Goal: Task Accomplishment & Management: Manage account settings

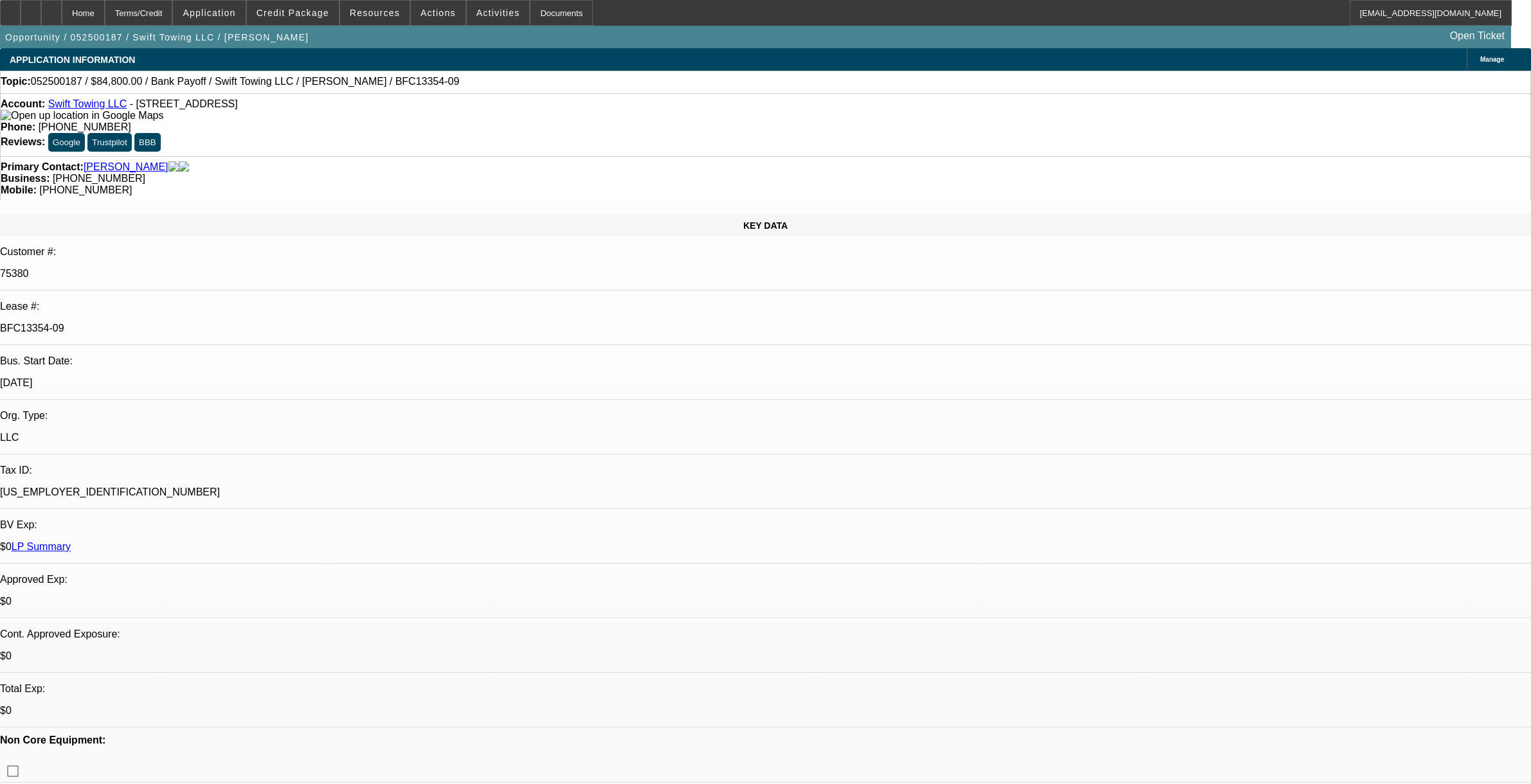
select select "0"
select select "6"
select select "0"
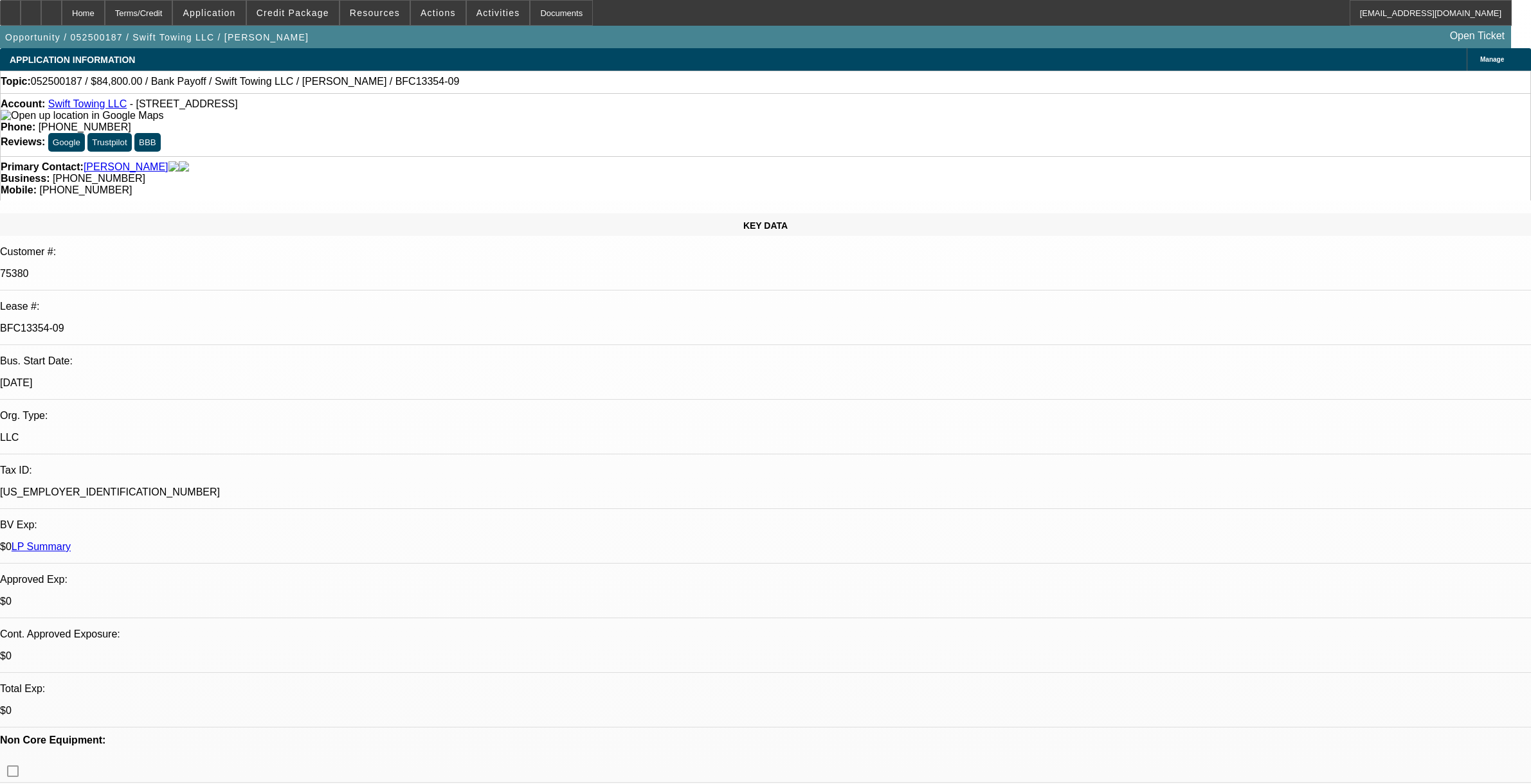
select select "0"
select select "6"
select select "0.1"
select select "0"
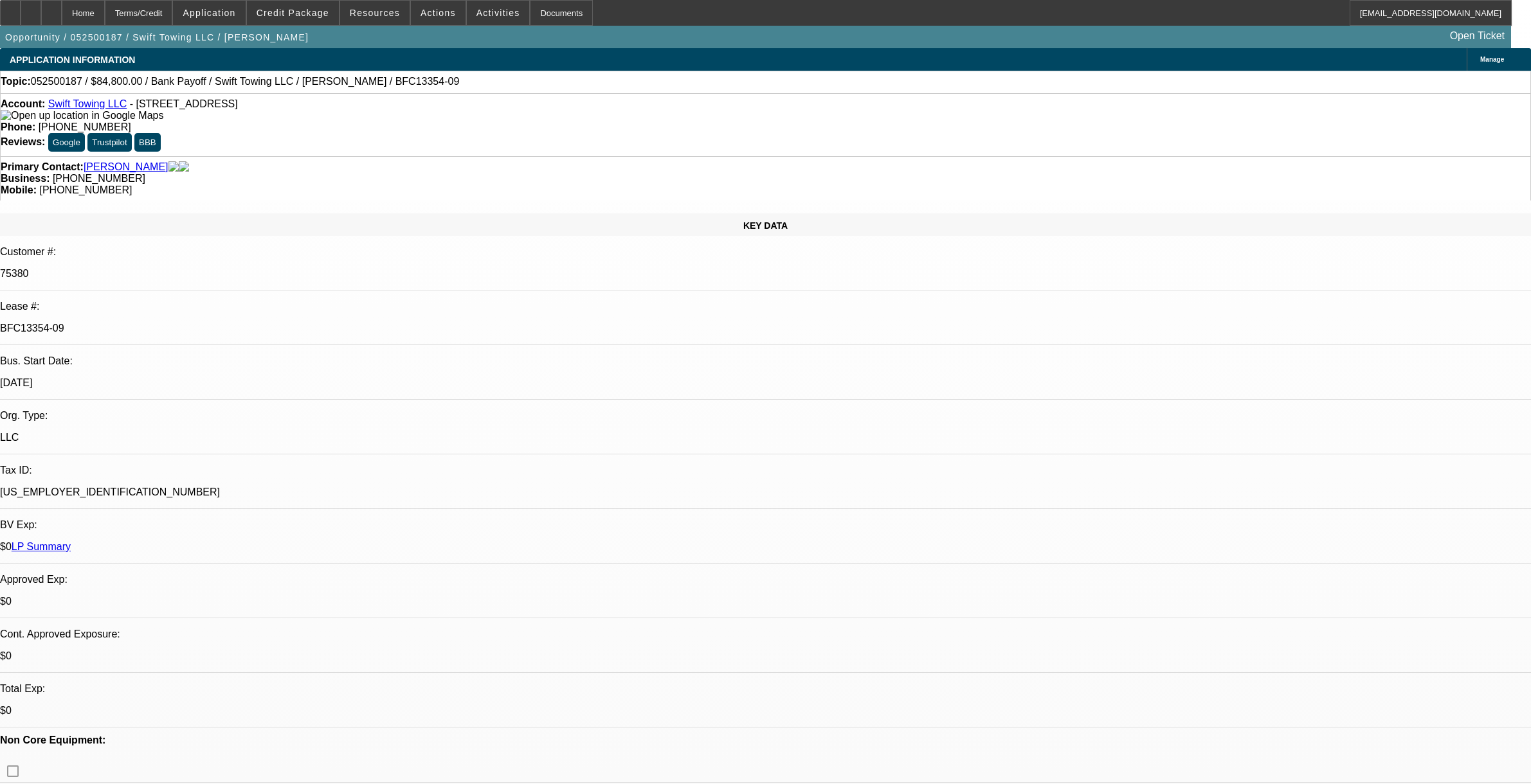
select select "0"
select select "6"
select select "0.1"
select select "0"
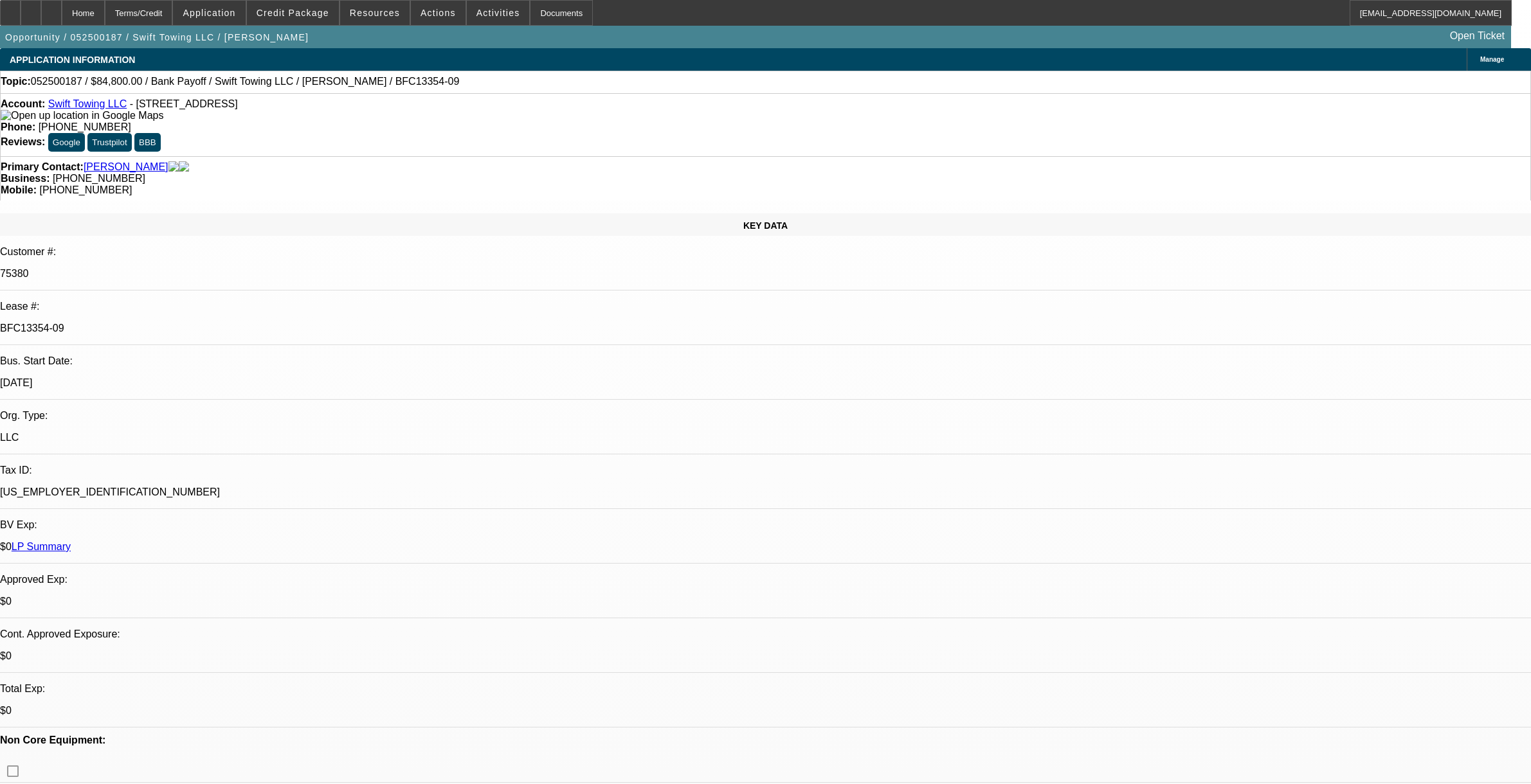
select select "6"
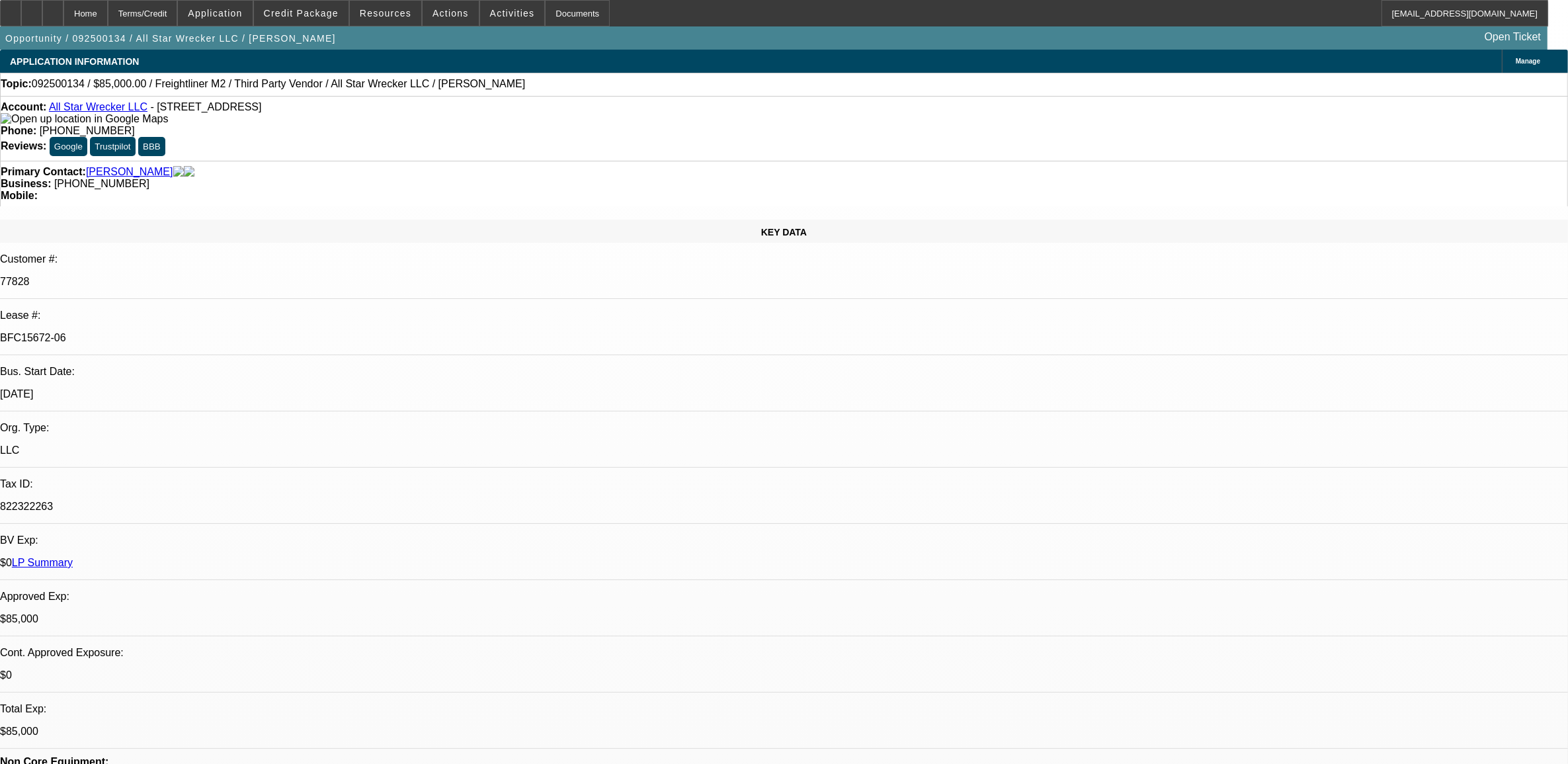
select select "0"
select select "2"
select select "0"
select select "2"
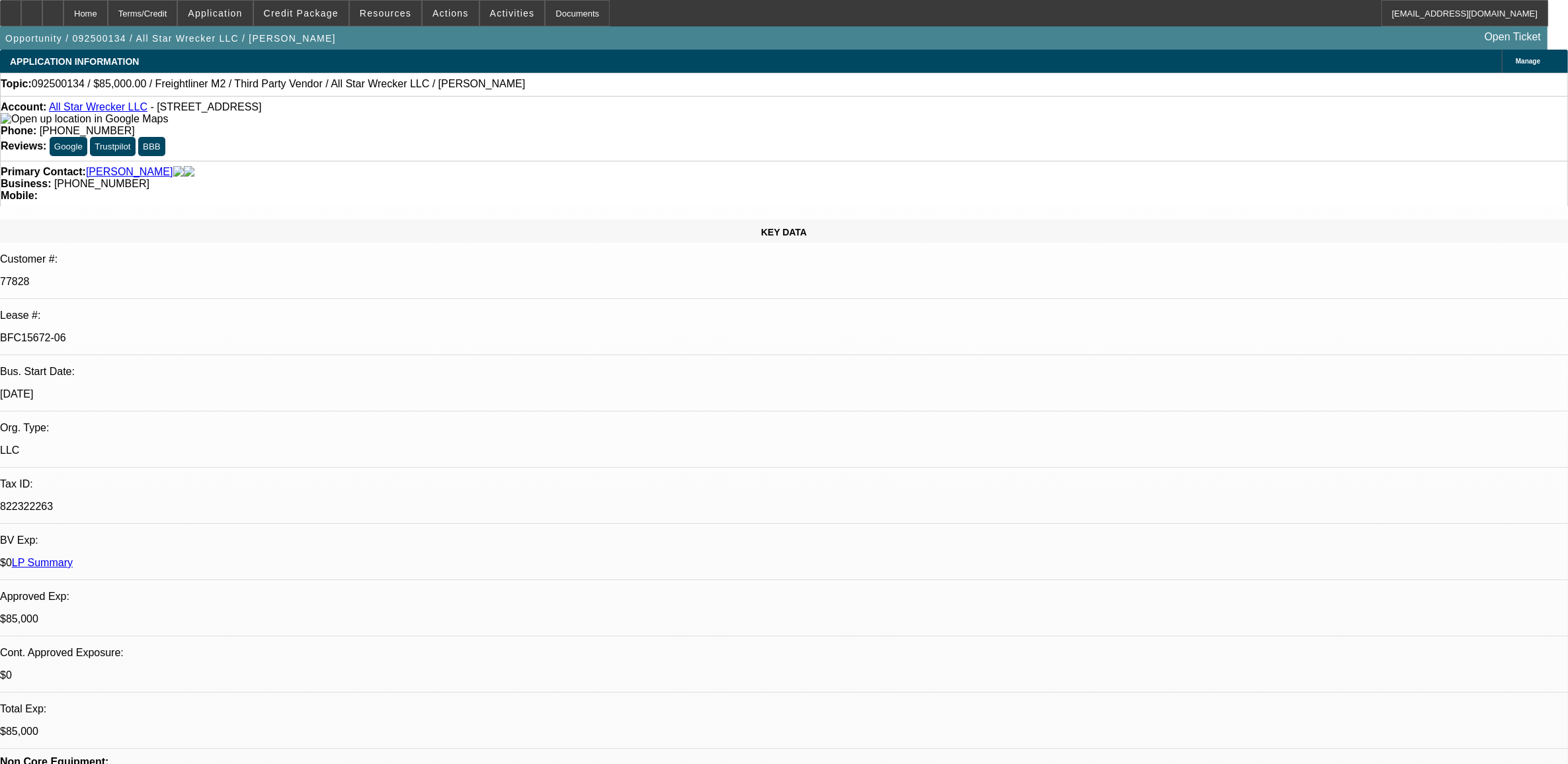
select select "0"
select select "2"
select select "0"
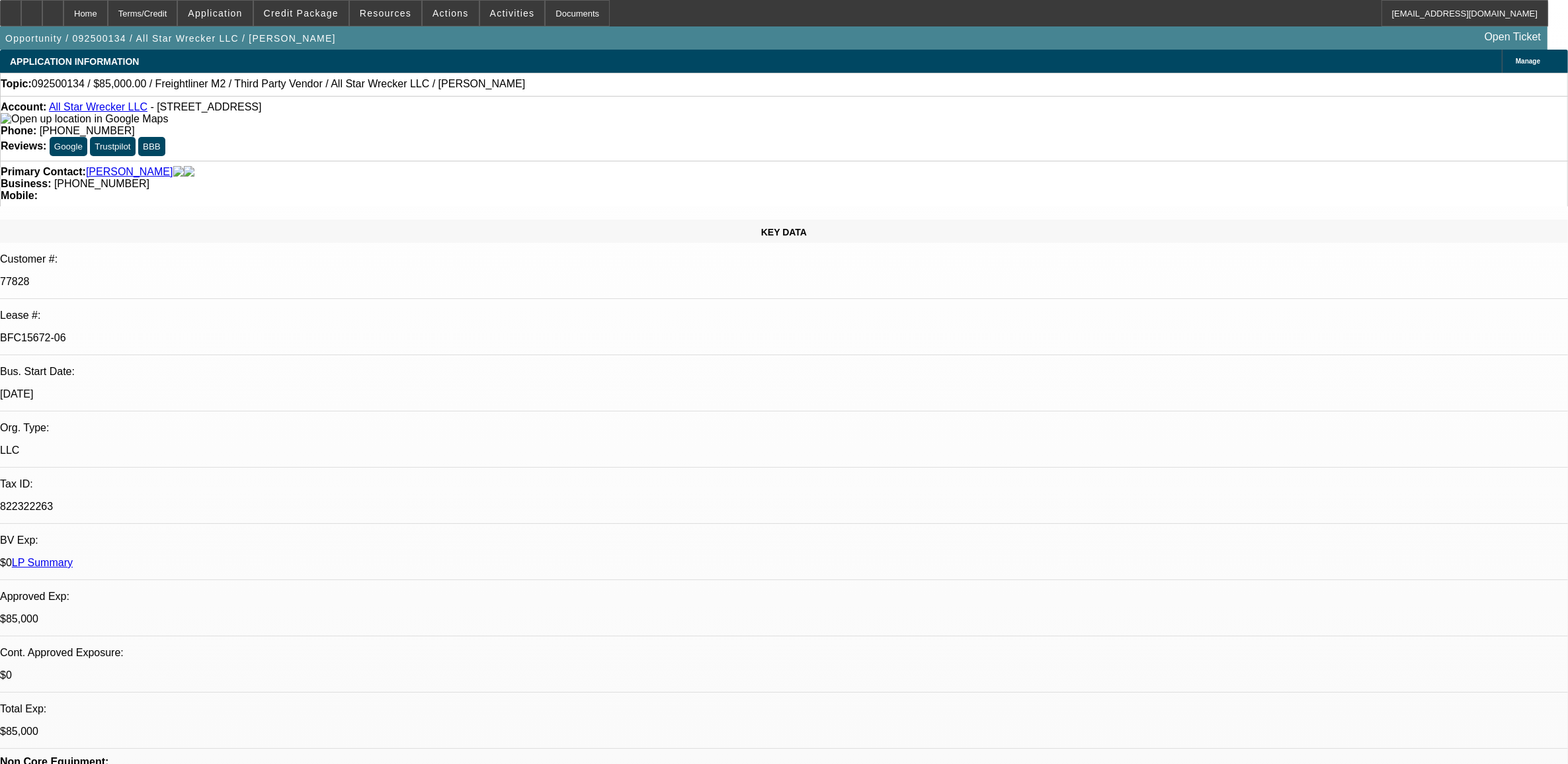
select select "0"
select select "1"
select select "2"
select select "6"
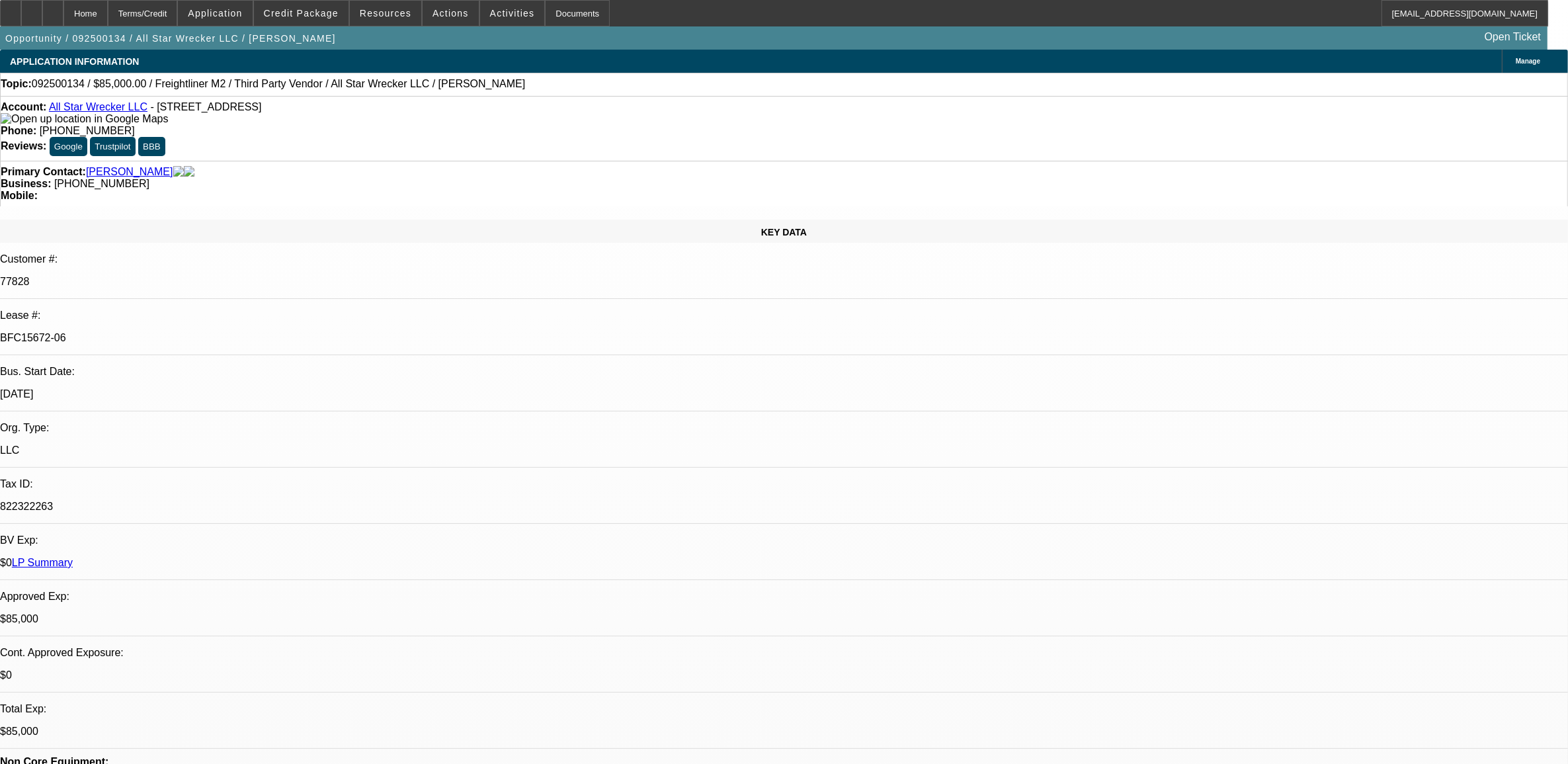
select select "1"
select select "2"
select select "6"
select select "1"
select select "2"
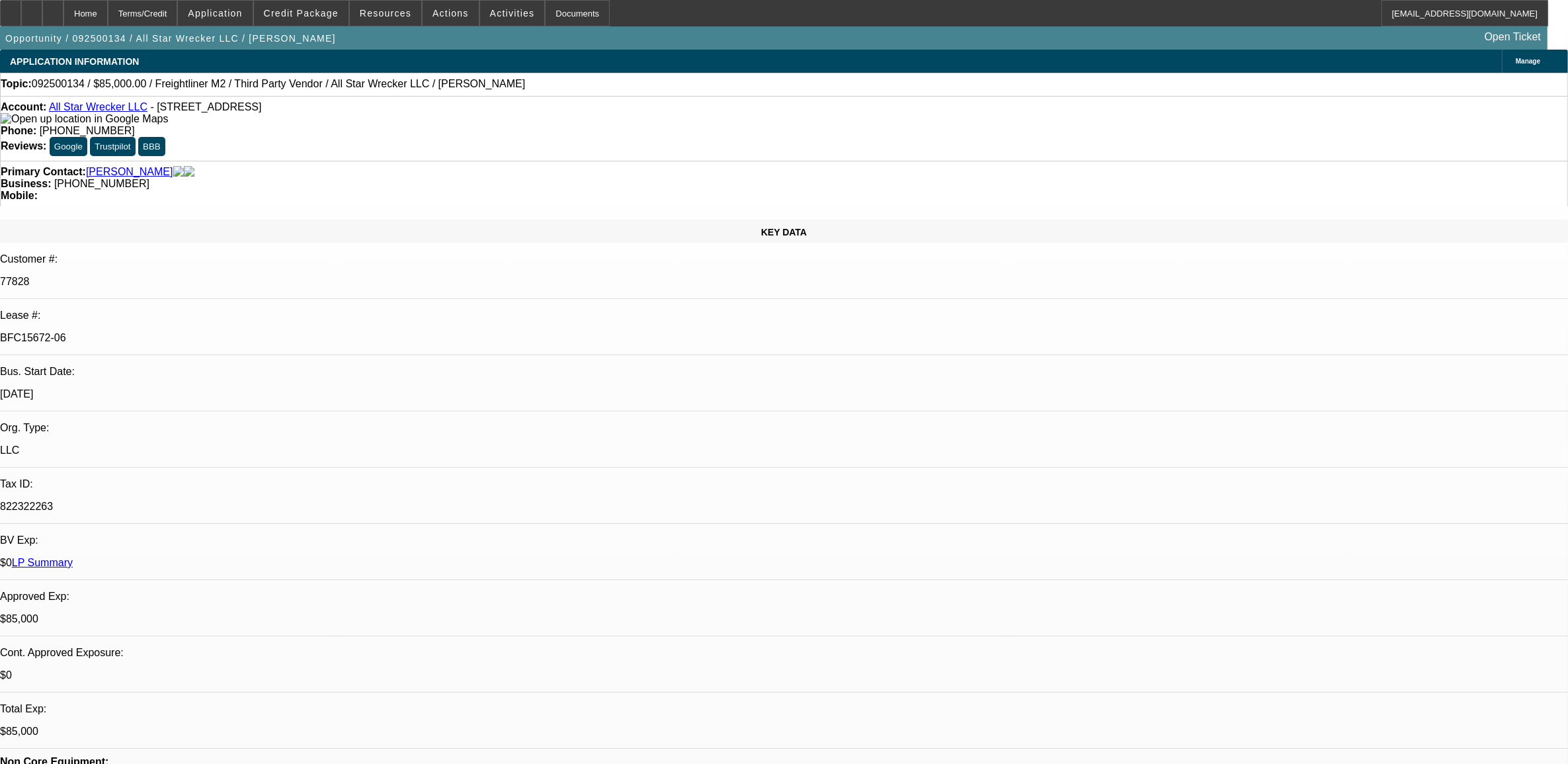
select select "6"
select select "1"
select select "6"
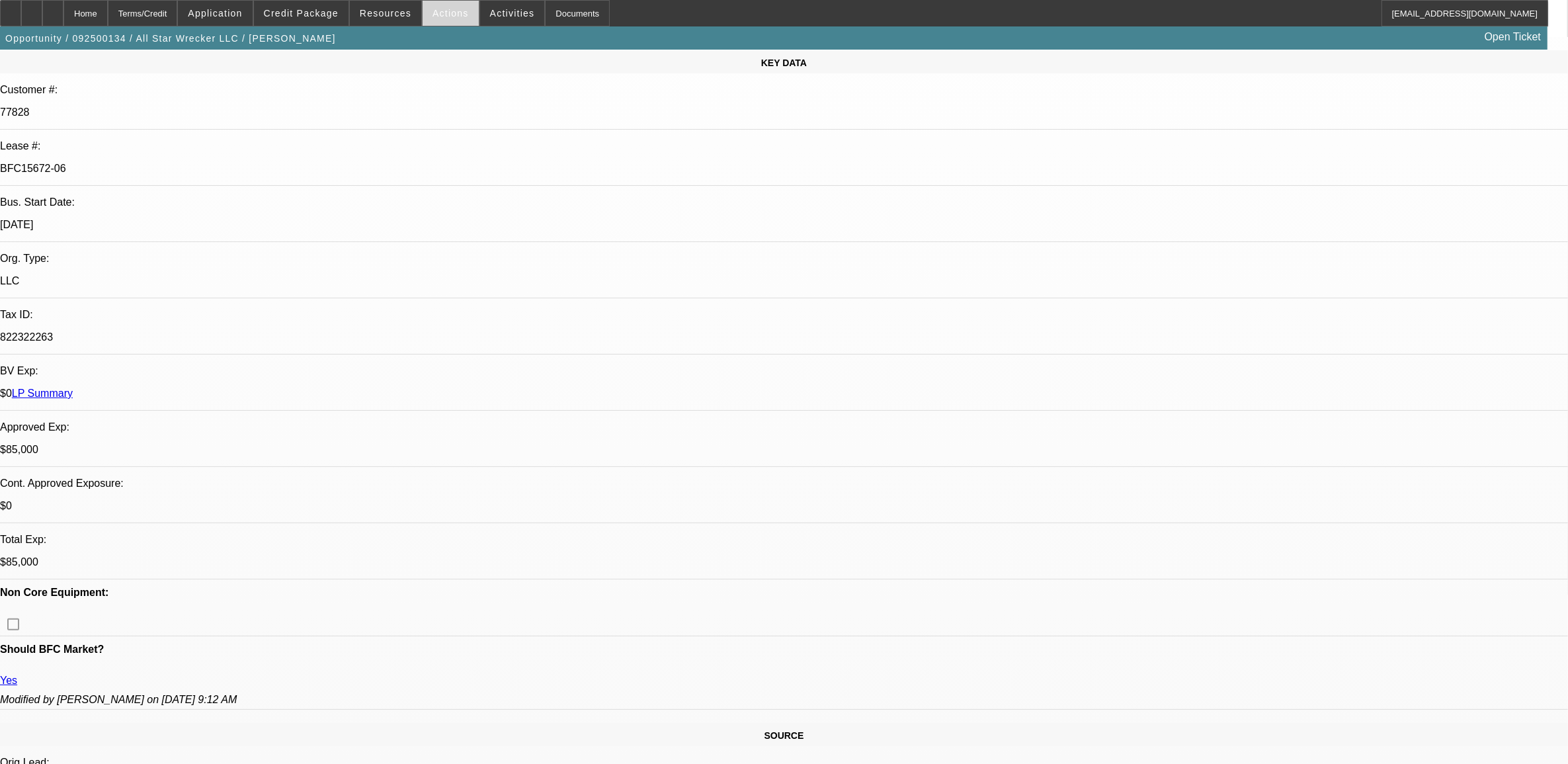
scroll to position [165, 0]
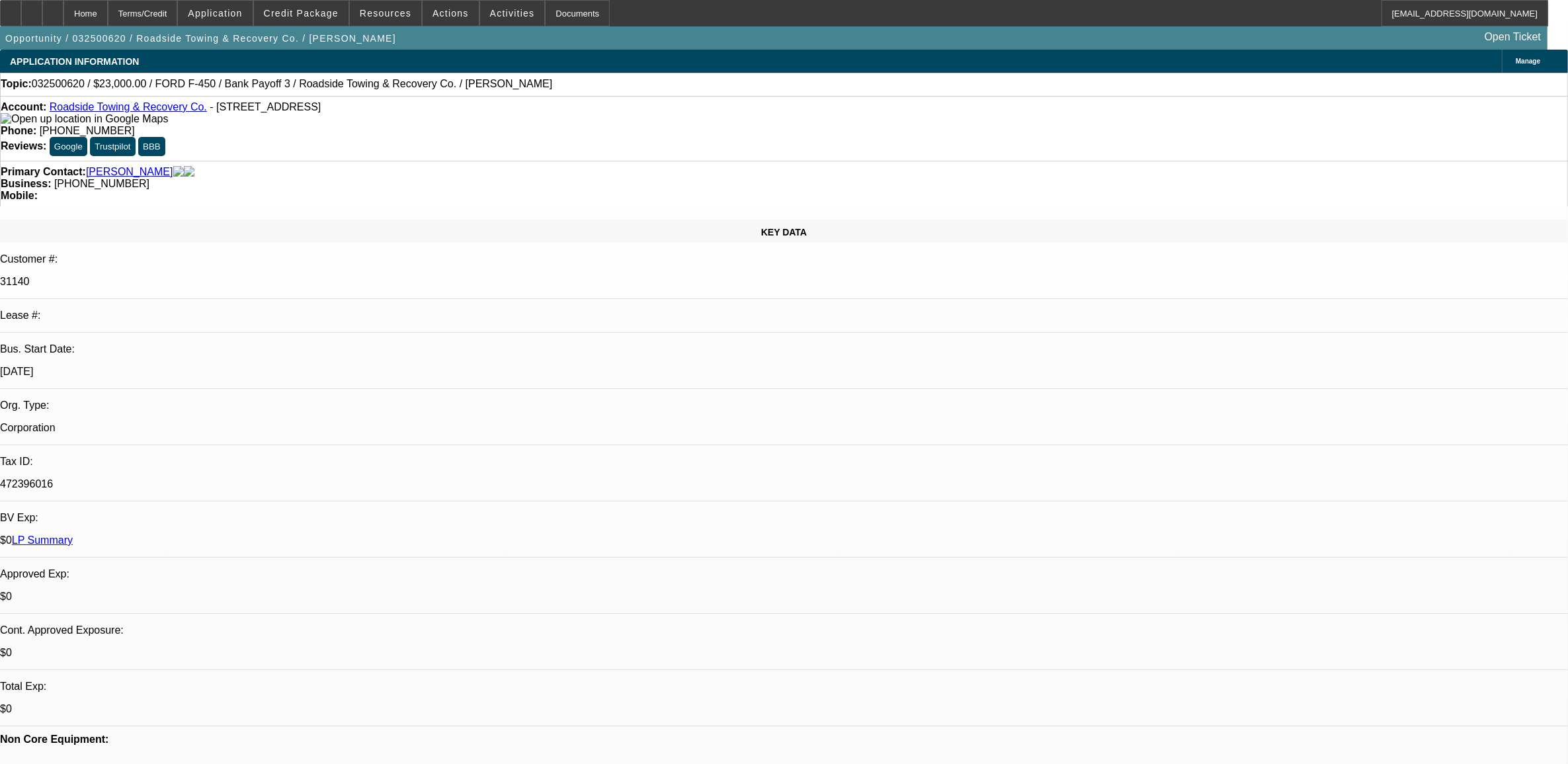
select select "0"
select select "0.1"
select select "0"
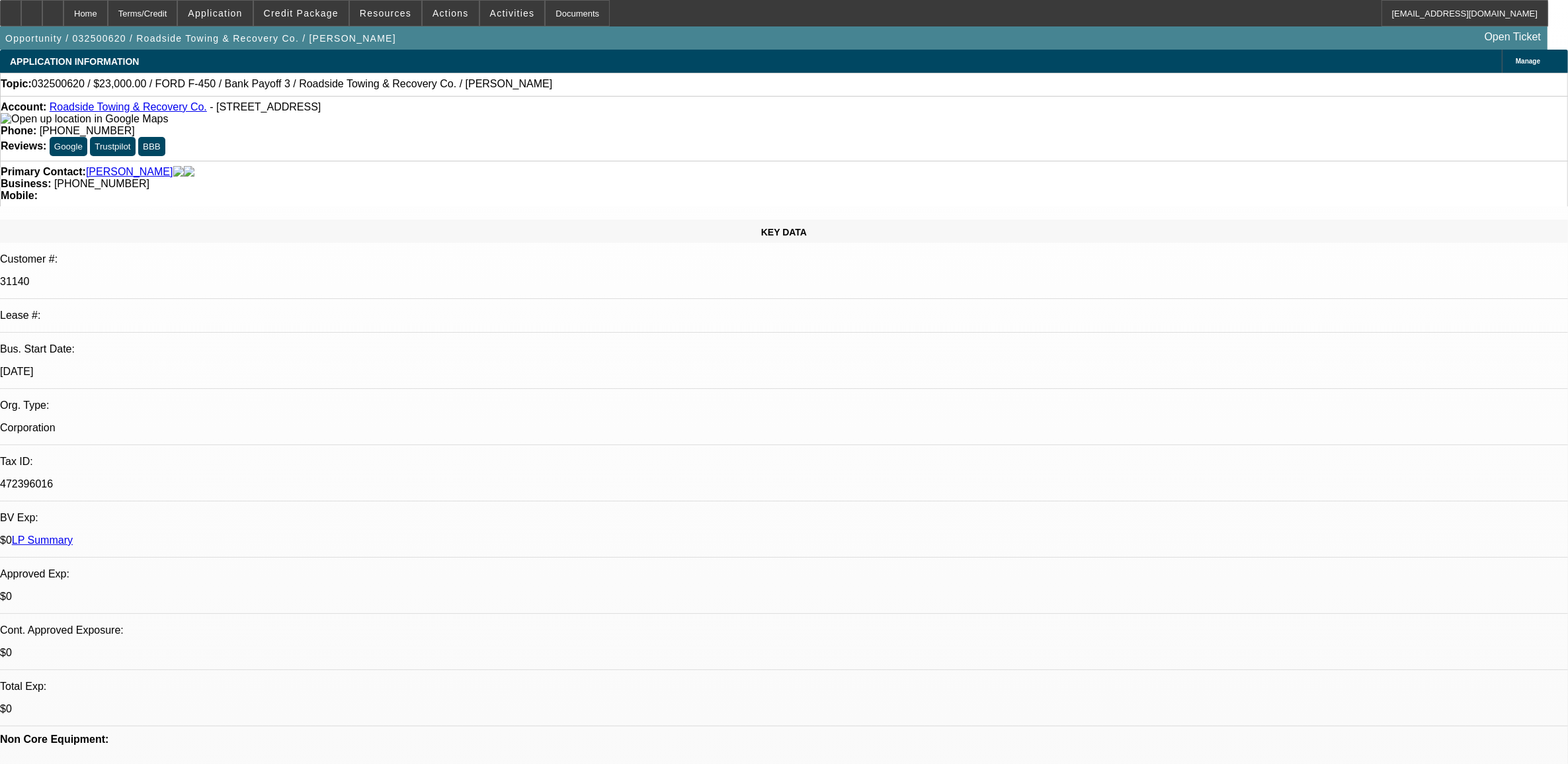
select select "0.1"
select select "0"
select select "2"
select select "0.1"
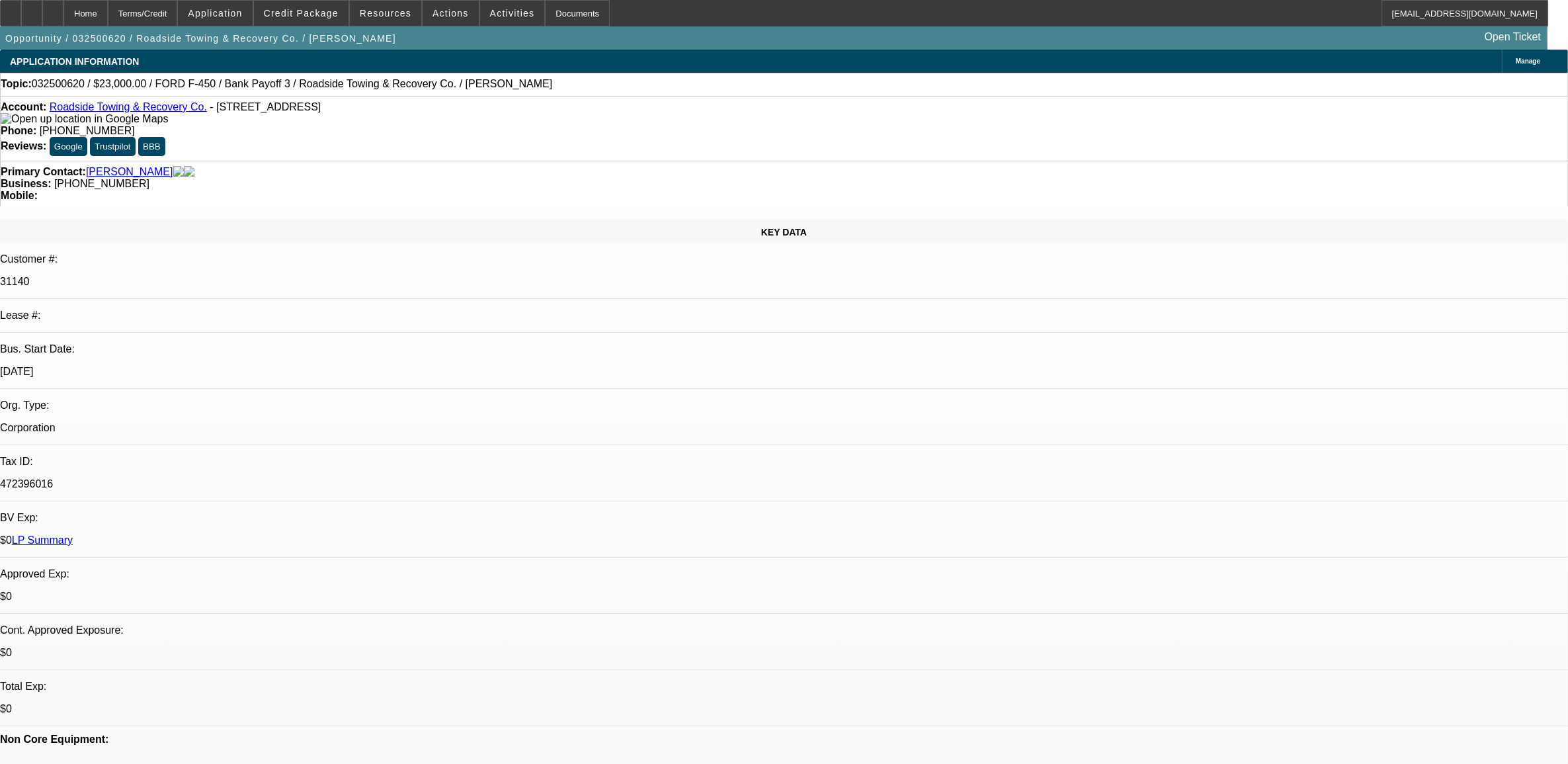
select select "2"
select select "0.1"
select select "1"
select select "2"
select select "4"
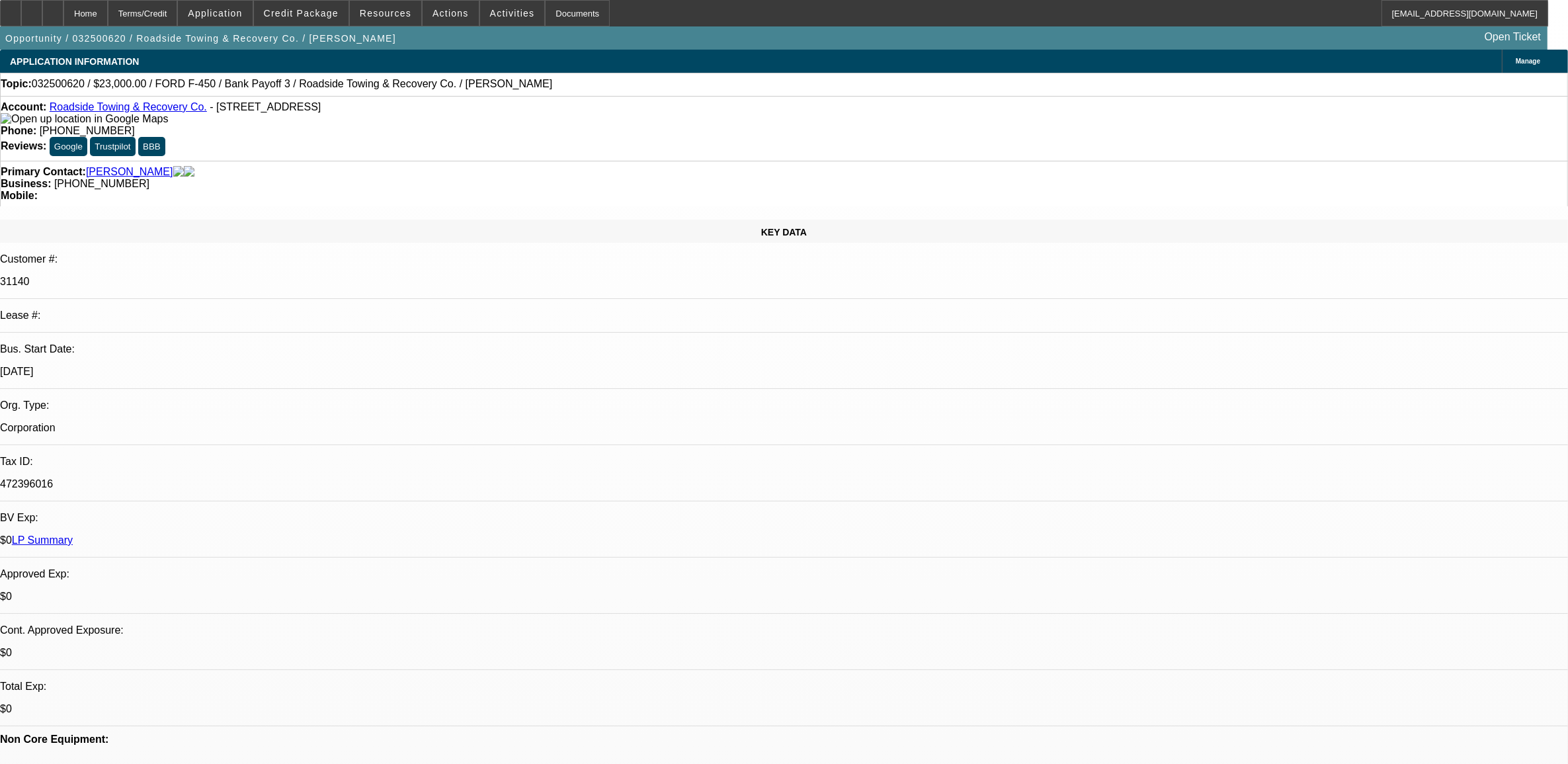
select select "1"
select select "2"
select select "4"
select select "1"
select select "2"
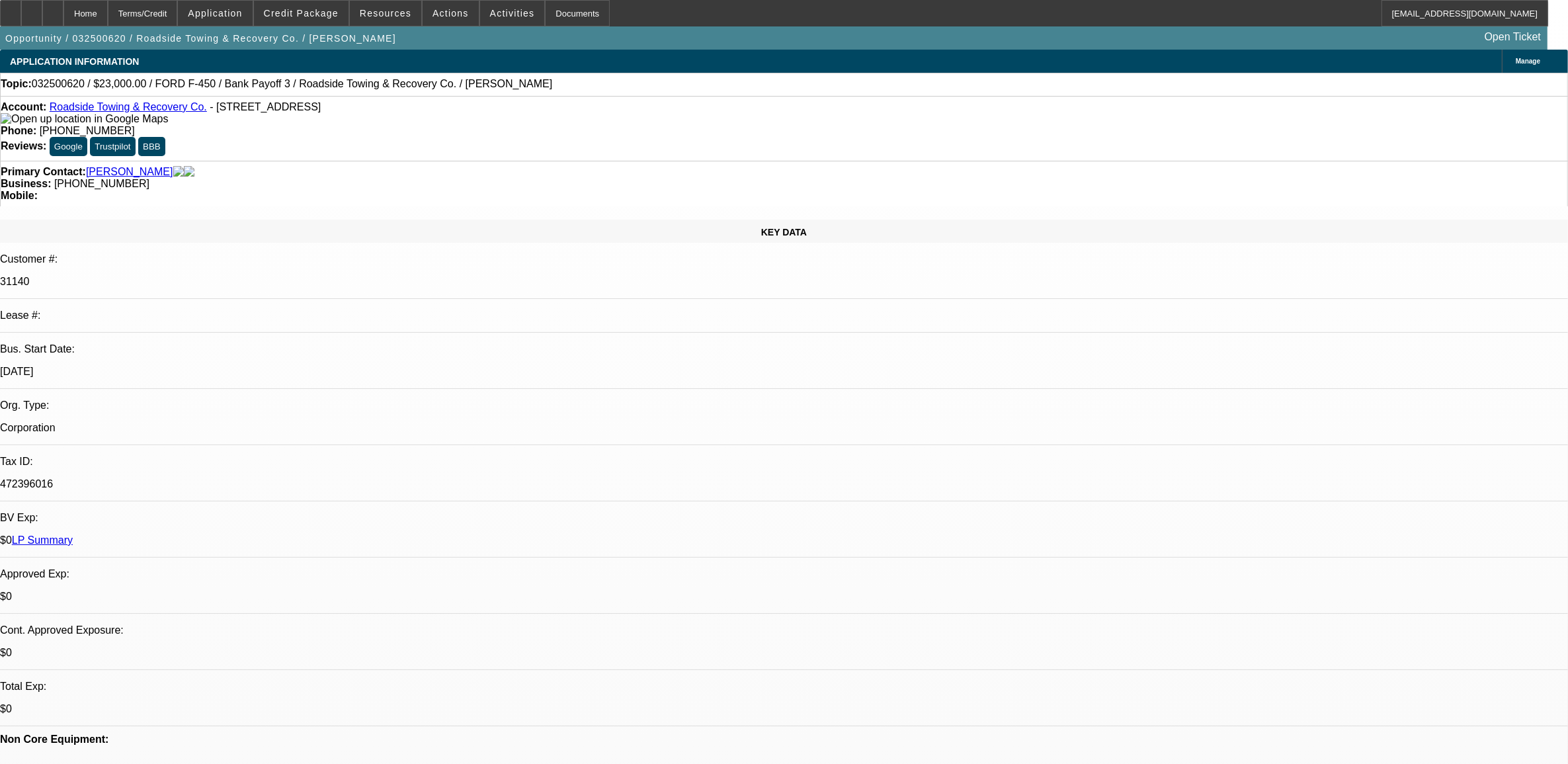
select select "4"
select select "1"
select select "2"
select select "4"
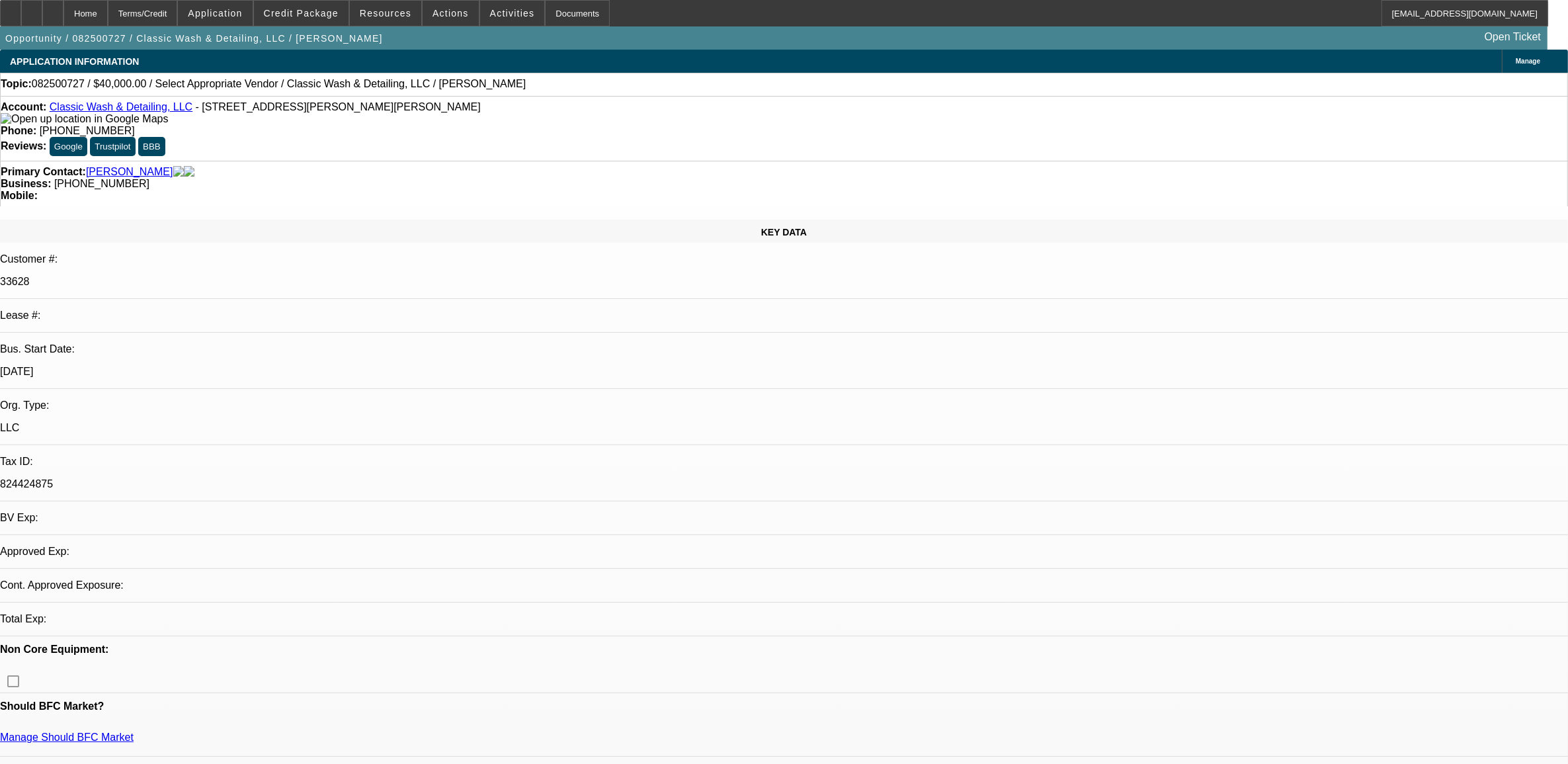
select select "0"
select select "2"
select select "0.1"
select select "1"
select select "2"
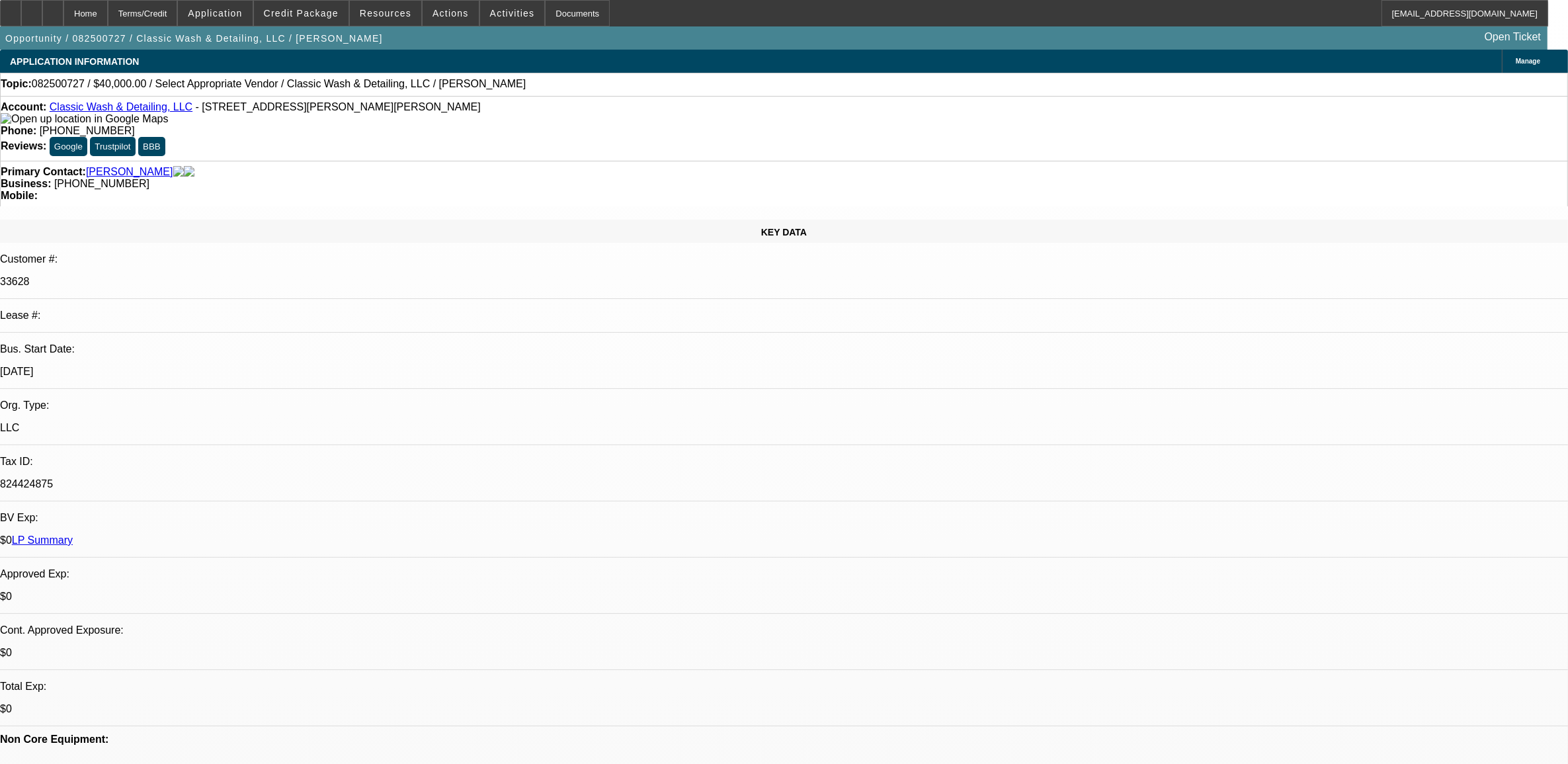
select select "4"
click at [314, 21] on span at bounding box center [301, 13] width 94 height 32
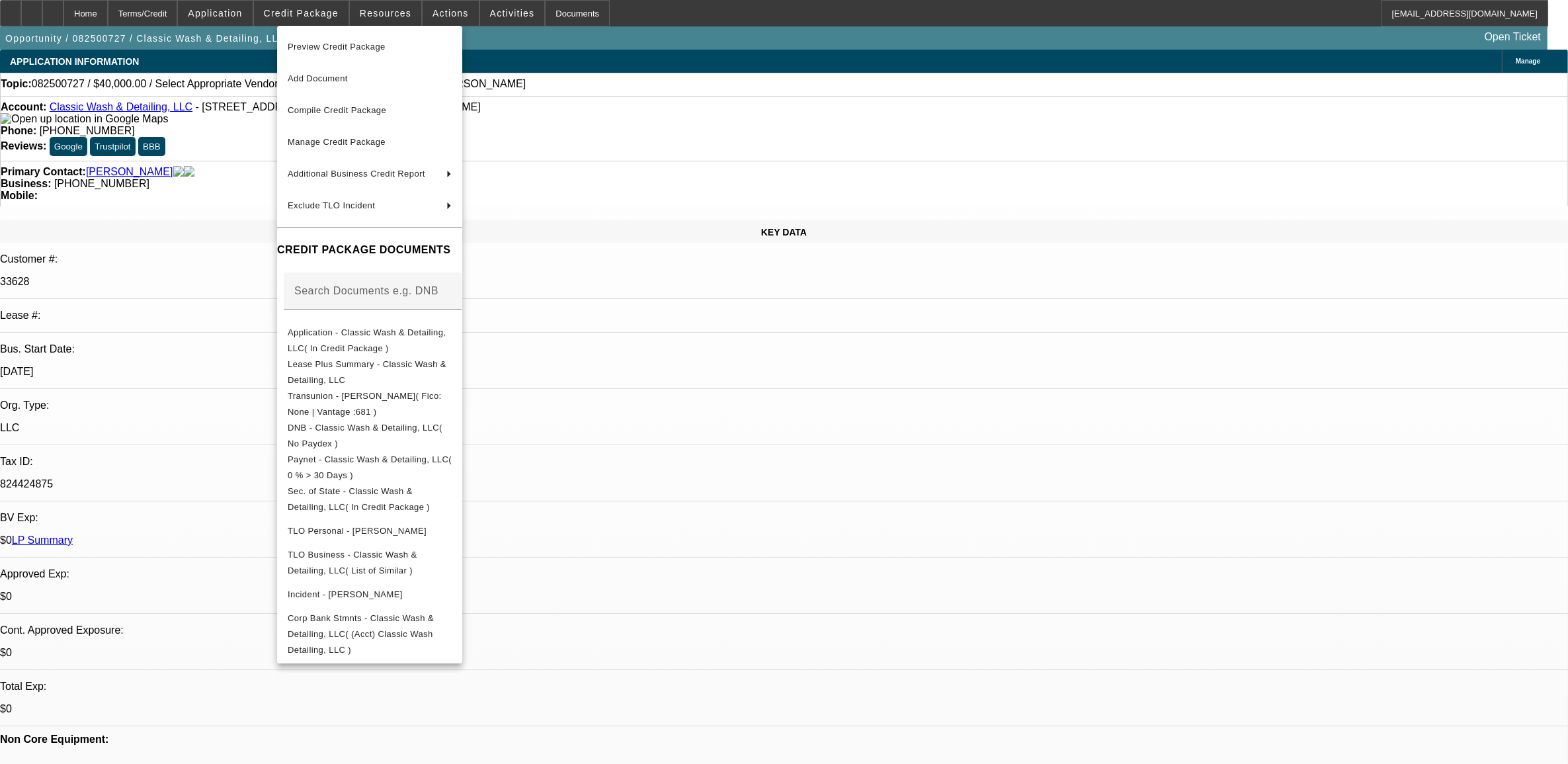
click at [752, 391] on div at bounding box center [784, 382] width 1568 height 764
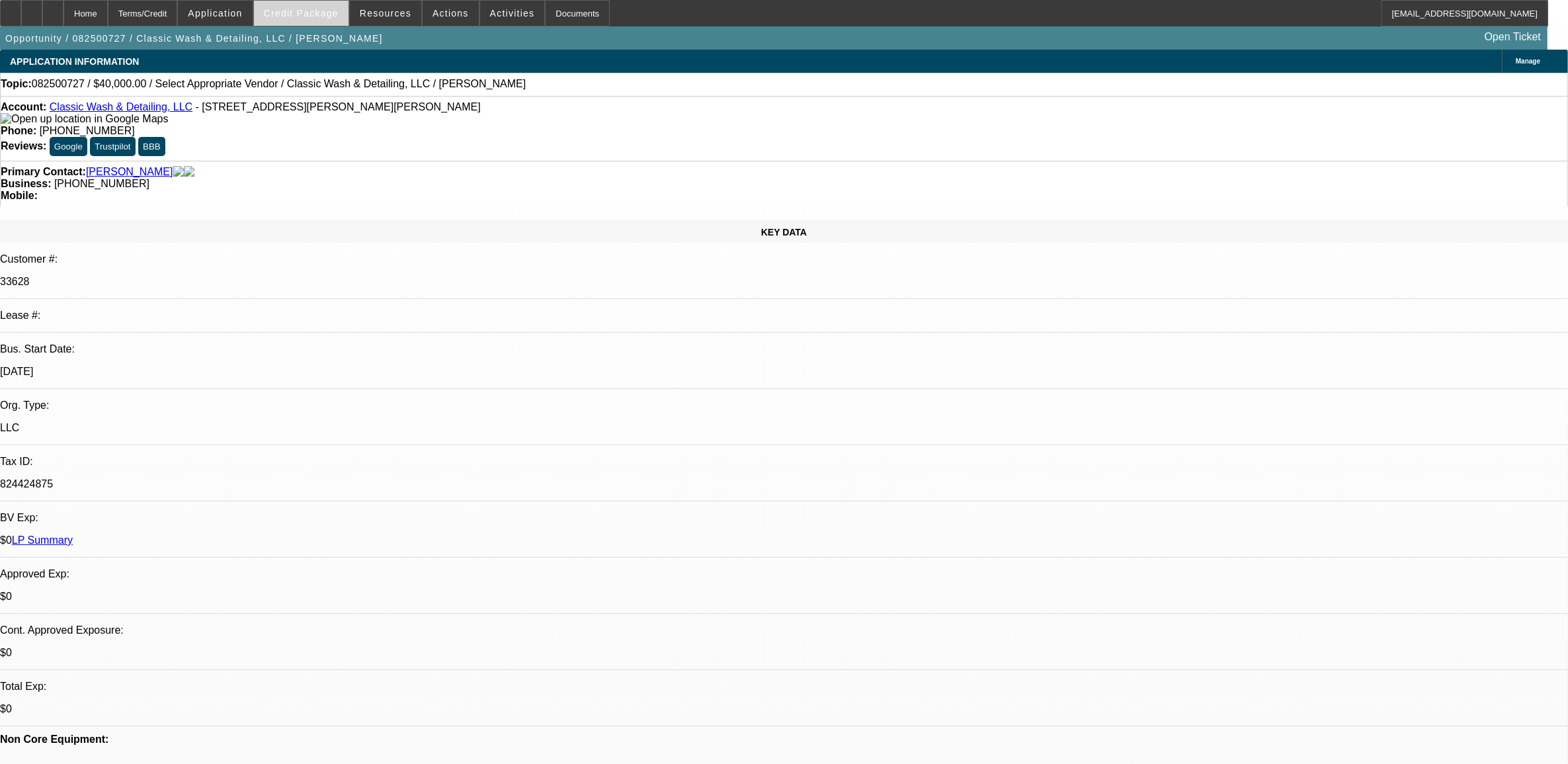
click at [314, 11] on span "Credit Package" at bounding box center [301, 13] width 75 height 11
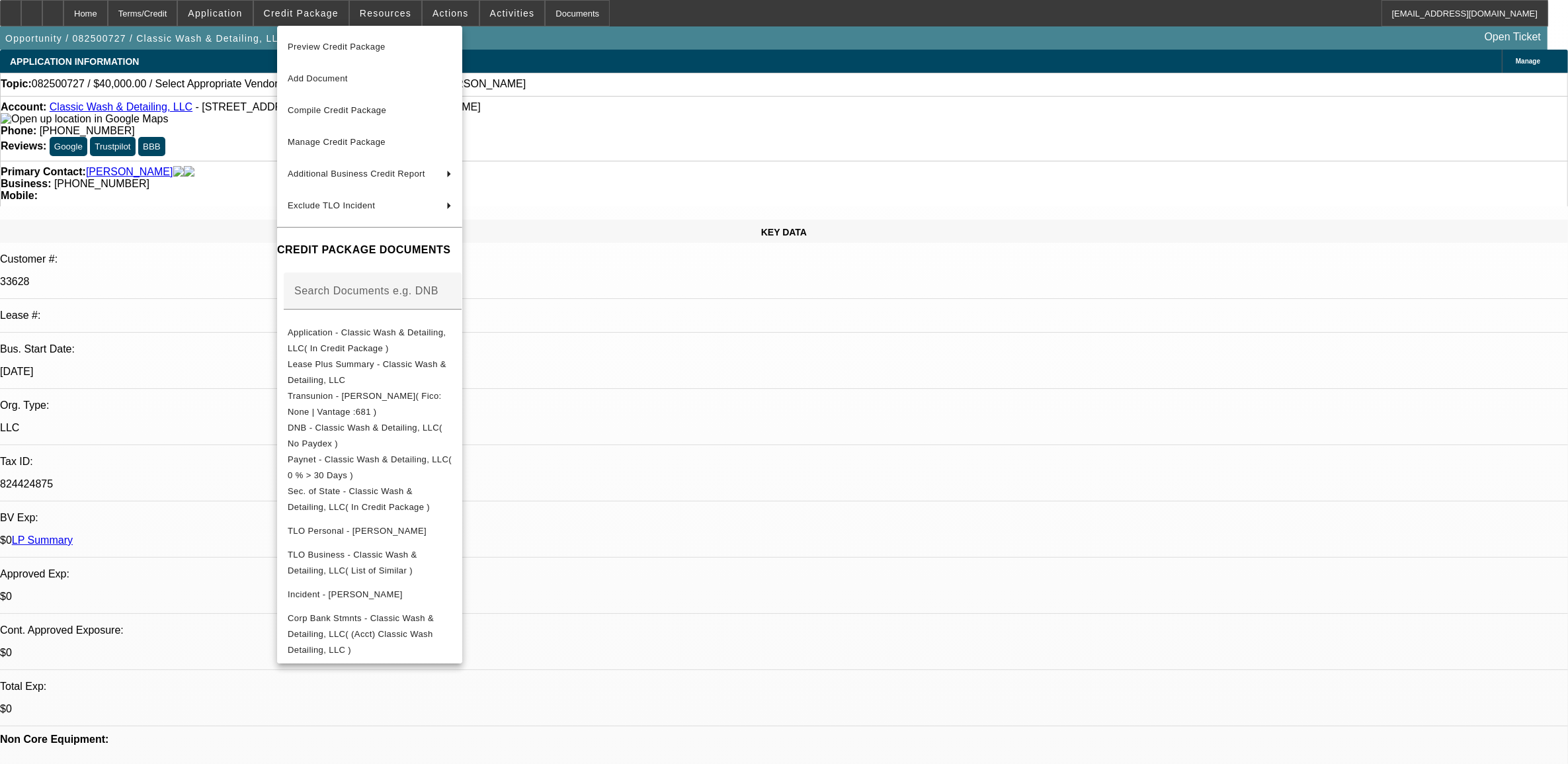
click at [854, 412] on div at bounding box center [784, 382] width 1568 height 764
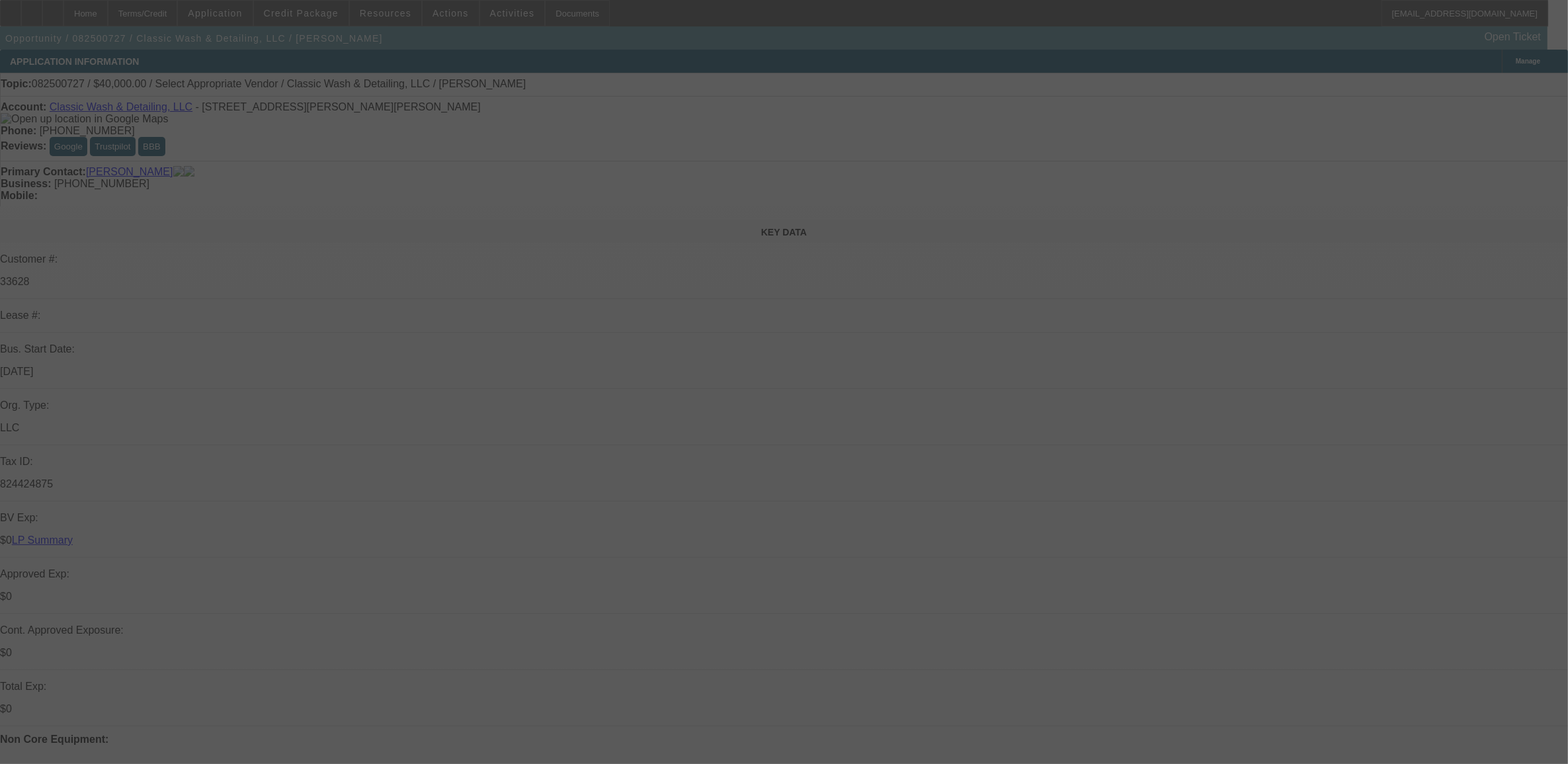
select select "0"
select select "2"
select select "0.1"
select select "4"
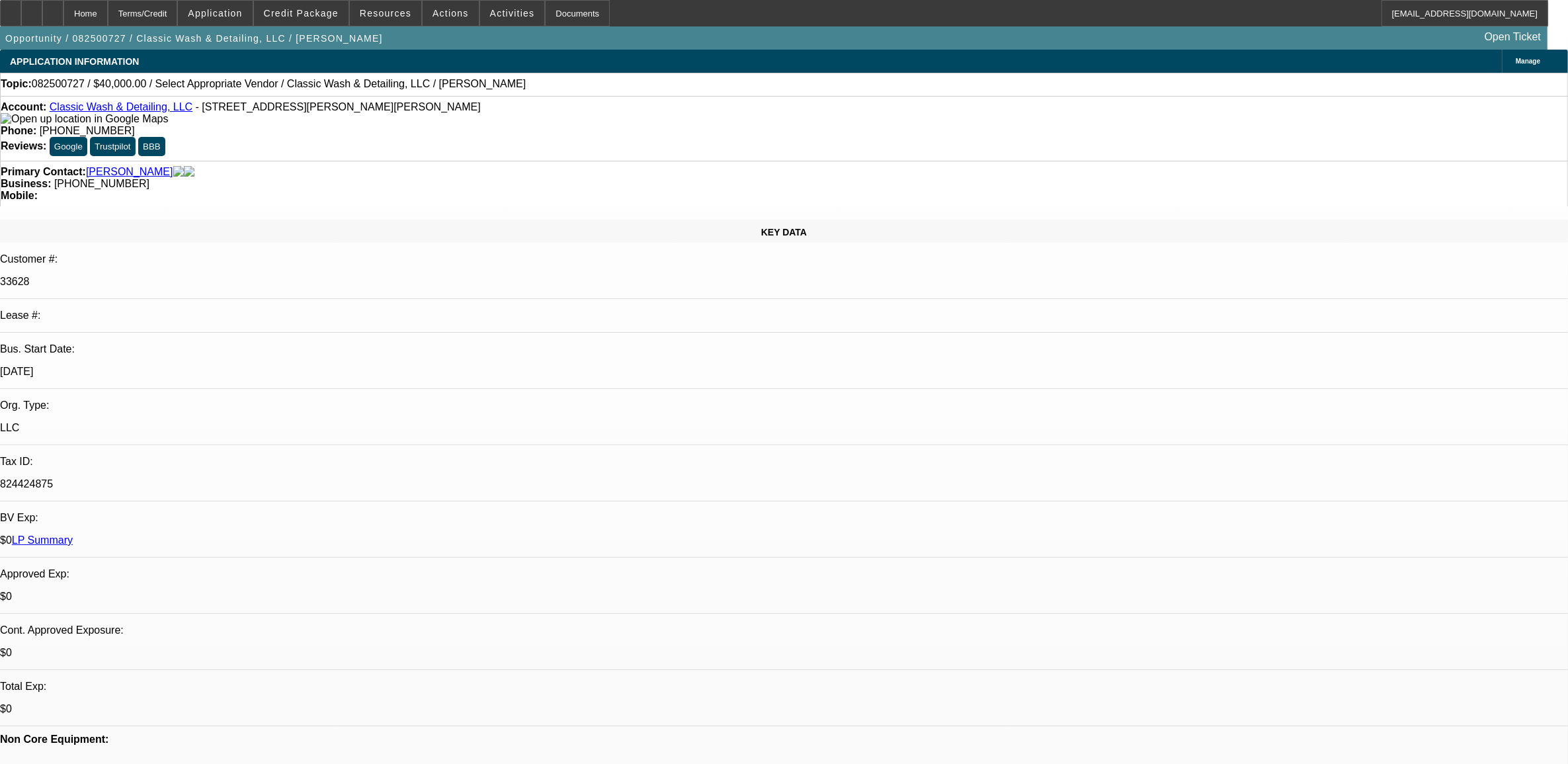
click at [64, 81] on span "082500727 / $40,000.00 / Select Appropriate Vendor / Classic Wash & Detailing, …" at bounding box center [279, 84] width 494 height 12
click at [64, 79] on div "Topic: 082500727 / $40,000.00 / Select Appropriate Vendor / Classic Wash & Deta…" at bounding box center [784, 84] width 1566 height 12
click at [65, 87] on span "082500727 / $40,000.00 / Select Appropriate Vendor / Classic Wash & Detailing, …" at bounding box center [279, 84] width 494 height 12
click at [65, 86] on span "082500727 / $40,000.00 / Select Appropriate Vendor / Classic Wash & Detailing, …" at bounding box center [279, 84] width 494 height 12
copy span "082500727"
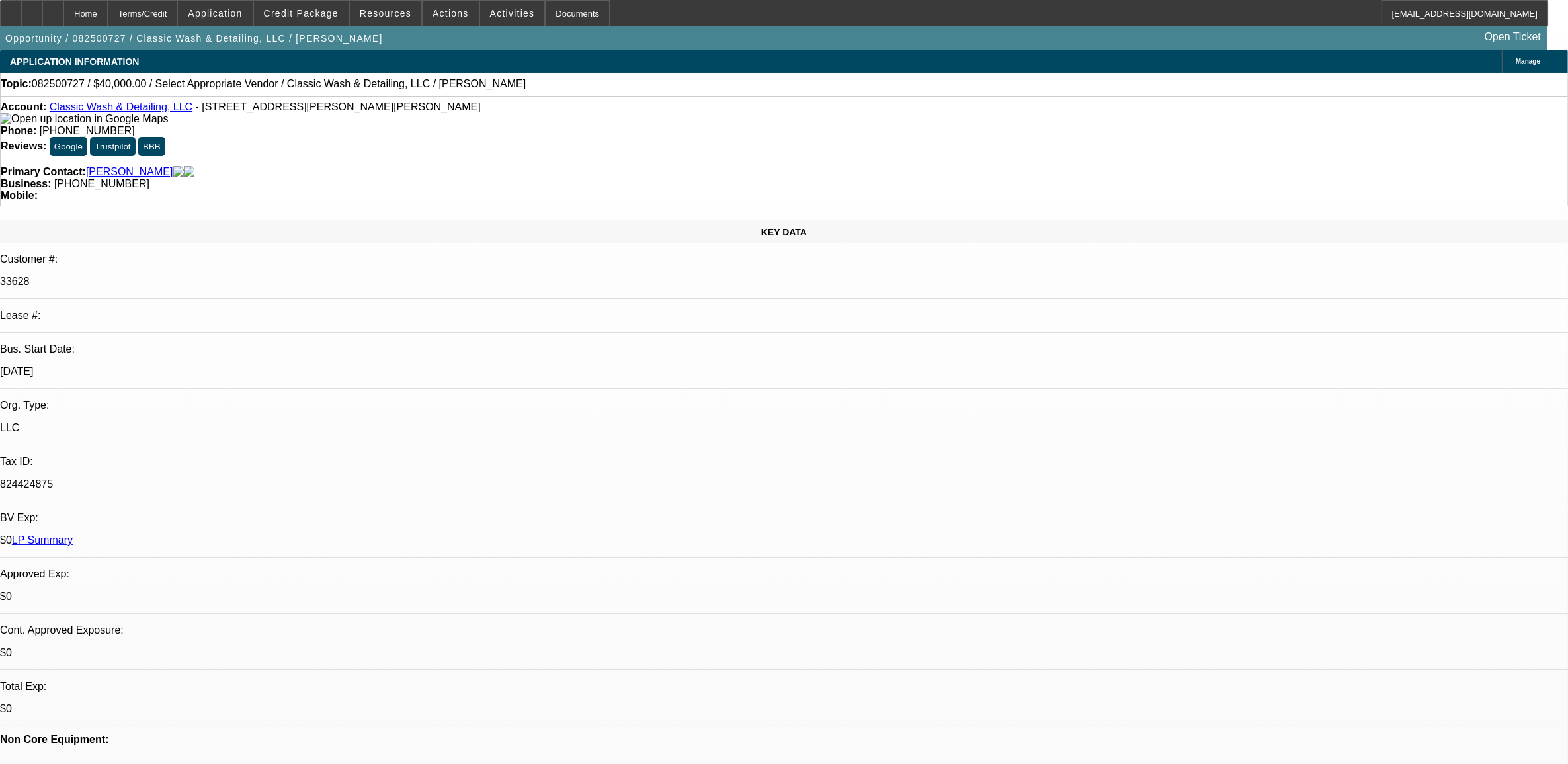
click at [281, 219] on div "KEY DATA" at bounding box center [784, 231] width 1568 height 23
click at [60, 84] on span "082500727 / $40,000.00 / Select Appropriate Vendor / Classic Wash & Detailing, …" at bounding box center [279, 84] width 494 height 12
copy span "082500727"
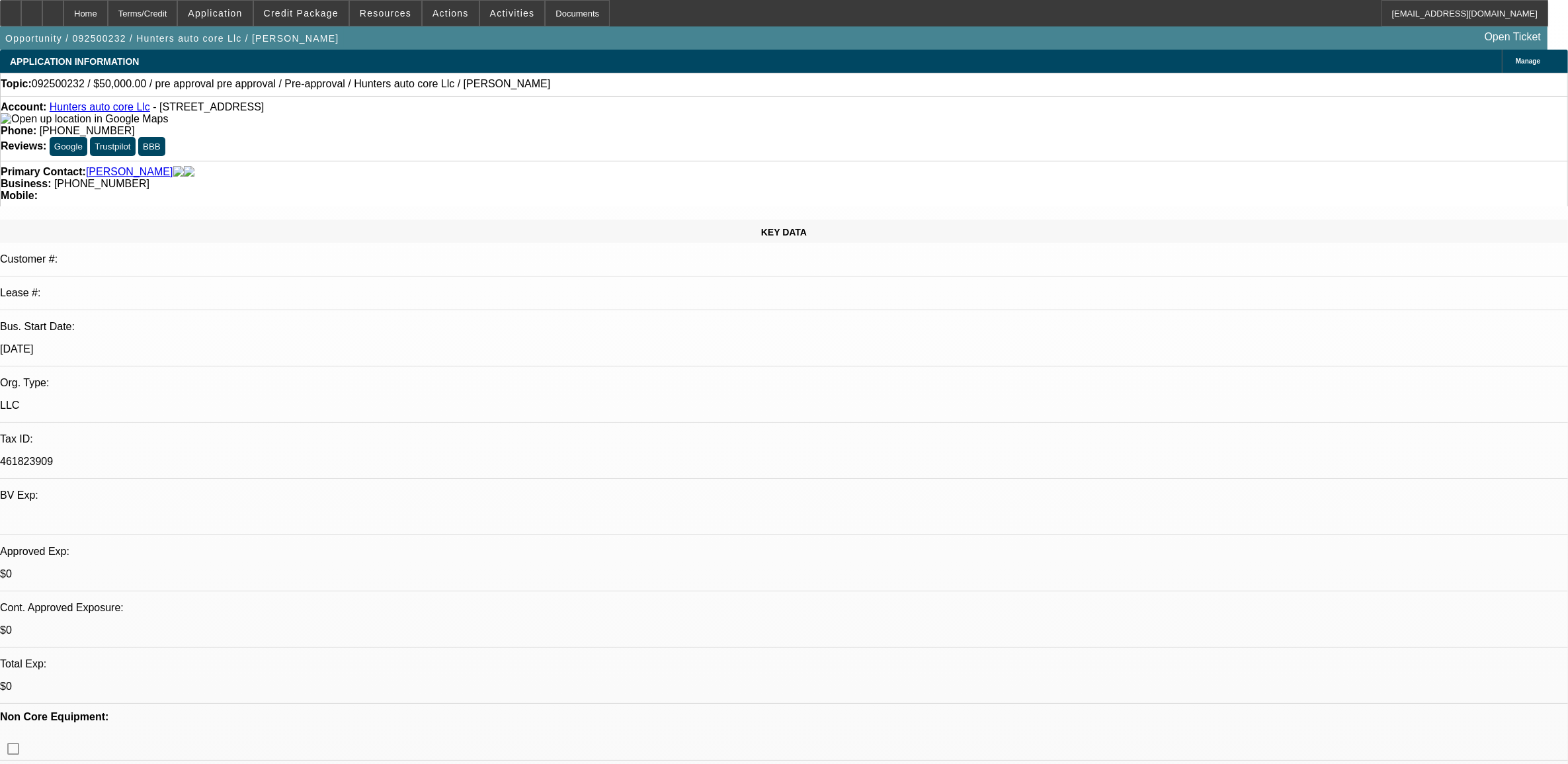
select select "0"
select select "6"
select select "0"
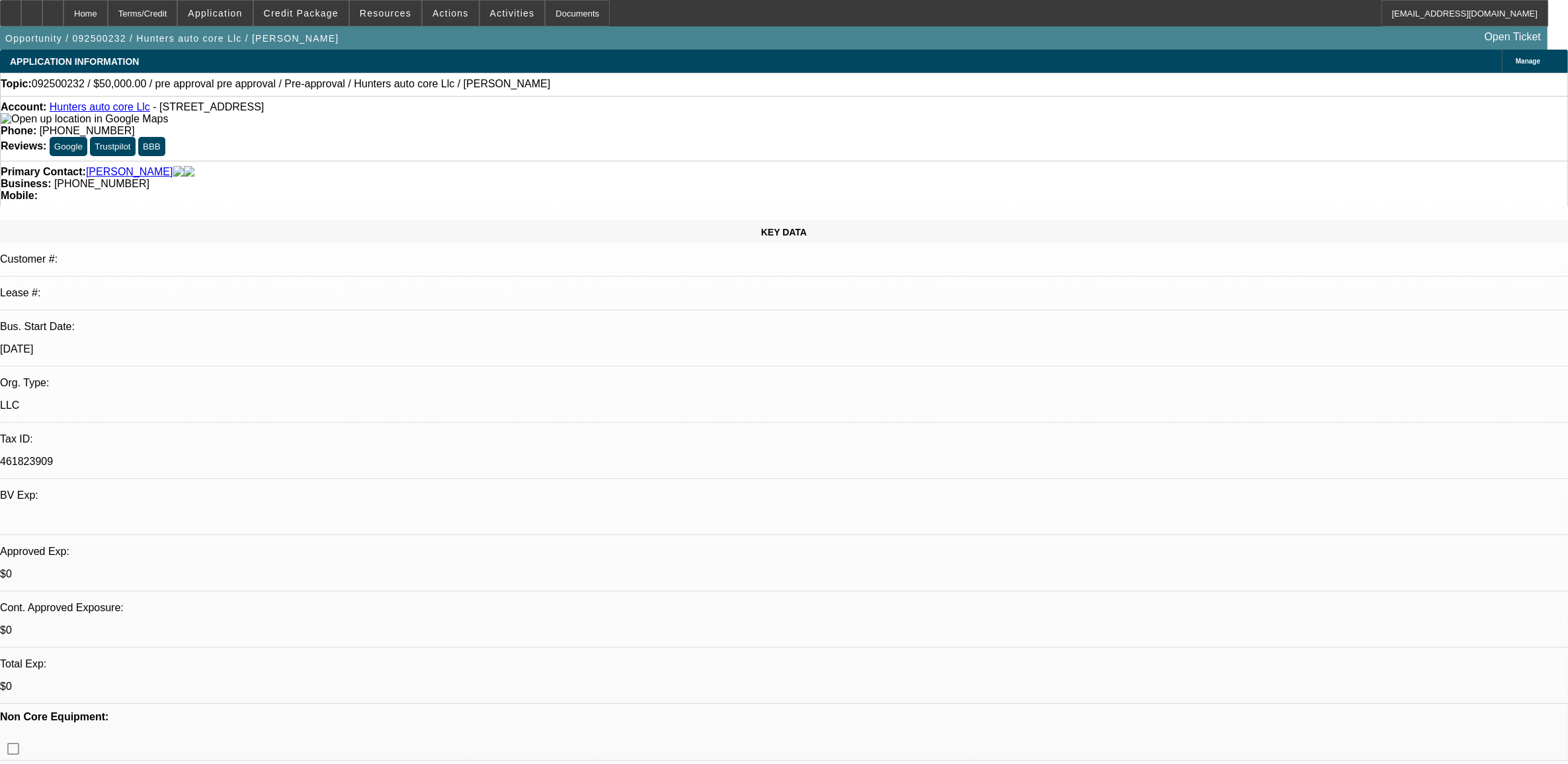
select select "0"
select select "6"
click at [11, 9] on icon at bounding box center [11, 9] width 0 height 0
click at [68, 81] on span "092500232 / $50,000.00 / pre approval pre approval / Pre-approval / Hunters aut…" at bounding box center [291, 84] width 518 height 12
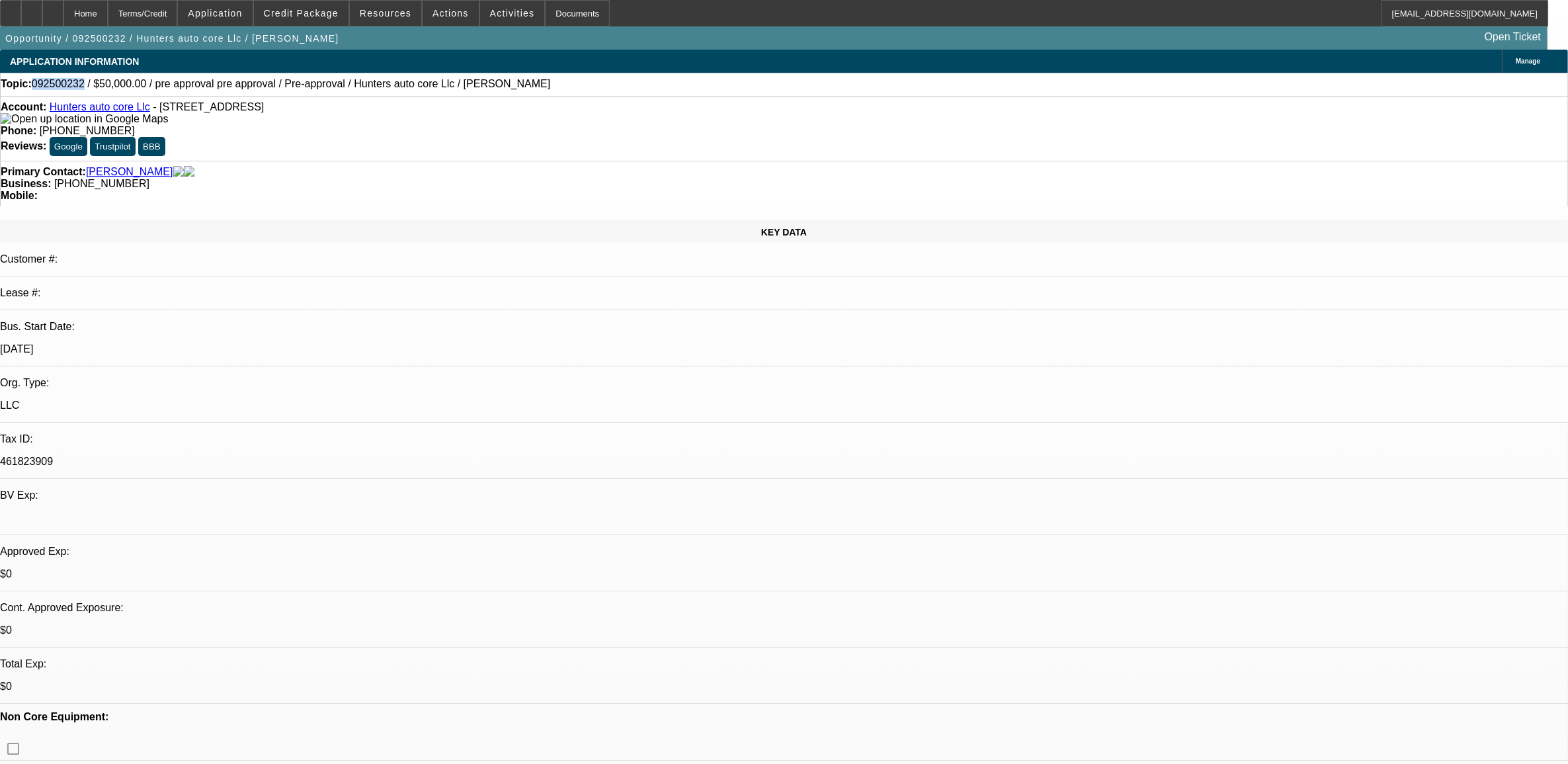
click at [68, 81] on span "092500232 / $50,000.00 / pre approval pre approval / Pre-approval / Hunters aut…" at bounding box center [291, 84] width 518 height 12
copy span "092500232"
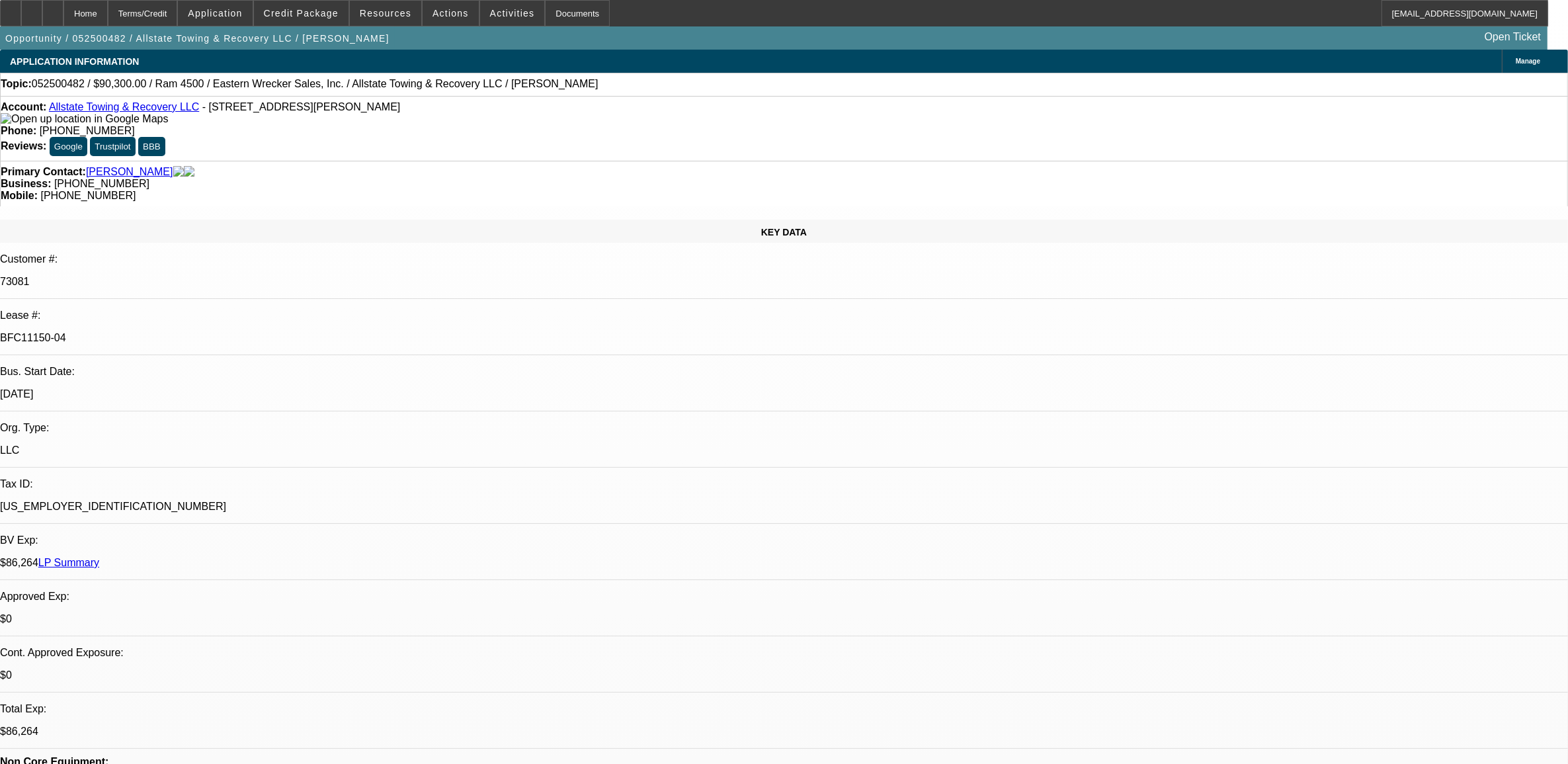
select select "0"
select select "2"
select select "0"
select select "2"
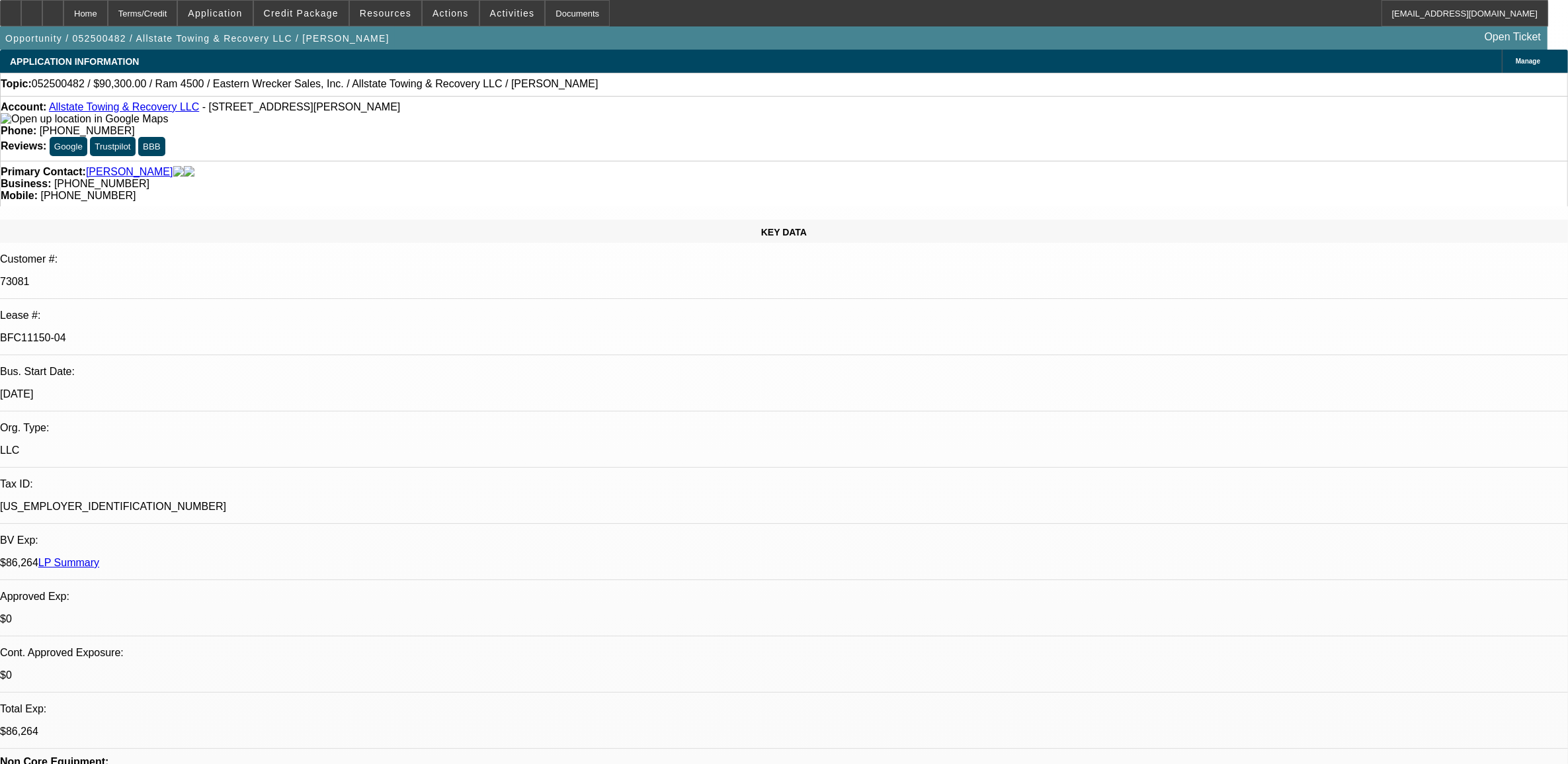
select select "0"
select select "2"
select select "0"
select select "1"
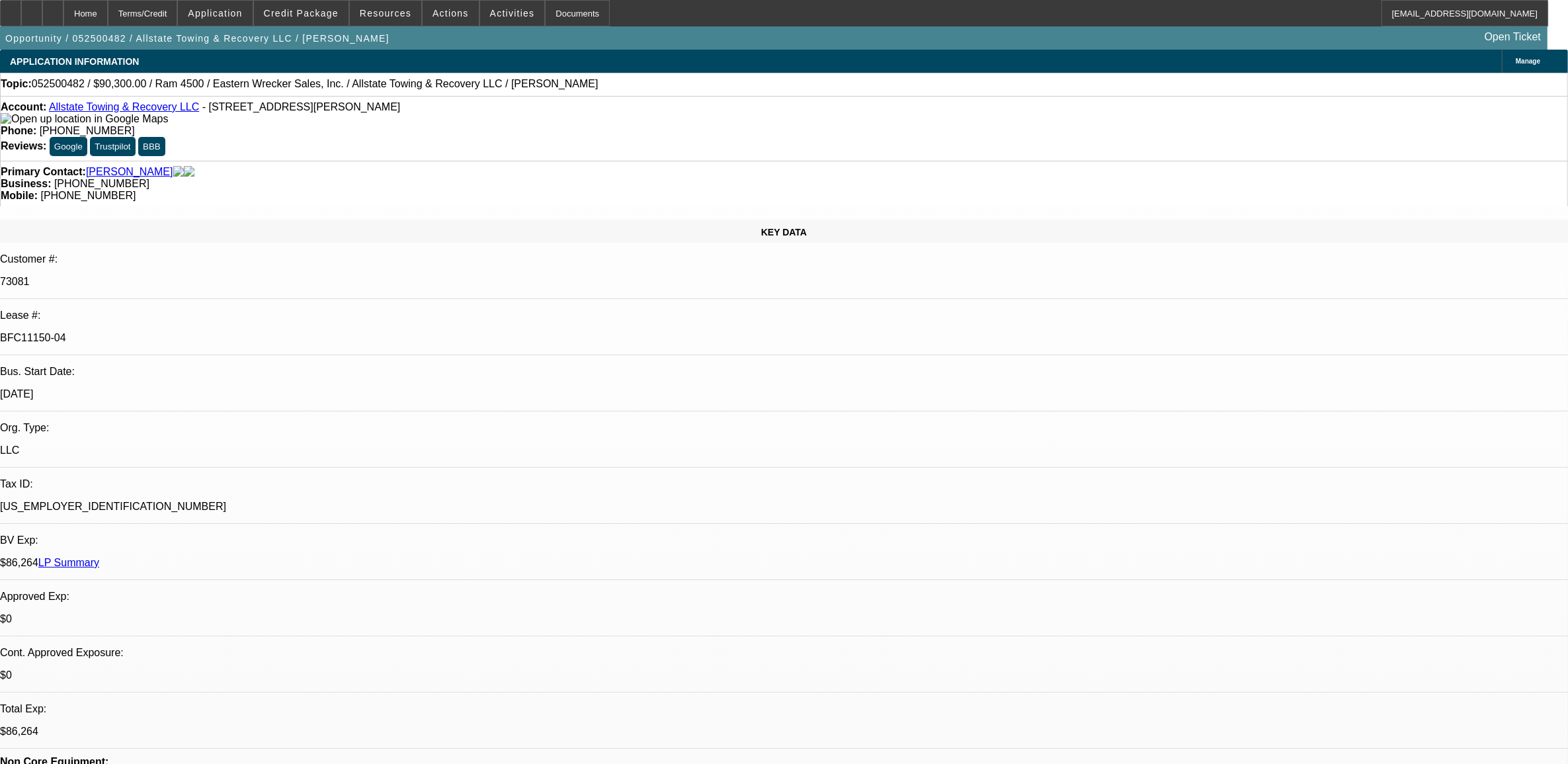
select select "2"
select select "6"
select select "1"
select select "2"
select select "6"
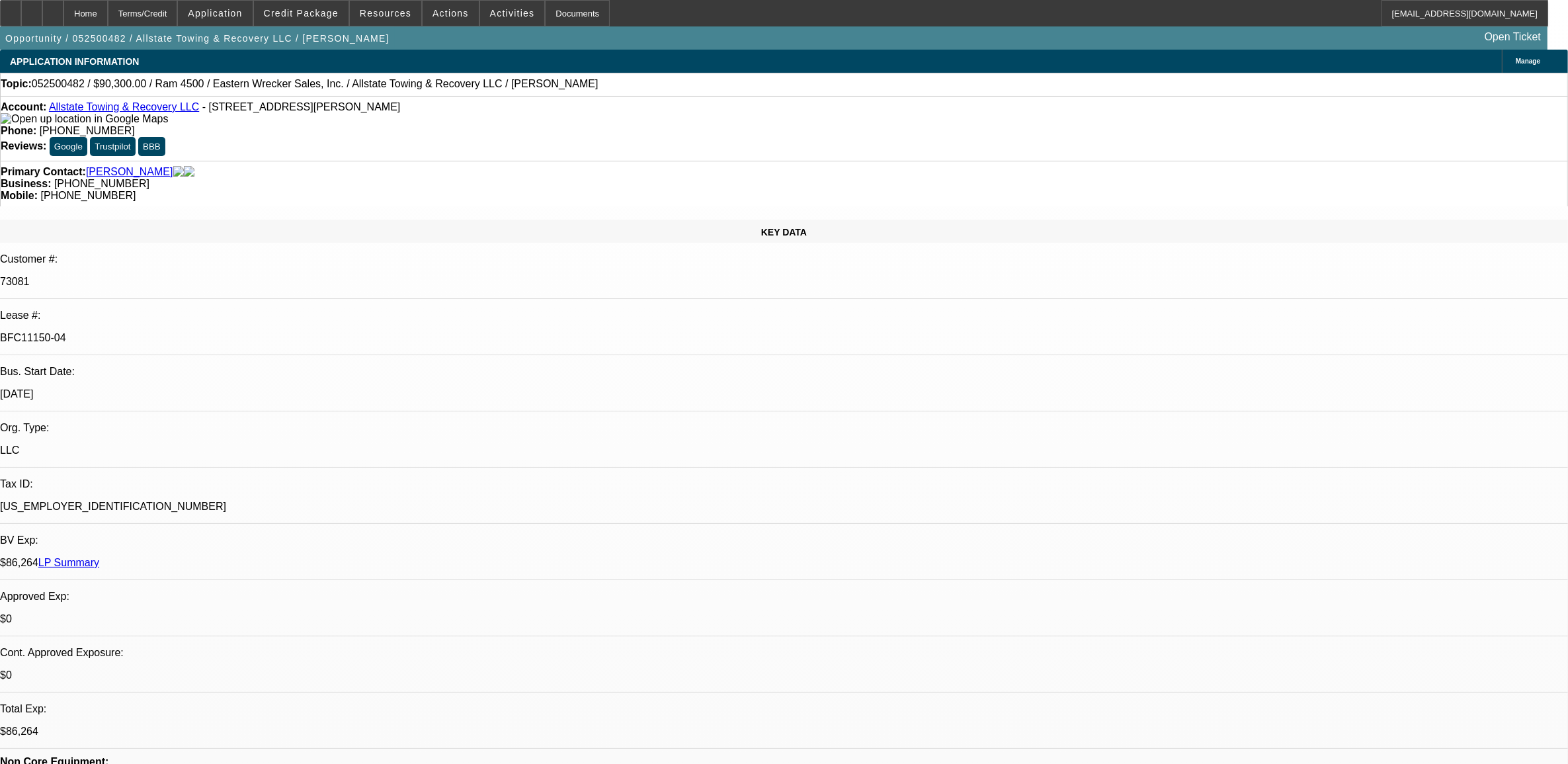
select select "1"
select select "2"
select select "6"
click at [99, 556] on link "LP Summary" at bounding box center [68, 562] width 61 height 11
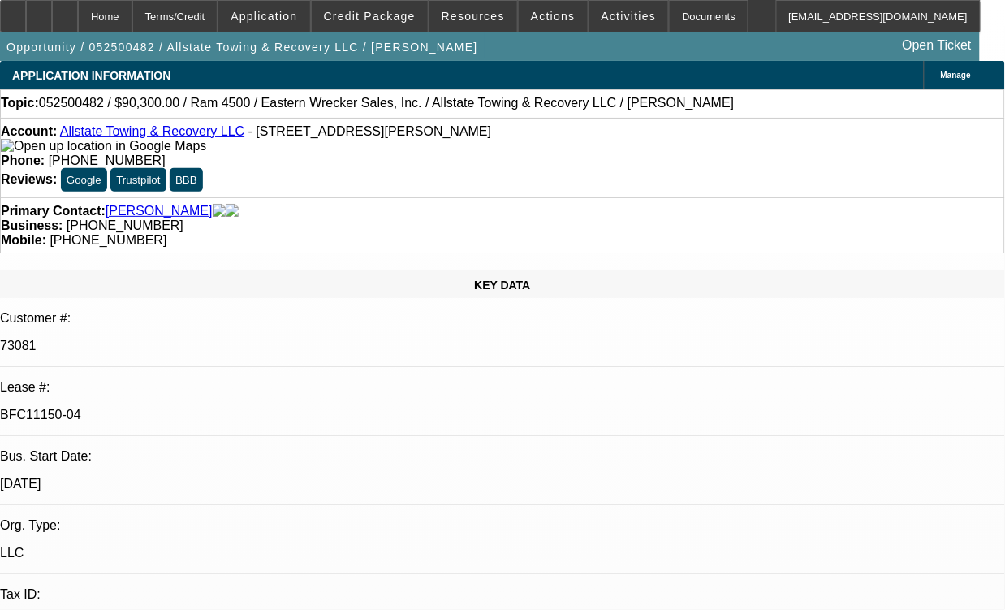
select select "0"
select select "2"
select select "0"
select select "2"
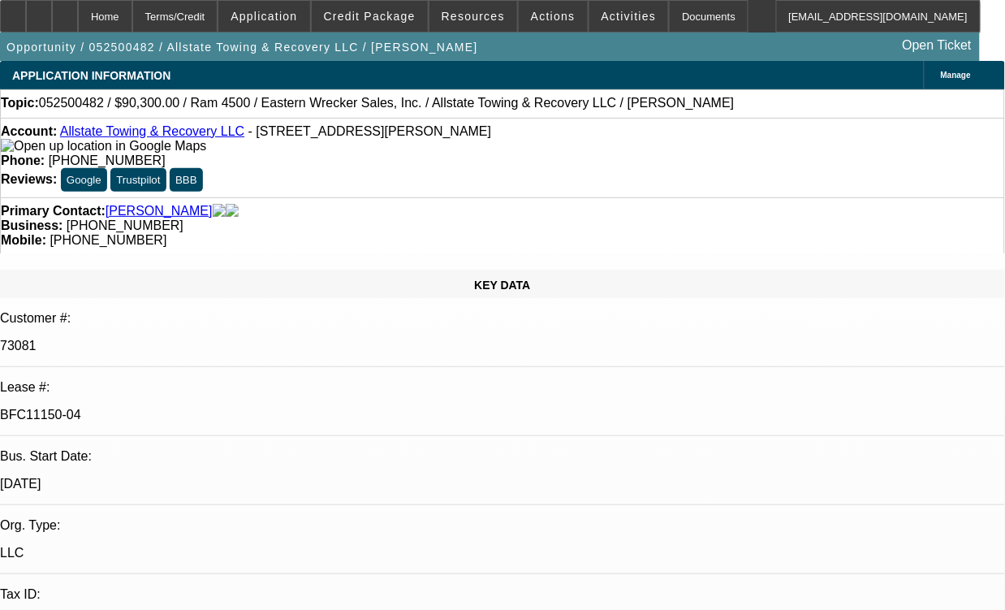
select select "0"
select select "2"
select select "0"
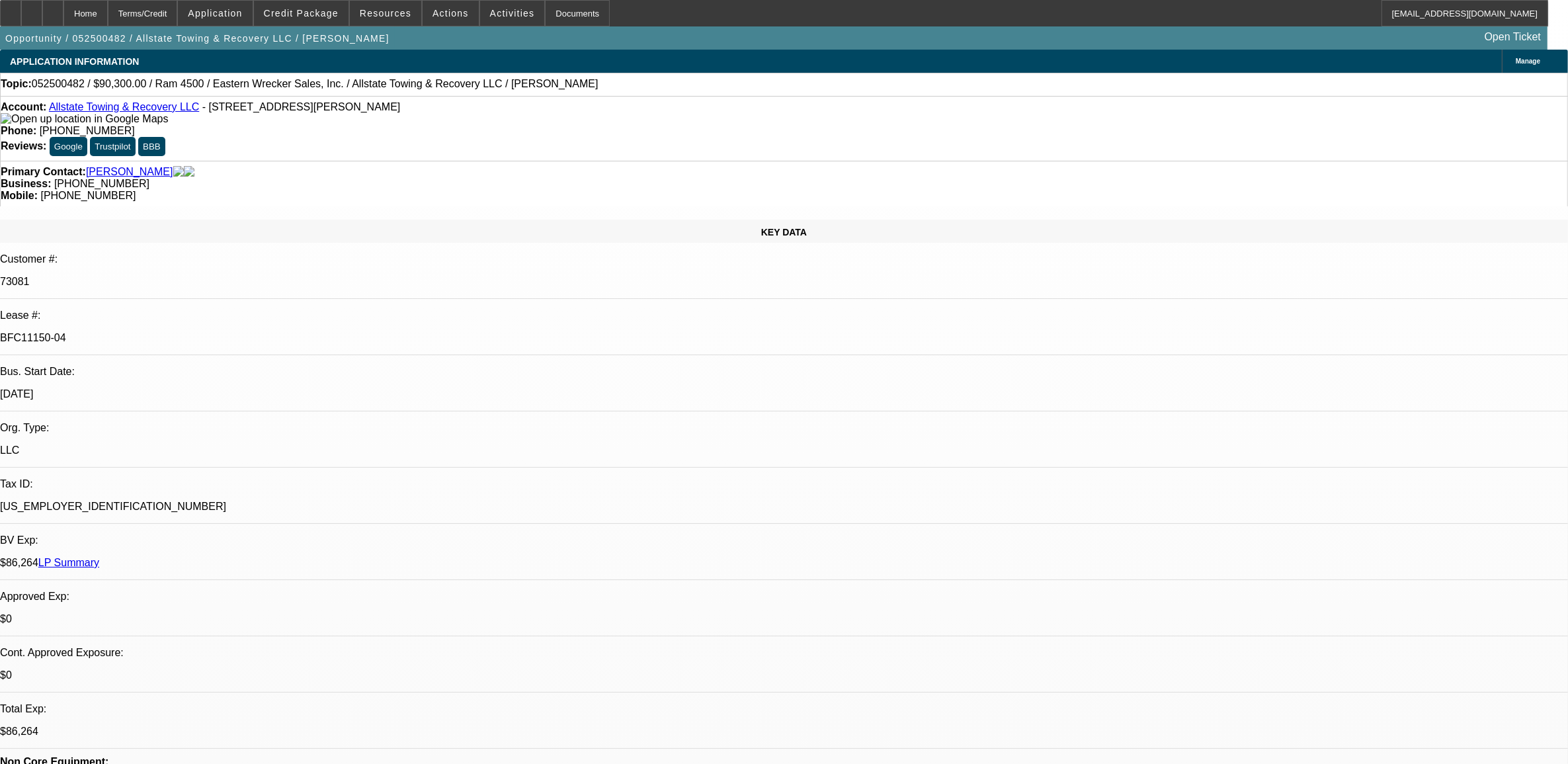
select select "1"
select select "2"
select select "6"
select select "1"
select select "2"
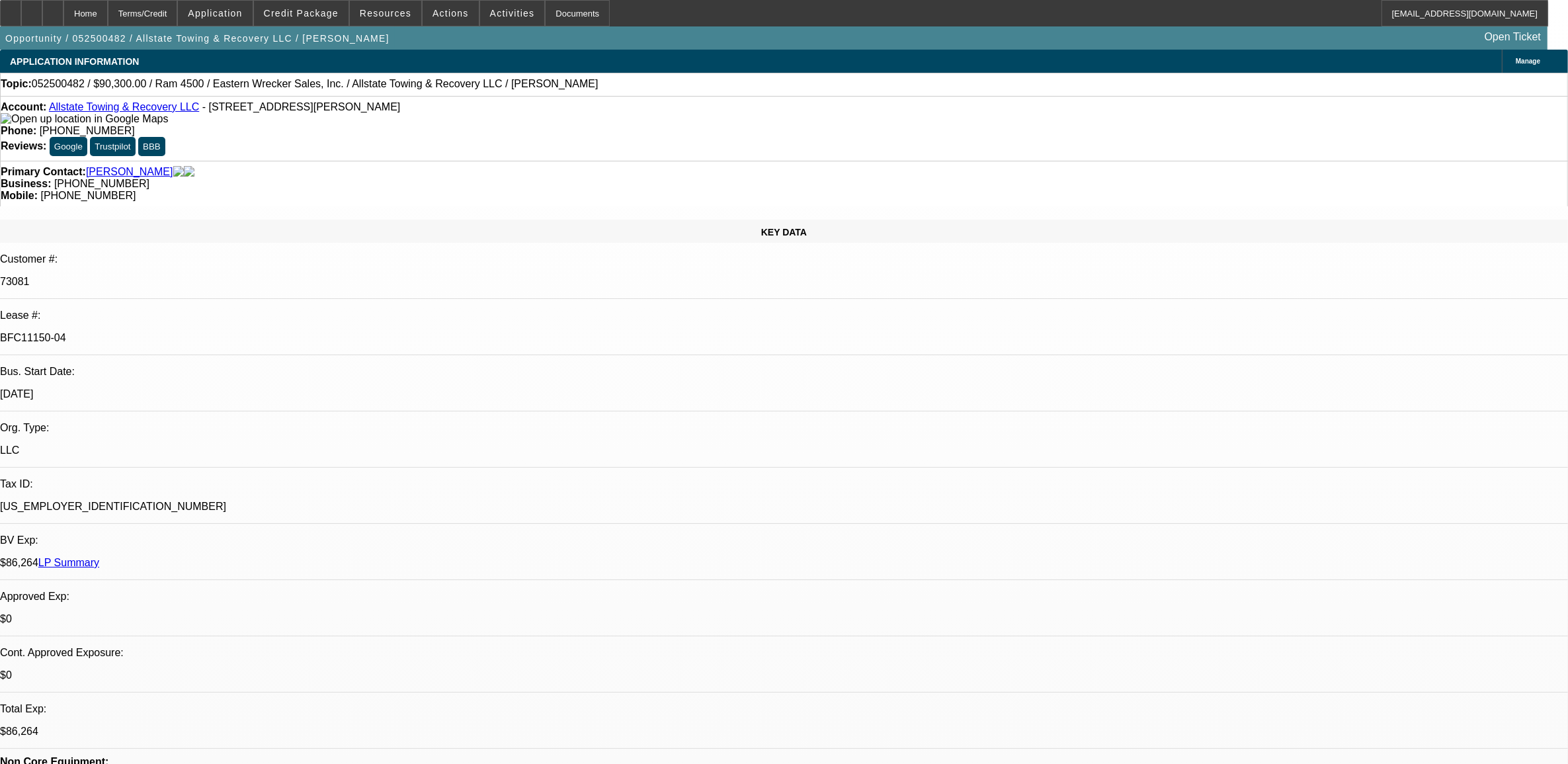
select select "6"
select select "1"
select select "2"
select select "6"
click at [73, 109] on link "Allstate Towing & Recovery LLC" at bounding box center [124, 107] width 150 height 11
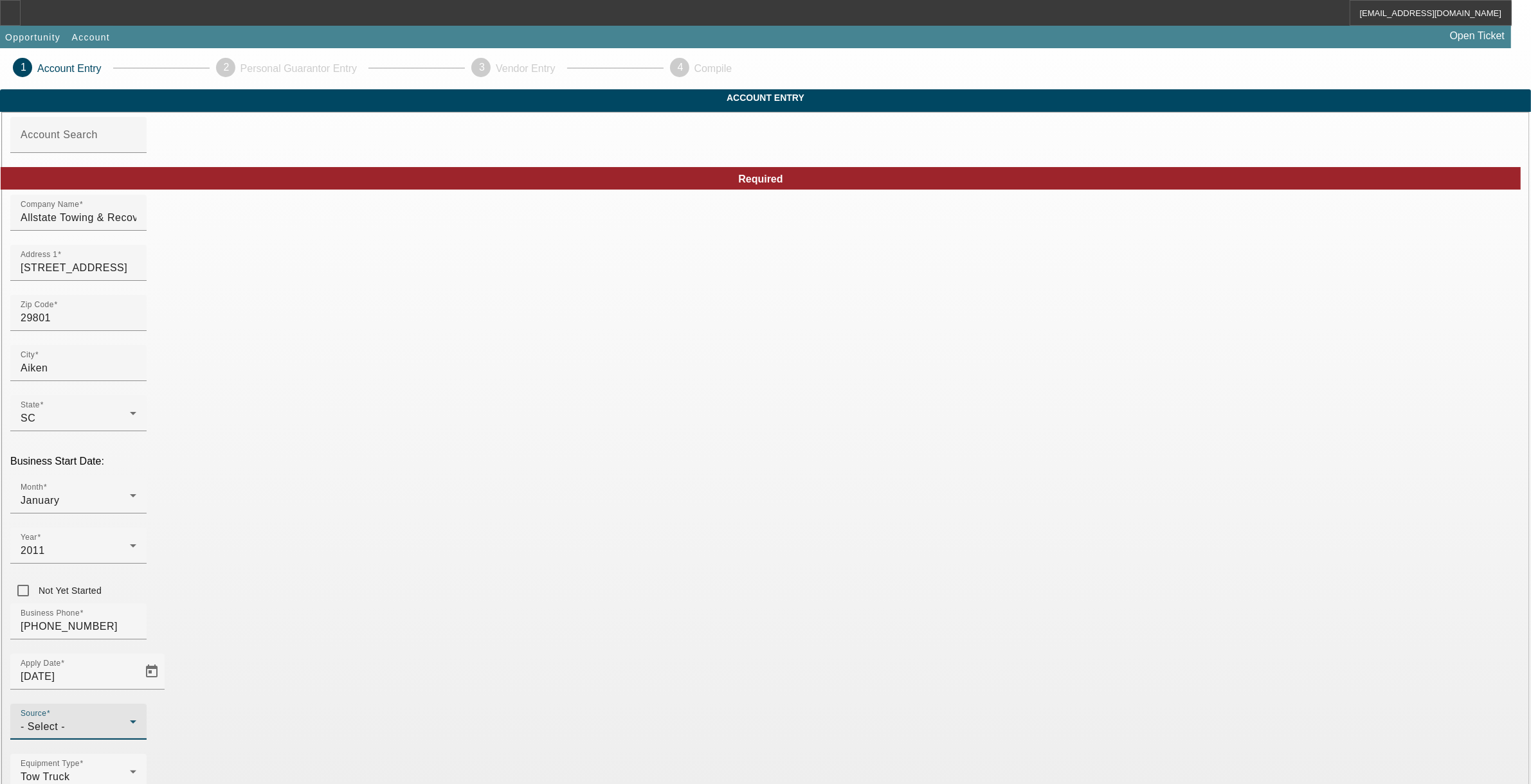
click at [130, 719] on div "- Select -" at bounding box center [75, 726] width 109 height 15
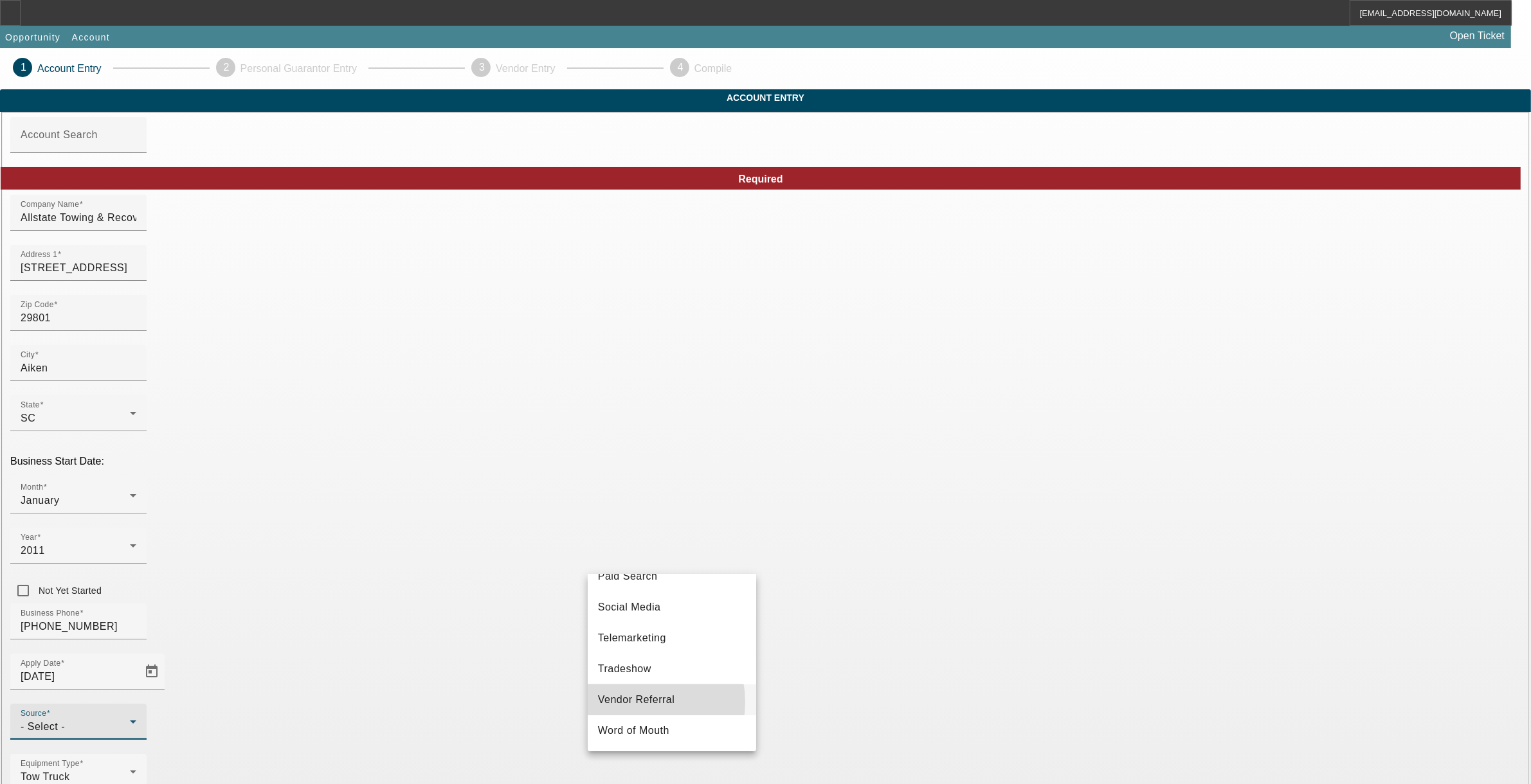
click at [640, 702] on span "Vendor Referral" at bounding box center [636, 699] width 77 height 15
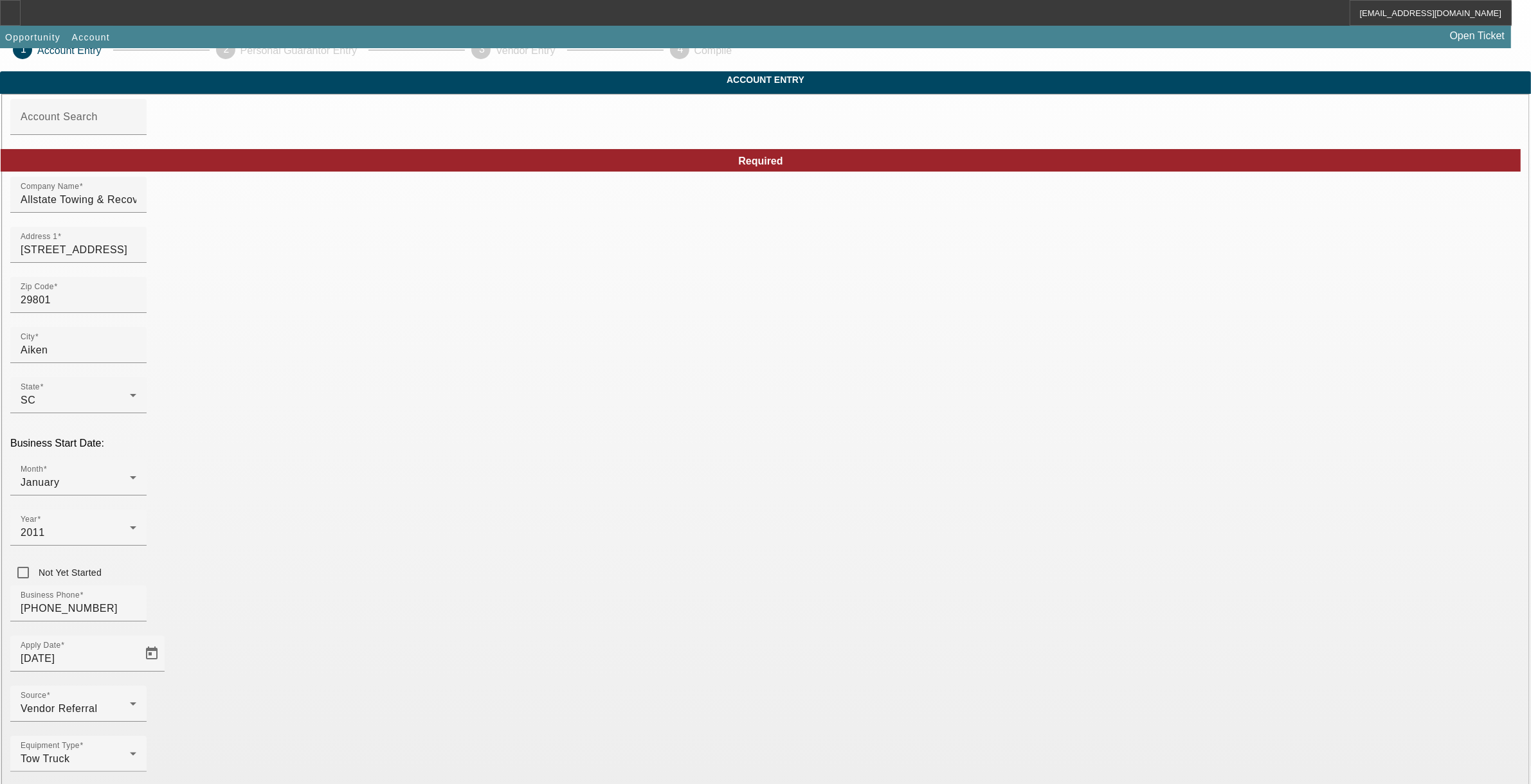
scroll to position [29, 0]
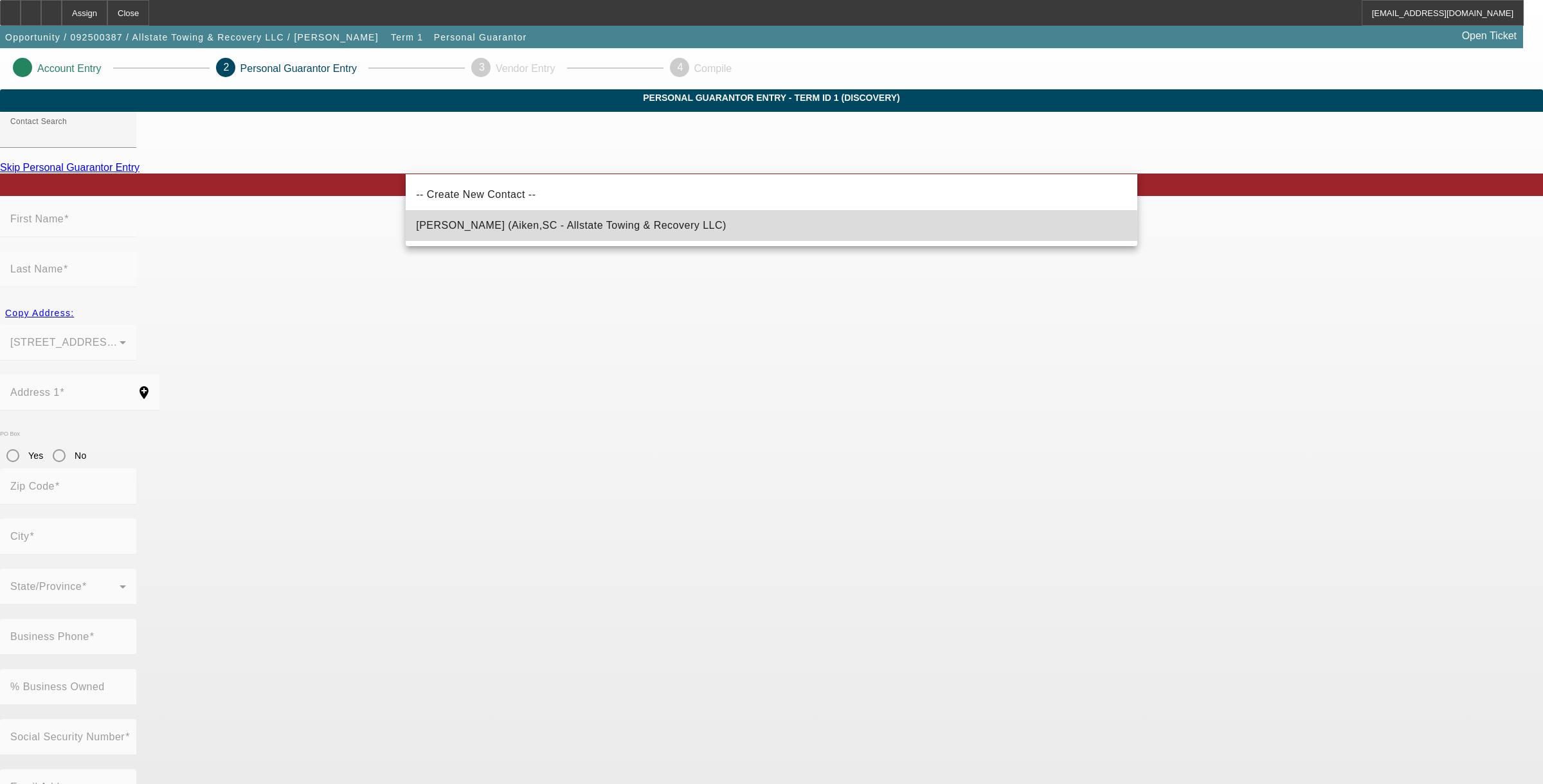
click at [442, 231] on span "Parrish, Justin (Aiken,SC - Allstate Towing & Recovery LLC)" at bounding box center [571, 225] width 311 height 15
type input "Parrish, Justin (Aiken,SC - Allstate Towing & Recovery LLC)"
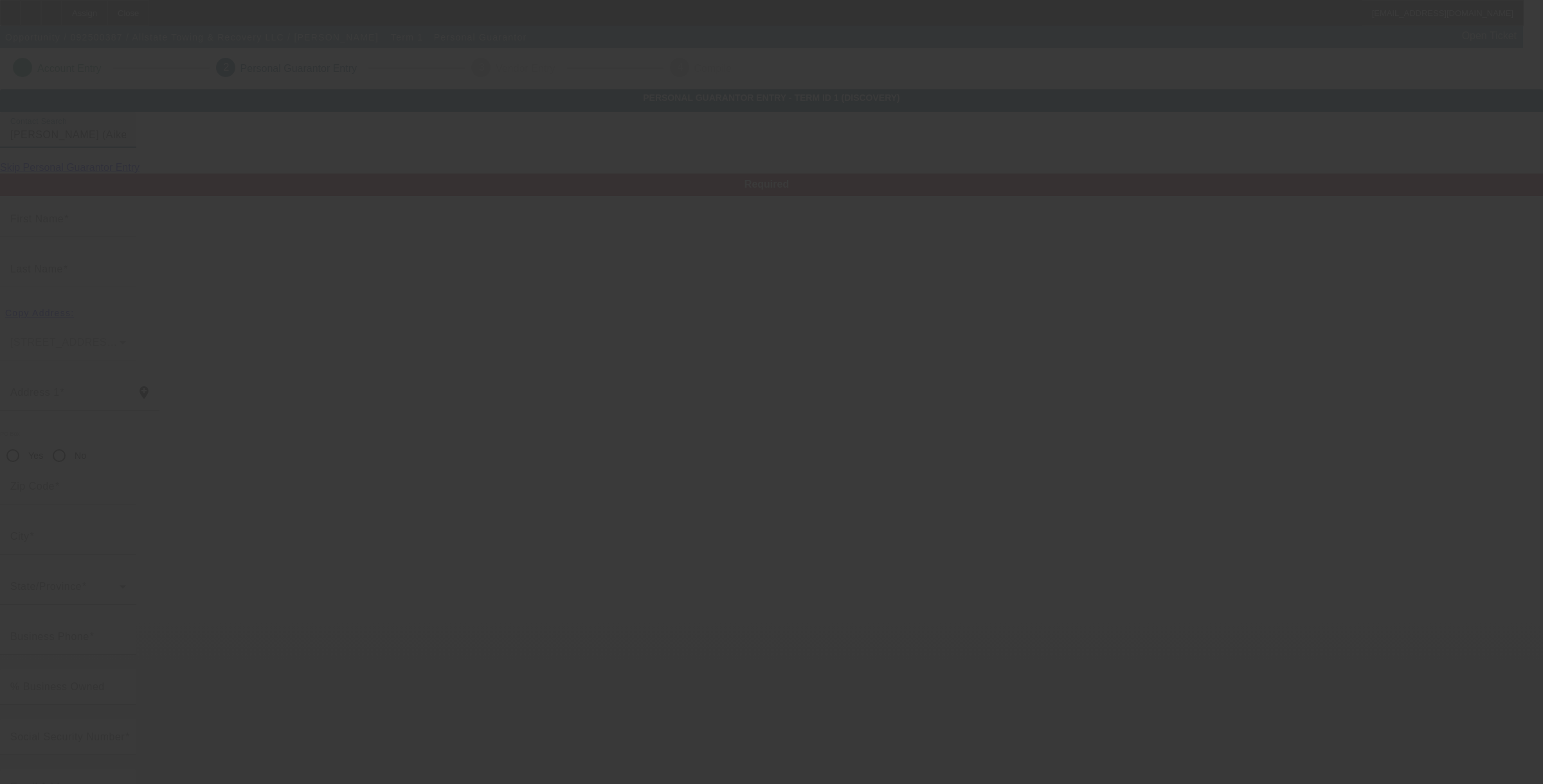
type input "Justin"
type input "Parrish"
type input "247 Lake Shore Dr"
radio input "true"
type input "29801"
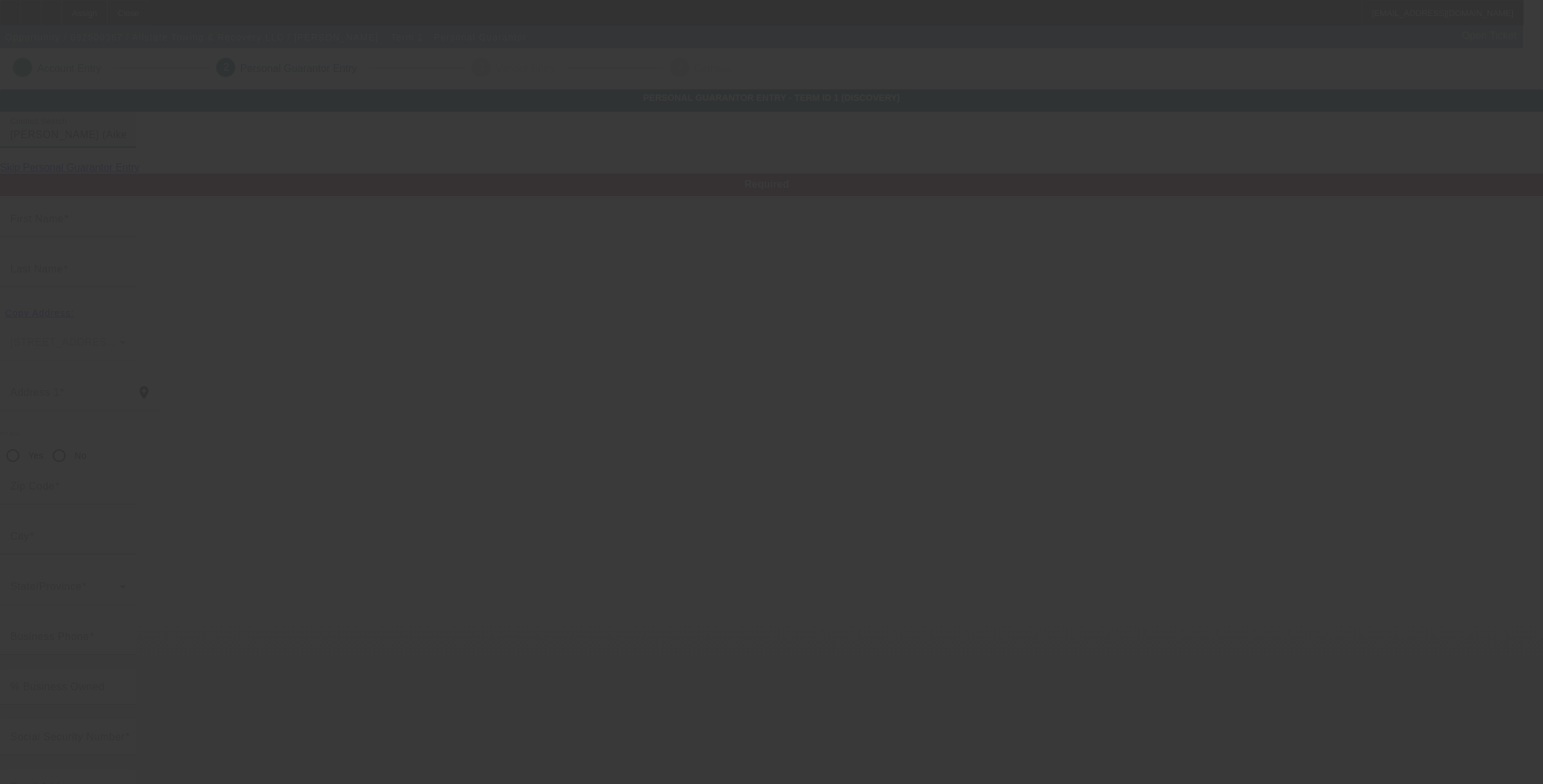
type input "Aiken"
type input "[PHONE_NUMBER]"
type input "100"
type input "247-59-3117"
type input "justin.allstaterecovery@gmail.com"
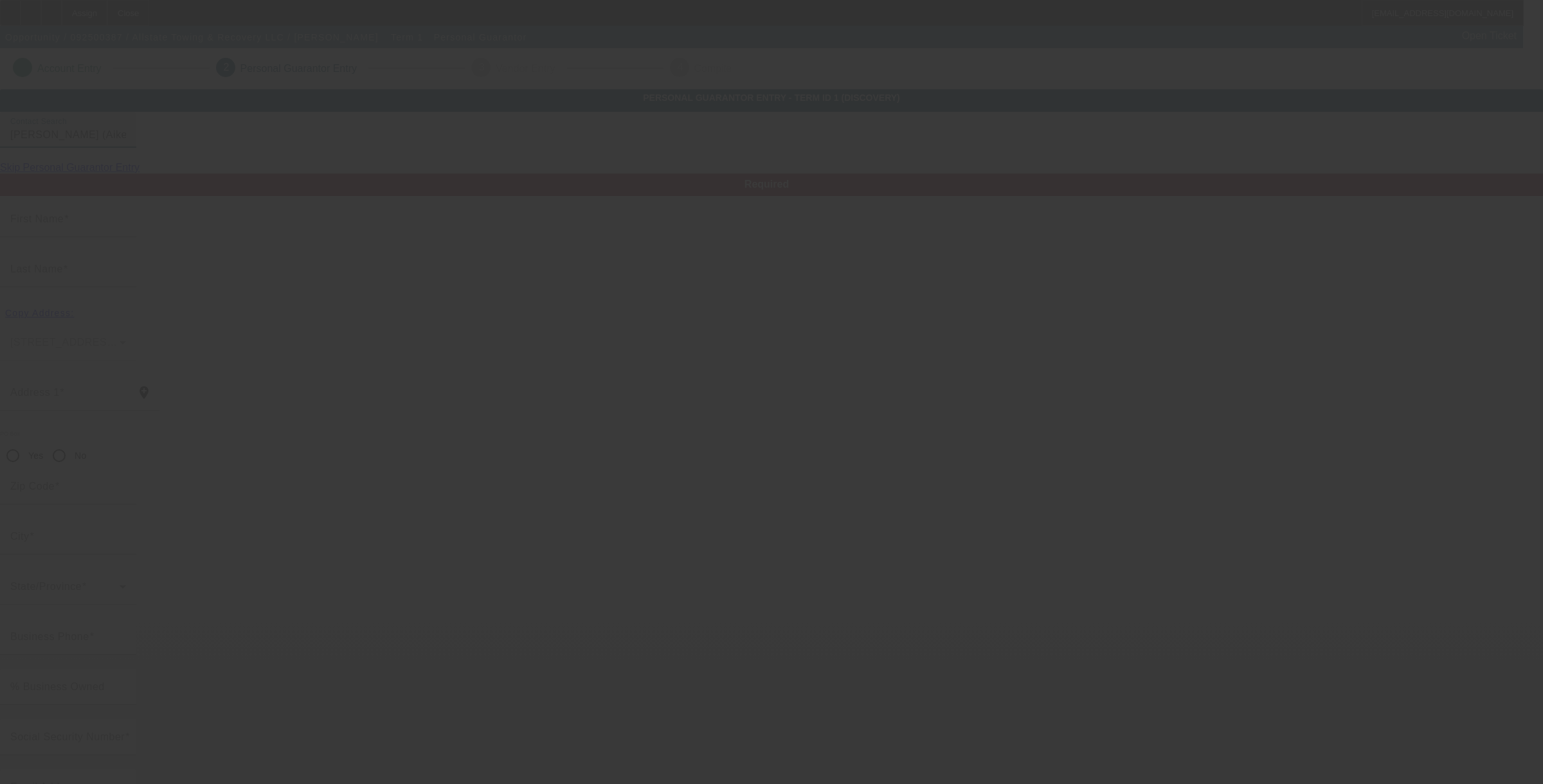
type input "(803) 643-1976"
type input "[PHONE_NUMBER]"
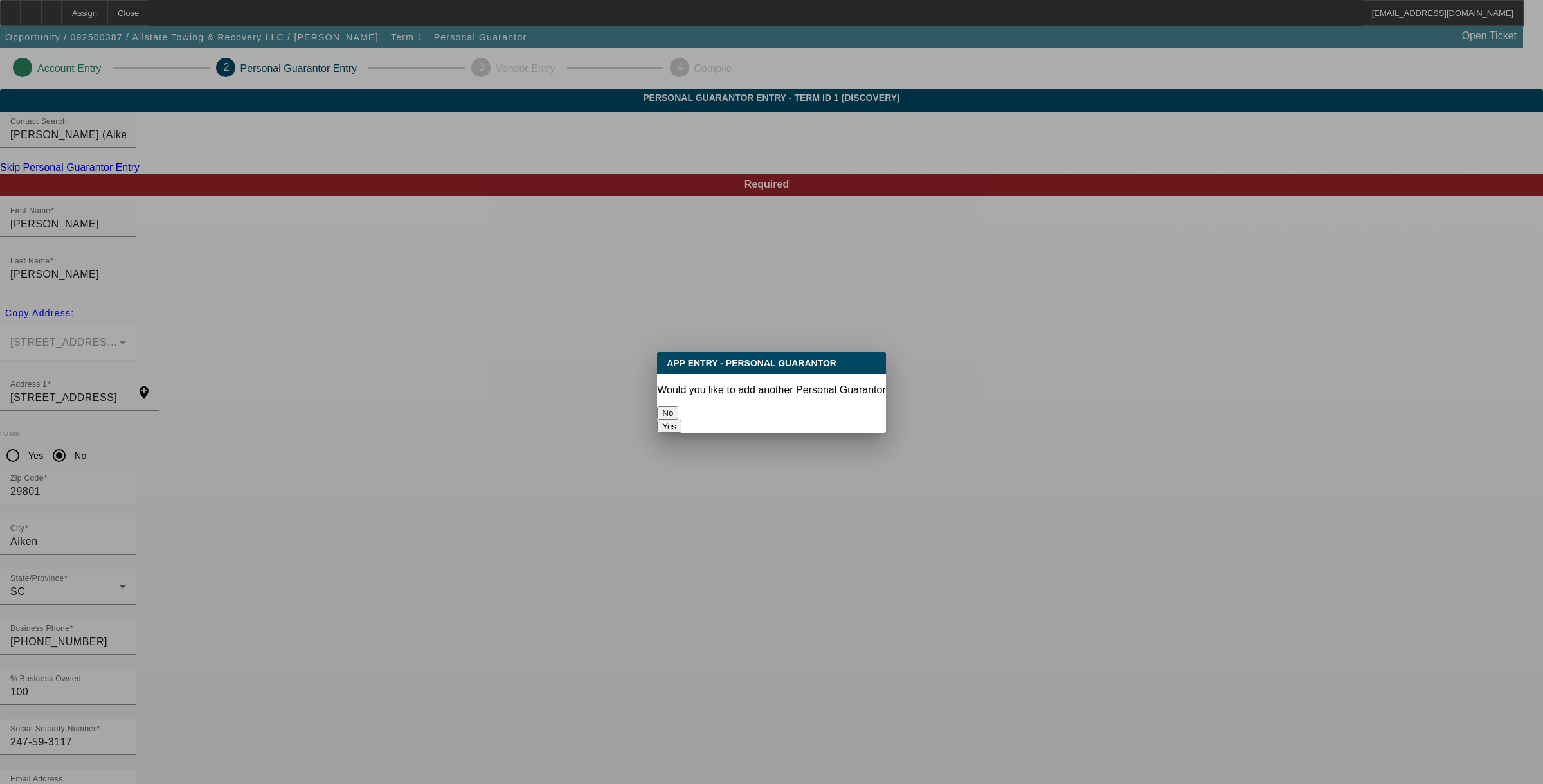
click at [678, 407] on button "No" at bounding box center [668, 413] width 21 height 13
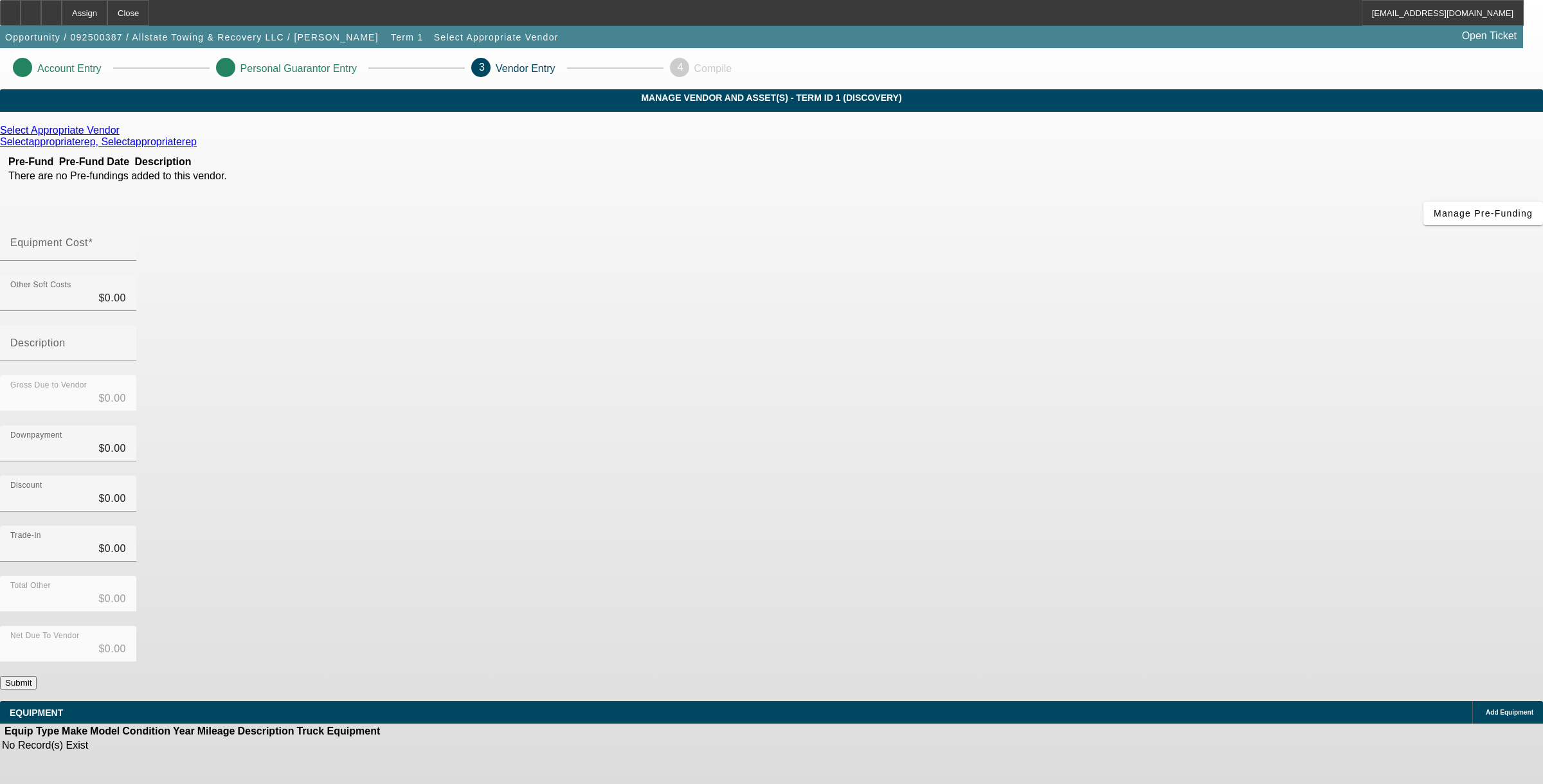
click at [123, 135] on icon at bounding box center [123, 130] width 0 height 11
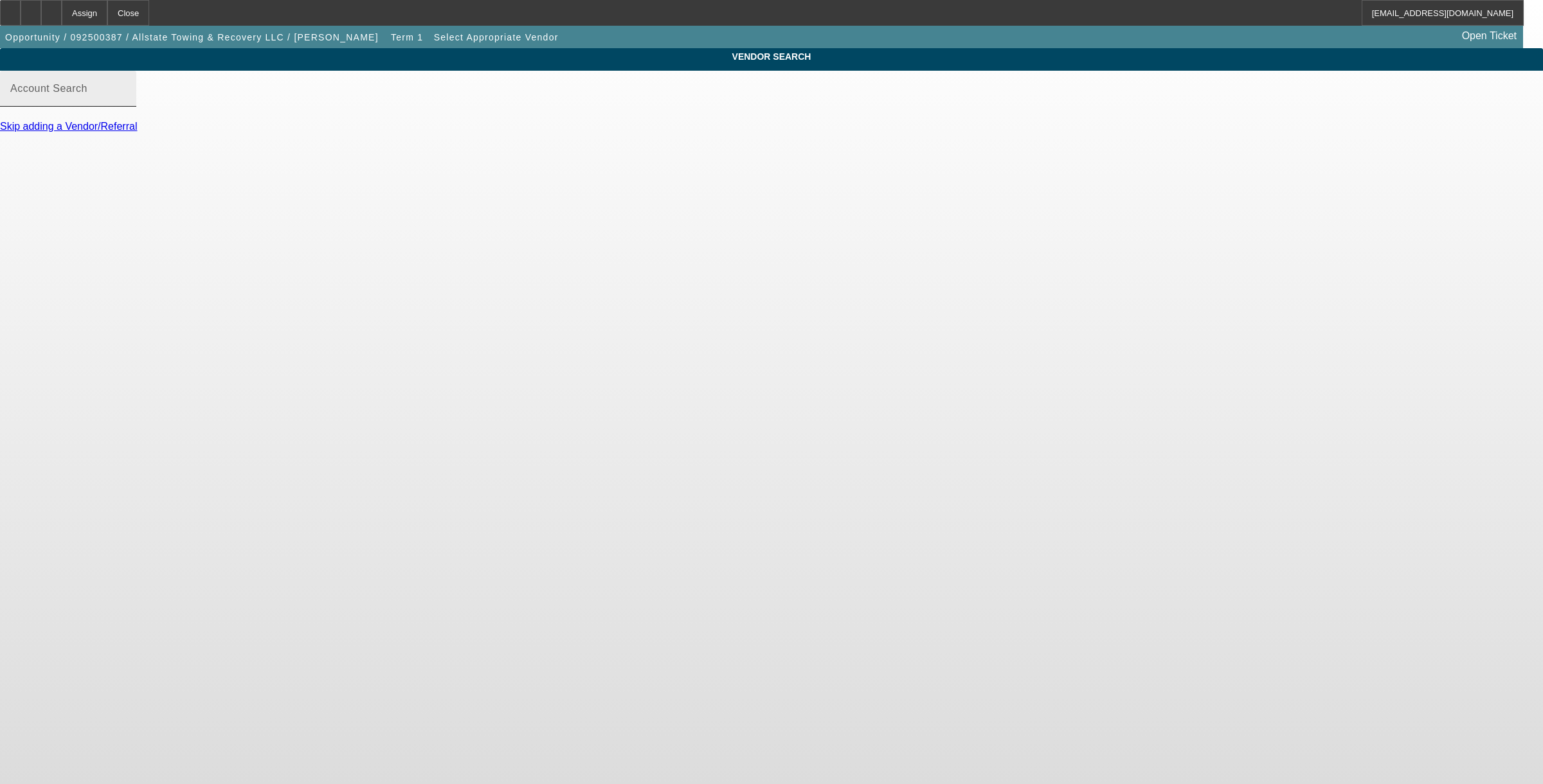
click at [126, 101] on input "Account Search" at bounding box center [68, 93] width 116 height 15
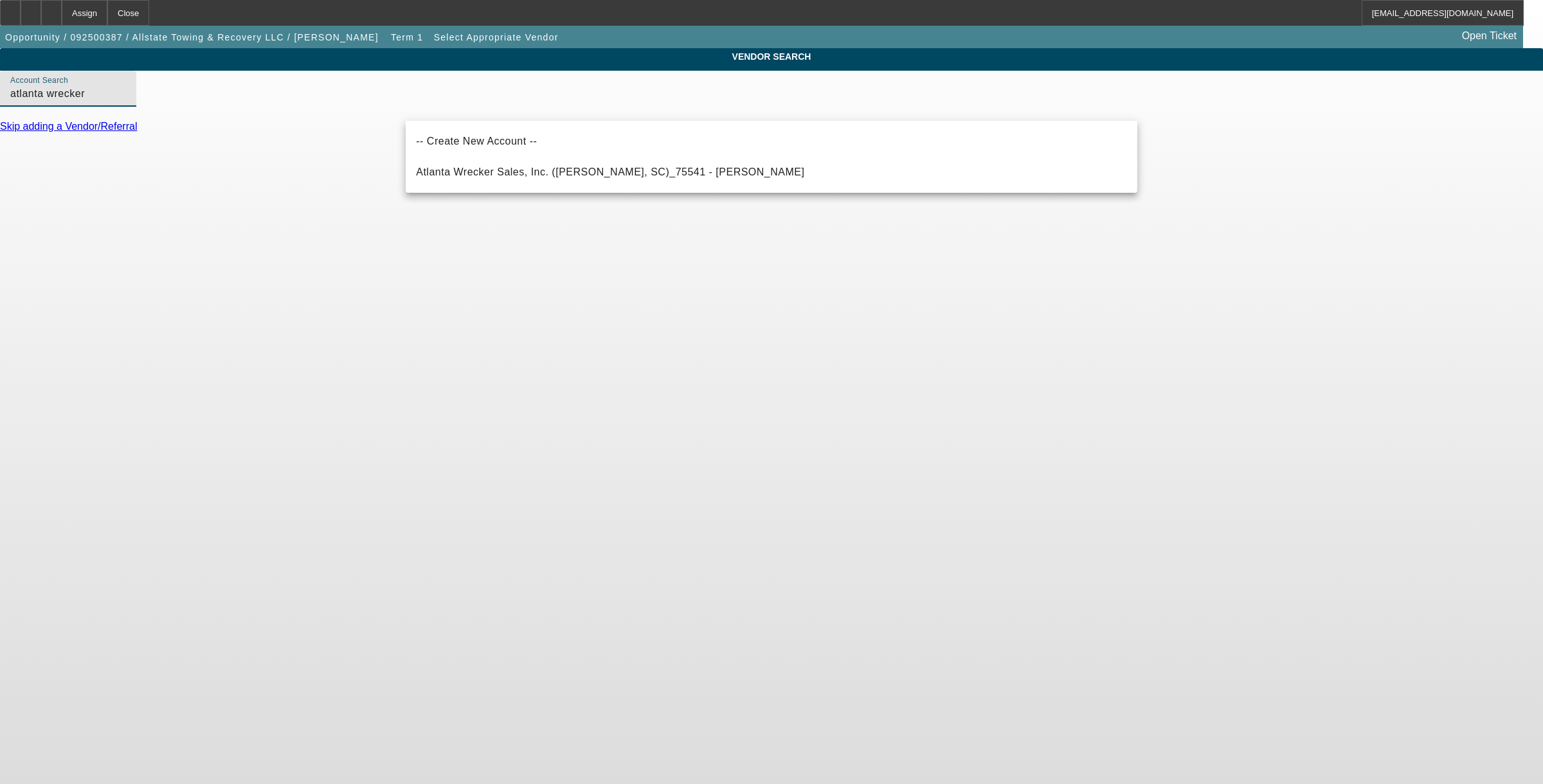
drag, startPoint x: 520, startPoint y: 111, endPoint x: 408, endPoint y: 299, distance: 218.8
click at [340, 280] on body "Assign Close NLionello@beaconfunding.com Opportunity / 092500387 / Allstate Tow…" at bounding box center [772, 392] width 1543 height 784
drag, startPoint x: 456, startPoint y: 306, endPoint x: 510, endPoint y: 178, distance: 138.9
click at [474, 262] on body "Assign Close NLionello@beaconfunding.com Opportunity / 092500387 / Allstate Tow…" at bounding box center [772, 392] width 1543 height 784
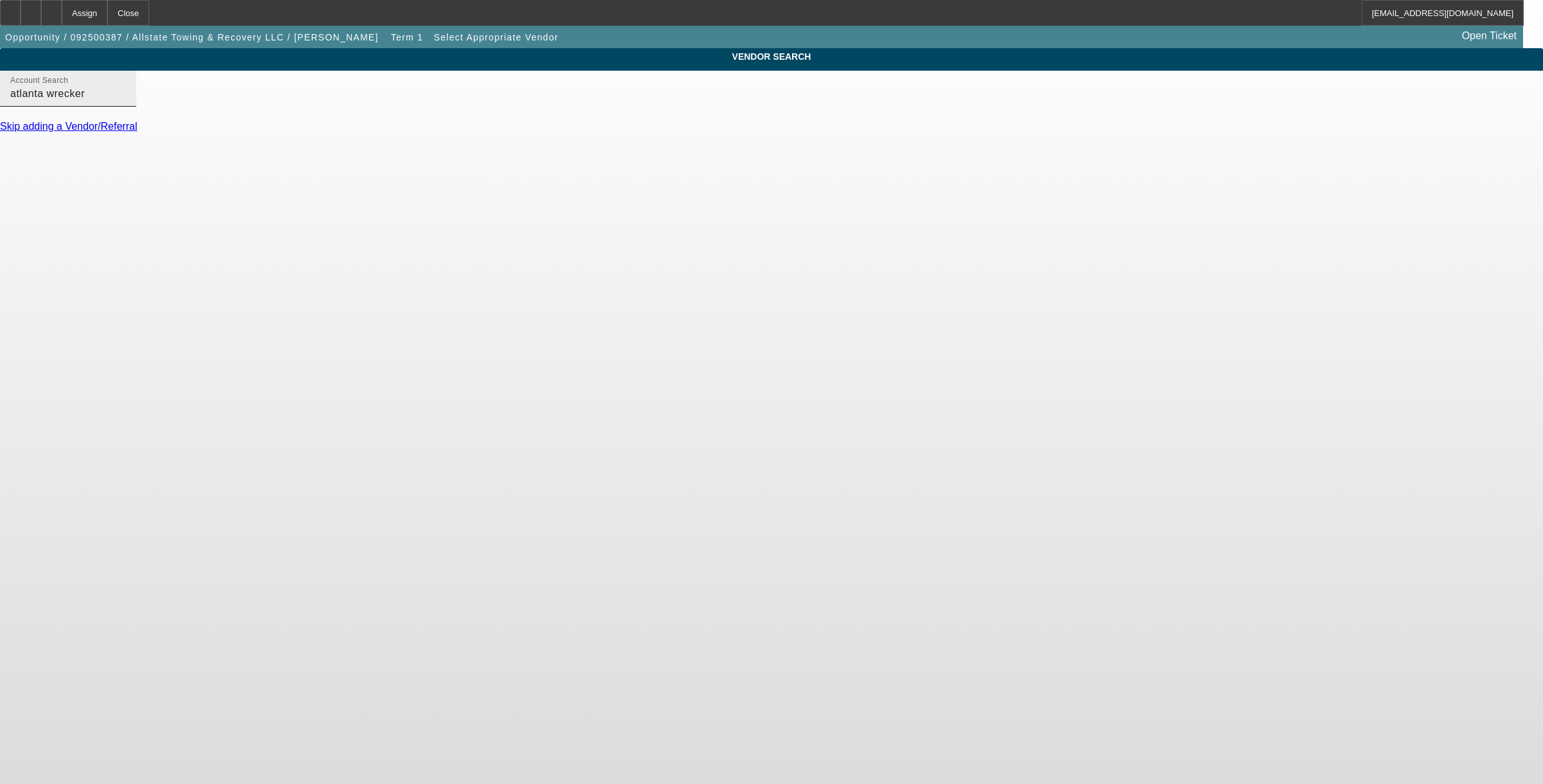
click at [126, 101] on input "atlanta wrecker" at bounding box center [68, 93] width 116 height 15
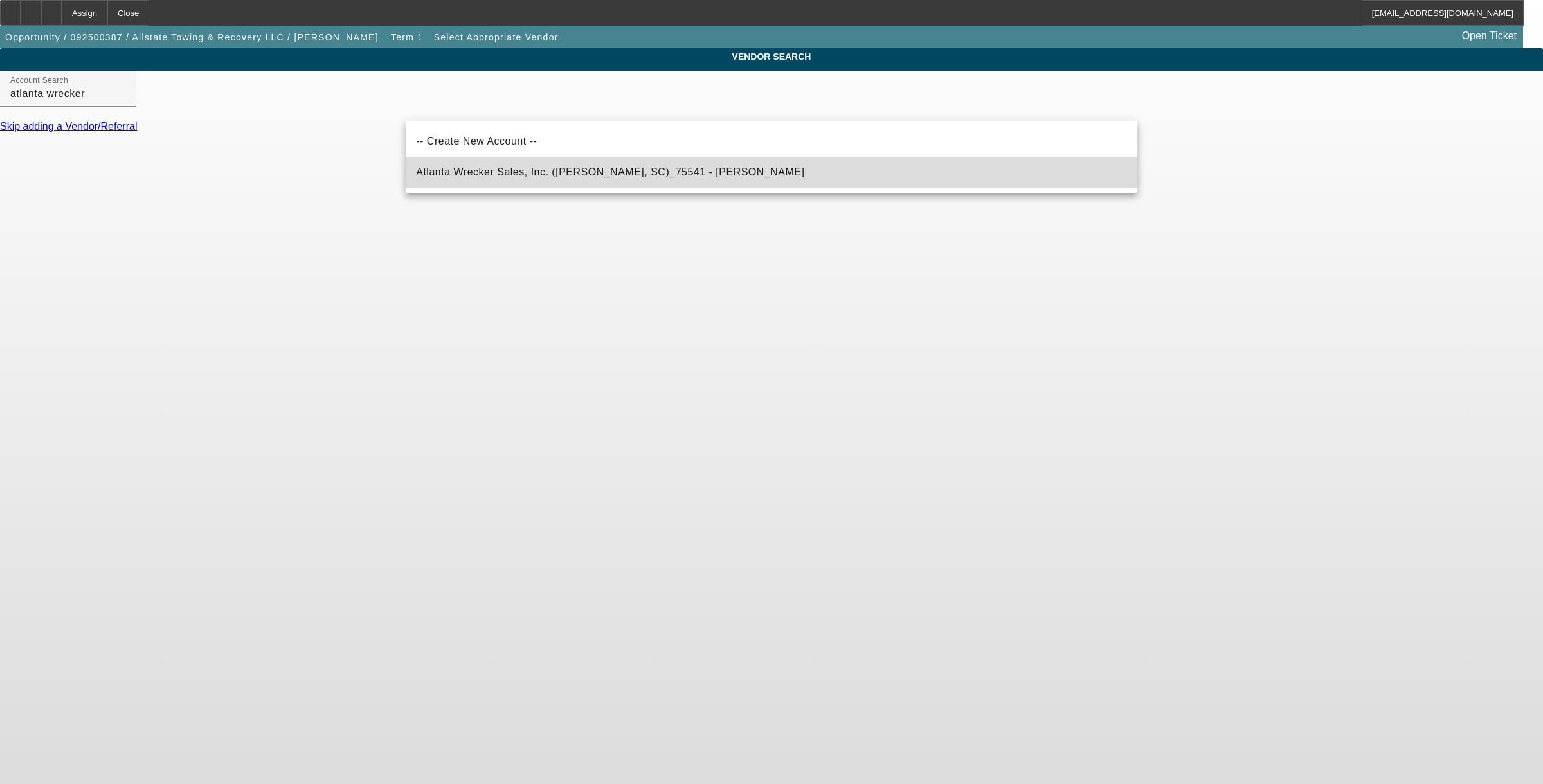
click at [501, 176] on span "Atlanta Wrecker Sales, Inc. (Chesnee, SC)_75541 - Giles, Lee" at bounding box center [610, 172] width 388 height 11
type input "Atlanta Wrecker Sales, Inc. (Chesnee, SC)_75541 - Giles, Lee"
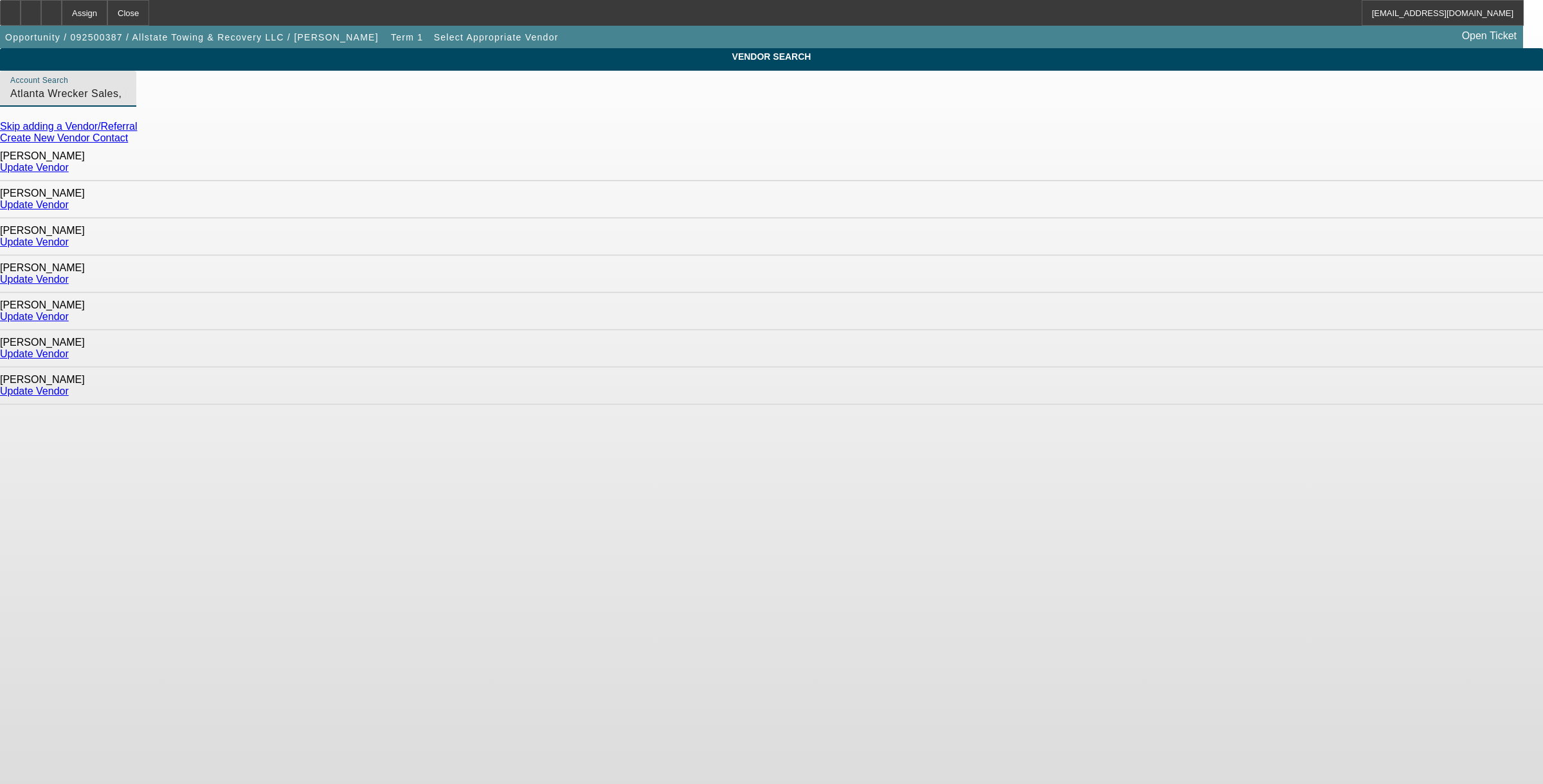
click at [69, 386] on link "Update Vendor" at bounding box center [34, 391] width 69 height 11
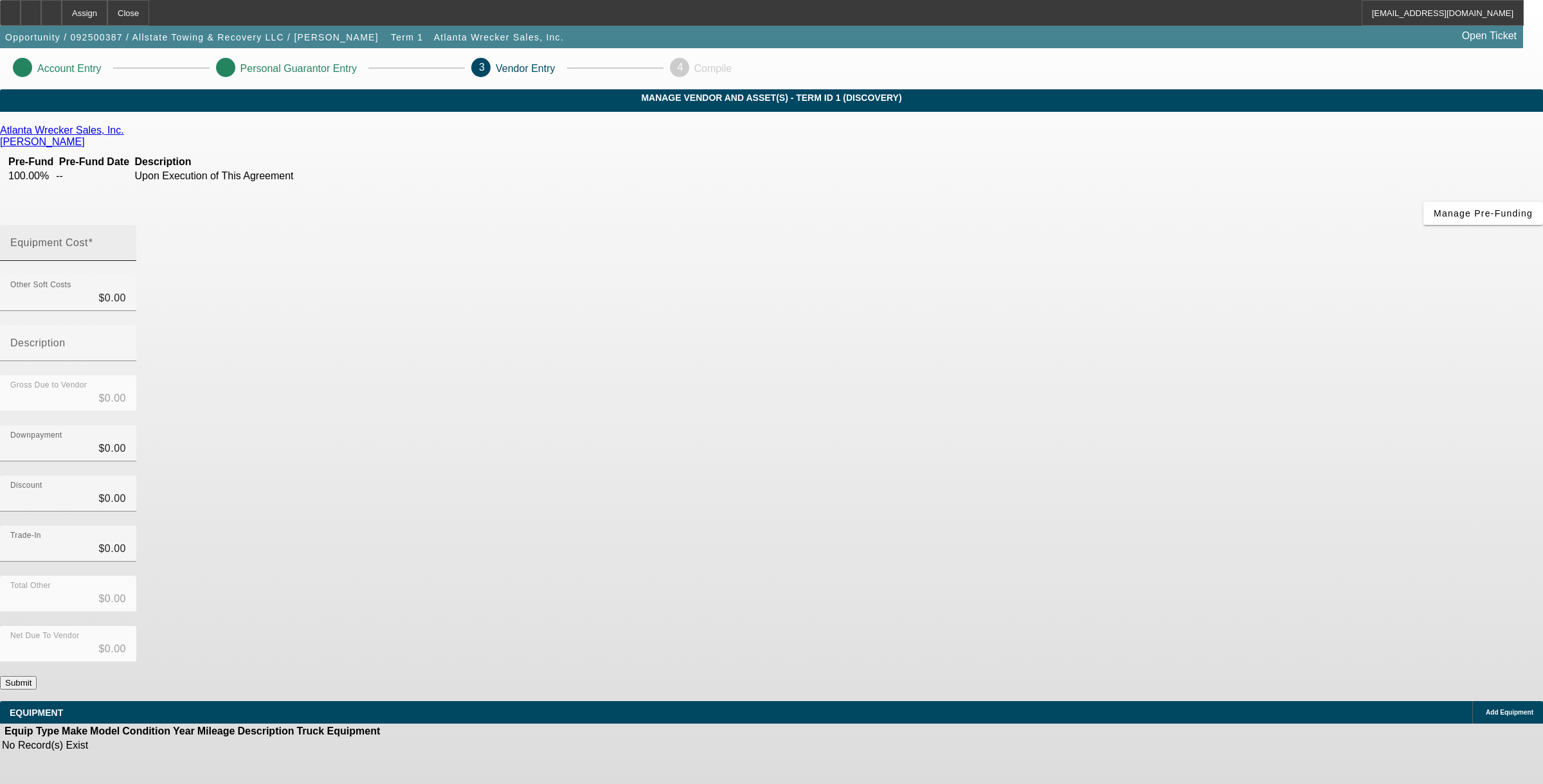
click at [126, 241] on input "Equipment Cost" at bounding box center [68, 248] width 116 height 15
type input "1"
type input "$1.00"
type input "10"
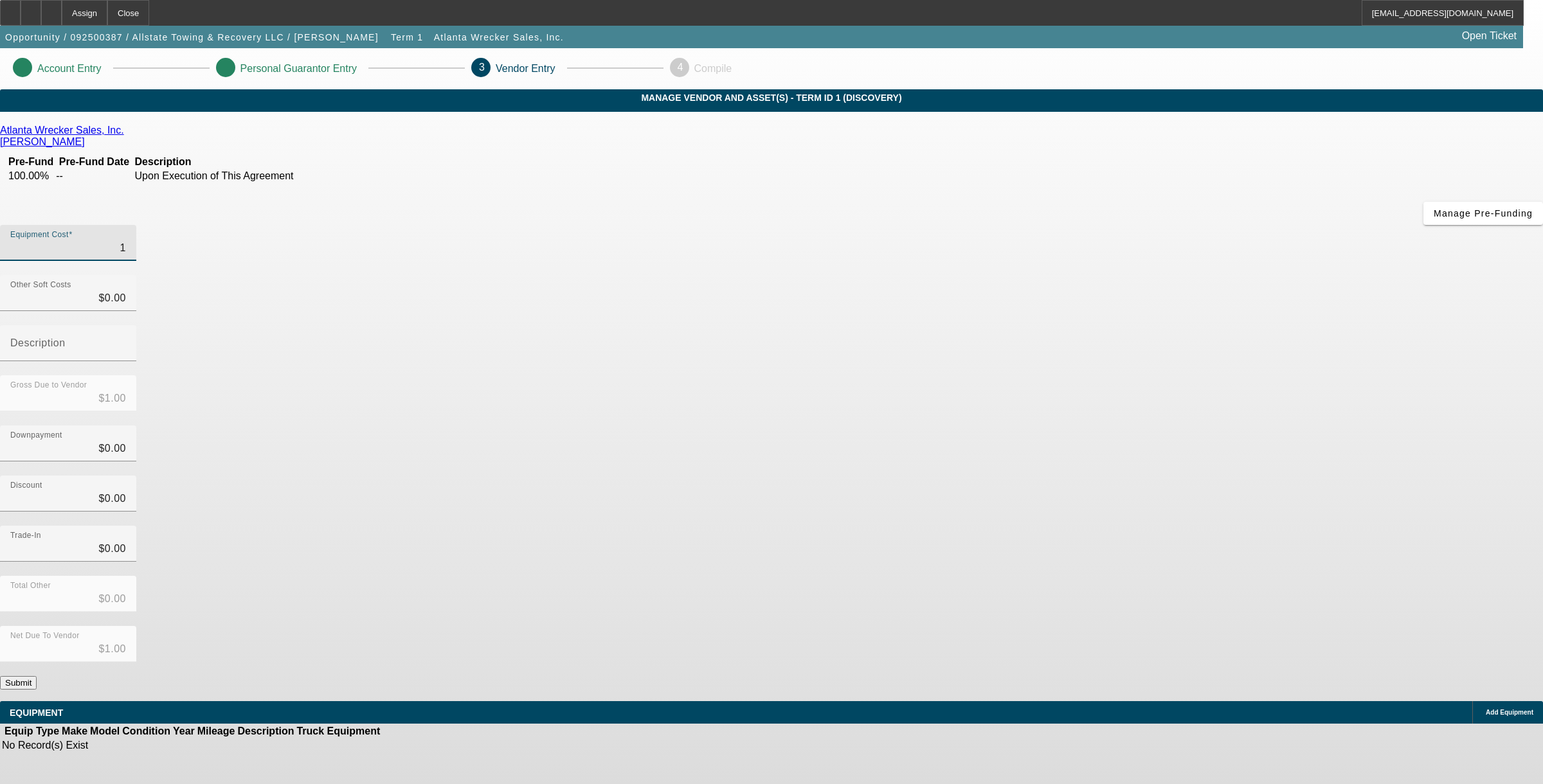
type input "$10.00"
type input "103"
type input "$103.00"
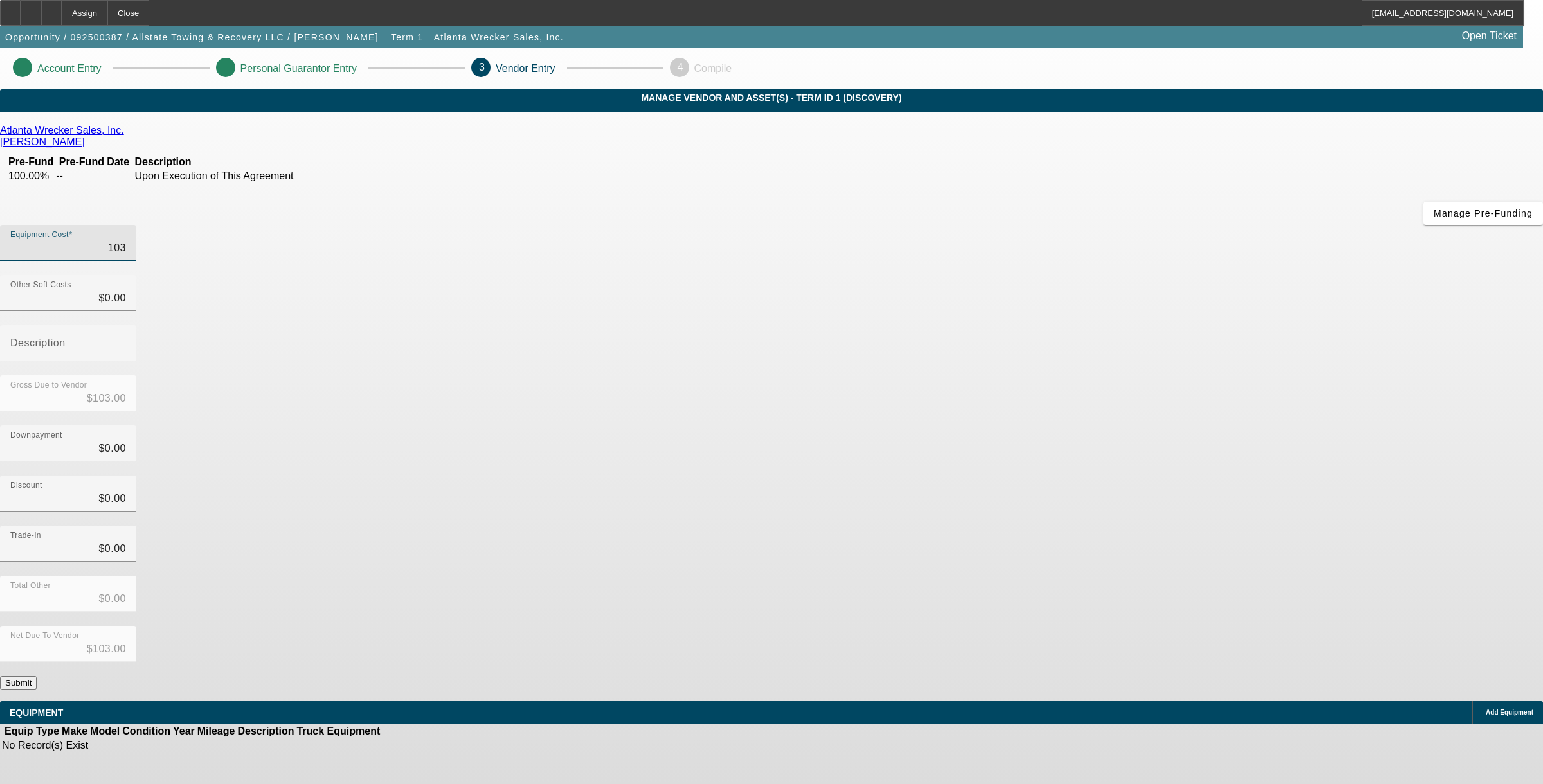
type input "1030"
type input "$1,030.00"
type input "10300"
type input "$10,300.00"
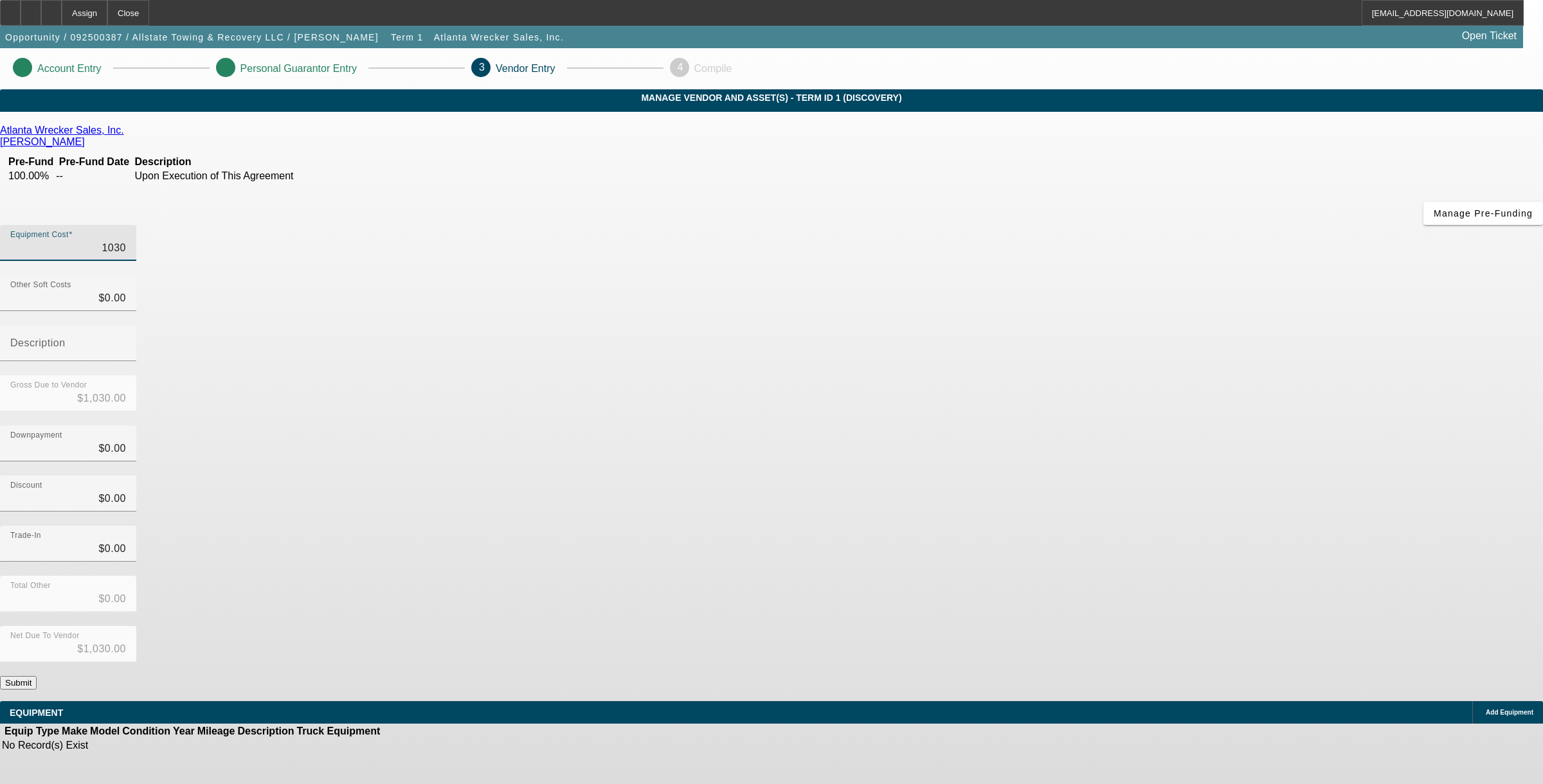
type input "$10,300.00"
type input "103000"
type input "$103,000.00"
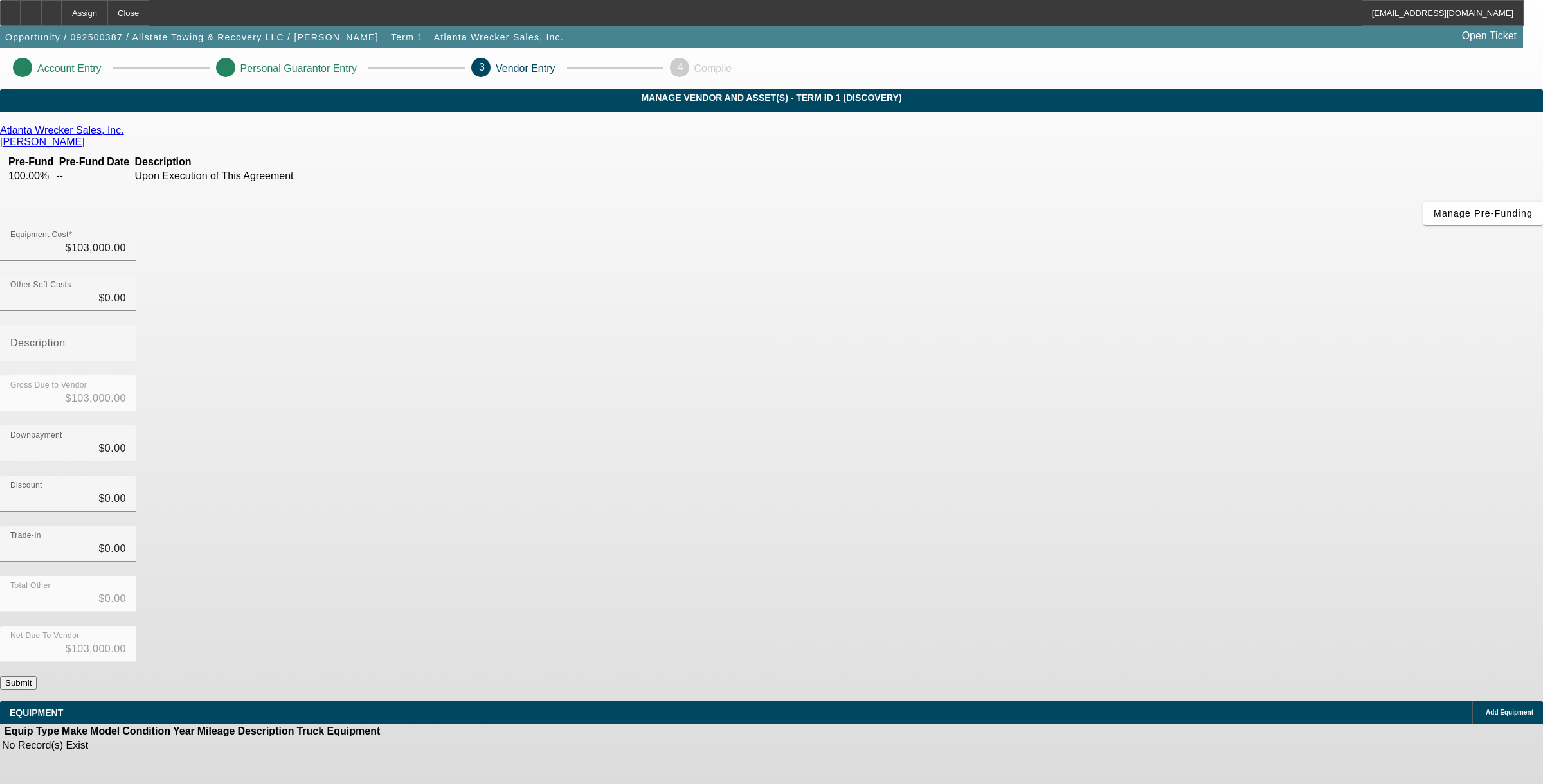
click at [995, 476] on div "Discount $0.00" at bounding box center [772, 500] width 1543 height 50
click at [36, 676] on button "Submit" at bounding box center [18, 683] width 36 height 13
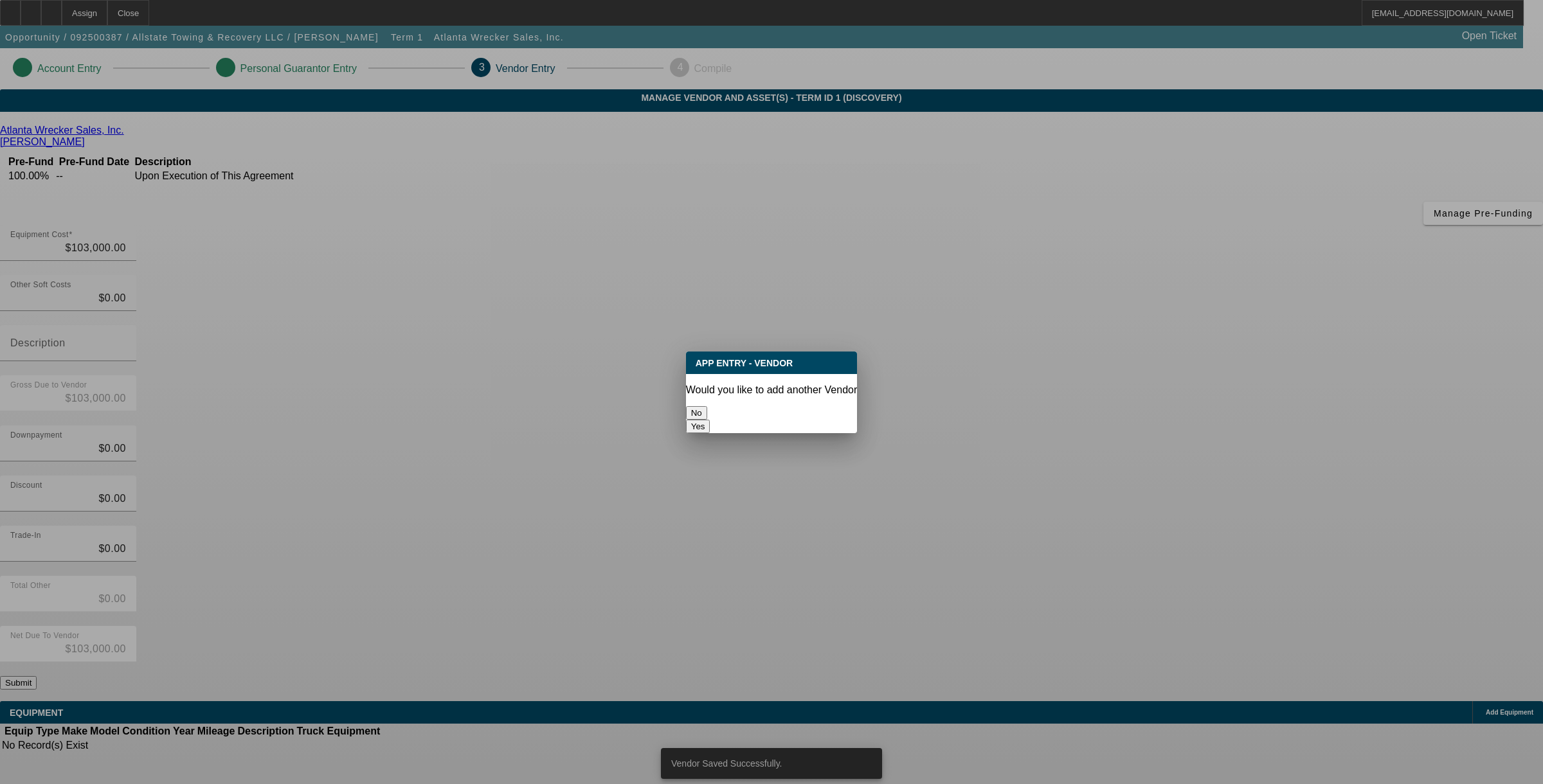
click at [707, 410] on button "No" at bounding box center [696, 413] width 21 height 13
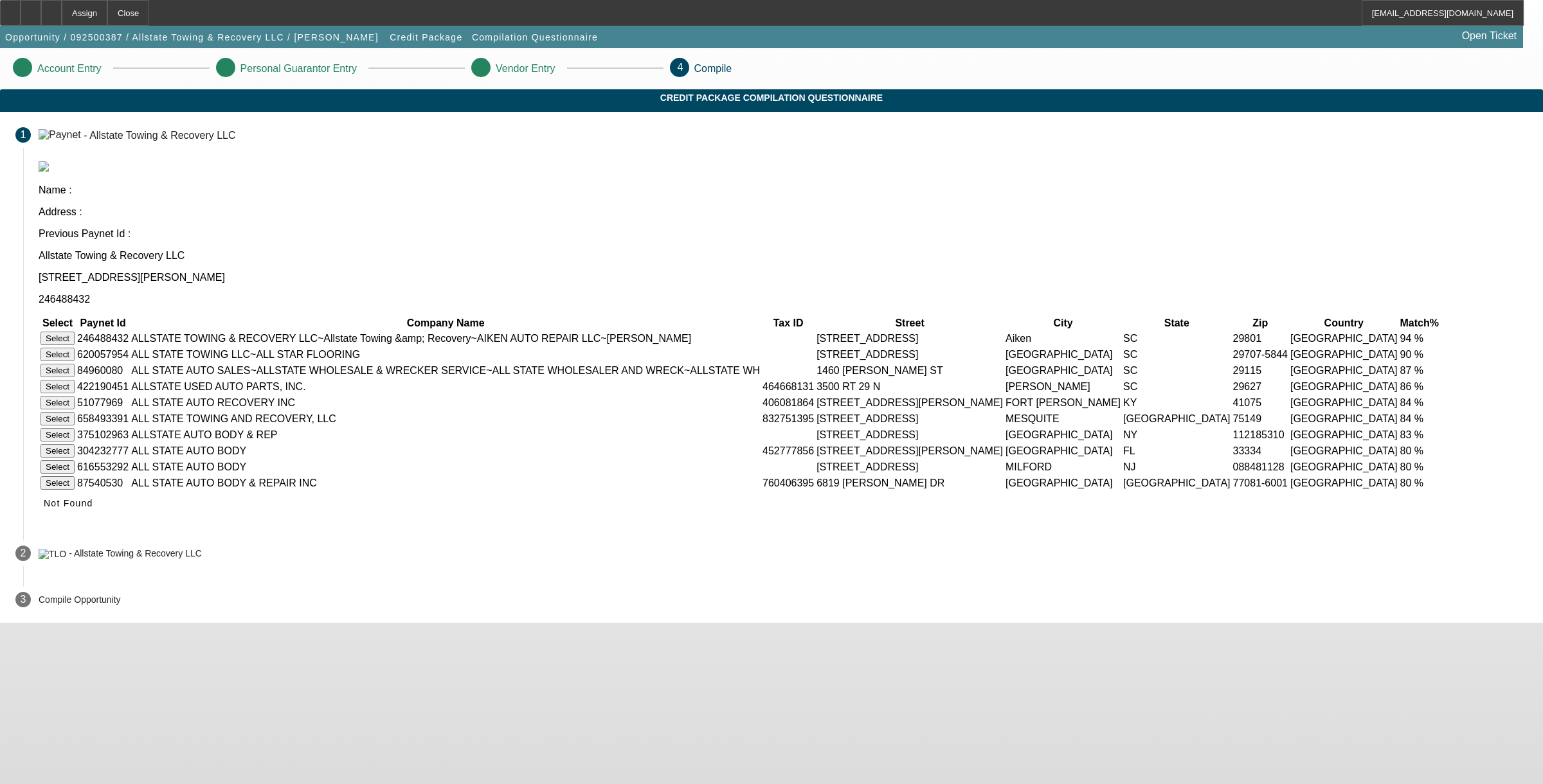
click at [74, 332] on button "Select" at bounding box center [57, 338] width 34 height 13
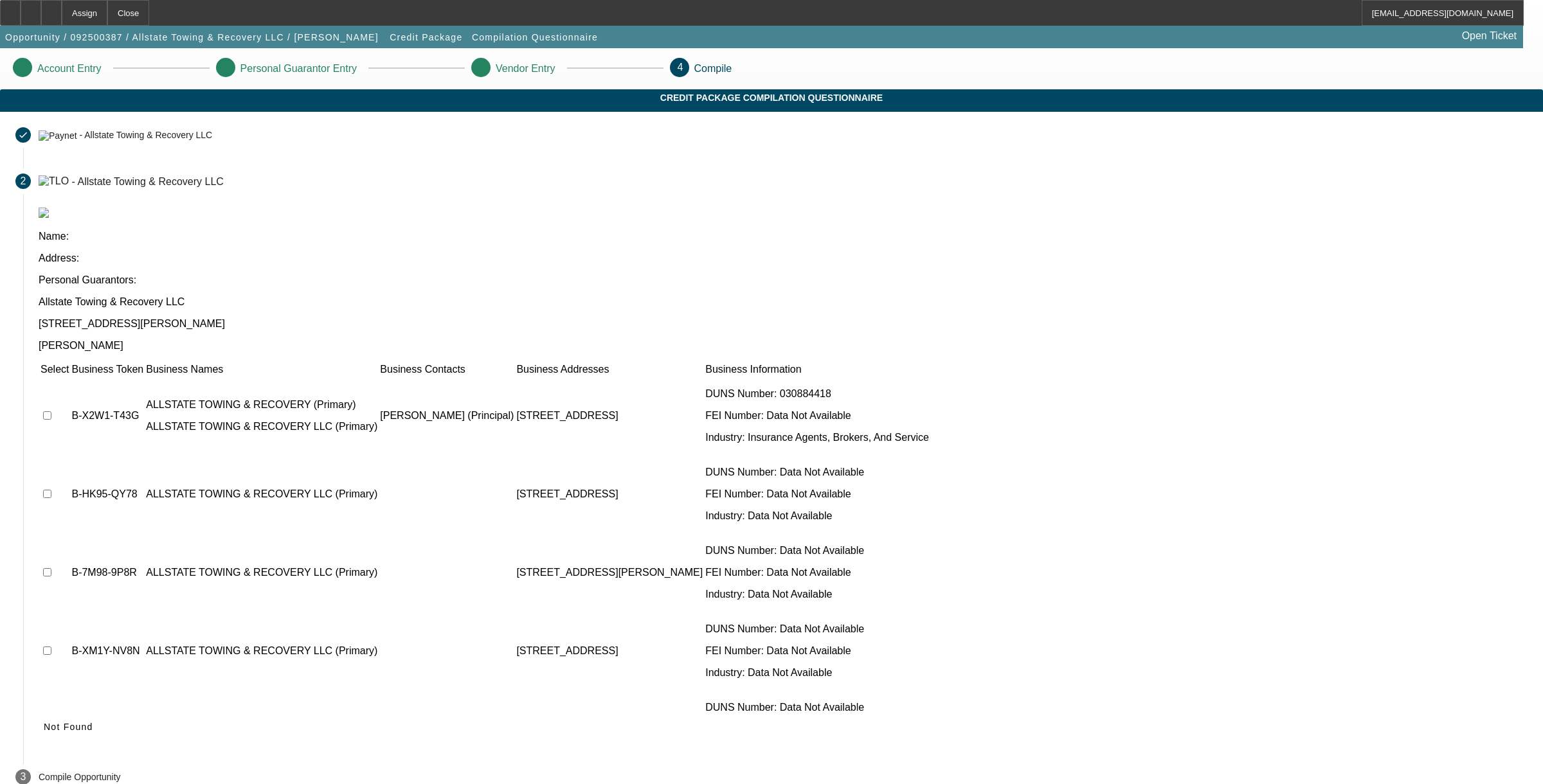
click at [70, 377] on td at bounding box center [54, 415] width 29 height 77
click at [51, 411] on input "checkbox" at bounding box center [47, 415] width 9 height 9
checkbox input "true"
click at [44, 722] on icon at bounding box center [44, 727] width 0 height 10
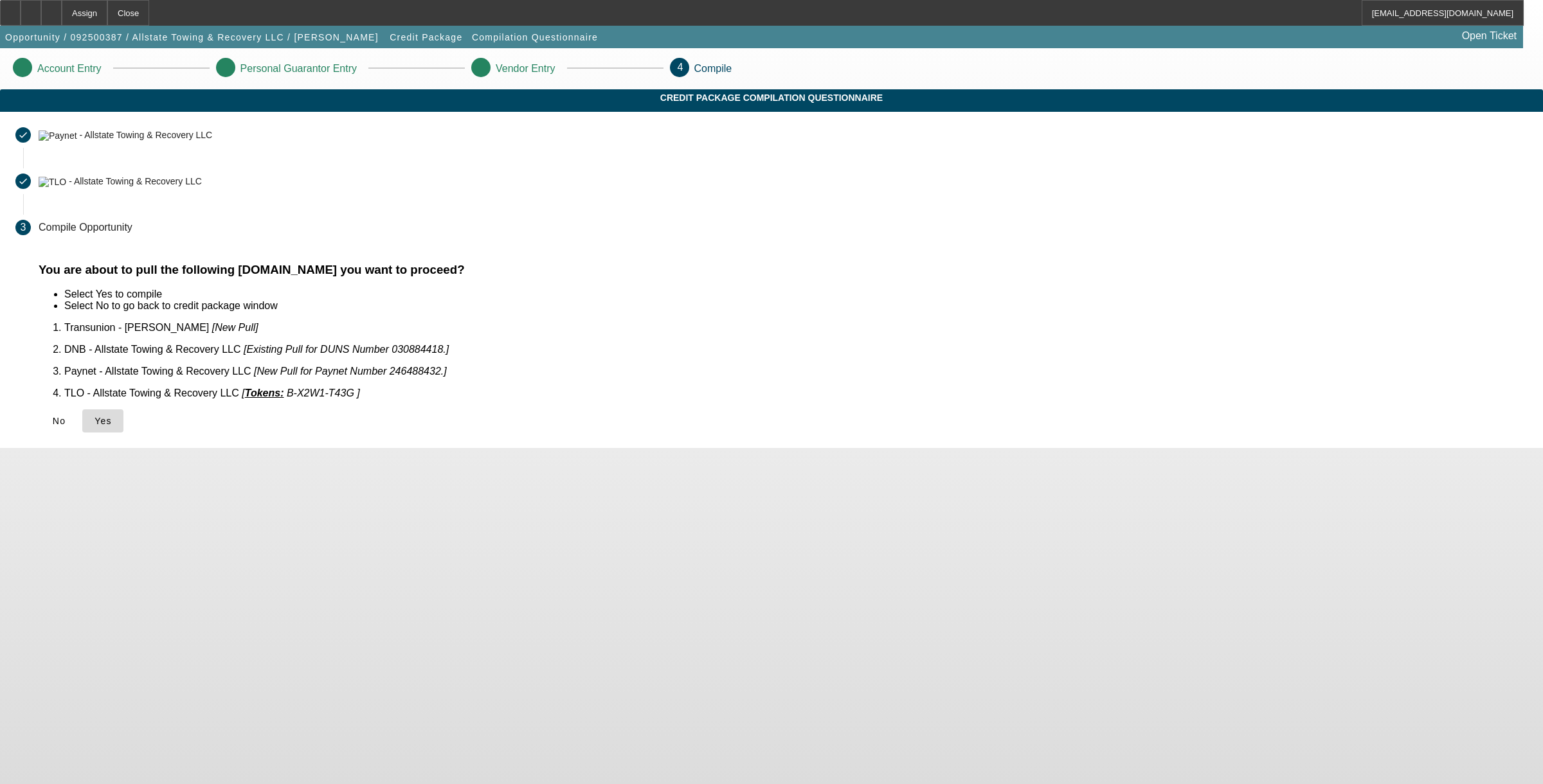
click at [124, 413] on span at bounding box center [103, 421] width 41 height 31
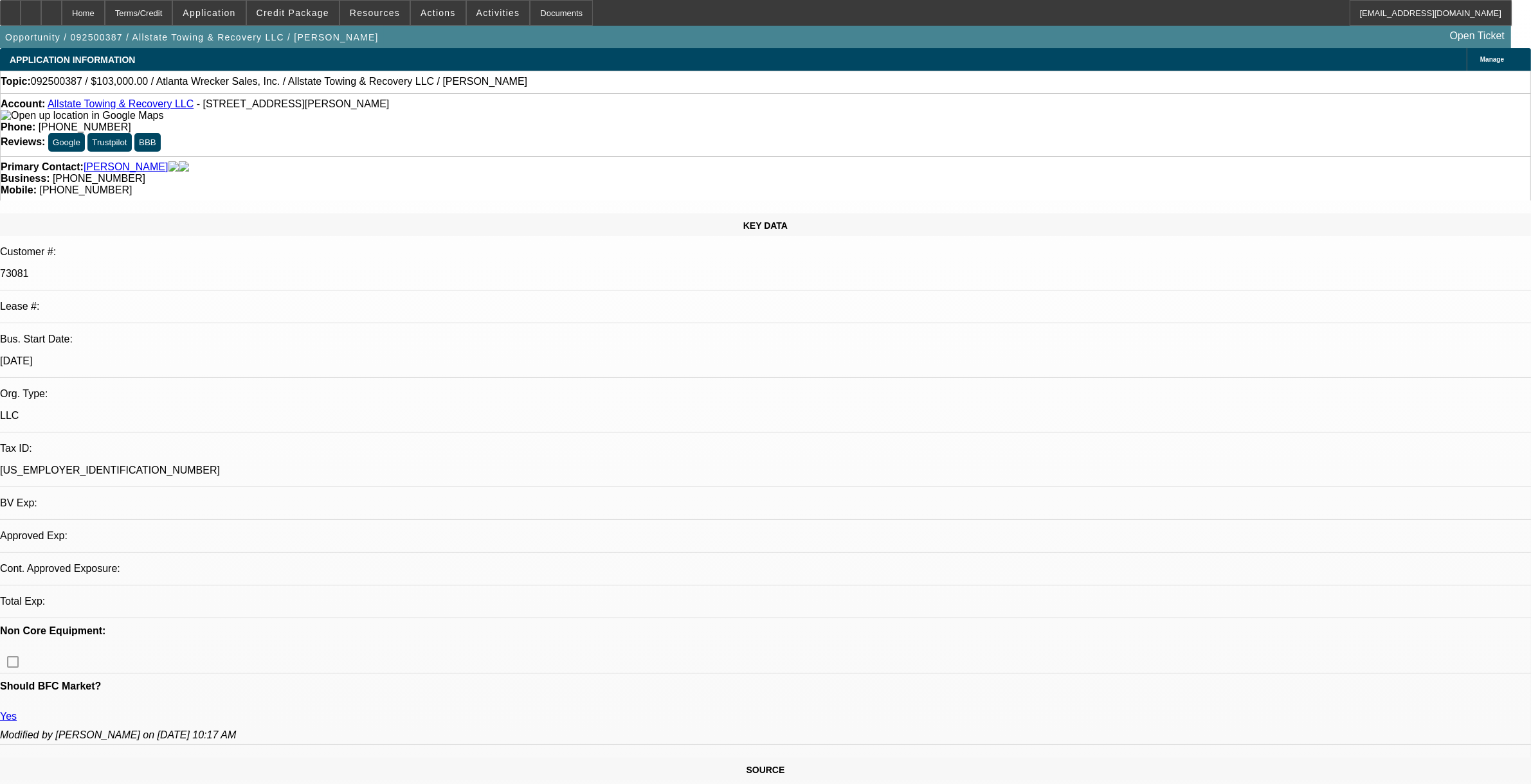
select select "0"
select select "2"
select select "0.1"
select select "4"
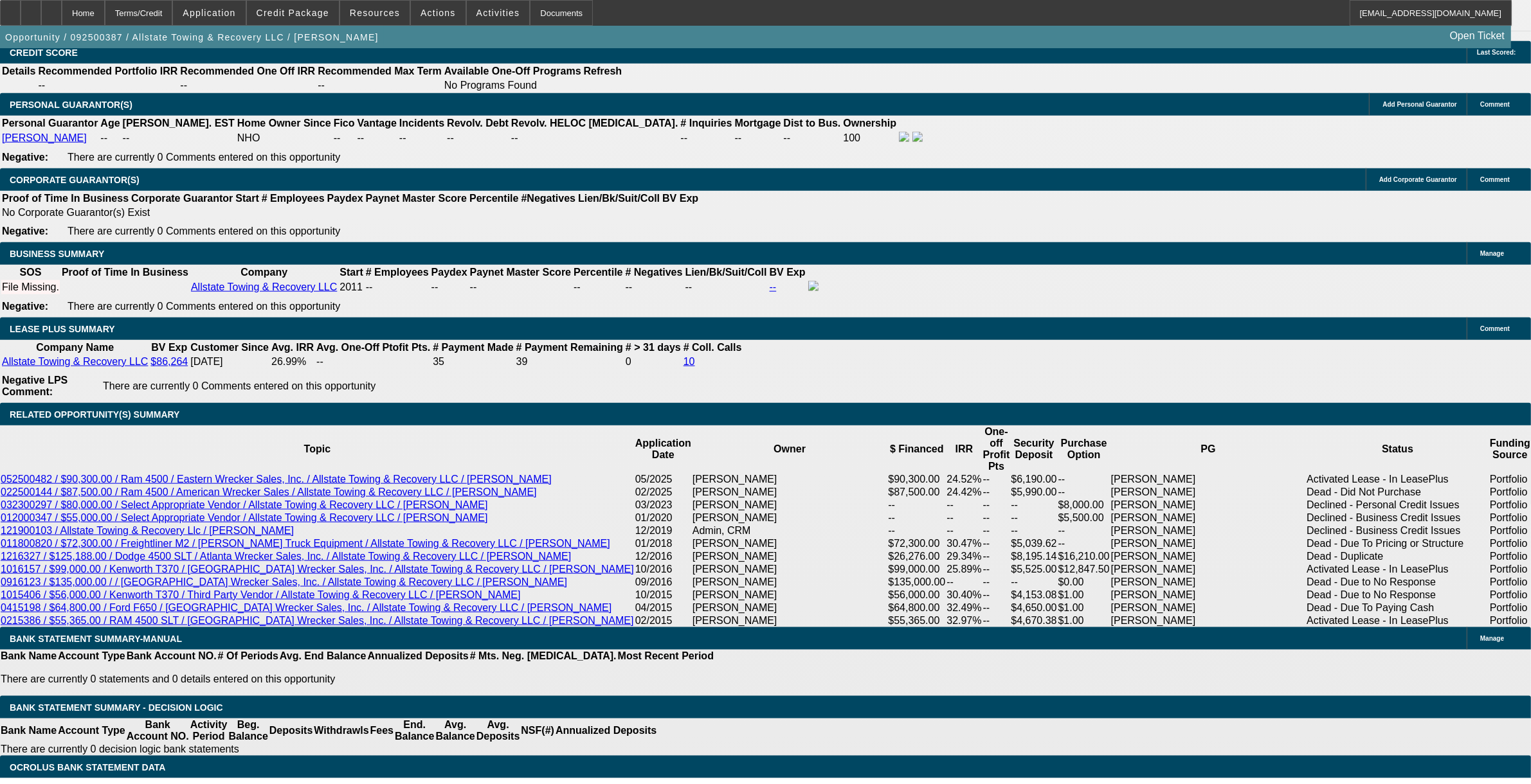
scroll to position [1688, 0]
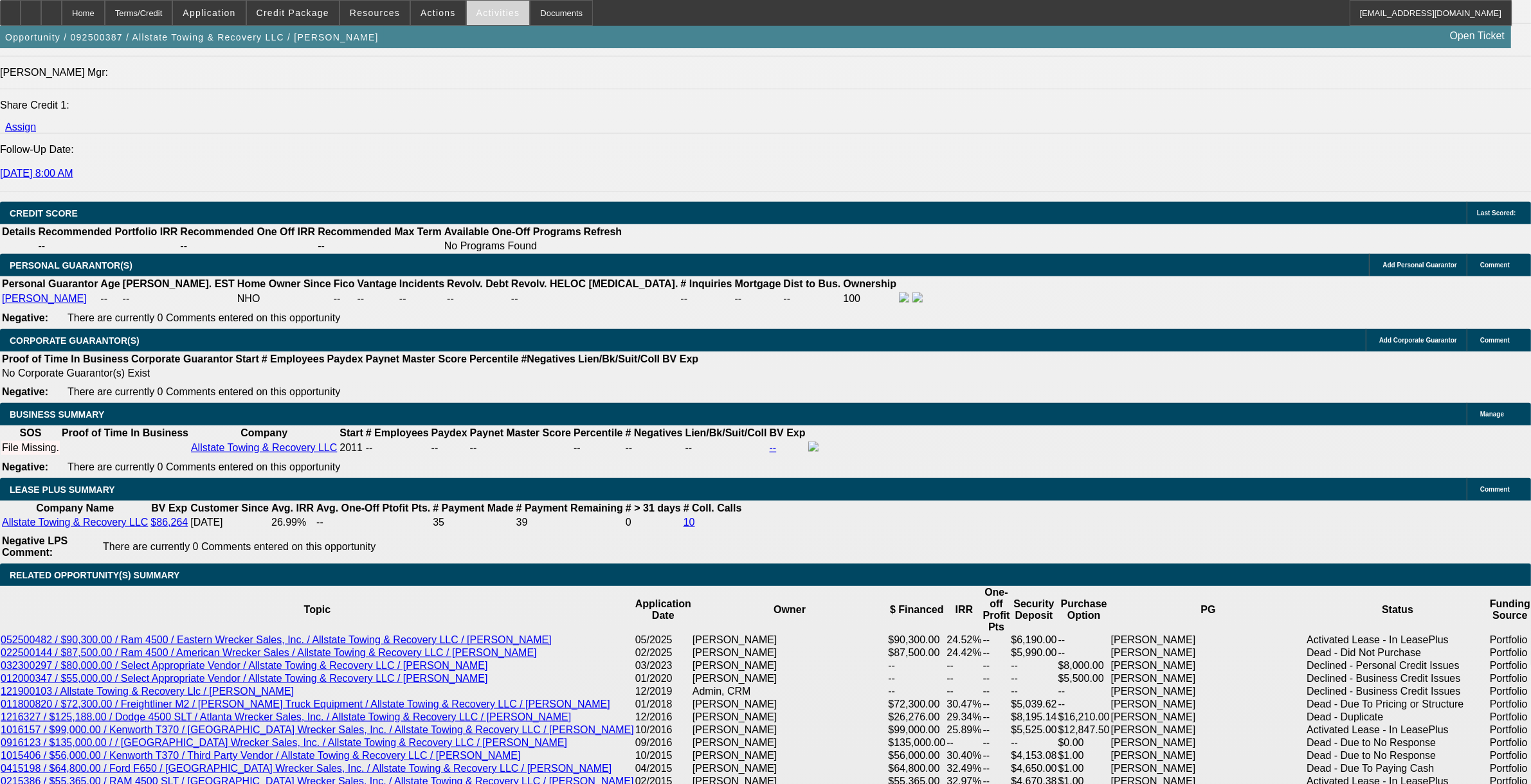
click at [476, 10] on span "Activities" at bounding box center [497, 13] width 44 height 10
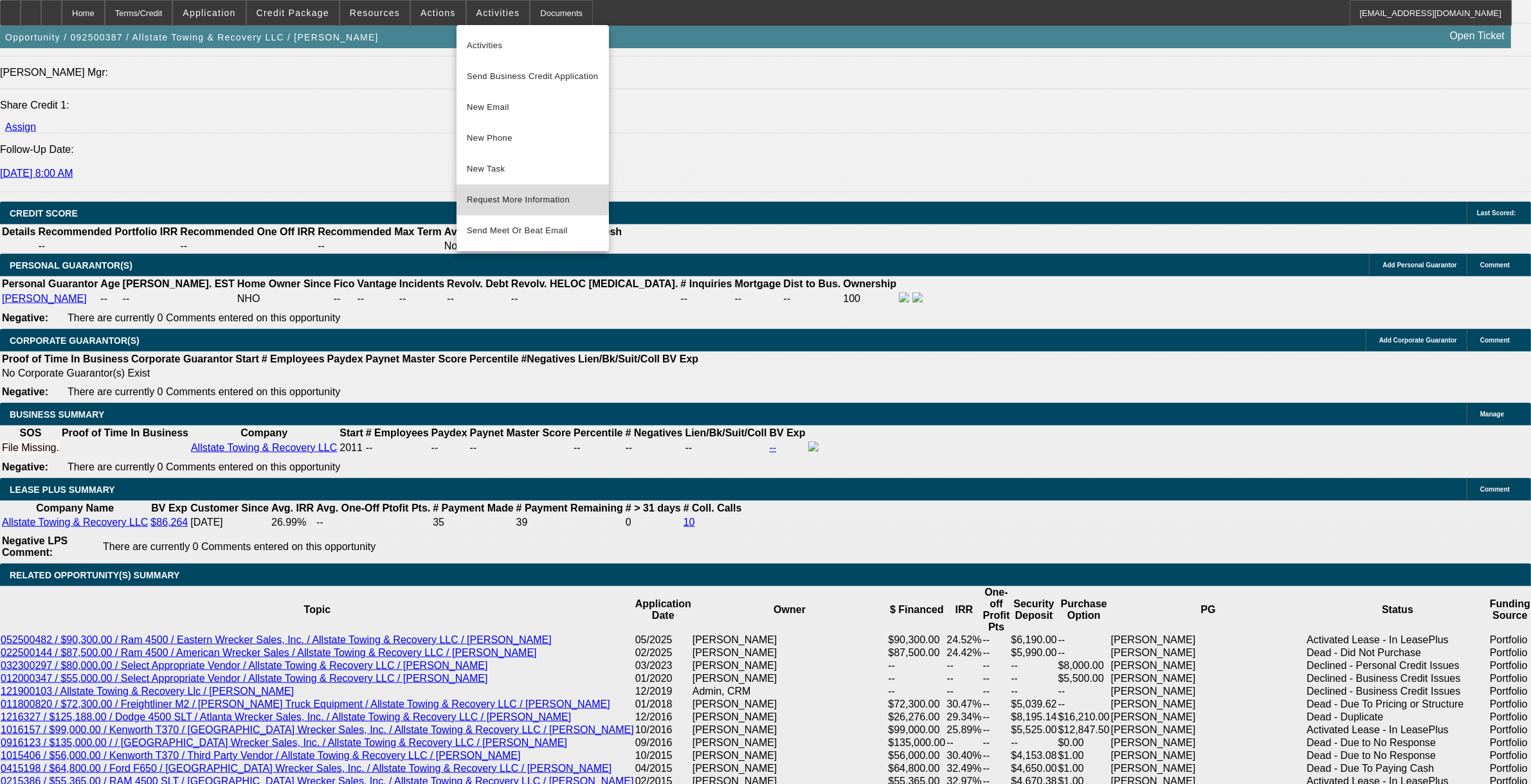
click at [476, 192] on span "Request More Information" at bounding box center [532, 200] width 131 height 15
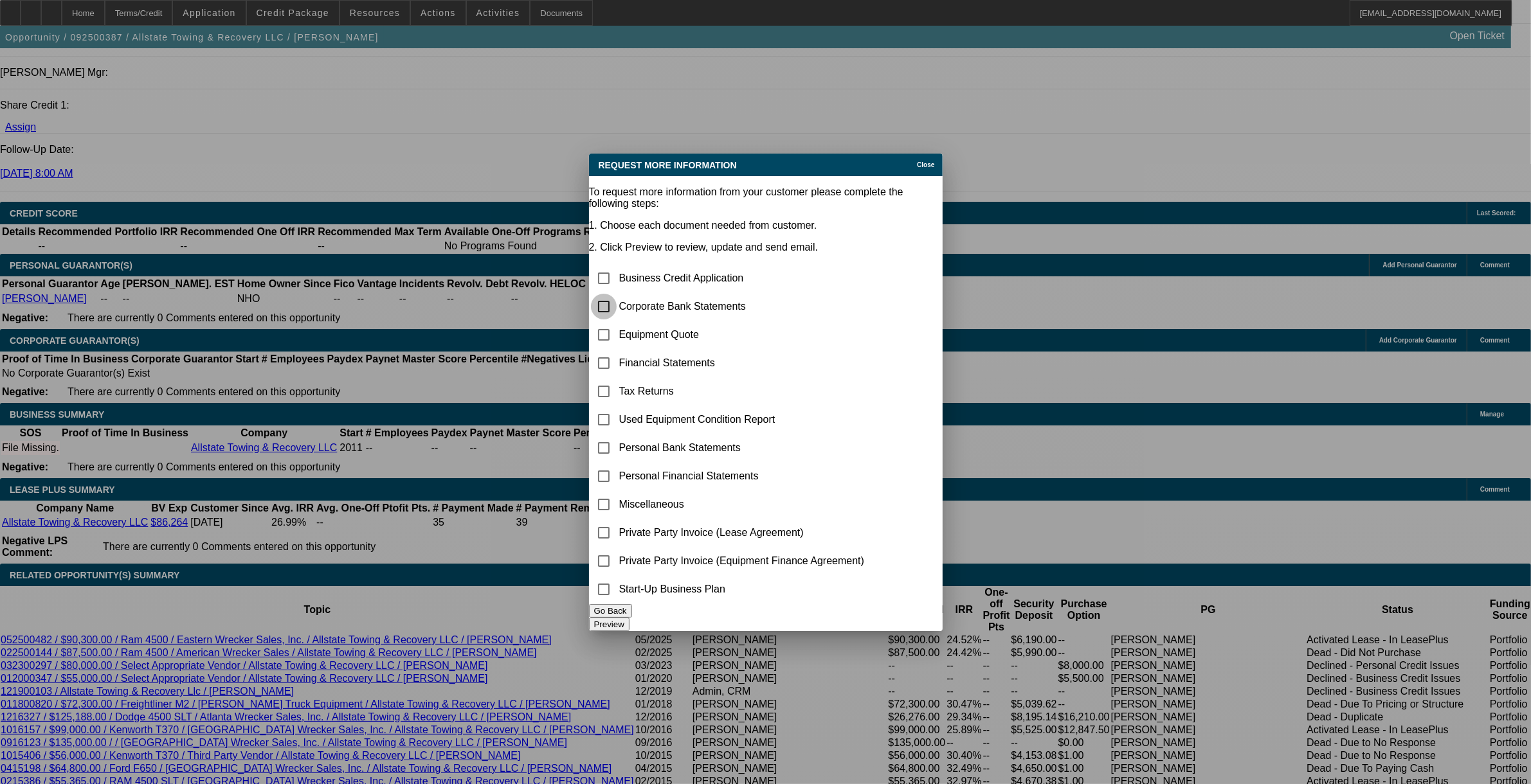
click at [616, 294] on input "checkbox" at bounding box center [604, 306] width 25 height 25
checkbox input "true"
click at [630, 618] on button "Preview" at bounding box center [609, 624] width 40 height 13
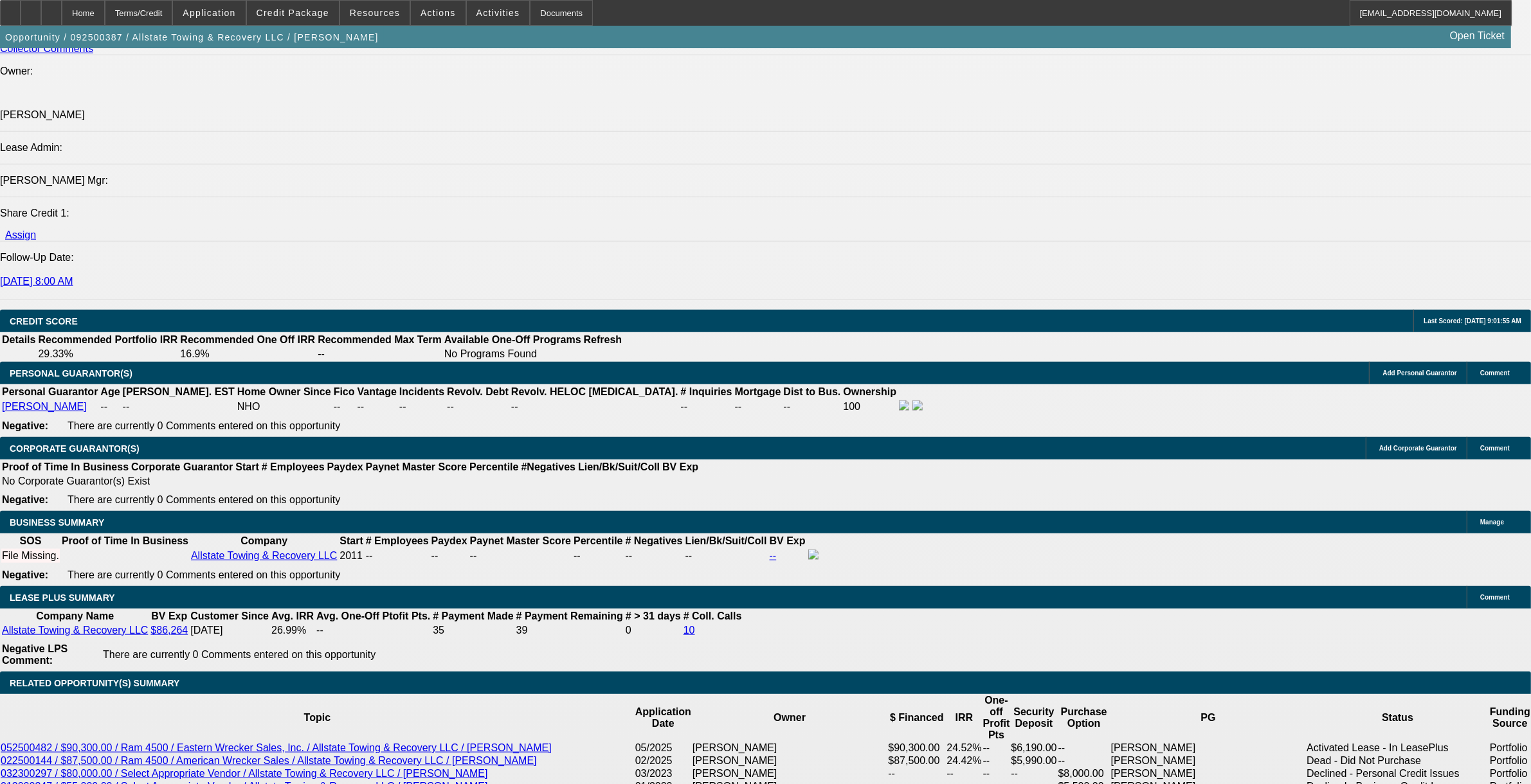
scroll to position [1385, 0]
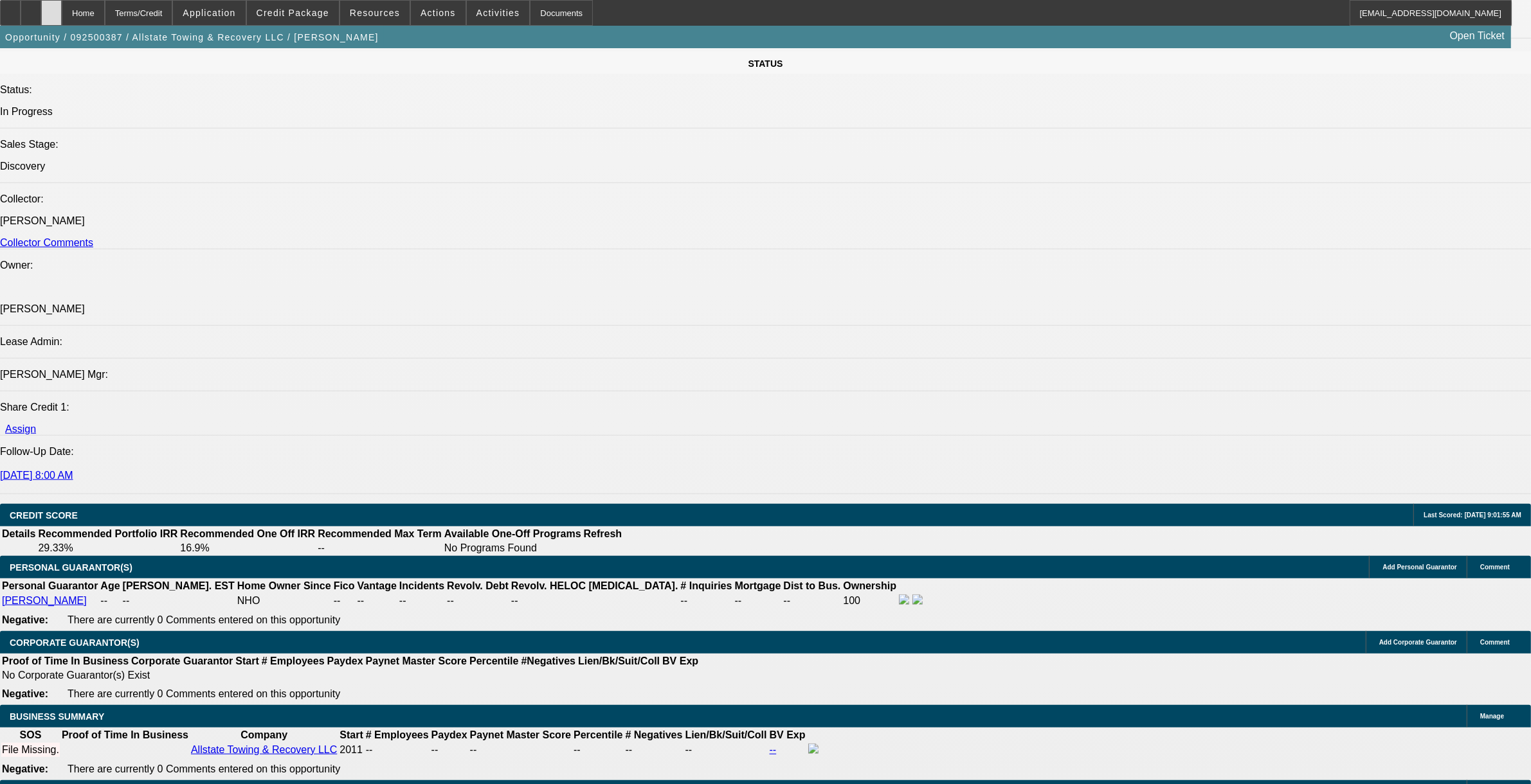
click at [51, 9] on icon at bounding box center [51, 9] width 0 height 0
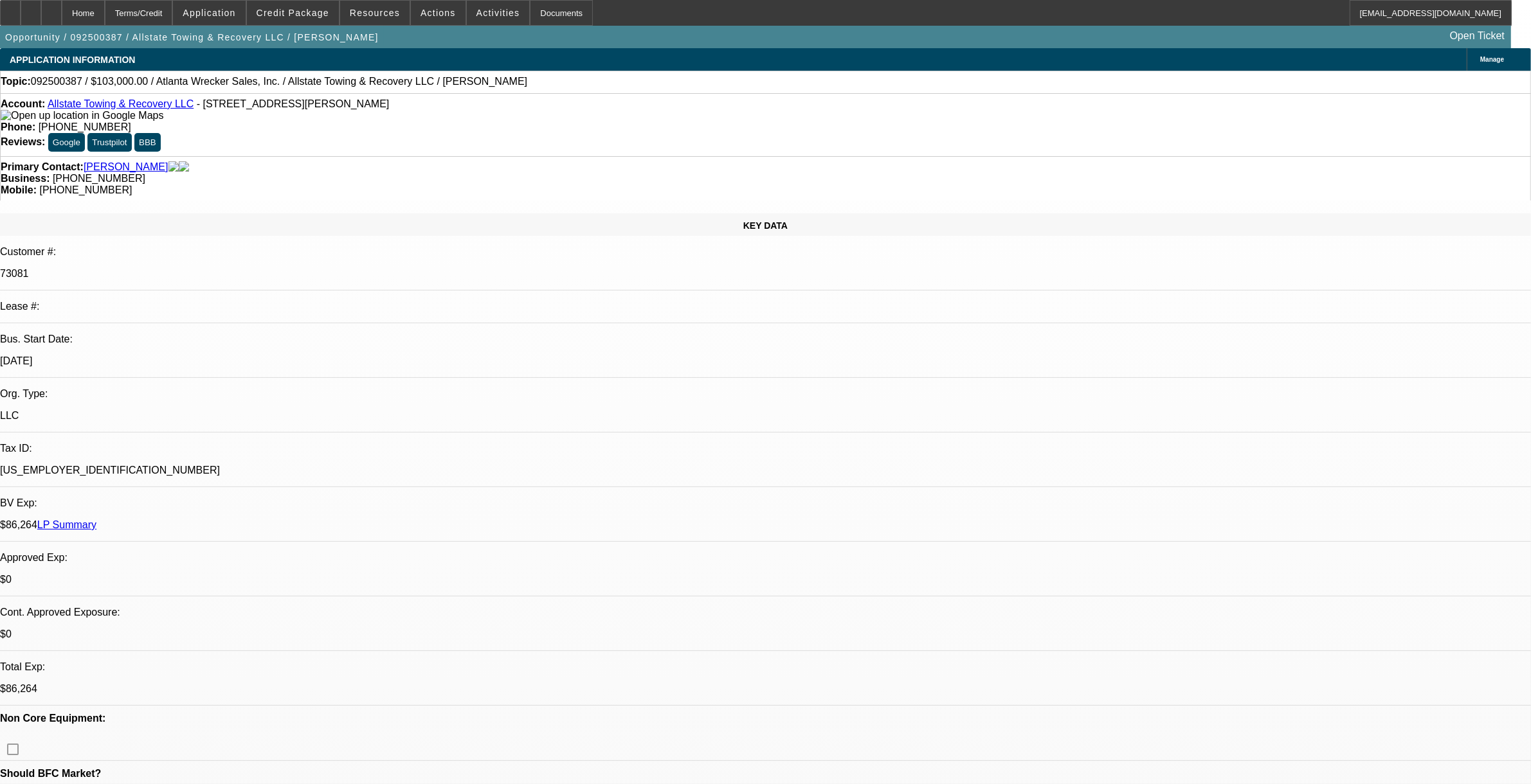
select select "0"
select select "2"
select select "0.1"
select select "4"
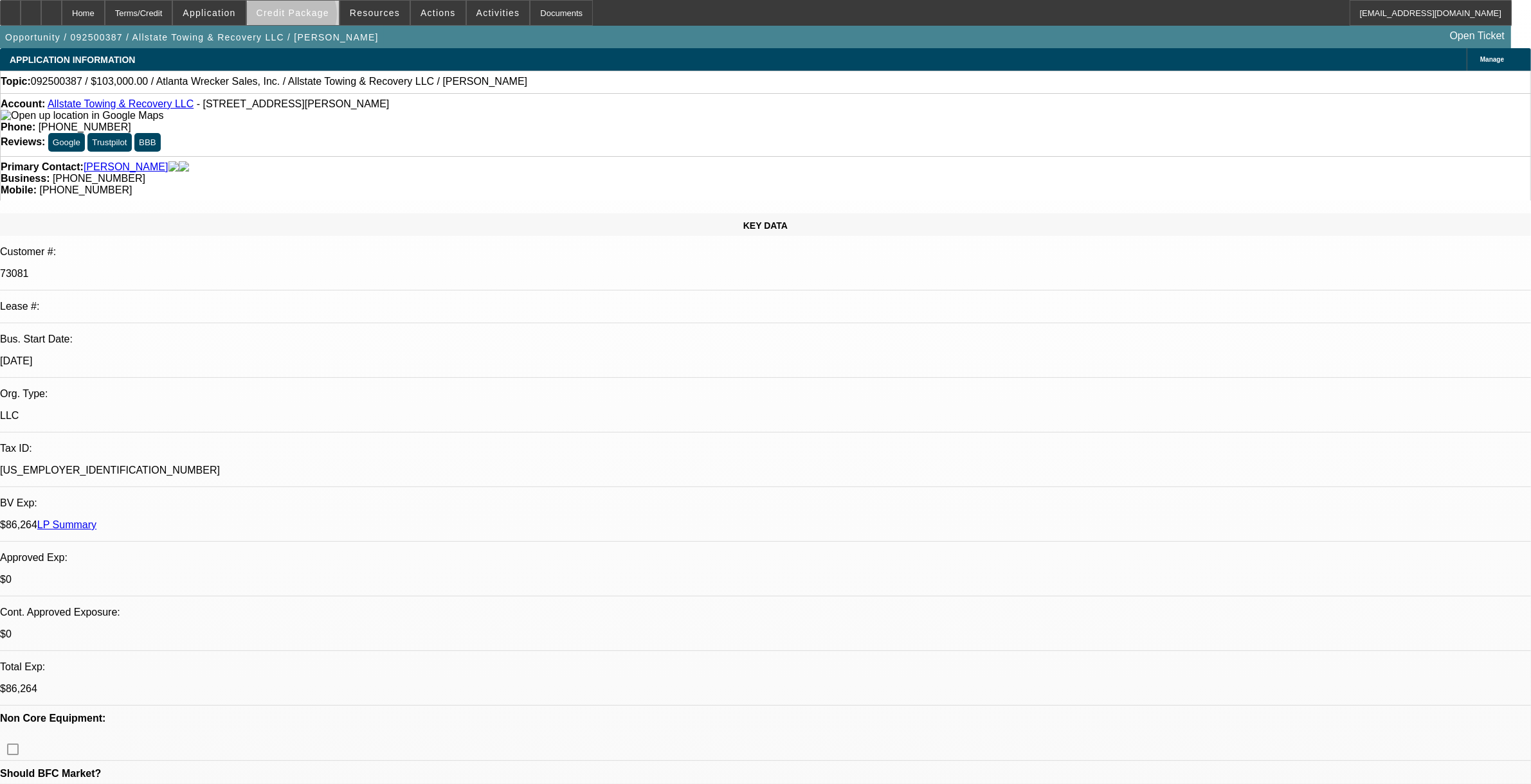
click at [313, 17] on span at bounding box center [293, 13] width 92 height 31
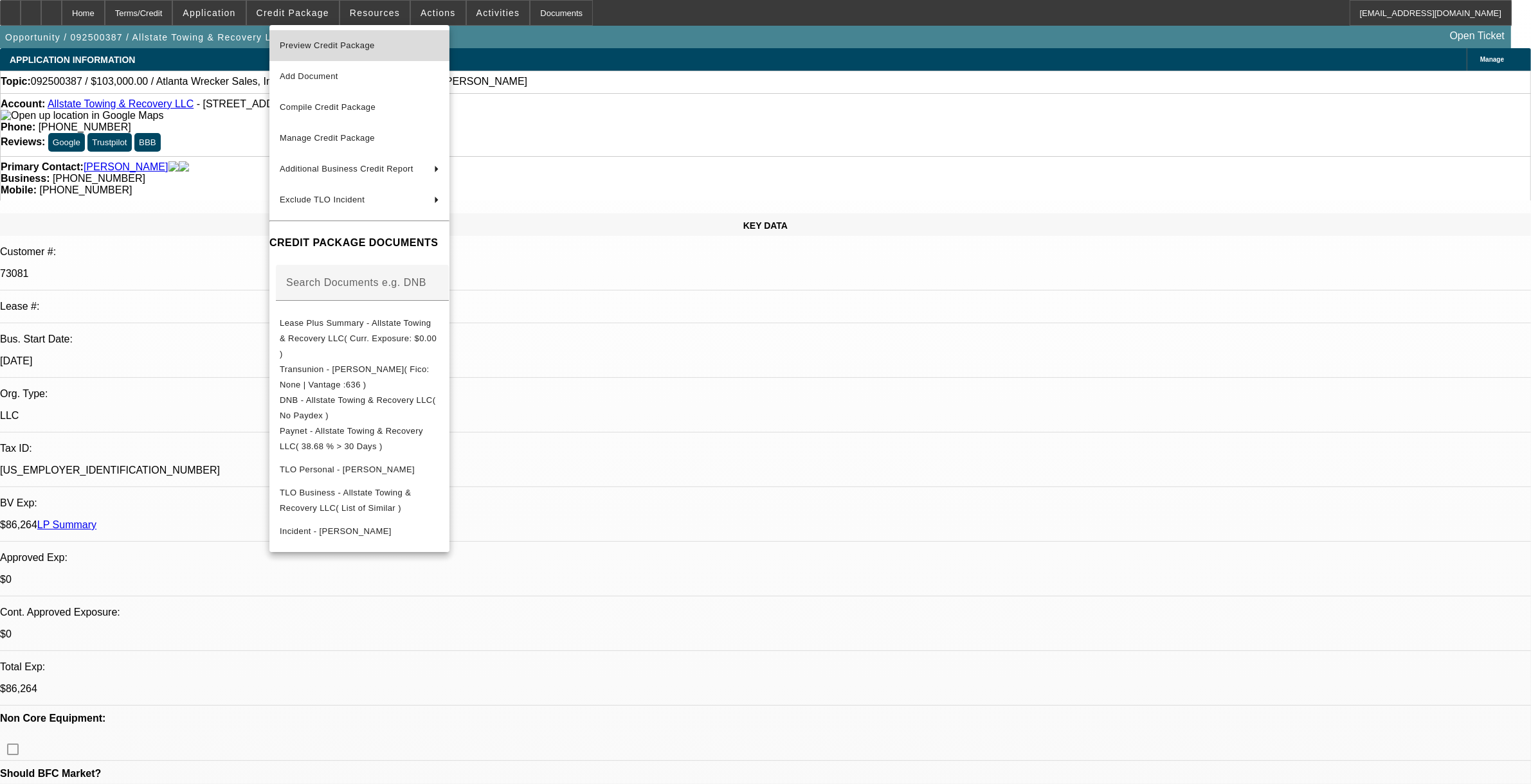
click at [326, 48] on span "Preview Credit Package" at bounding box center [327, 45] width 95 height 10
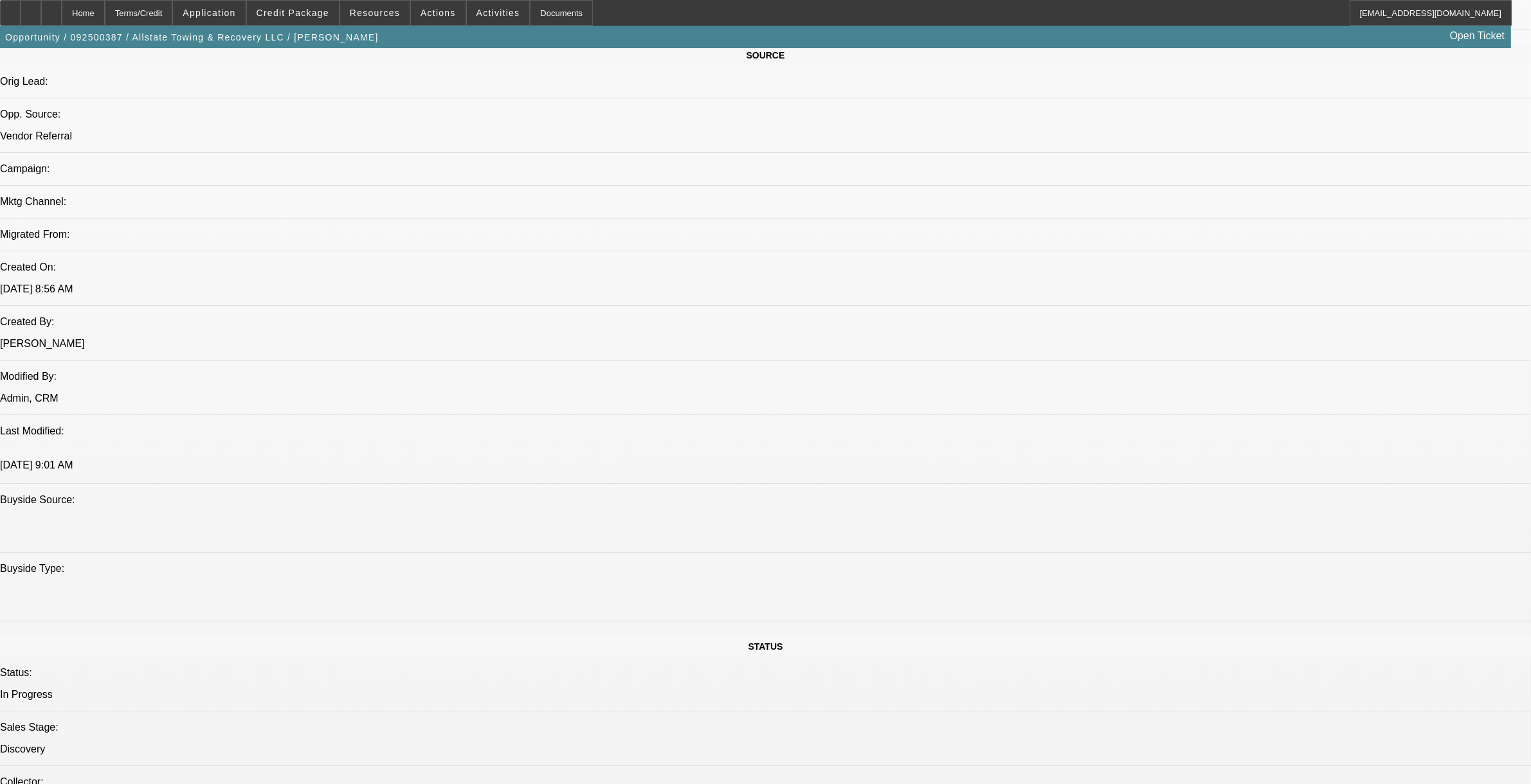
scroll to position [804, 0]
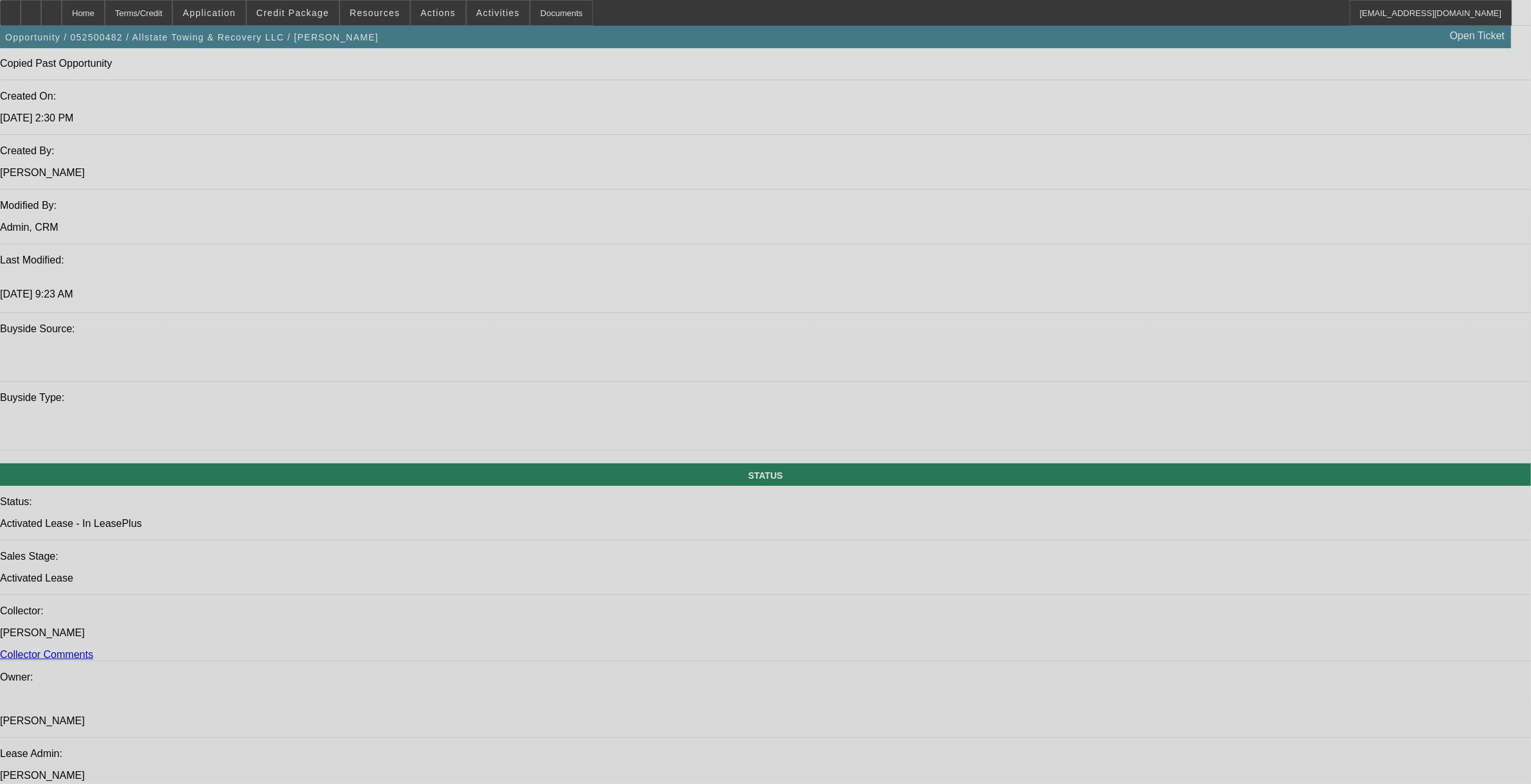
select select "0"
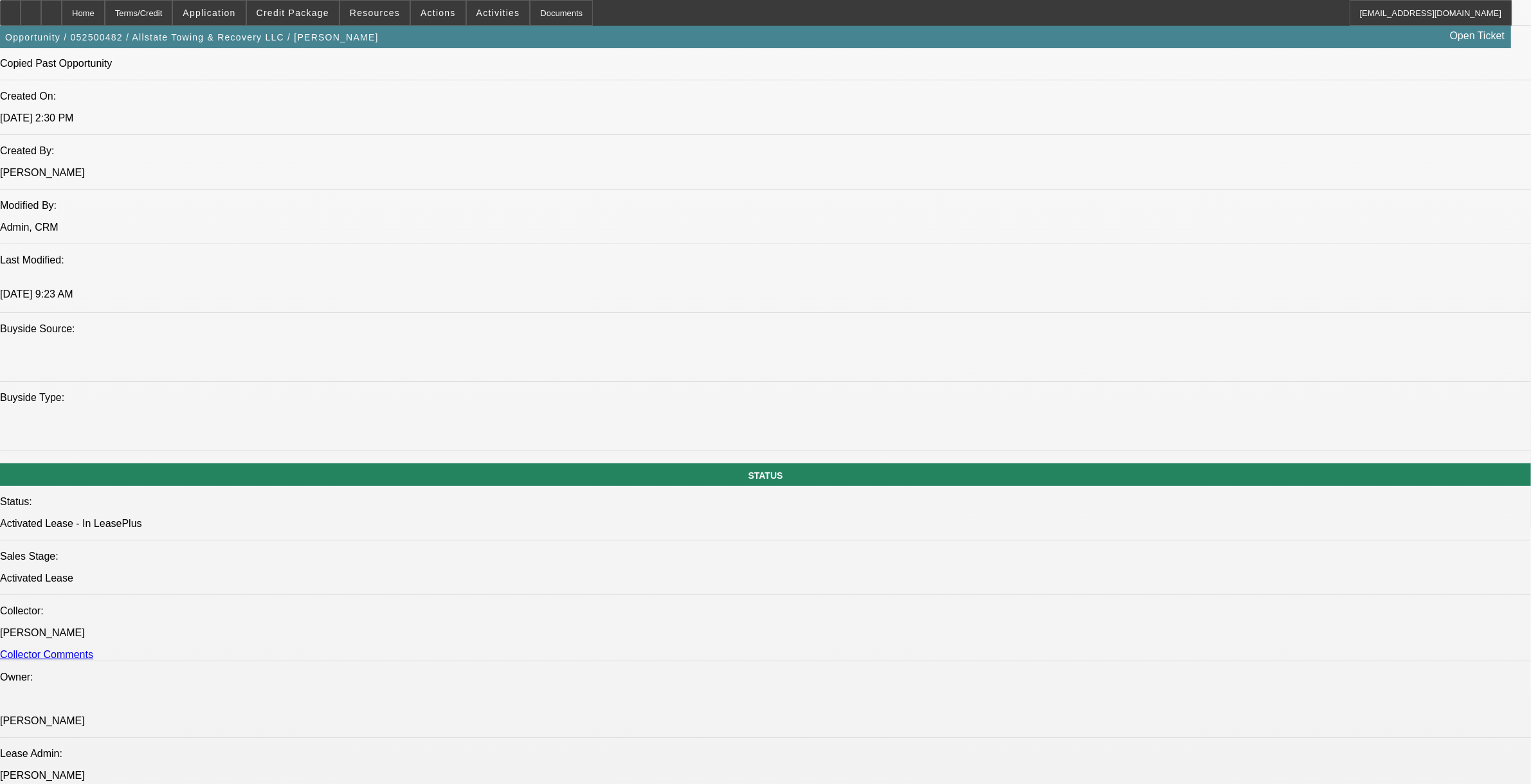
select select "2"
select select "0"
select select "6"
select select "0"
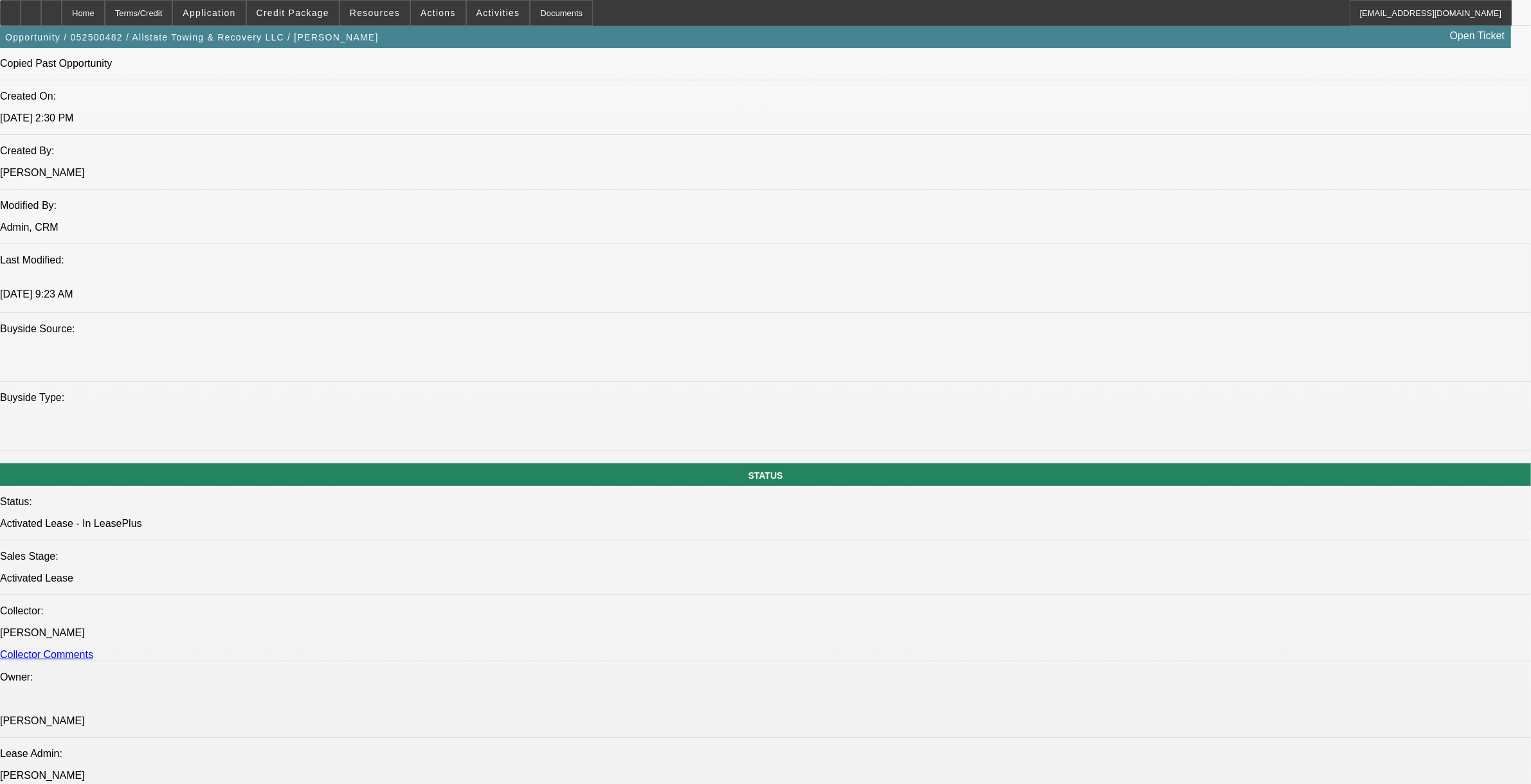
select select "2"
select select "0"
select select "6"
select select "0"
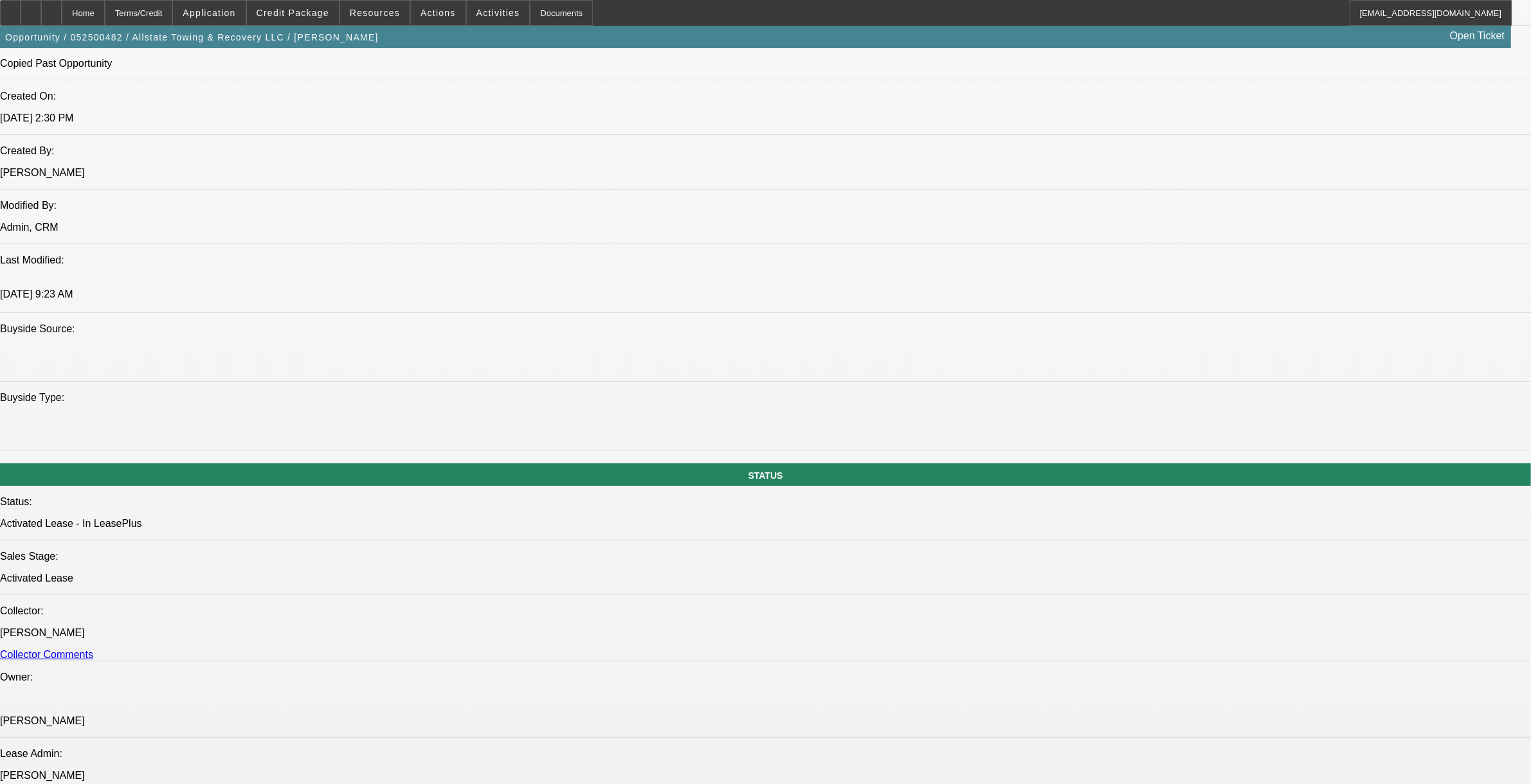
select select "2"
select select "0"
select select "6"
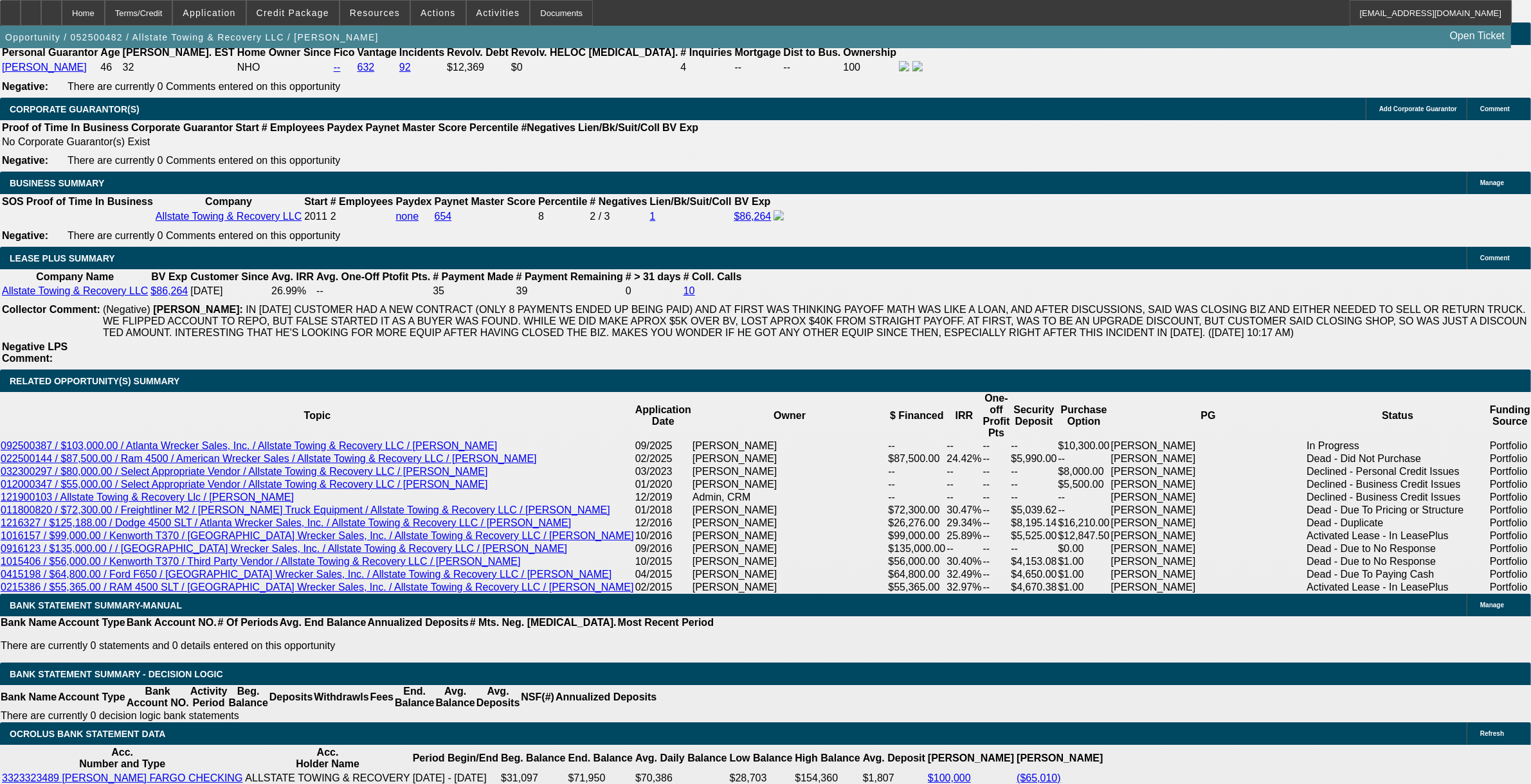
scroll to position [2009, 0]
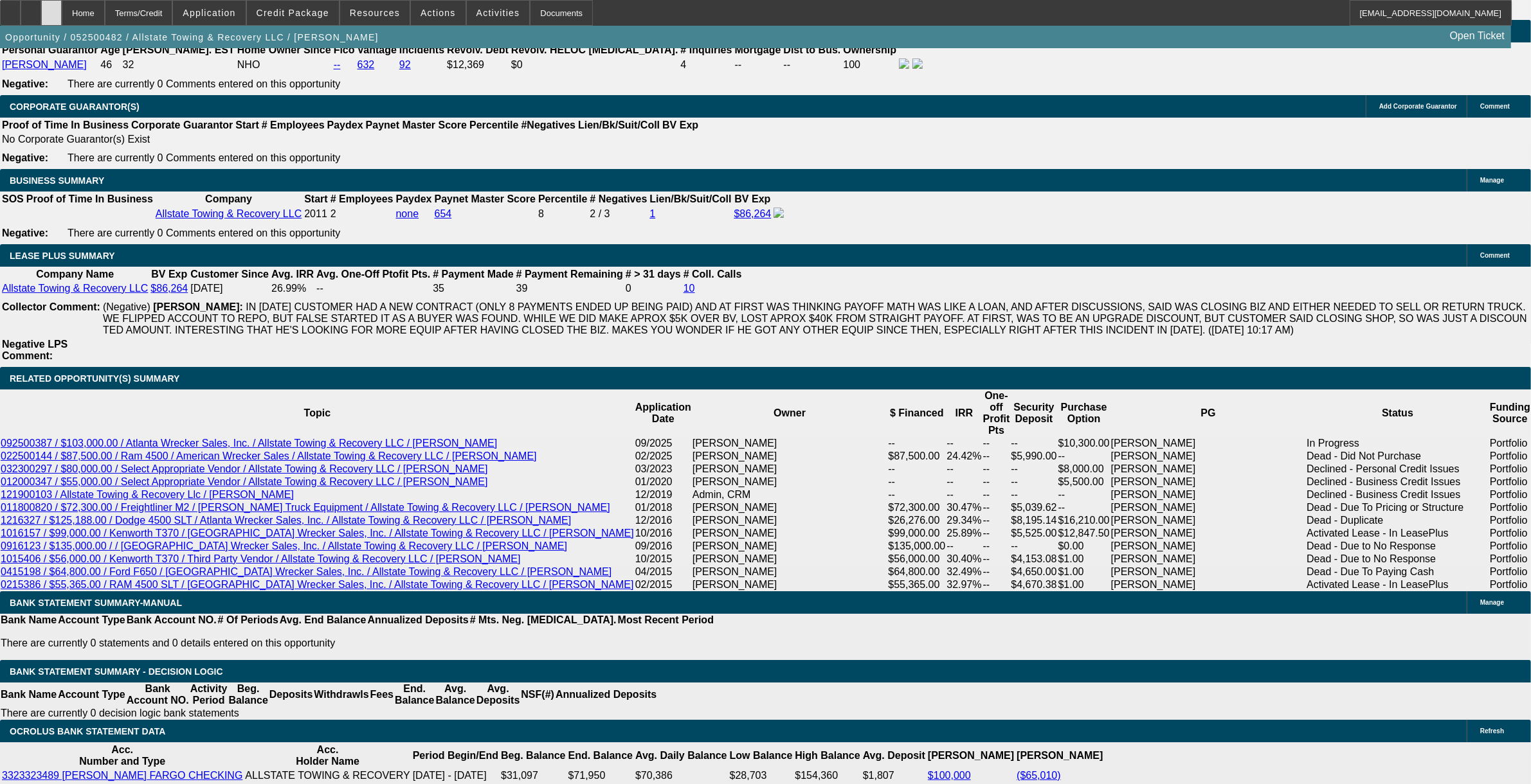
click at [62, 17] on div at bounding box center [51, 13] width 21 height 25
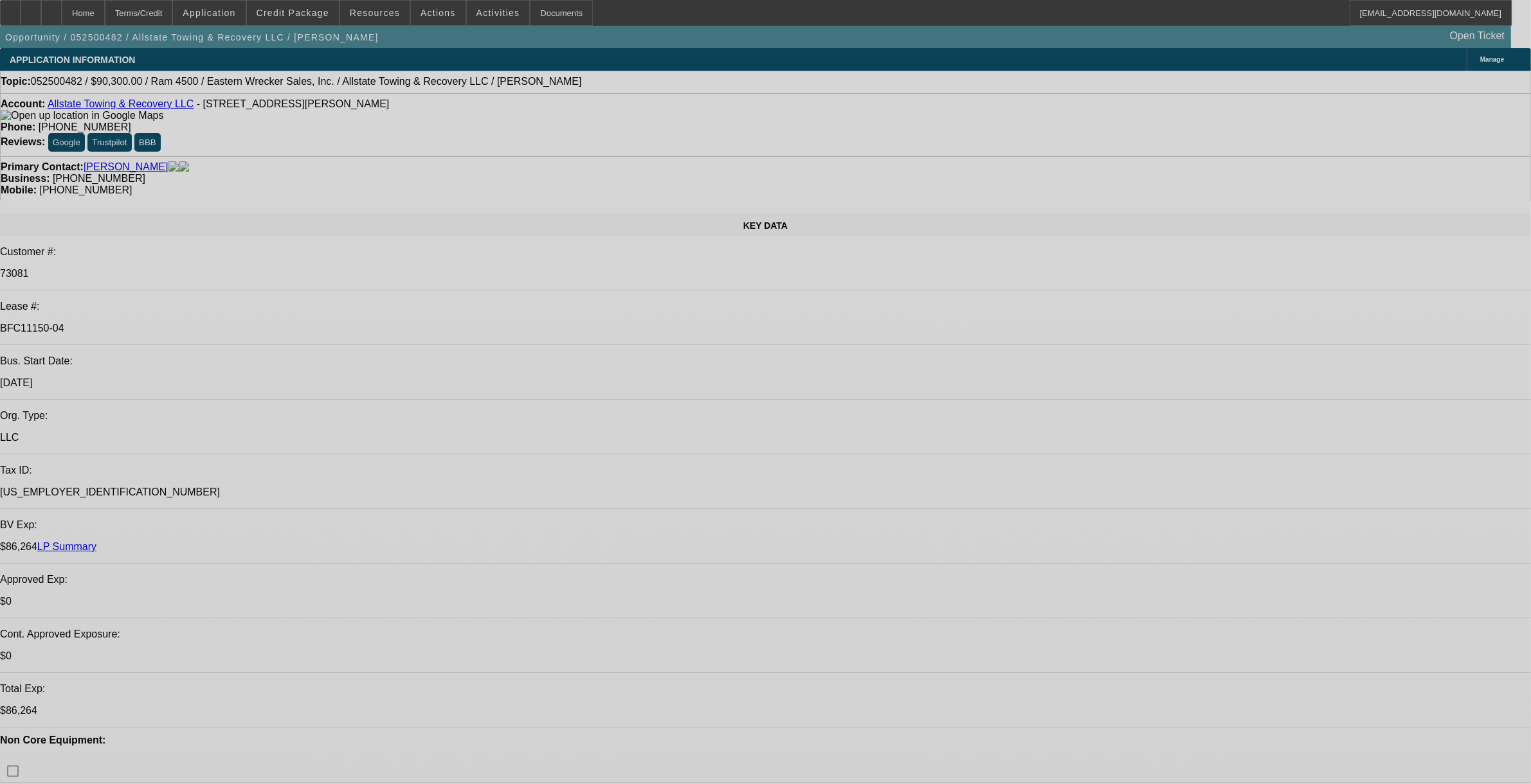
select select "0"
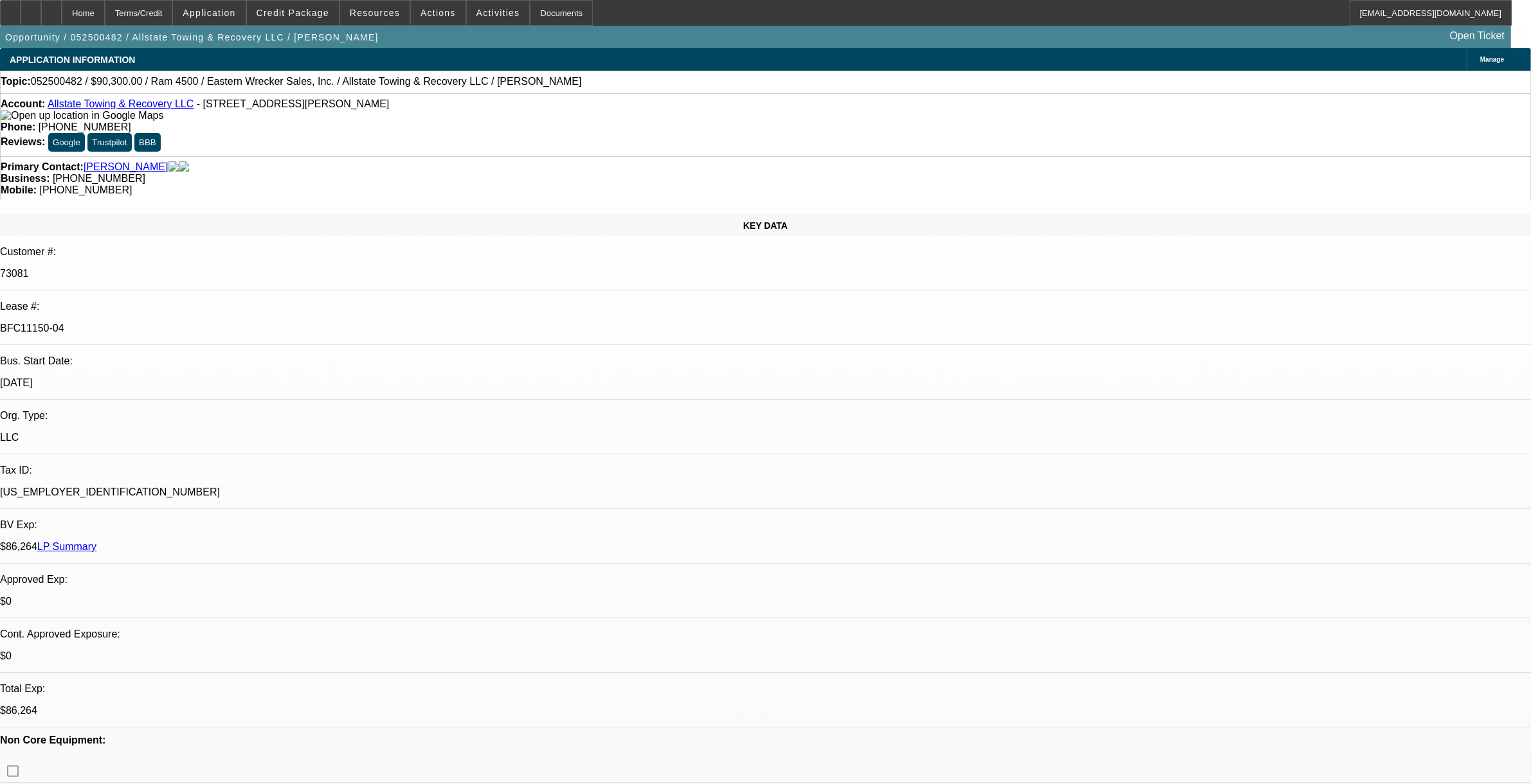
select select "2"
select select "0"
select select "2"
select select "0"
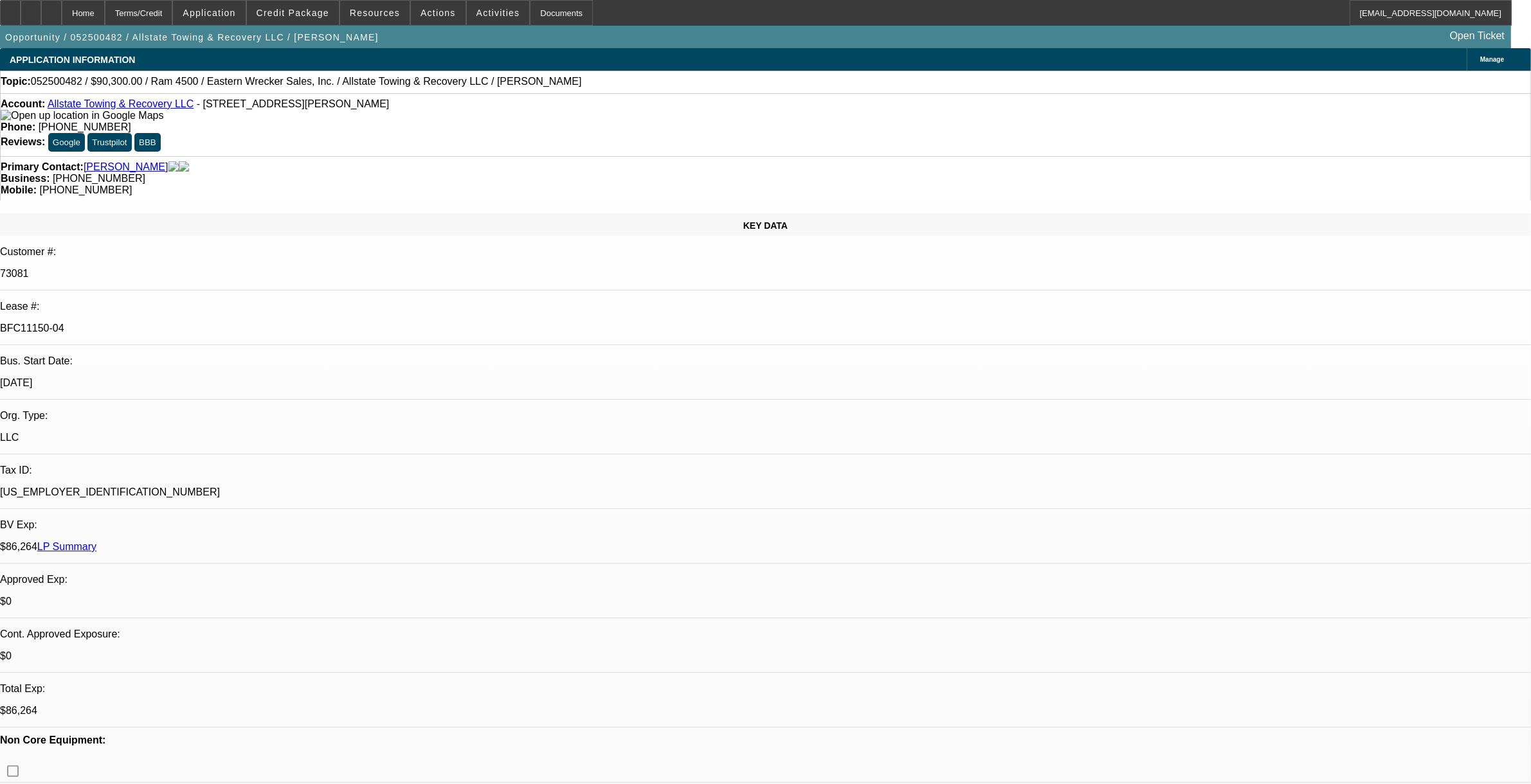
select select "0"
select select "2"
select select "0"
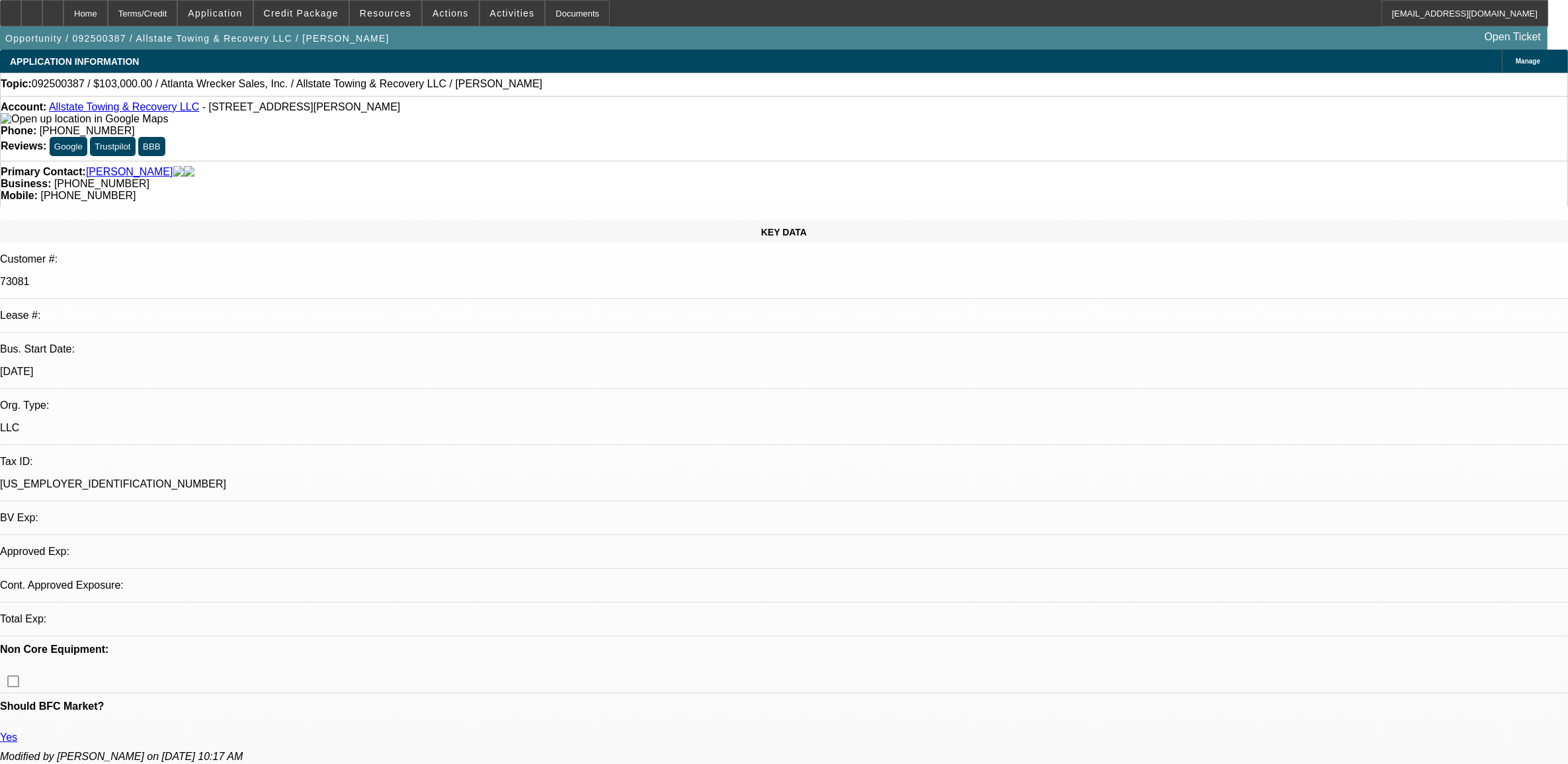
select select "0"
select select "2"
select select "0.1"
select select "1"
select select "2"
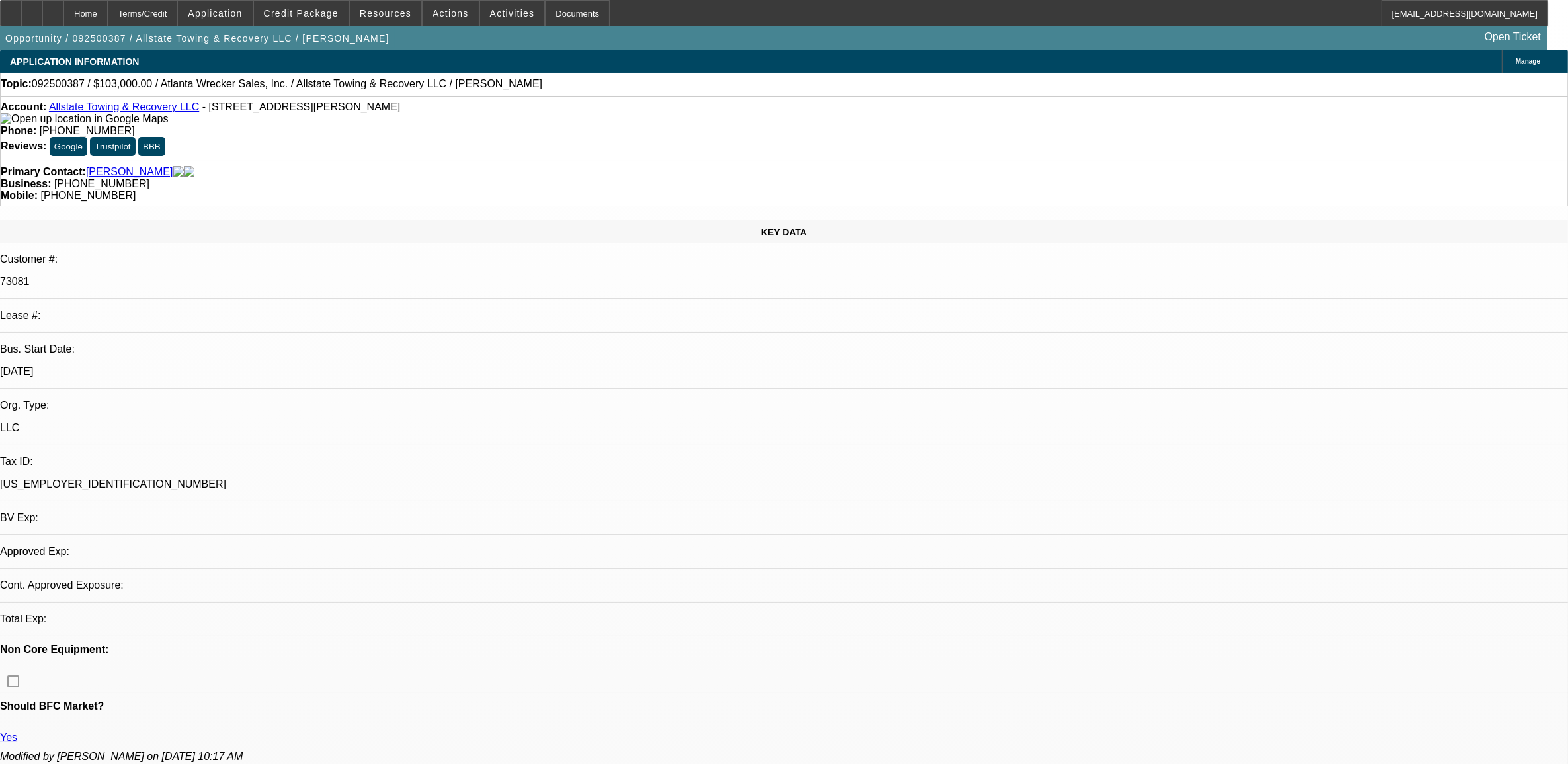
select select "4"
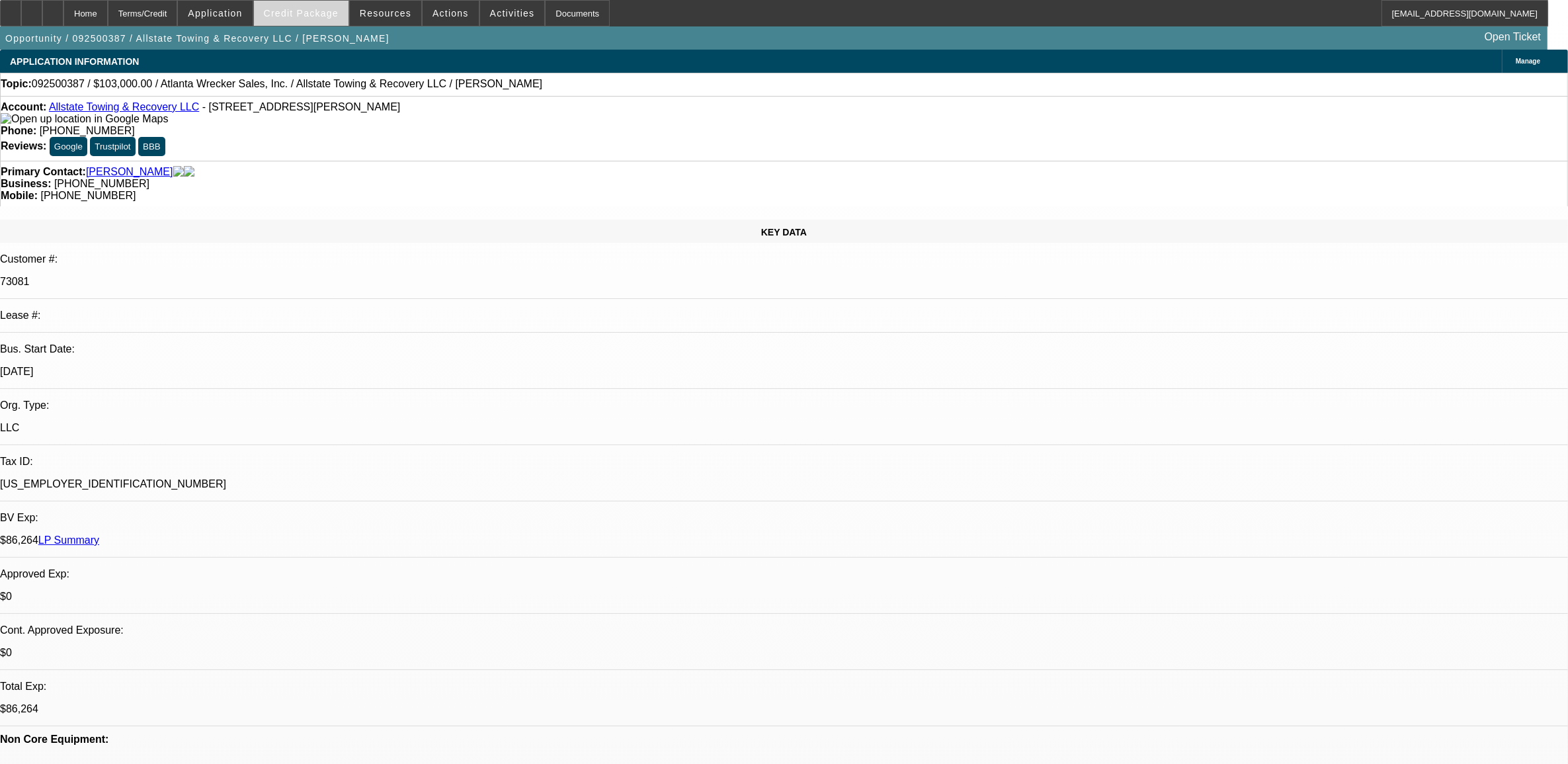
click at [286, 16] on span "Credit Package" at bounding box center [301, 13] width 75 height 11
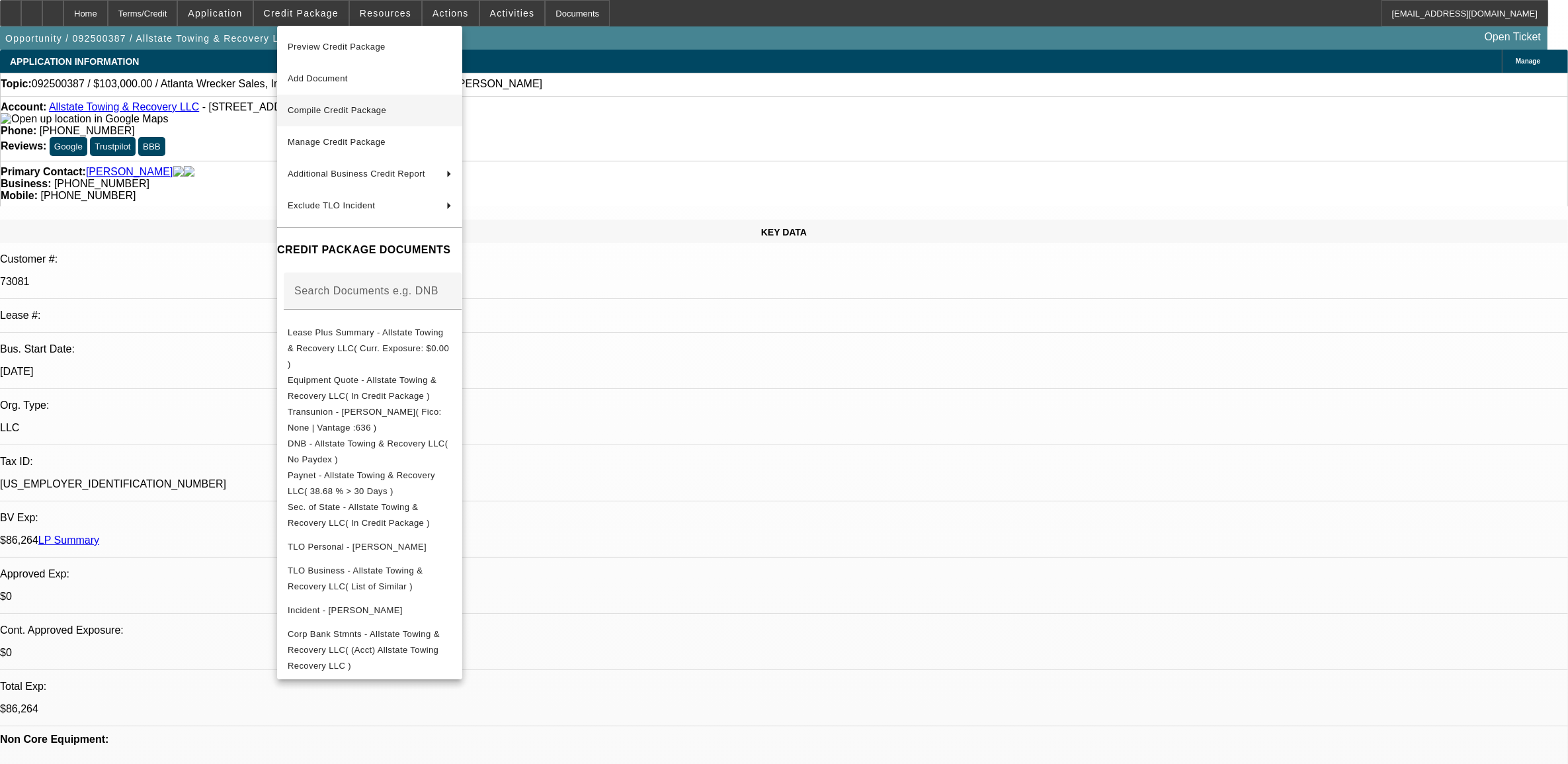
click at [308, 111] on span "Compile Credit Package" at bounding box center [336, 110] width 99 height 10
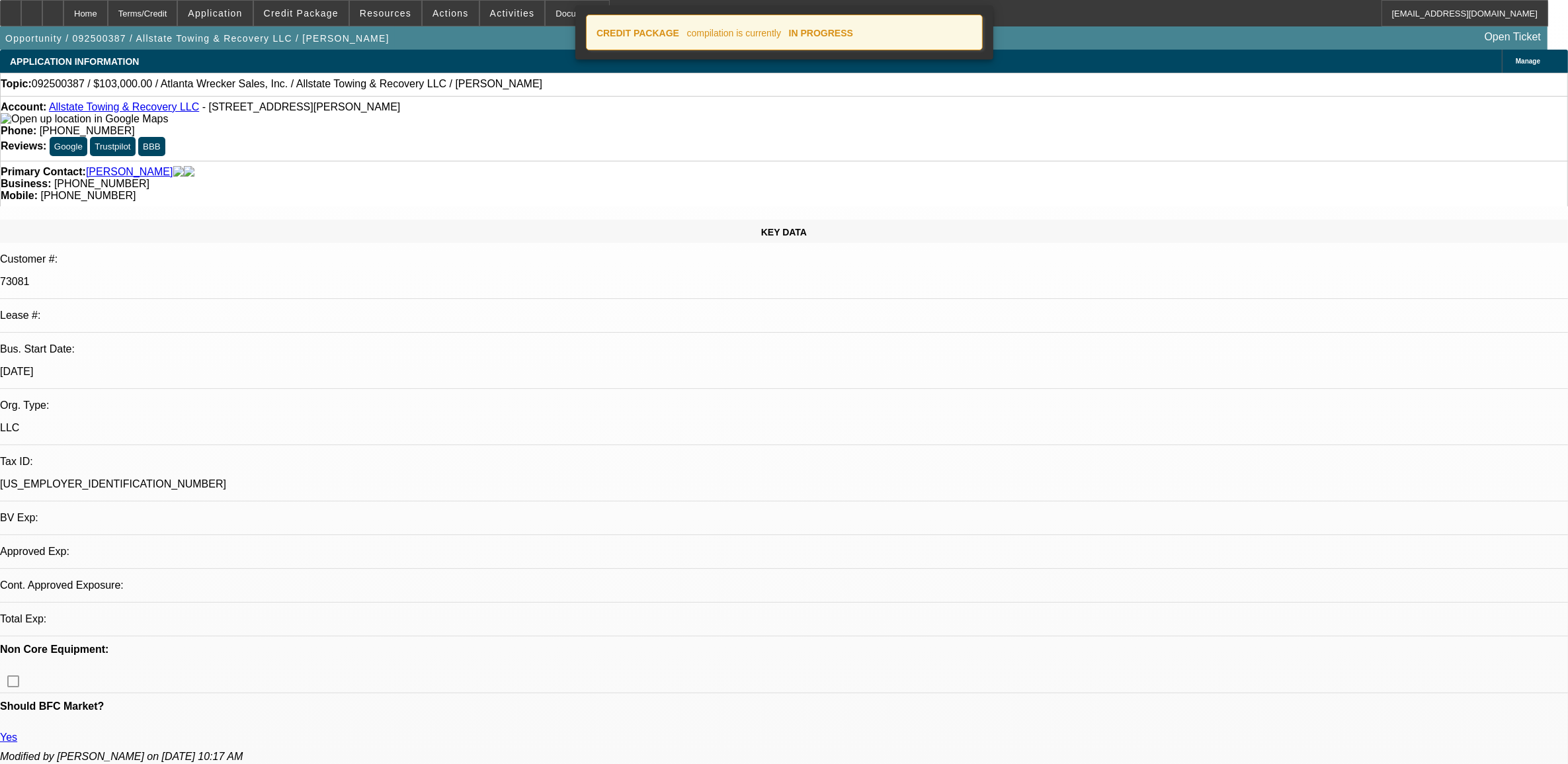
select select "0"
select select "2"
select select "0.1"
select select "4"
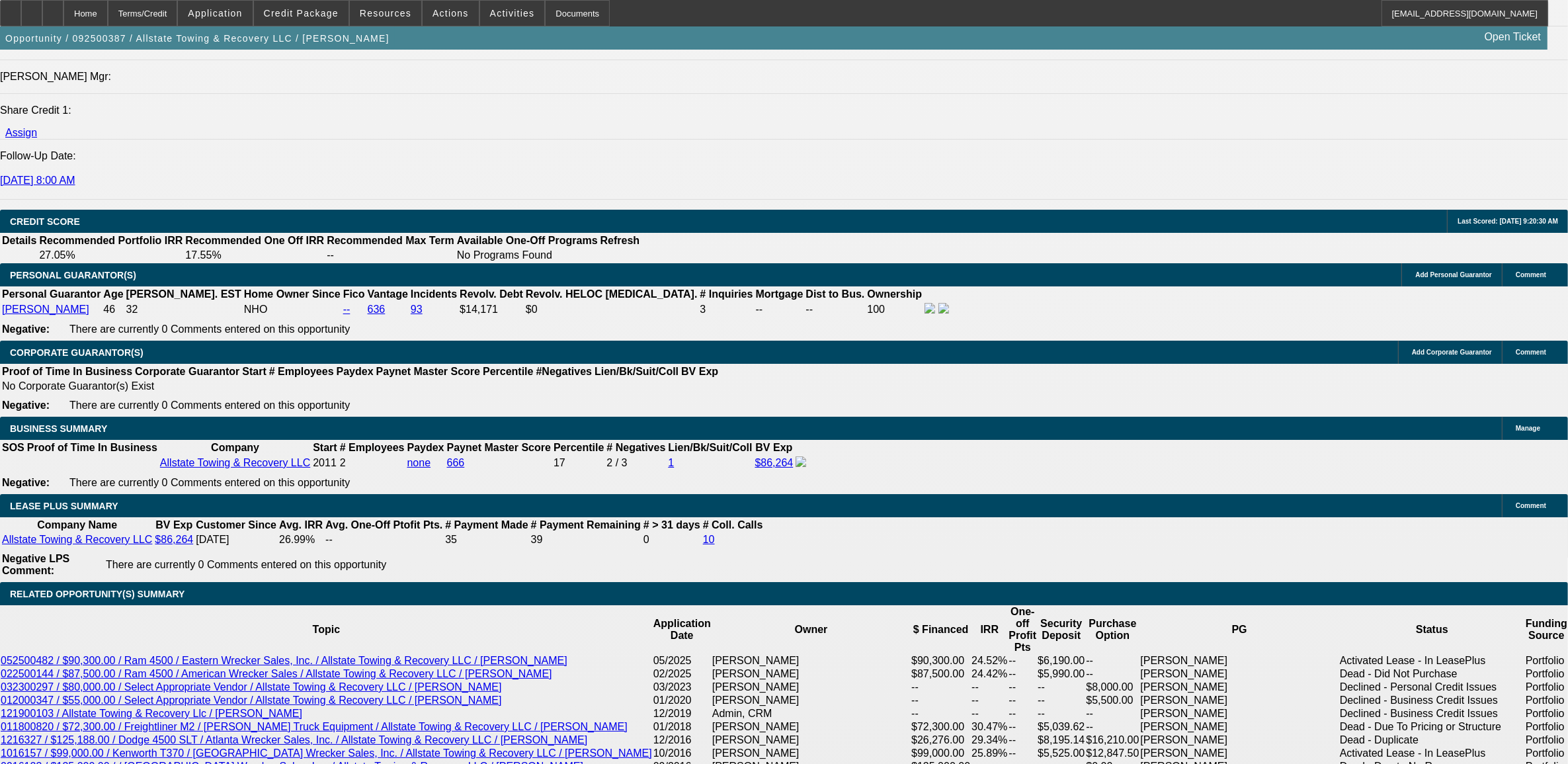
scroll to position [1736, 0]
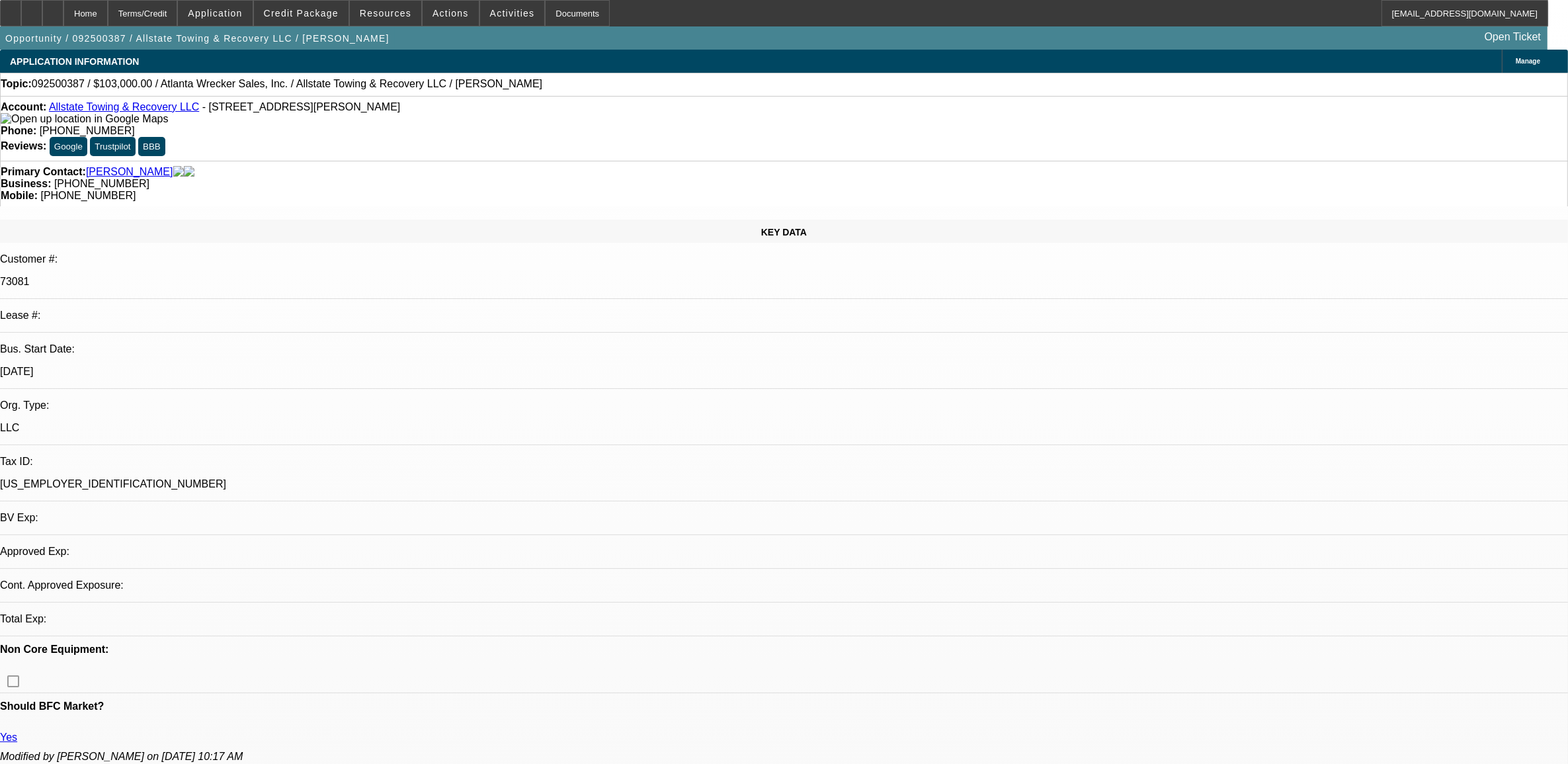
select select "0"
select select "2"
select select "0.1"
select select "1"
select select "2"
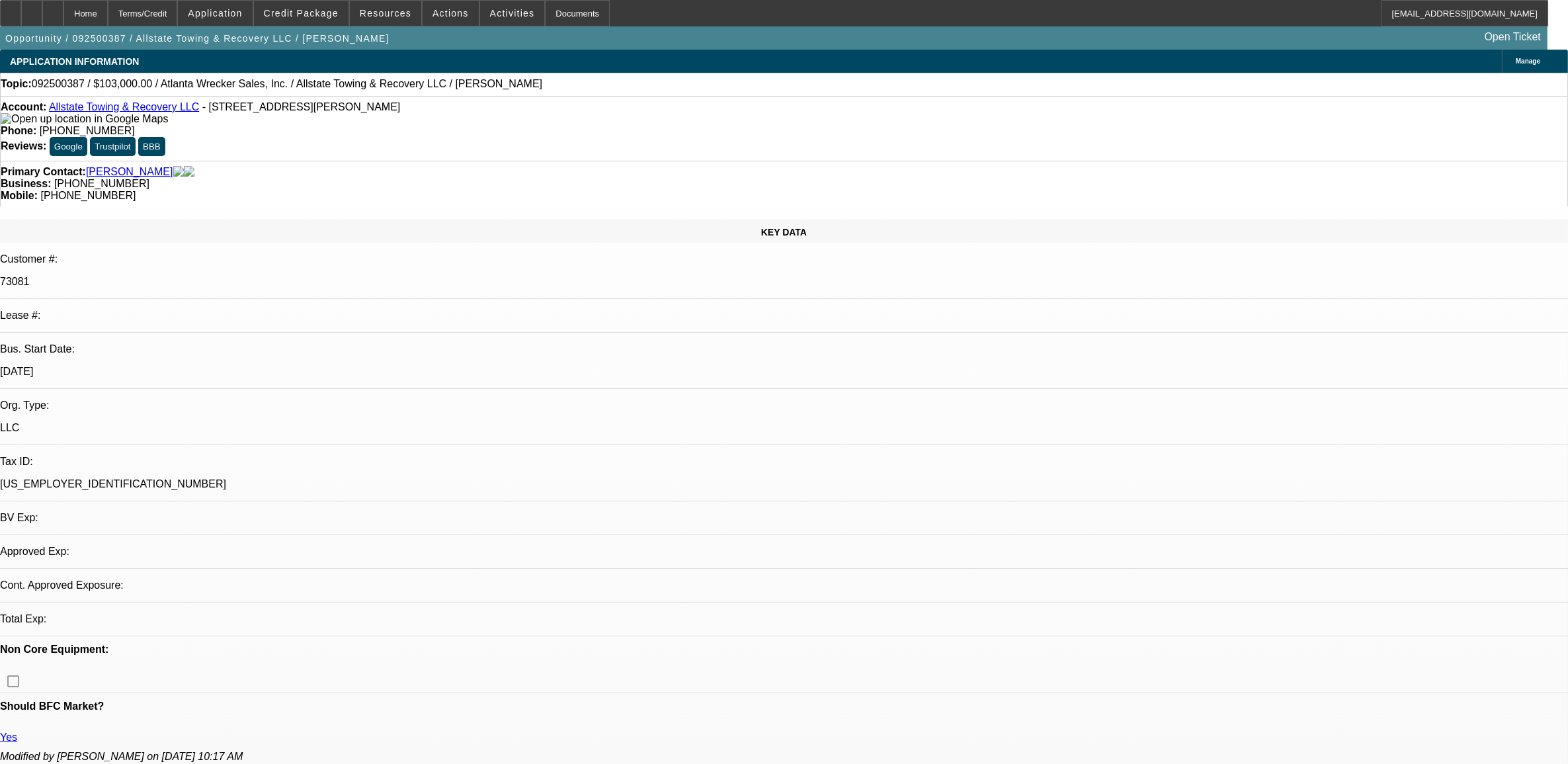
select select "4"
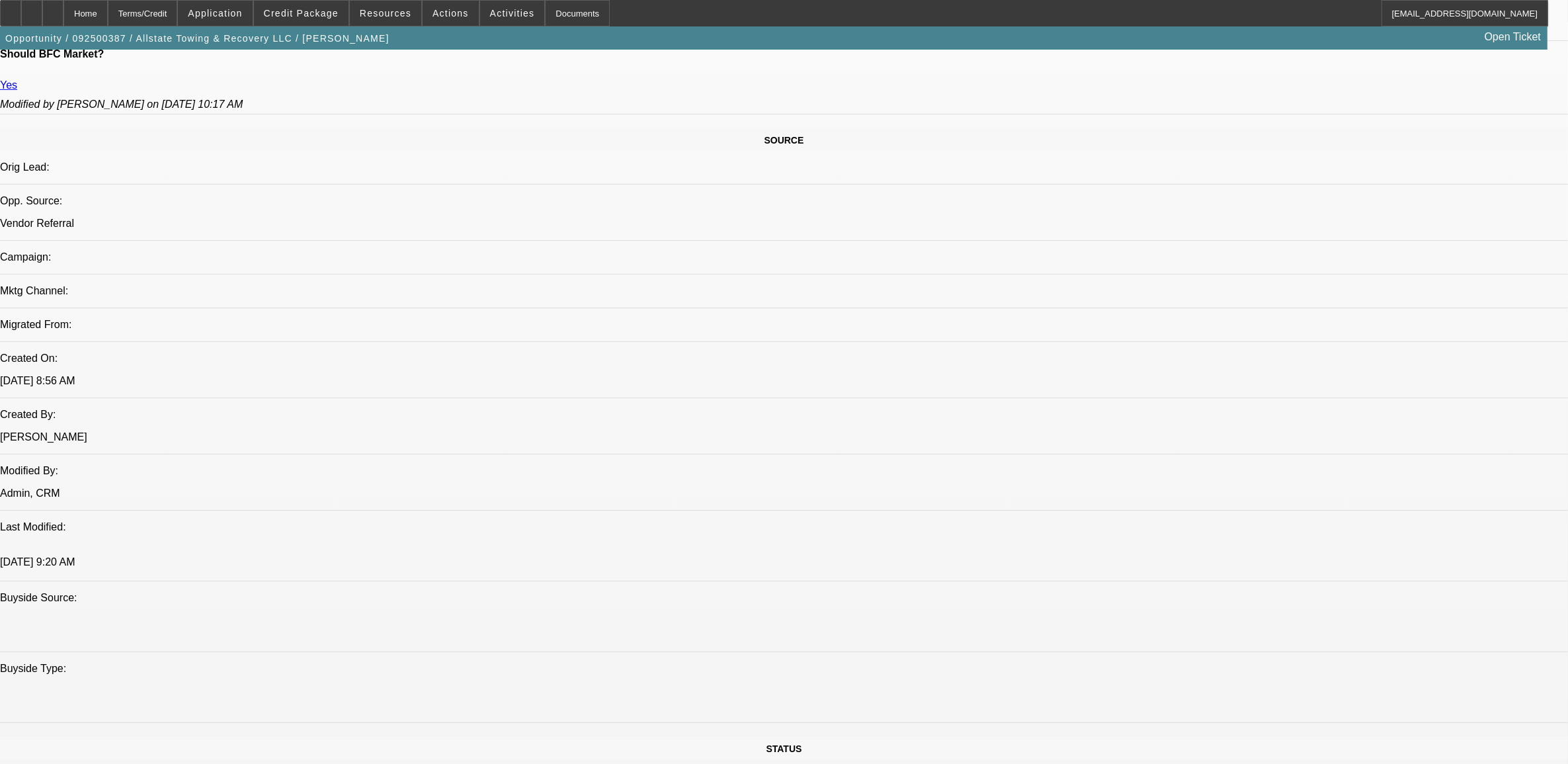
scroll to position [744, 0]
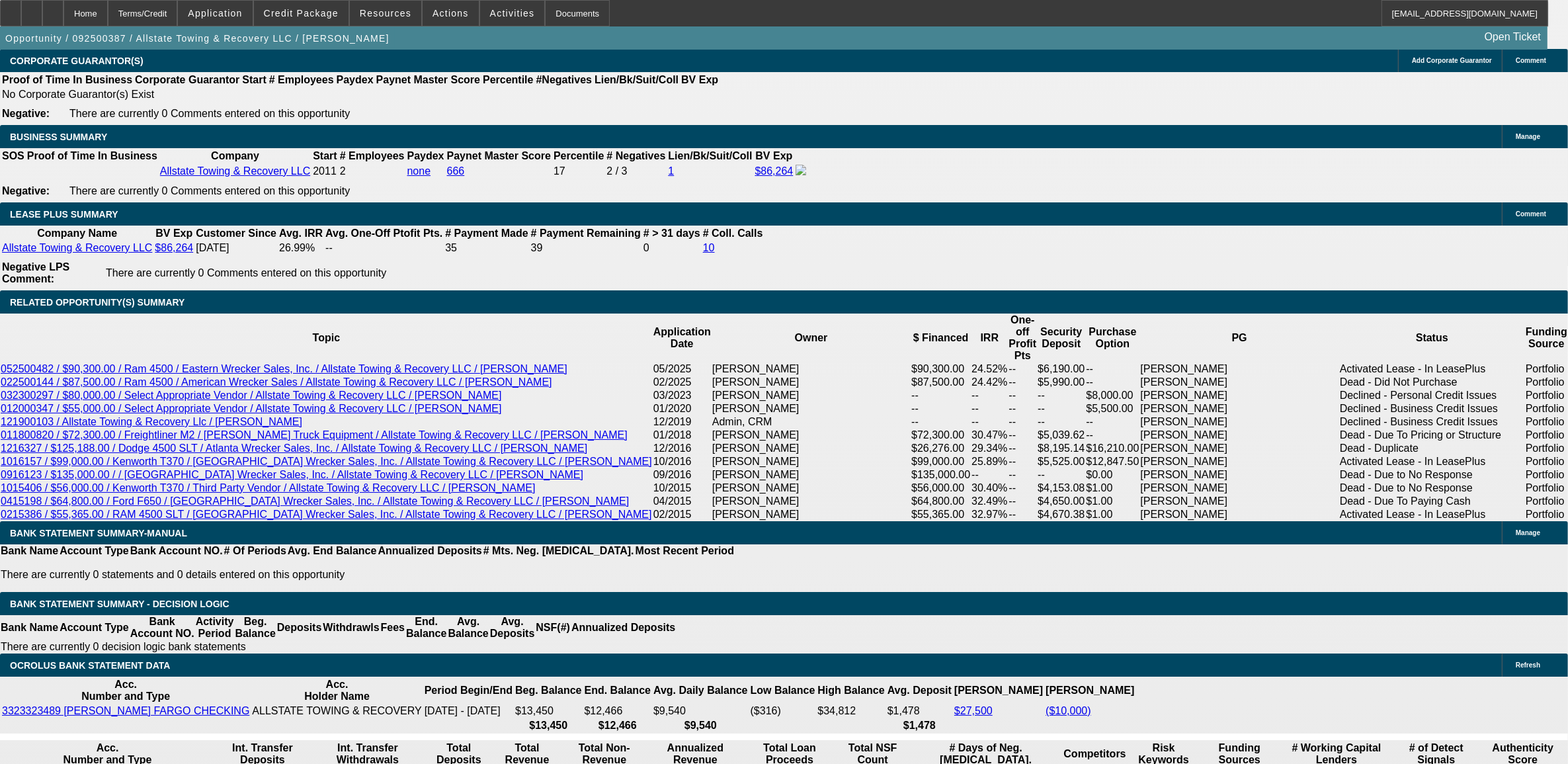
scroll to position [2066, 0]
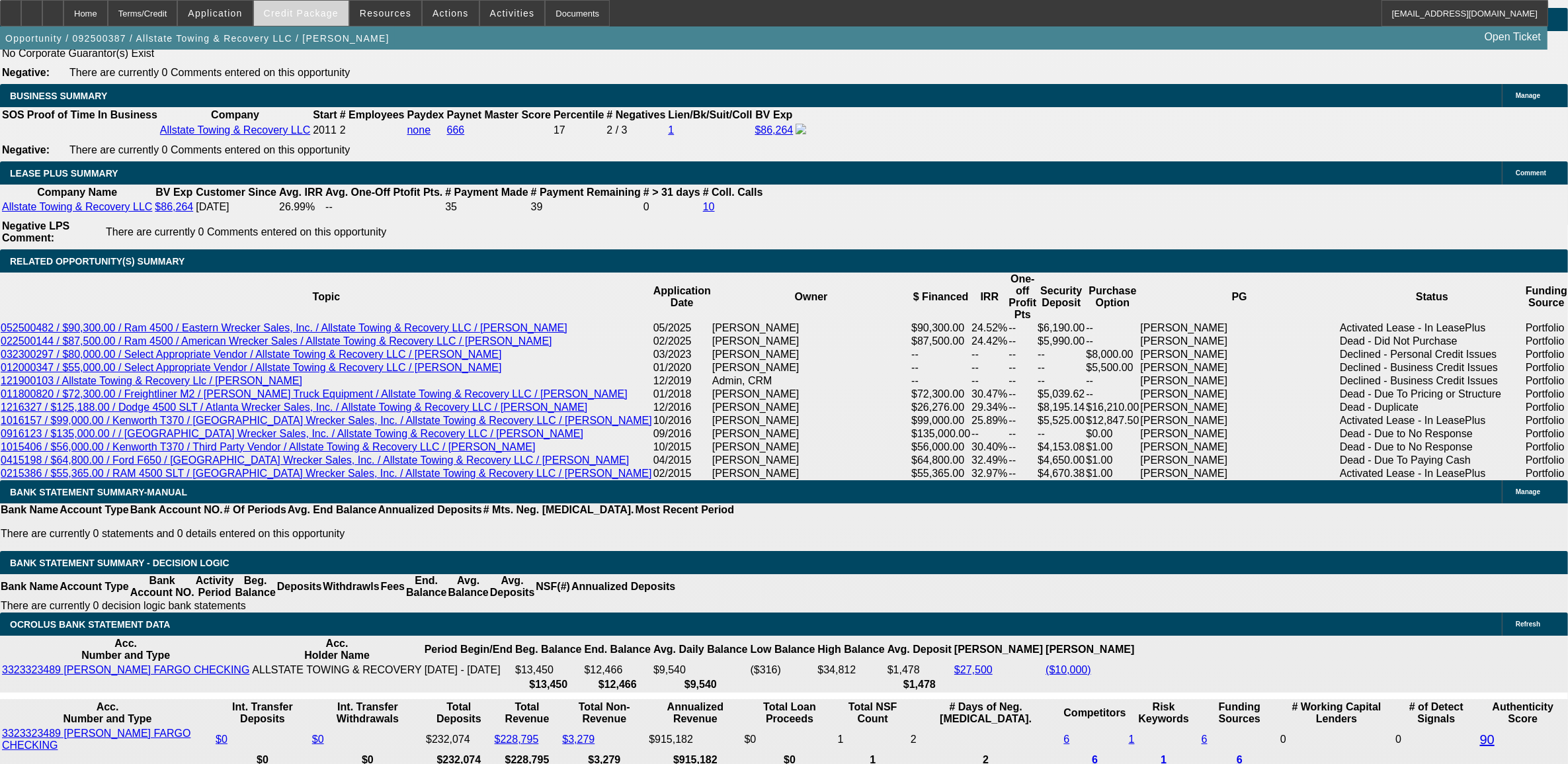
click at [311, 12] on span "Credit Package" at bounding box center [301, 13] width 75 height 11
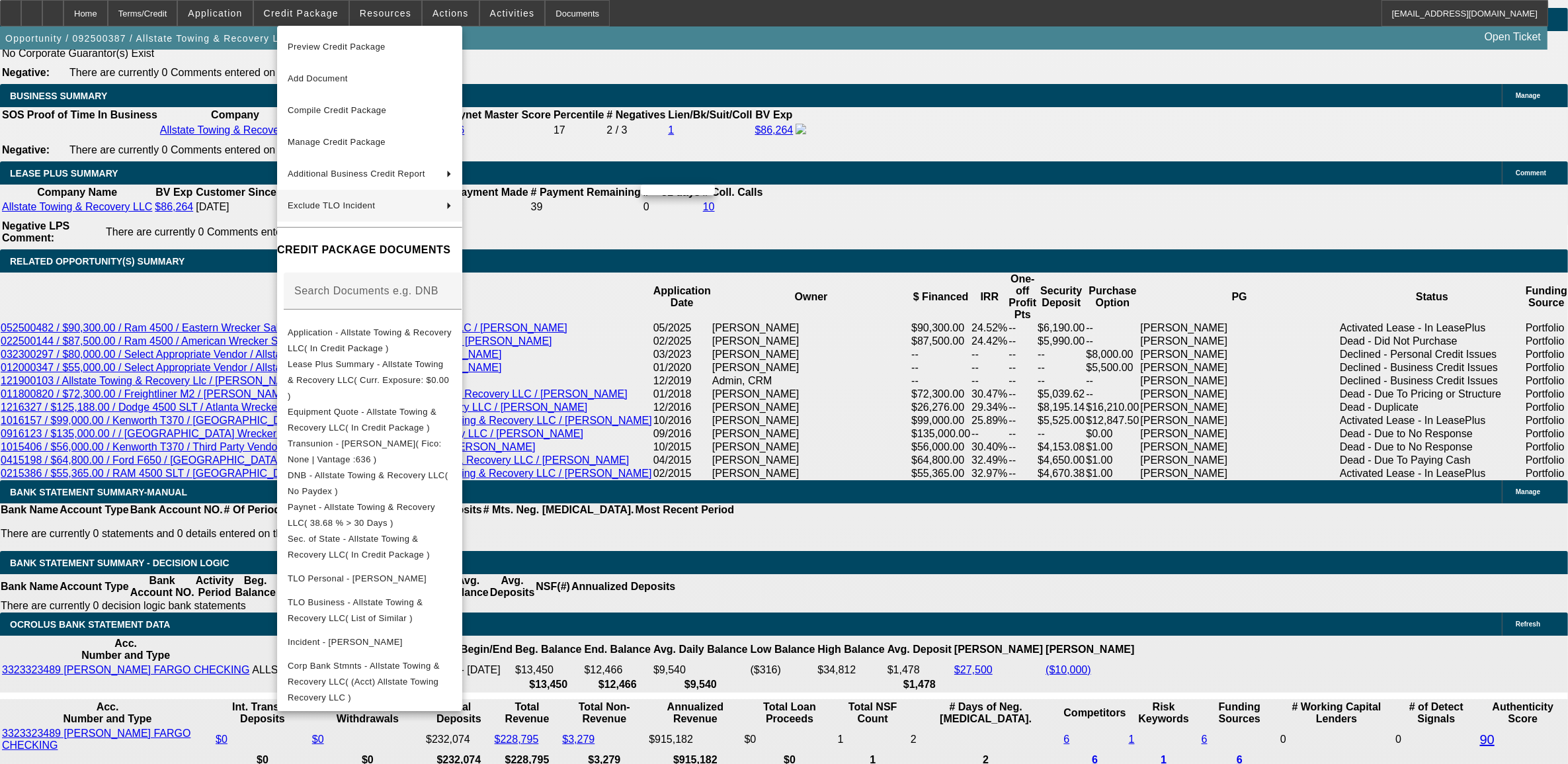
click at [751, 379] on div at bounding box center [784, 382] width 1568 height 764
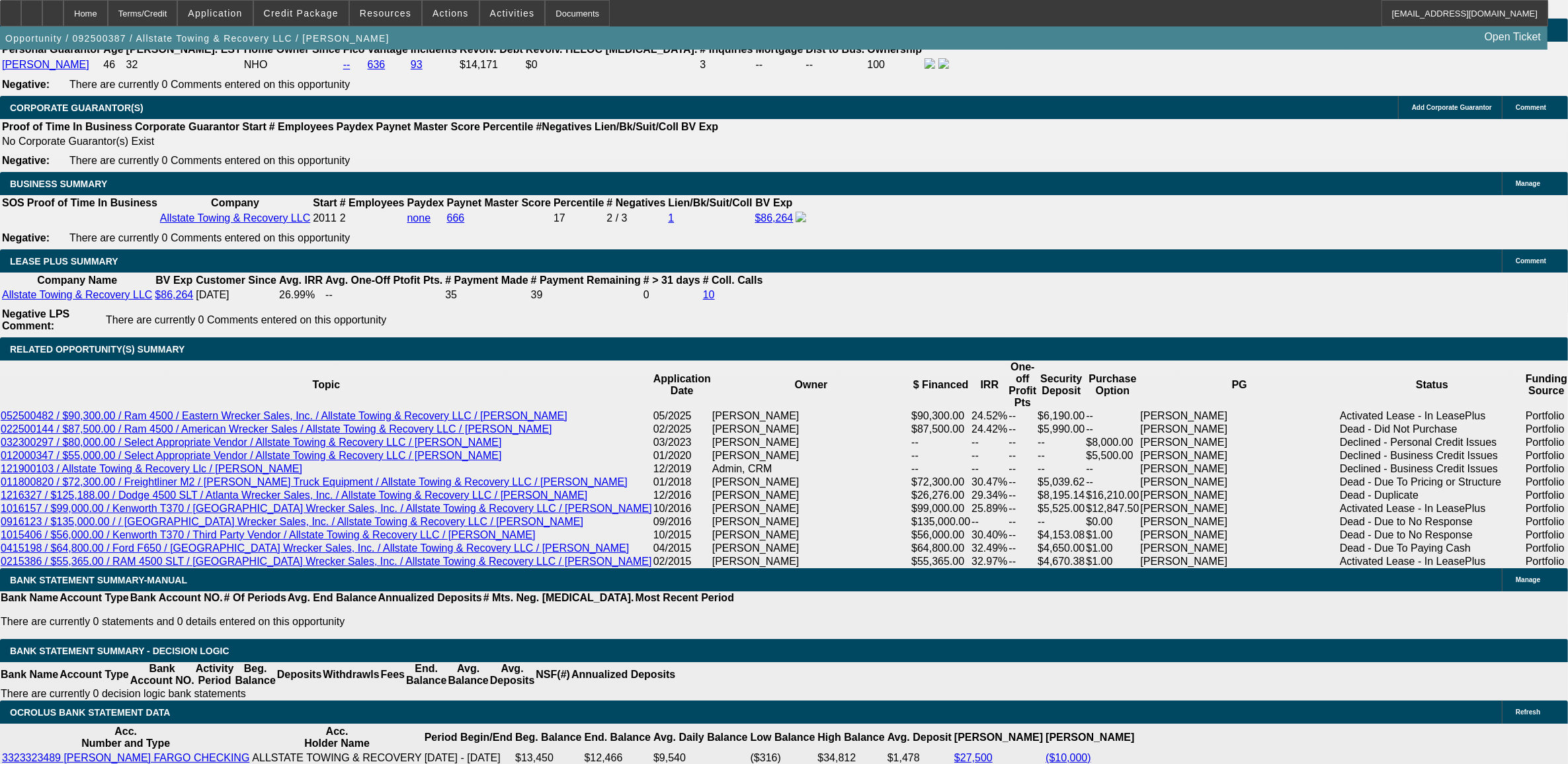
scroll to position [1983, 0]
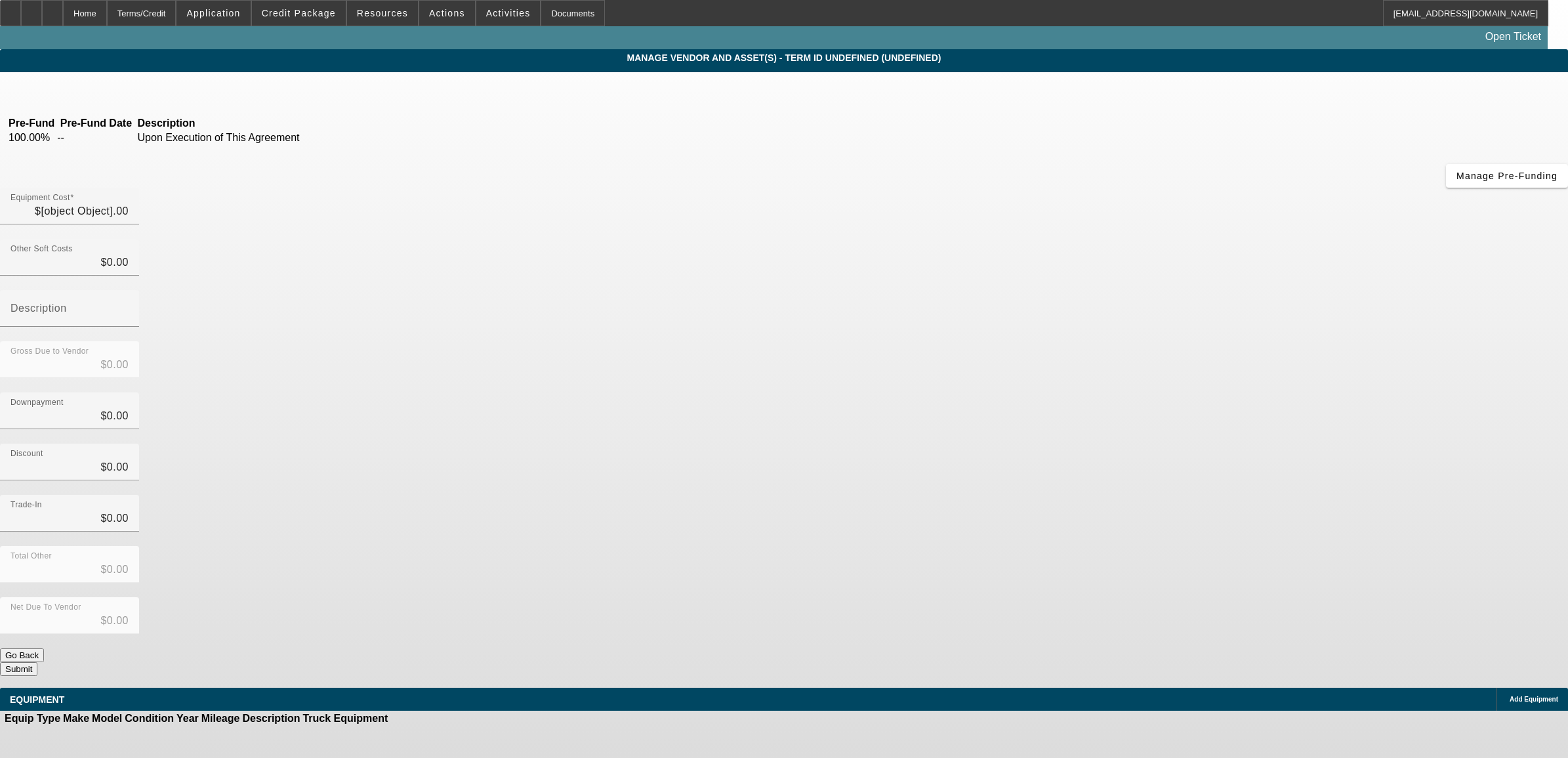
type input "$103,000.00"
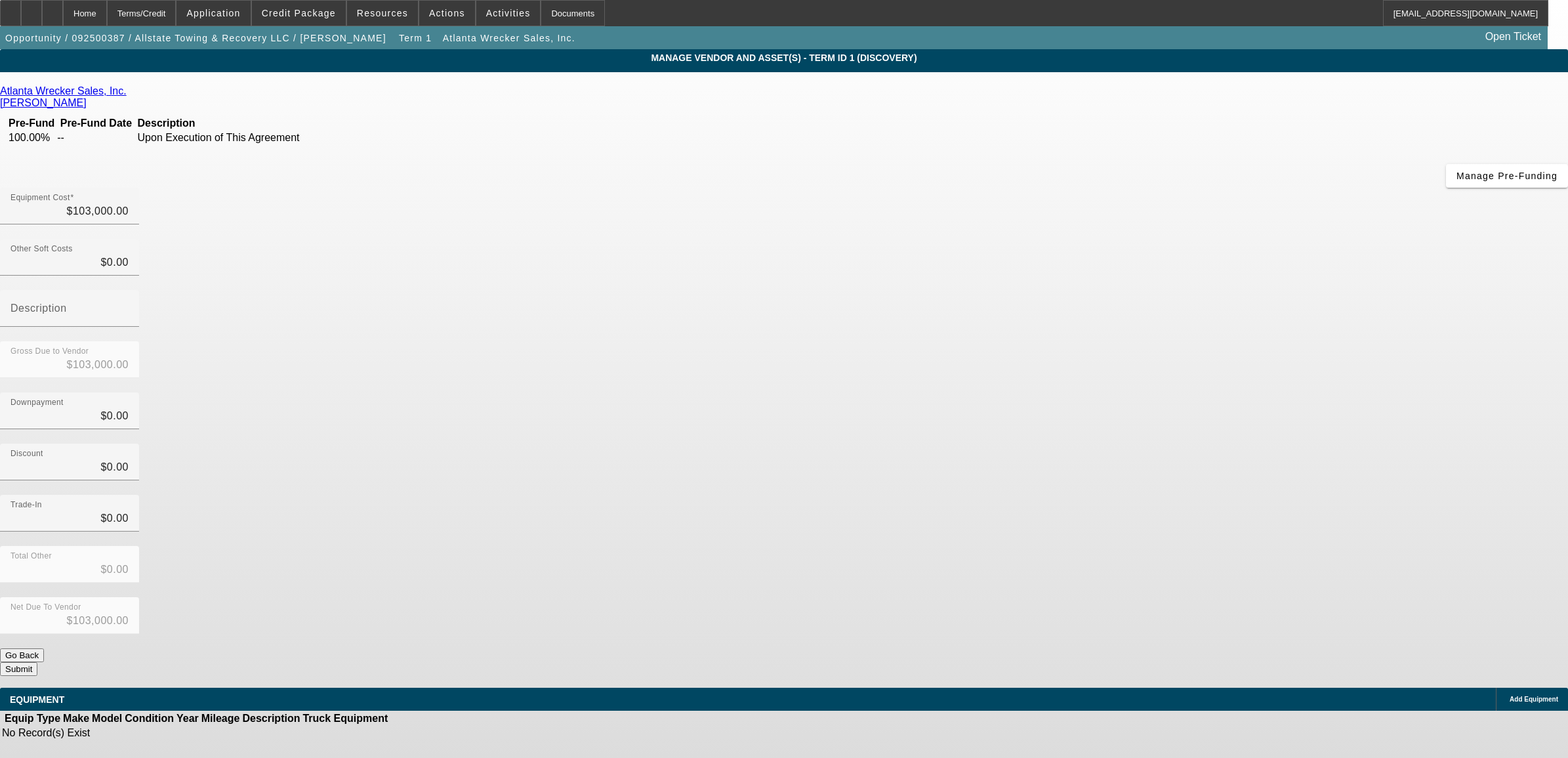
click at [1507, 699] on icon at bounding box center [1507, 699] width 0 height 0
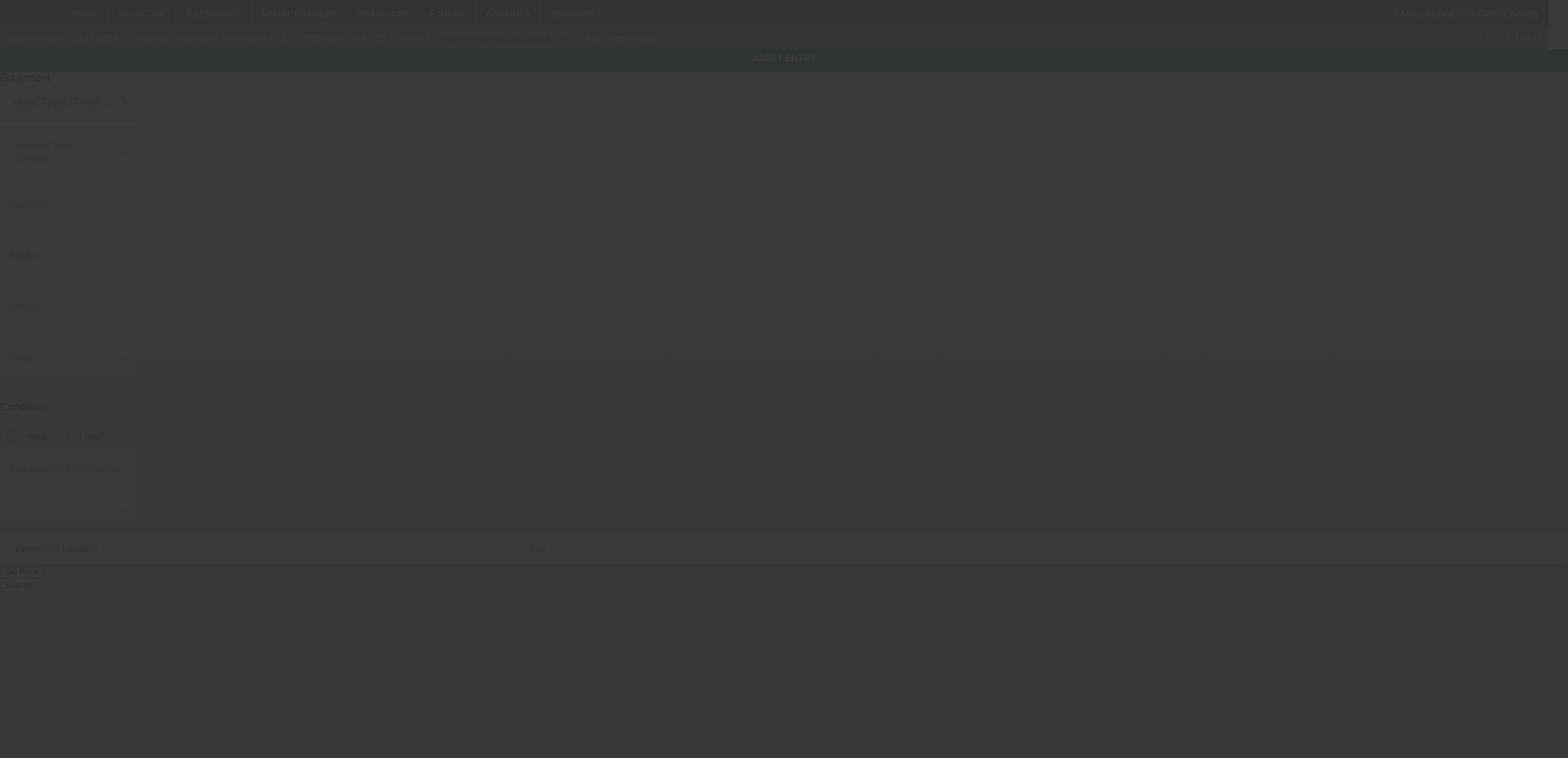
type input "247 Lake Shore Dr"
type input "Aiken"
type input "29801"
type input "Aiken"
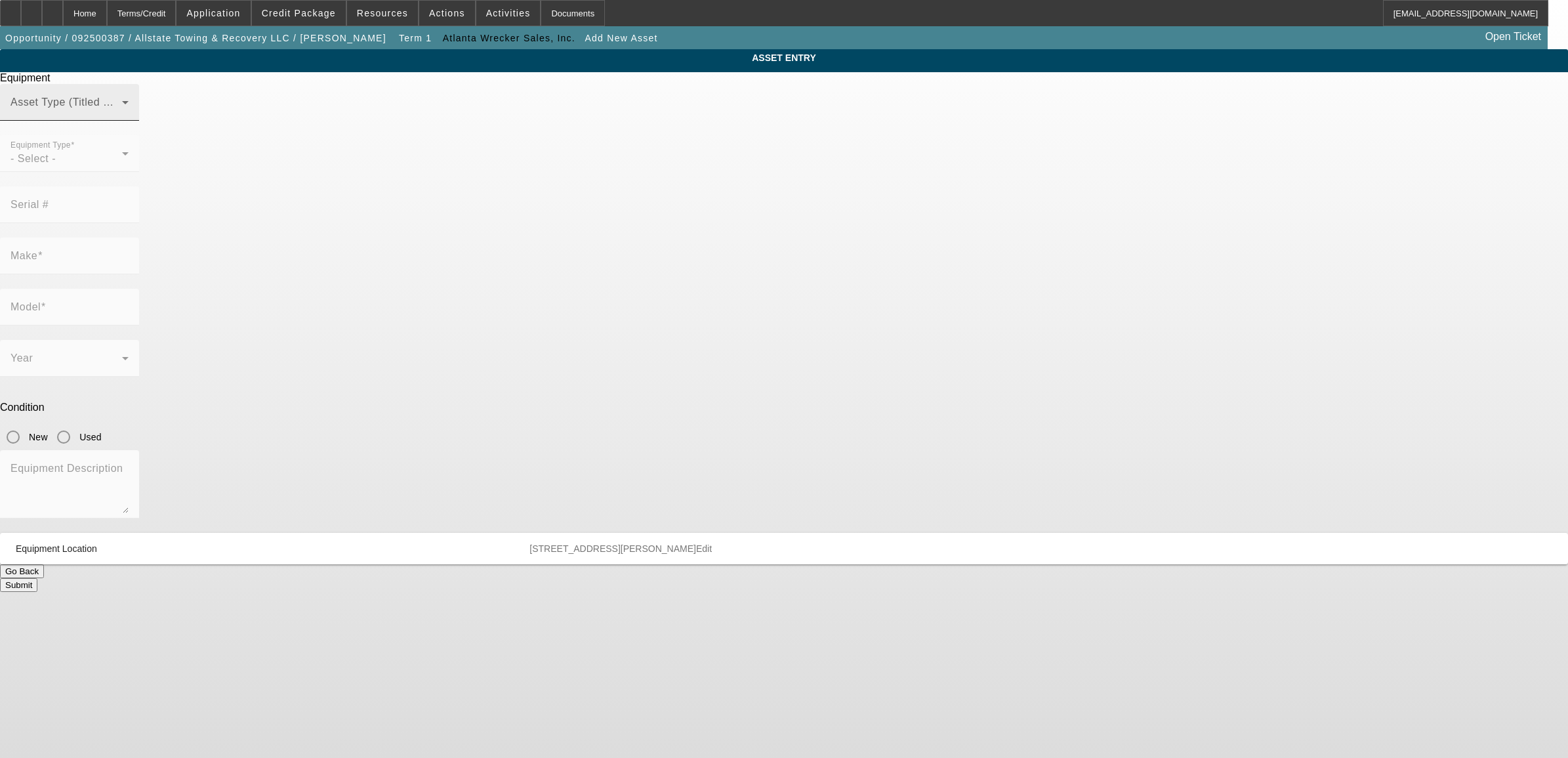
click at [122, 116] on span at bounding box center [66, 107] width 112 height 15
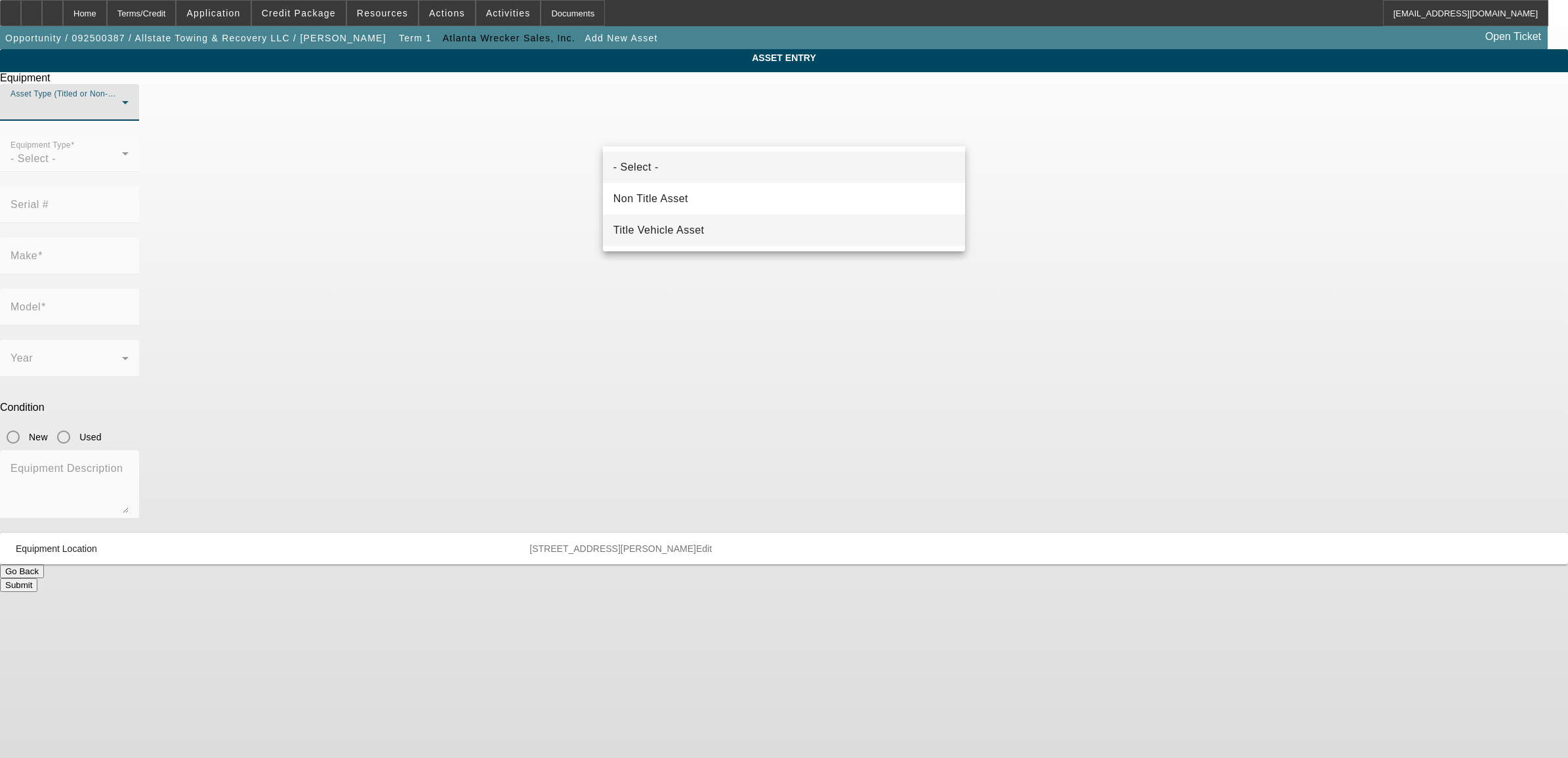
click at [658, 230] on span "Title Vehicle Asset" at bounding box center [659, 230] width 91 height 15
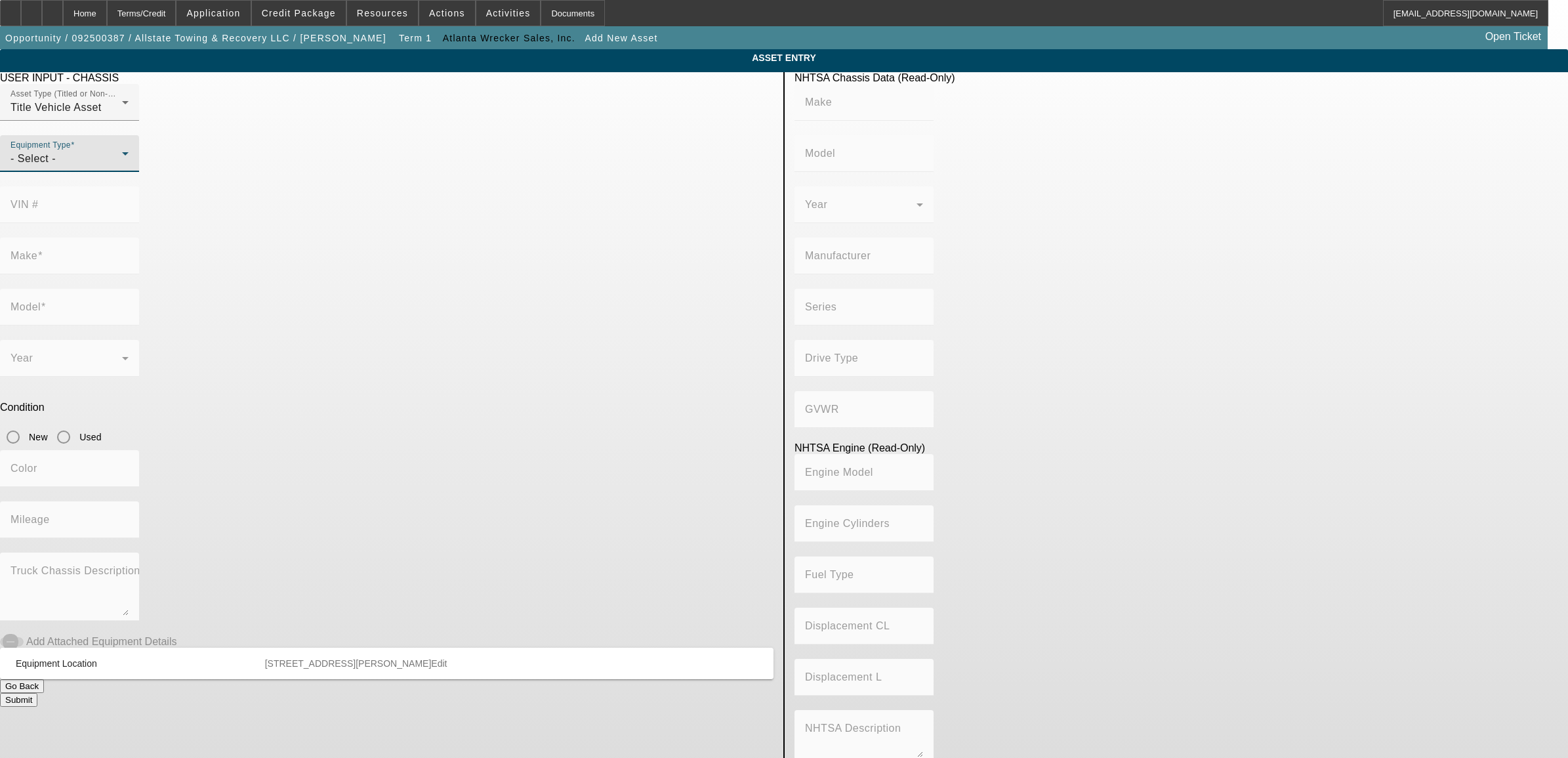
click at [122, 166] on div "- Select -" at bounding box center [66, 158] width 112 height 15
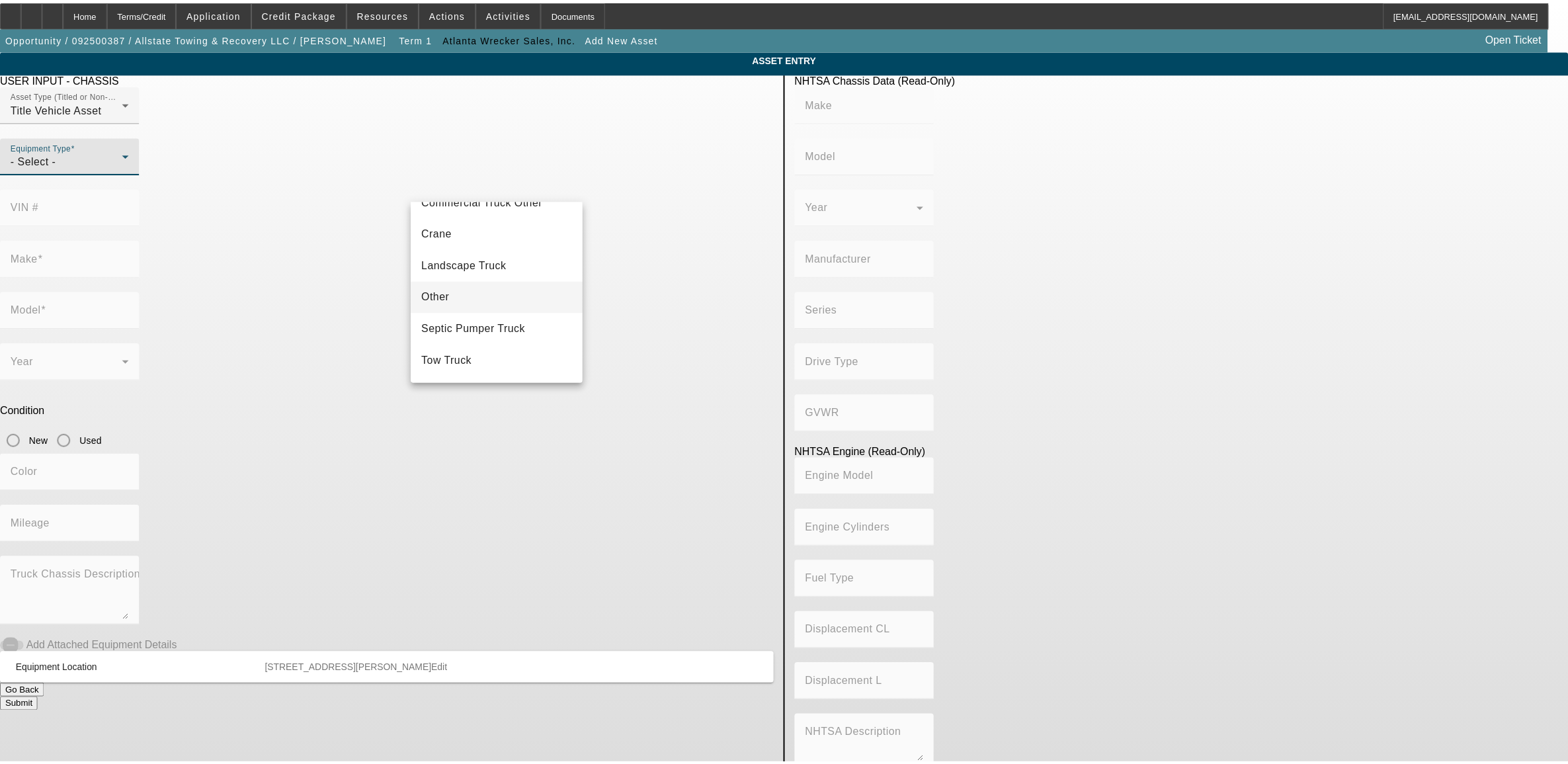
scroll to position [146, 0]
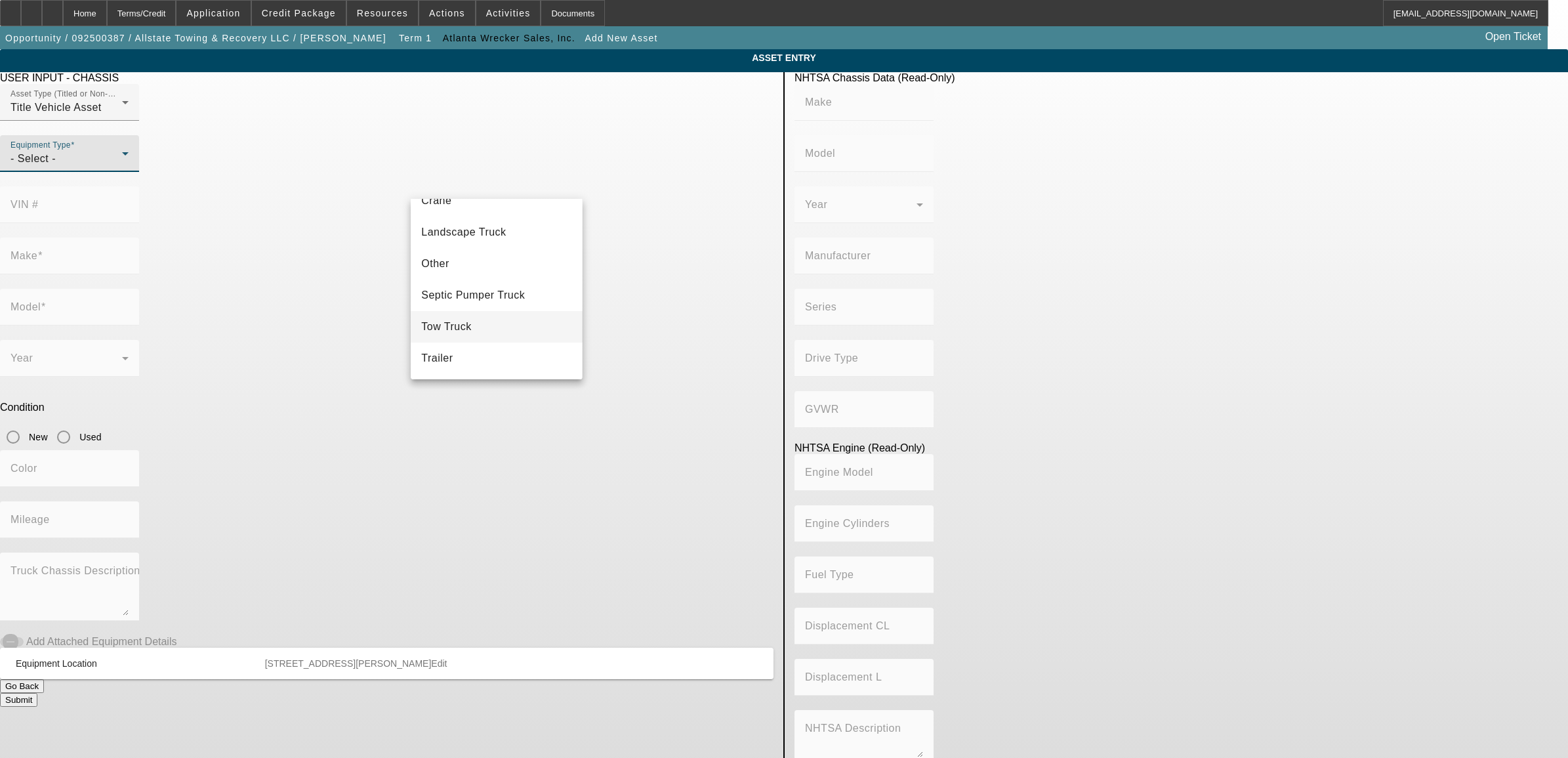
click at [468, 322] on span "Tow Truck" at bounding box center [446, 326] width 51 height 15
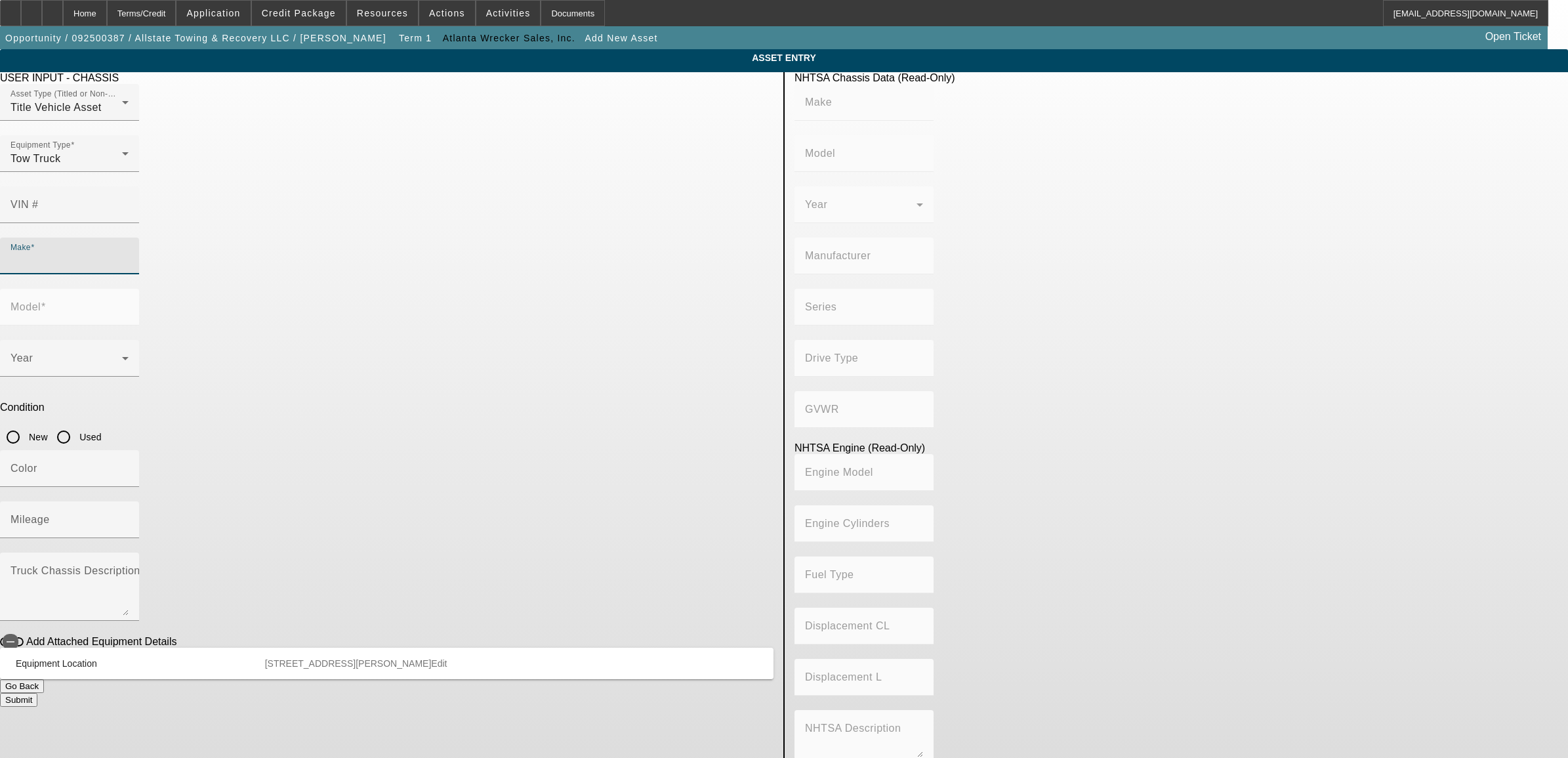
click at [129, 253] on input "Make" at bounding box center [70, 260] width 118 height 15
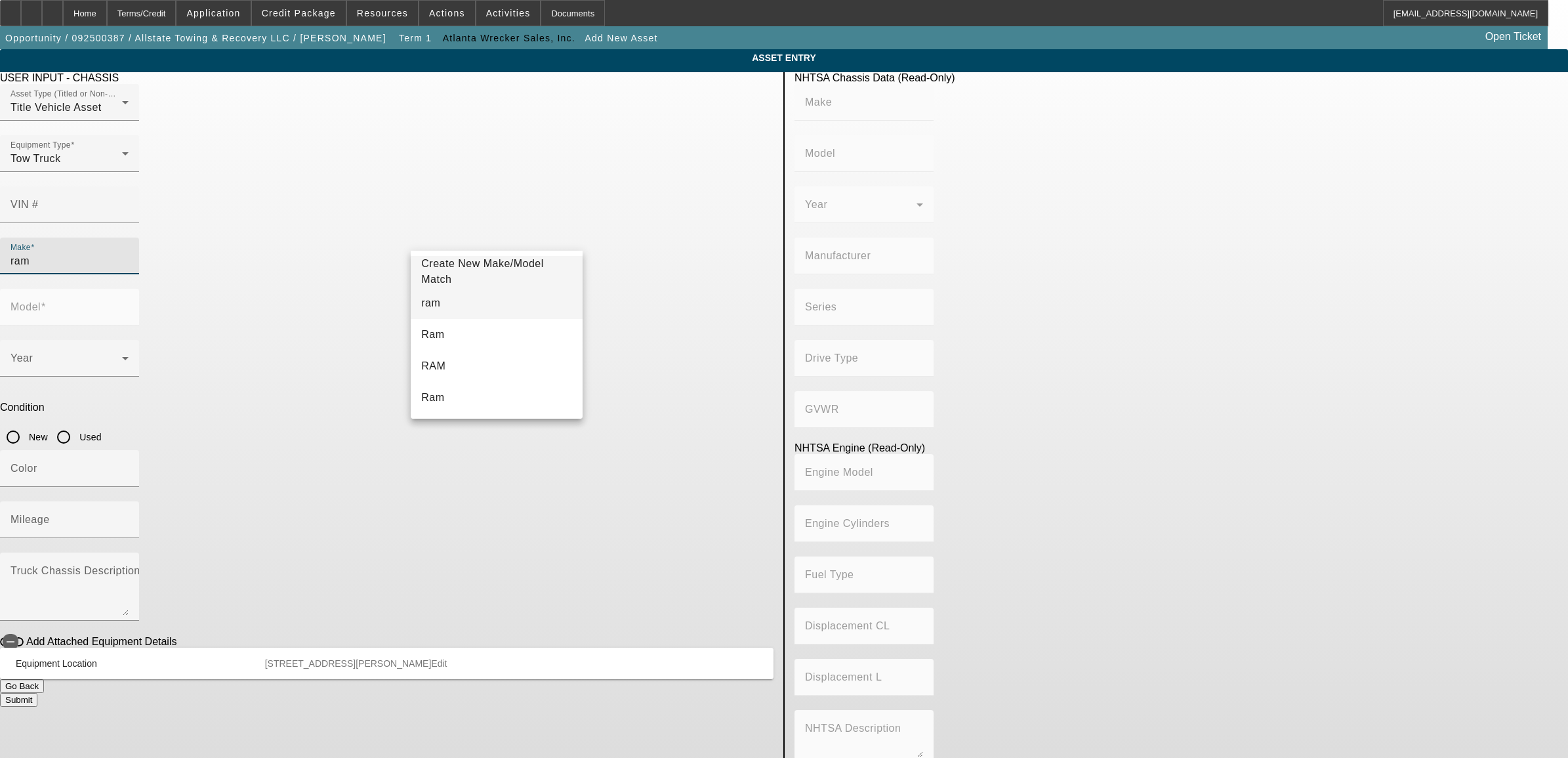
type input "ram"
click at [464, 307] on mat-option "ram" at bounding box center [496, 303] width 171 height 32
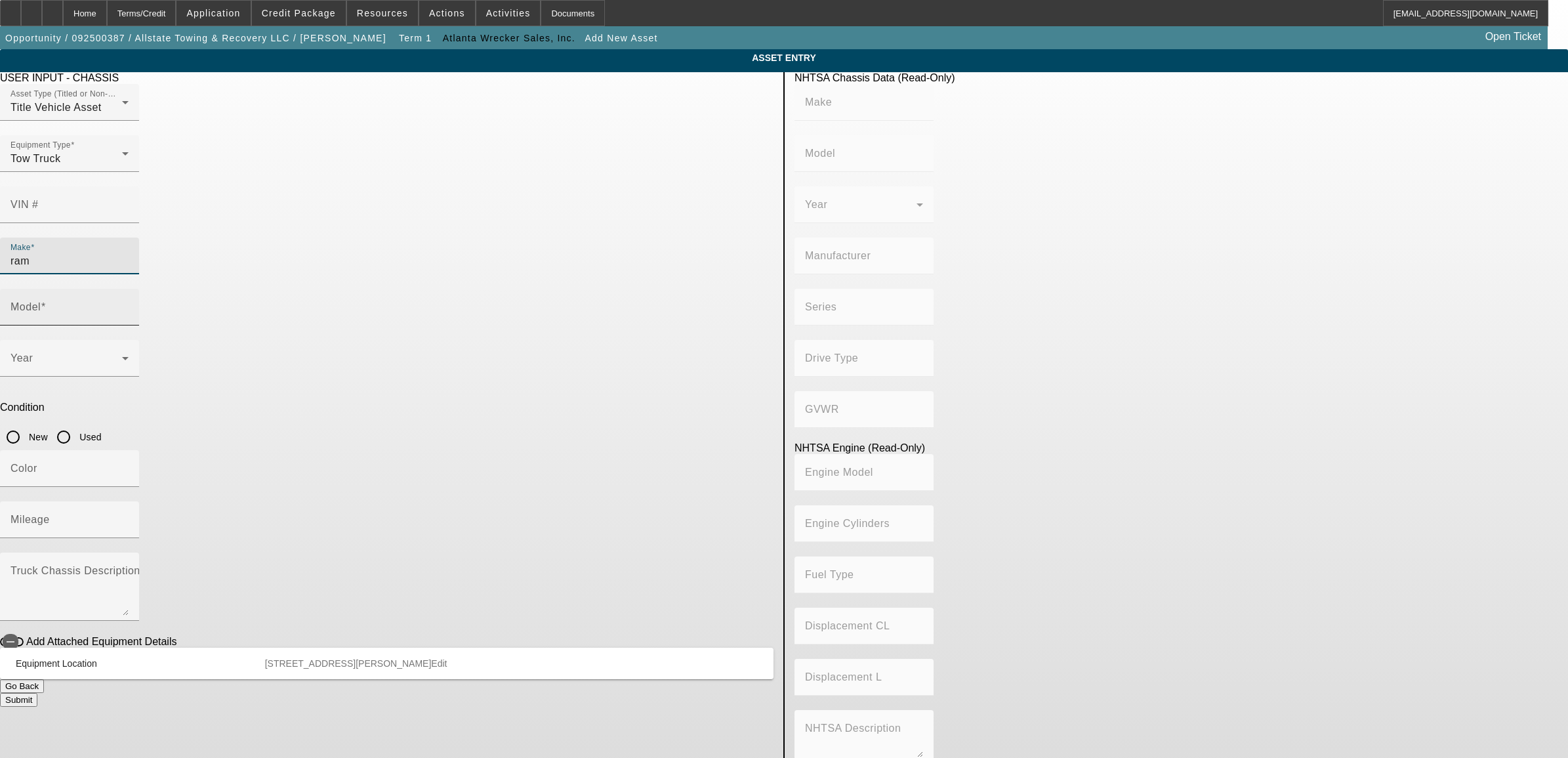
click at [129, 305] on input "Model" at bounding box center [70, 312] width 118 height 15
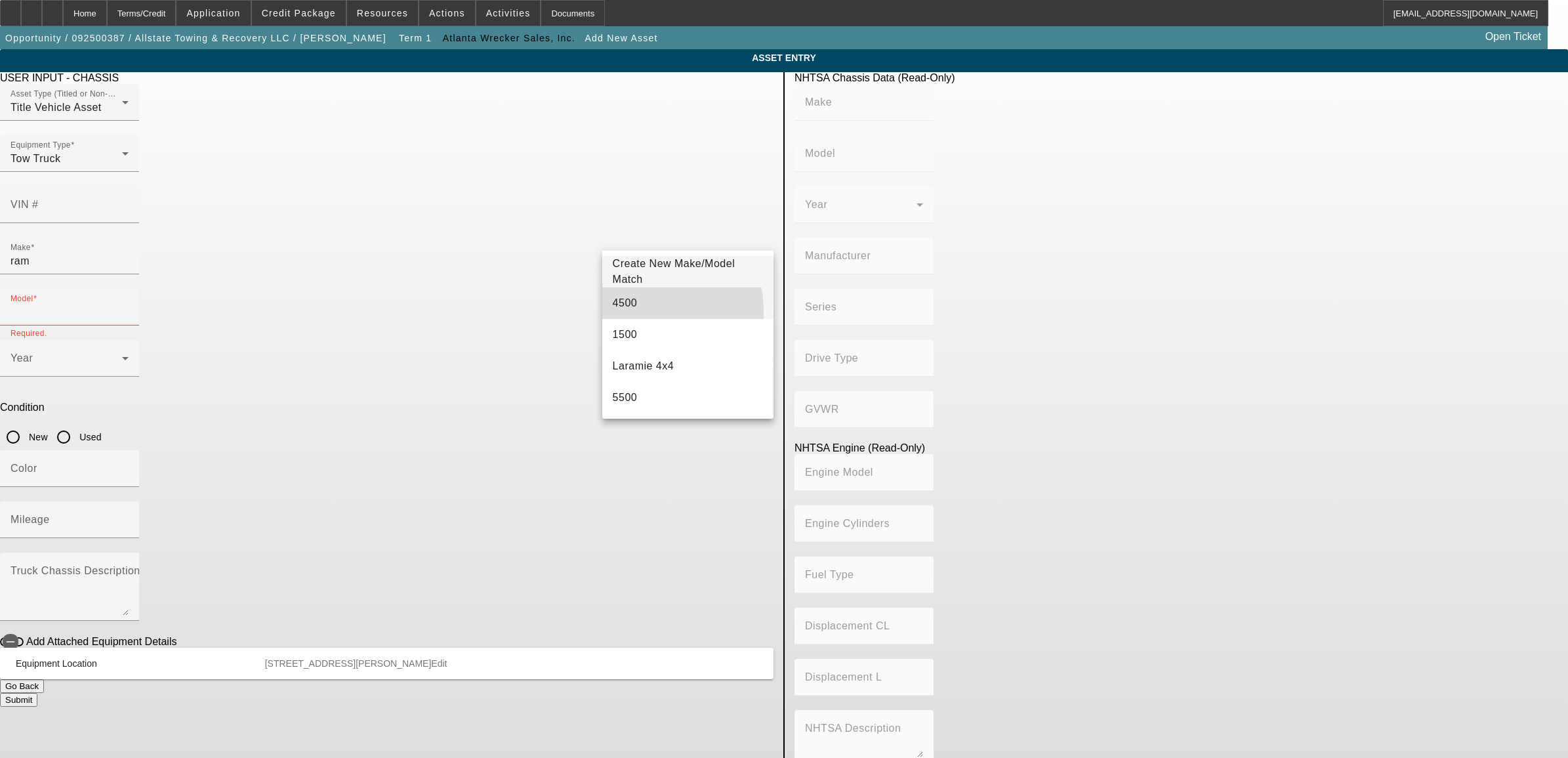
click at [638, 312] on mat-option "4500" at bounding box center [688, 303] width 171 height 32
type input "4500"
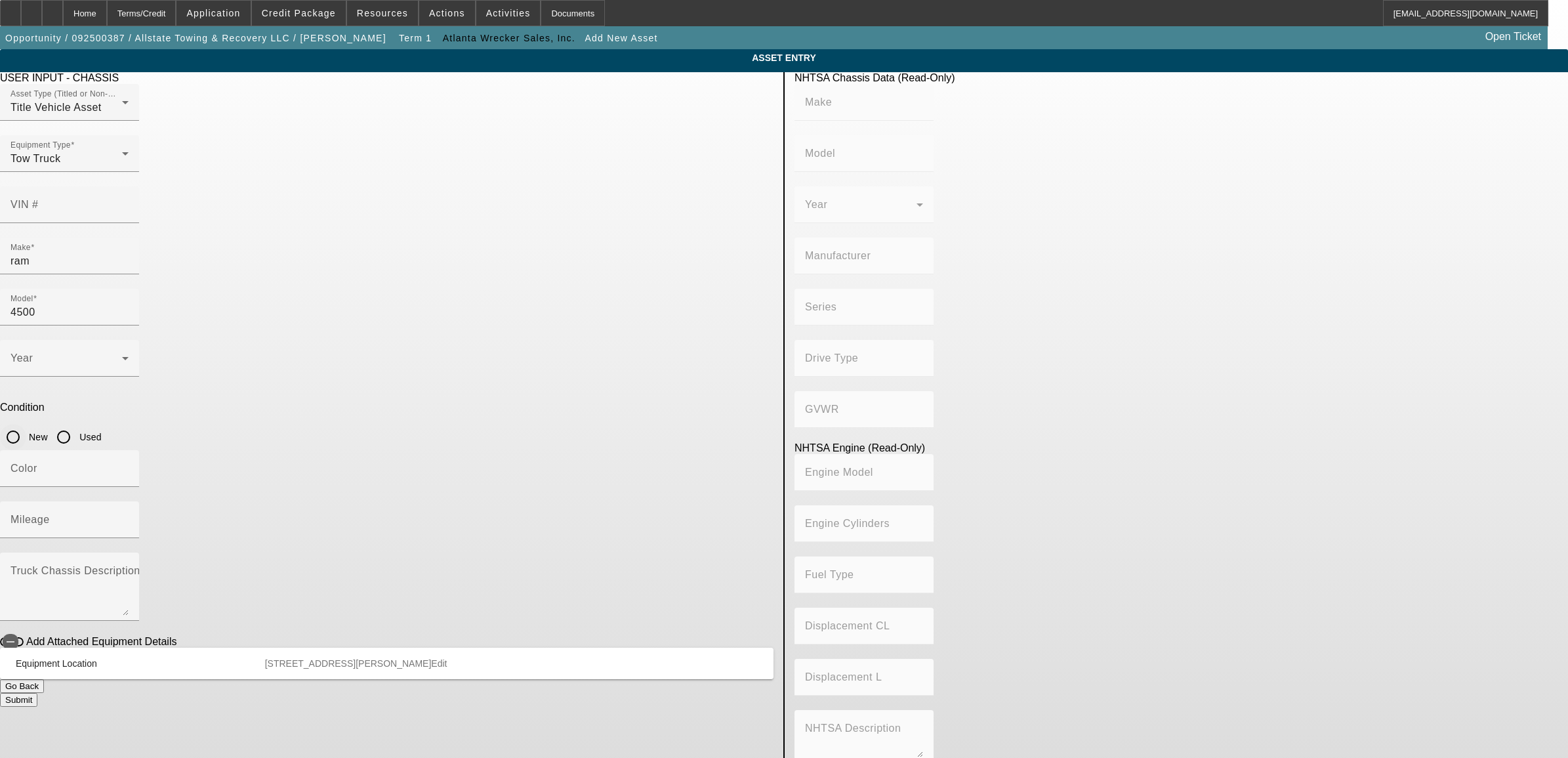
click at [26, 423] on input "New" at bounding box center [13, 436] width 26 height 26
radio input "true"
click at [122, 356] on span at bounding box center [66, 363] width 112 height 15
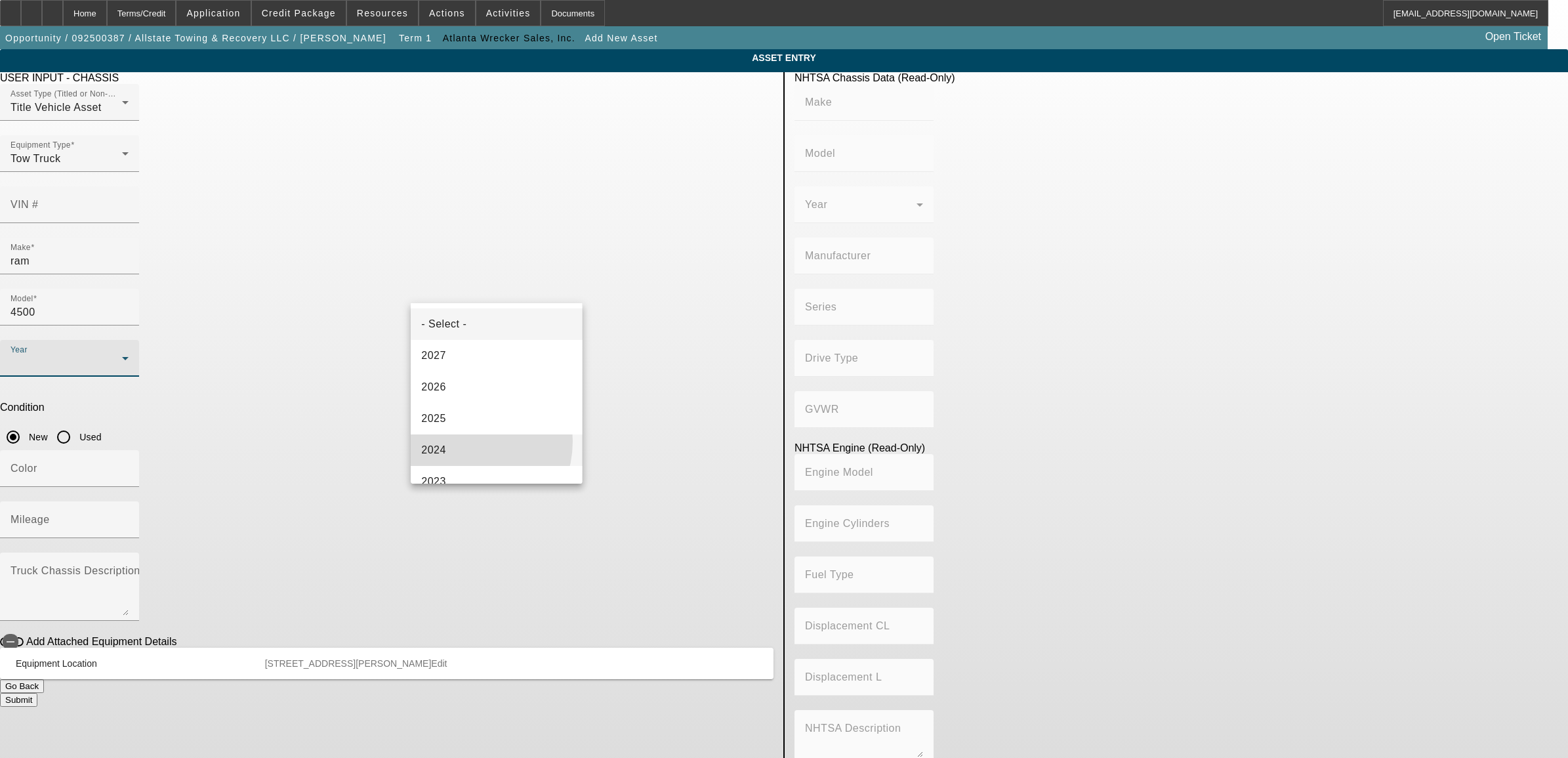
click at [460, 440] on mat-option "2024" at bounding box center [496, 449] width 171 height 32
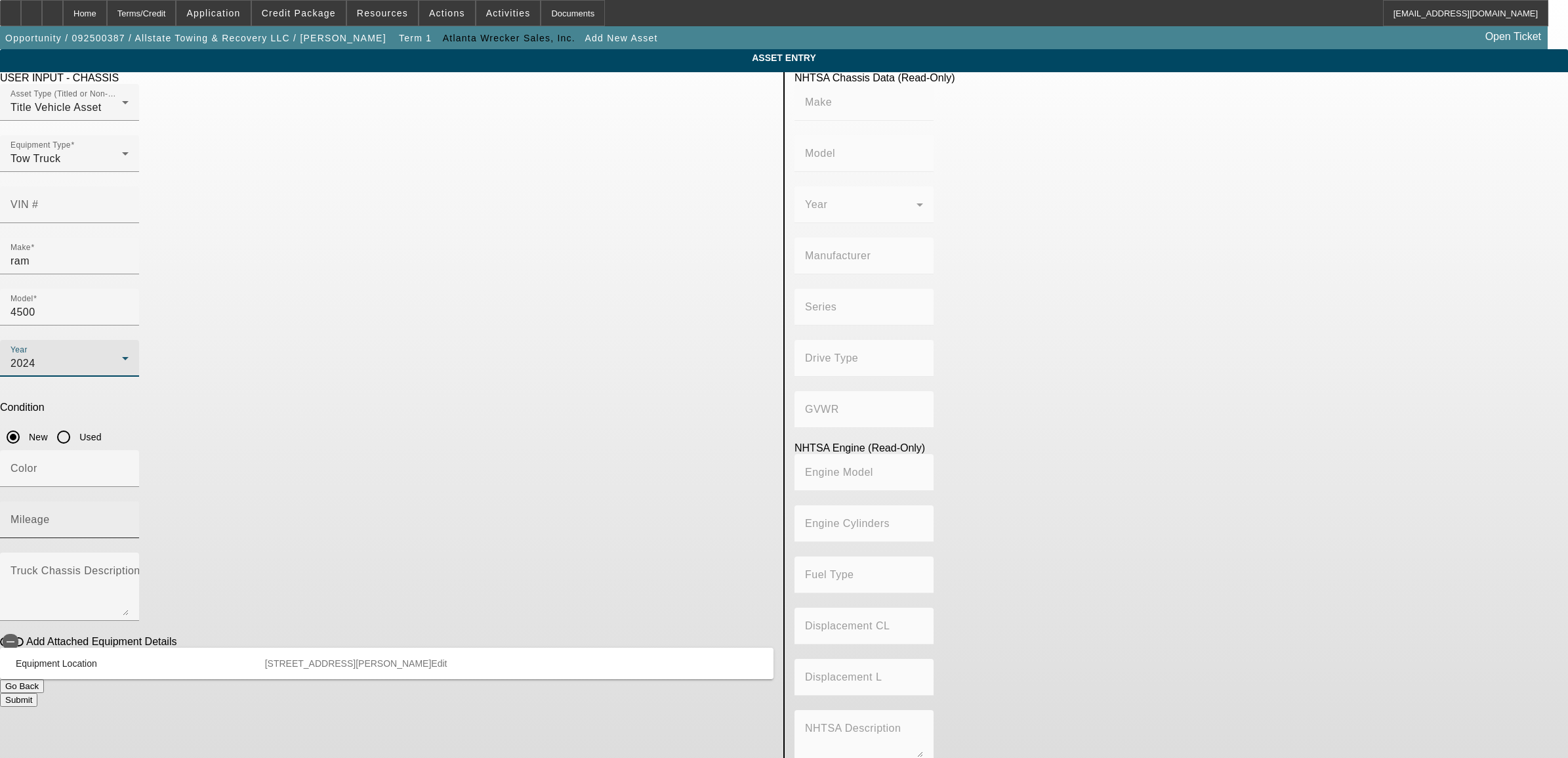
click at [50, 514] on mat-label "Mileage" at bounding box center [30, 520] width 40 height 11
click at [129, 517] on input "Mileage" at bounding box center [70, 524] width 118 height 15
type input "1"
click at [129, 568] on textarea "Truck Chassis Description (Describe the truck chassis only)" at bounding box center [70, 592] width 118 height 47
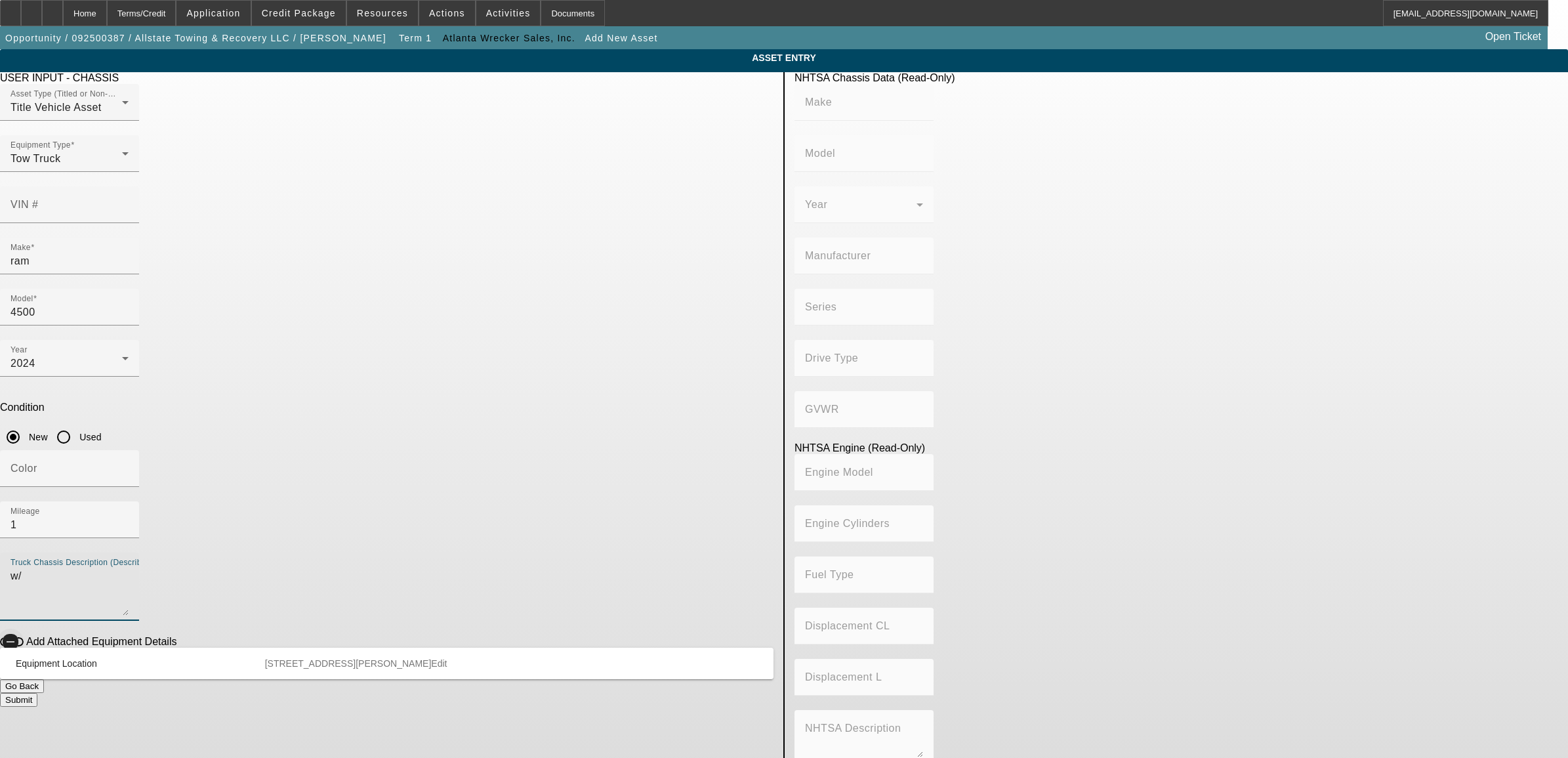
type textarea "w/"
click at [23, 629] on span "button" at bounding box center [11, 642] width 26 height 26
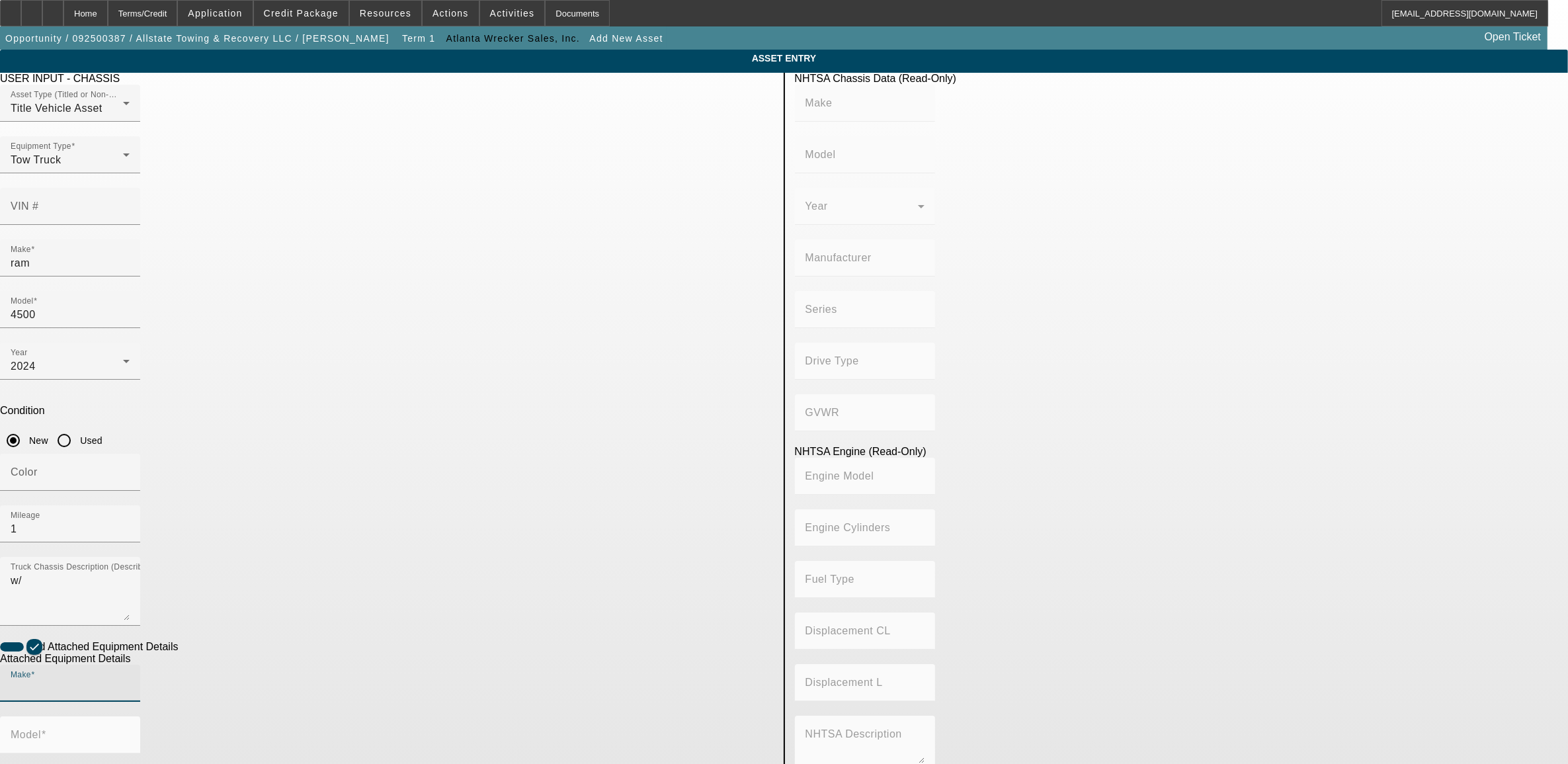
click at [130, 680] on input "Make" at bounding box center [70, 687] width 119 height 15
drag, startPoint x: 438, startPoint y: 605, endPoint x: 448, endPoint y: 597, distance: 12.8
click at [438, 604] on span "Jerr-Dan" at bounding box center [464, 605] width 91 height 11
type input "Jerr-Dan"
click at [130, 732] on input "Model" at bounding box center [70, 740] width 119 height 15
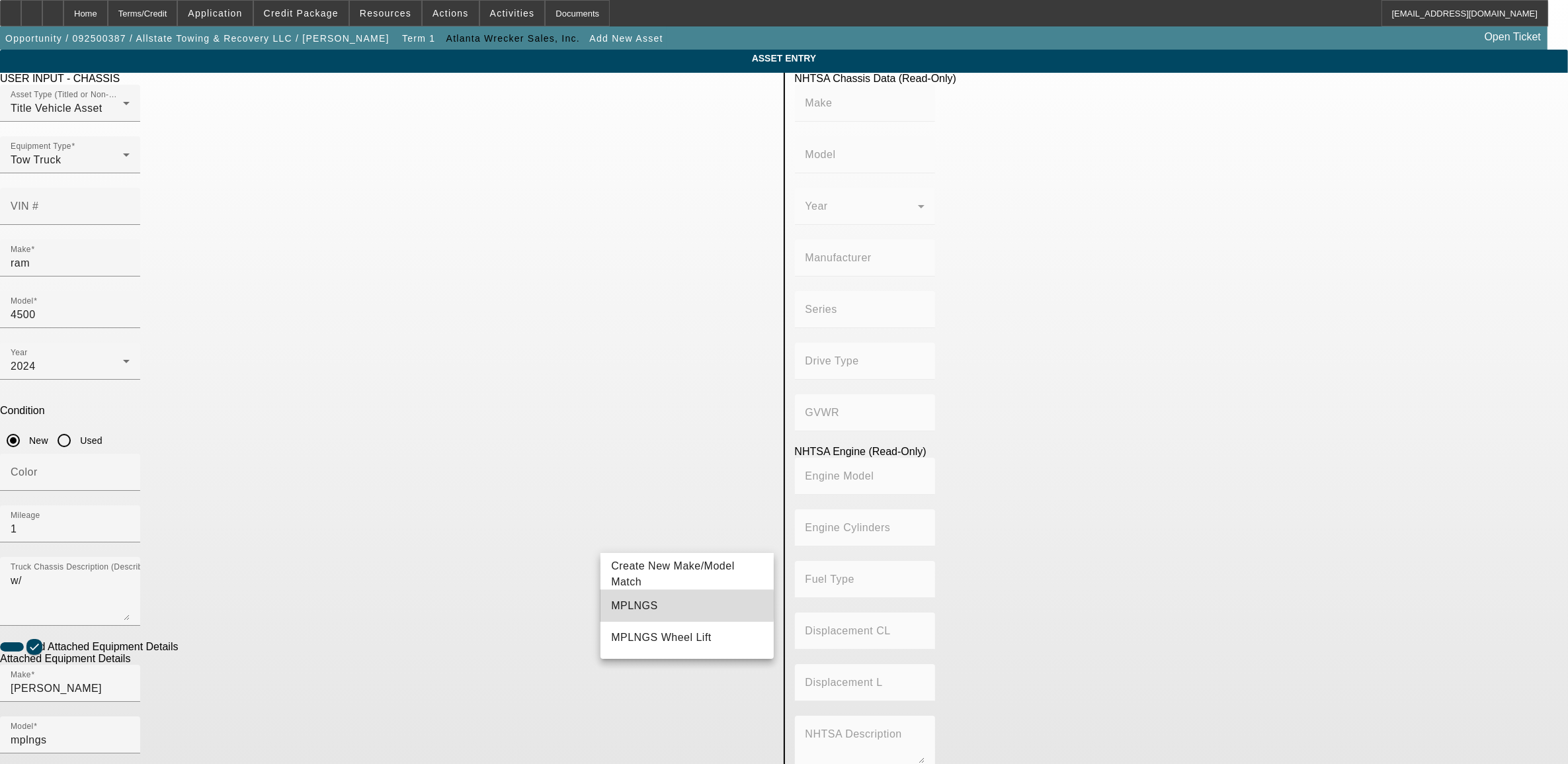
click at [622, 605] on span "MPLNGS" at bounding box center [635, 605] width 47 height 11
type input "MPLNGS"
radio input "true"
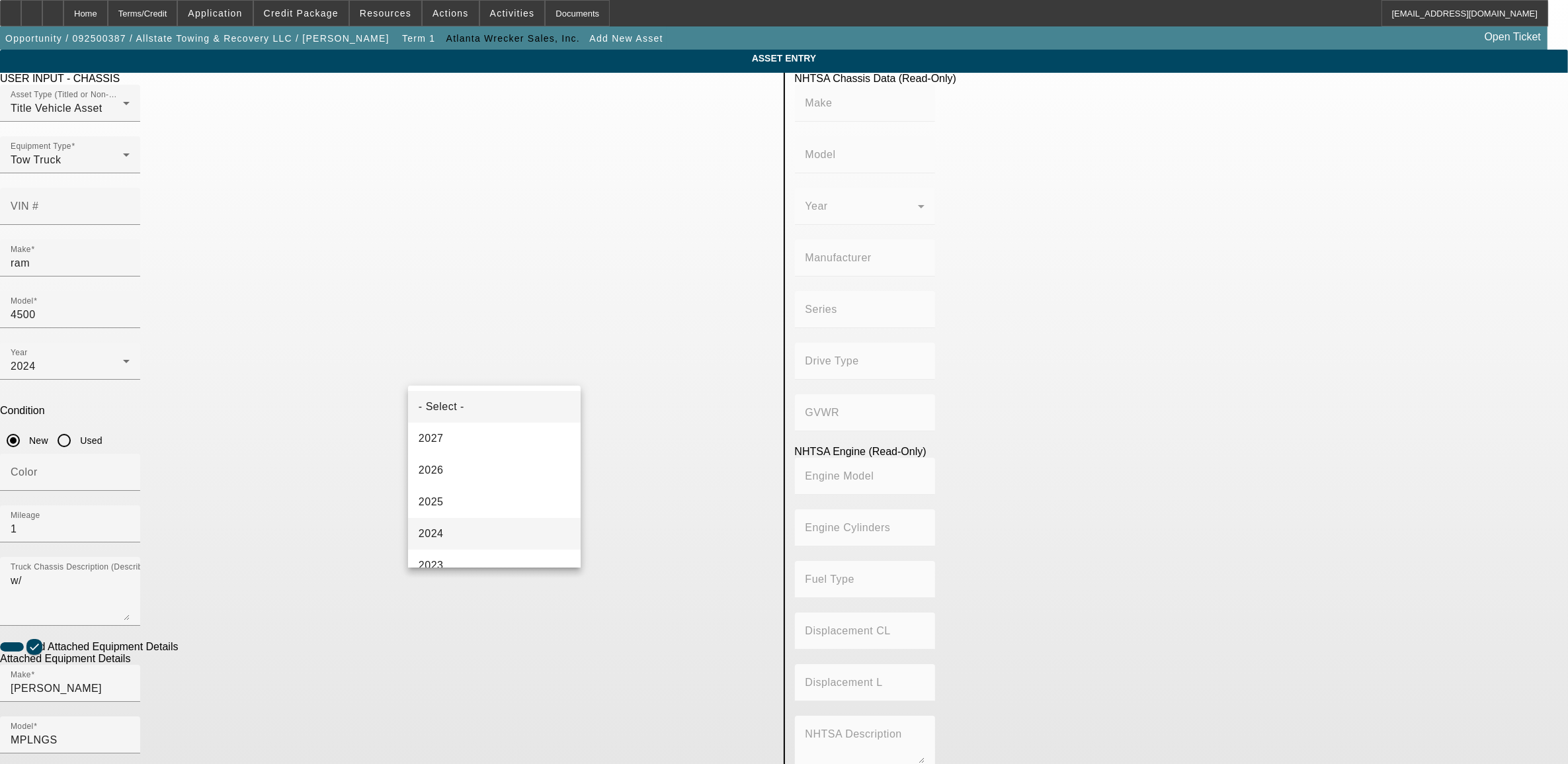
click at [455, 530] on mat-option "2024" at bounding box center [494, 533] width 173 height 32
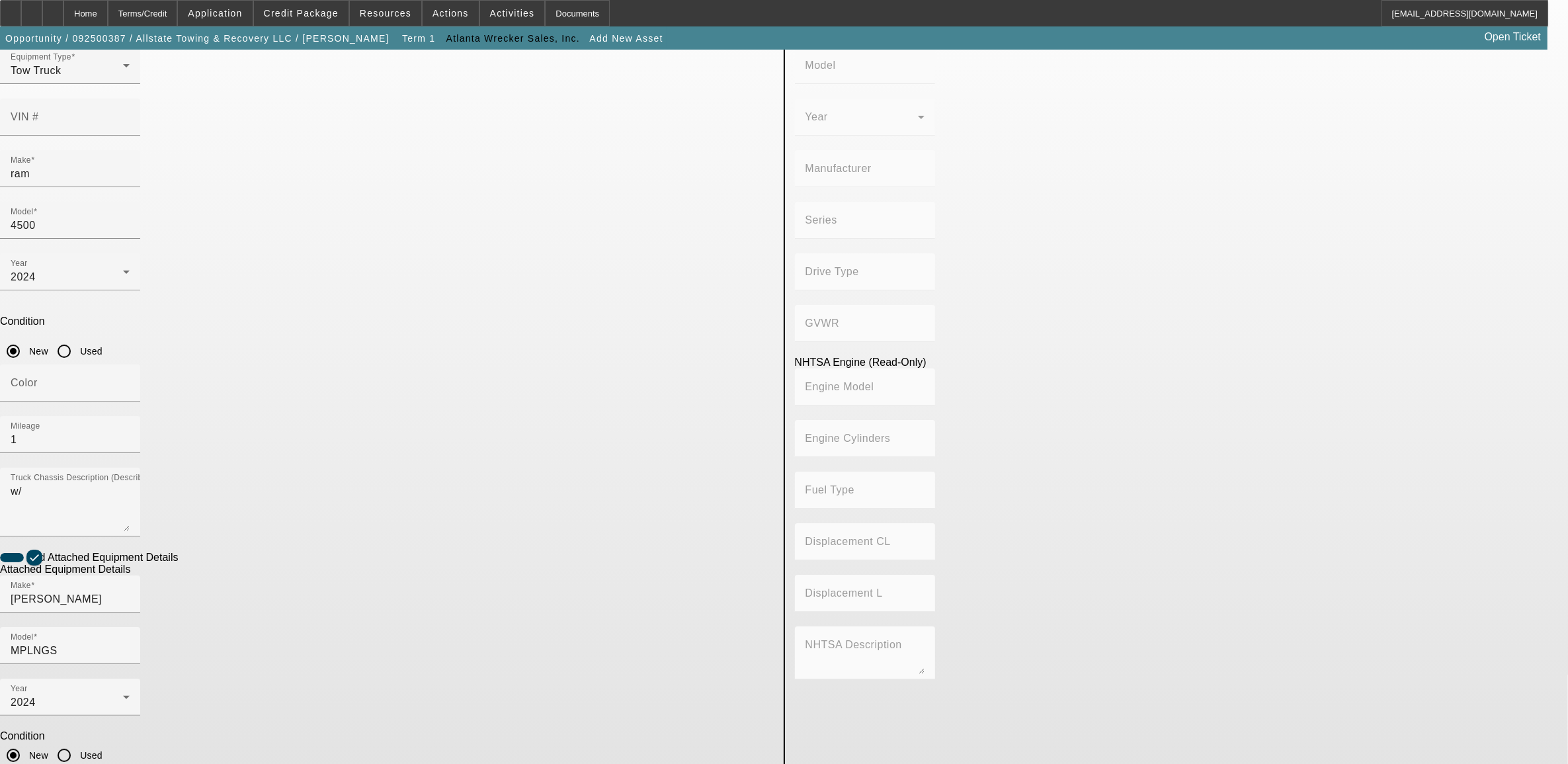
scroll to position [90, 0]
type textarea "wrecker"
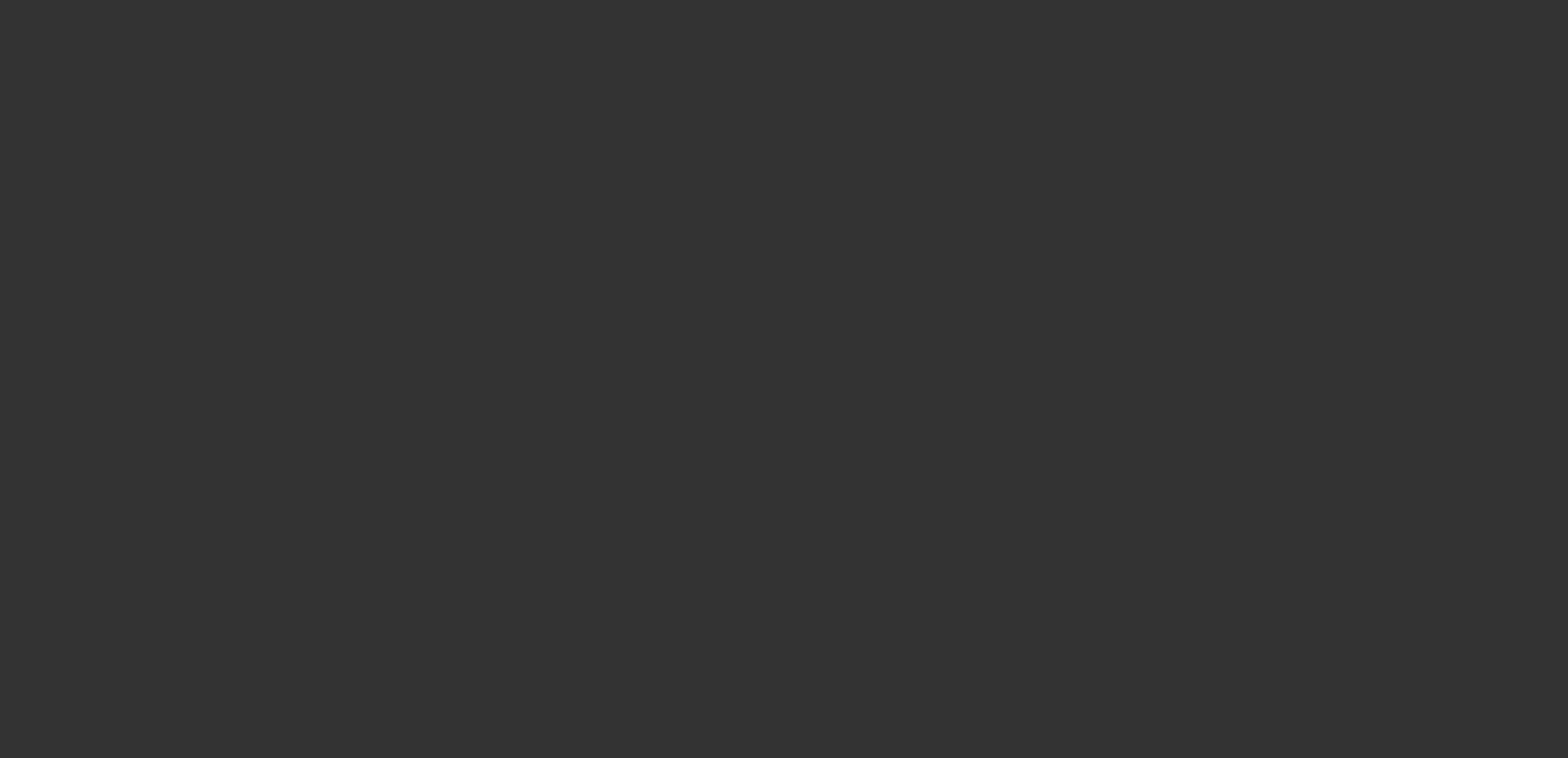
type input "$103,000.00"
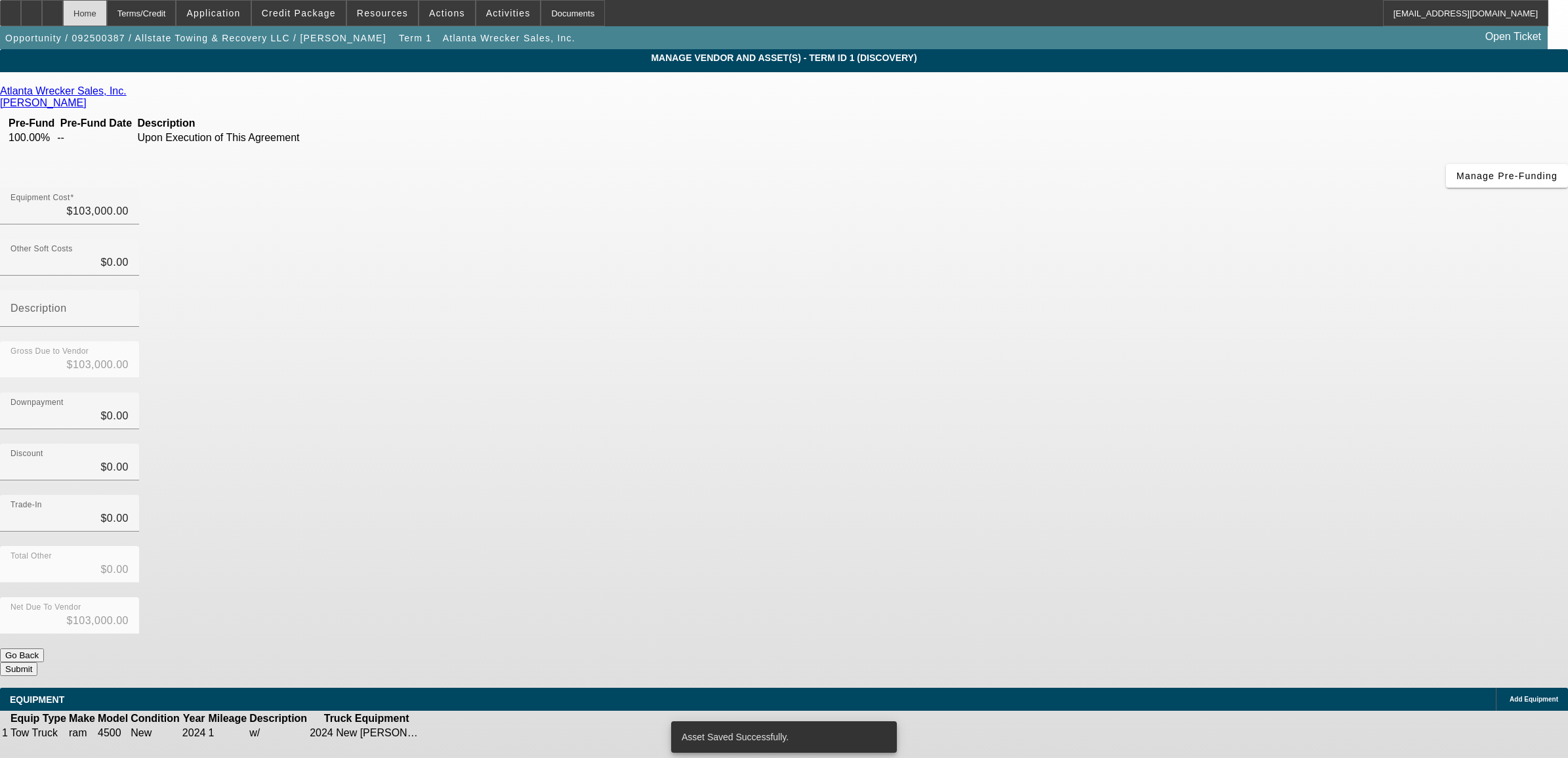
click at [107, 17] on div "Home" at bounding box center [85, 13] width 44 height 26
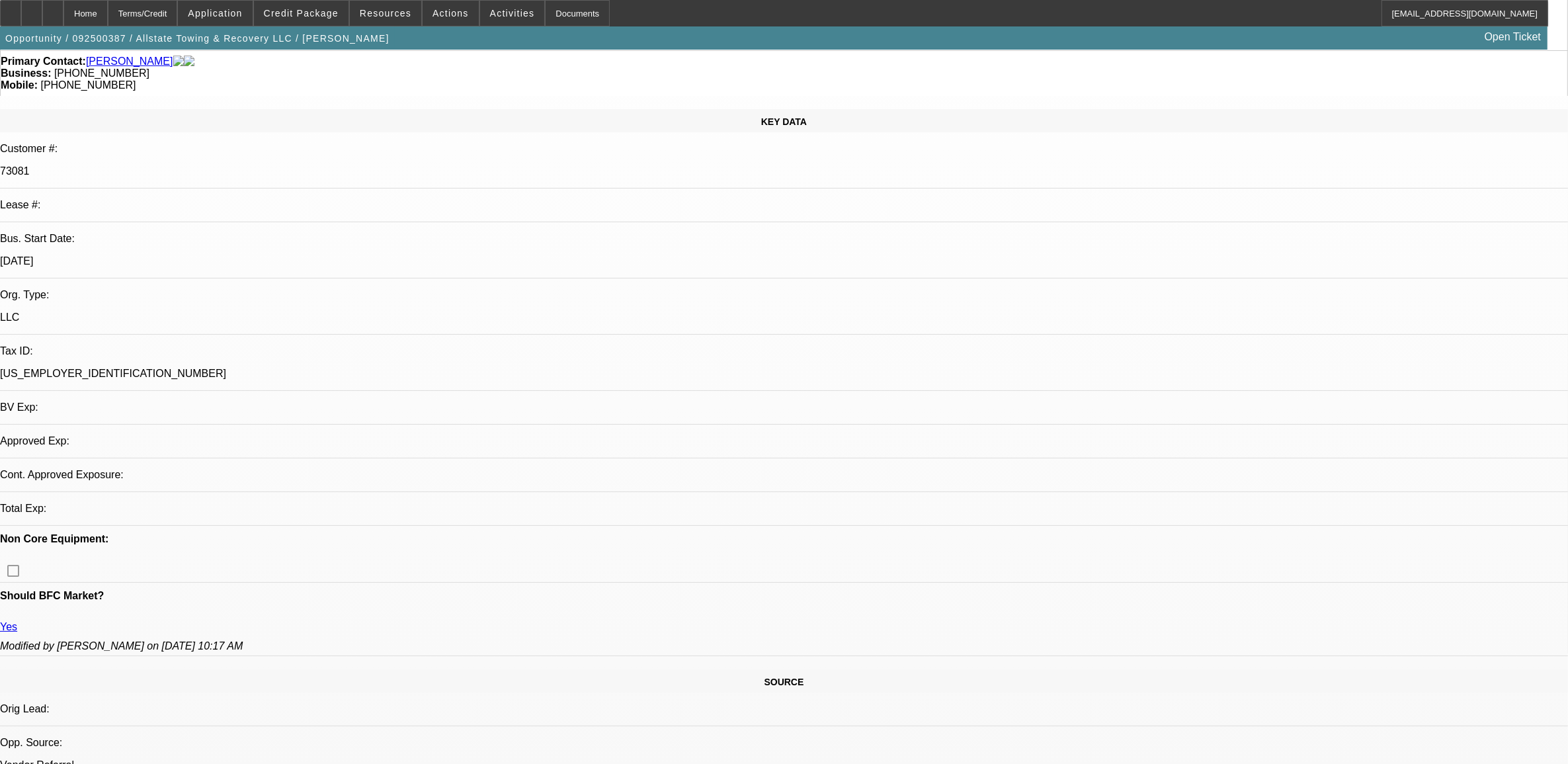
select select "0"
select select "2"
select select "0.1"
select select "4"
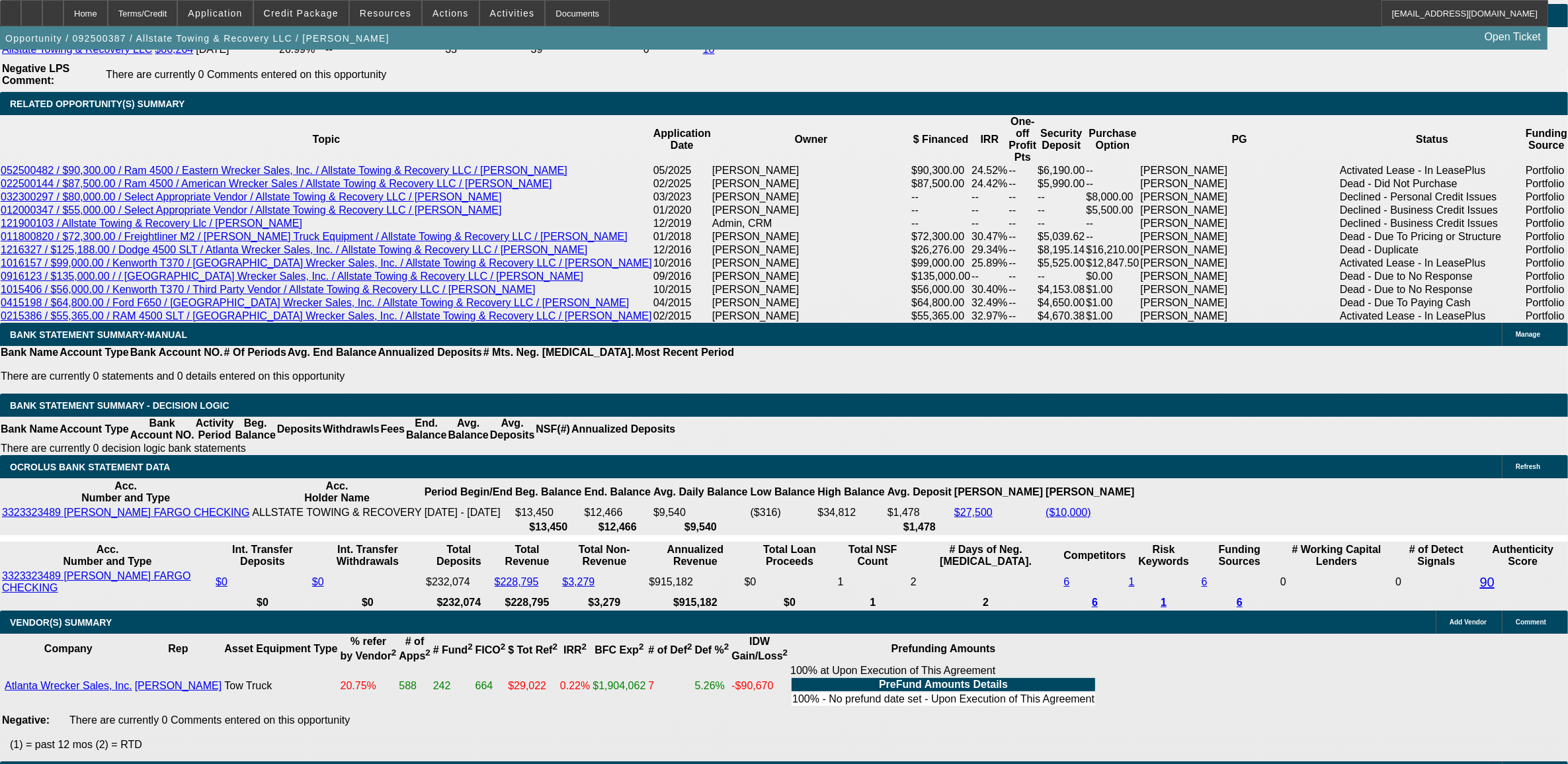
scroll to position [2231, 0]
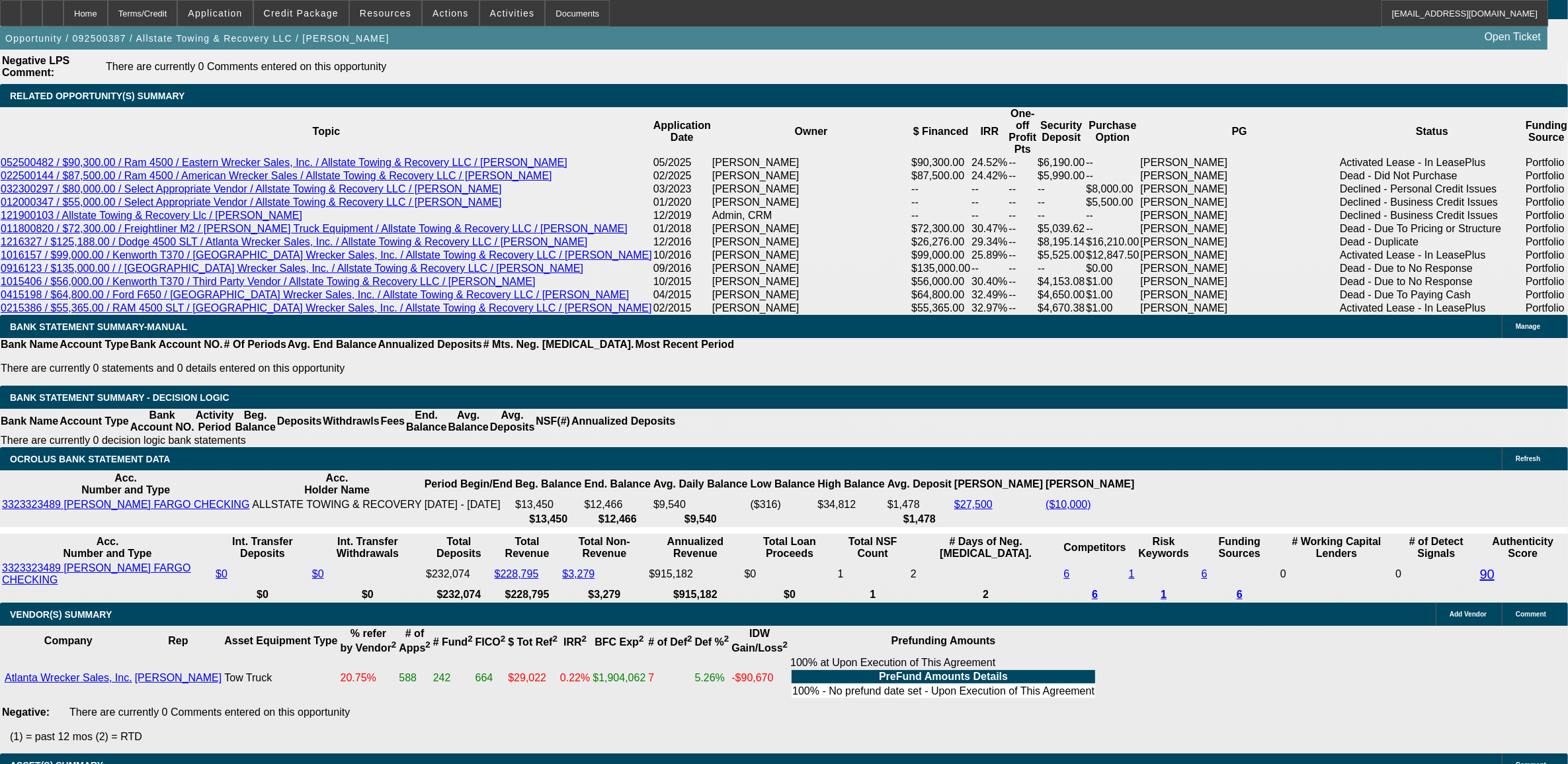
type input "$20,000.00"
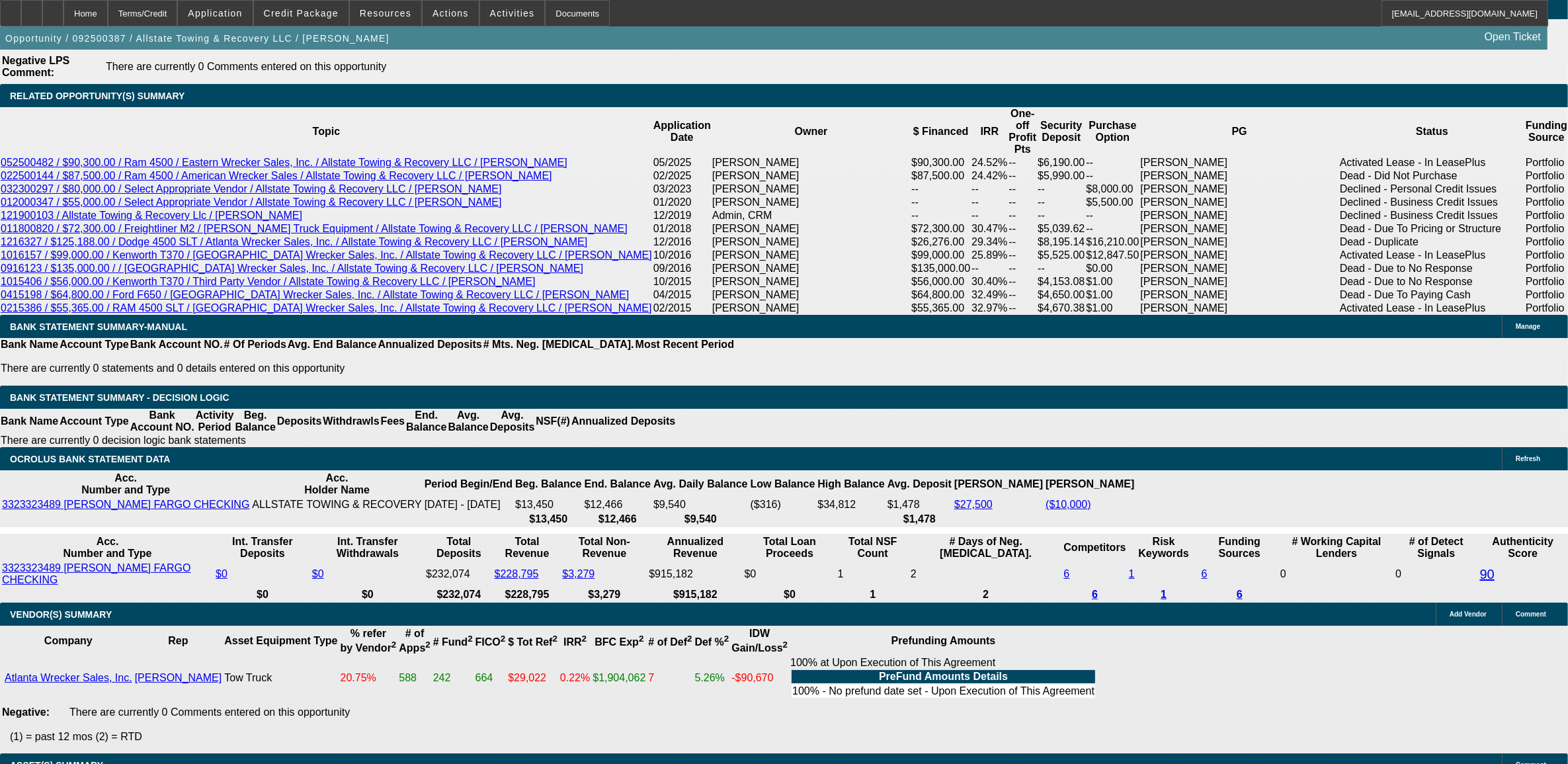
type input "48"
type input "21"
type input "$1,800.70"
type input "$3,601.40"
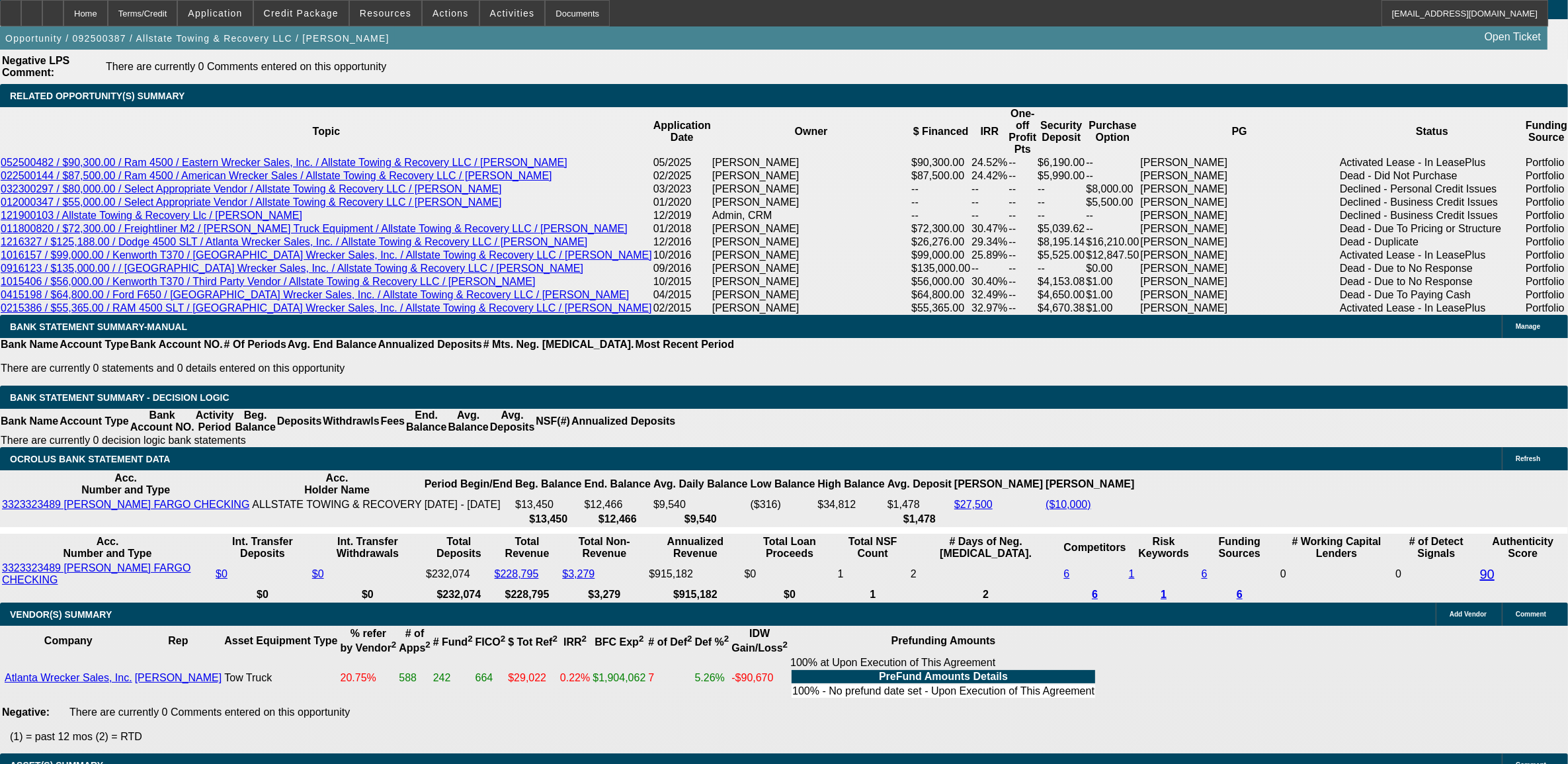
type input "21."
type input "$2,570.15"
type input "$5,140.30"
type input "21.9"
type input "$2,610.50"
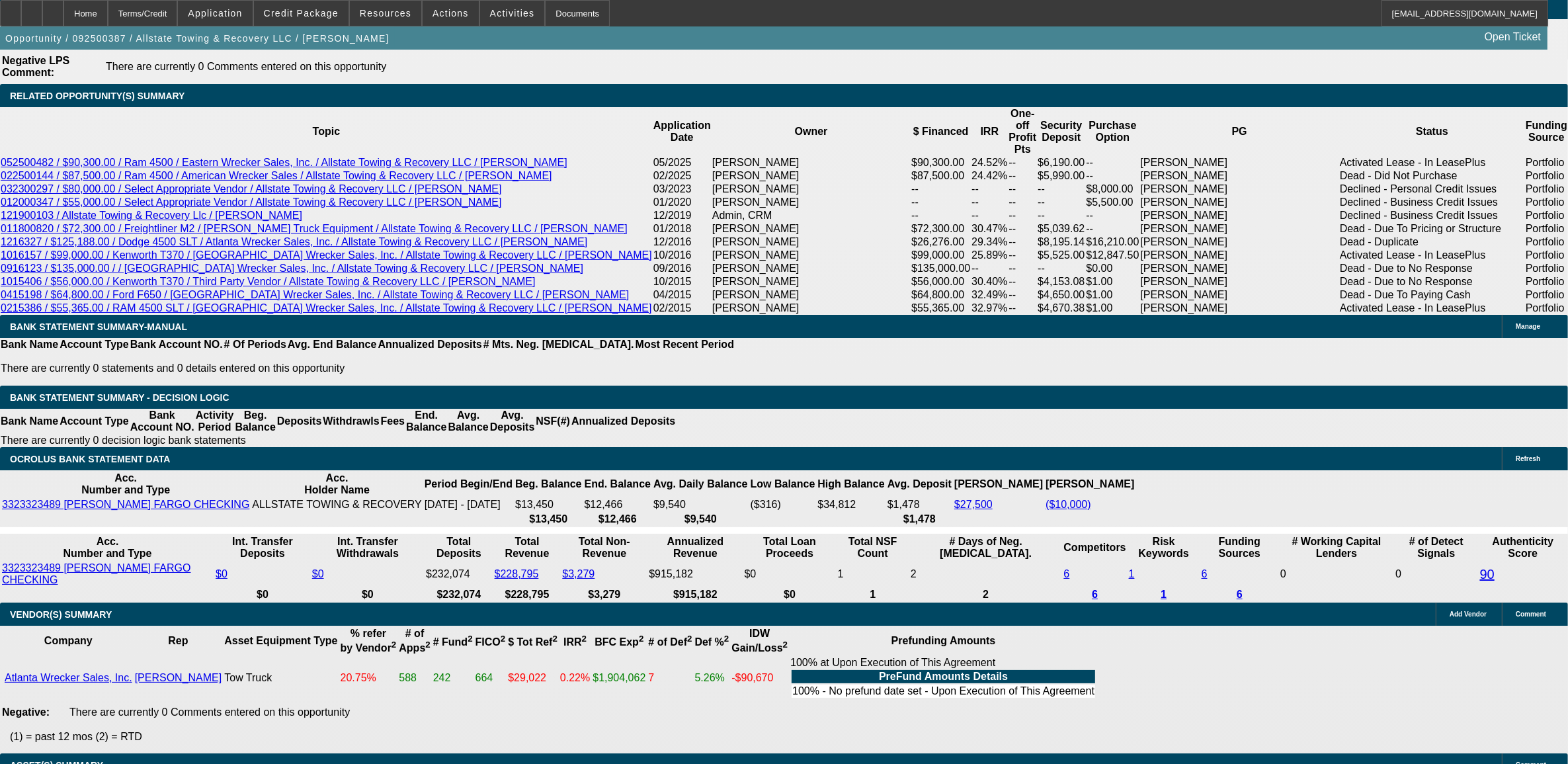
type input "$5,221.00"
type input "21.9"
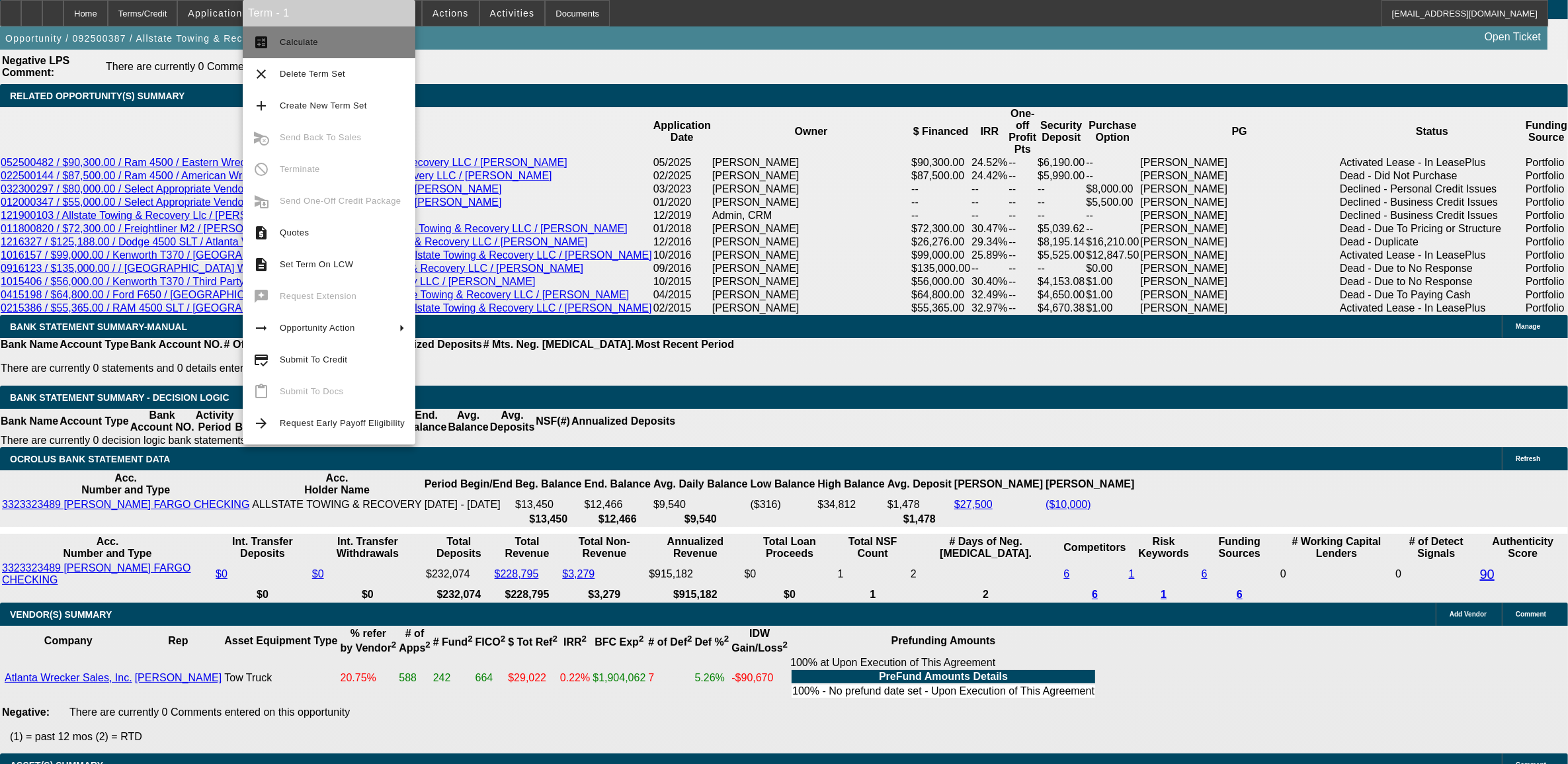
click at [326, 55] on button "calculate Calculate" at bounding box center [329, 42] width 173 height 32
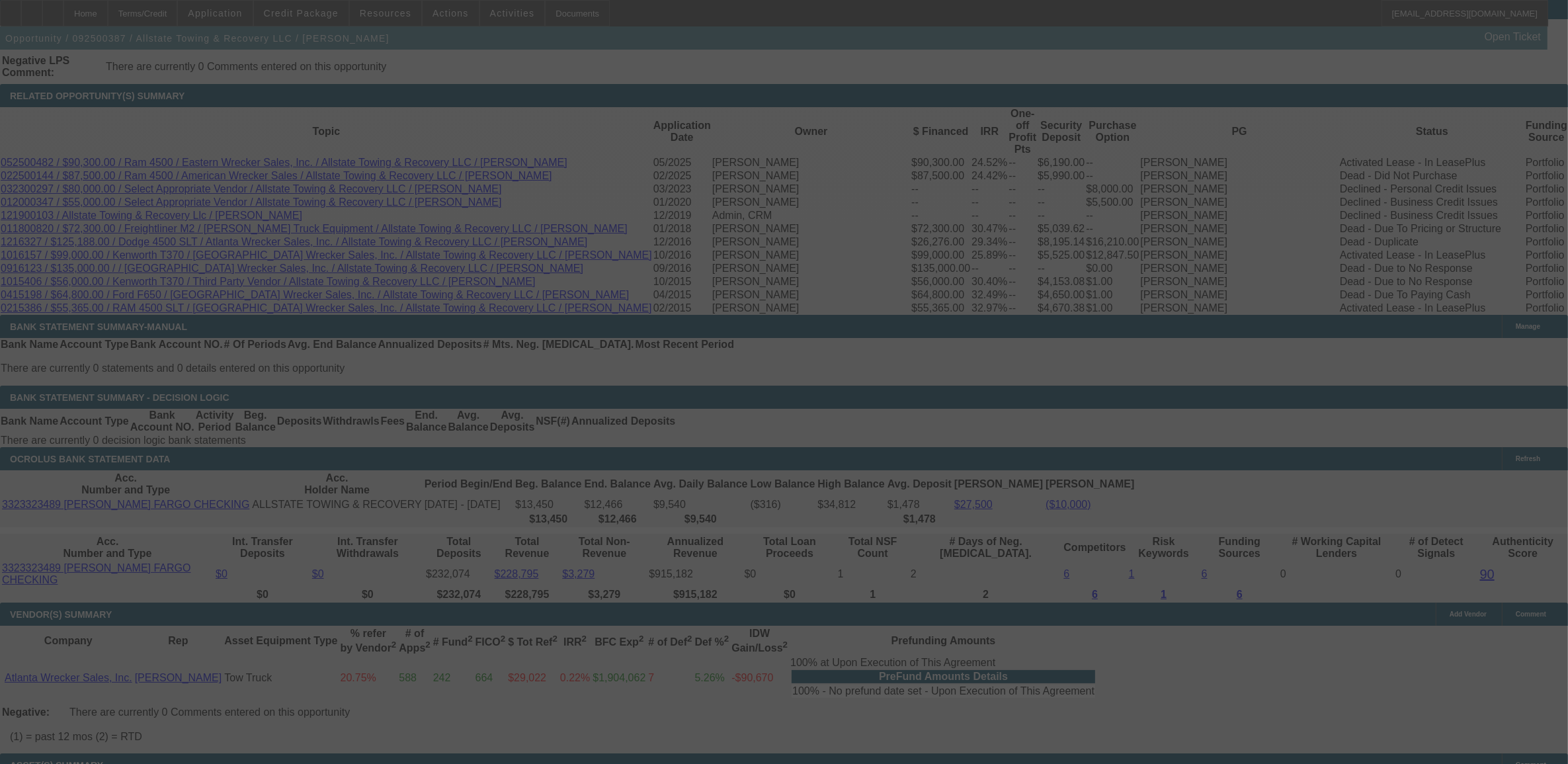
select select "0"
select select "2"
select select "0.1"
select select "4"
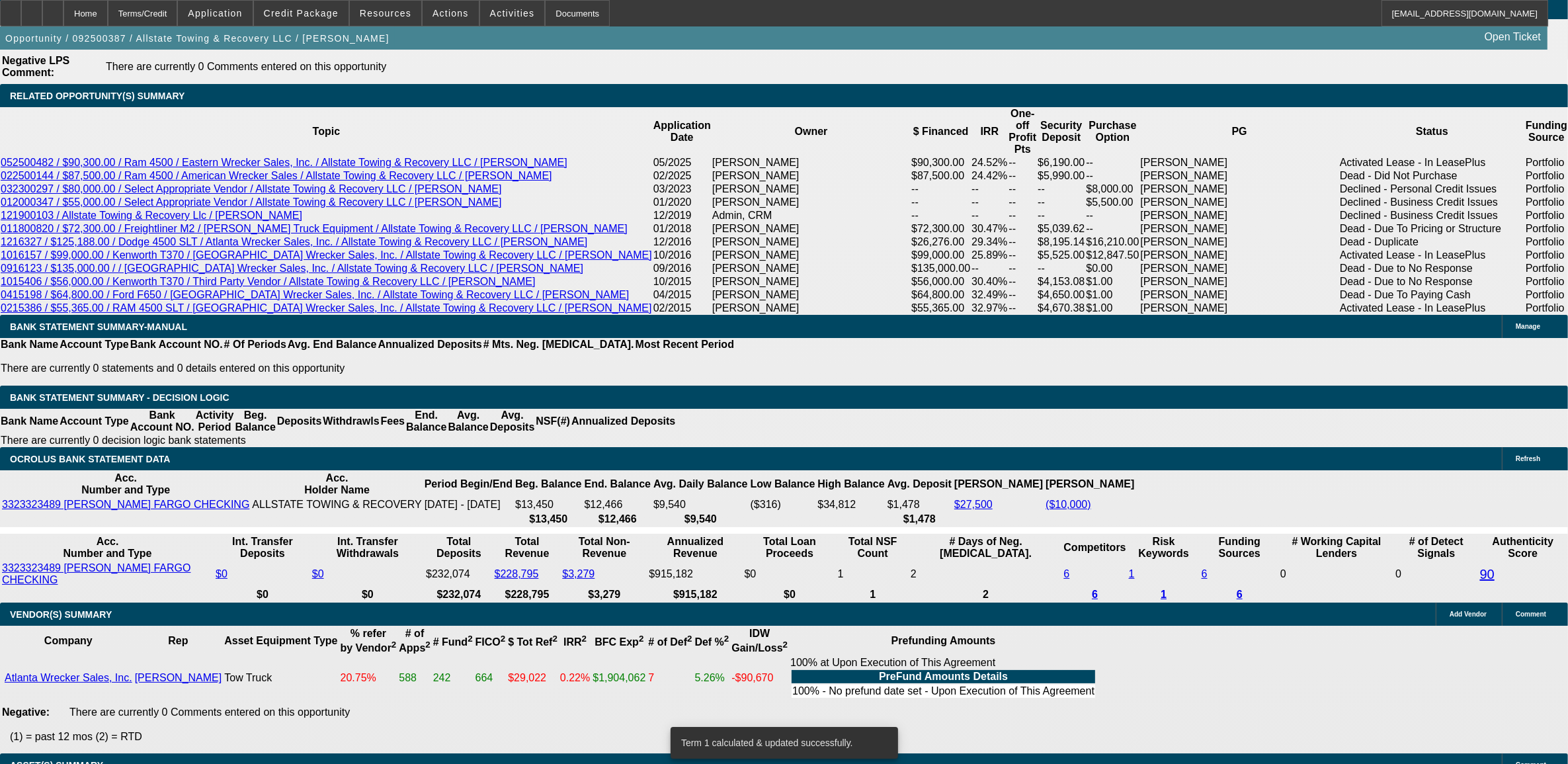
scroll to position [2222, 0]
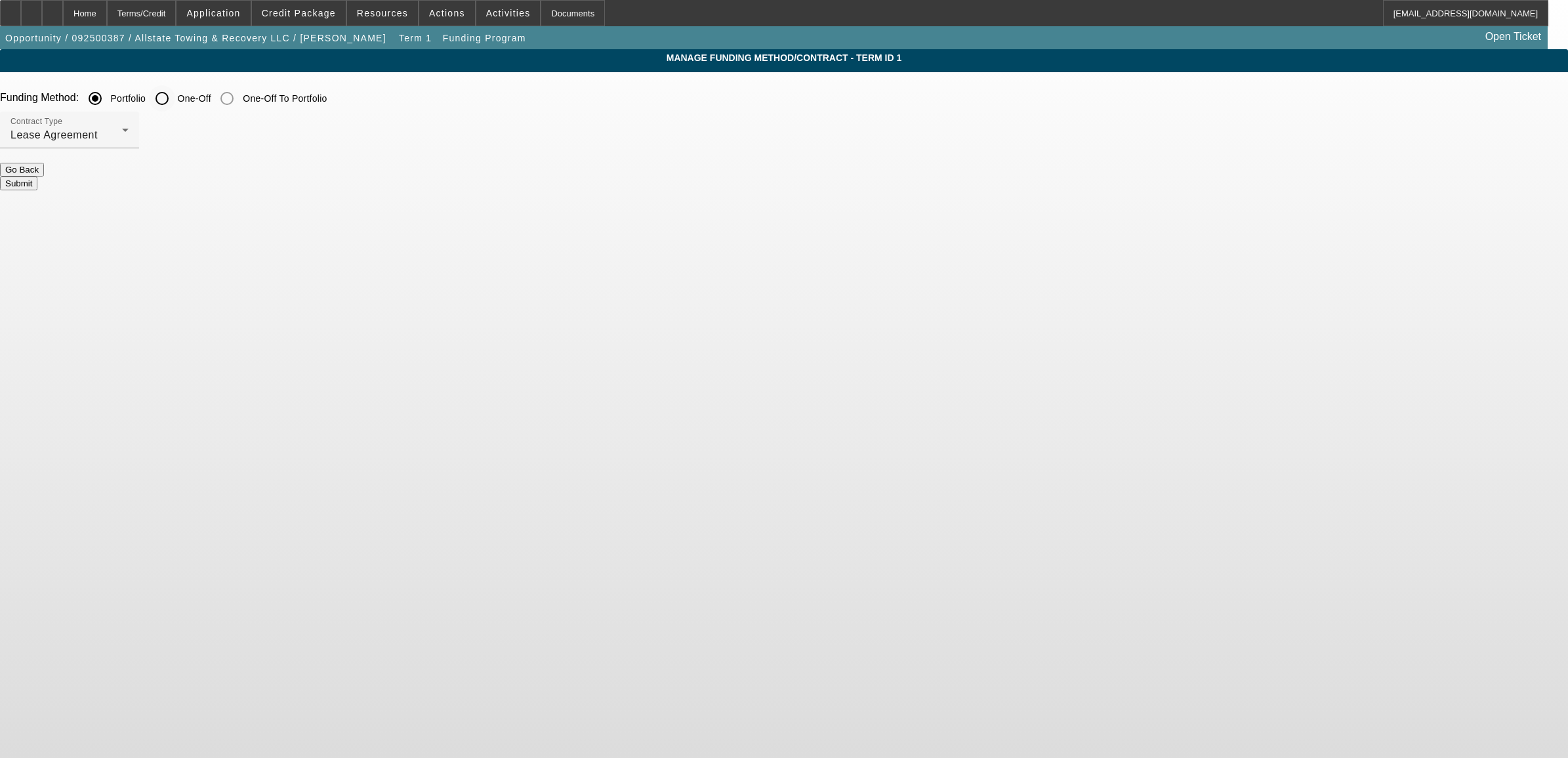
click at [175, 97] on input "One-Off" at bounding box center [162, 99] width 26 height 26
radio input "true"
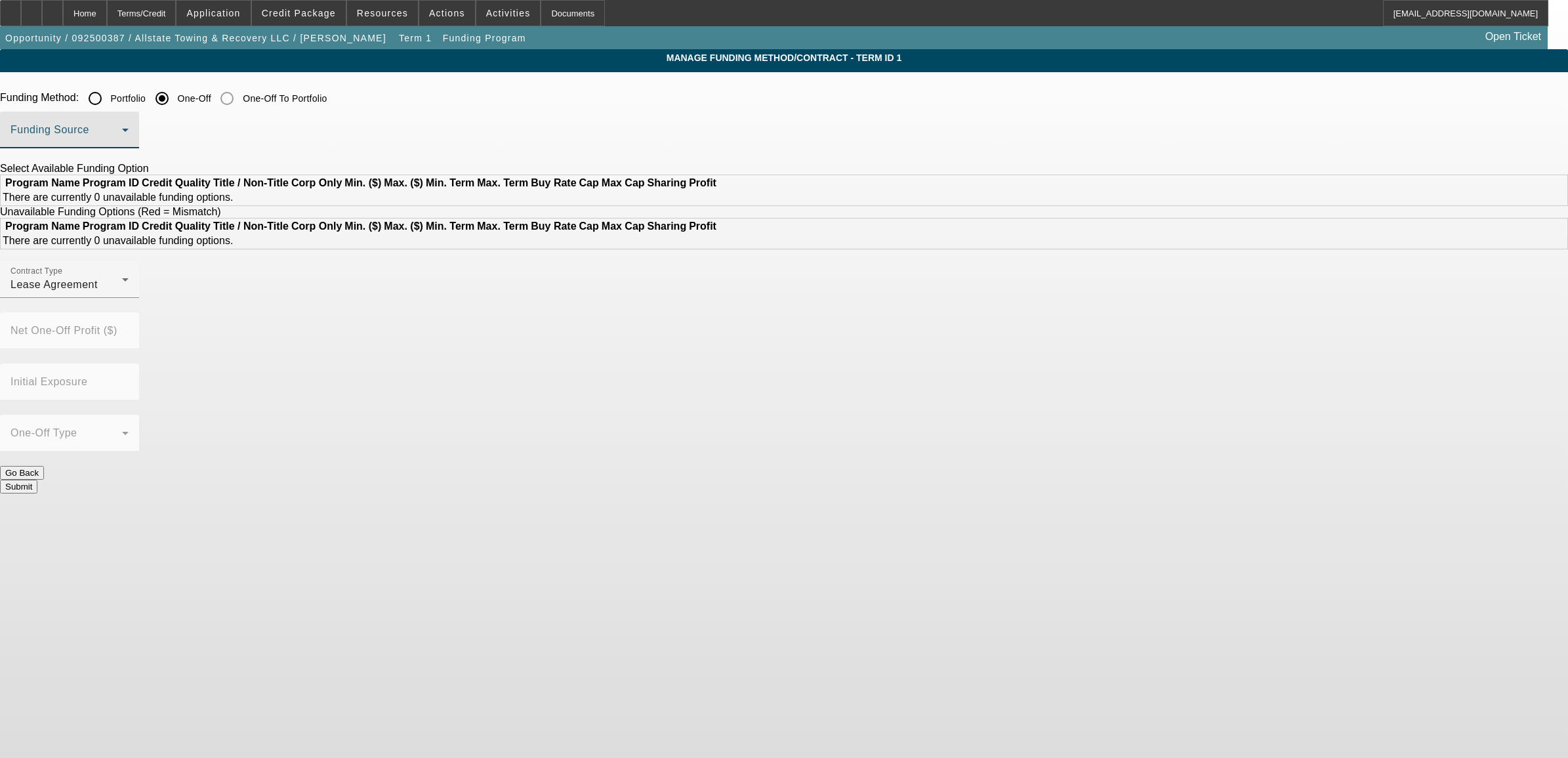
click at [122, 142] on span at bounding box center [66, 134] width 112 height 15
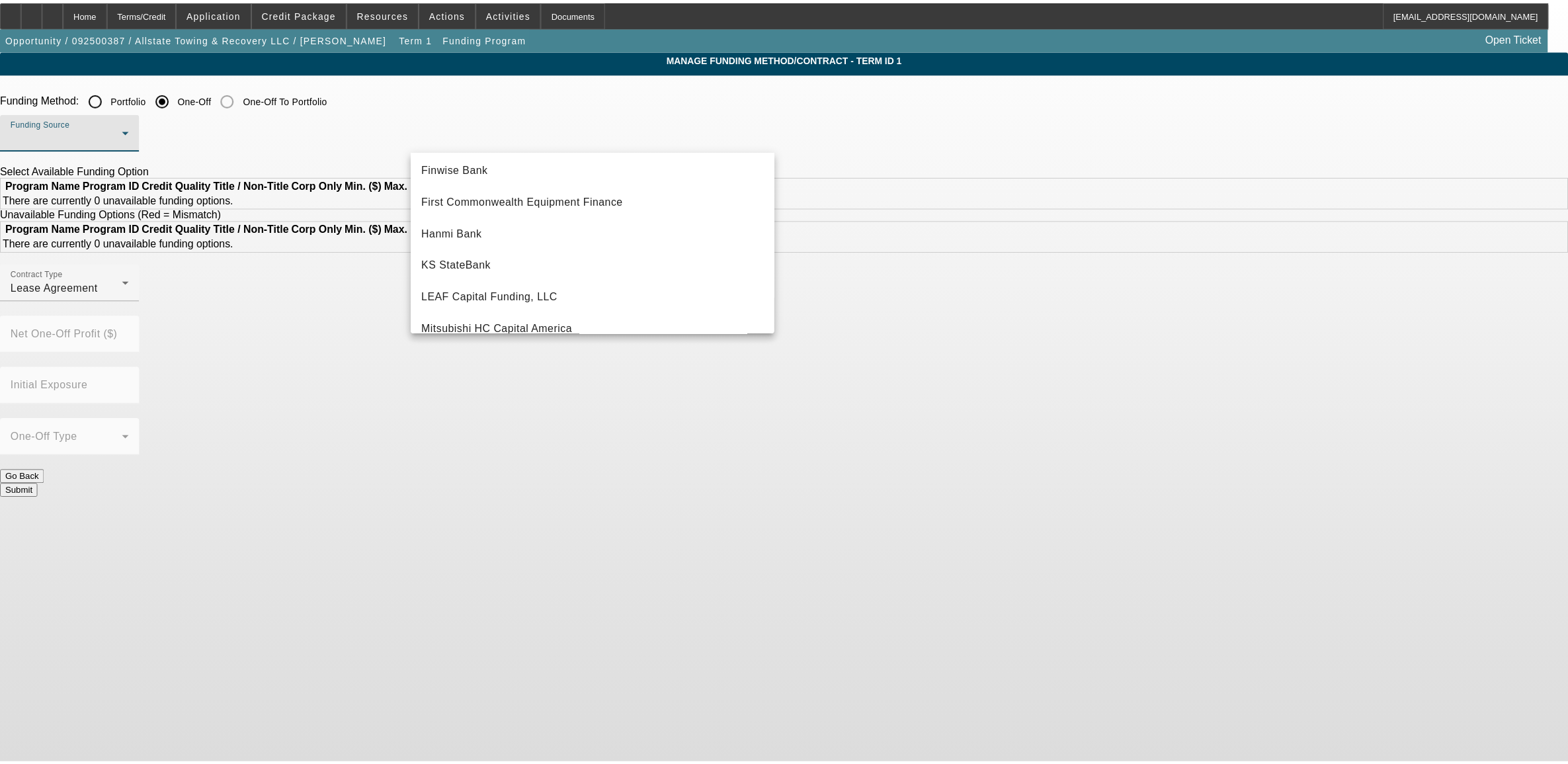
scroll to position [44, 0]
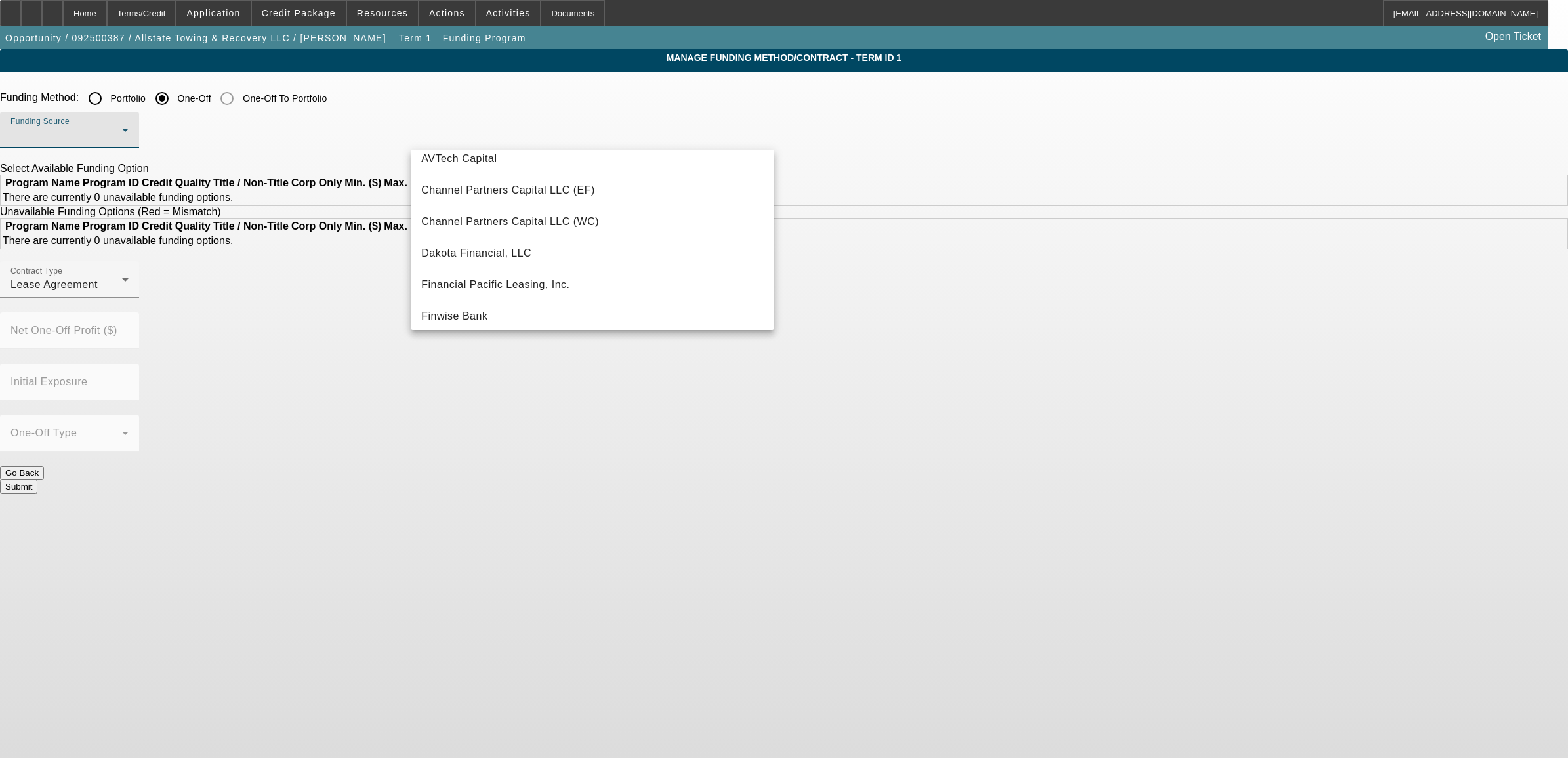
click at [510, 105] on div at bounding box center [784, 379] width 1568 height 758
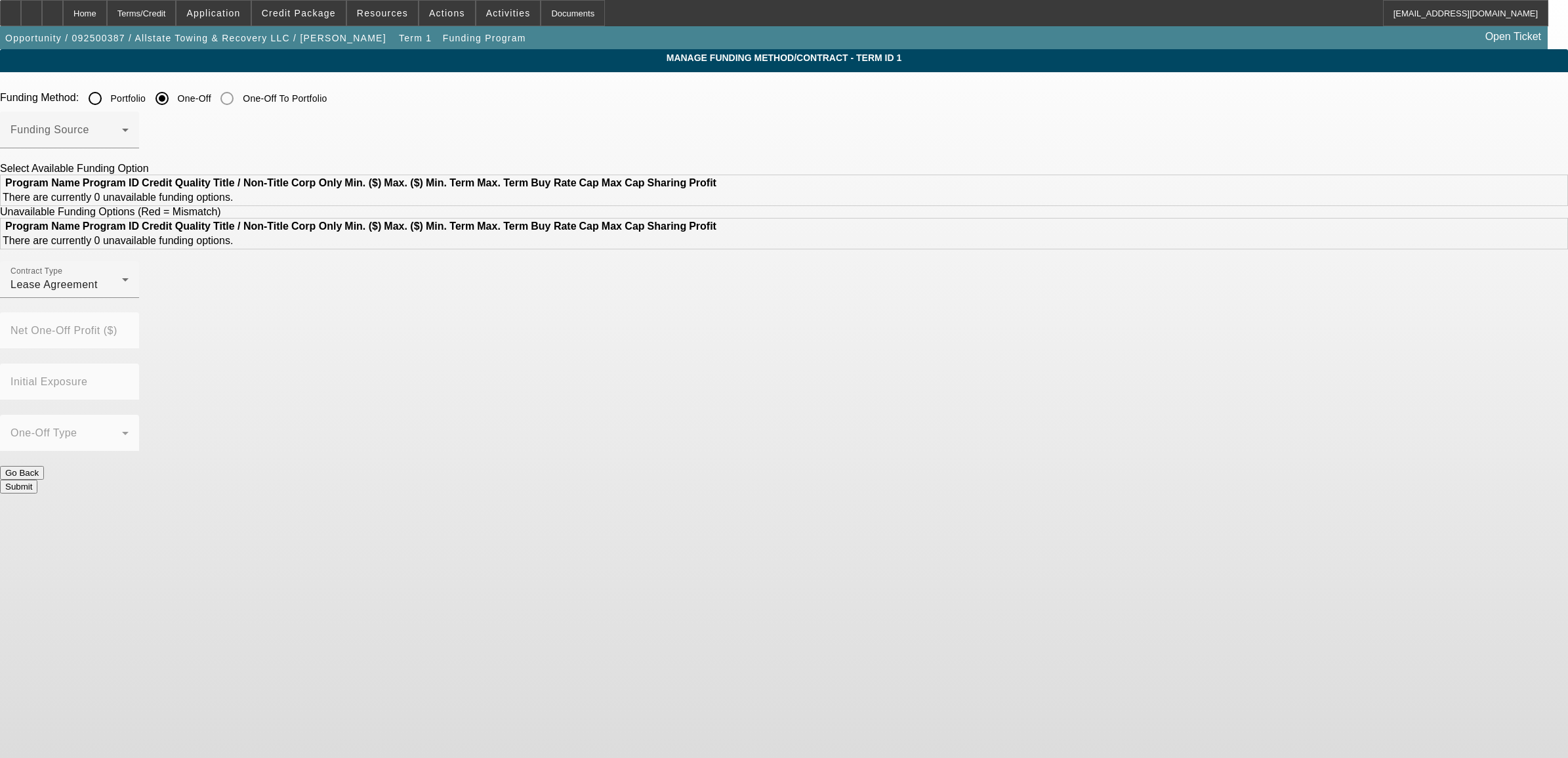
click at [139, 154] on div at bounding box center [70, 155] width 139 height 15
click at [122, 137] on span at bounding box center [66, 134] width 112 height 15
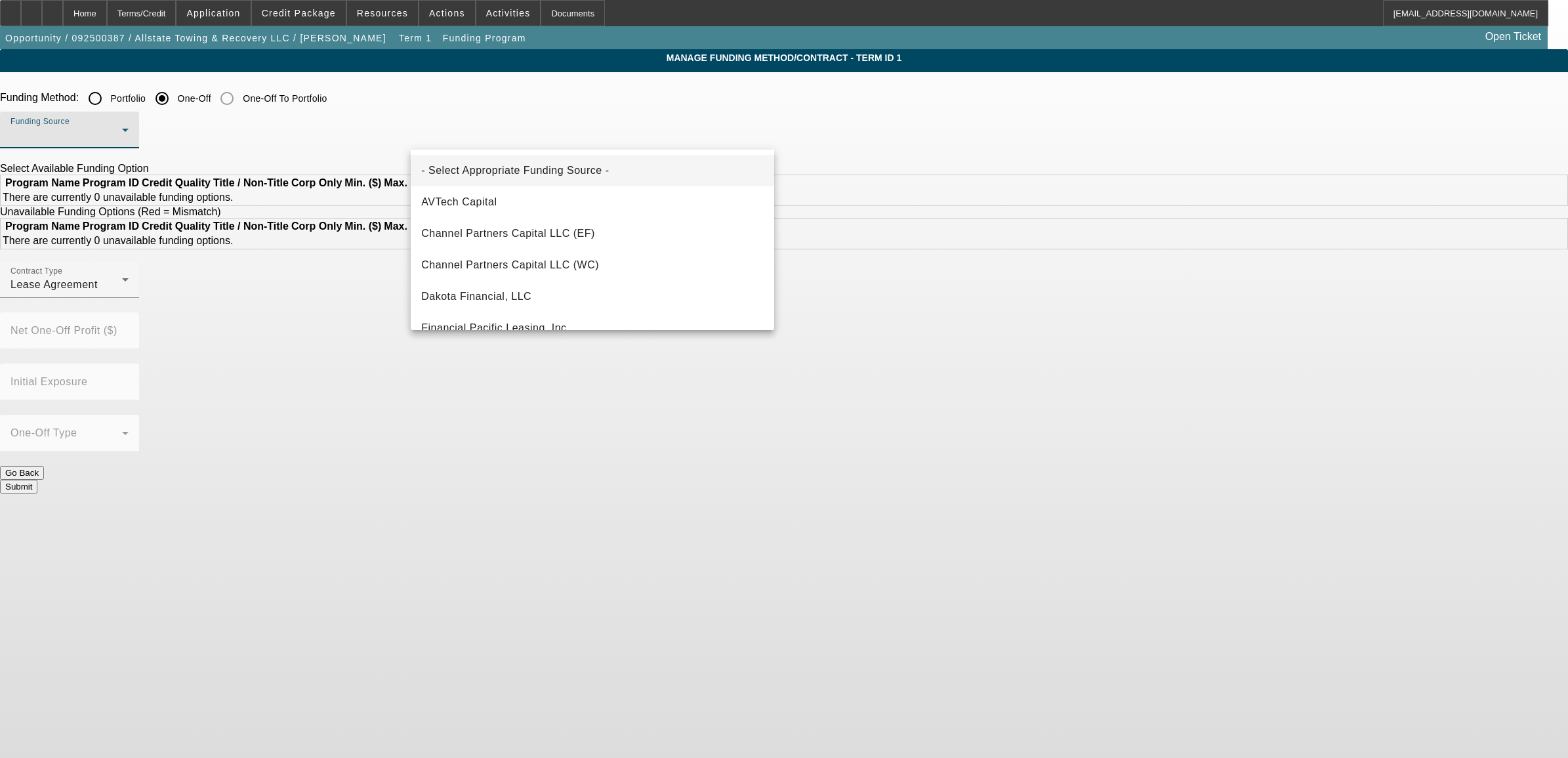
click at [507, 103] on div at bounding box center [784, 379] width 1568 height 758
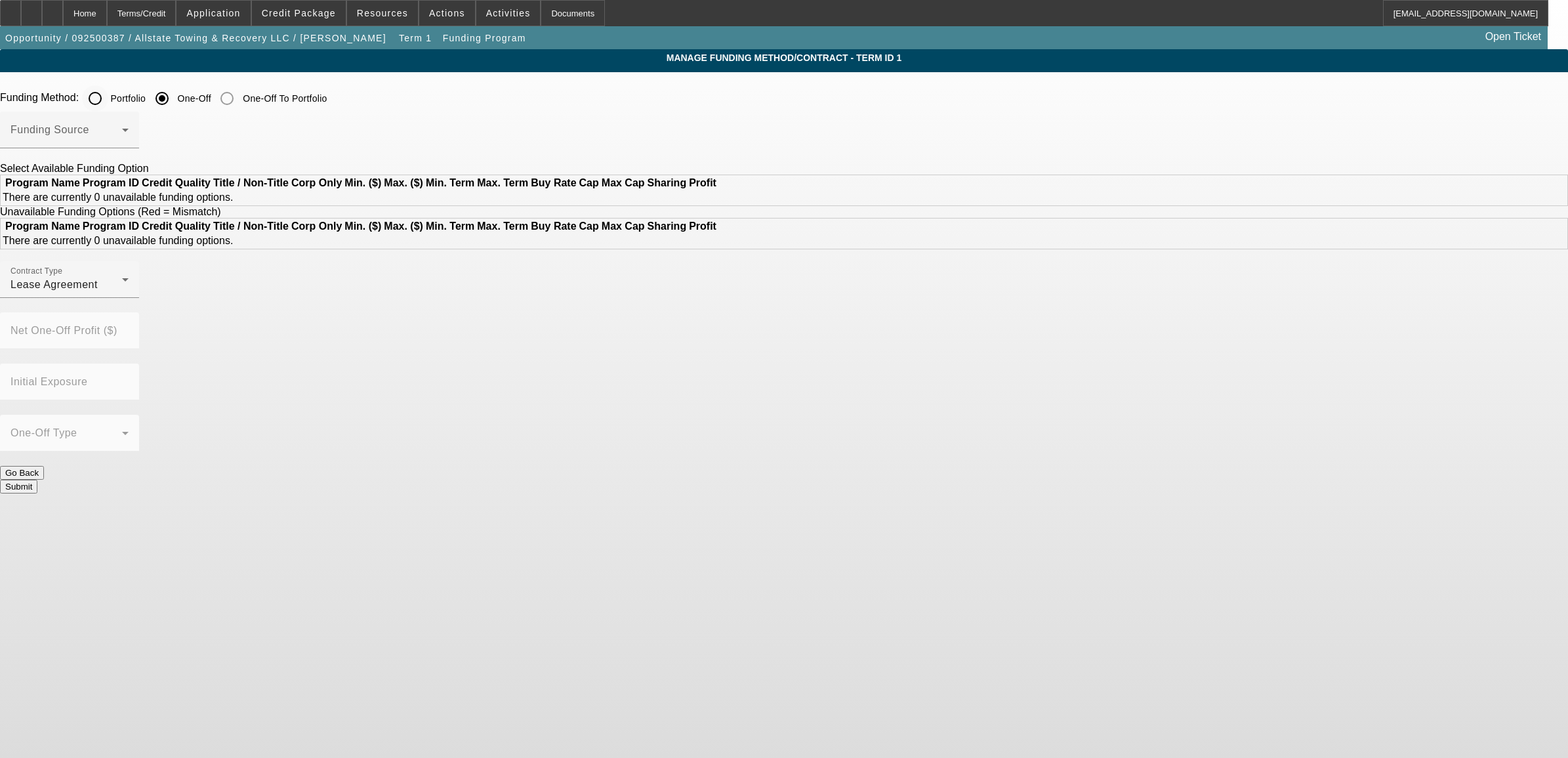
click at [108, 99] on input "Portfolio" at bounding box center [95, 99] width 26 height 26
radio input "true"
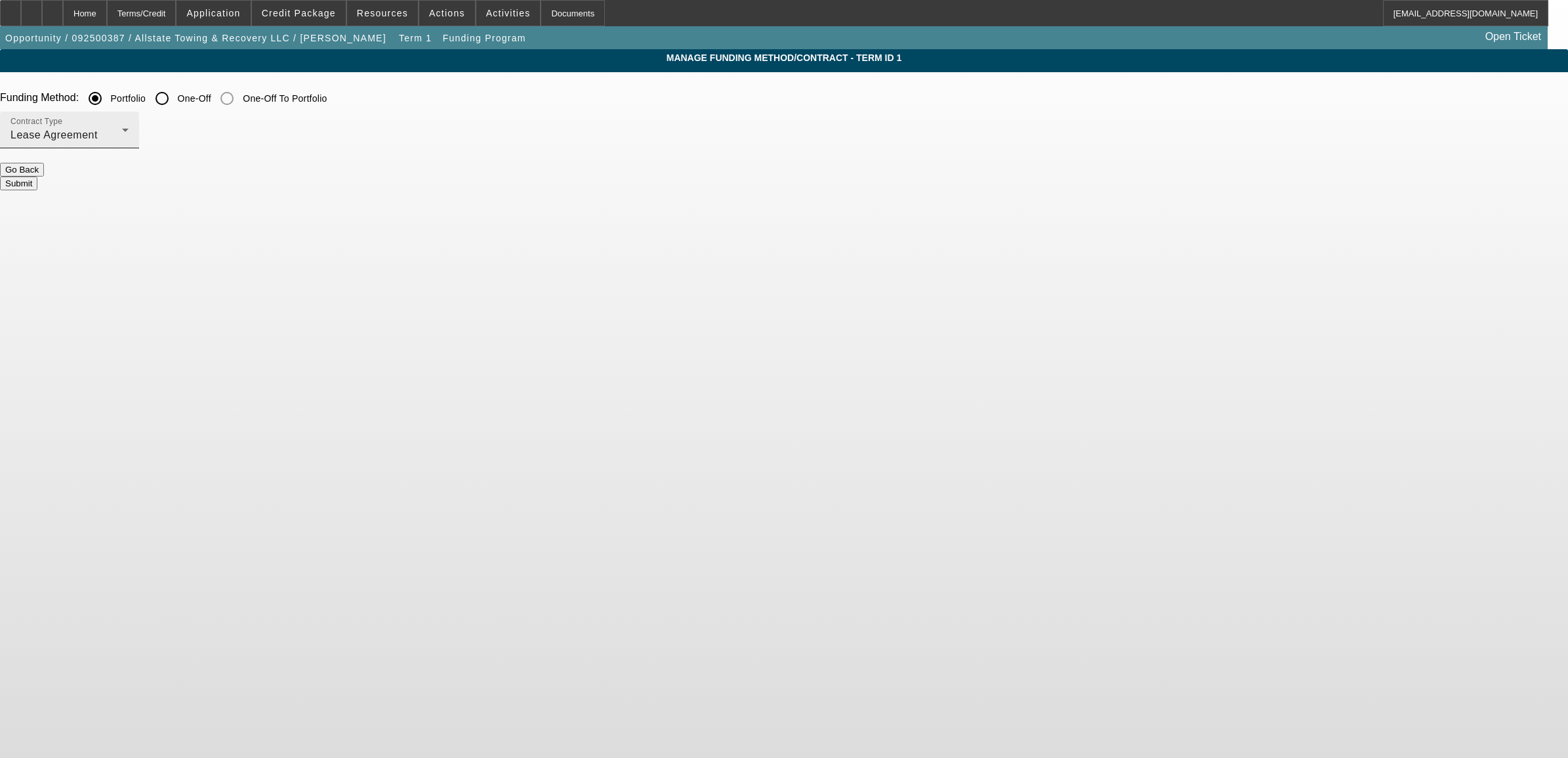
click at [122, 130] on div "Lease Agreement" at bounding box center [66, 134] width 112 height 15
click at [486, 207] on span "Equipment Finance Agreement" at bounding box center [496, 202] width 151 height 32
click at [37, 177] on button "Submit" at bounding box center [19, 183] width 37 height 14
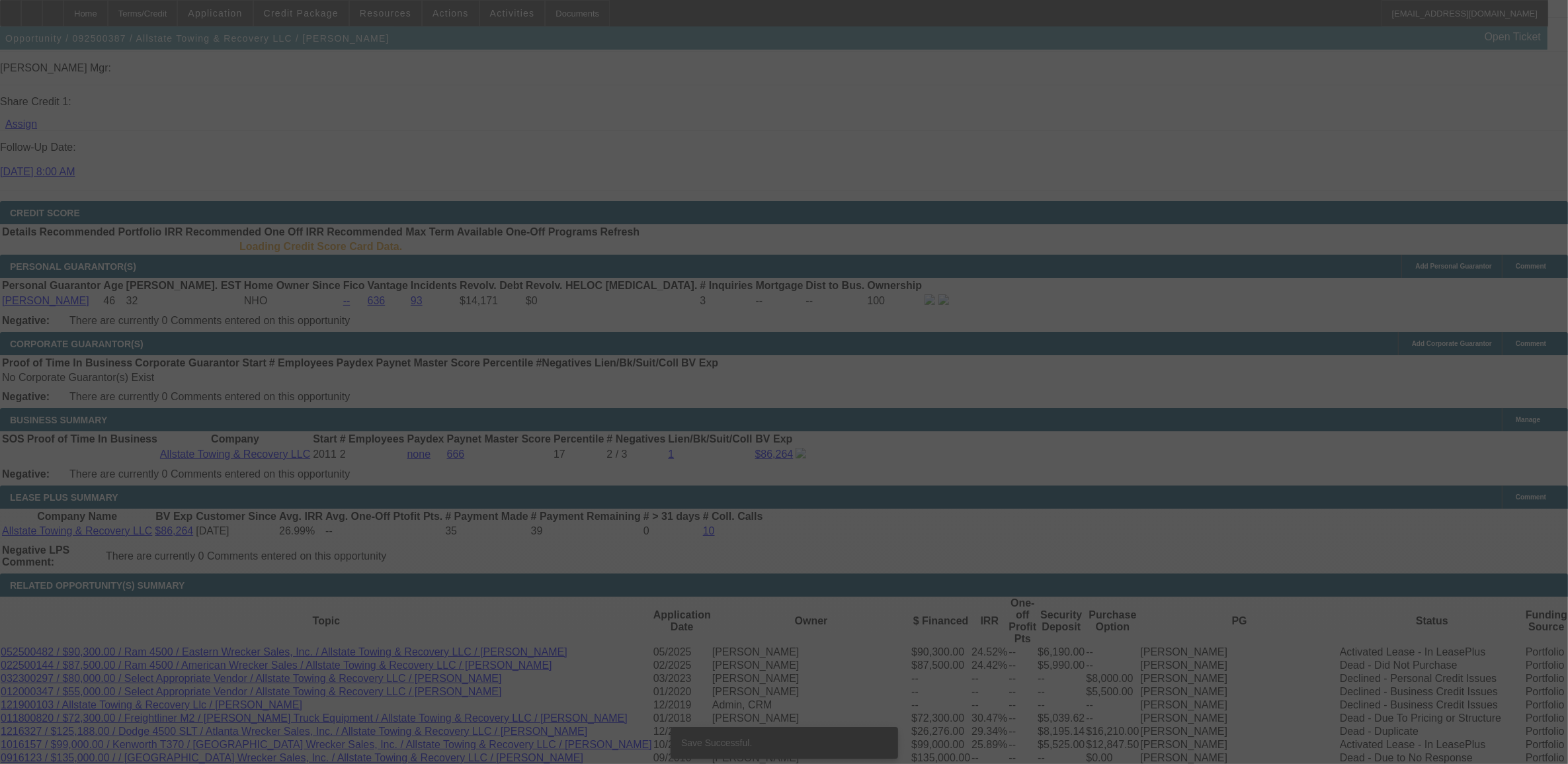
select select "0"
select select "2"
select select "0"
select select "6"
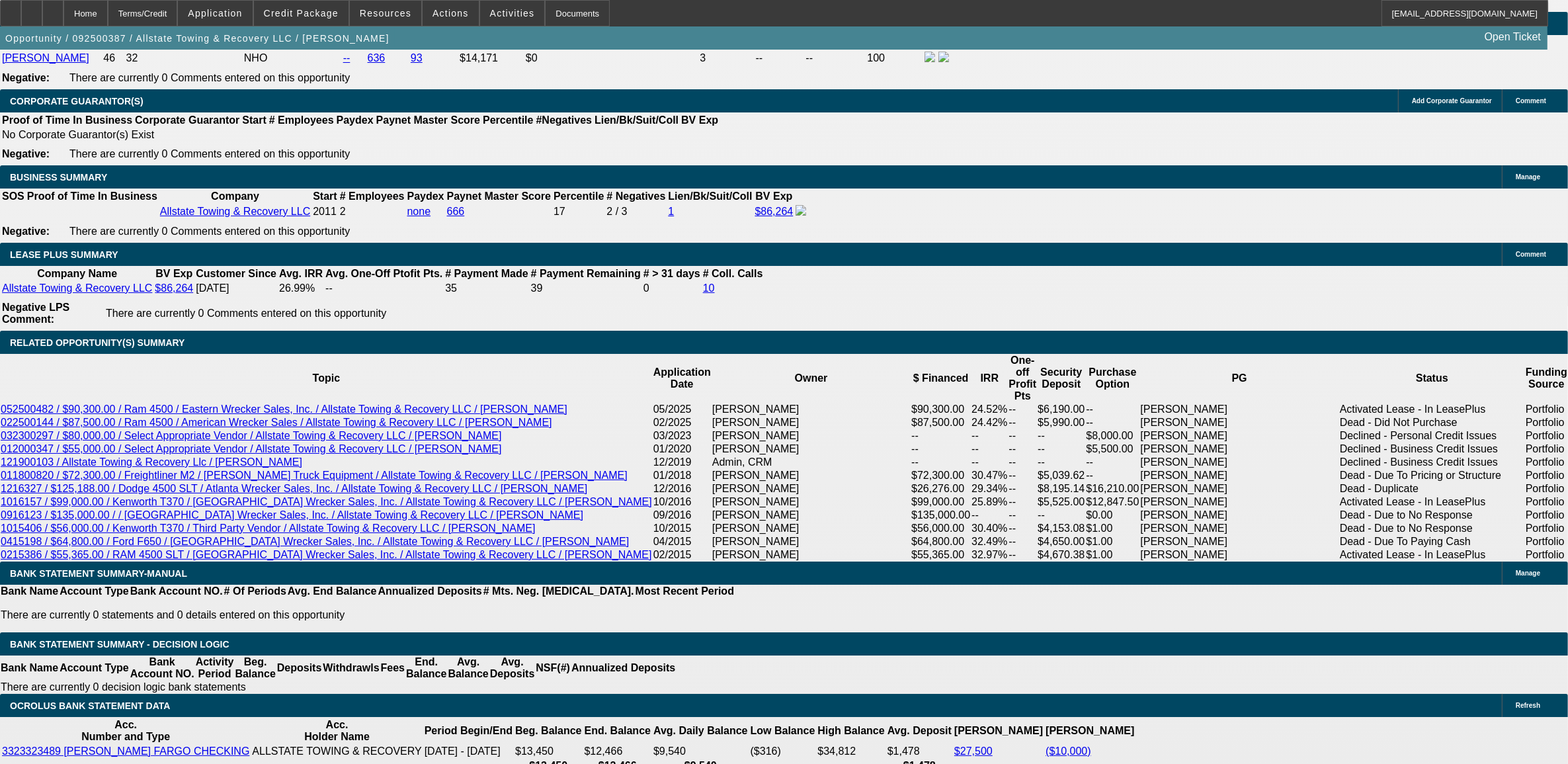
scroll to position [2004, 0]
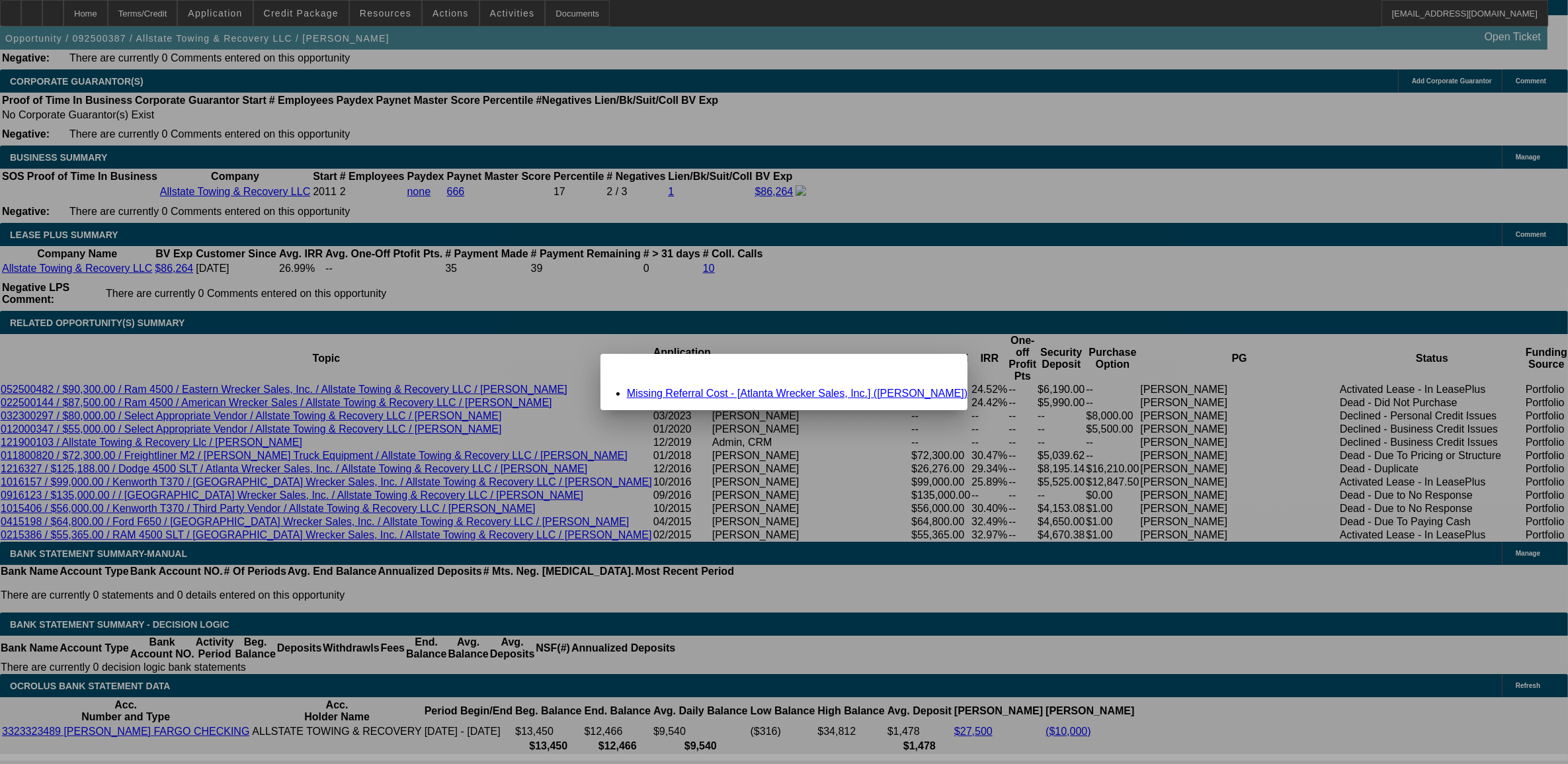
click at [688, 395] on link "Missing Referral Cost - [Atlanta Wrecker Sales, Inc.] (Simmons, Ronnie)" at bounding box center [797, 393] width 340 height 11
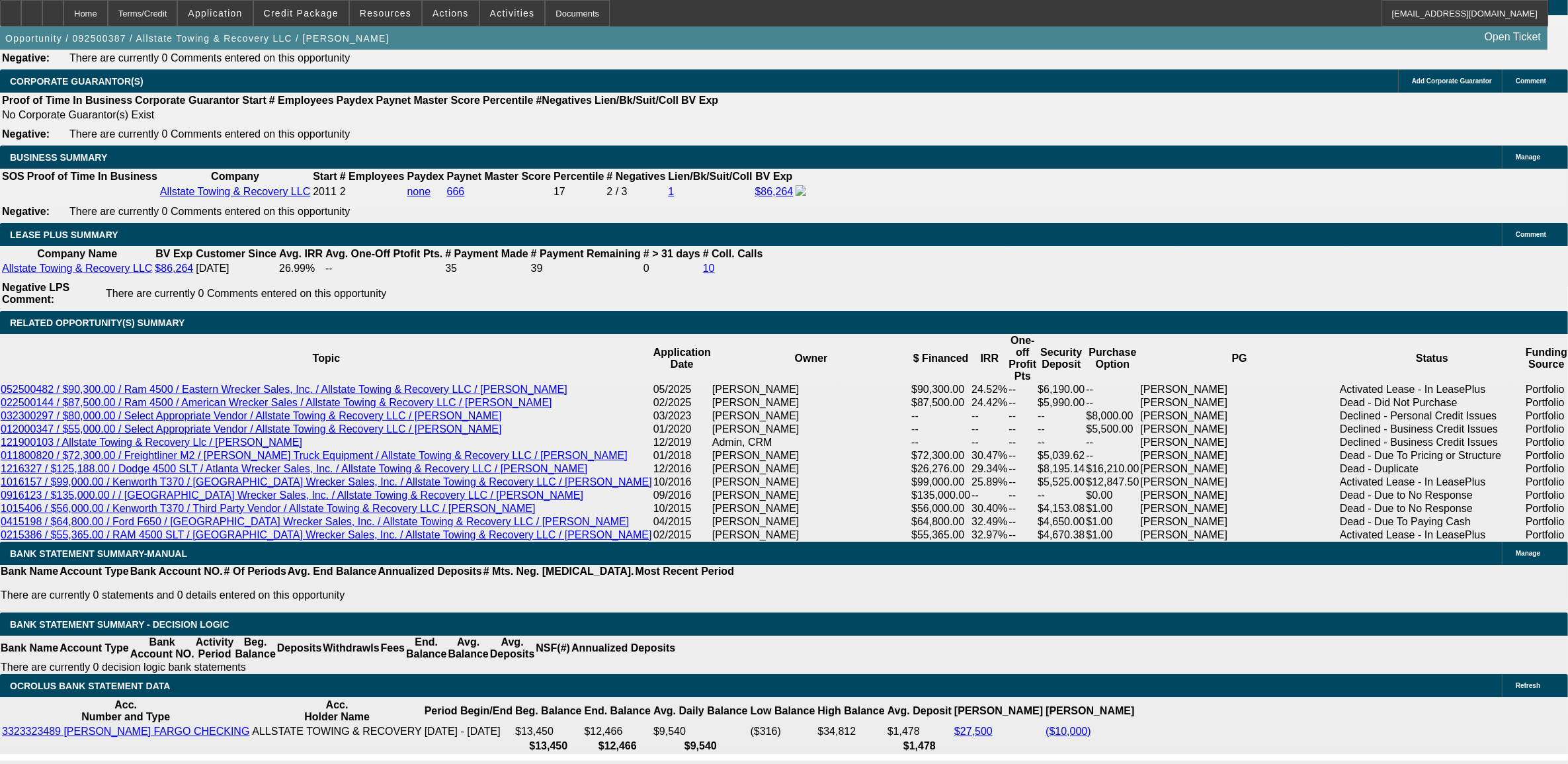
scroll to position [2004, 0]
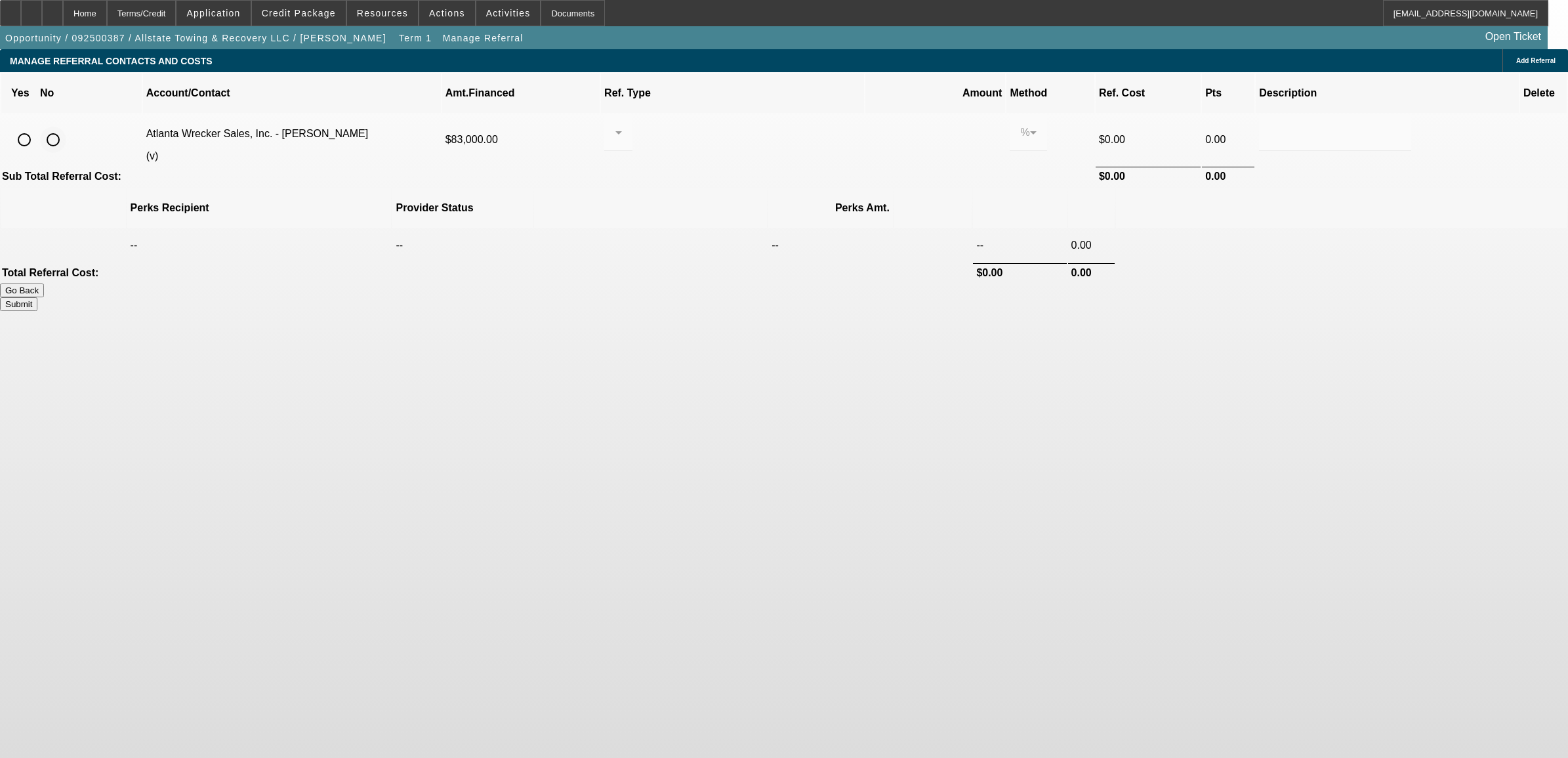
click at [66, 127] on input "radio" at bounding box center [53, 140] width 26 height 26
radio input "true"
click at [37, 297] on button "Submit" at bounding box center [19, 304] width 37 height 14
type input "0.000"
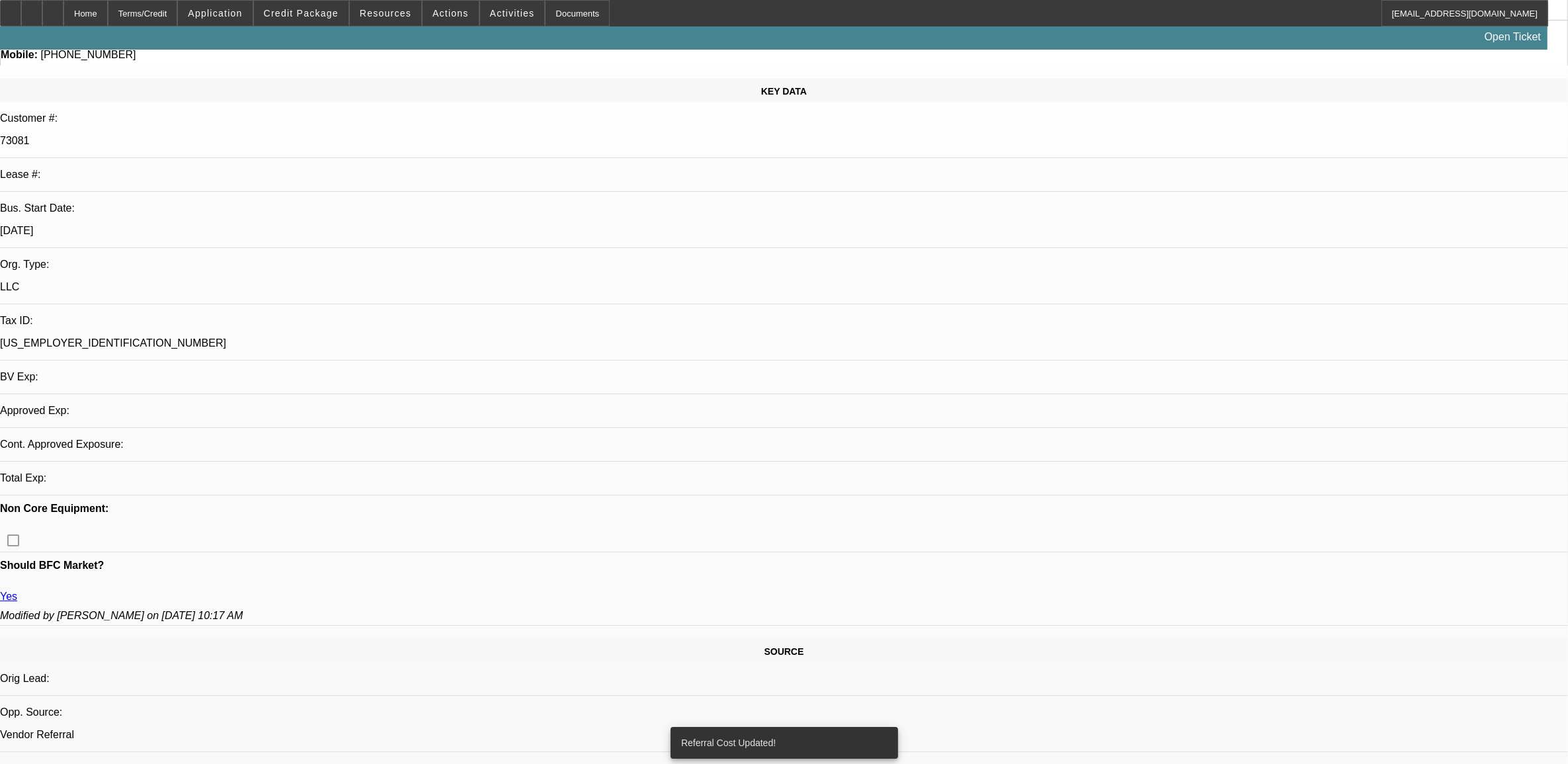
select select "0"
select select "2"
select select "0"
select select "6"
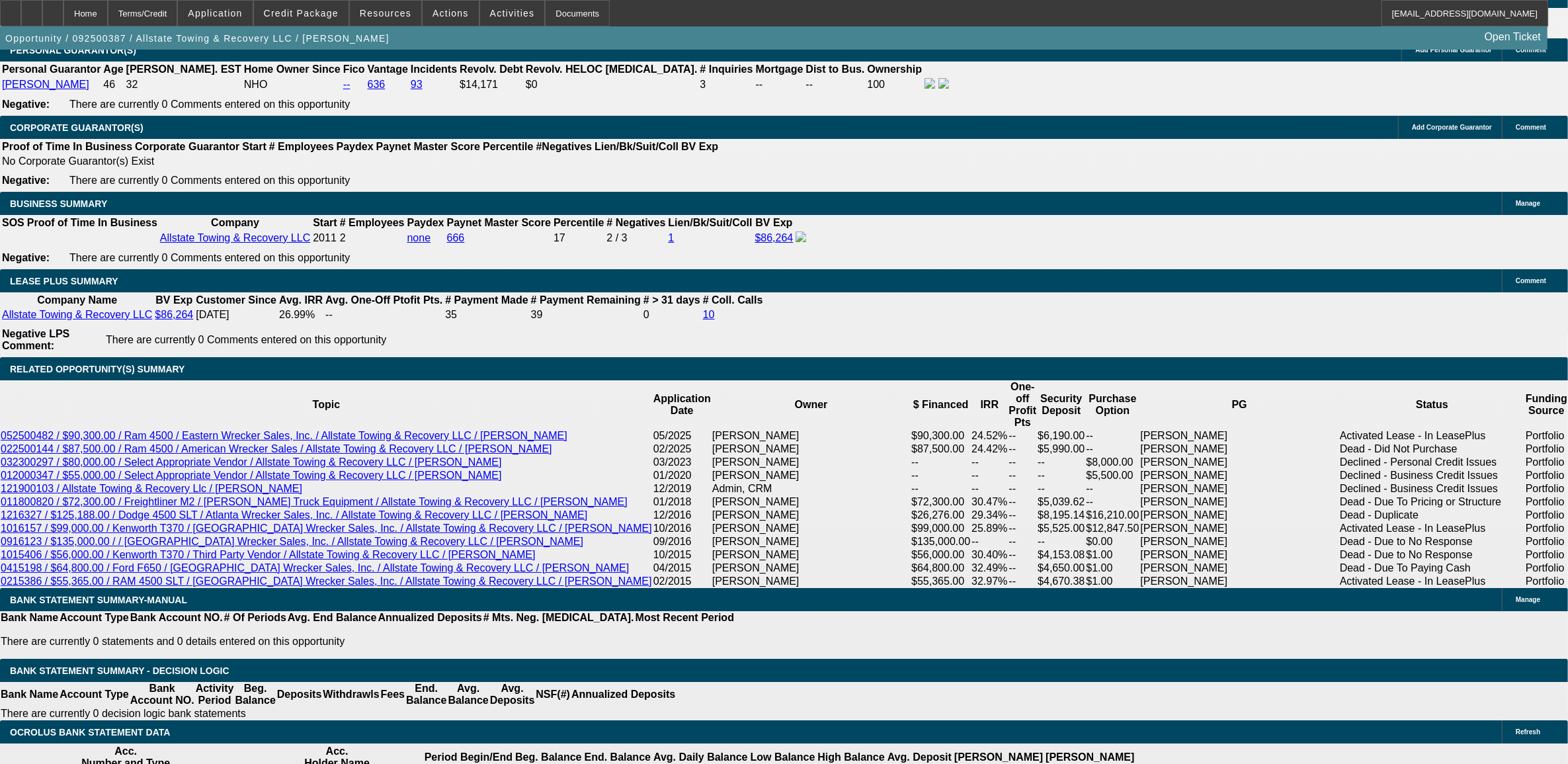
scroll to position [2080, 0]
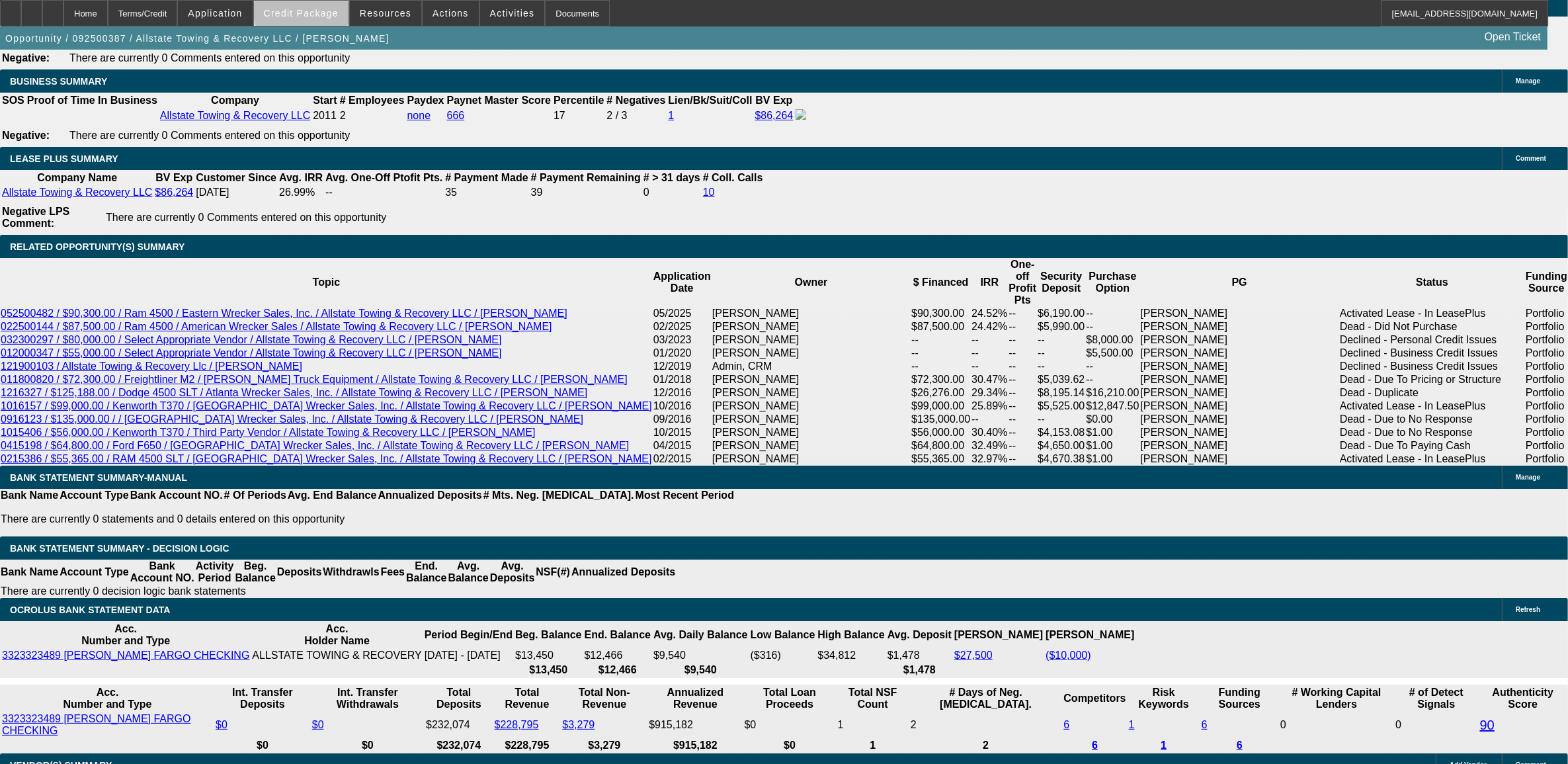
click at [325, 11] on span "Credit Package" at bounding box center [301, 13] width 75 height 11
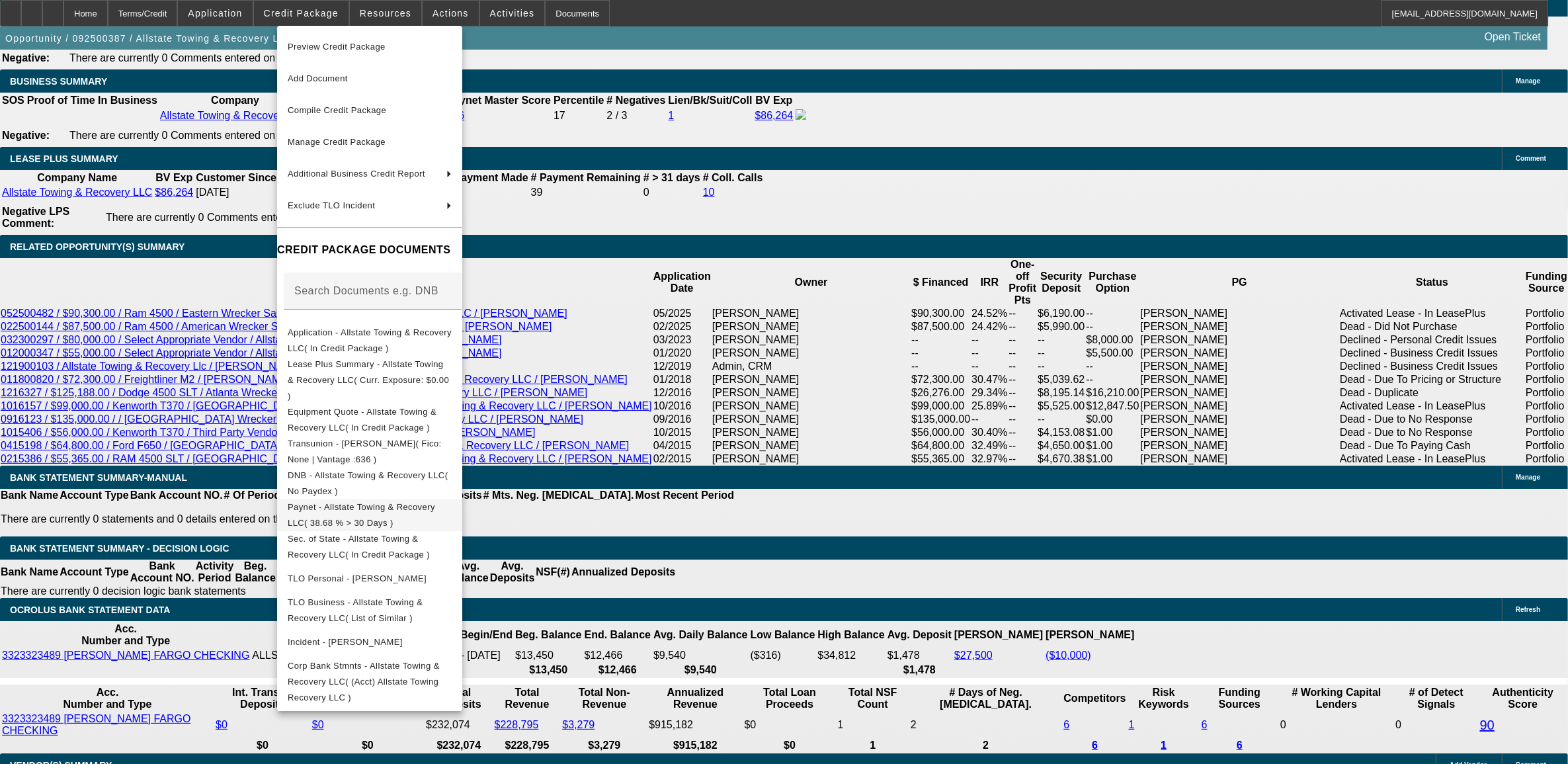
click at [381, 501] on span "Paynet - Allstate Towing & Recovery LLC( 38.68 % > 30 Days )" at bounding box center [361, 514] width 147 height 26
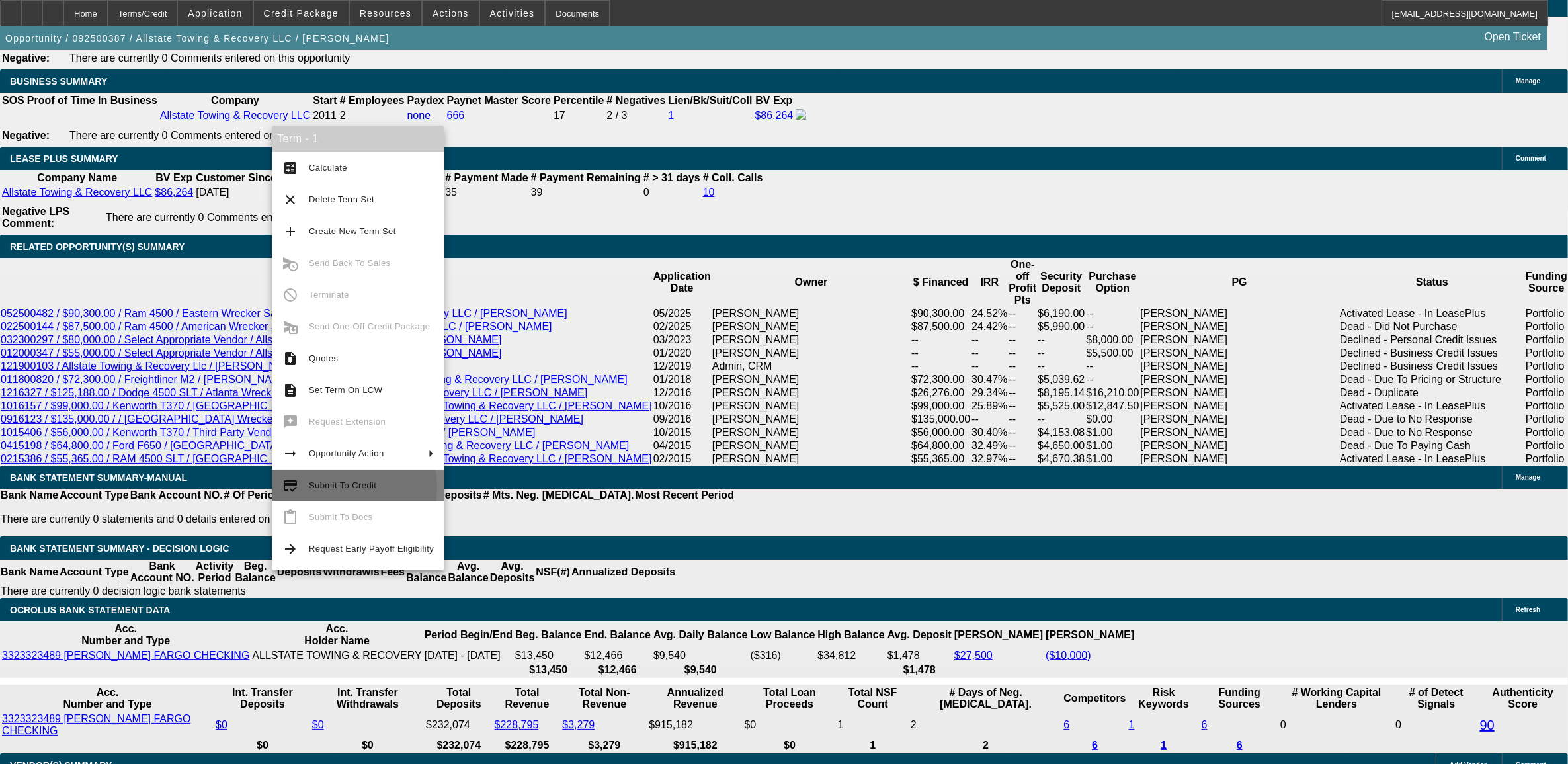
click at [316, 488] on span "Submit To Credit" at bounding box center [342, 485] width 68 height 10
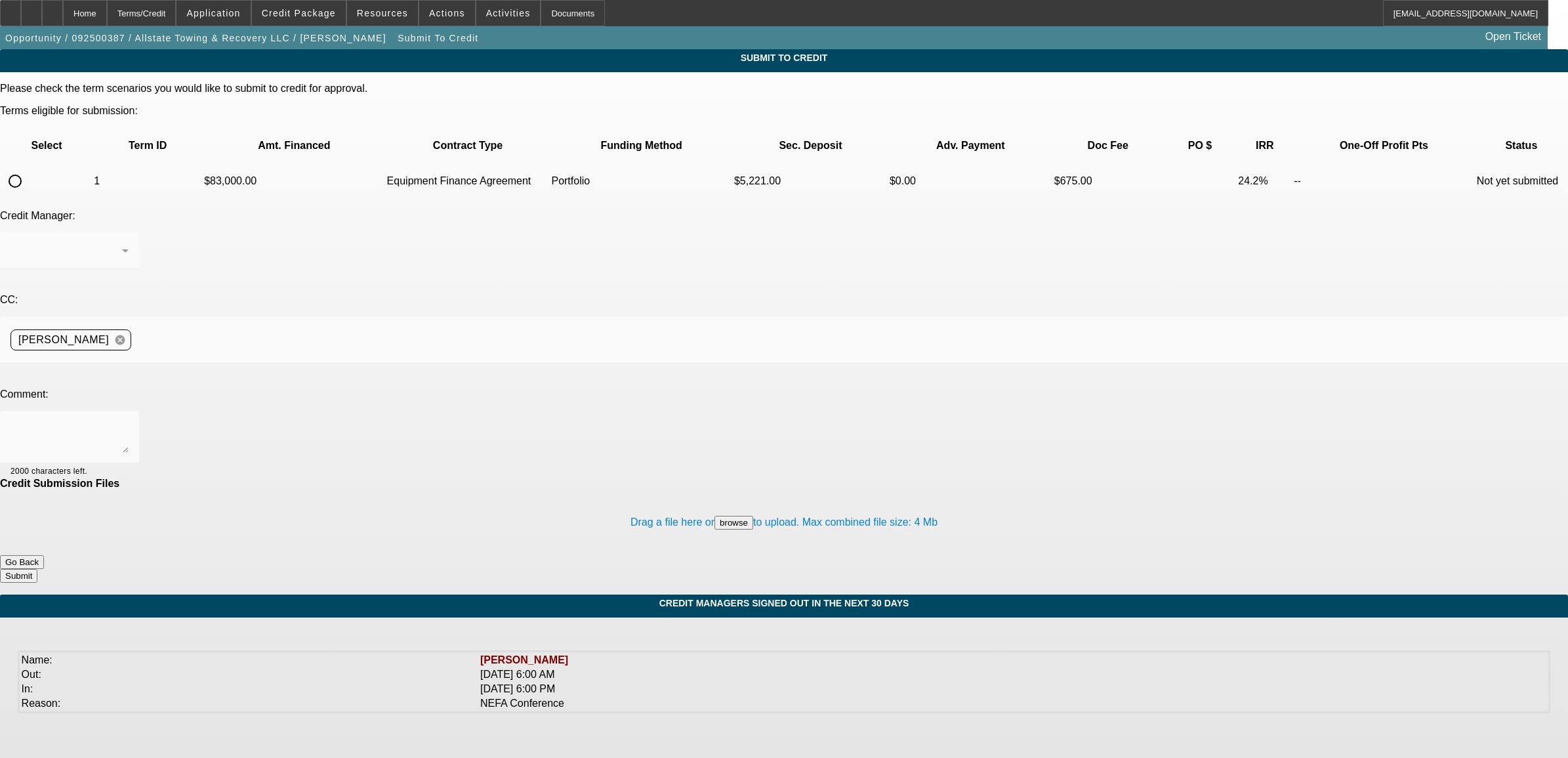
click at [28, 168] on input "radio" at bounding box center [15, 181] width 26 height 26
radio input "true"
click at [122, 242] on div at bounding box center [66, 250] width 112 height 15
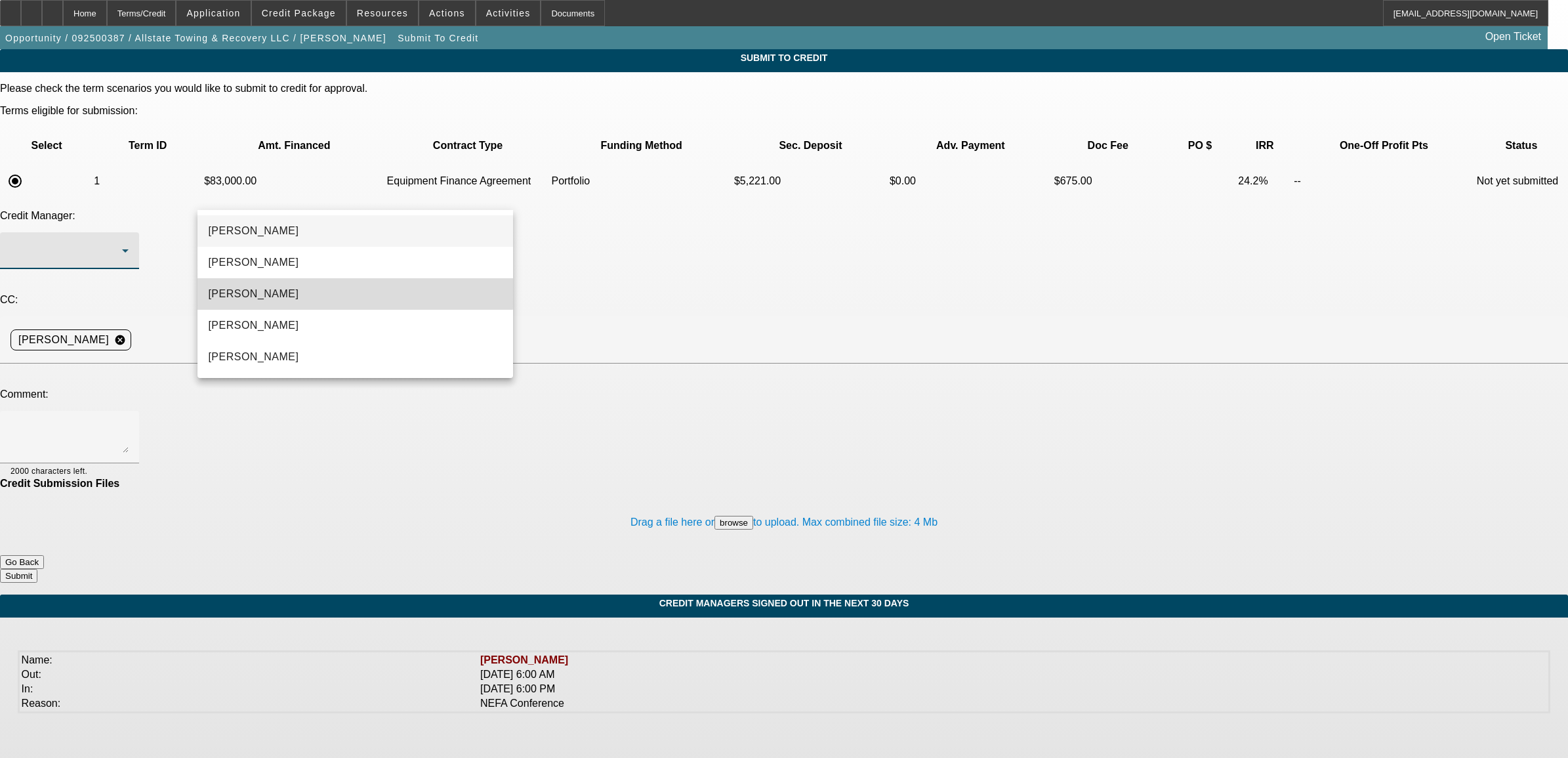
click at [285, 291] on mat-option "[PERSON_NAME]" at bounding box center [355, 293] width 315 height 32
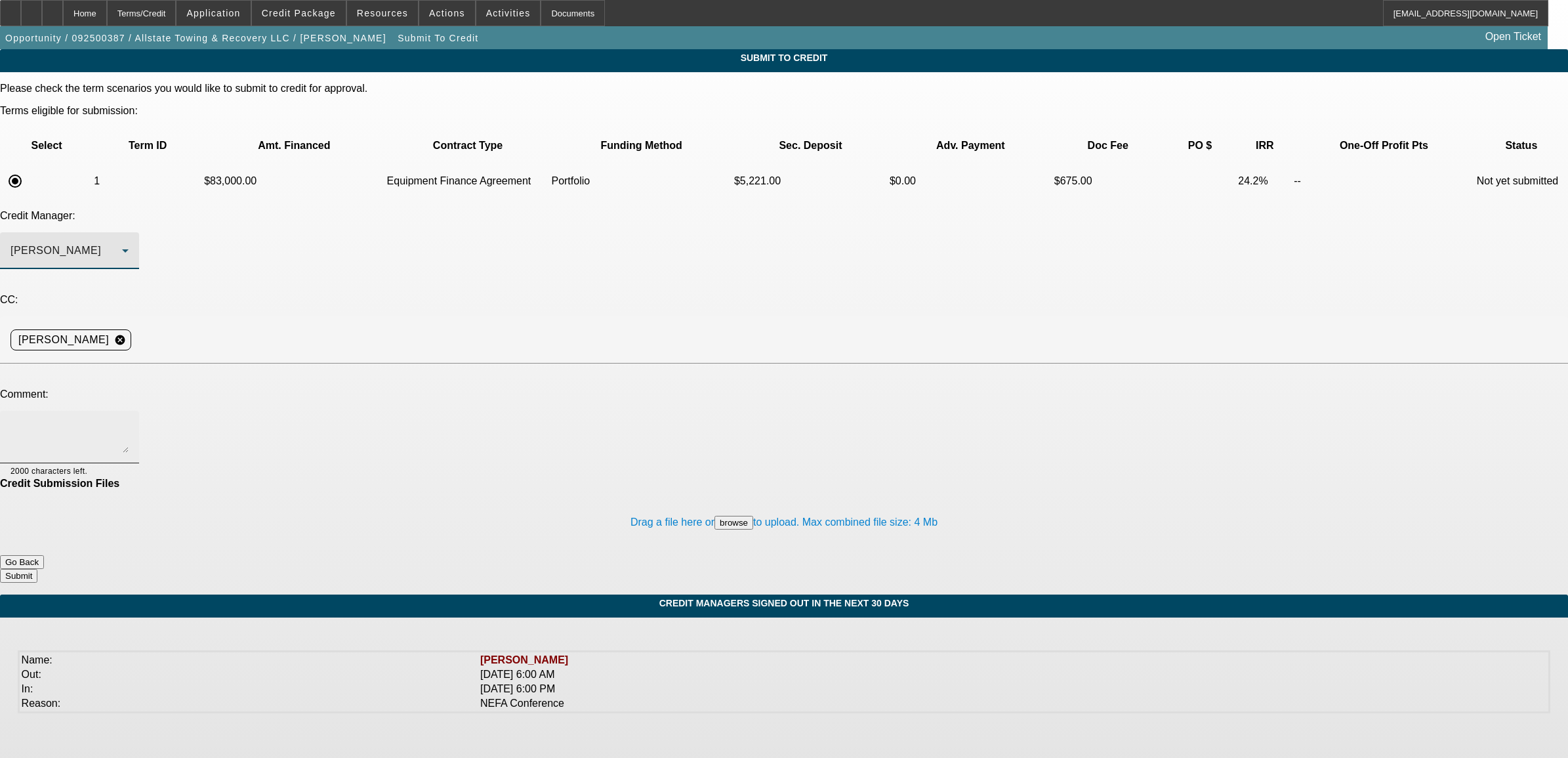
click at [129, 421] on textarea at bounding box center [70, 436] width 118 height 32
type textarea "M"
click at [129, 421] on textarea "Michael, please review. we did a truck for this guy 3 months ago. Atlanta wreck…" at bounding box center [70, 436] width 118 height 32
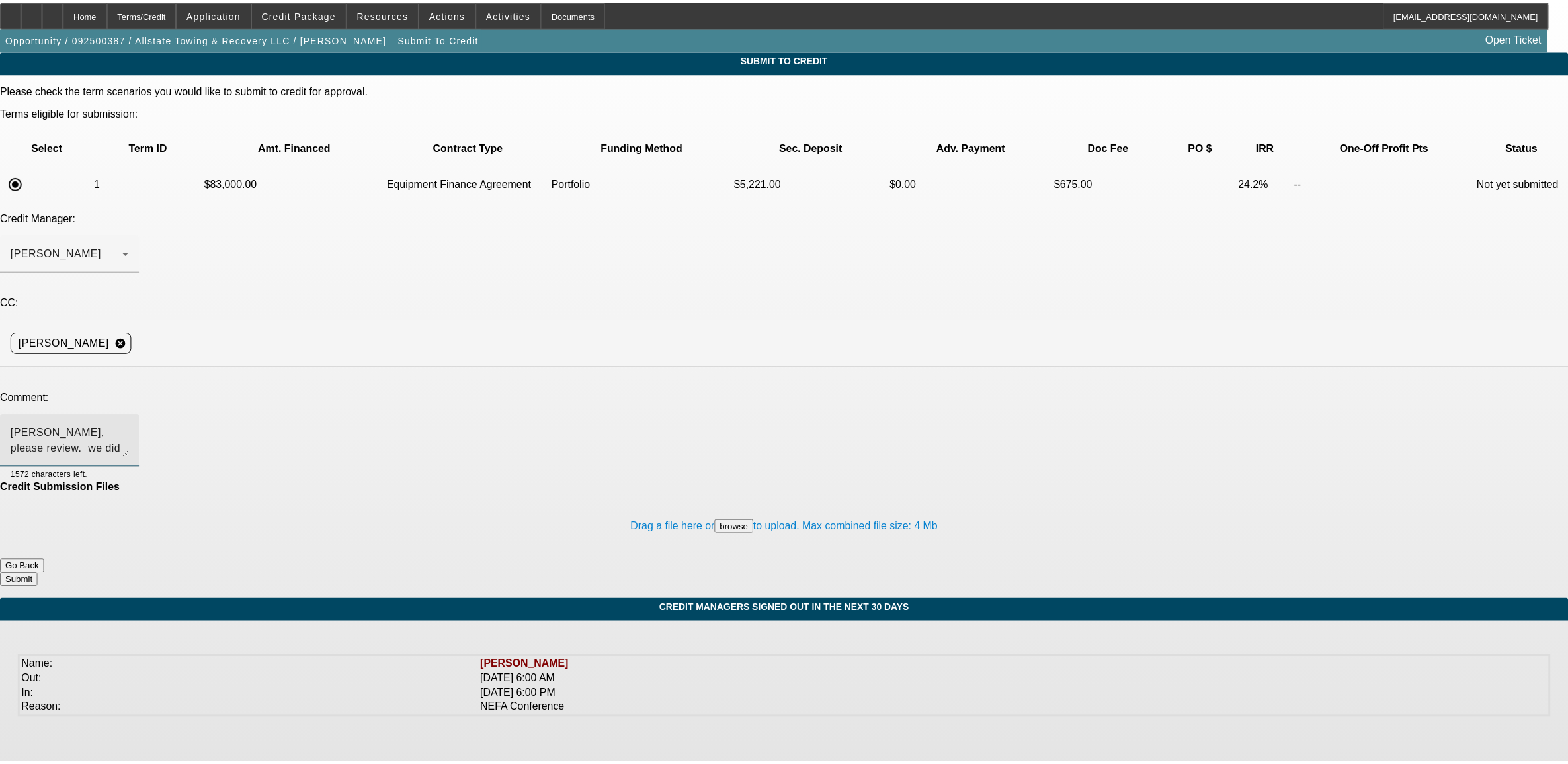
scroll to position [12, 0]
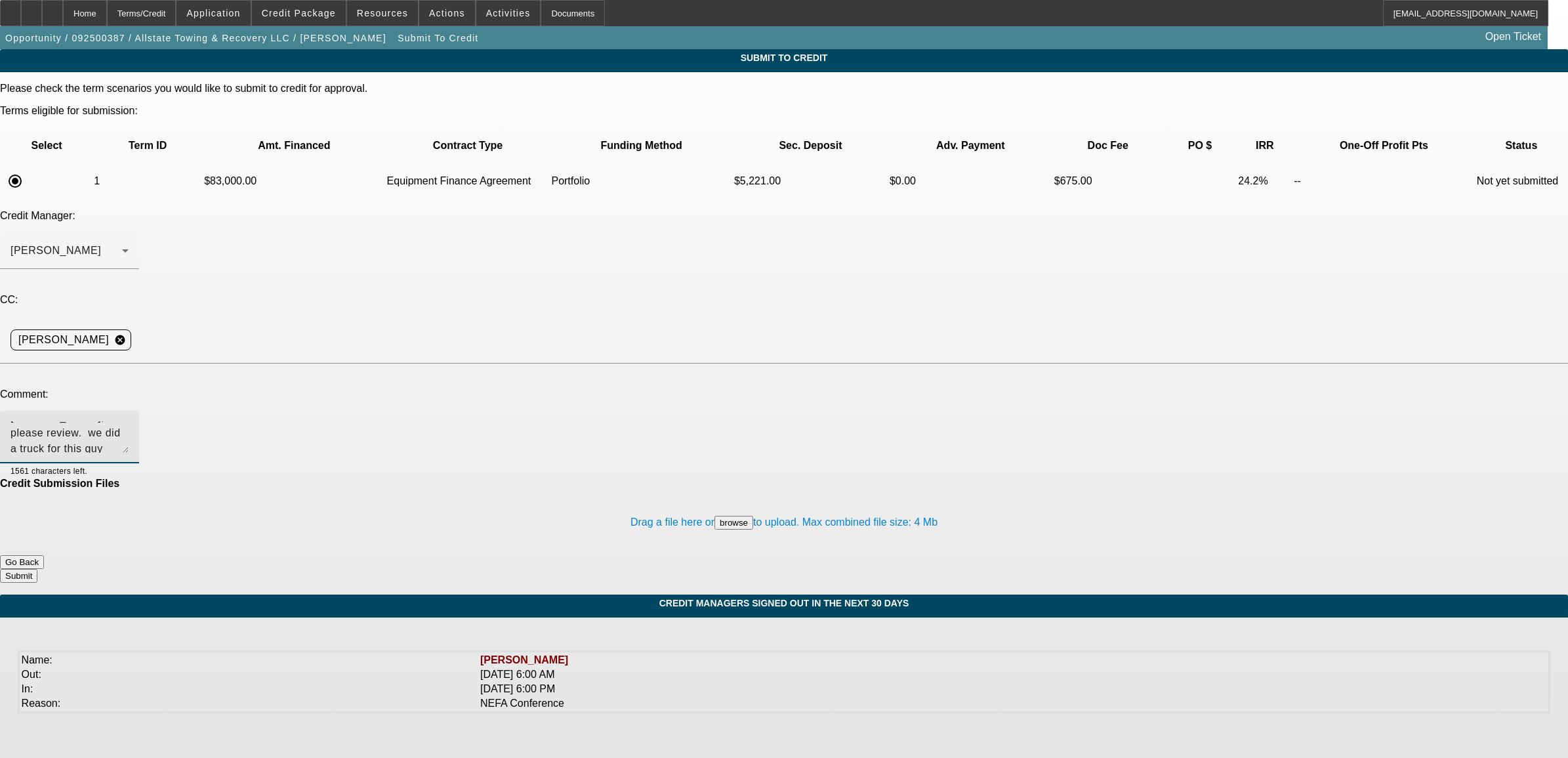
click at [129, 421] on textarea "Michael, please review. we did a truck for this guy 3 months ago. Atlanta wreck…" at bounding box center [70, 436] width 118 height 32
type textarea "Michael, please review. we did a truck for this guy 3 months ago. Atlanta wreck…"
click at [37, 569] on button "Submit" at bounding box center [19, 575] width 37 height 14
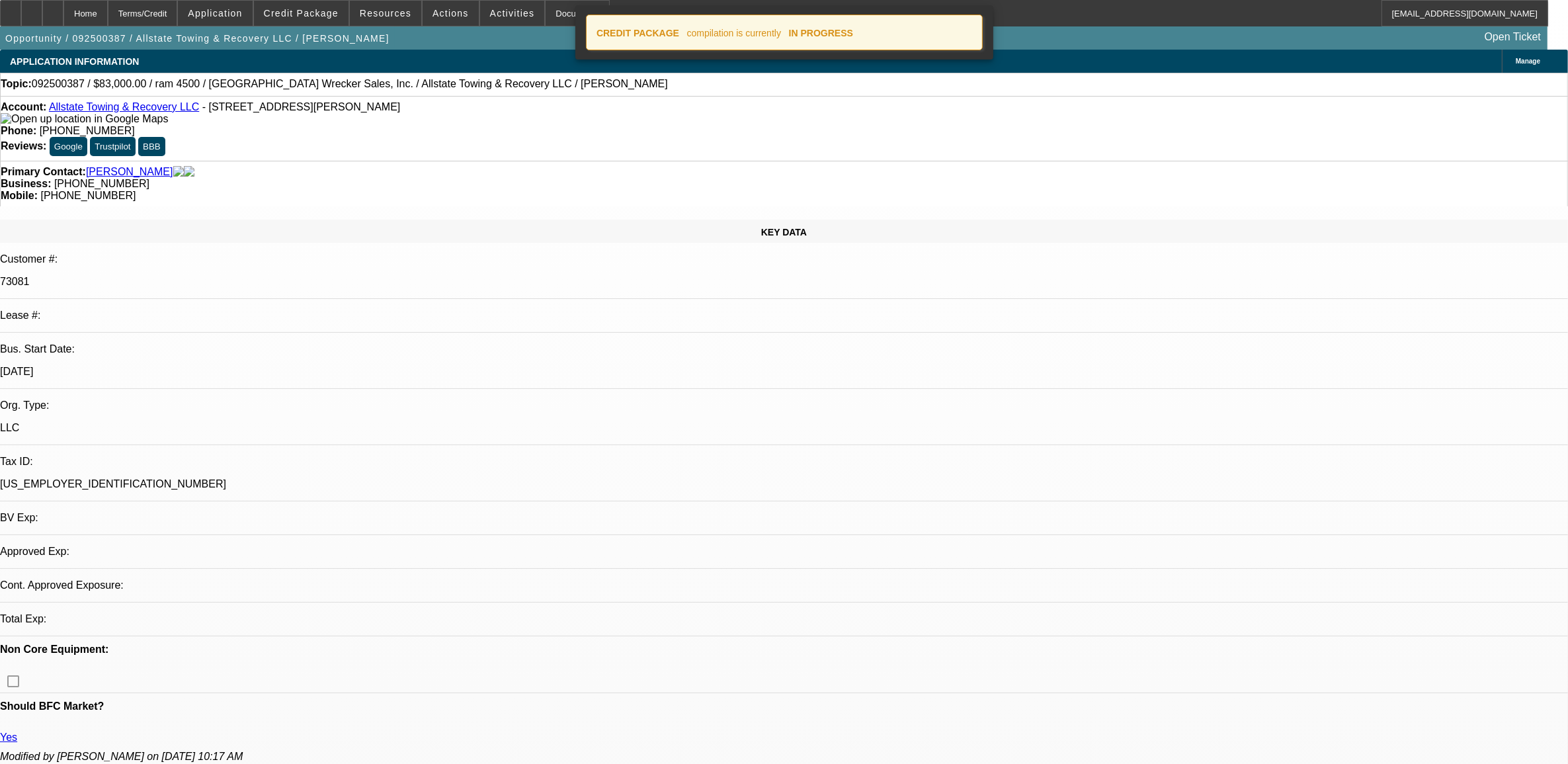
select select "0"
select select "2"
select select "0"
select select "6"
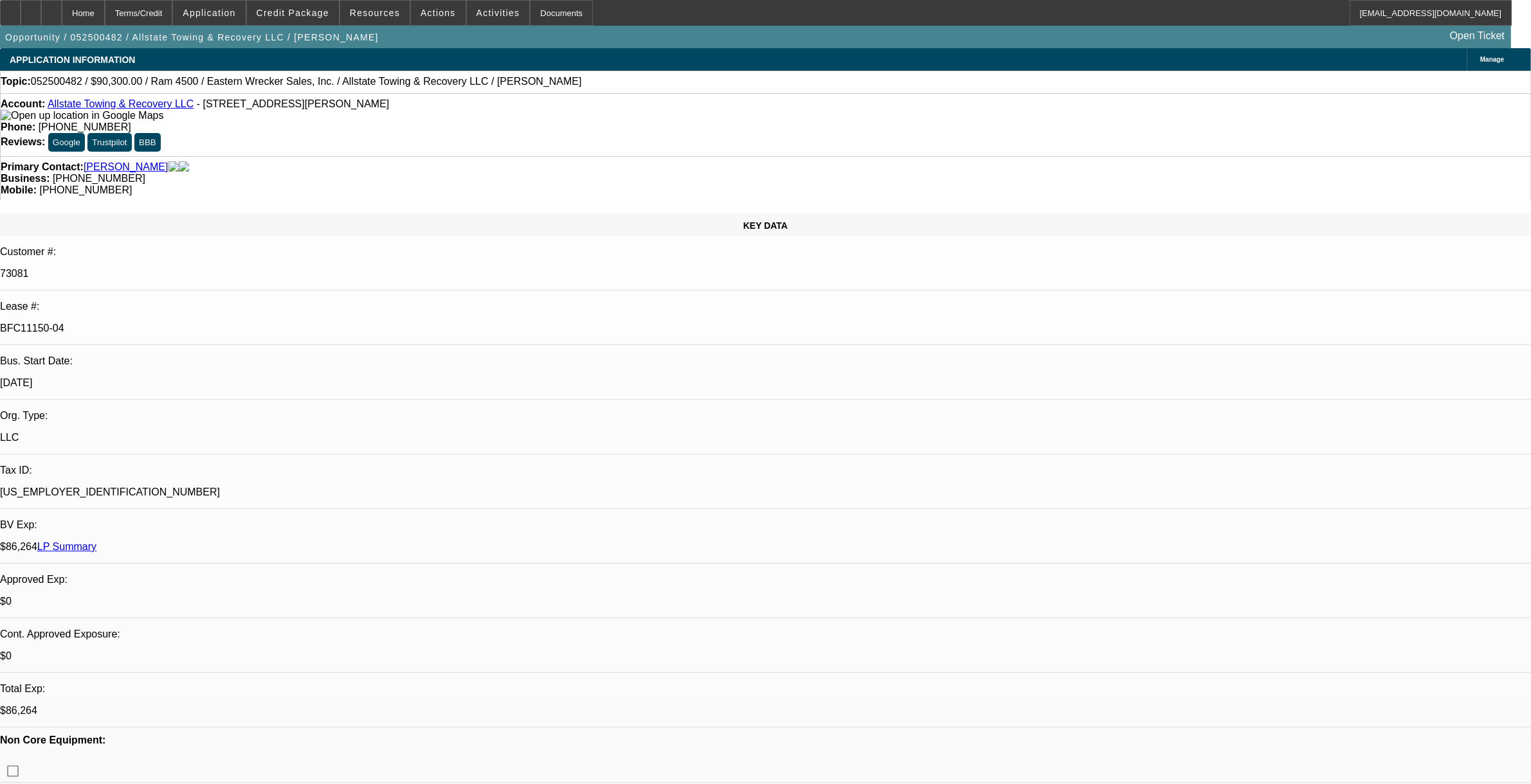
select select "0"
select select "2"
select select "0"
select select "2"
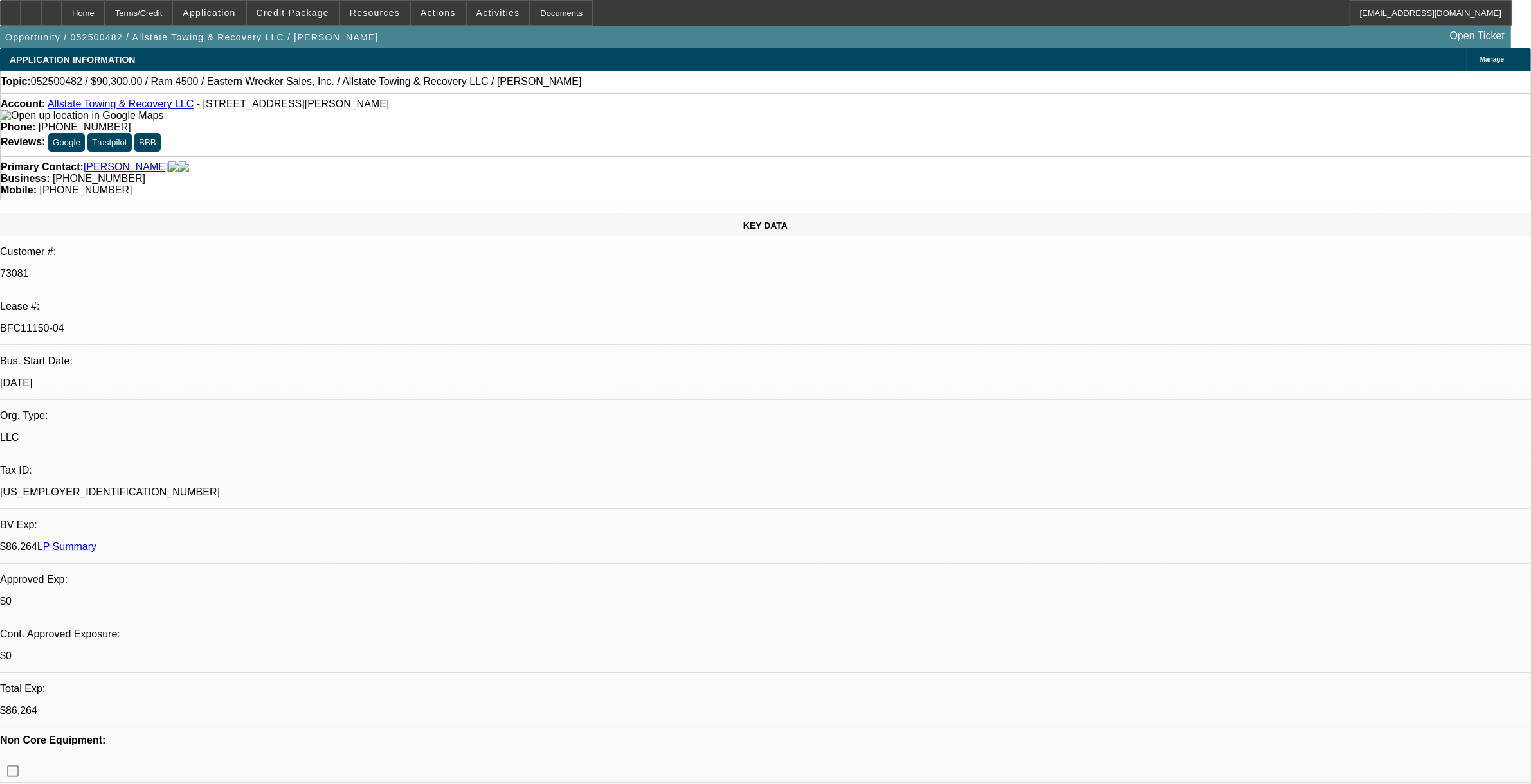
select select "0"
select select "2"
select select "0"
select select "1"
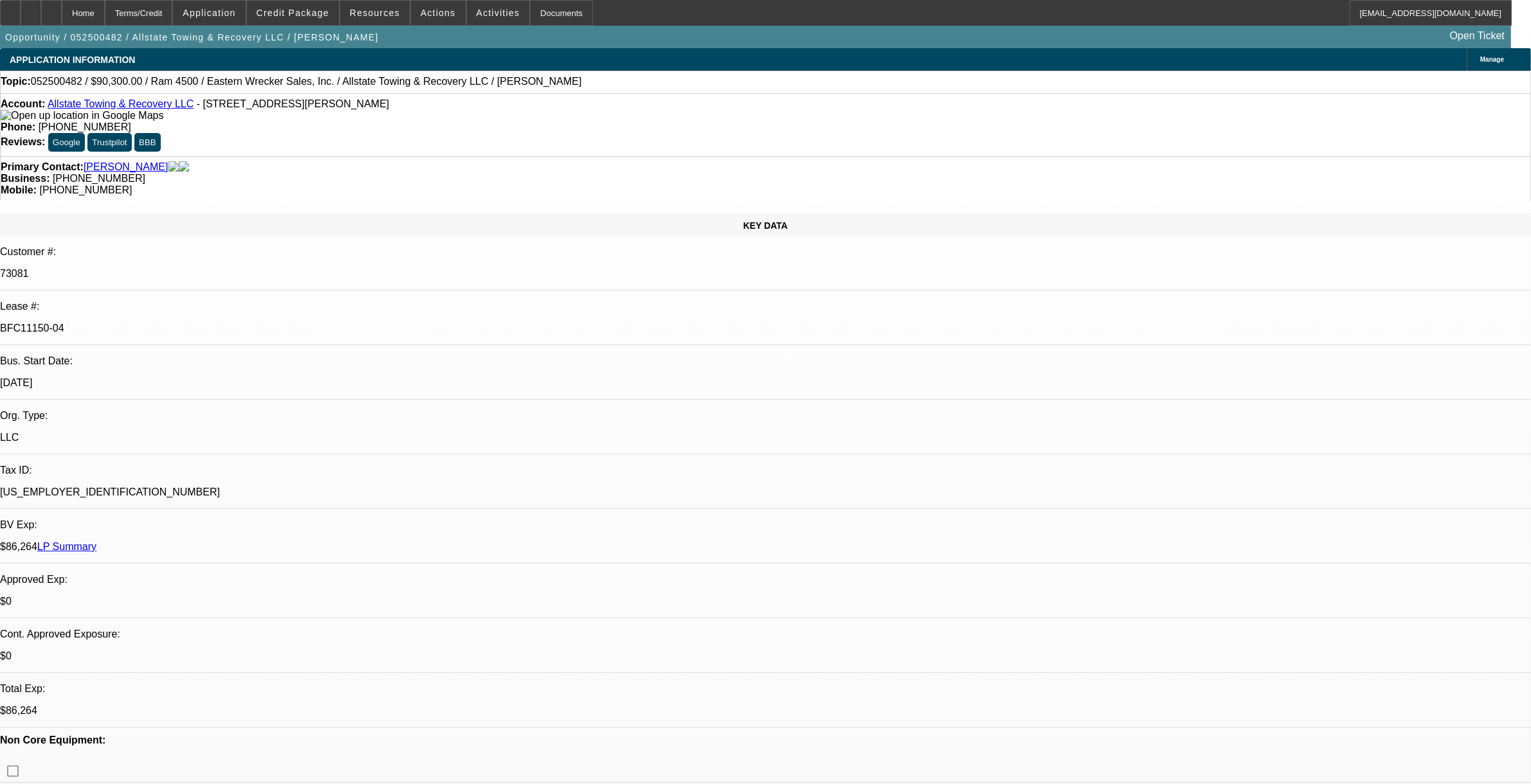
select select "2"
select select "6"
select select "1"
select select "2"
select select "6"
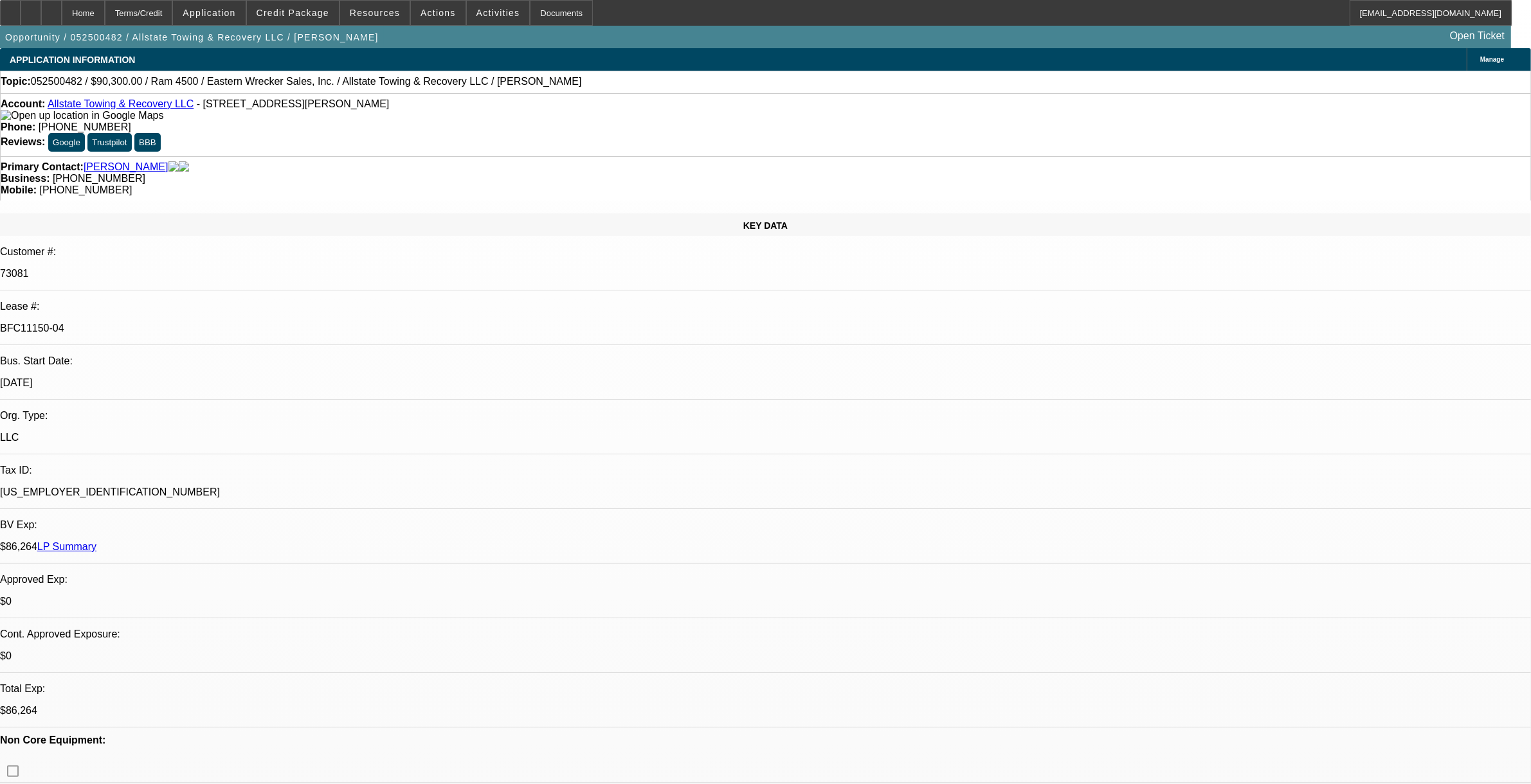
select select "1"
select select "2"
select select "6"
click at [295, 13] on span "Credit Package" at bounding box center [293, 13] width 73 height 10
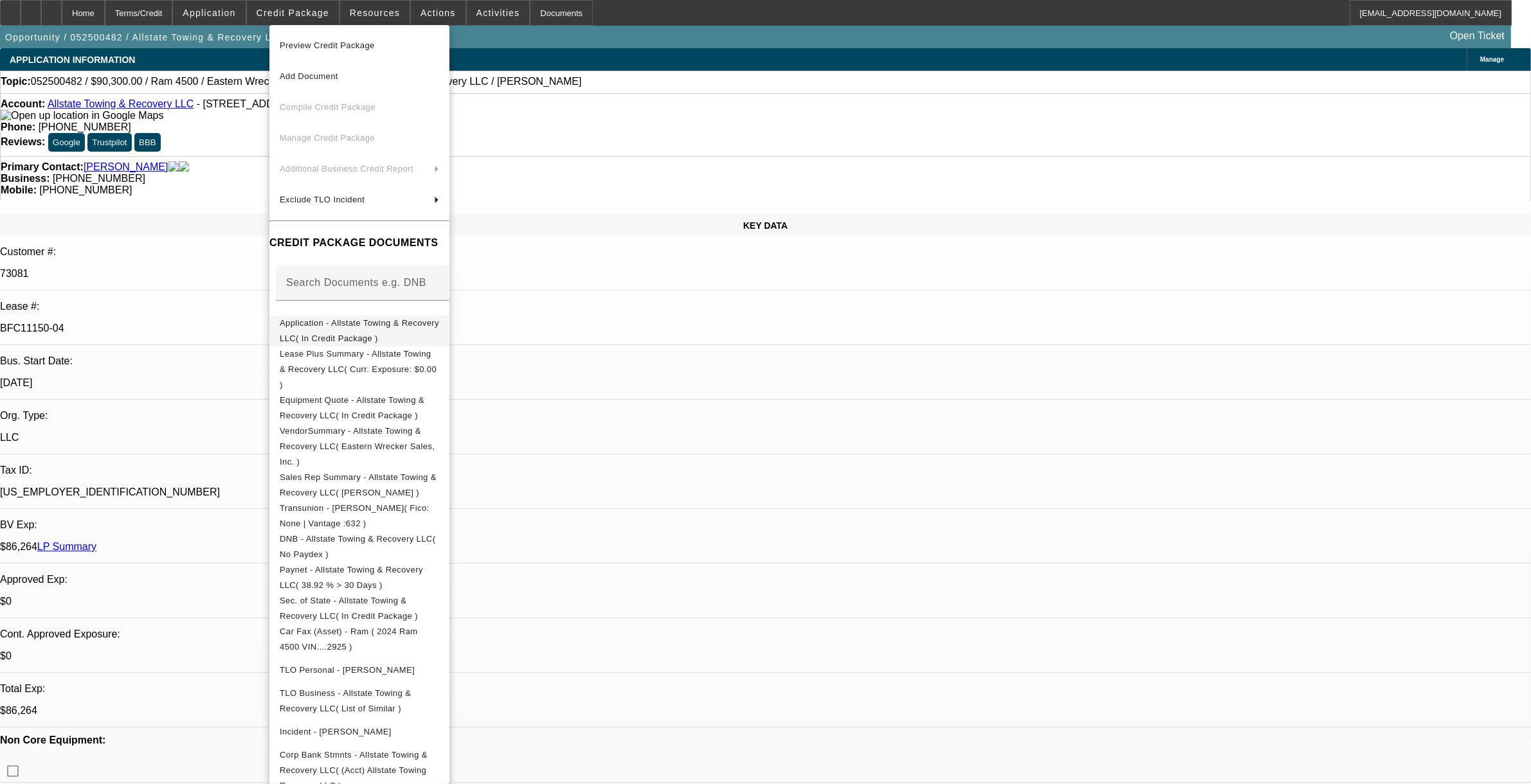
click at [355, 329] on span "Application - Allstate Towing & Recovery LLC( In Credit Package )" at bounding box center [359, 330] width 159 height 25
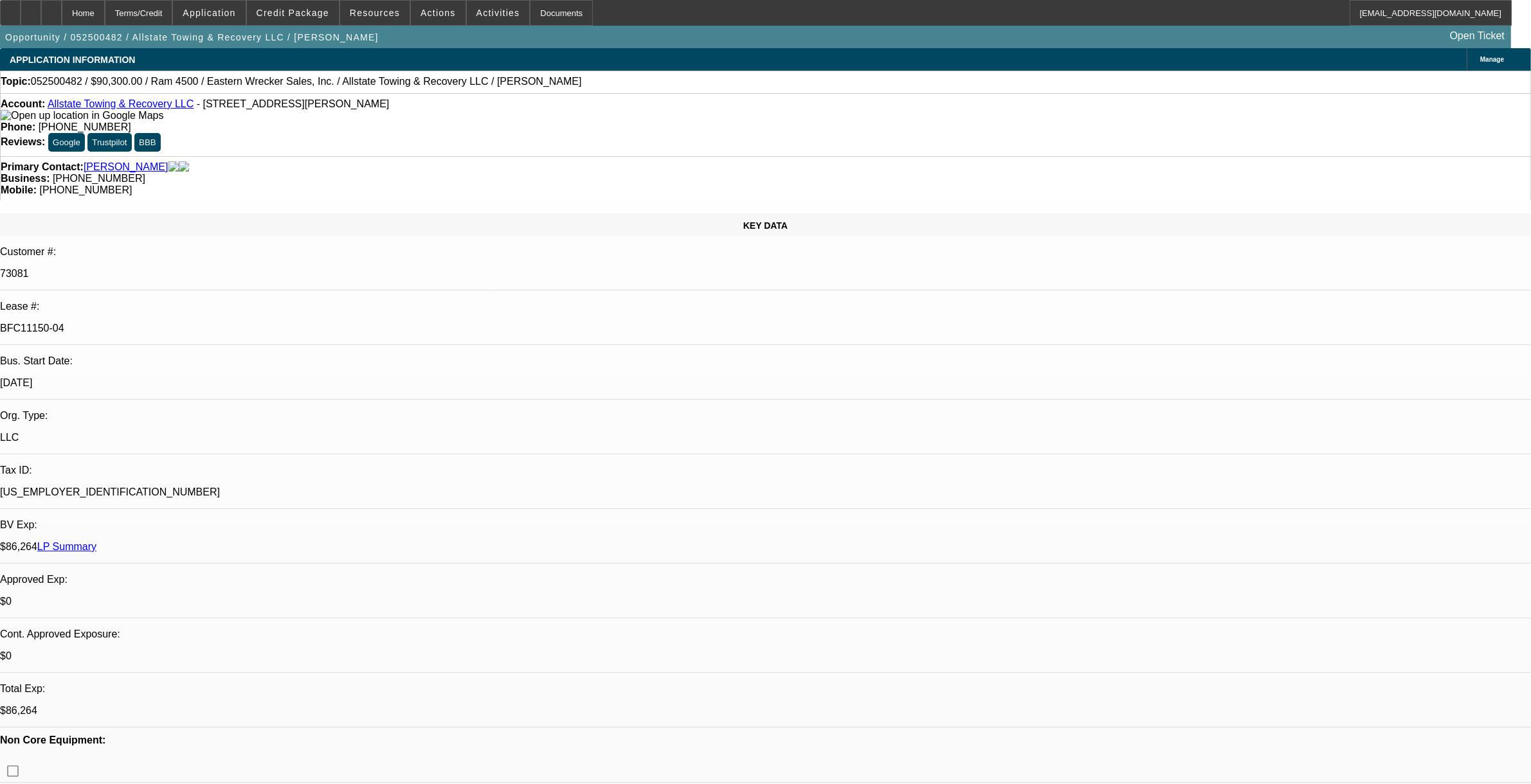
scroll to position [1159, 0]
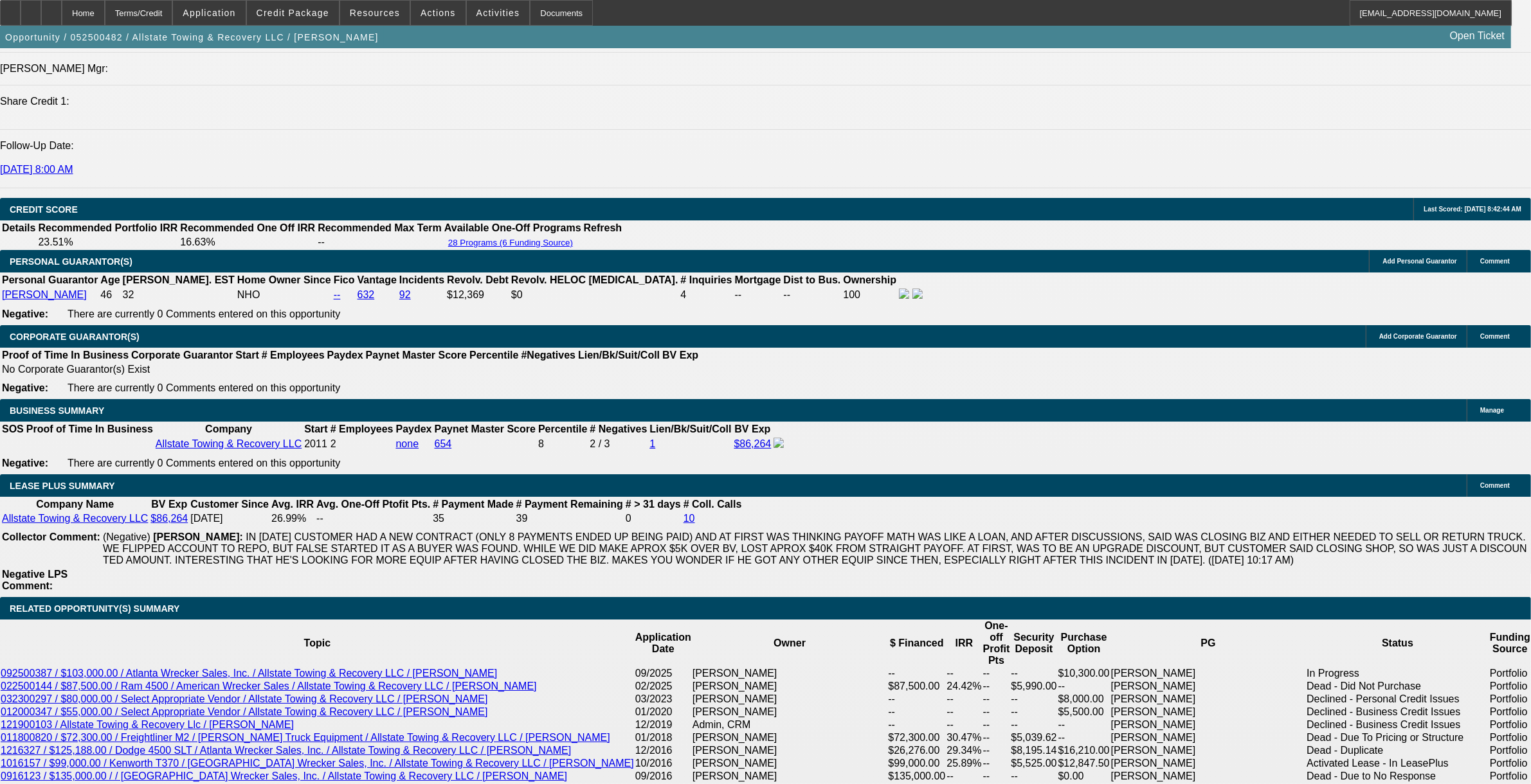
scroll to position [1688, 0]
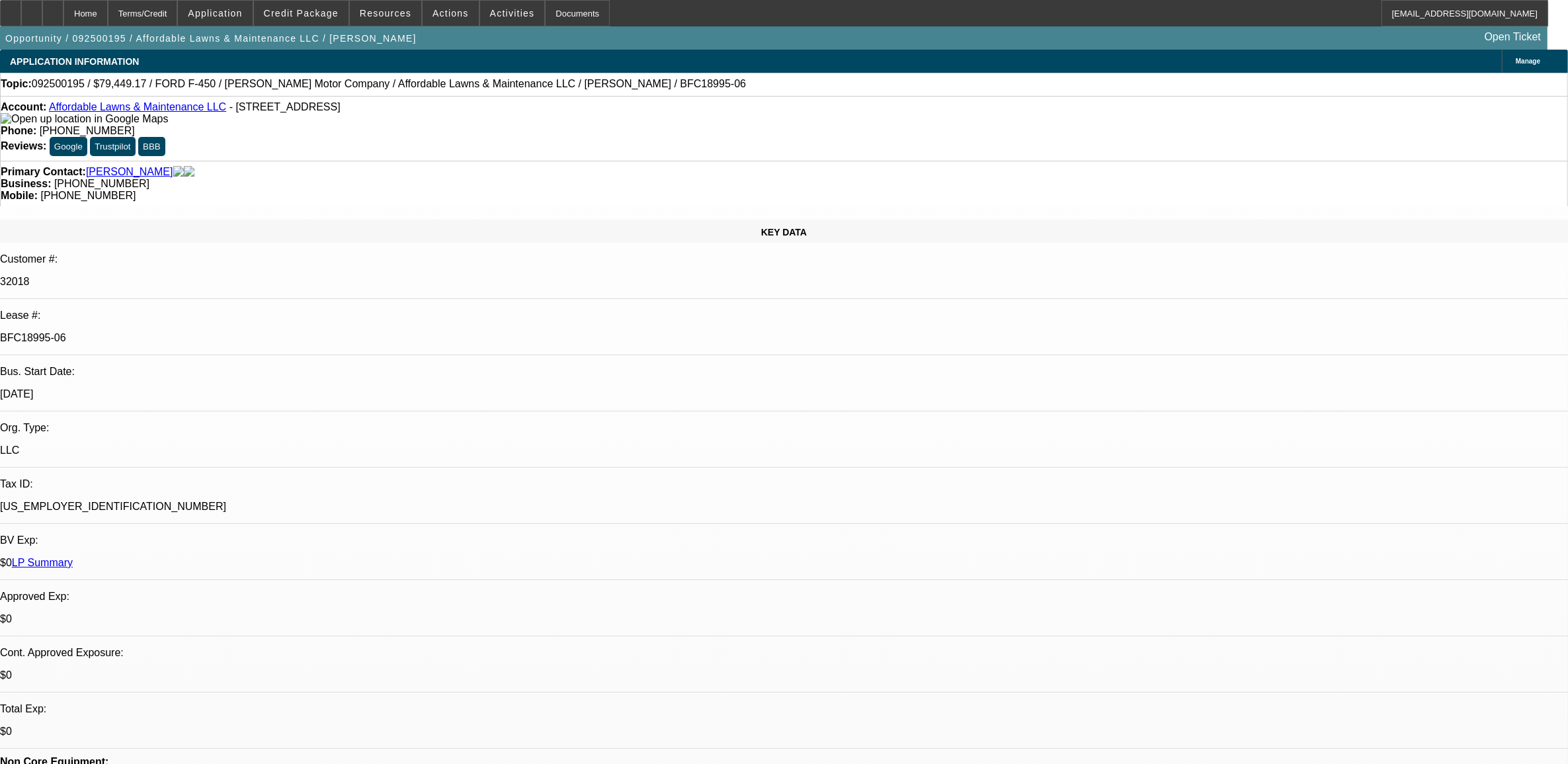
select select "0"
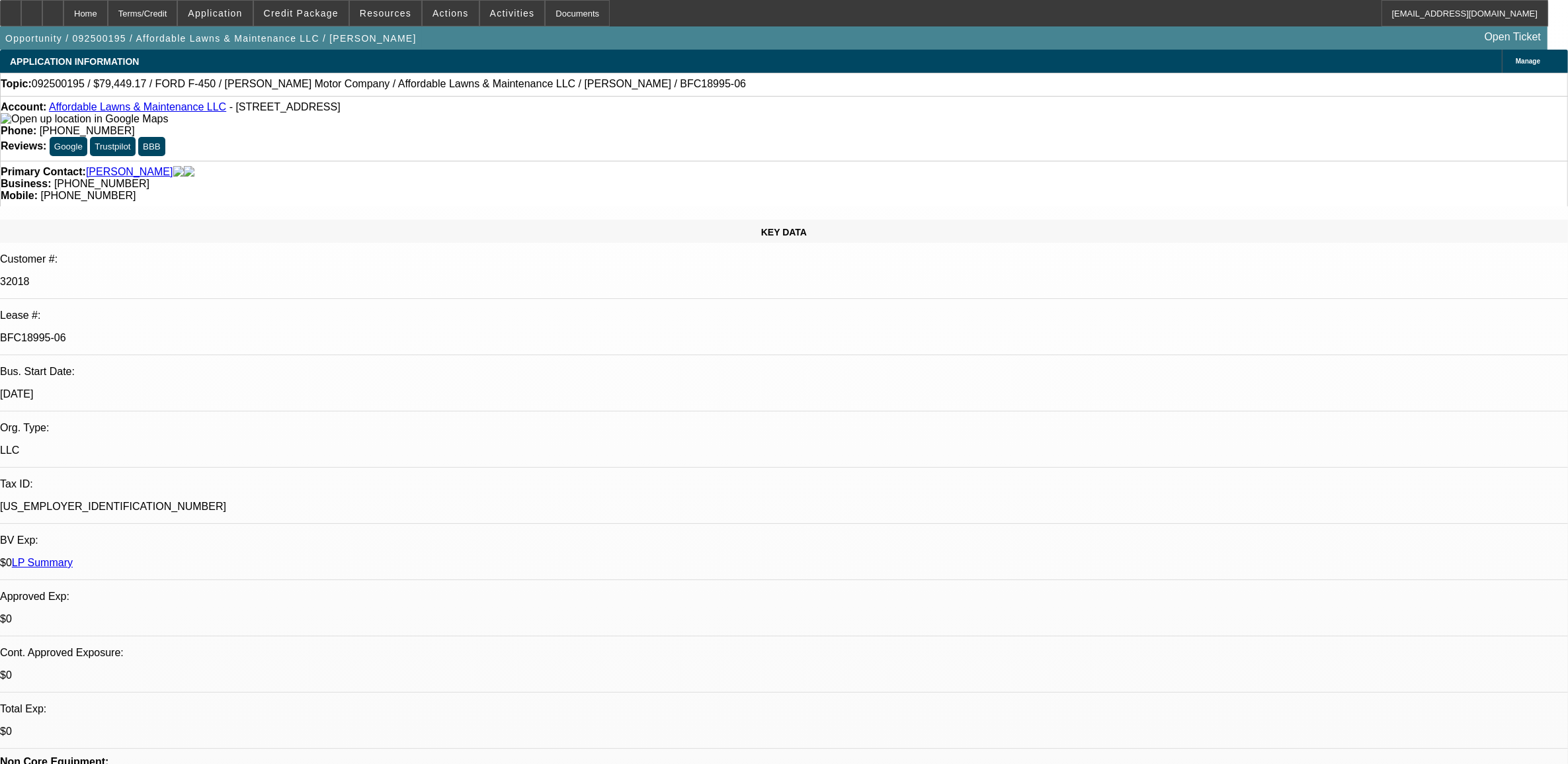
select select "0"
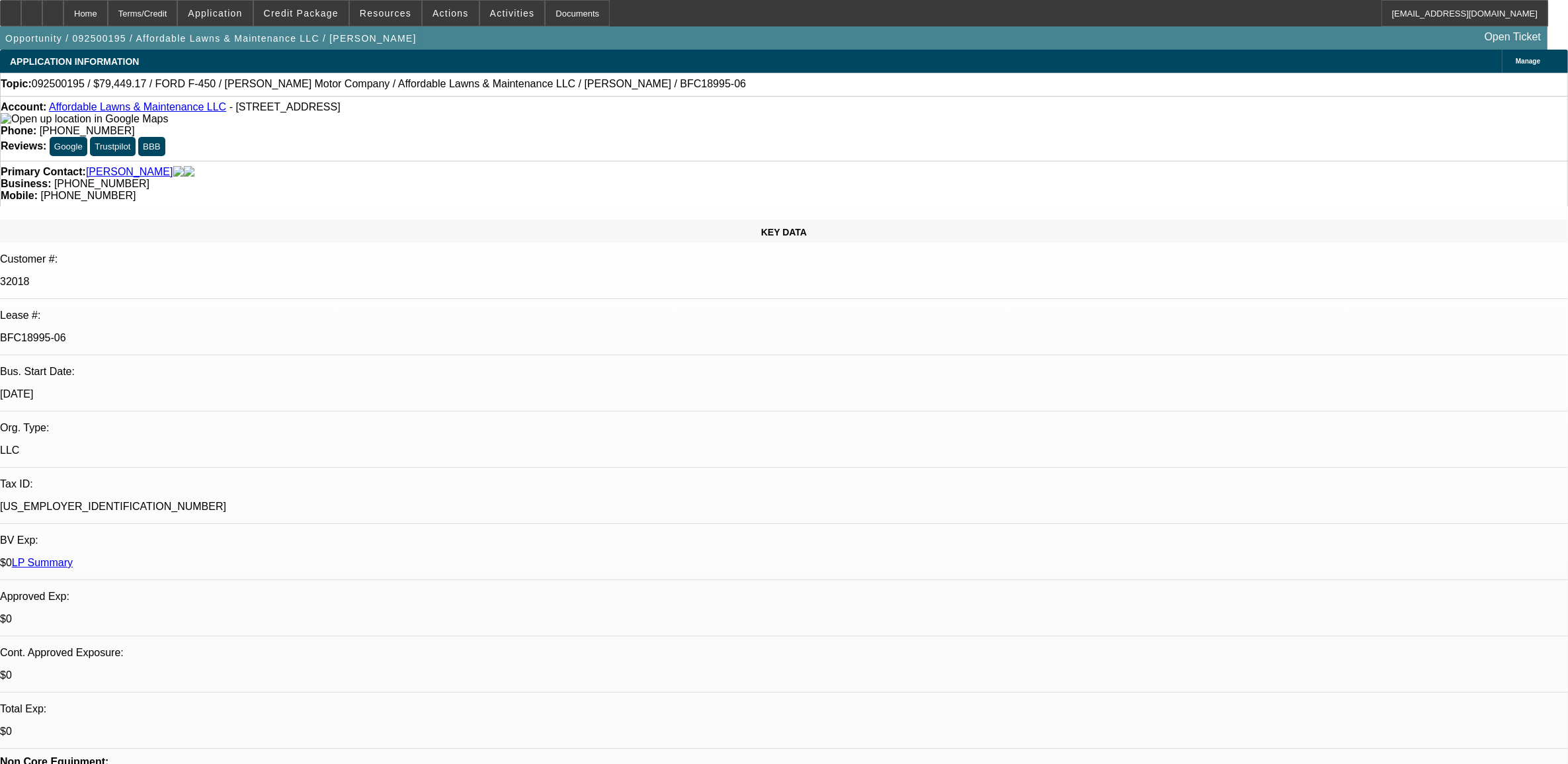
select select "0"
select select "0.1"
select select "1"
select select "6"
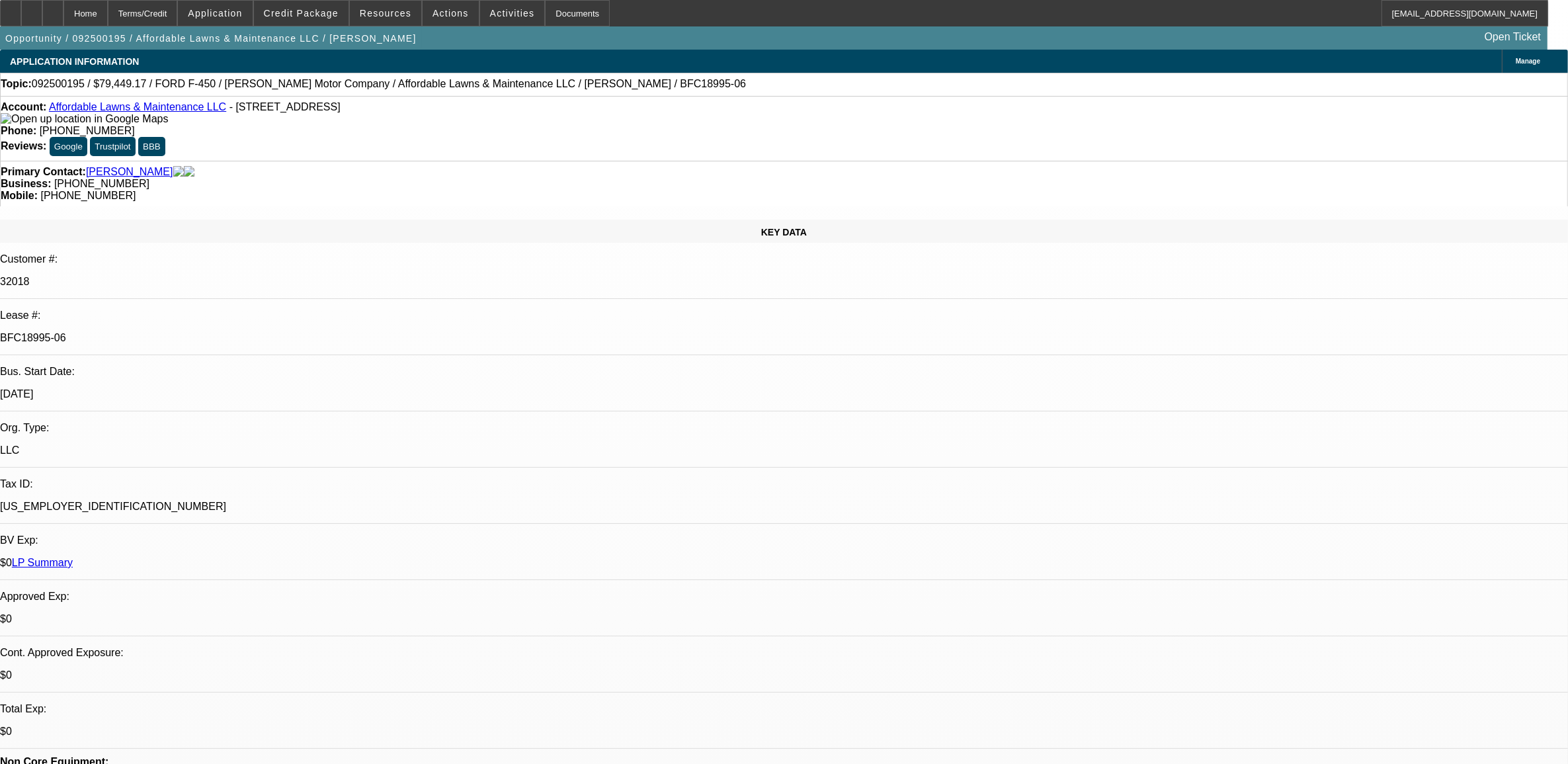
select select "1"
select select "2"
select select "6"
select select "1"
select select "2"
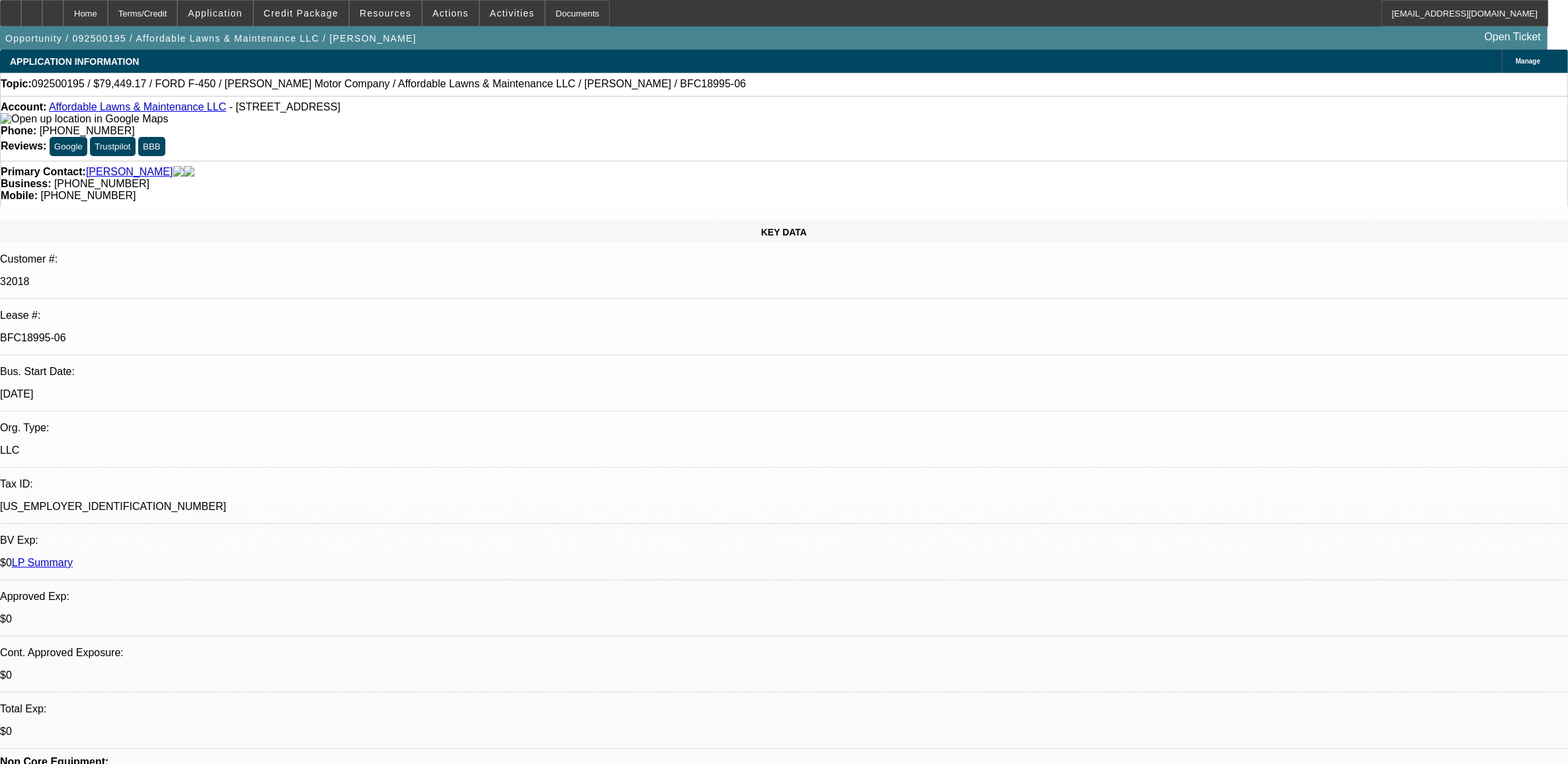
select select "6"
select select "1"
select select "2"
select select "4"
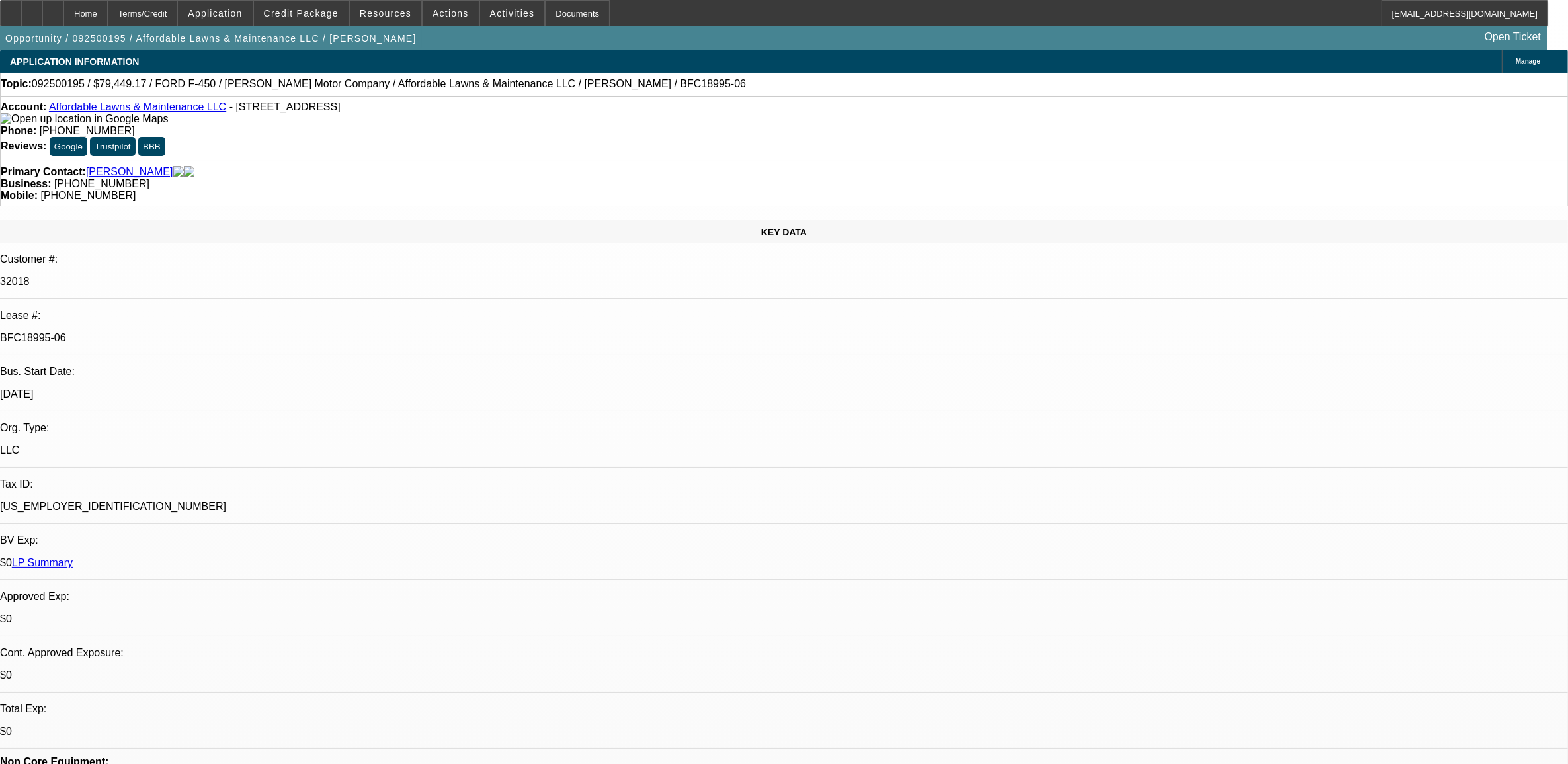
click at [1179, 172] on span "Reply All" at bounding box center [1189, 170] width 36 height 10
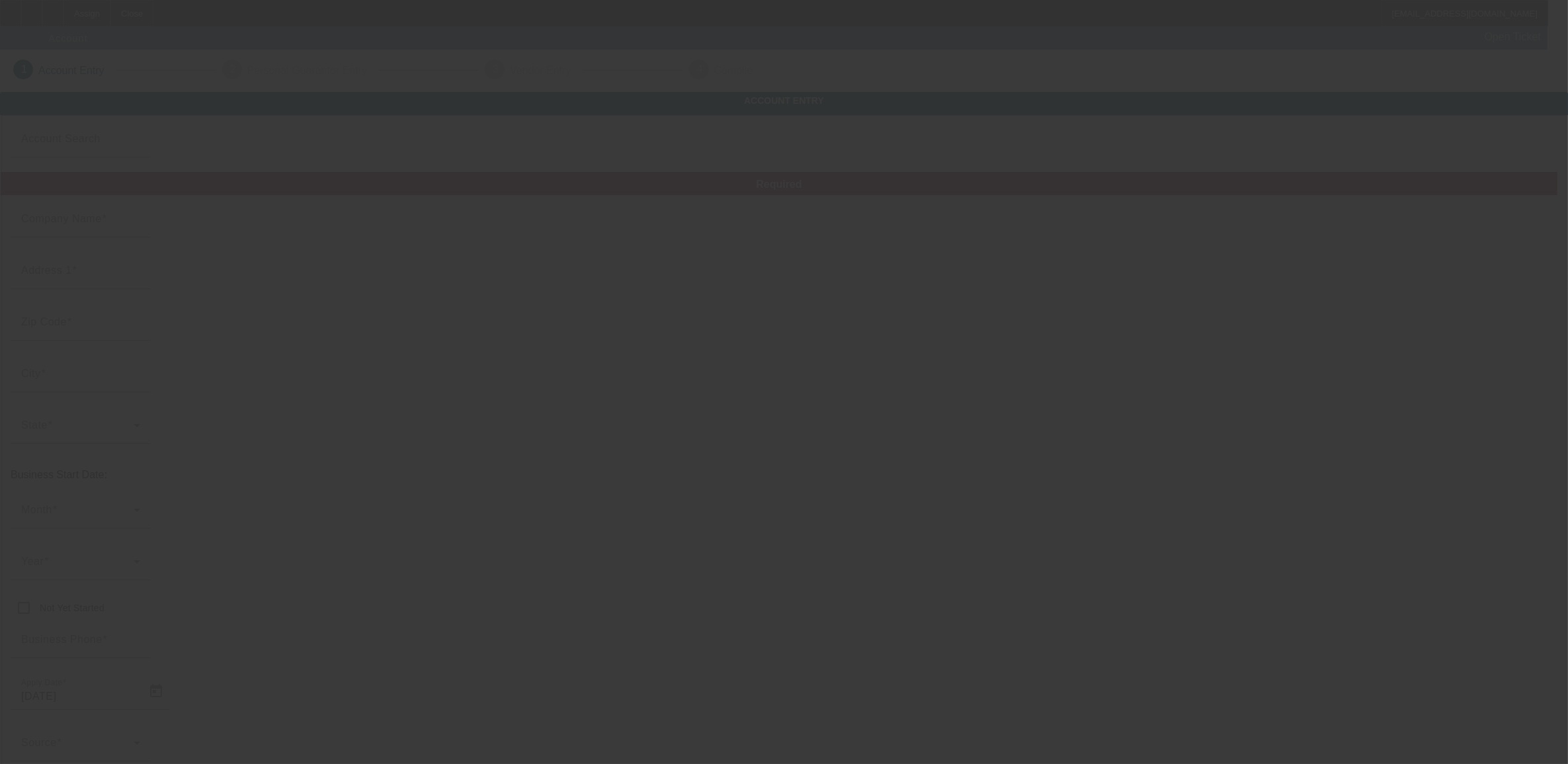
type input "[PERSON_NAME] Towing LLC"
type input "601 [PERSON_NAME] Dr"
type input "71303"
type input "[GEOGRAPHIC_DATA]"
type input "[PHONE_NUMBER]"
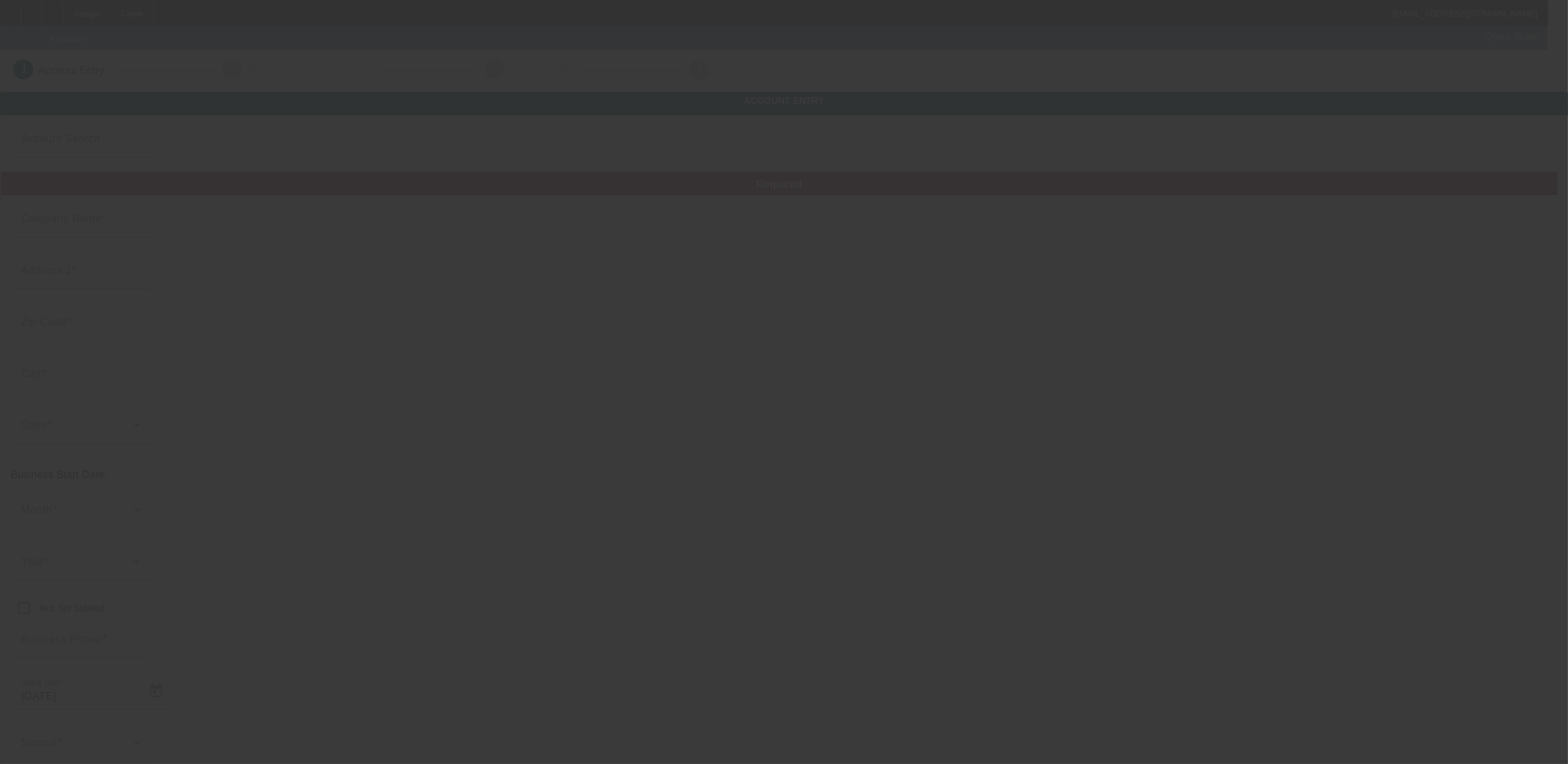
type input "[EMAIL_ADDRESS][DOMAIN_NAME]"
type input "Rapides"
type input "(318) 445-1003"
type input "80-0622472"
type input "Towing Company"
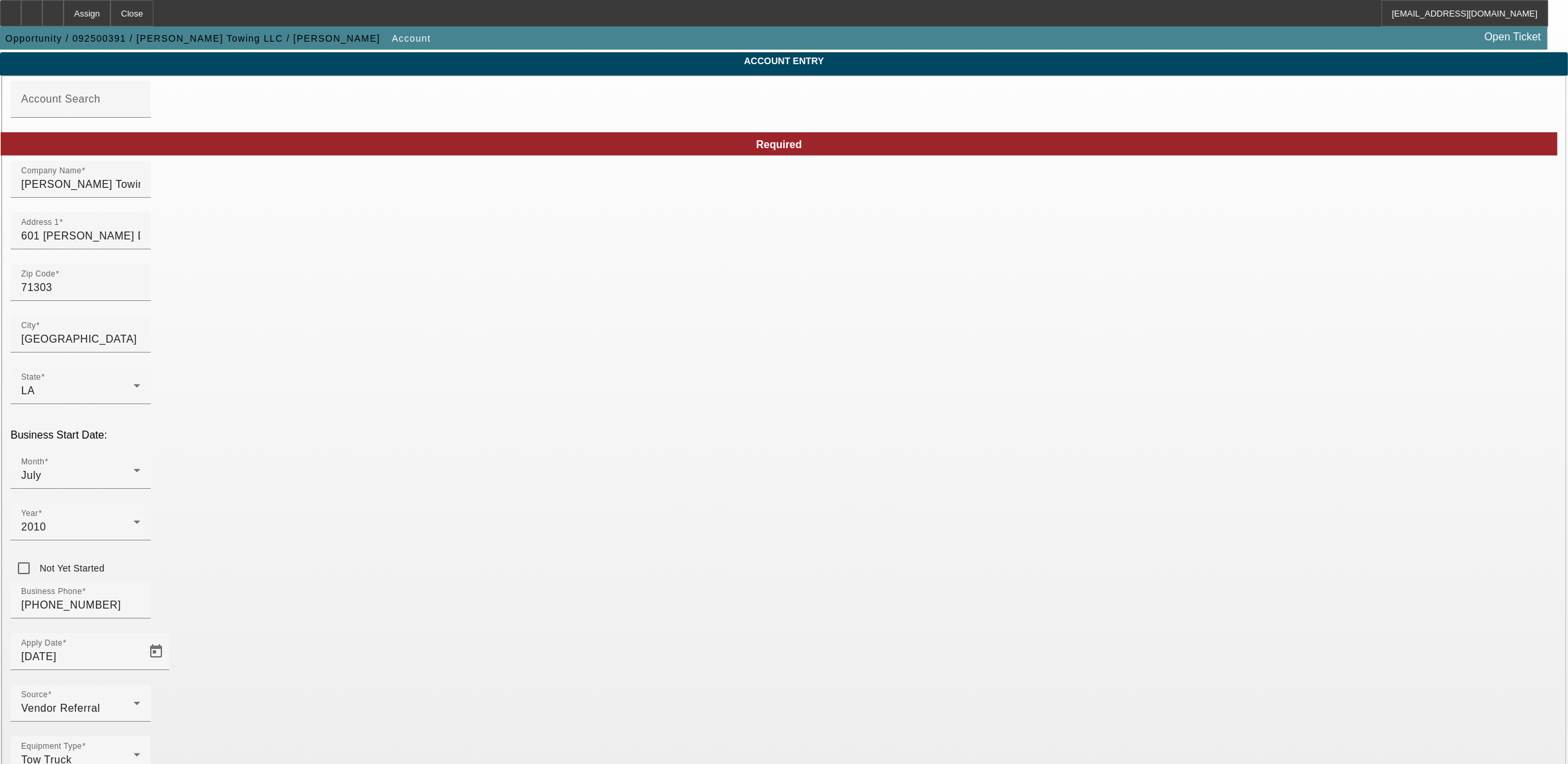
scroll to position [72, 0]
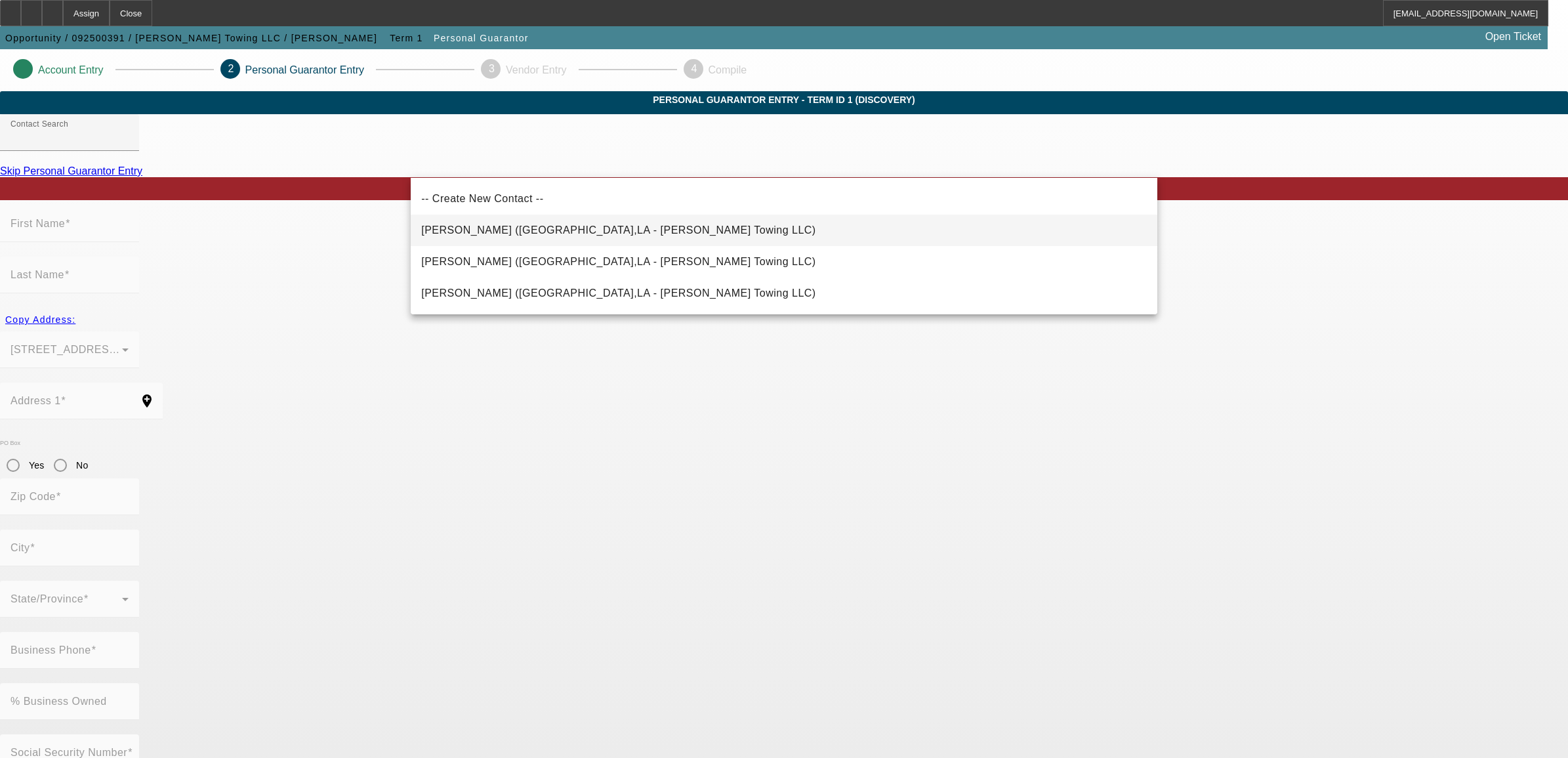
click at [515, 241] on mat-option "Sadler, Matthew (Alexandria,LA - Sadler's Towing LLC)" at bounding box center [784, 230] width 747 height 32
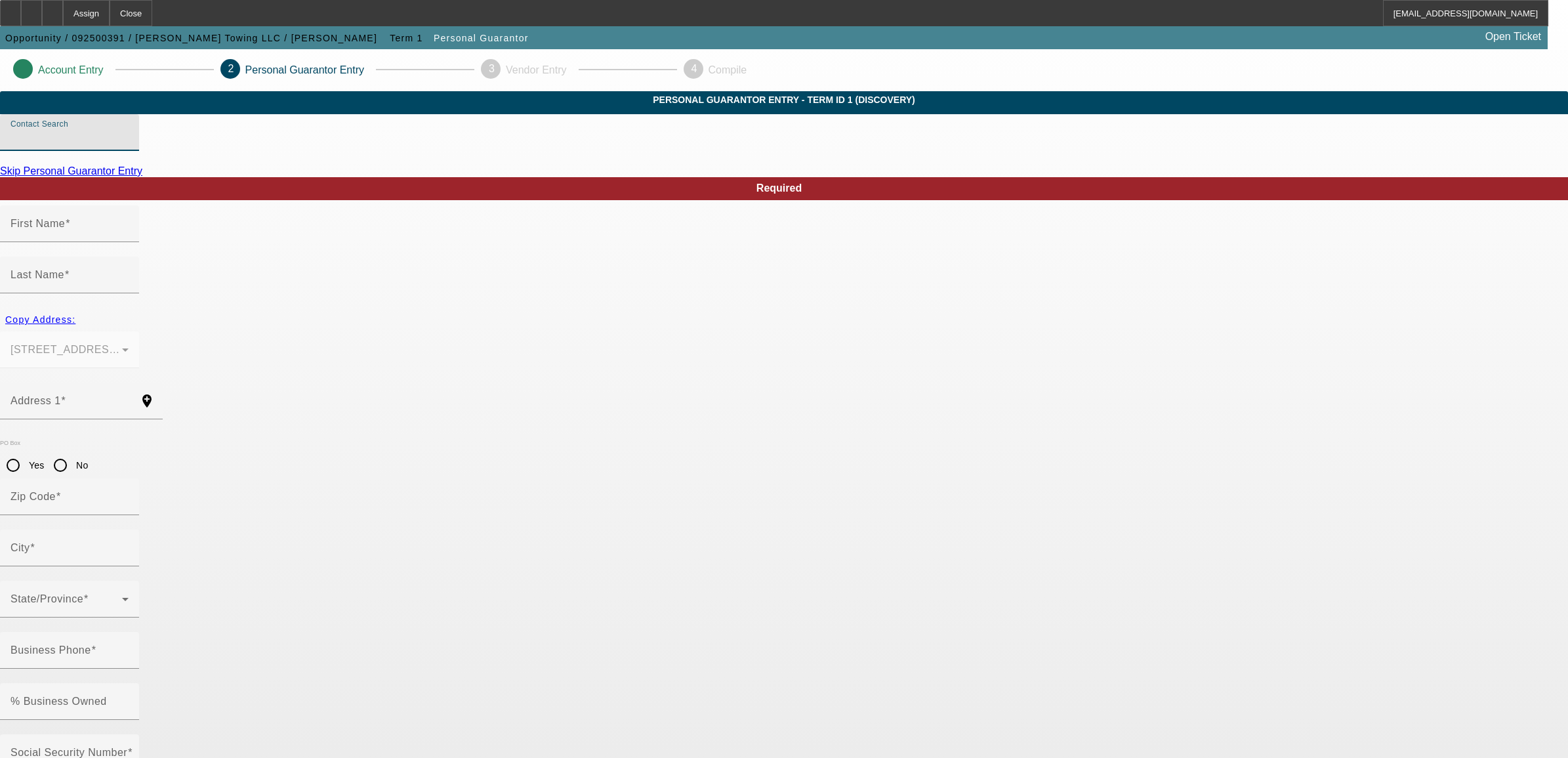
type input "Sadler, Matthew (Alexandria,LA - Sadler's Towing LLC)"
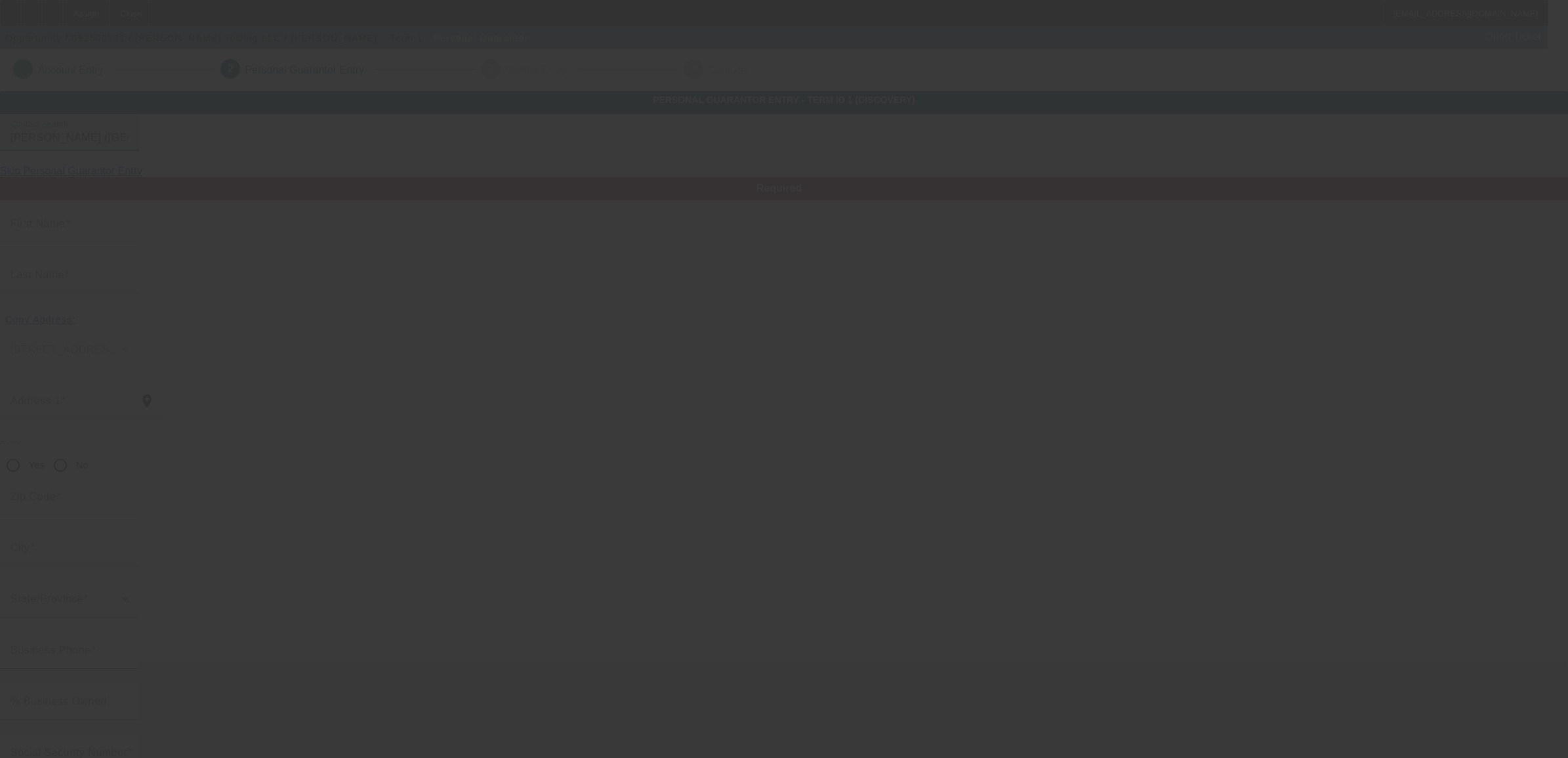
type input "Matthew"
type input "Sadler"
type input "3780 McKeithen Dr"
radio input "true"
type input "71303"
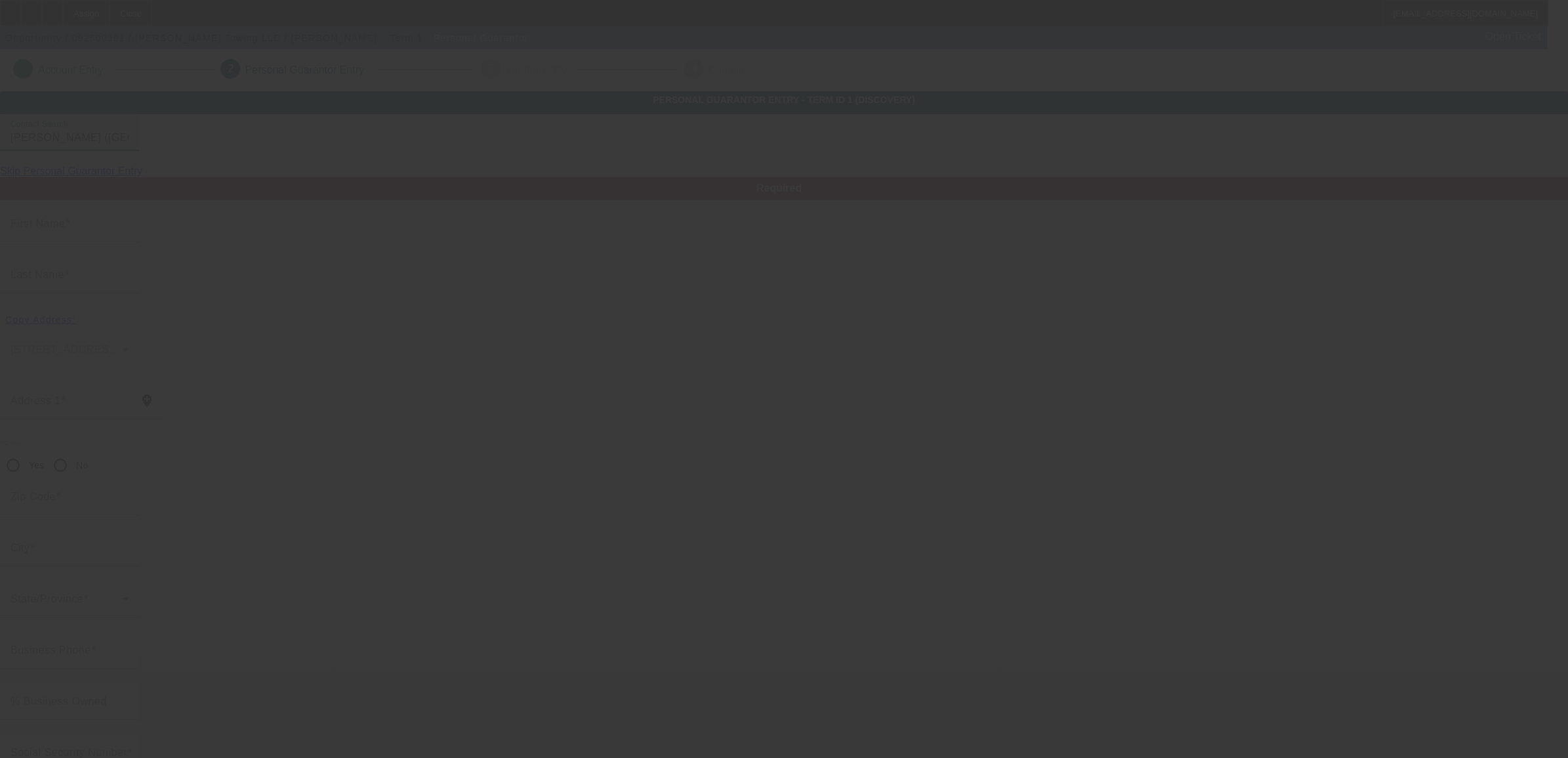
type input "Alexandria"
type input "[PHONE_NUMBER]"
type input "33"
type input "452-61-0105"
type input "sadlerfamily5@gmail.com"
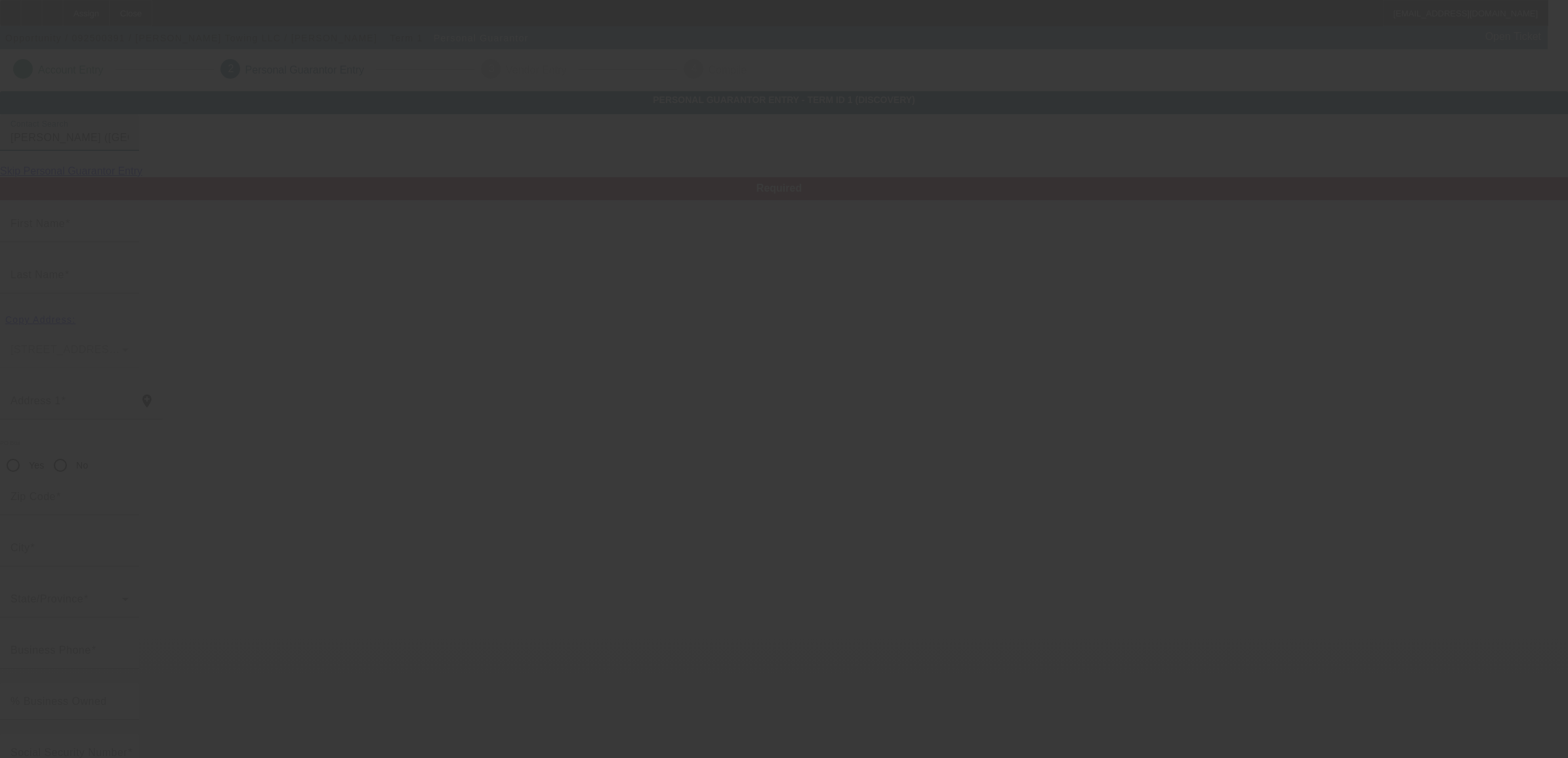
type input "[PHONE_NUMBER]"
type input "$30,000.00"
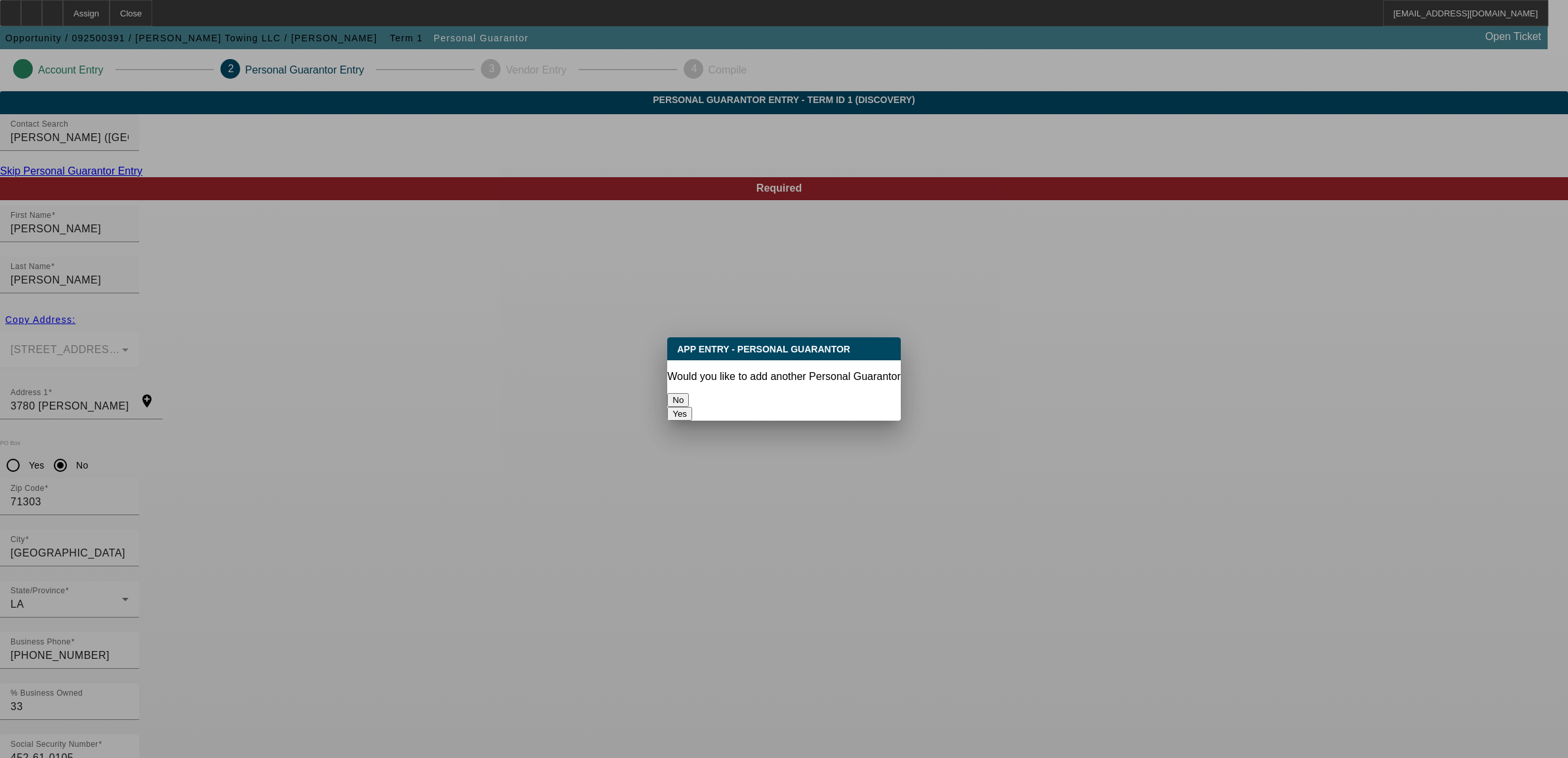
click at [689, 402] on button "No" at bounding box center [677, 399] width 22 height 14
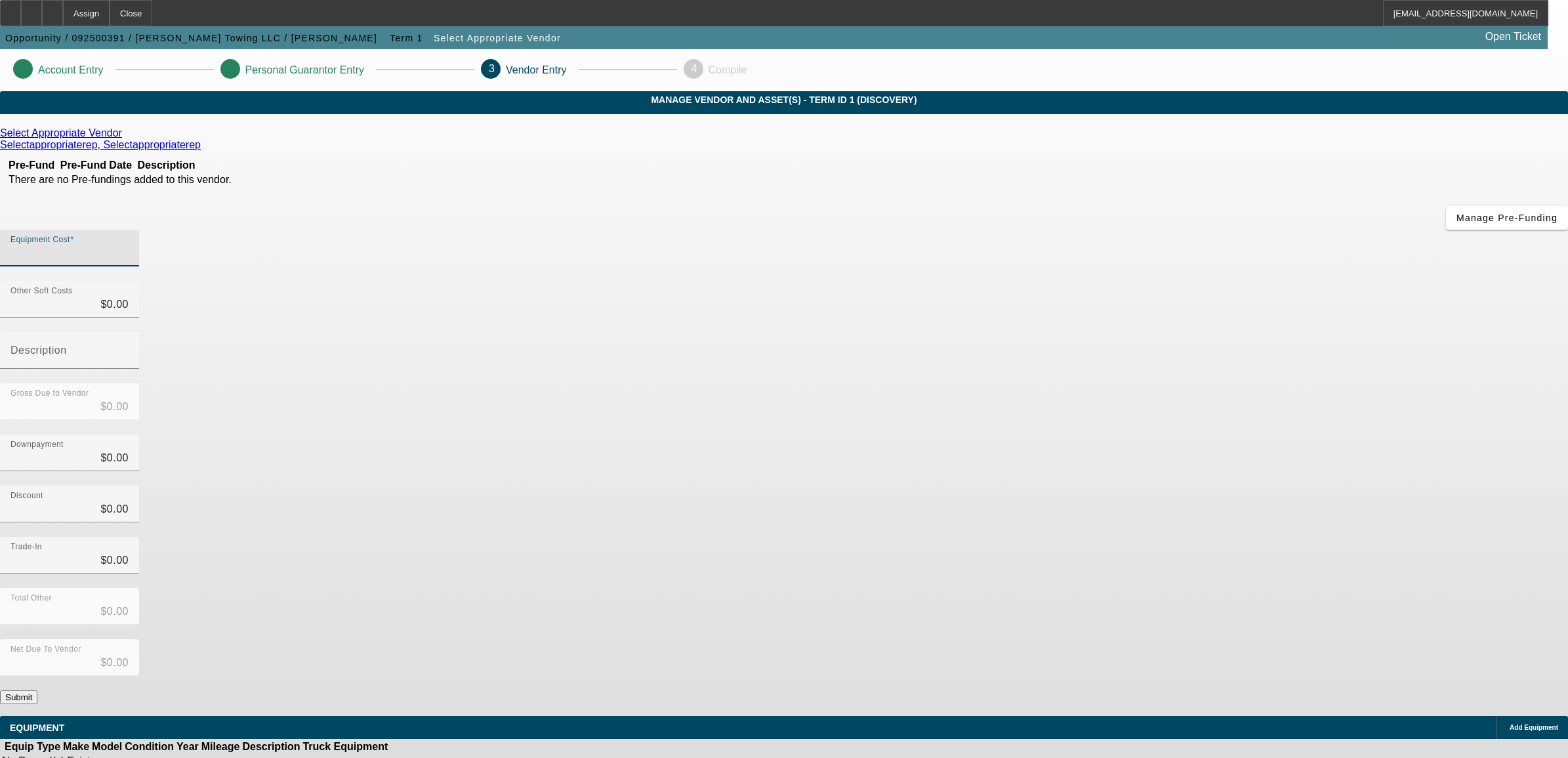
click at [129, 246] on input "Equipment Cost" at bounding box center [70, 253] width 118 height 15
type input "1"
type input "$1.00"
type input "13"
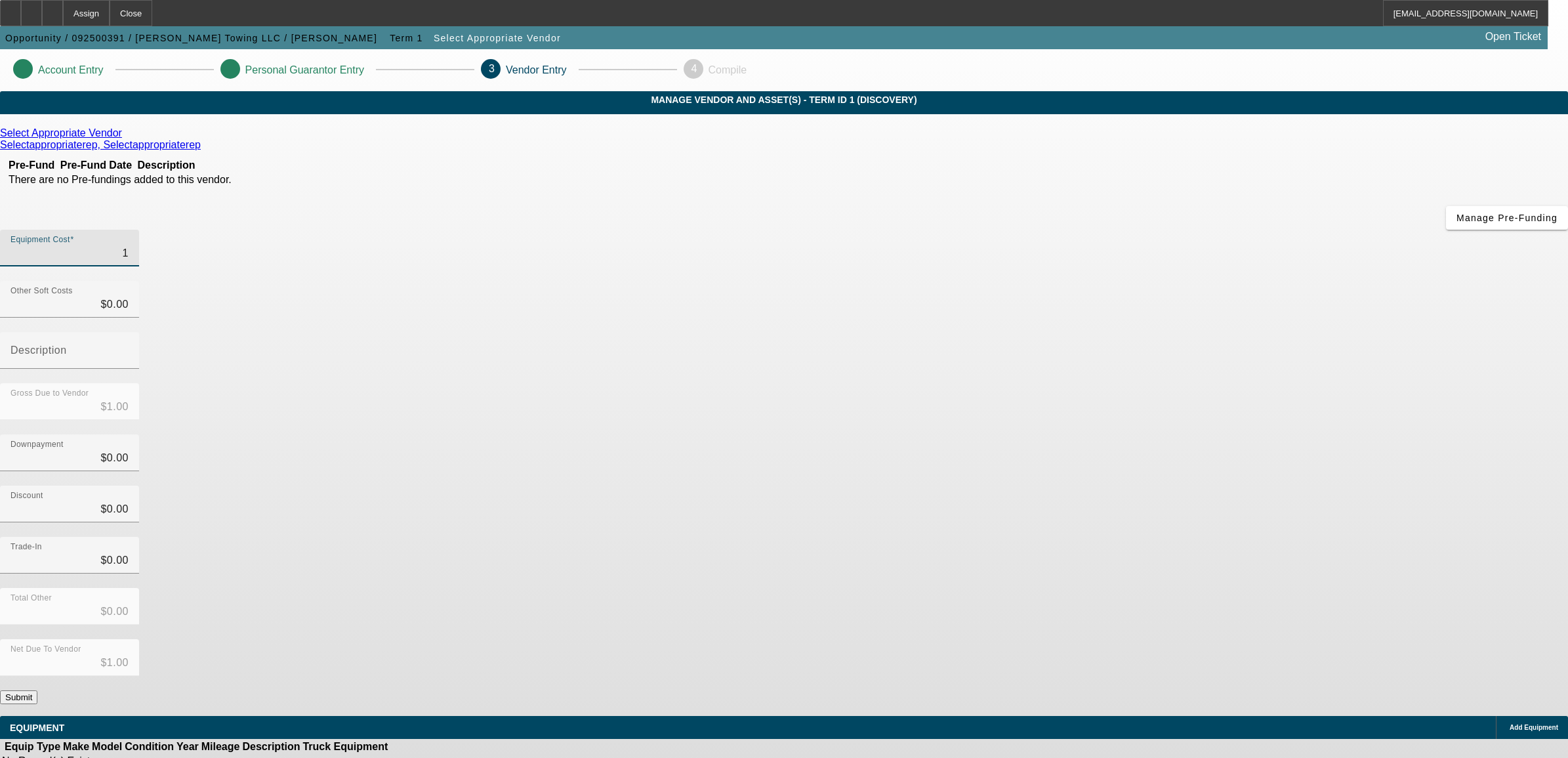
type input "$13.00"
type input "130"
type input "$130.00"
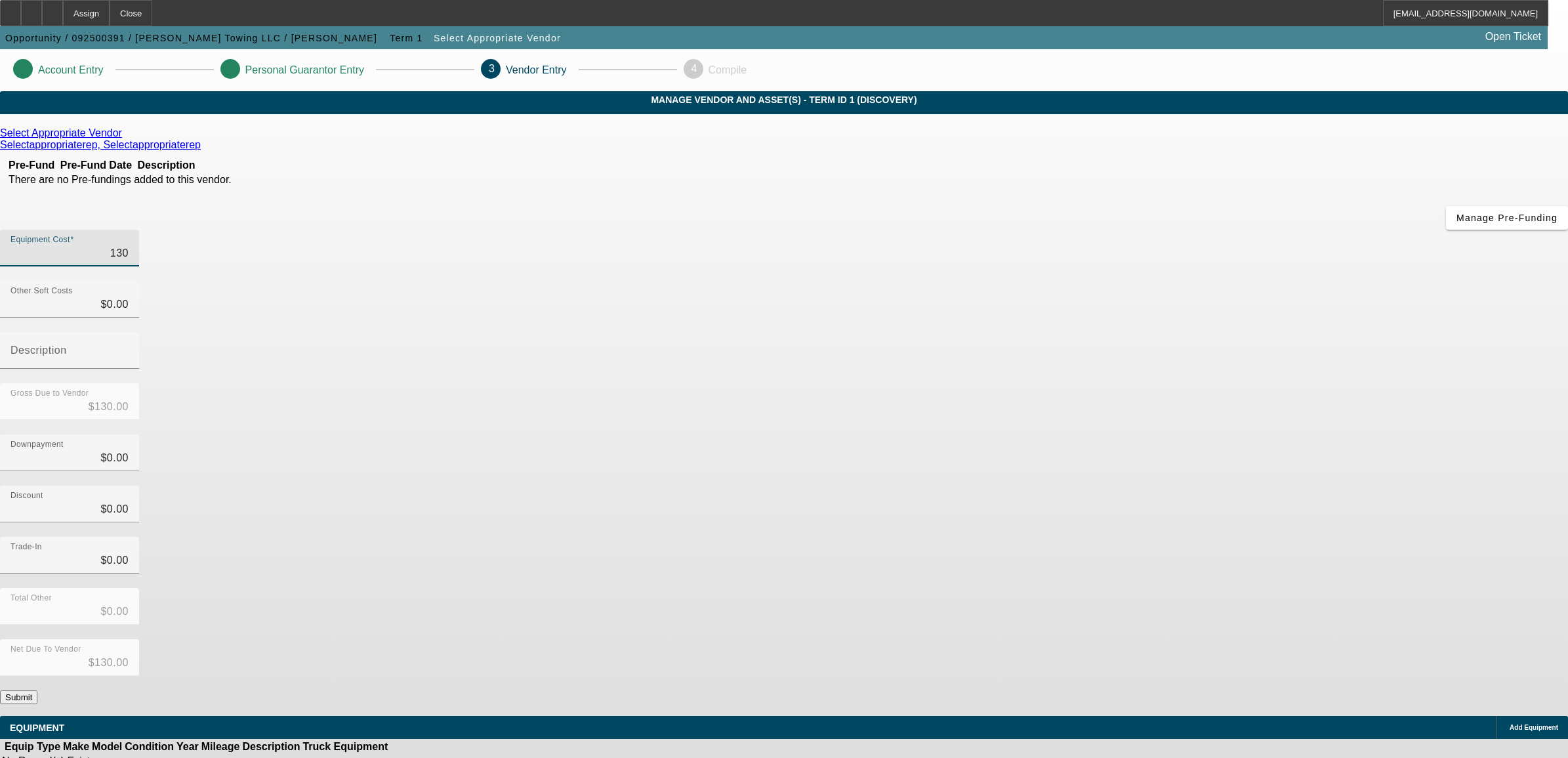
type input "1300"
type input "$1,300.00"
type input "130"
type input "$130.00"
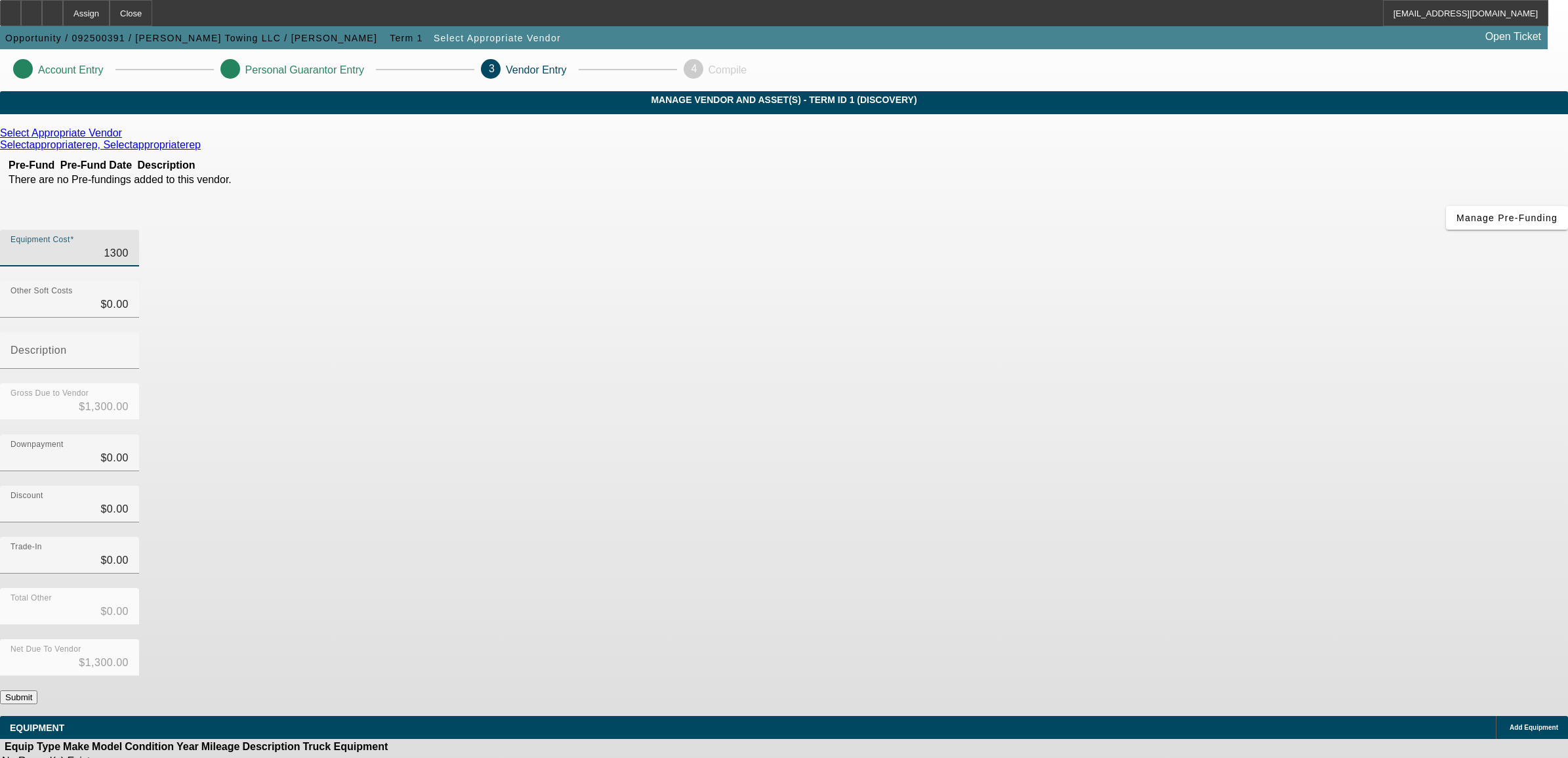
type input "$130.00"
type input "1300"
type input "$1,300.00"
type input "13000"
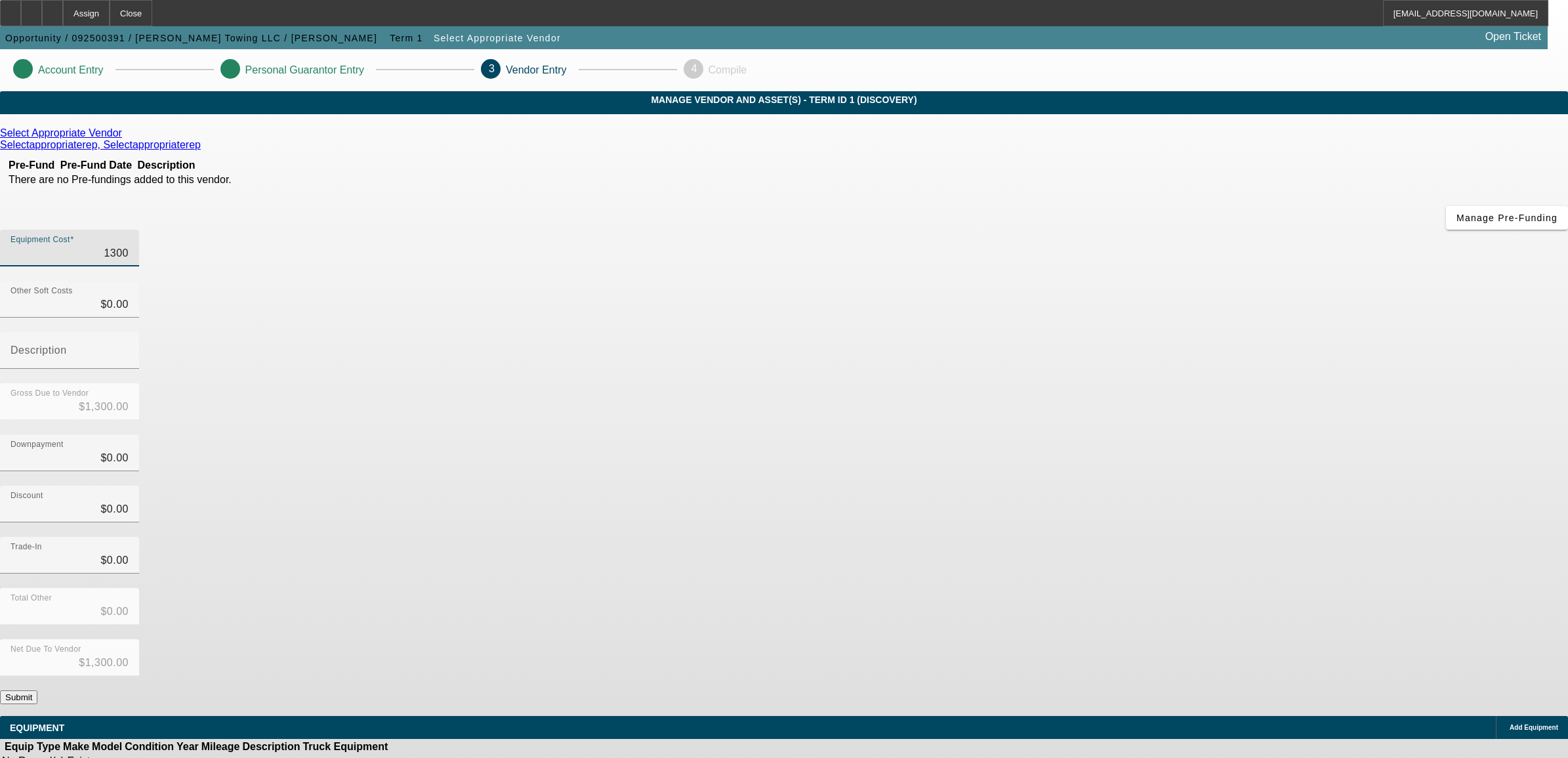
type input "$13,000.00"
type input "130000"
type input "$130,000.00"
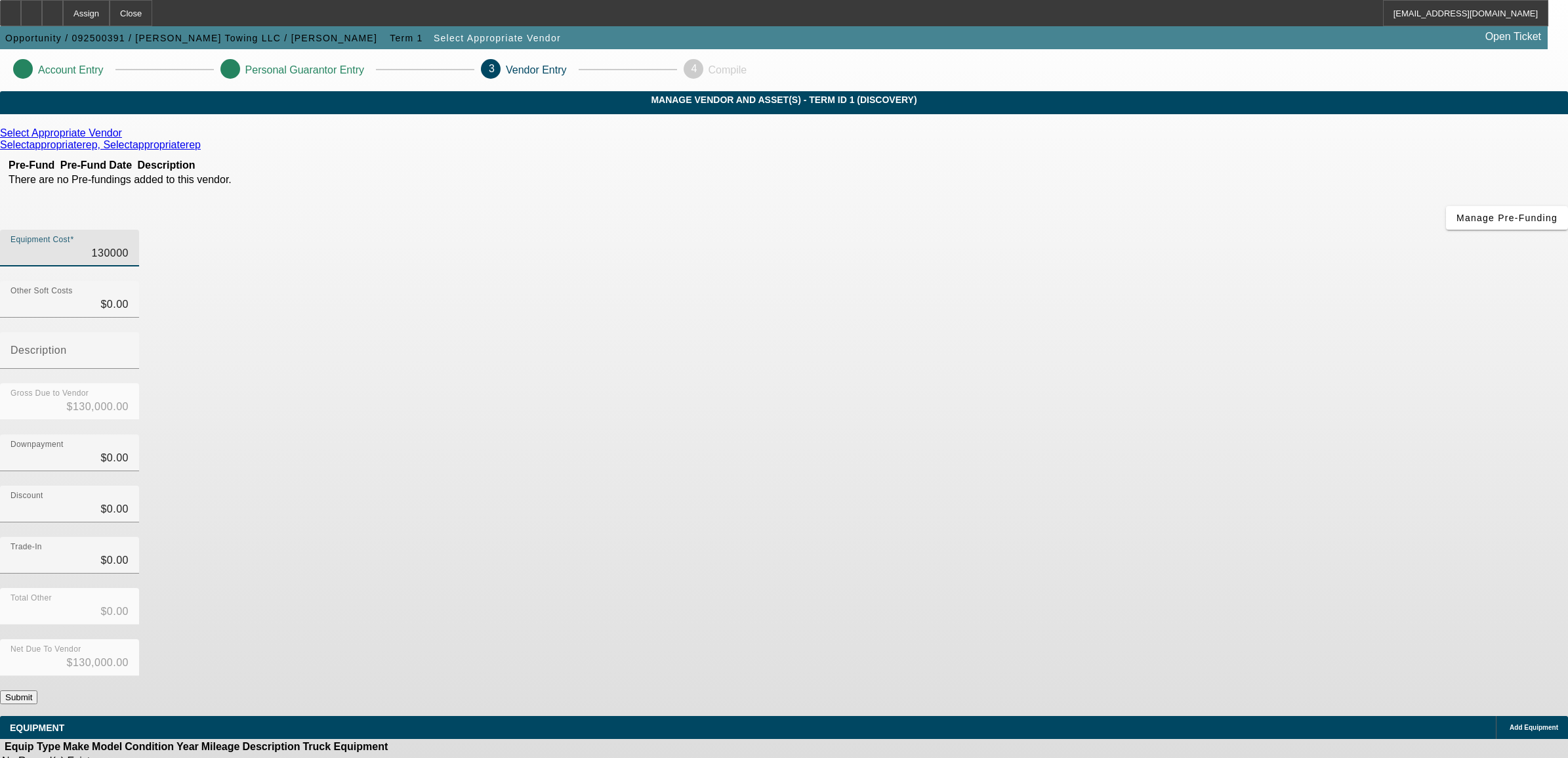
type input "$130,000.00"
type input "$0.00"
click at [1507, 727] on icon at bounding box center [1507, 727] width 0 height 0
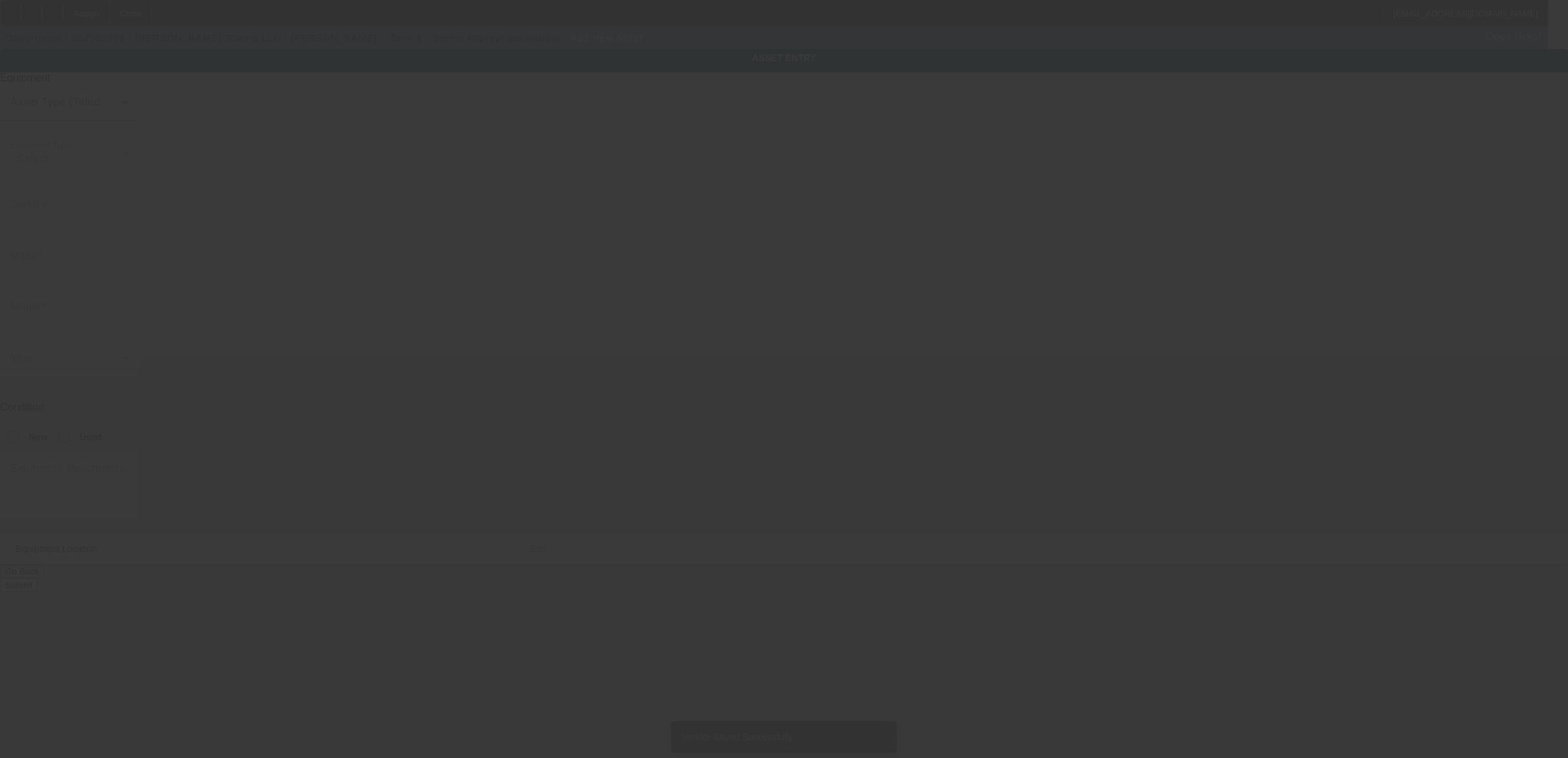
type input "601 McKeithen Dr"
type input "Alexandria"
type input "71303"
type input "Rapides"
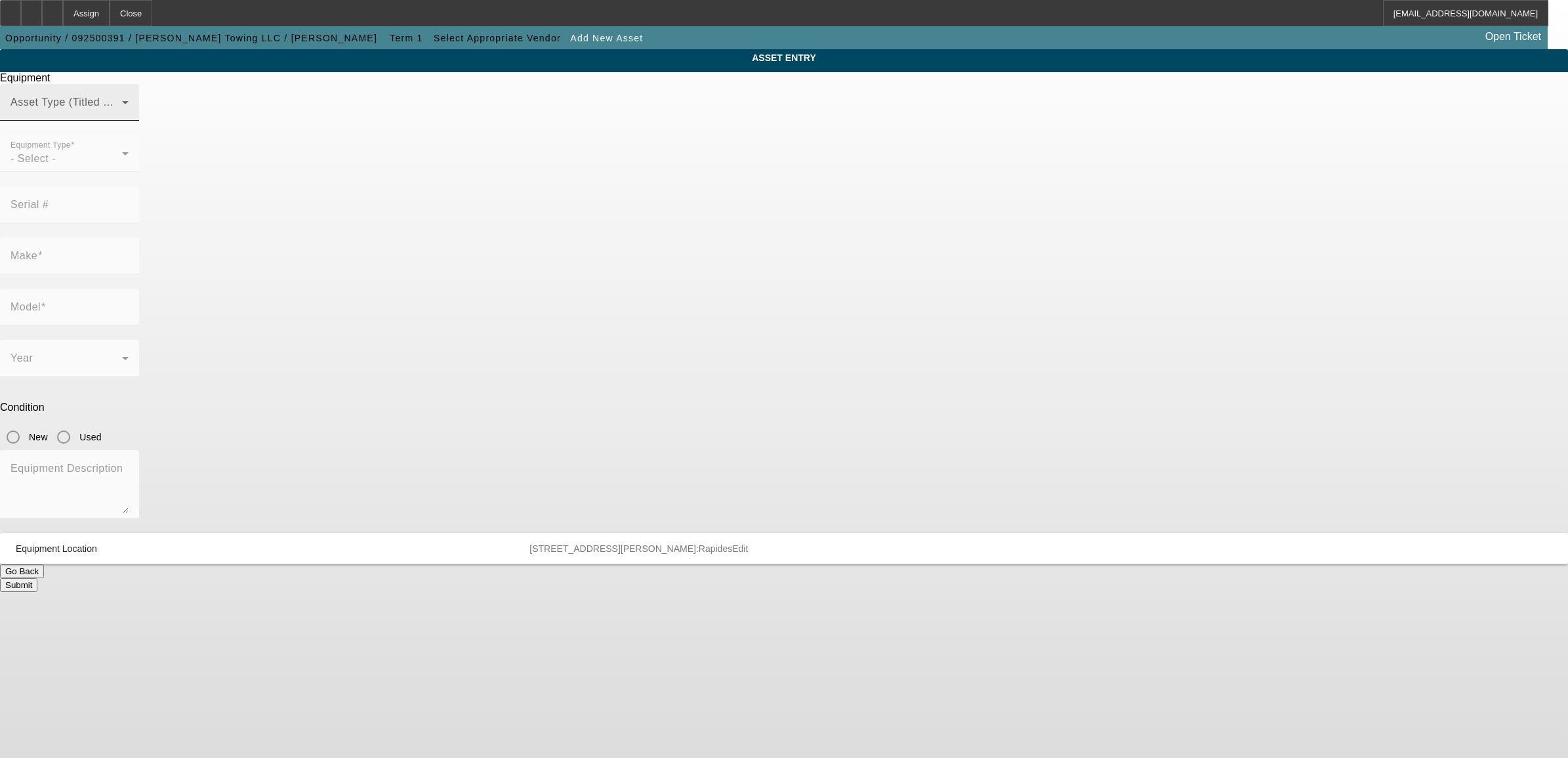
click at [122, 116] on span at bounding box center [66, 107] width 112 height 15
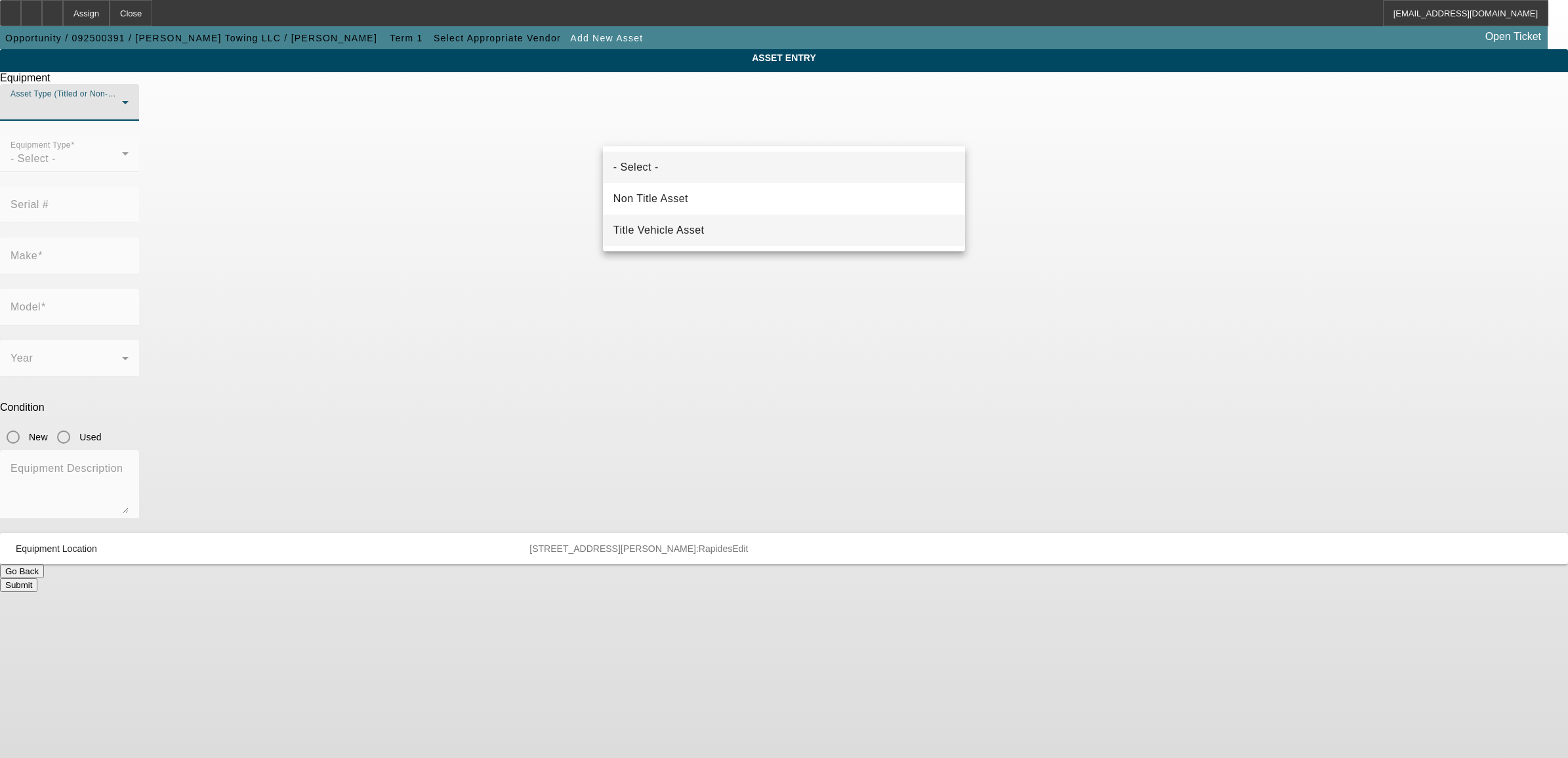
click at [657, 228] on span "Title Vehicle Asset" at bounding box center [659, 230] width 91 height 15
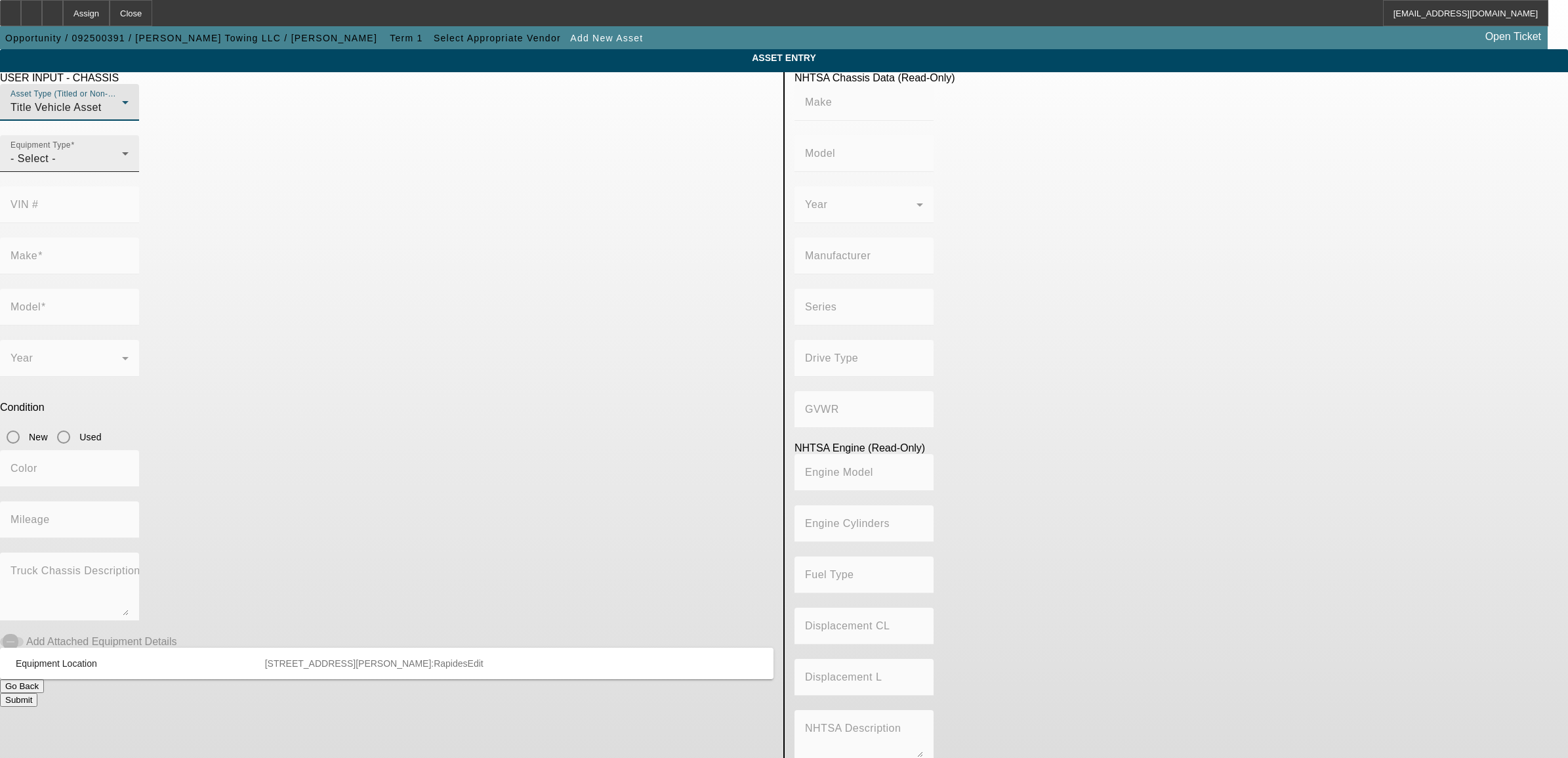
click at [122, 166] on div "- Select -" at bounding box center [66, 158] width 112 height 15
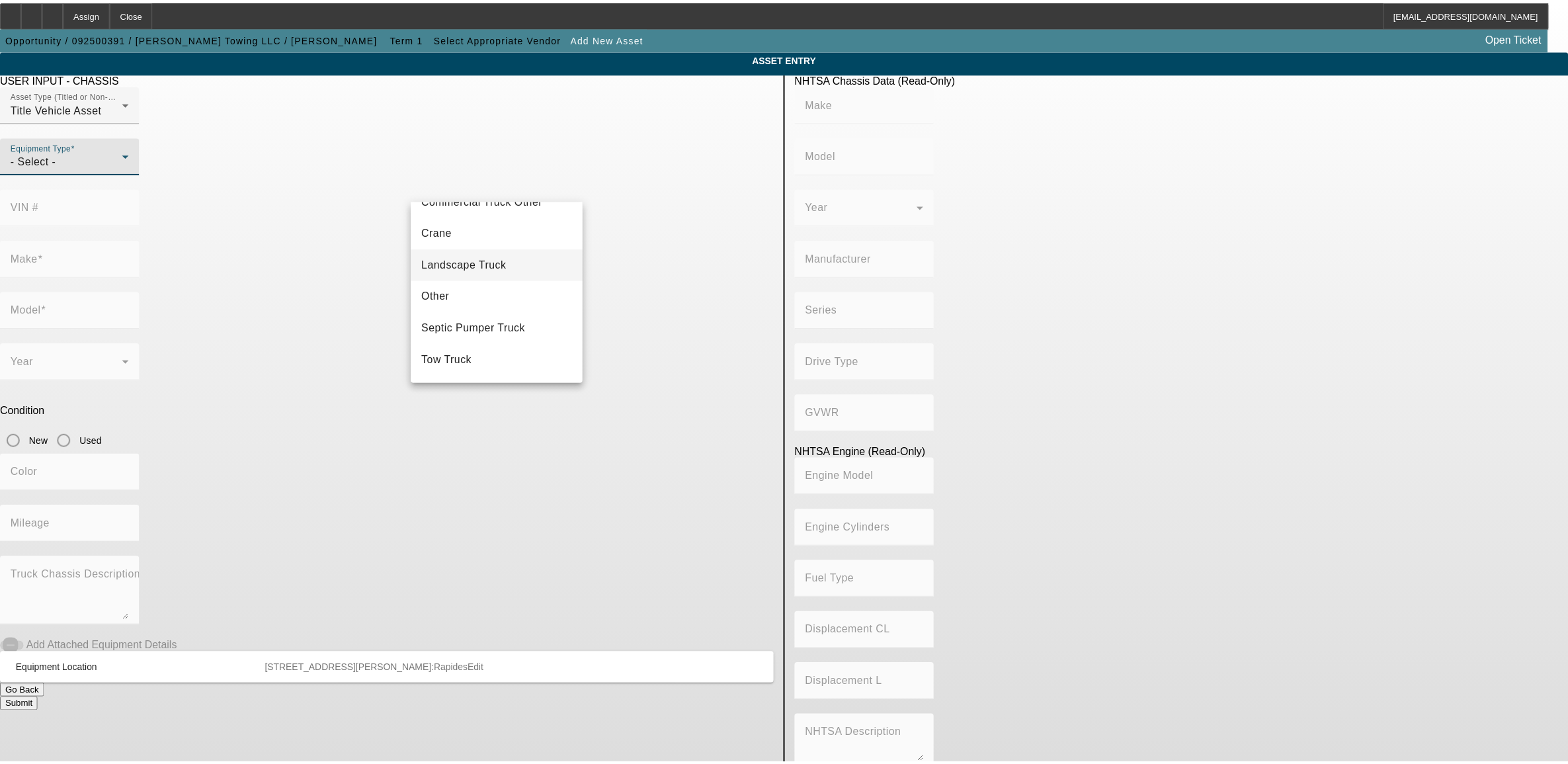
scroll to position [146, 0]
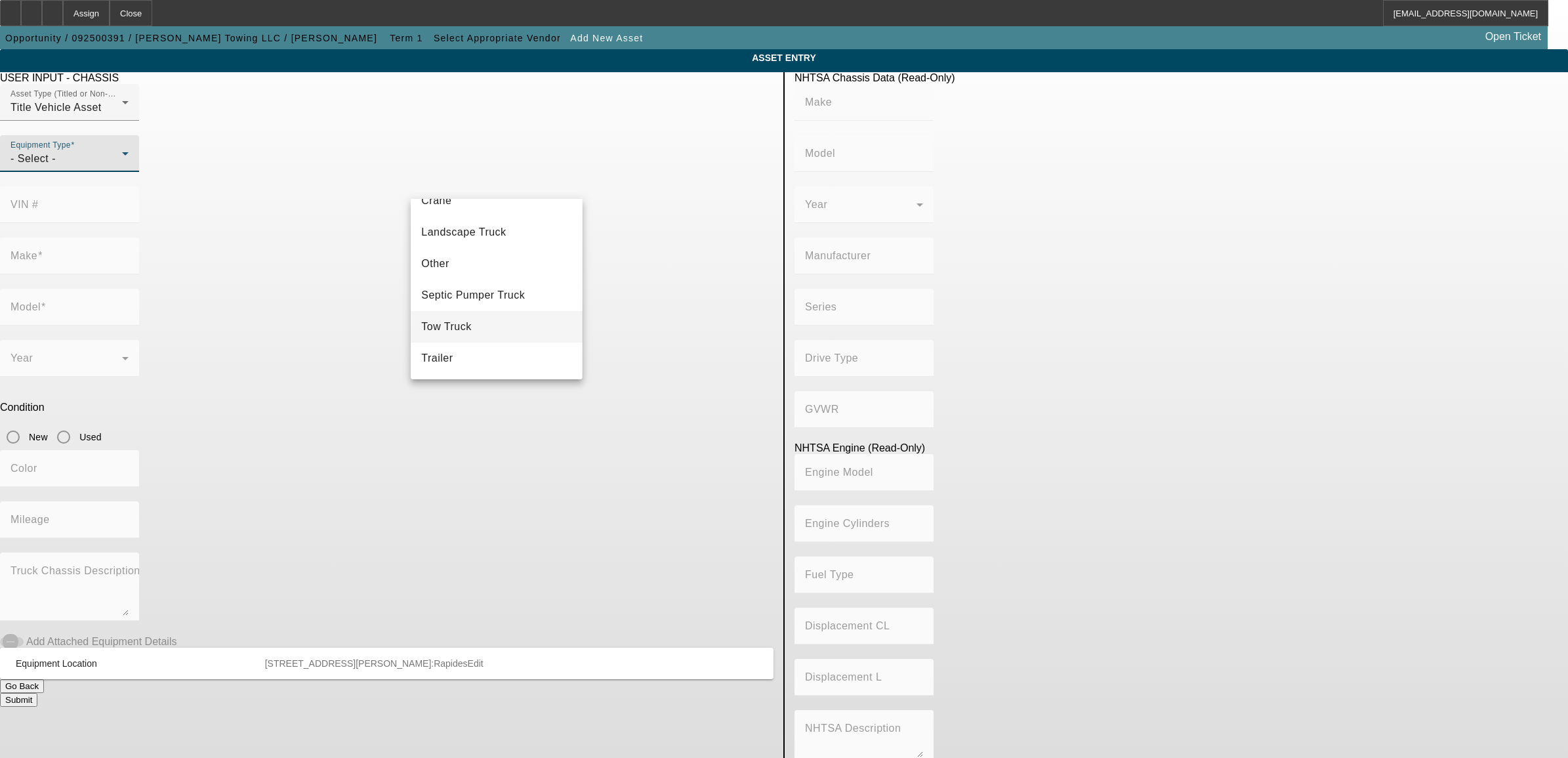
click at [455, 326] on span "Tow Truck" at bounding box center [446, 326] width 51 height 15
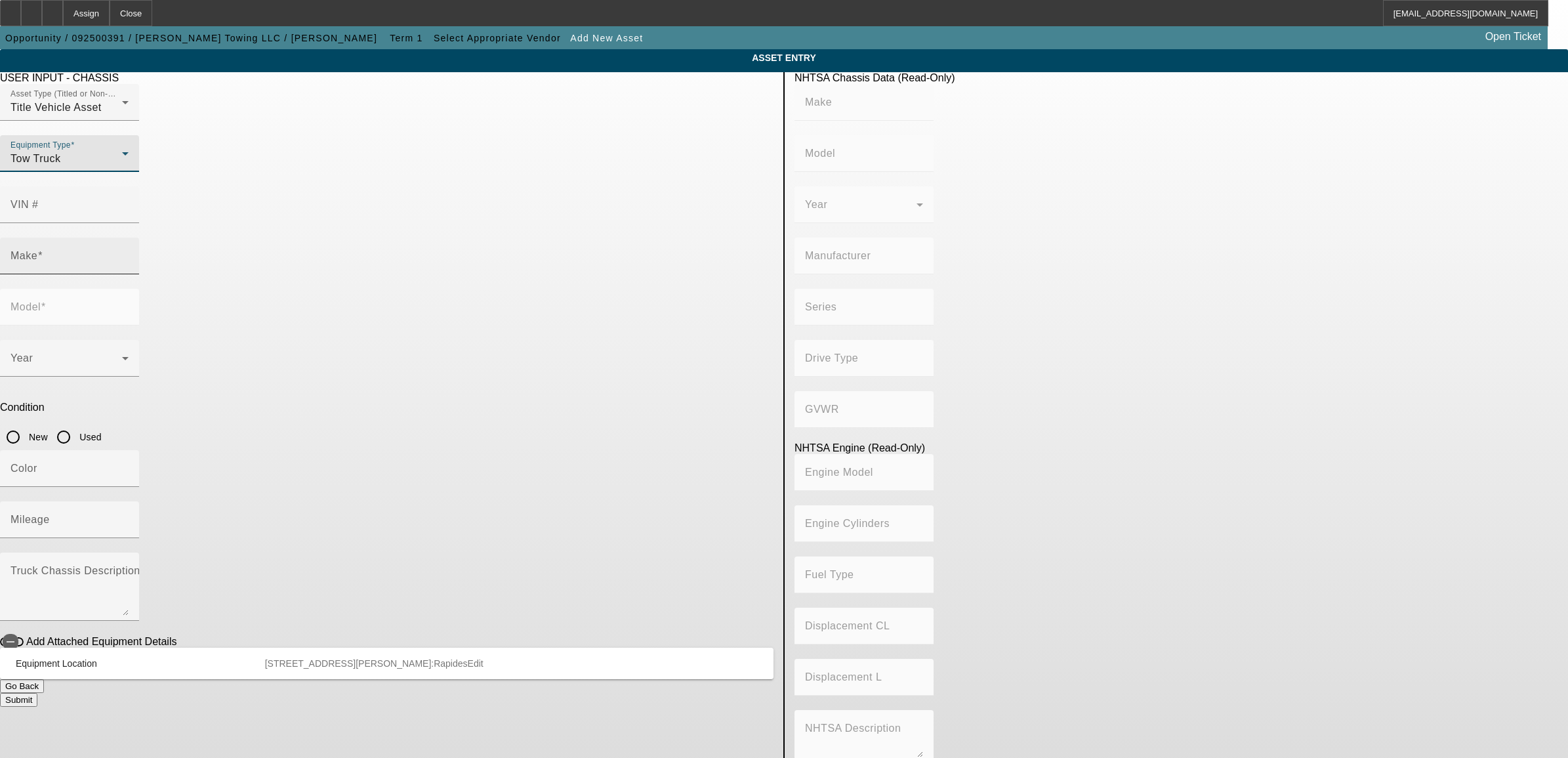
click at [129, 253] on input "Make" at bounding box center [70, 260] width 118 height 15
click at [129, 187] on div "VIN #" at bounding box center [70, 204] width 118 height 36
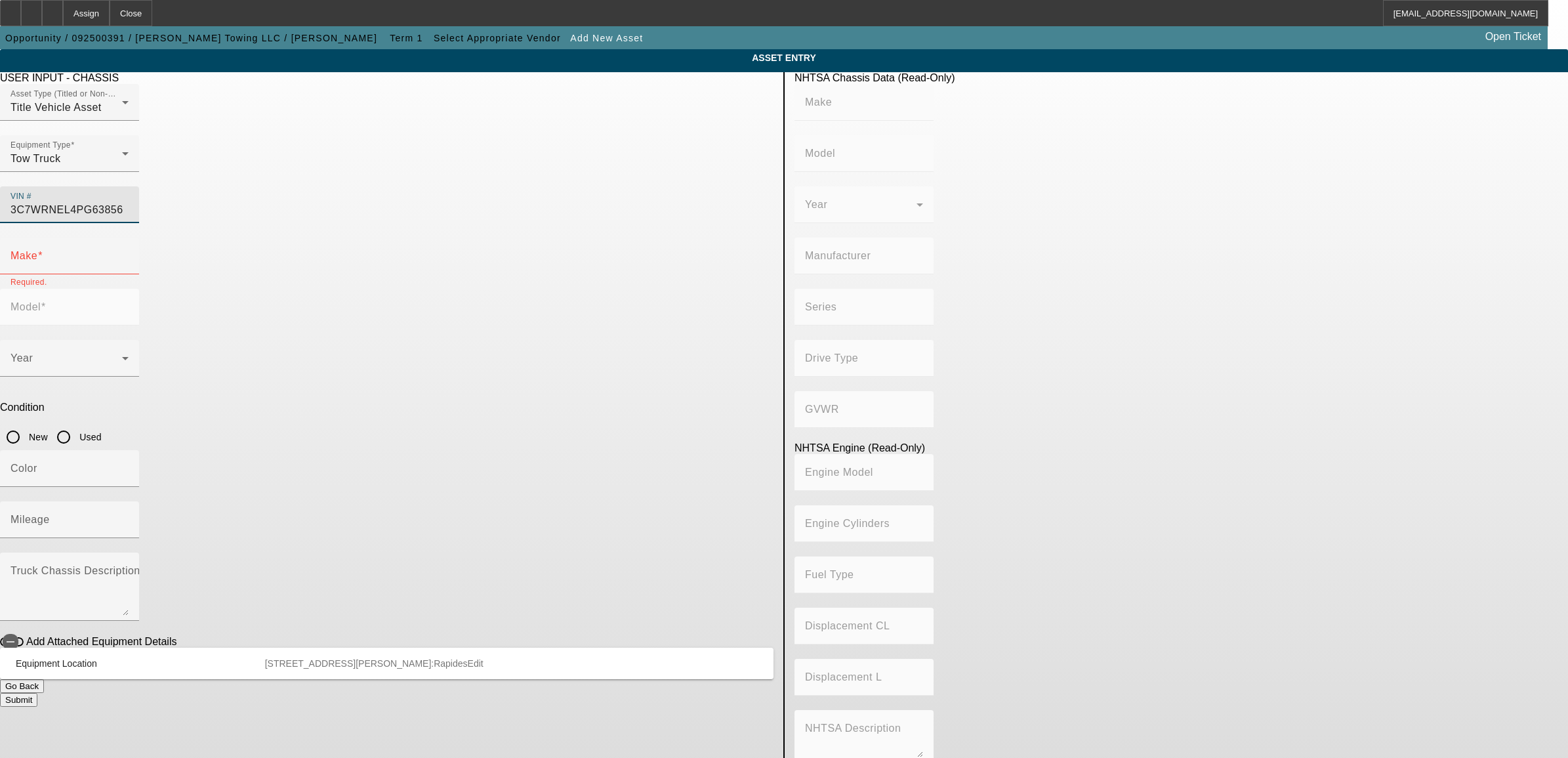
type input "3C7WRNEL4PG638566"
type input "RAM"
type input "5500"
type input "CHRYSLER DE MEXICO TOLUCA"
type input "DP"
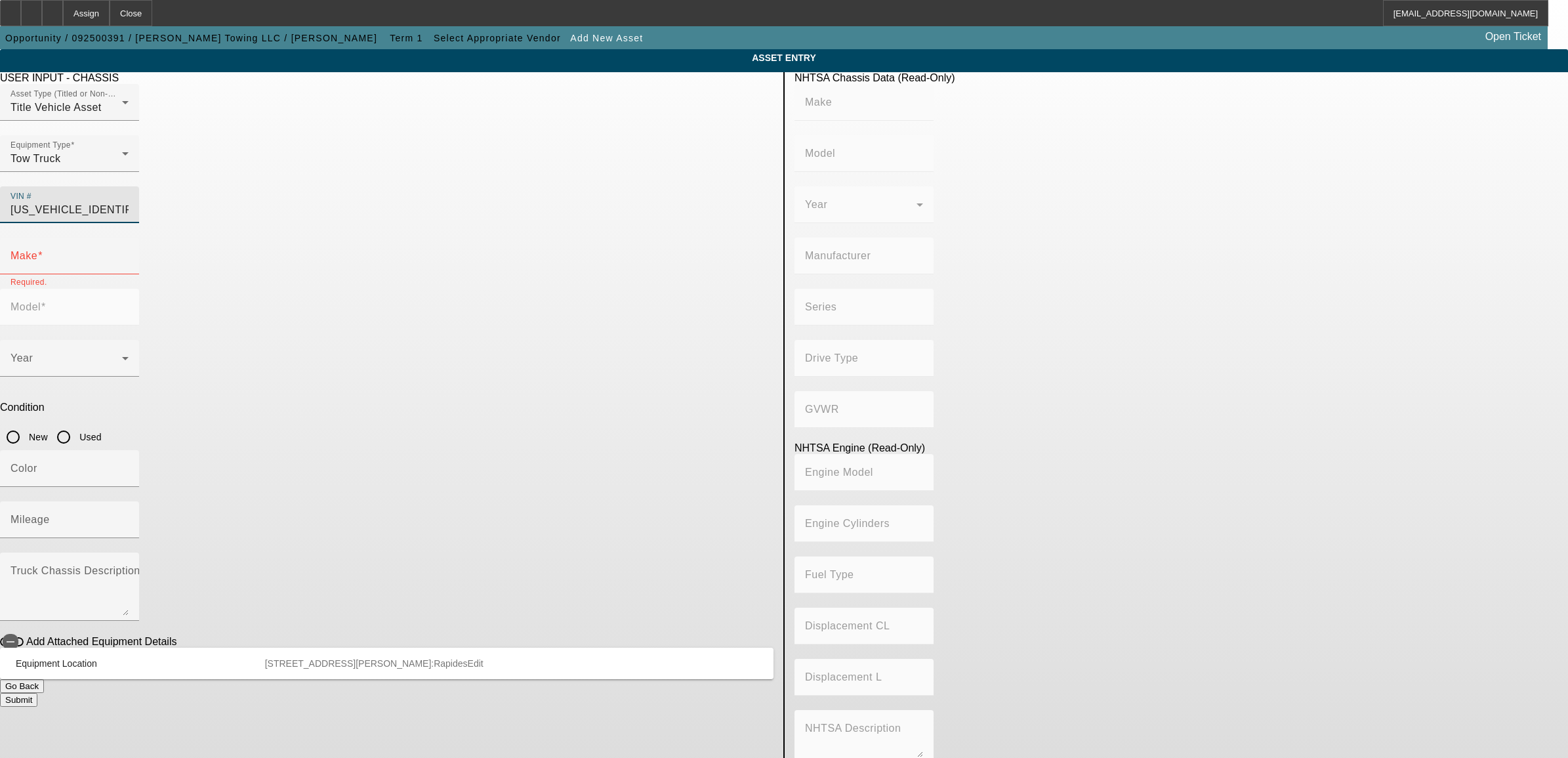
type input "4WD/4-Wheel Drive/4x4"
type input "Class 5: 16,001 - 19,500 lb (7,258 - 8,845 kg)"
type input "6"
type input "Diesel"
type input "408.85908543470"
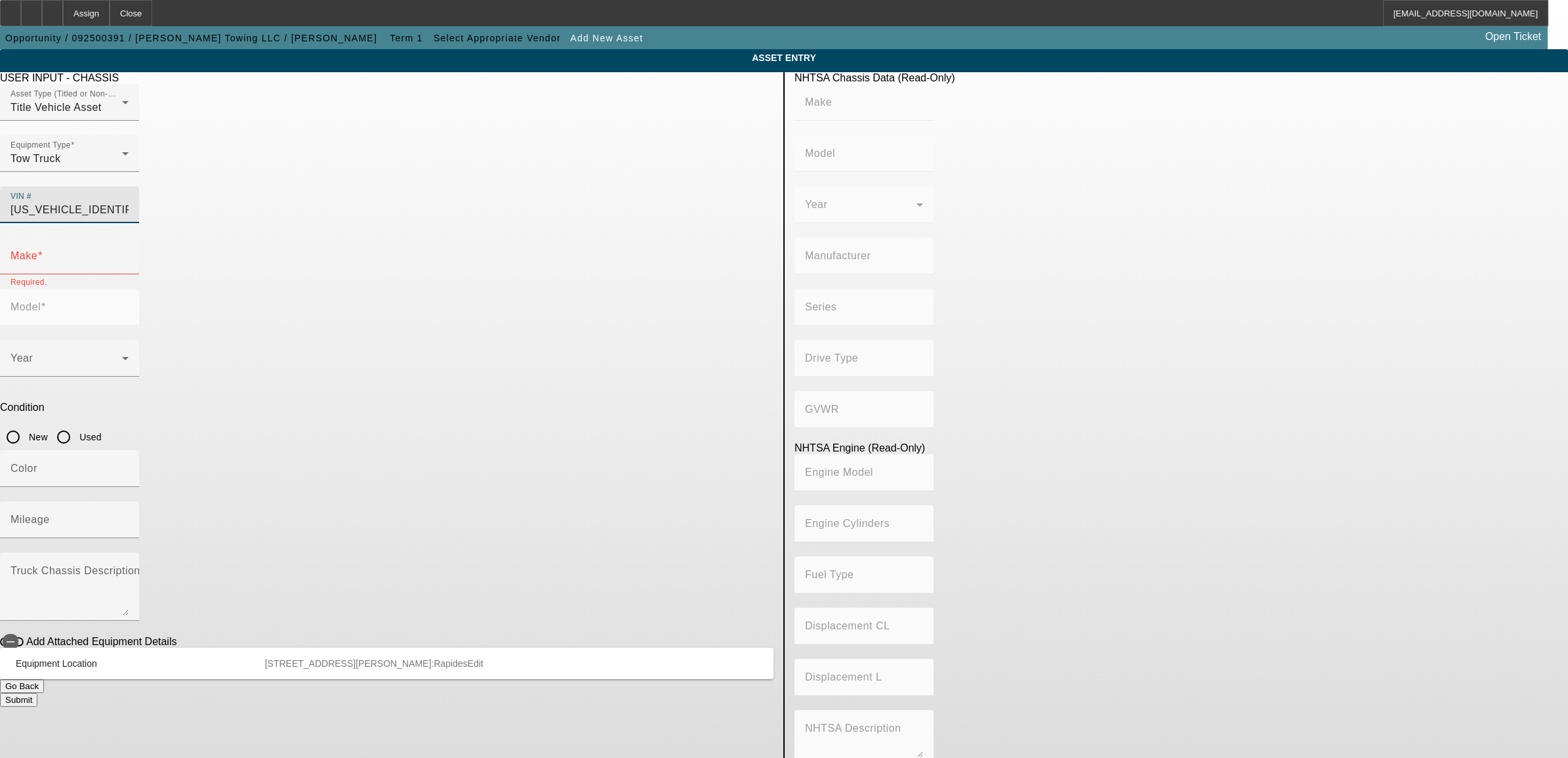
type input "6.7"
type input "RAM"
type input "5500"
type input "3C7WRNEL4PG638566"
click at [77, 423] on input "Used" at bounding box center [64, 436] width 26 height 26
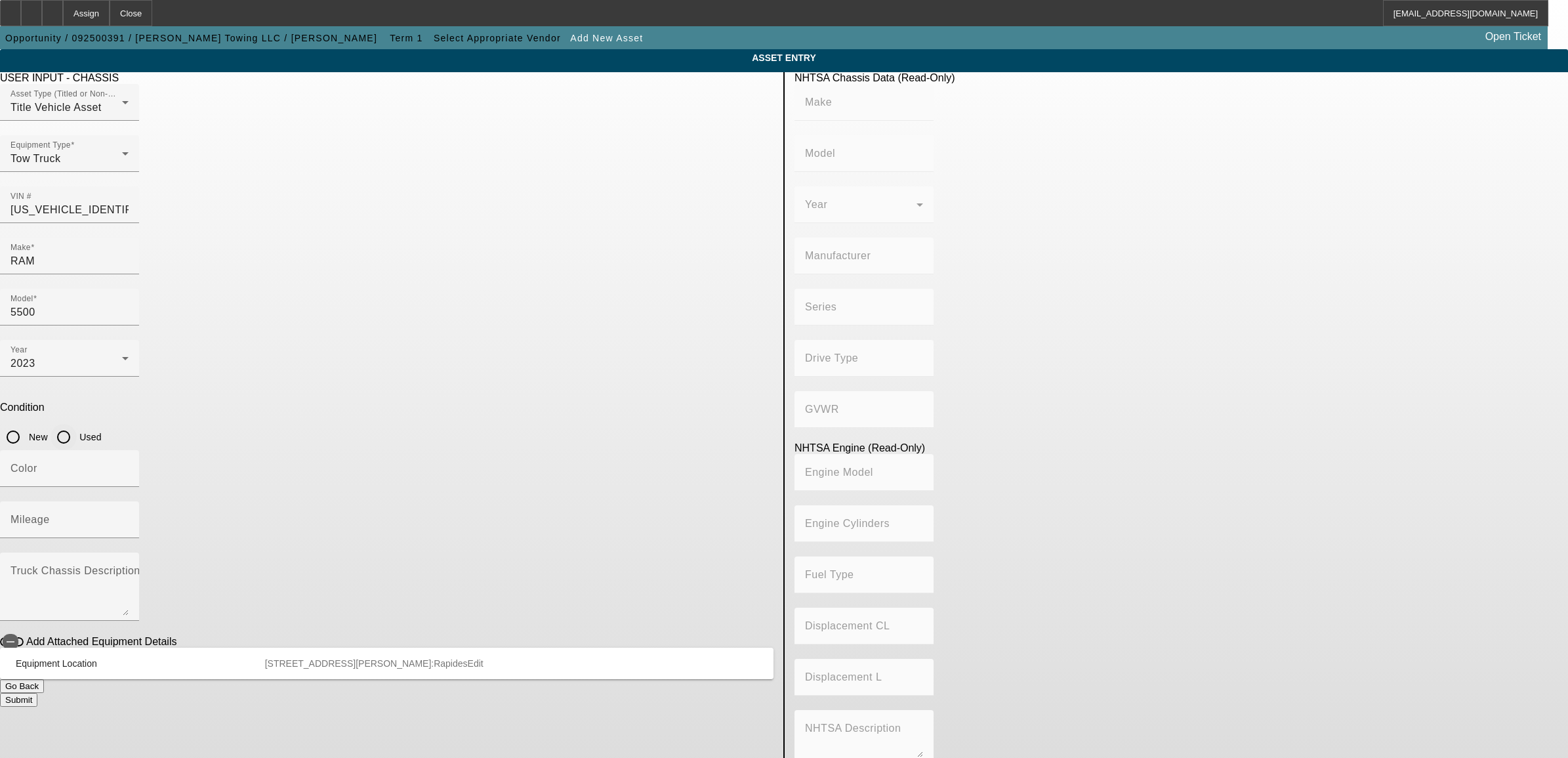
radio input "true"
type input "RAM"
type input "5500"
type input "CHRYSLER DE MEXICO TOLUCA"
type input "DP"
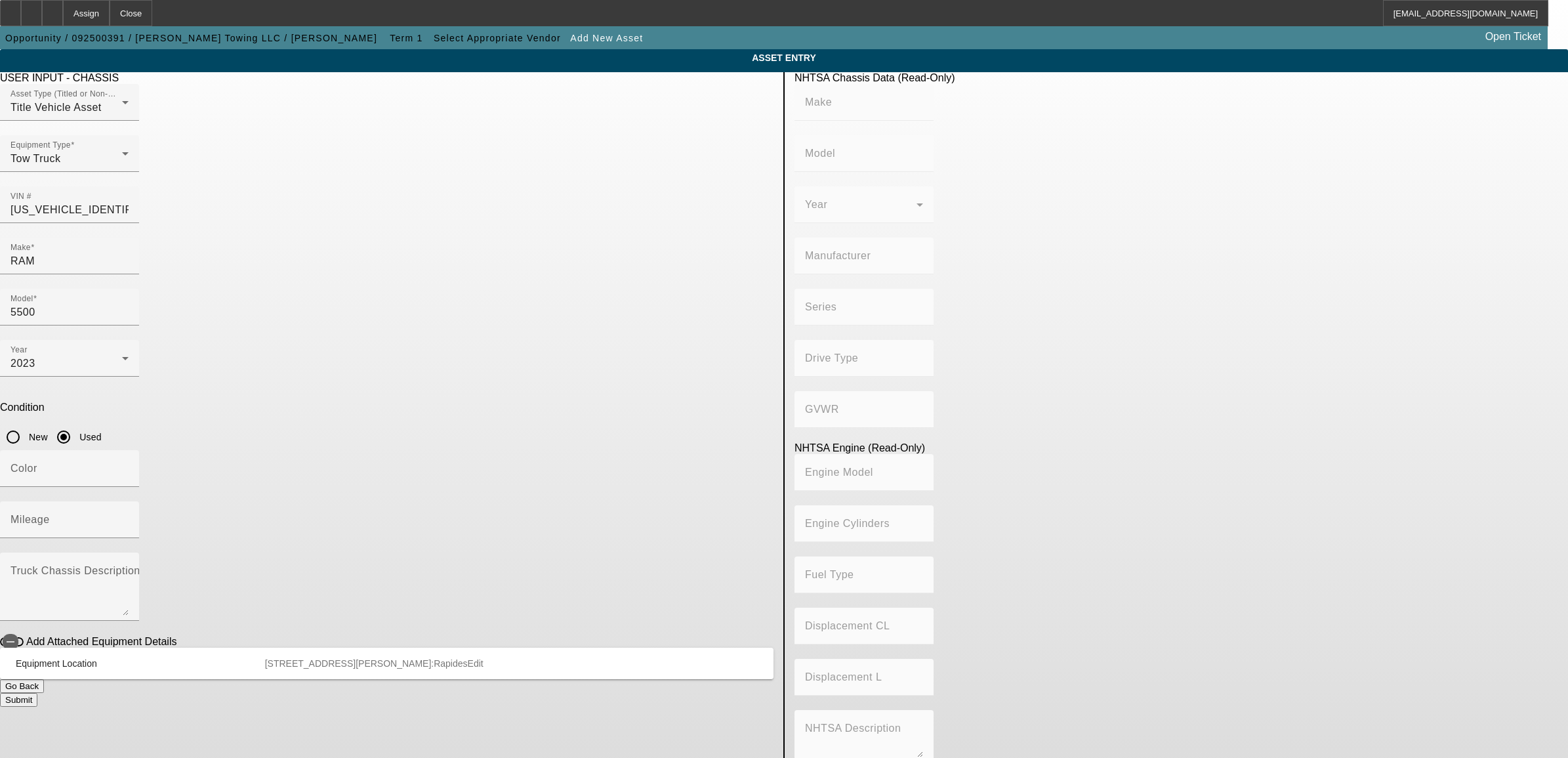
type input "4WD/4-Wheel Drive/4x4"
type input "Class 5: 16,001 - 19,500 lb (7,258 - 8,845 kg)"
type input "6"
type input "Diesel"
type input "408.85908543470"
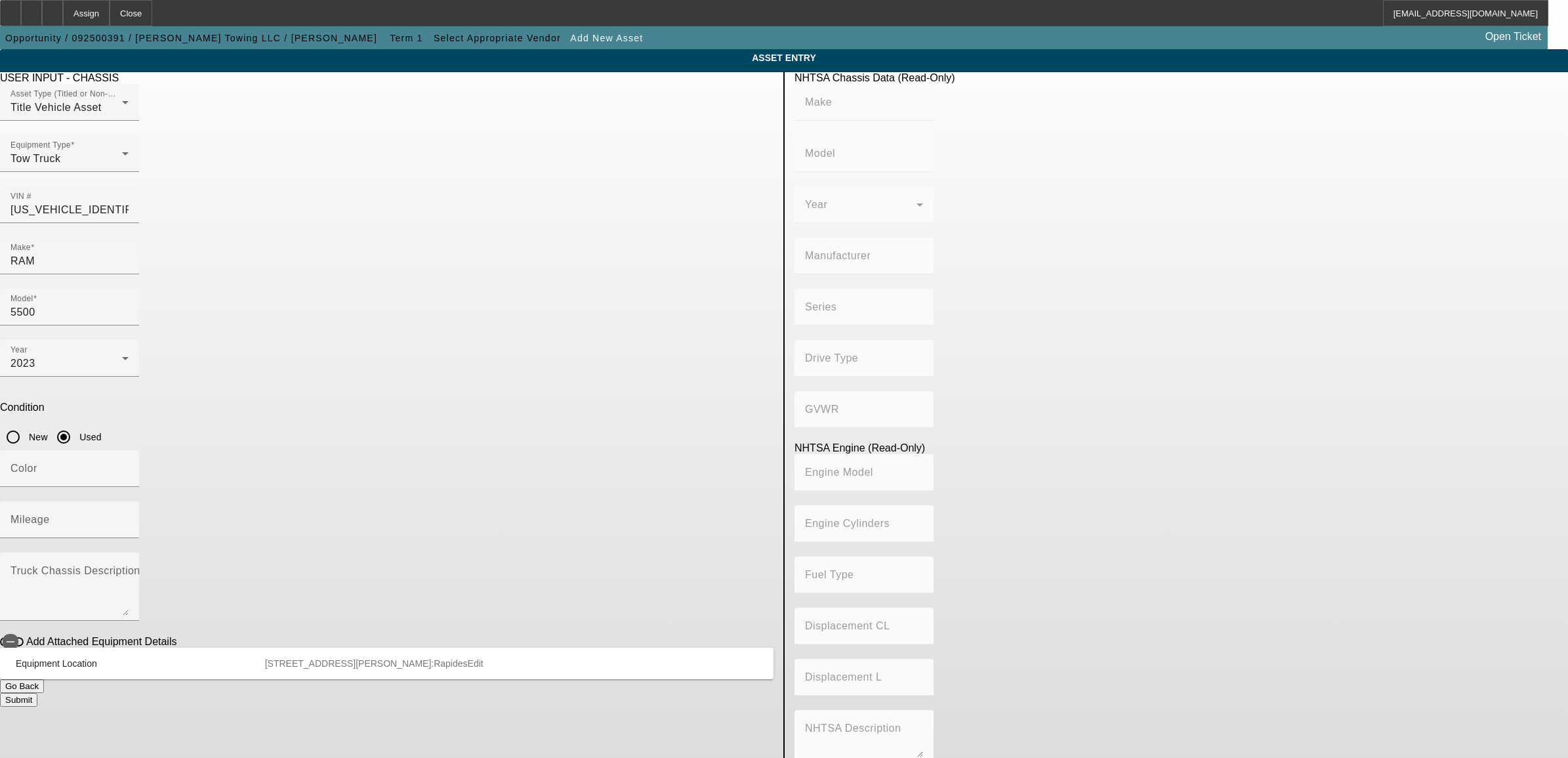
type input "6.7"
click at [50, 514] on mat-label "Mileage" at bounding box center [30, 520] width 40 height 11
click at [129, 517] on input "Mileage" at bounding box center [70, 524] width 118 height 15
click at [129, 501] on div "Mileage" at bounding box center [70, 519] width 118 height 36
type input "2"
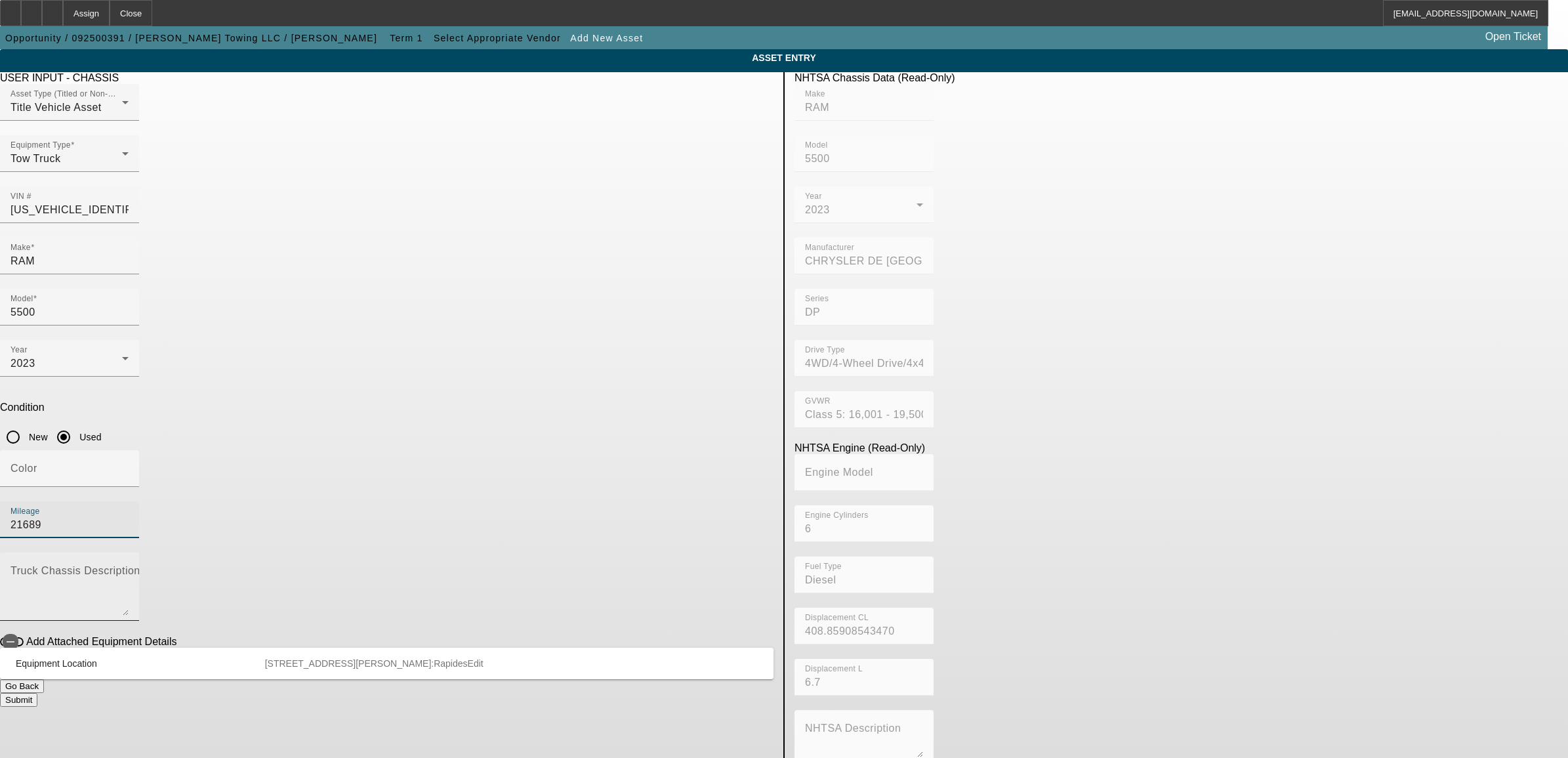
type input "21689"
click at [306, 565] on mat-label "Truck Chassis Description (Describe the truck chassis only)" at bounding box center [158, 571] width 295 height 11
click at [129, 568] on textarea "Truck Chassis Description (Describe the truck chassis only)" at bounding box center [70, 592] width 118 height 47
click at [16, 636] on icon "button" at bounding box center [11, 642] width 12 height 12
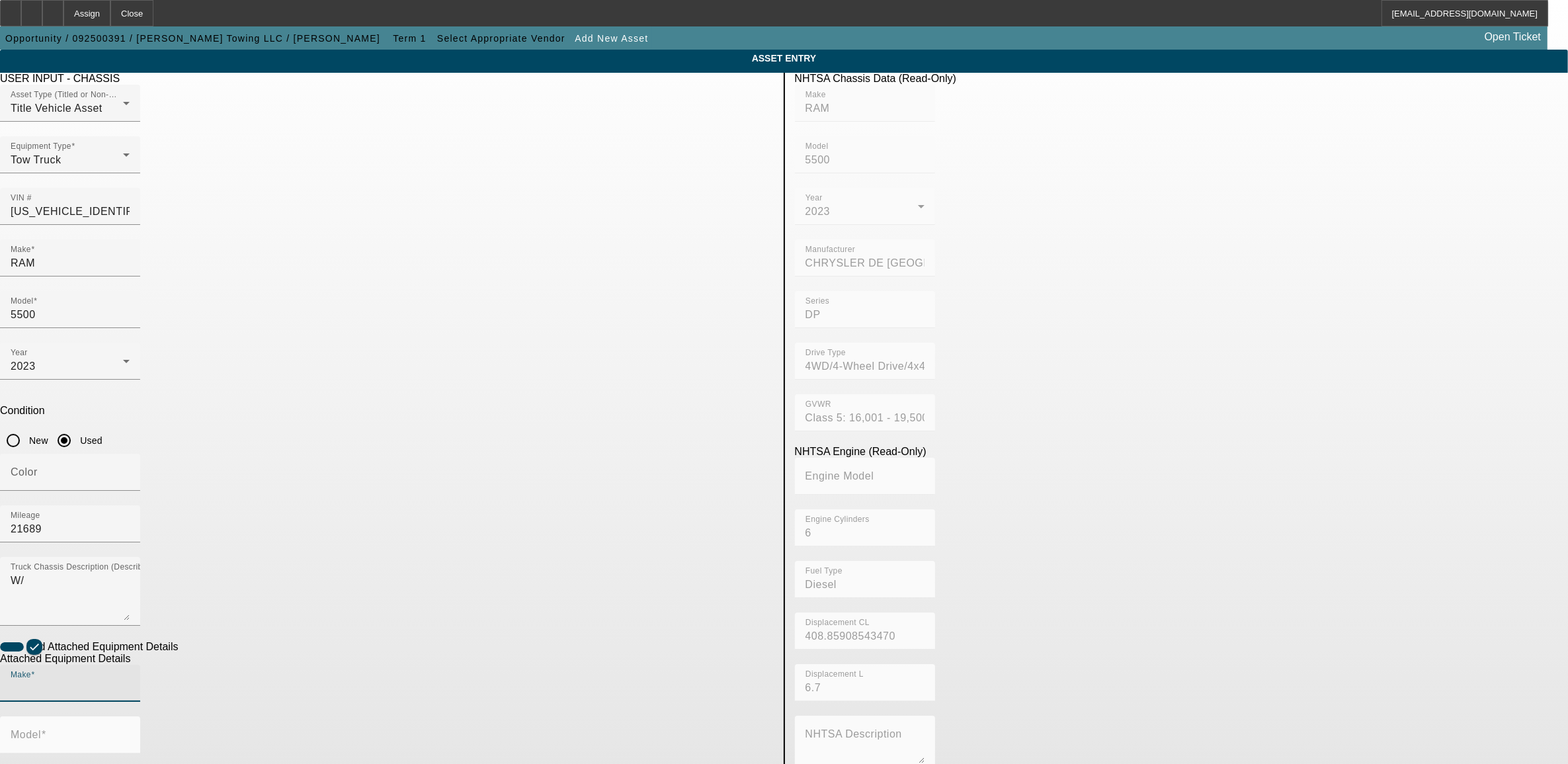
click at [130, 680] on input "Make" at bounding box center [70, 687] width 119 height 15
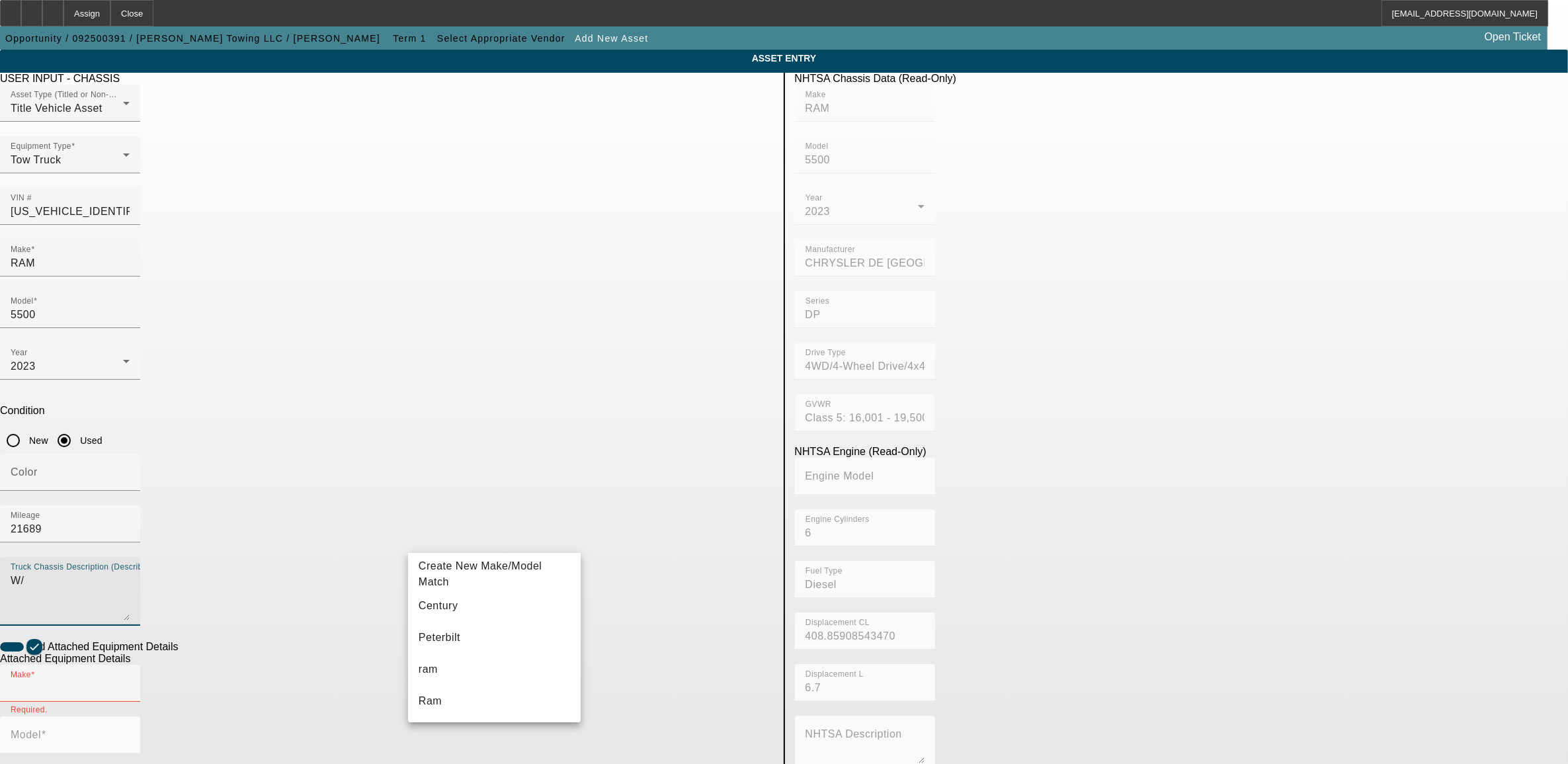
drag, startPoint x: 528, startPoint y: 410, endPoint x: 367, endPoint y: 424, distance: 161.6
click at [367, 424] on app-asset-collateral-manage "ASSET ENTRY USER INPUT - CHASSIS Asset Type (Titled or Non-Titled) Title Vehicl…" at bounding box center [784, 564] width 1568 height 1029
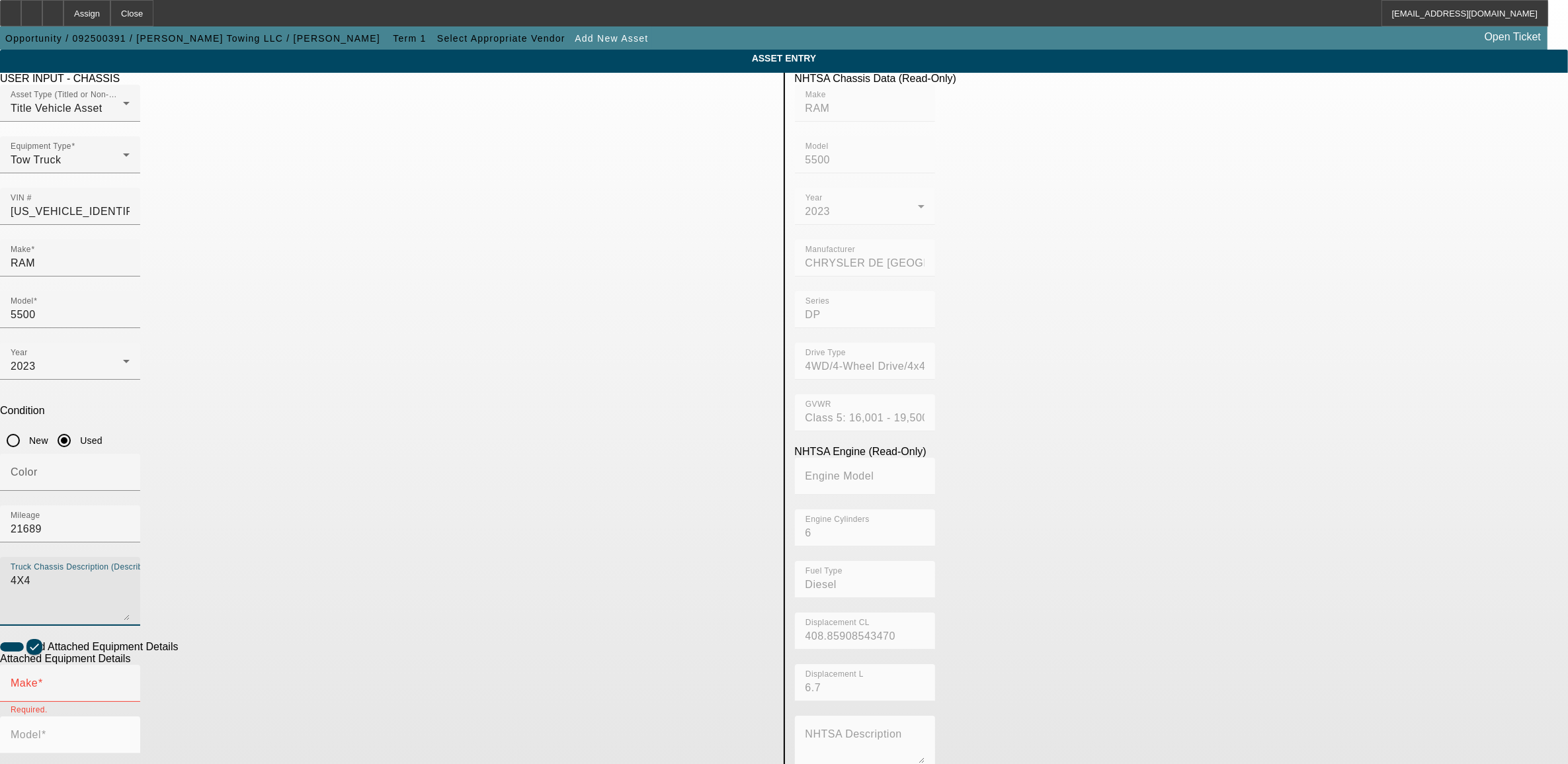
type textarea "4X4"
click at [130, 680] on input "Make" at bounding box center [70, 687] width 119 height 15
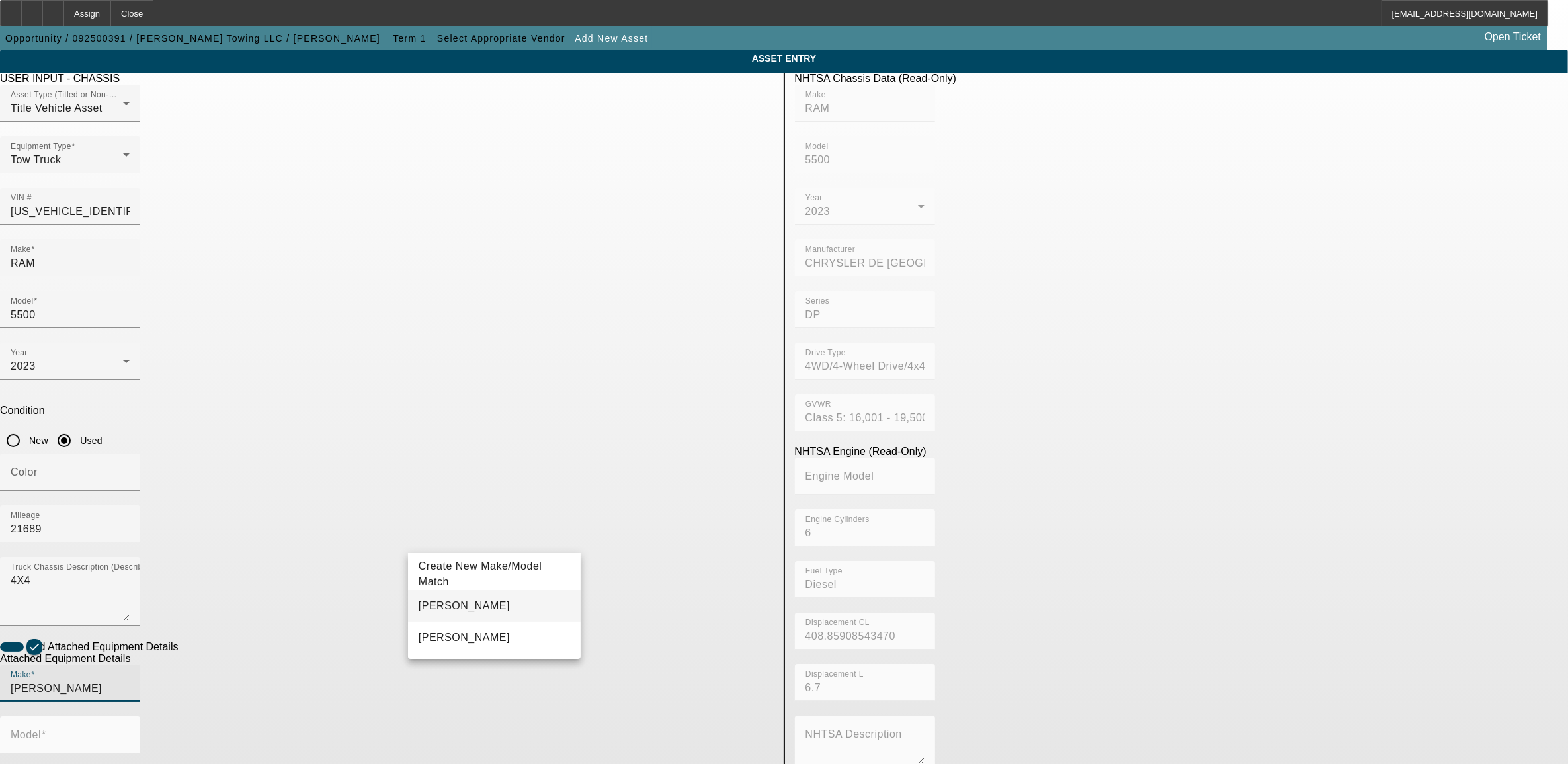
click at [453, 602] on mat-option "Jerr-Dan" at bounding box center [494, 605] width 173 height 32
type input "Jerr-Dan"
click at [41, 728] on mat-label "Model" at bounding box center [25, 734] width 30 height 11
click at [130, 732] on input "Model" at bounding box center [70, 740] width 119 height 15
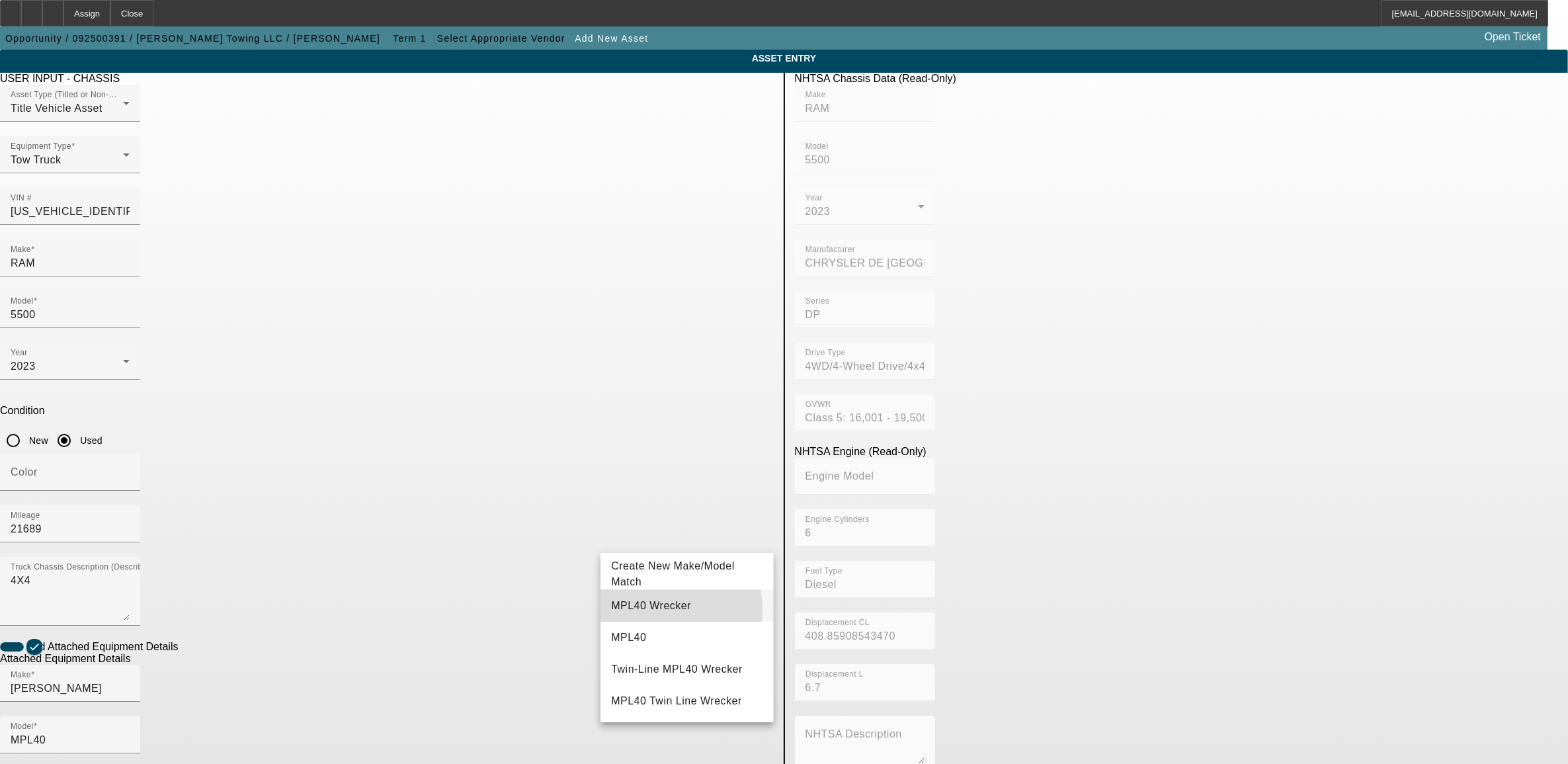
click at [639, 609] on span "MPL40 Wrecker" at bounding box center [651, 605] width 80 height 11
type input "MPL40 Wrecker"
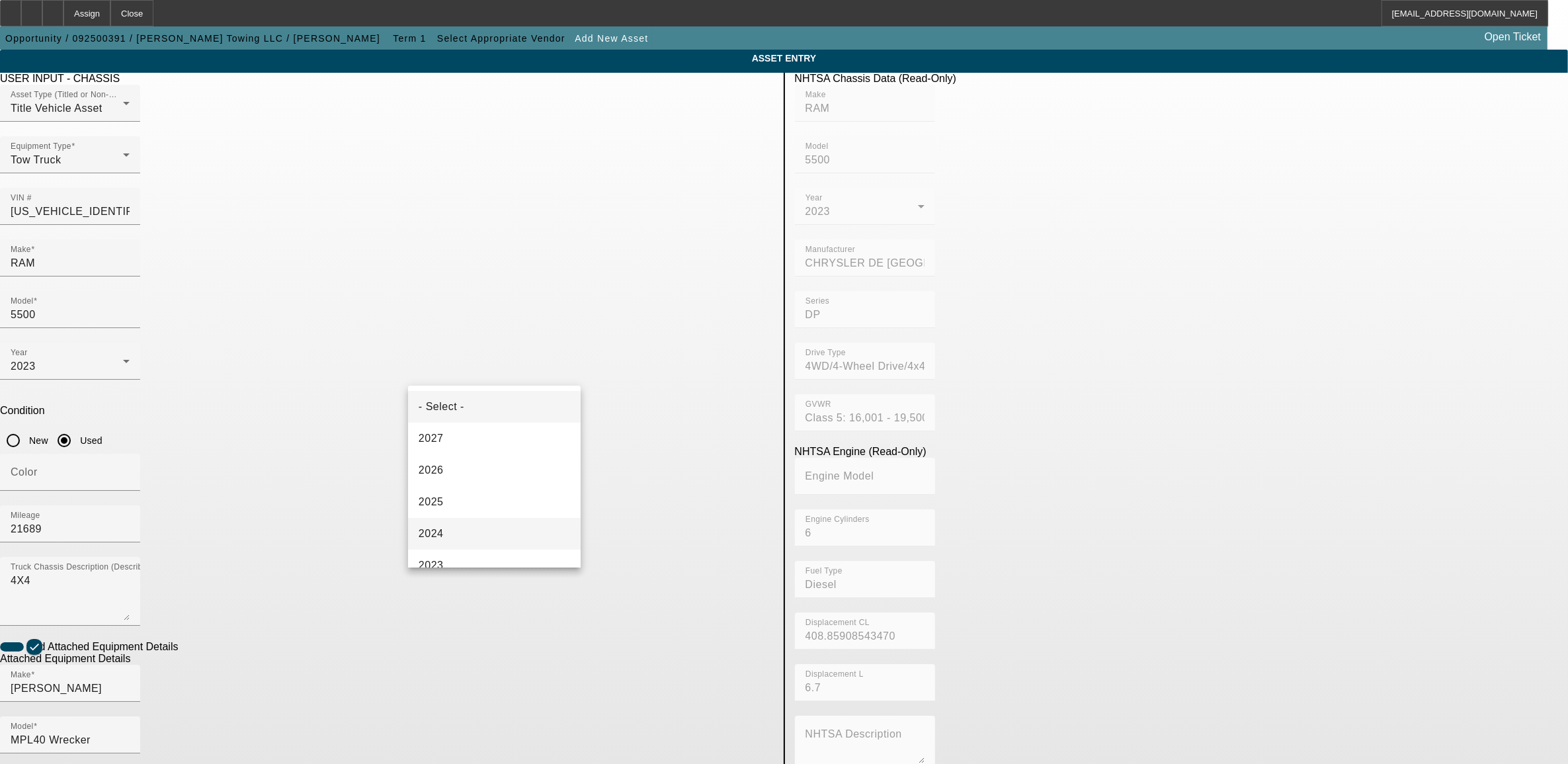
scroll to position [82, 0]
click at [461, 484] on mat-option "2023" at bounding box center [494, 482] width 173 height 32
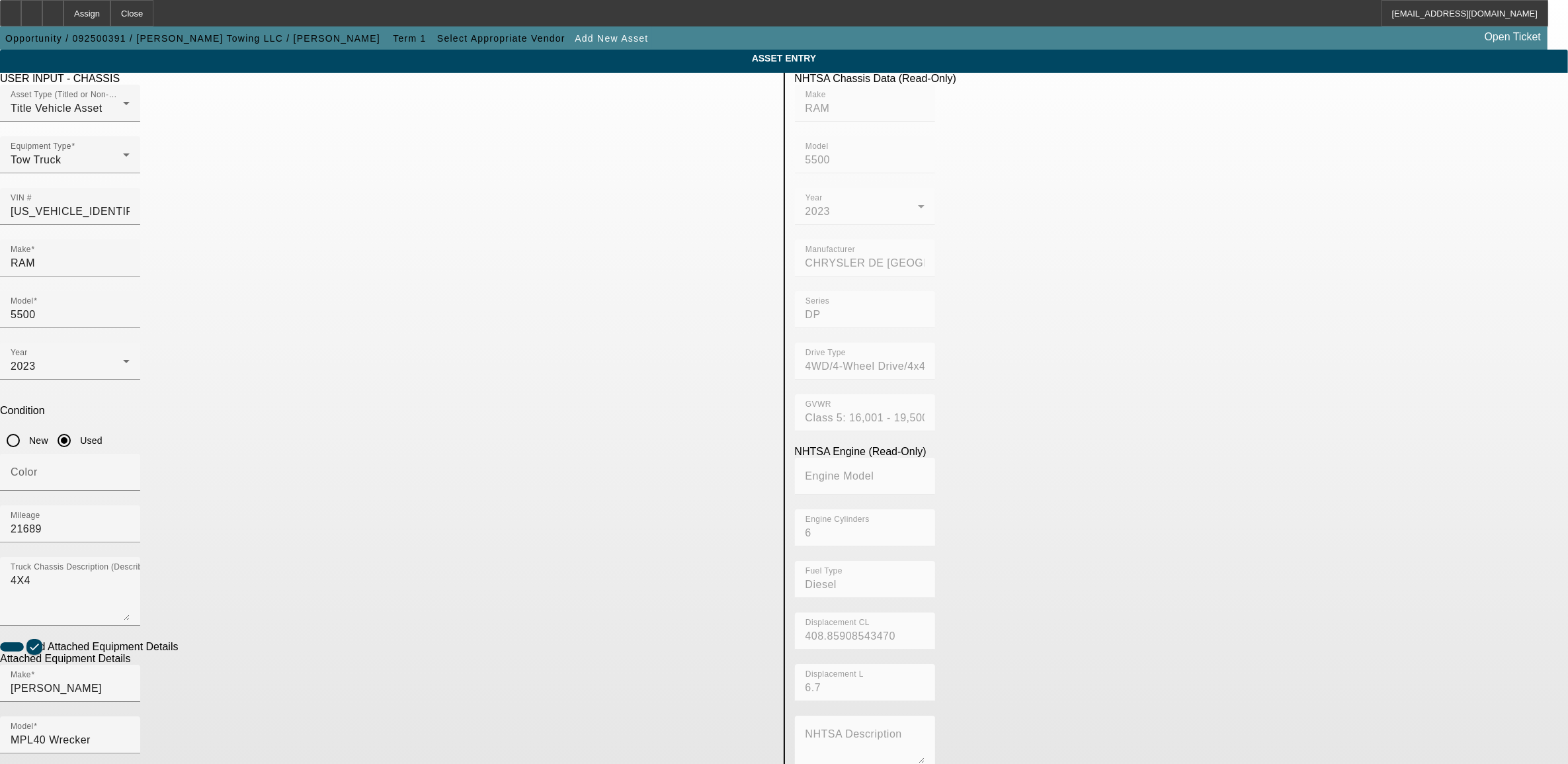
radio input "true"
type textarea "t"
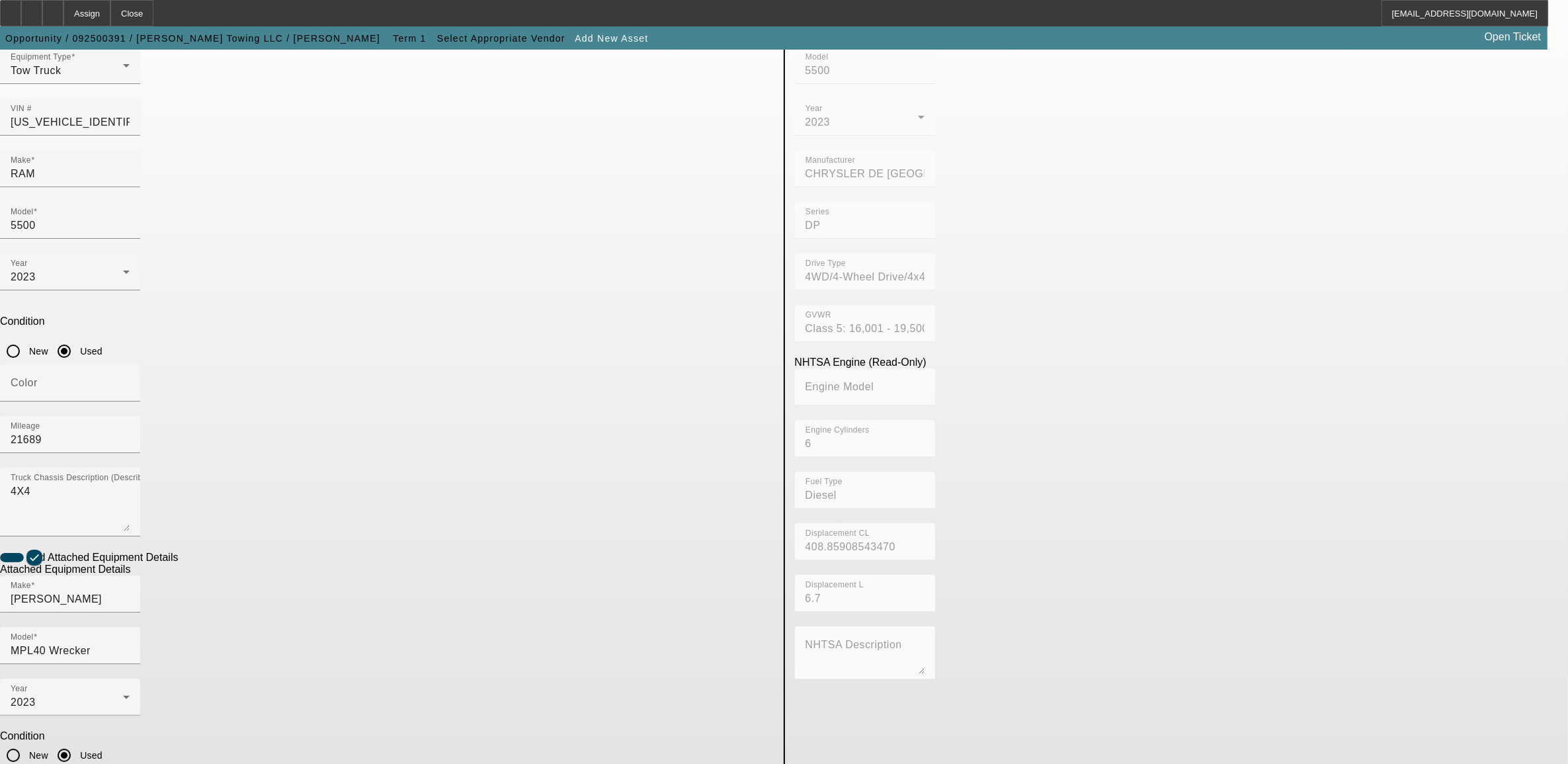
scroll to position [90, 0]
type textarea "Twin Line wrecker"
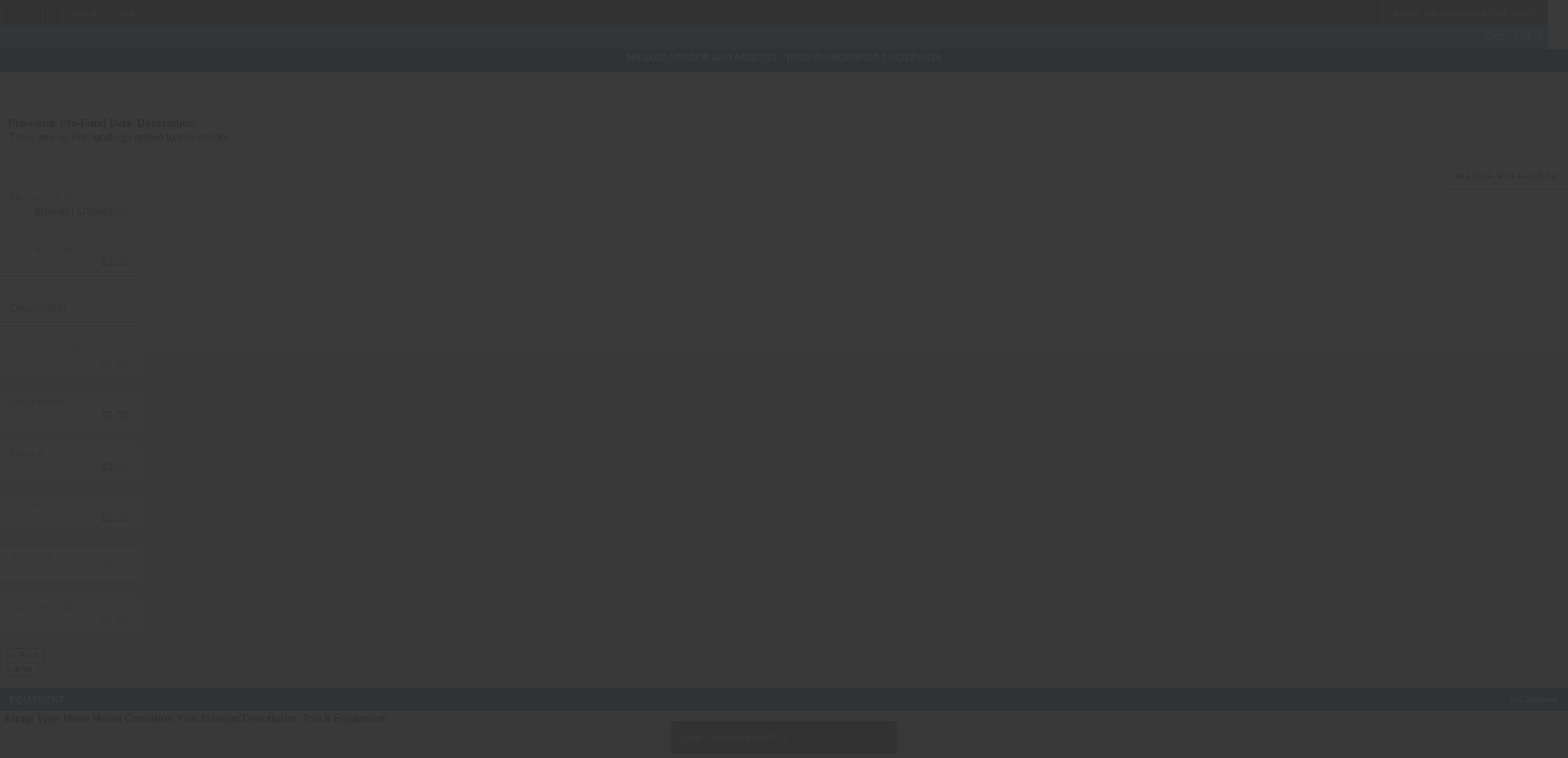
type input "$130,000.00"
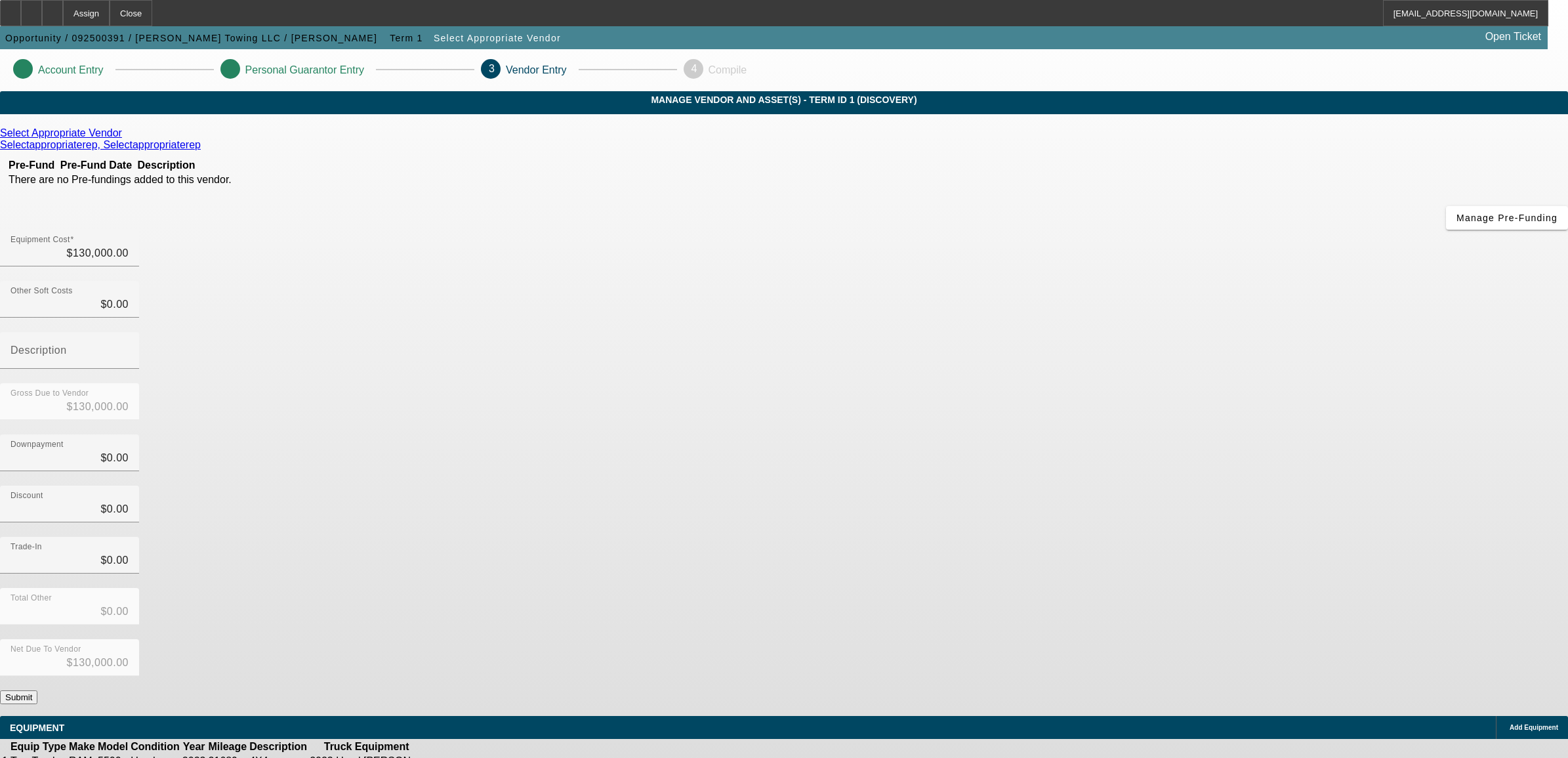
click at [125, 138] on icon at bounding box center [125, 133] width 0 height 11
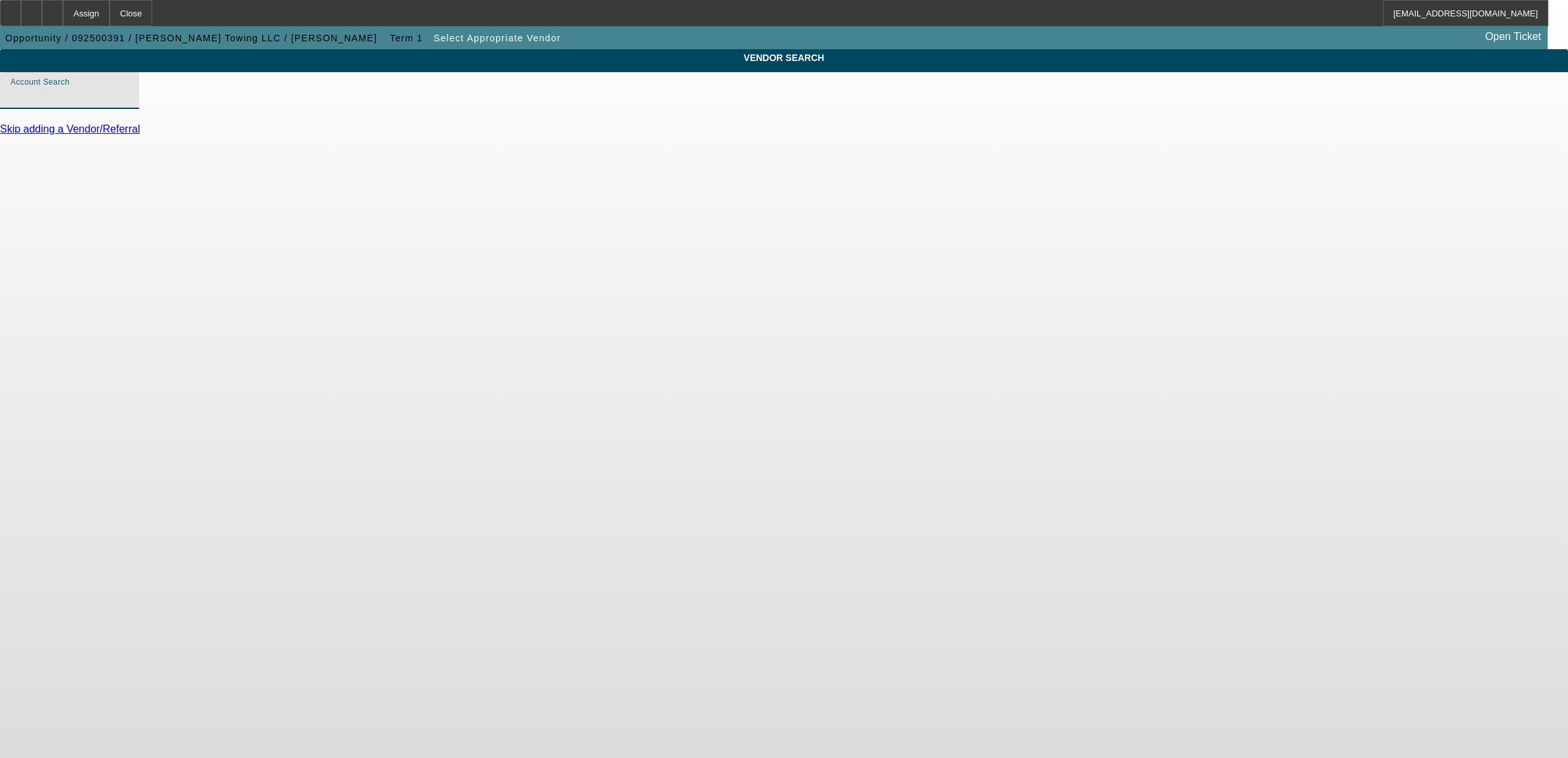
click at [129, 103] on input "Account Search" at bounding box center [70, 95] width 118 height 15
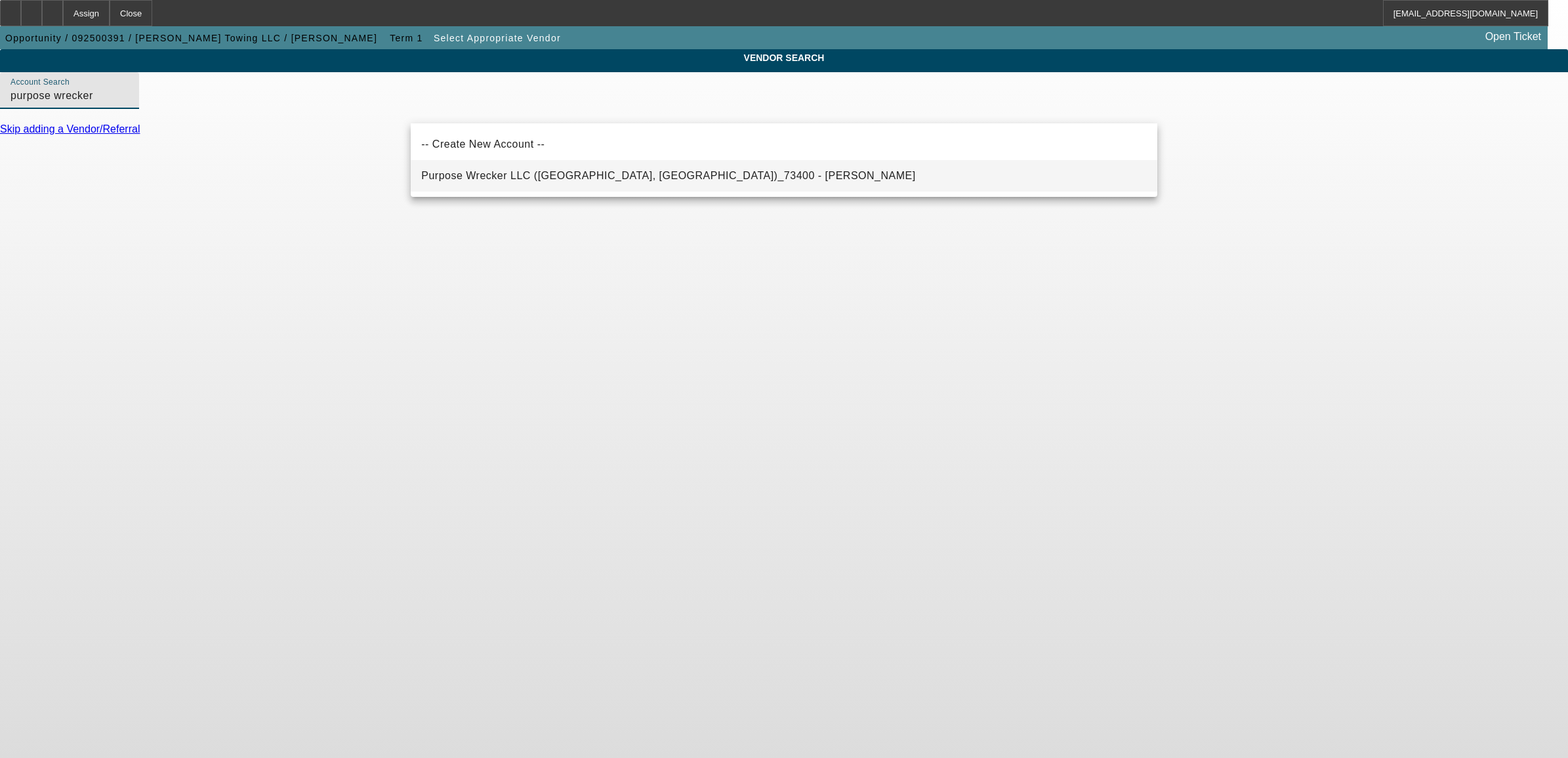
click at [495, 169] on span "Purpose Wrecker LLC (Wentzville, MO)_73400 - Pellow, Randy" at bounding box center [668, 175] width 494 height 15
type input "Purpose Wrecker LLC (Wentzville, MO)_73400 - Pellow, Randy"
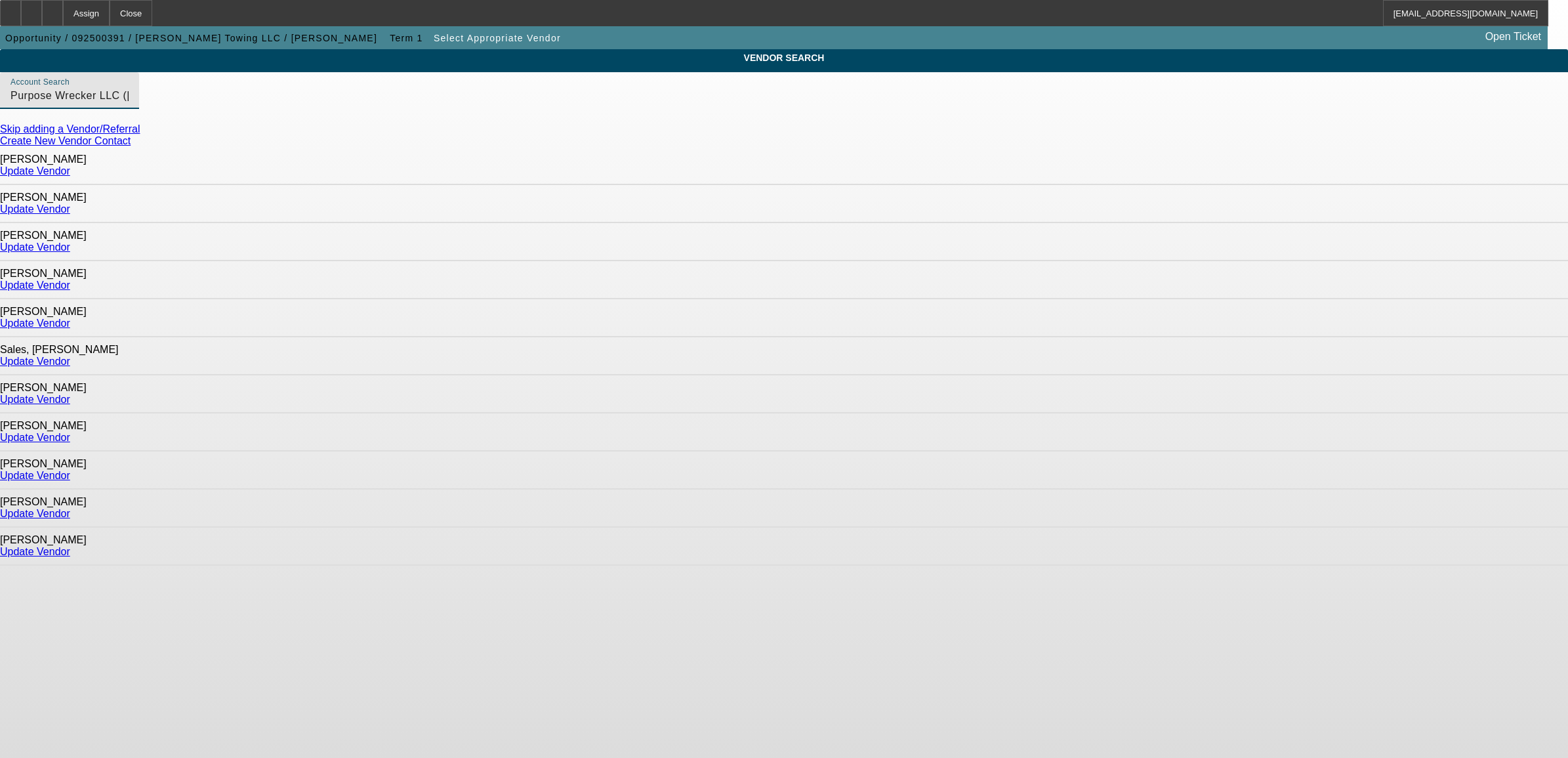
click at [70, 204] on link "Update Vendor" at bounding box center [35, 209] width 70 height 11
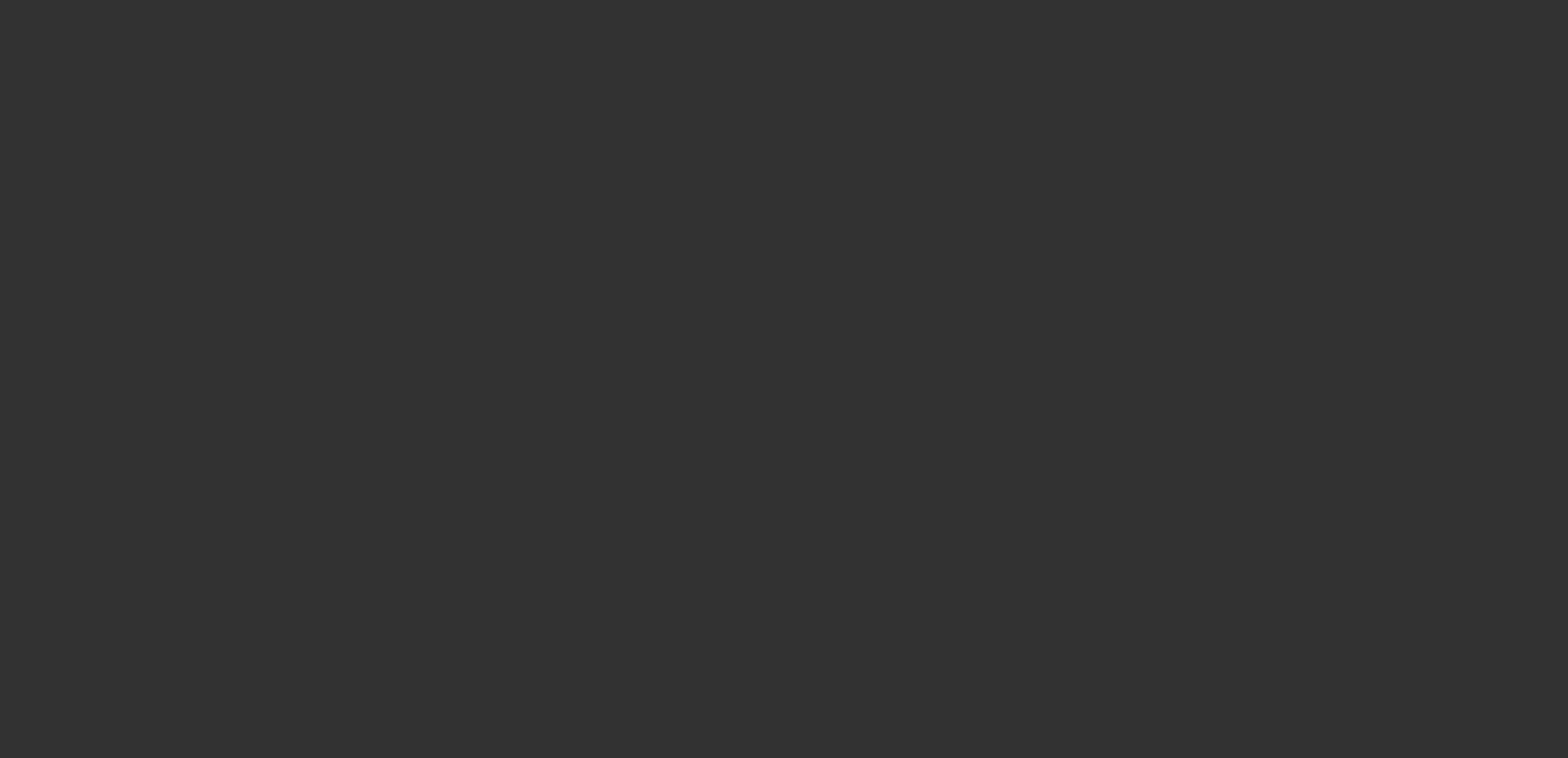
type input "$130,000.00"
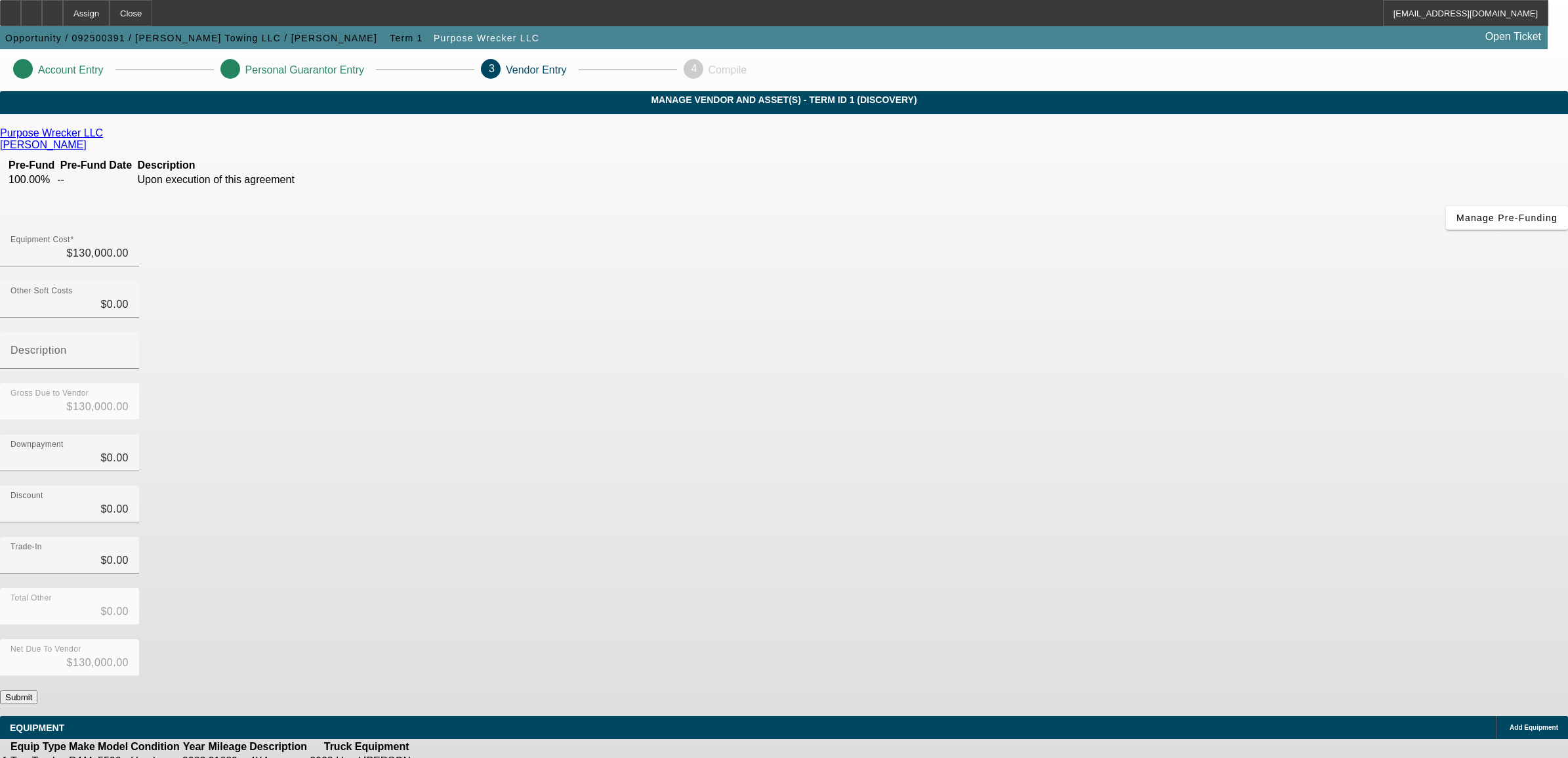
click at [37, 690] on button "Submit" at bounding box center [19, 697] width 37 height 14
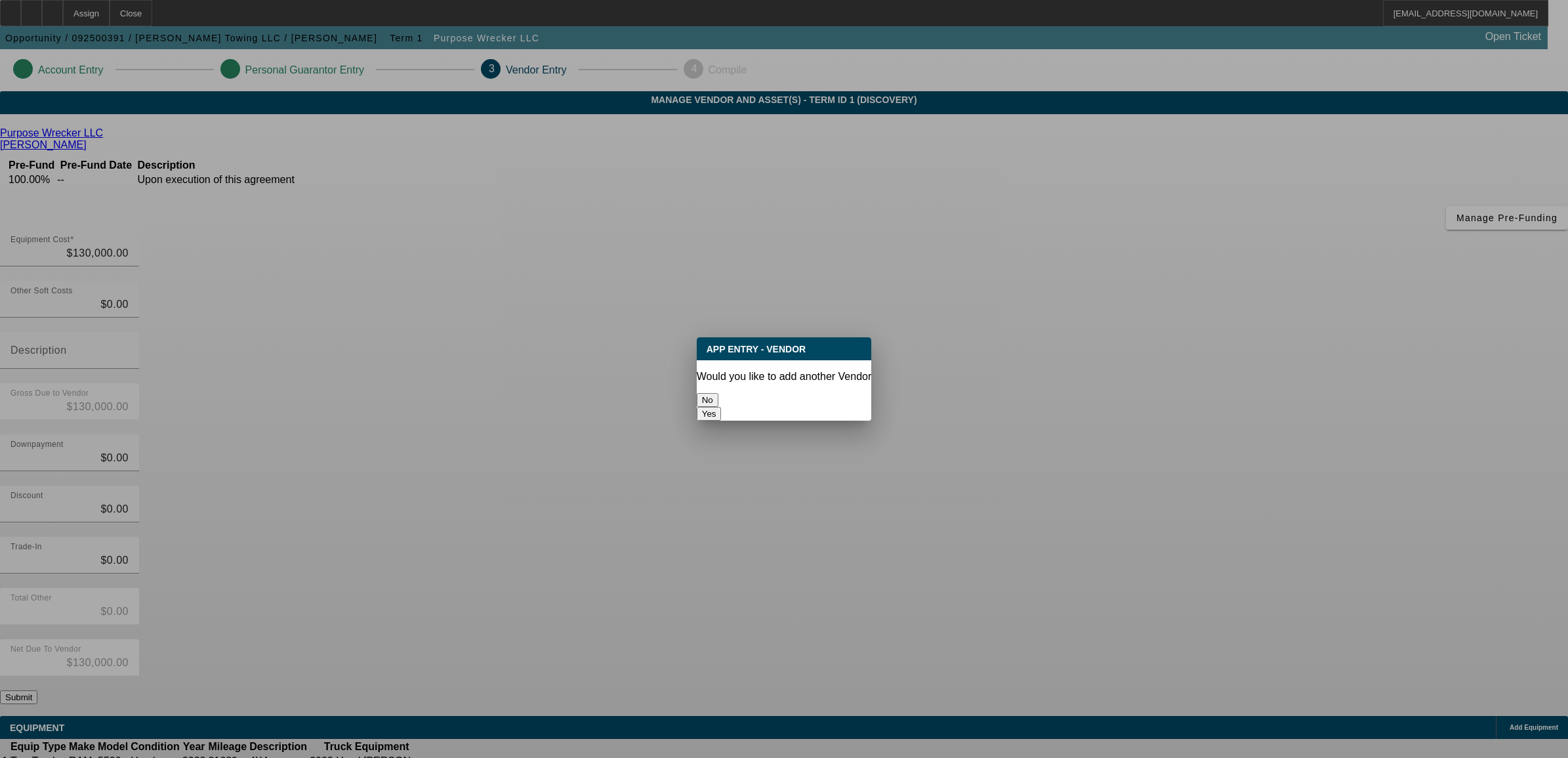
click at [719, 394] on button "No" at bounding box center [707, 399] width 22 height 14
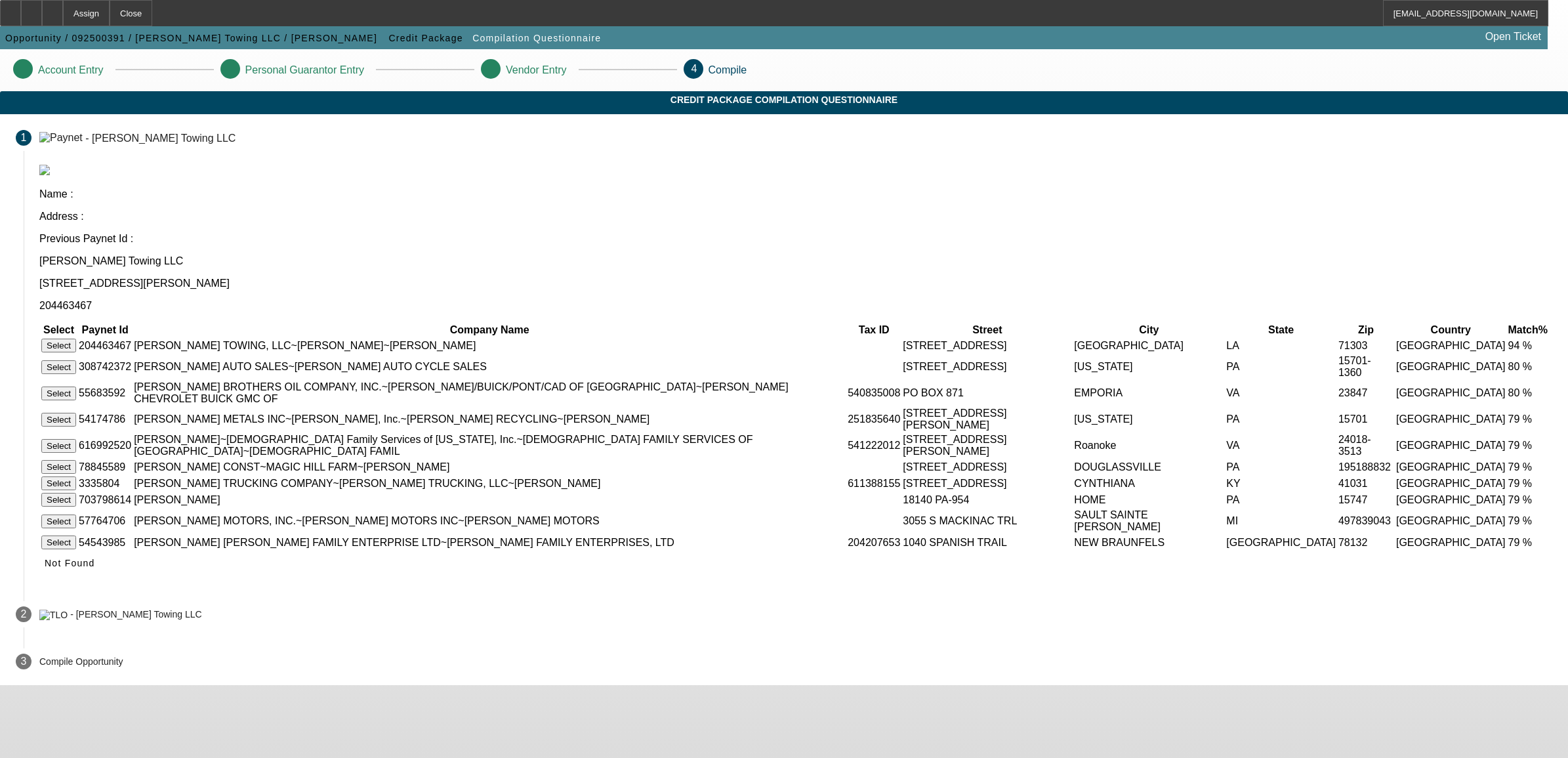
click at [76, 339] on button "Select" at bounding box center [58, 345] width 35 height 14
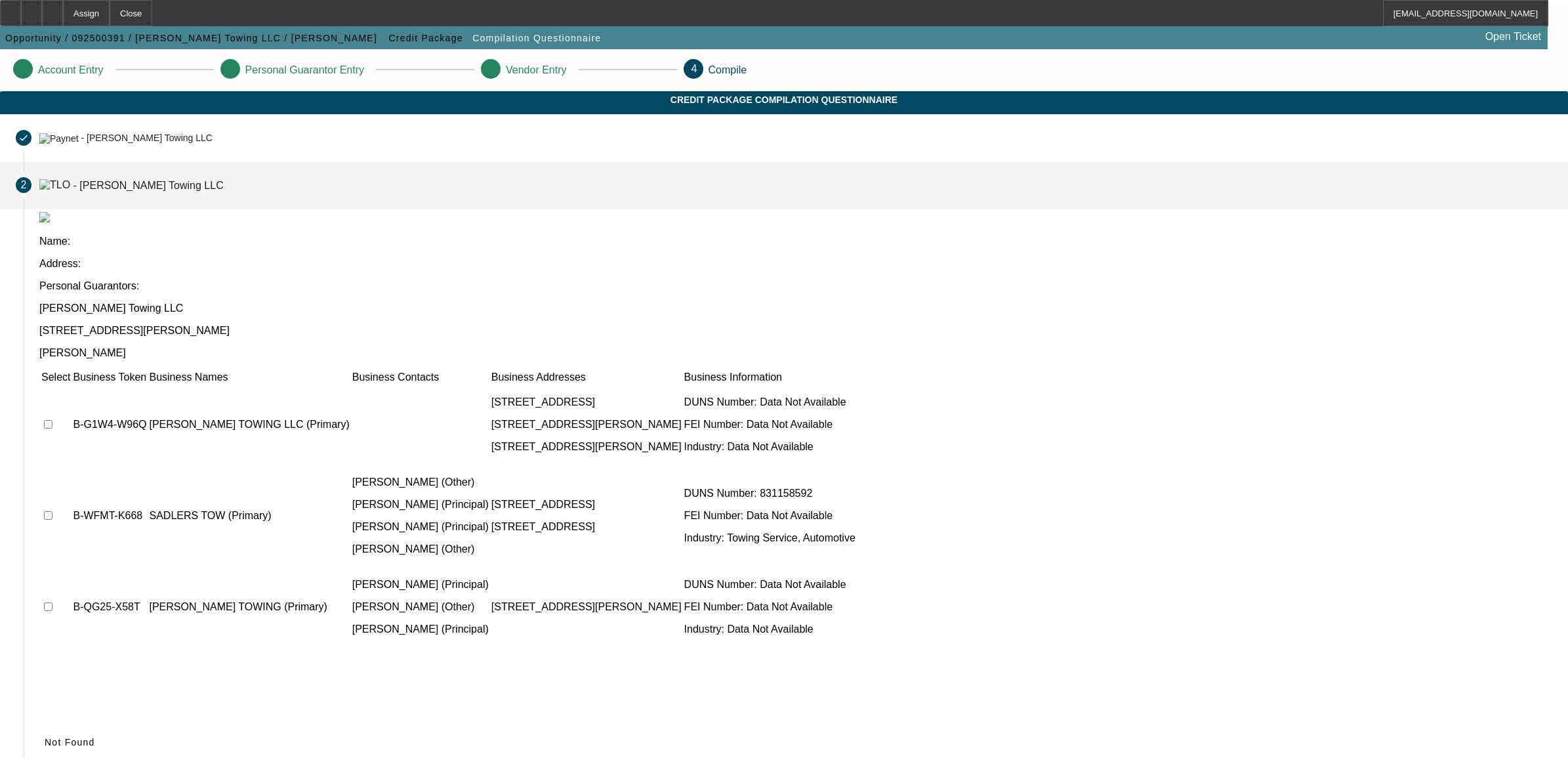
click at [71, 385] on td at bounding box center [55, 423] width 30 height 78
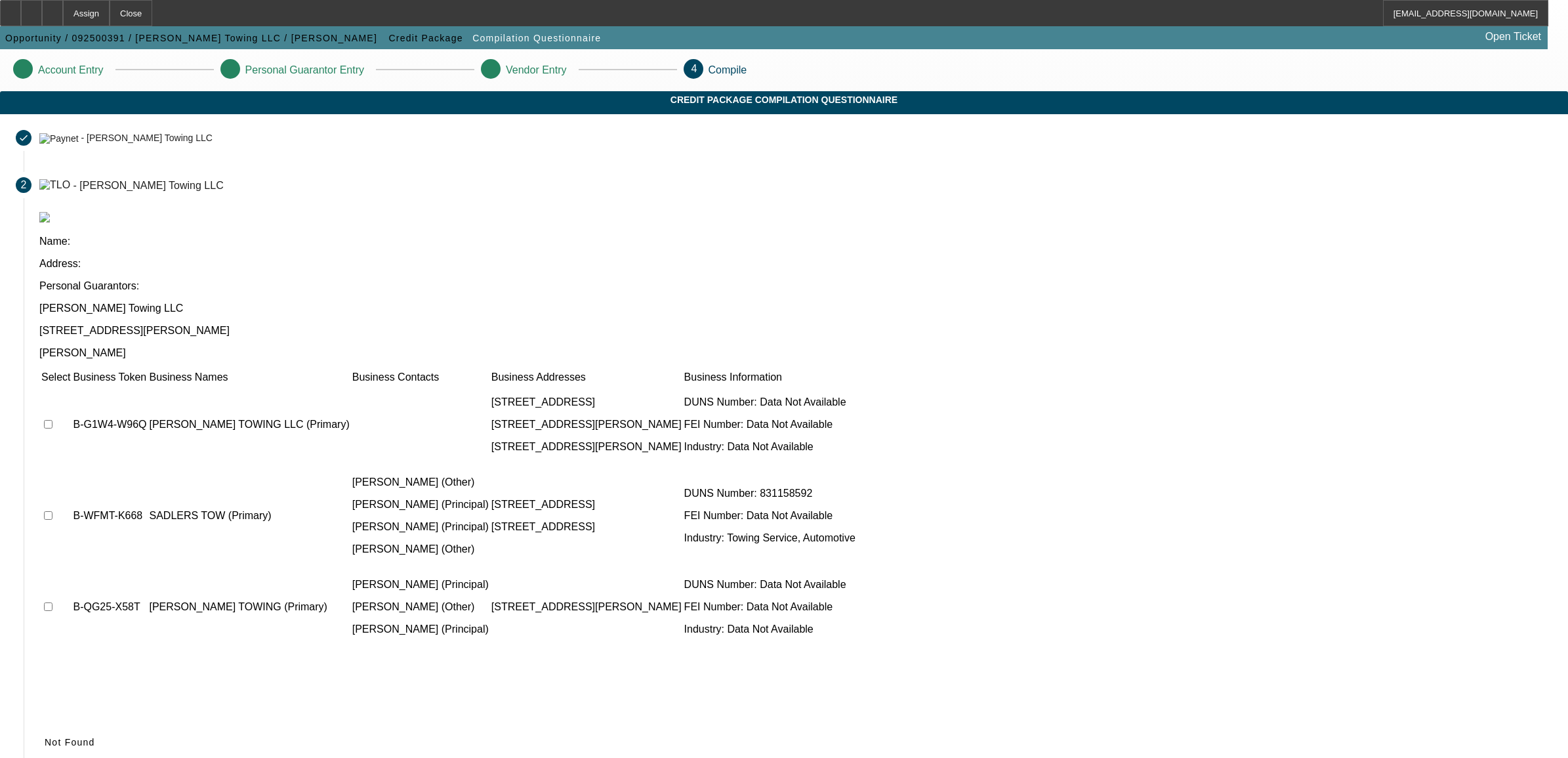
click at [71, 385] on td at bounding box center [55, 423] width 30 height 78
click at [53, 419] on input "checkbox" at bounding box center [48, 423] width 9 height 9
checkbox input "true"
click at [44, 737] on icon at bounding box center [44, 742] width 0 height 11
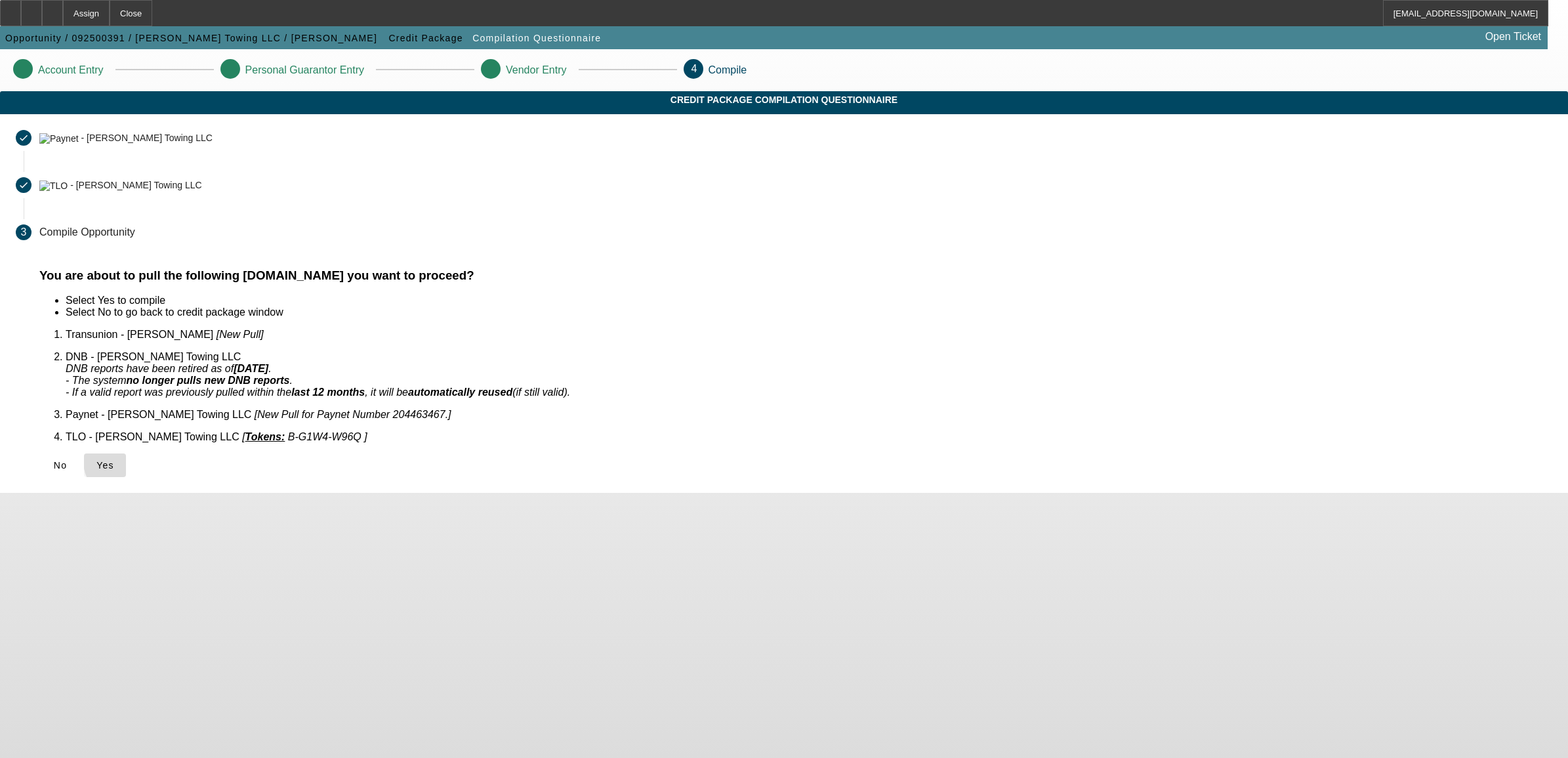
click at [126, 453] on button "Yes" at bounding box center [105, 465] width 42 height 23
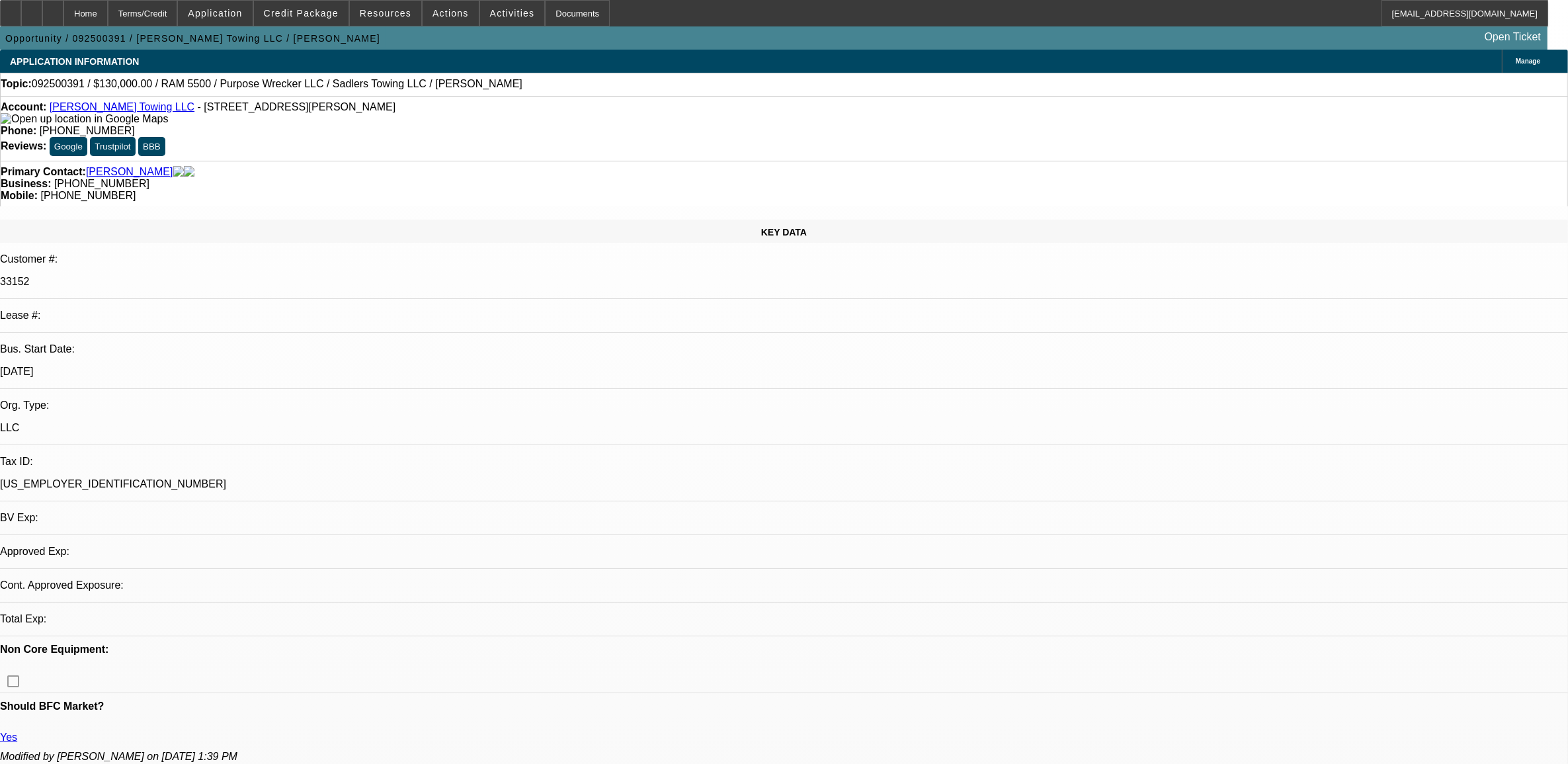
select select "0"
select select "2"
select select "0.1"
select select "4"
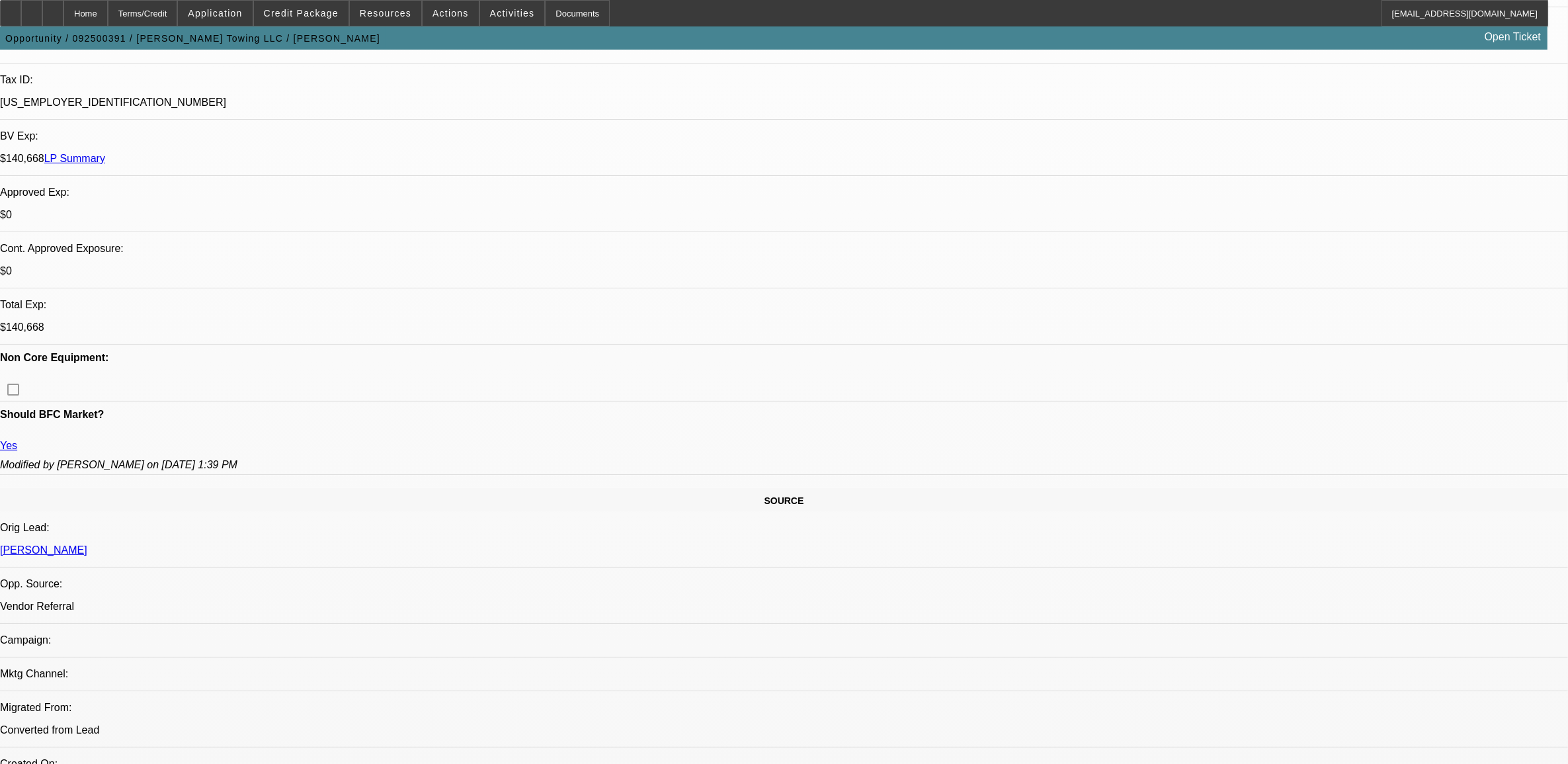
scroll to position [165, 0]
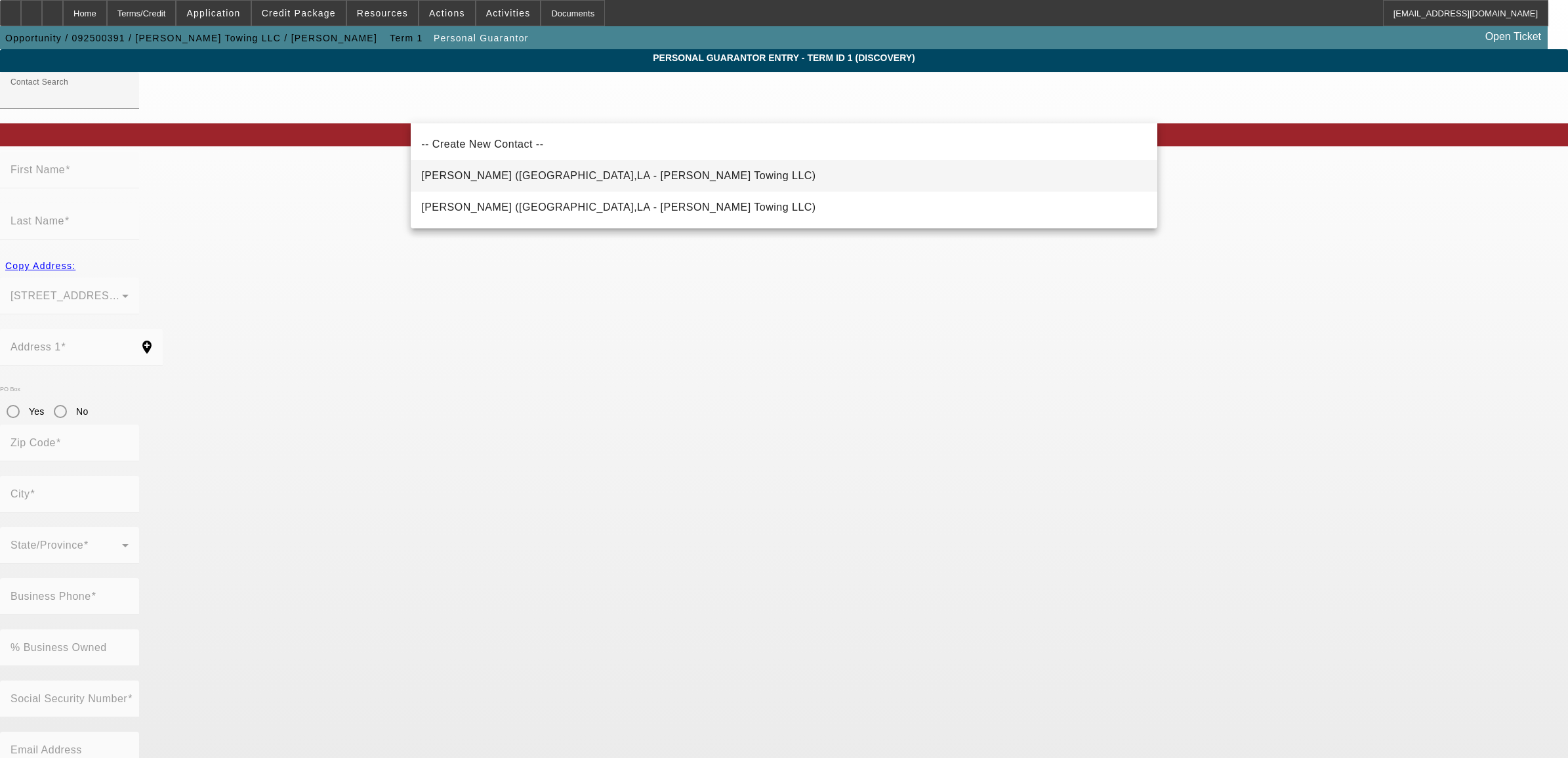
click at [493, 185] on mat-option "Sadler, Janell (Alexandria,LA - Sadler's Towing LLC)" at bounding box center [784, 175] width 747 height 32
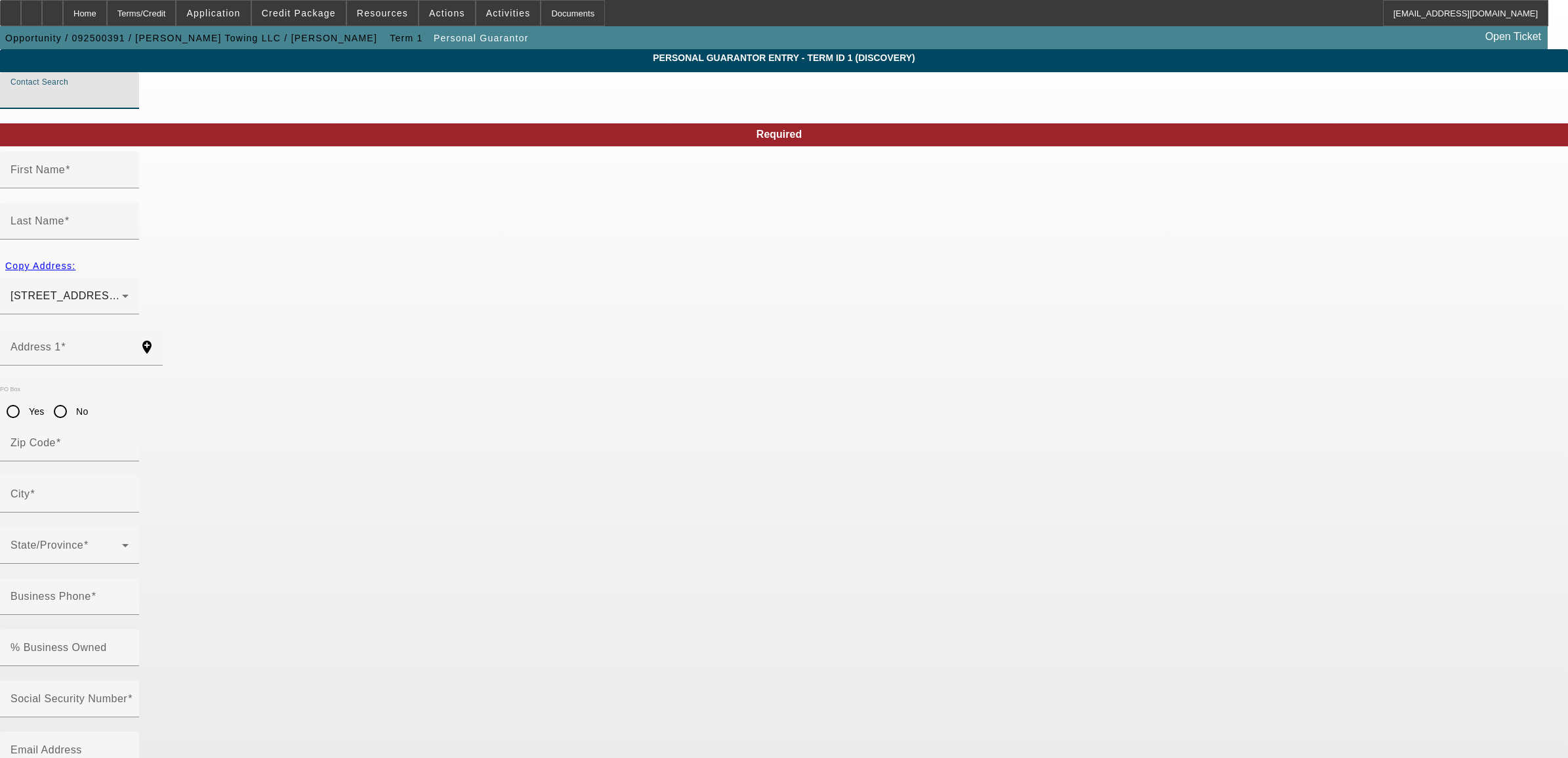
type input "Sadler, Janell (Alexandria,LA - Sadler's Towing LLC)"
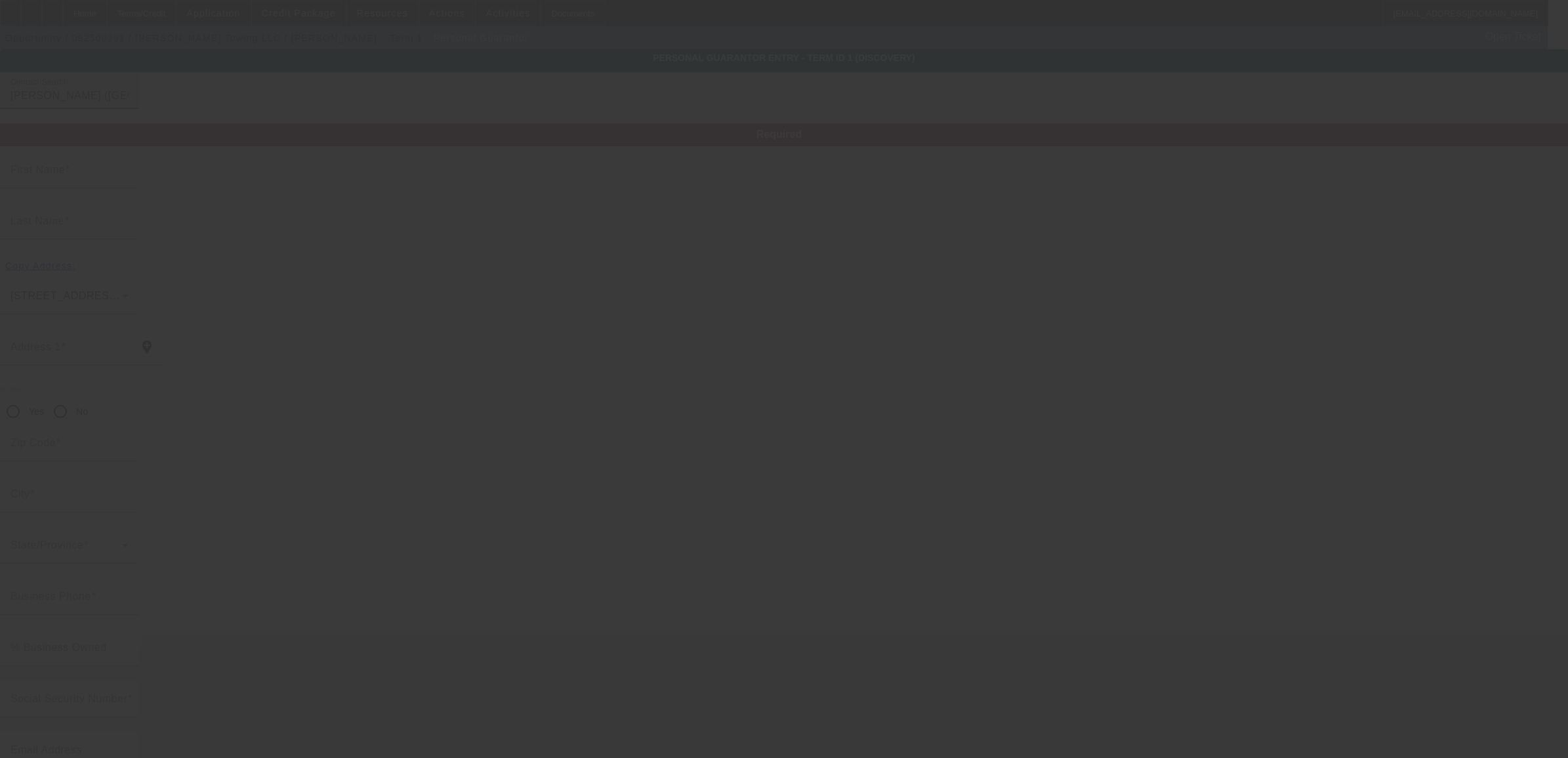
type input "Janell"
type input "Sadler"
type input "3780 McKeithen Dr"
radio input "true"
type input "71303"
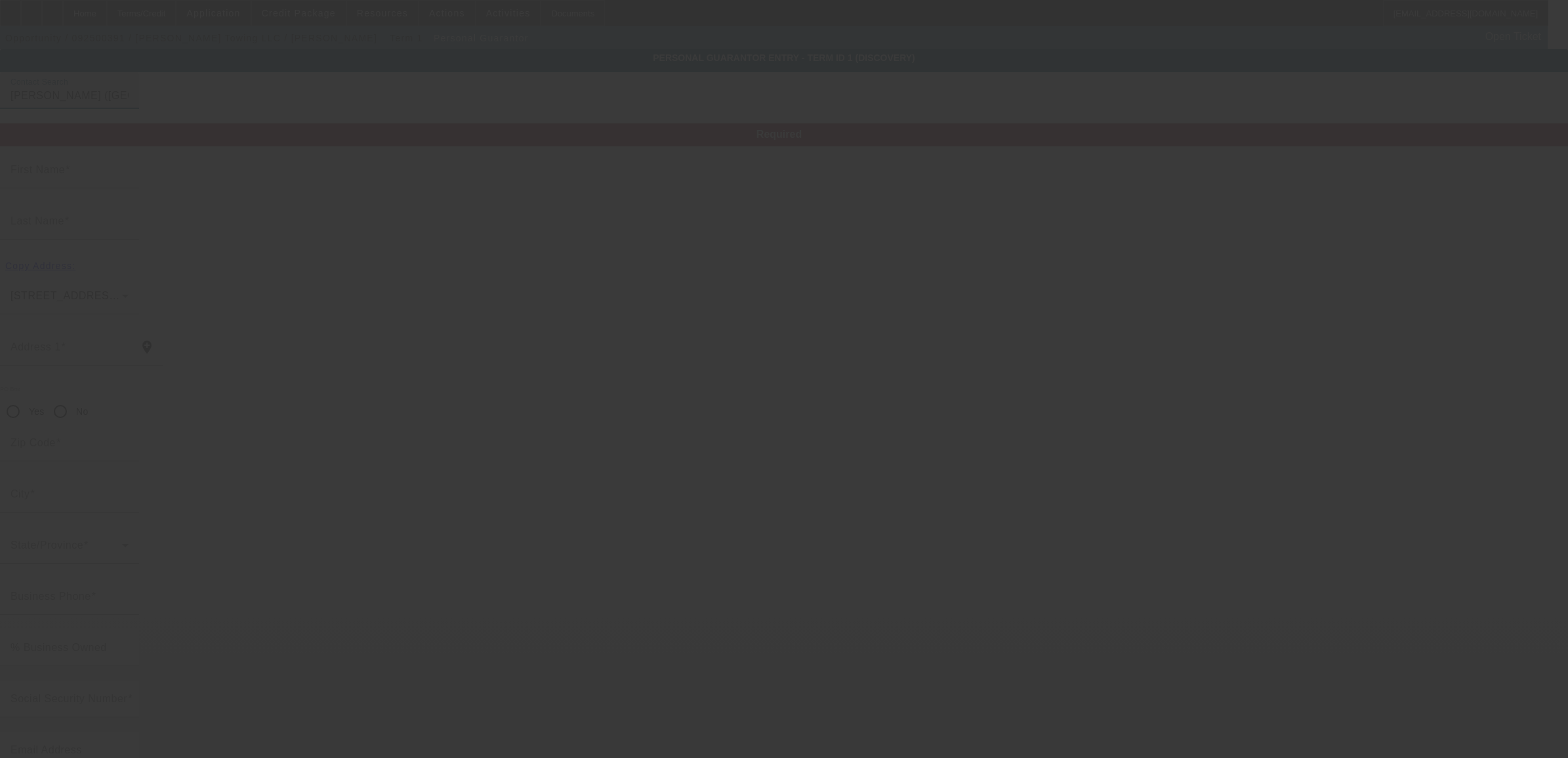
type input "Alexandria"
type input "[PHONE_NUMBER]"
type input "33"
type input "461-61-0408"
type input "janellmsadler@gmail.com"
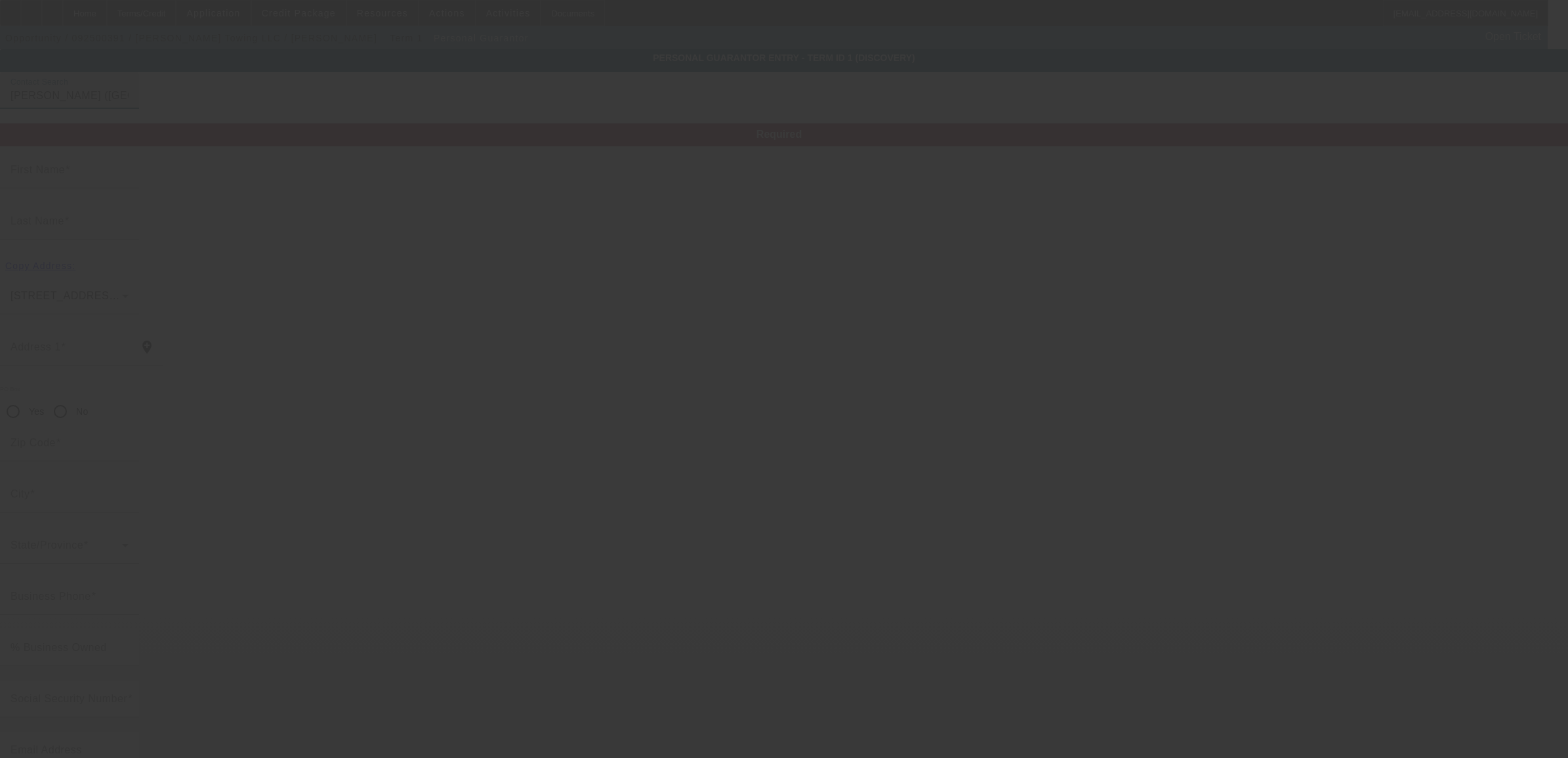
type input "(318) 709-8307"
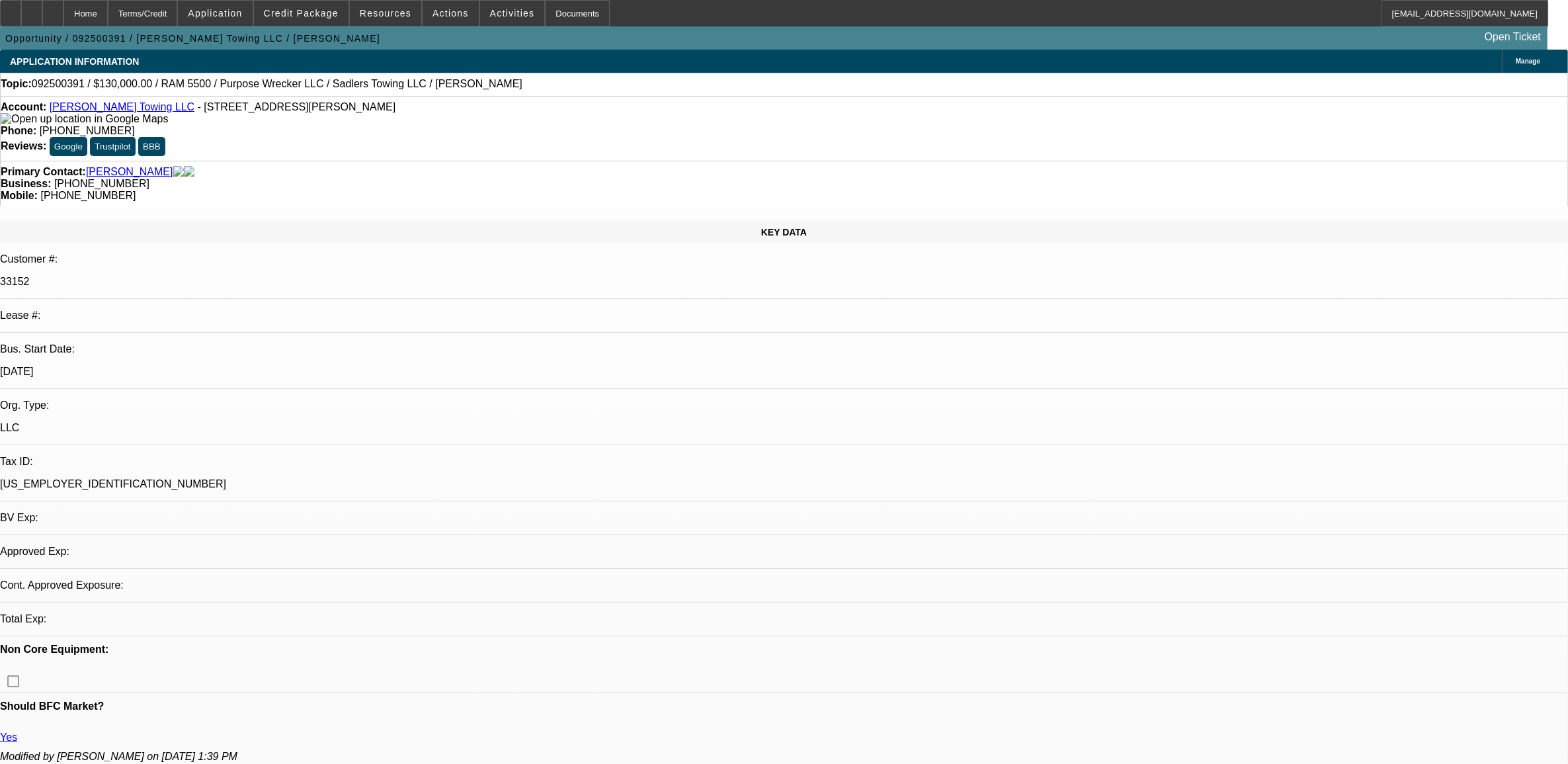
select select "0"
select select "2"
select select "0.1"
select select "4"
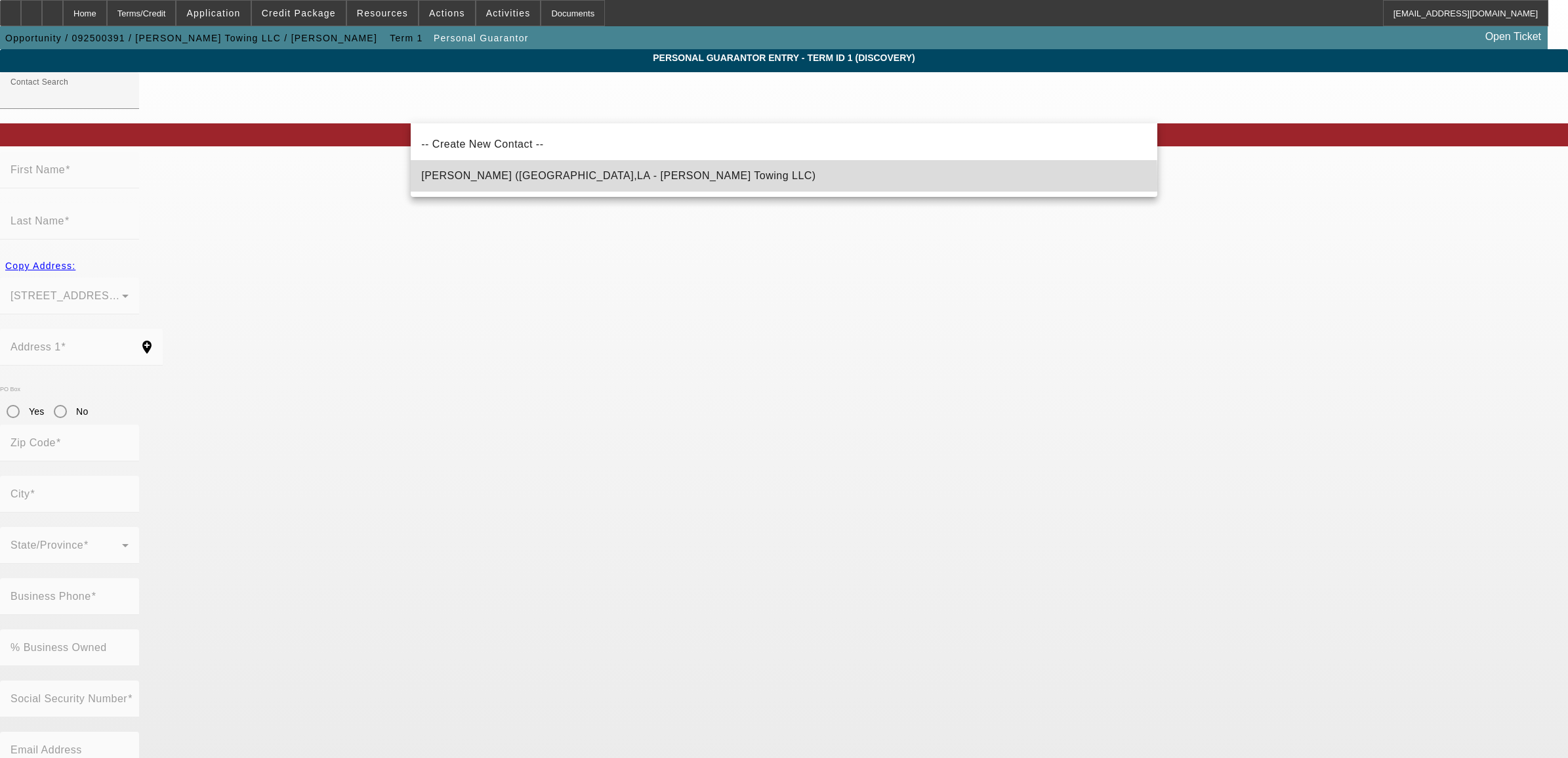
click at [451, 183] on span "Sadler, Kevin (Alexandria,LA - Sadler's Towing LLC)" at bounding box center [618, 175] width 394 height 15
type input "Sadler, Kevin (Alexandria,LA - Sadler's Towing LLC)"
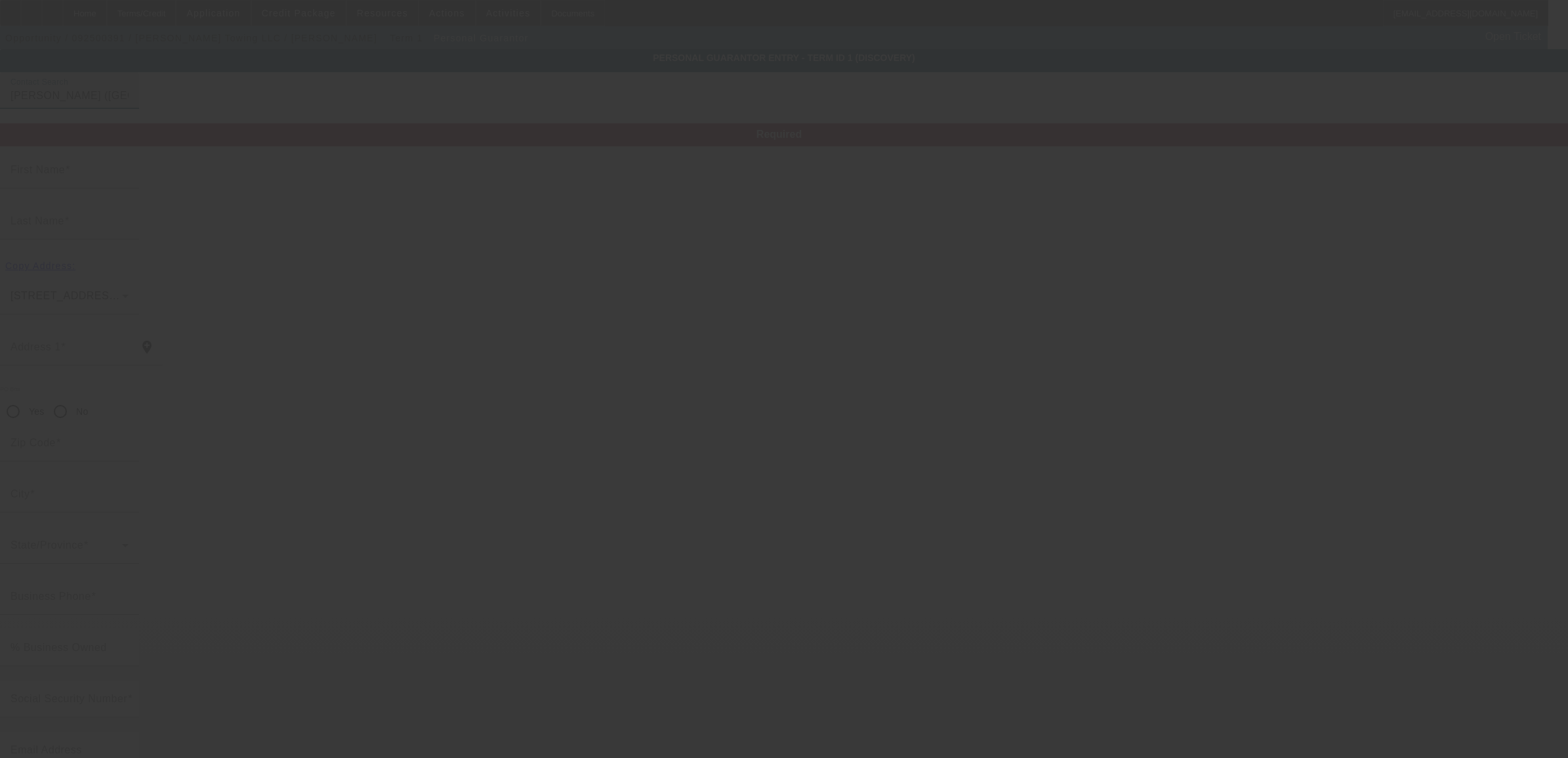
type input "Kevin"
type input "Sadler"
type input "3780 McKeithen Dr"
radio input "true"
type input "71303"
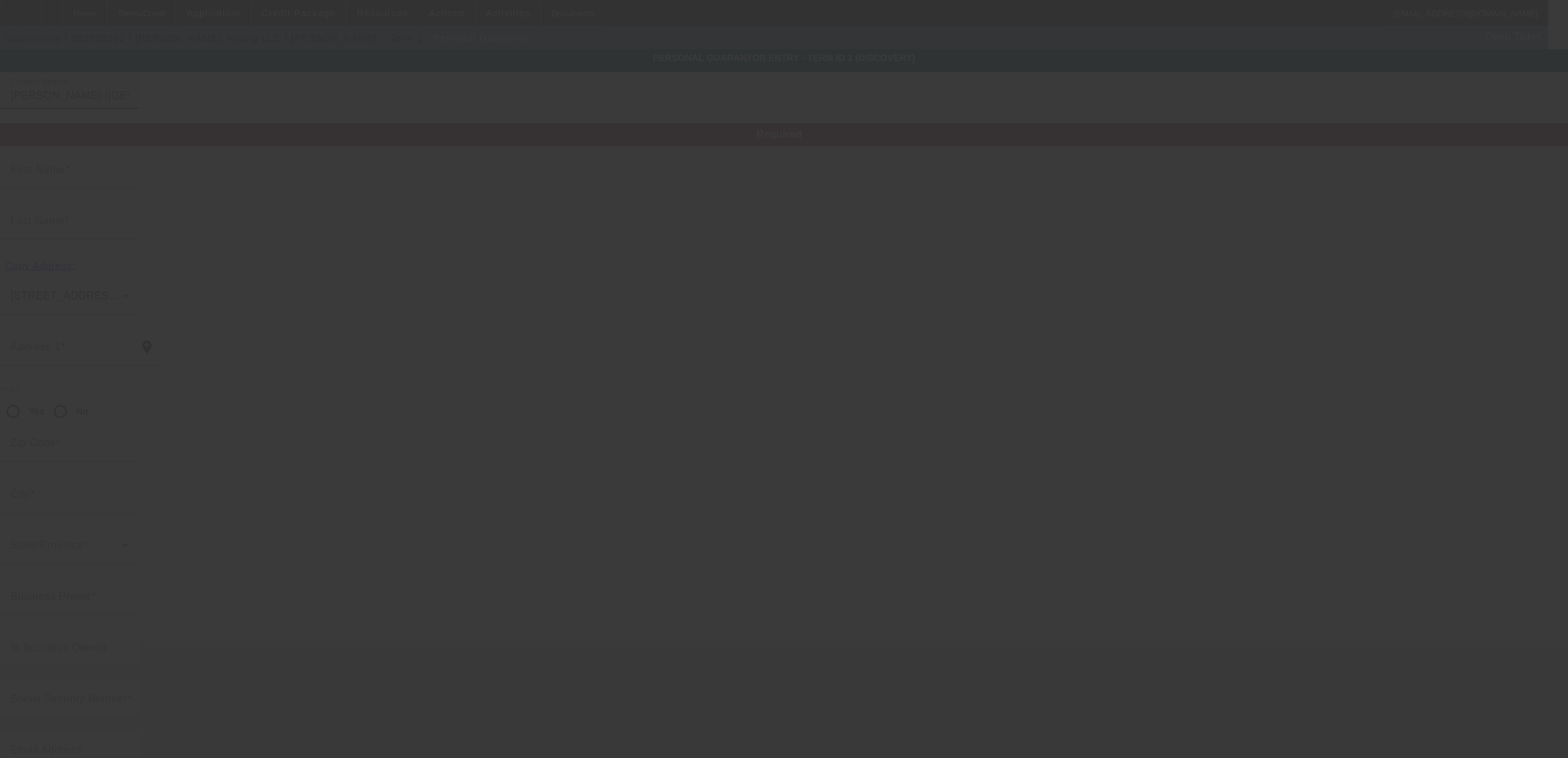
type input "Alexandria"
type input "[PHONE_NUMBER]"
type input "33"
type input "659-03-5629"
type input "sadlerguys@gmail.com"
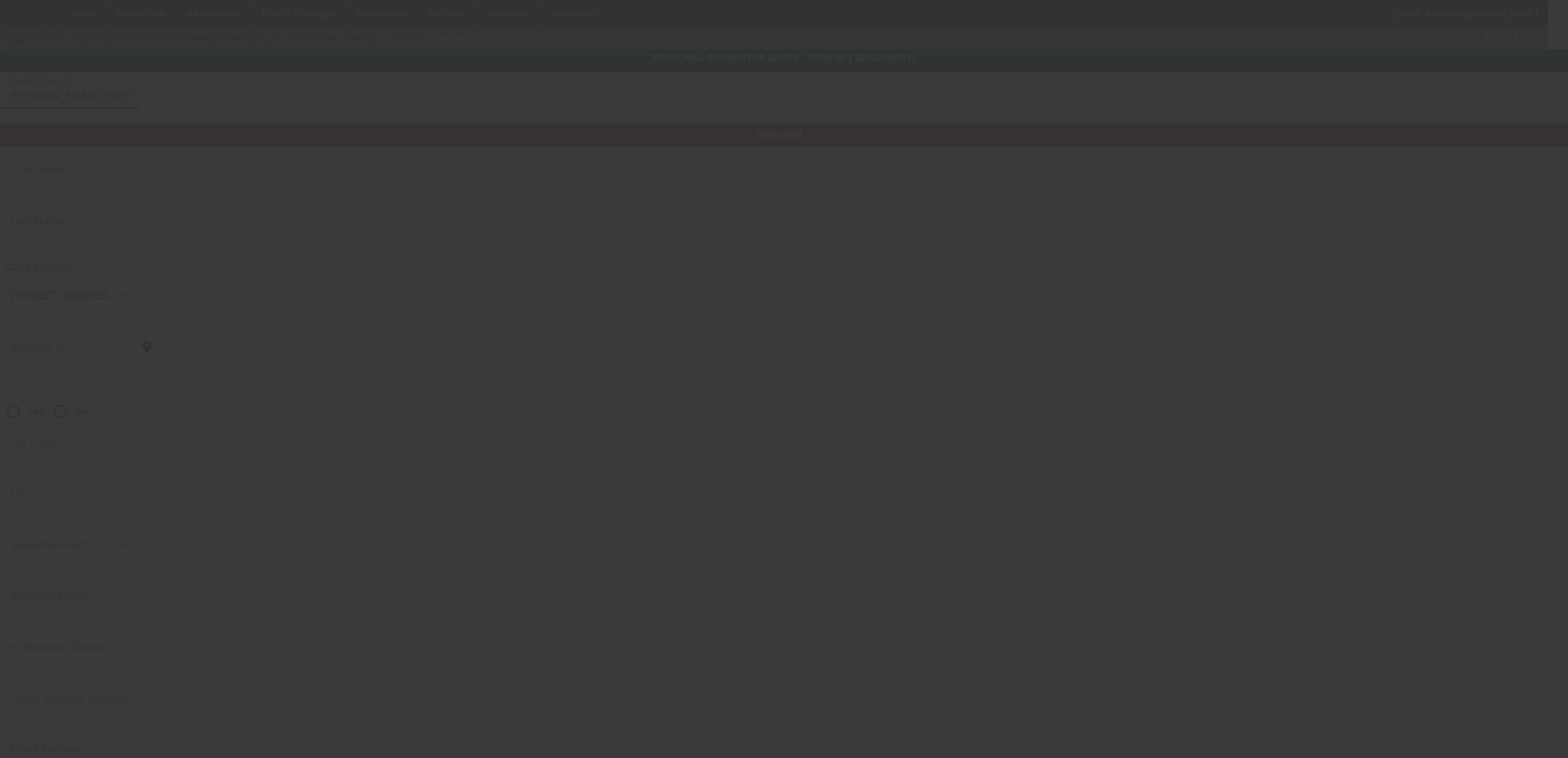
type input "(318) 709-2012"
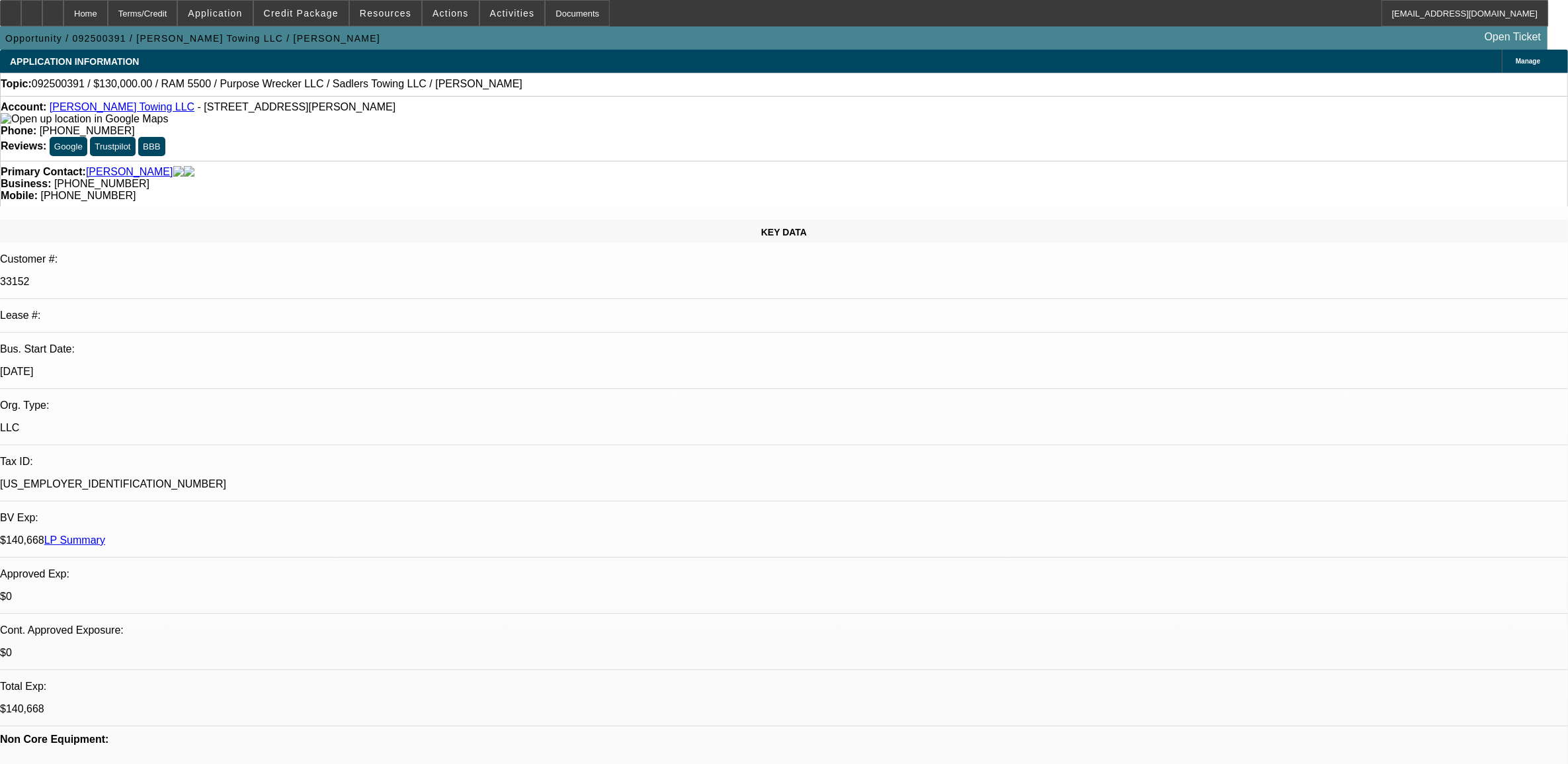
select select "0"
select select "2"
select select "0.1"
select select "4"
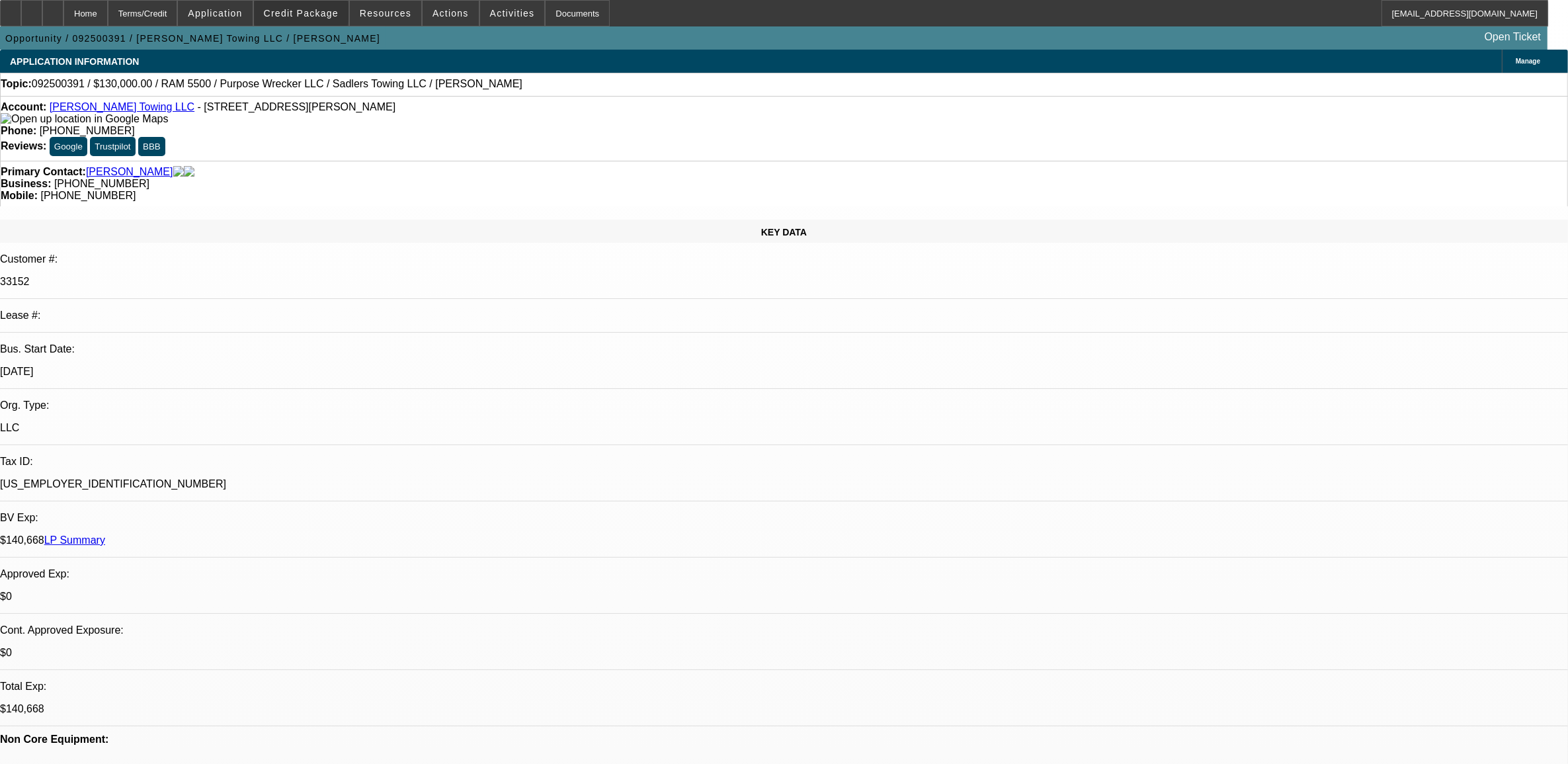
click at [324, 15] on span "Credit Package" at bounding box center [301, 13] width 75 height 11
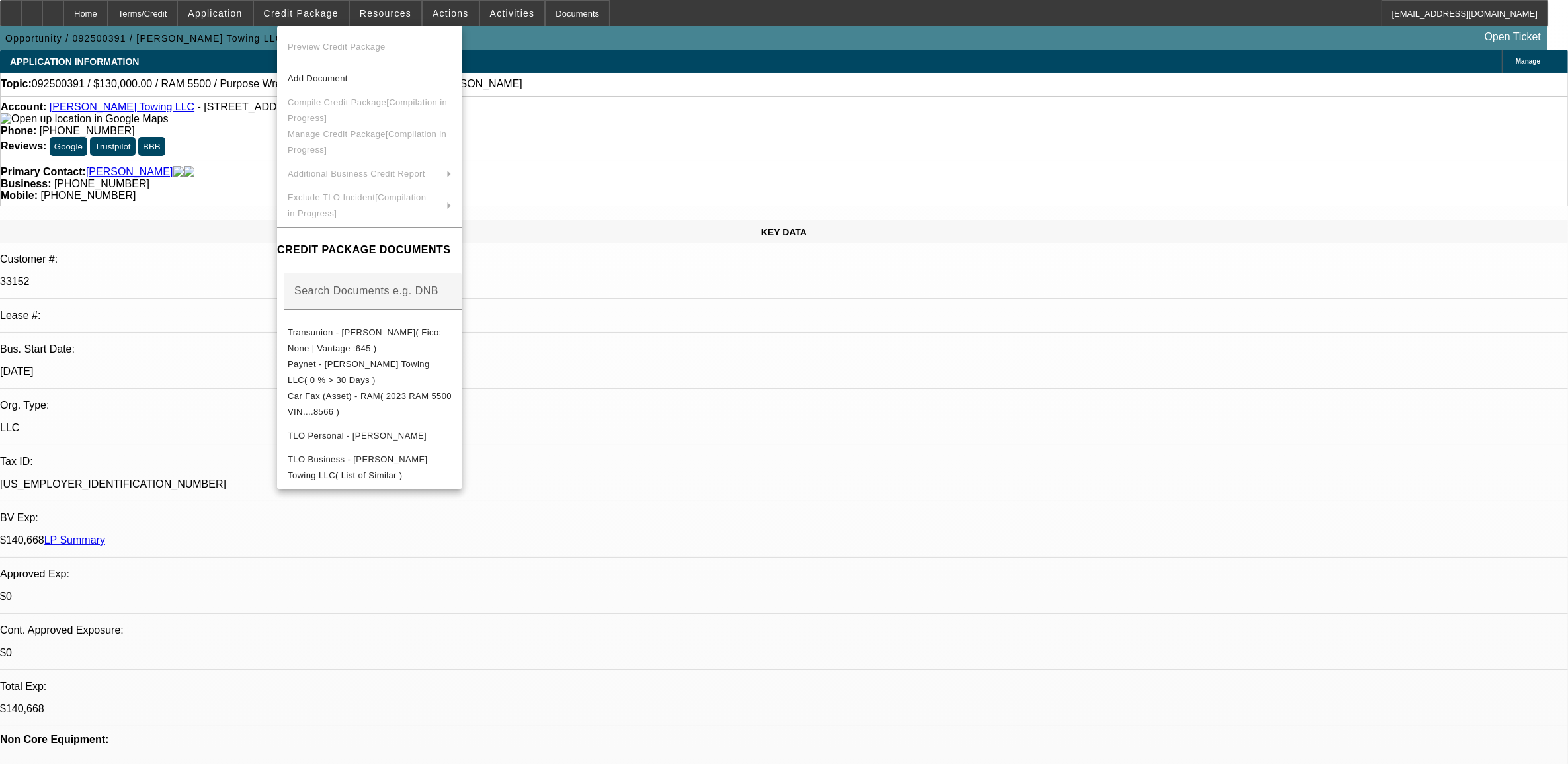
click at [687, 100] on div at bounding box center [784, 382] width 1568 height 764
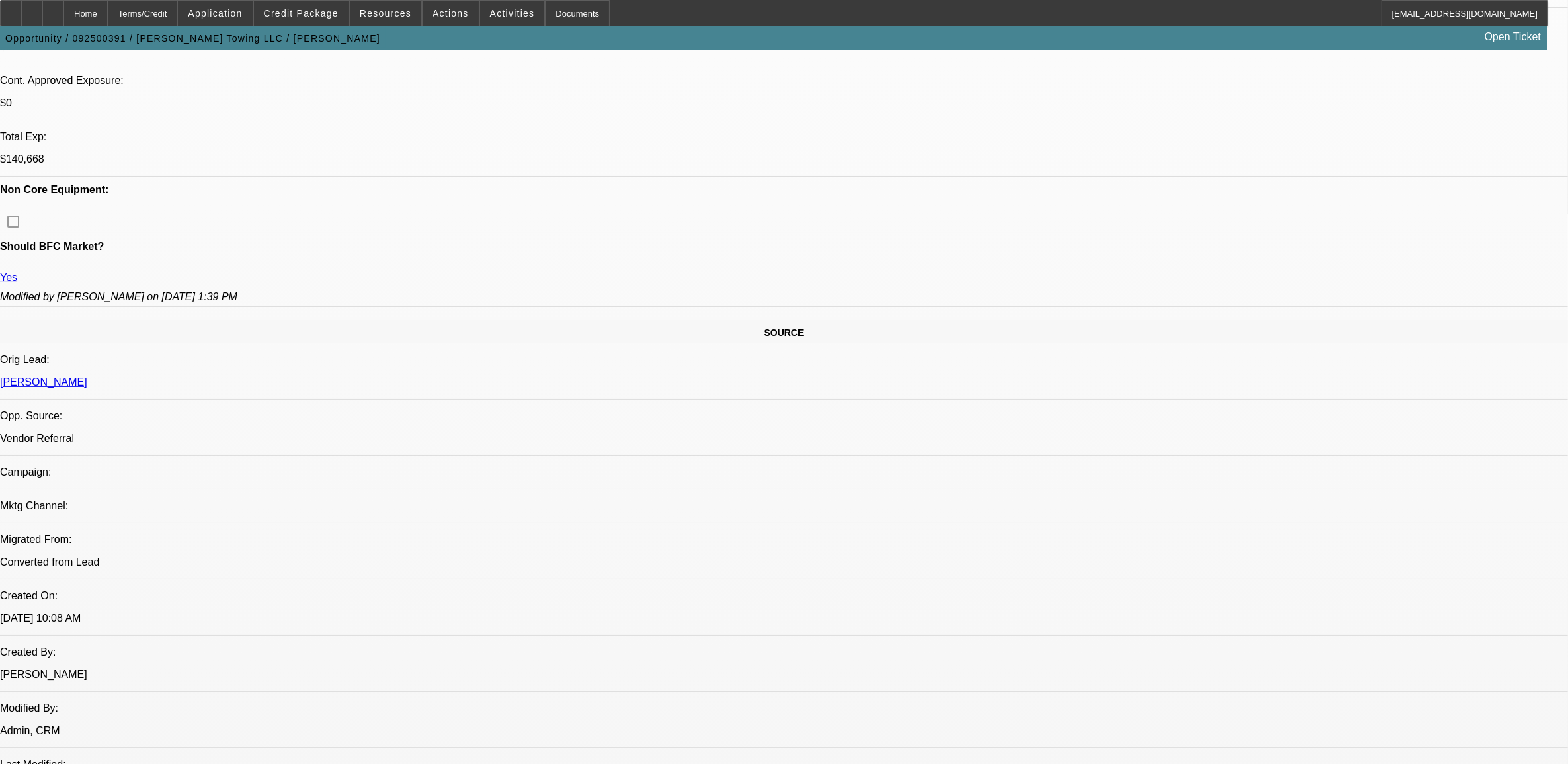
scroll to position [578, 0]
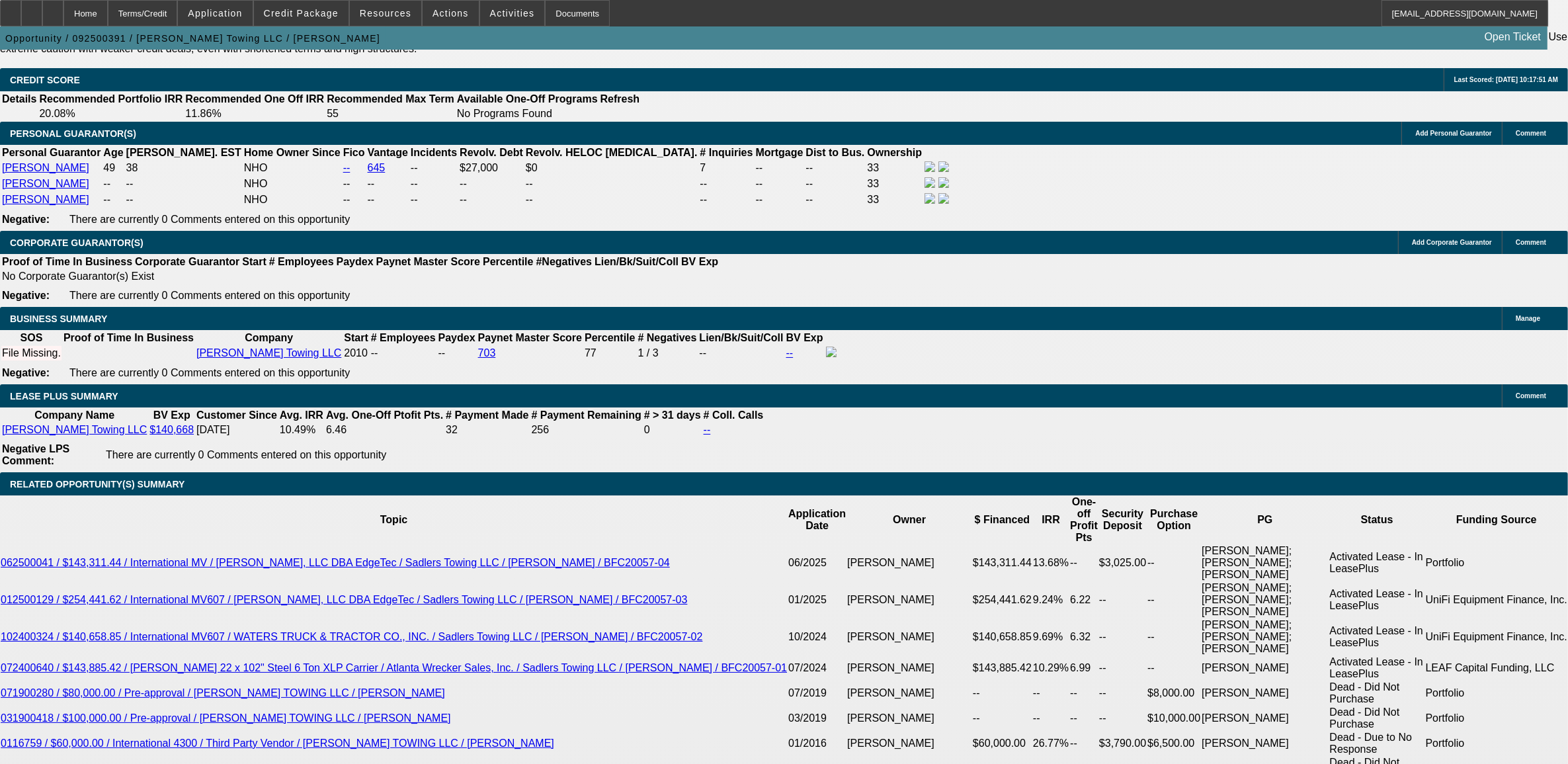
scroll to position [1983, 0]
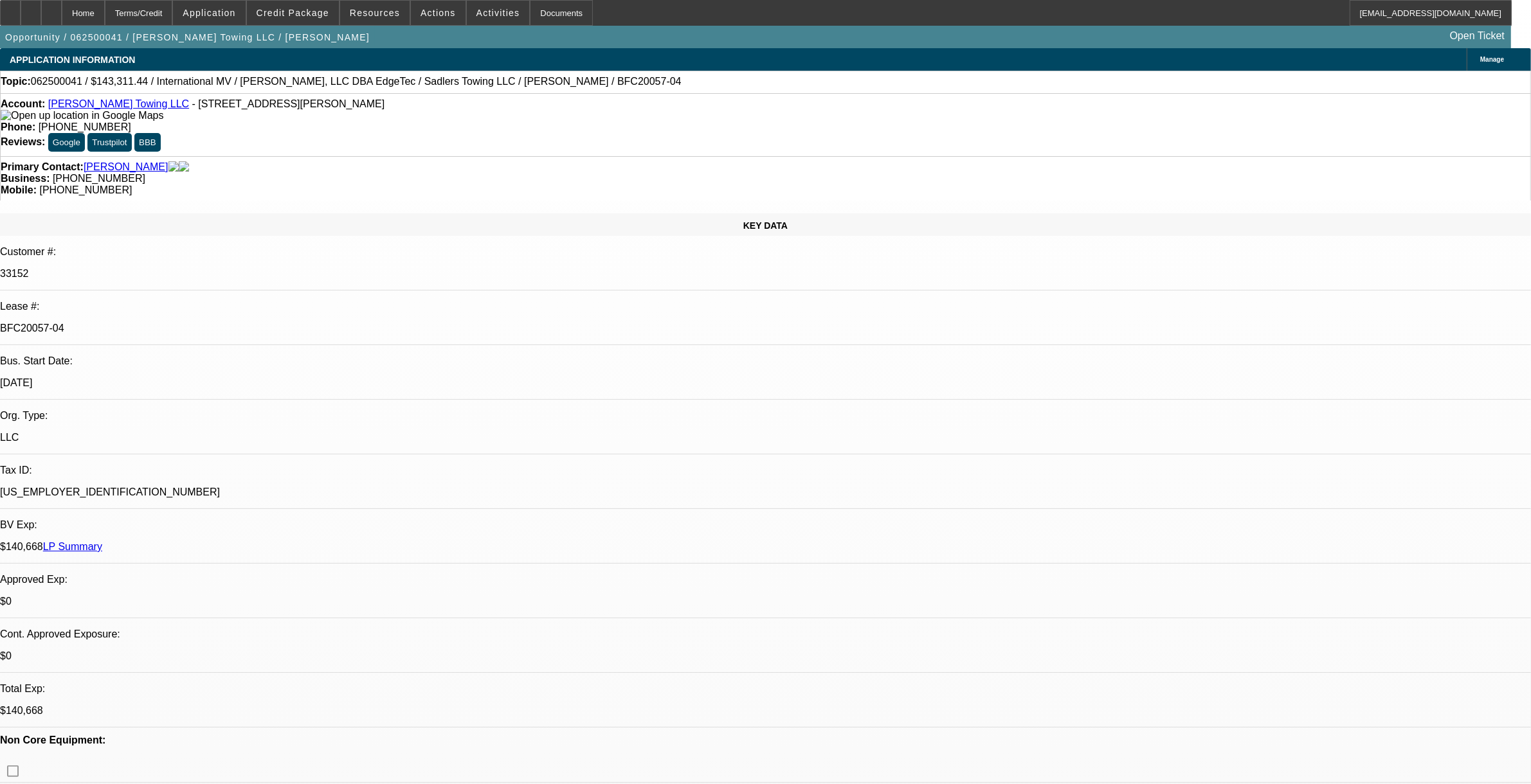
select select "0"
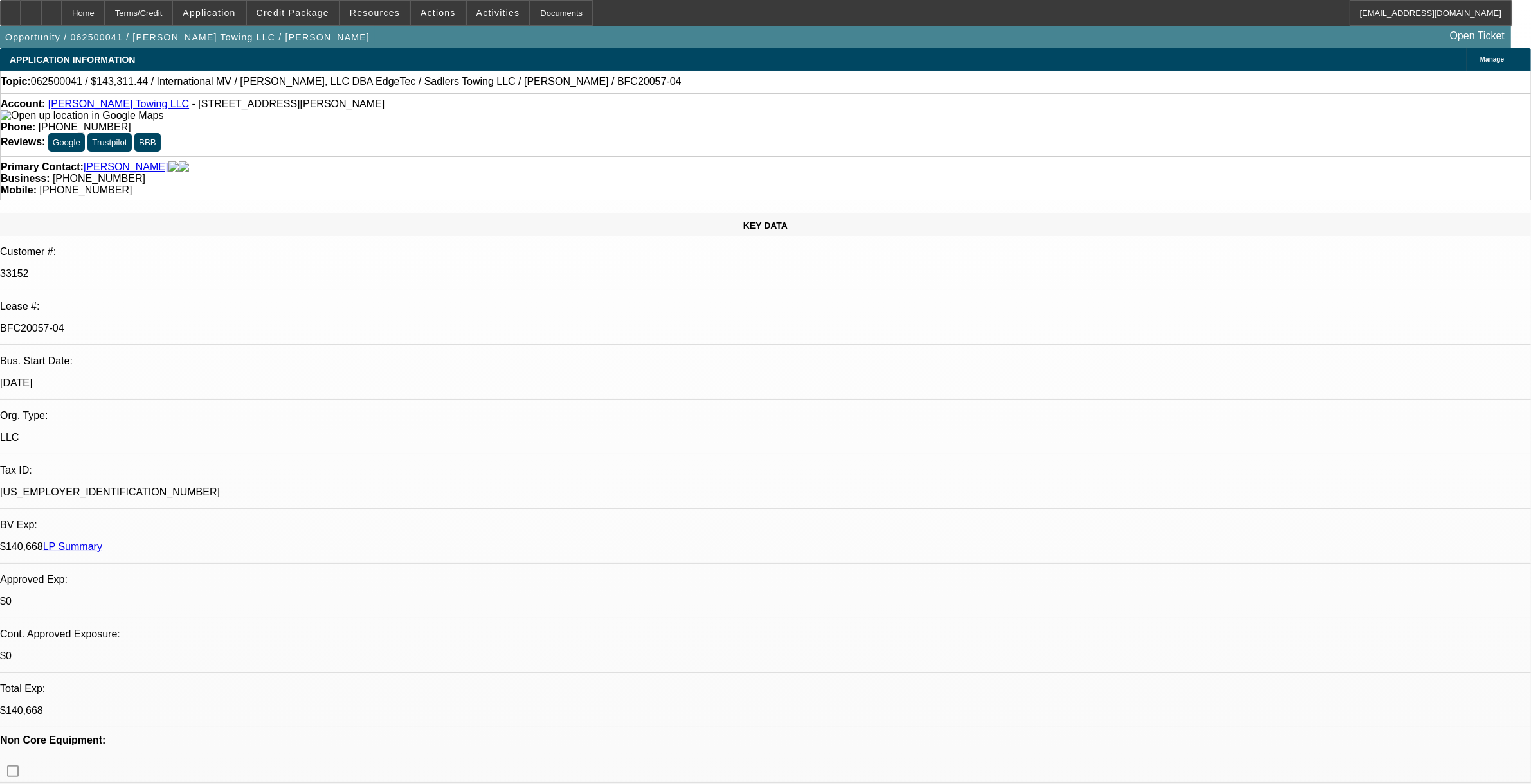
select select "0"
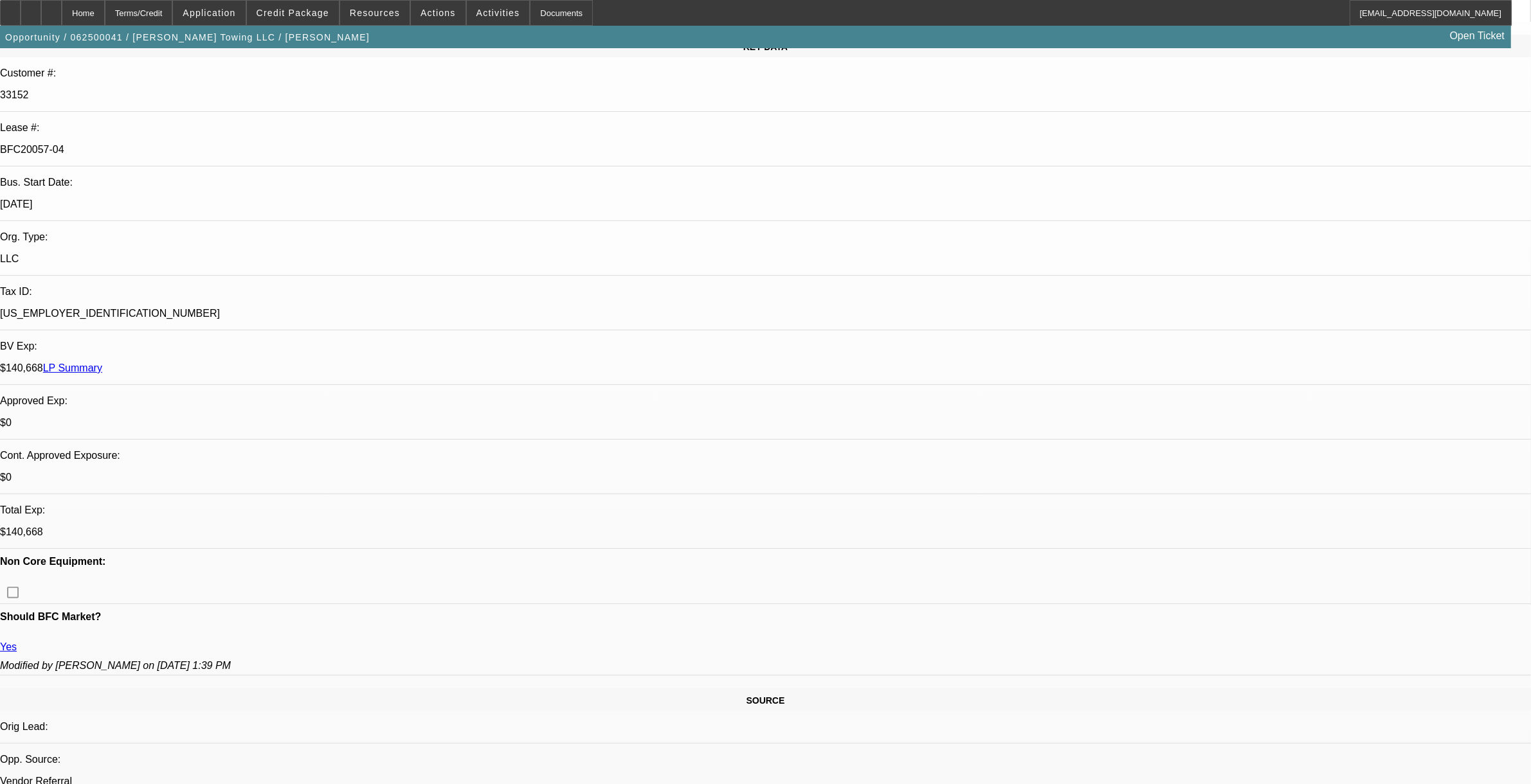
select select "1"
select select "2"
select select "6"
select select "1"
select select "2"
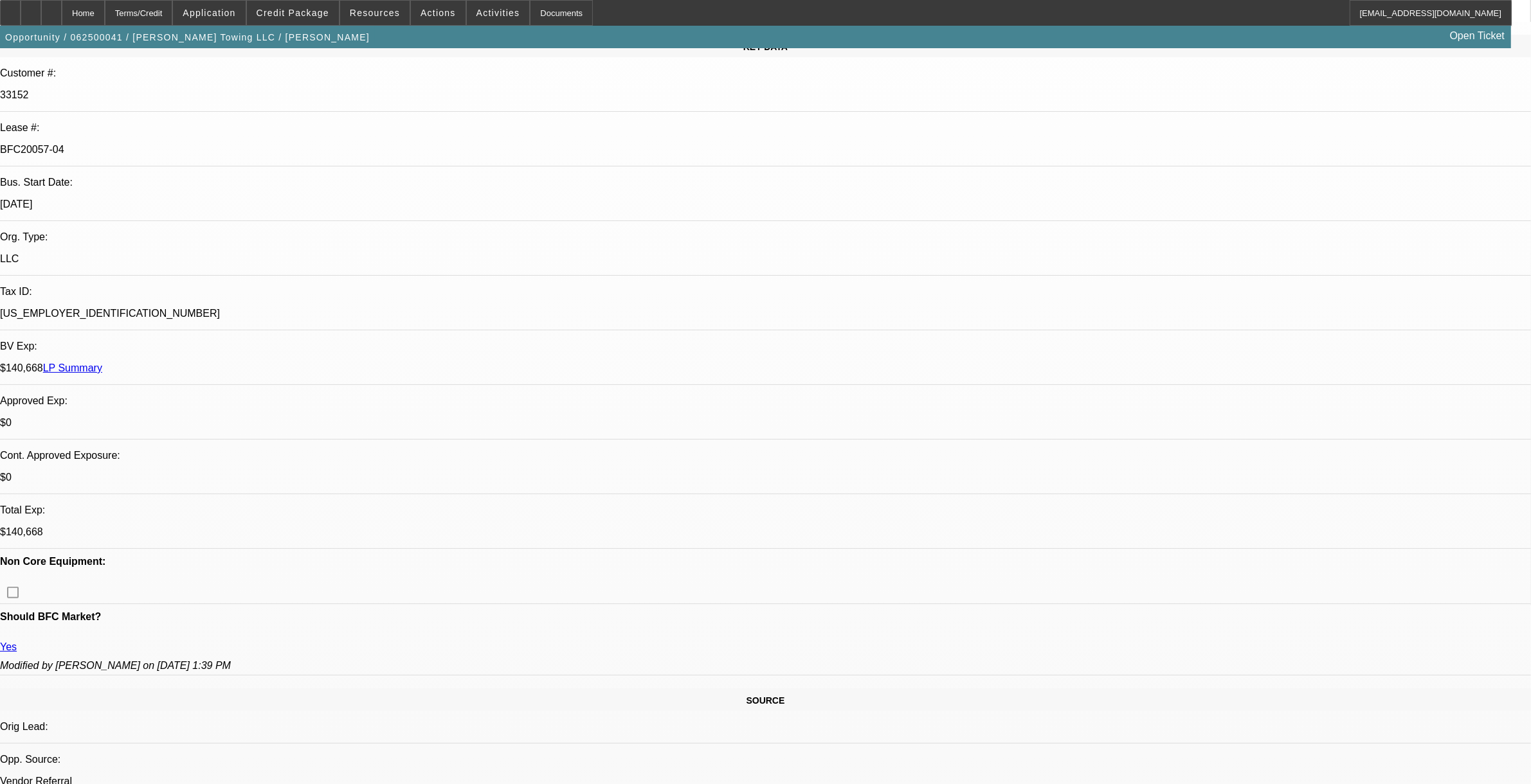
select select "6"
select select "1"
select select "2"
select select "6"
select select "1"
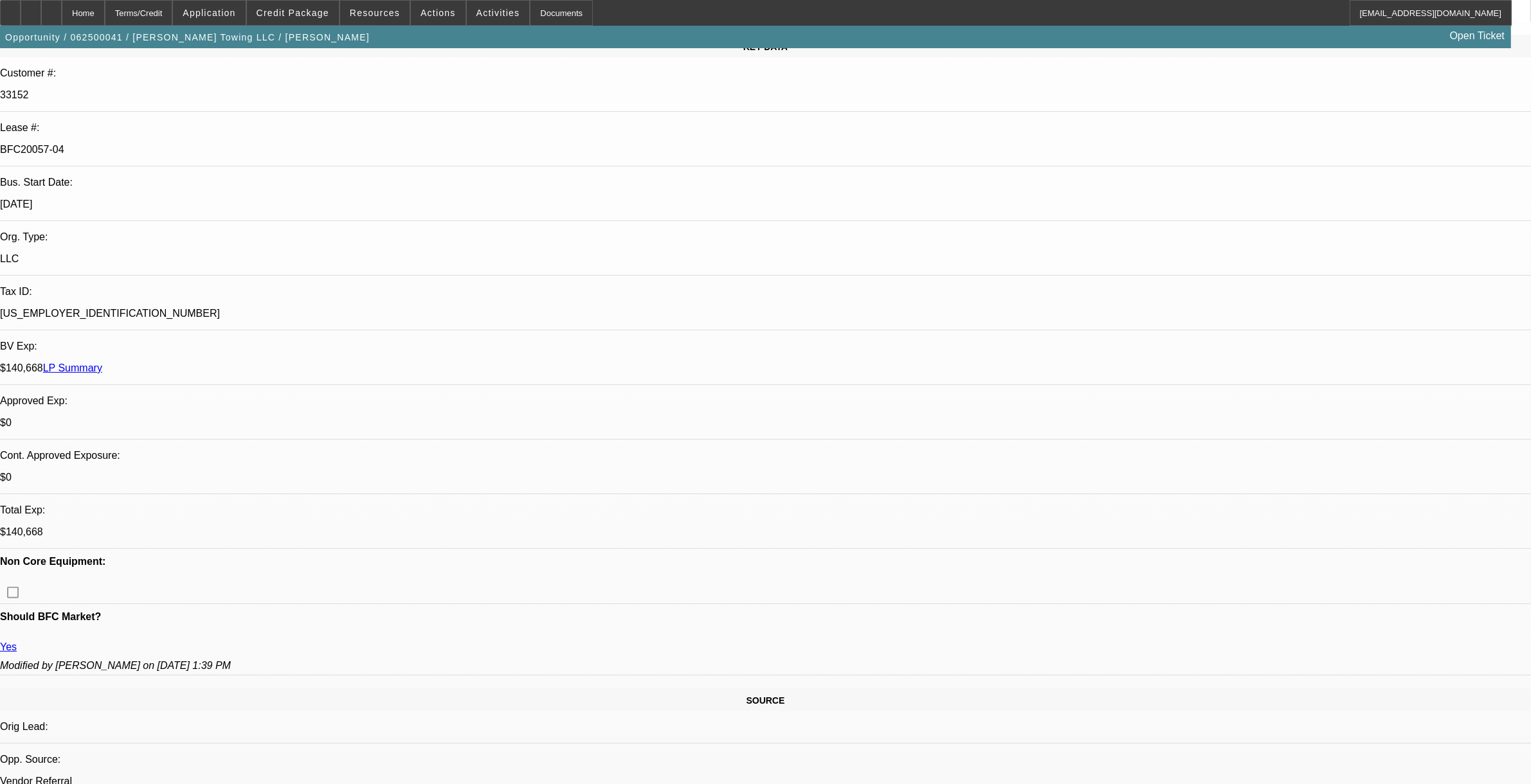
select select "2"
select select "6"
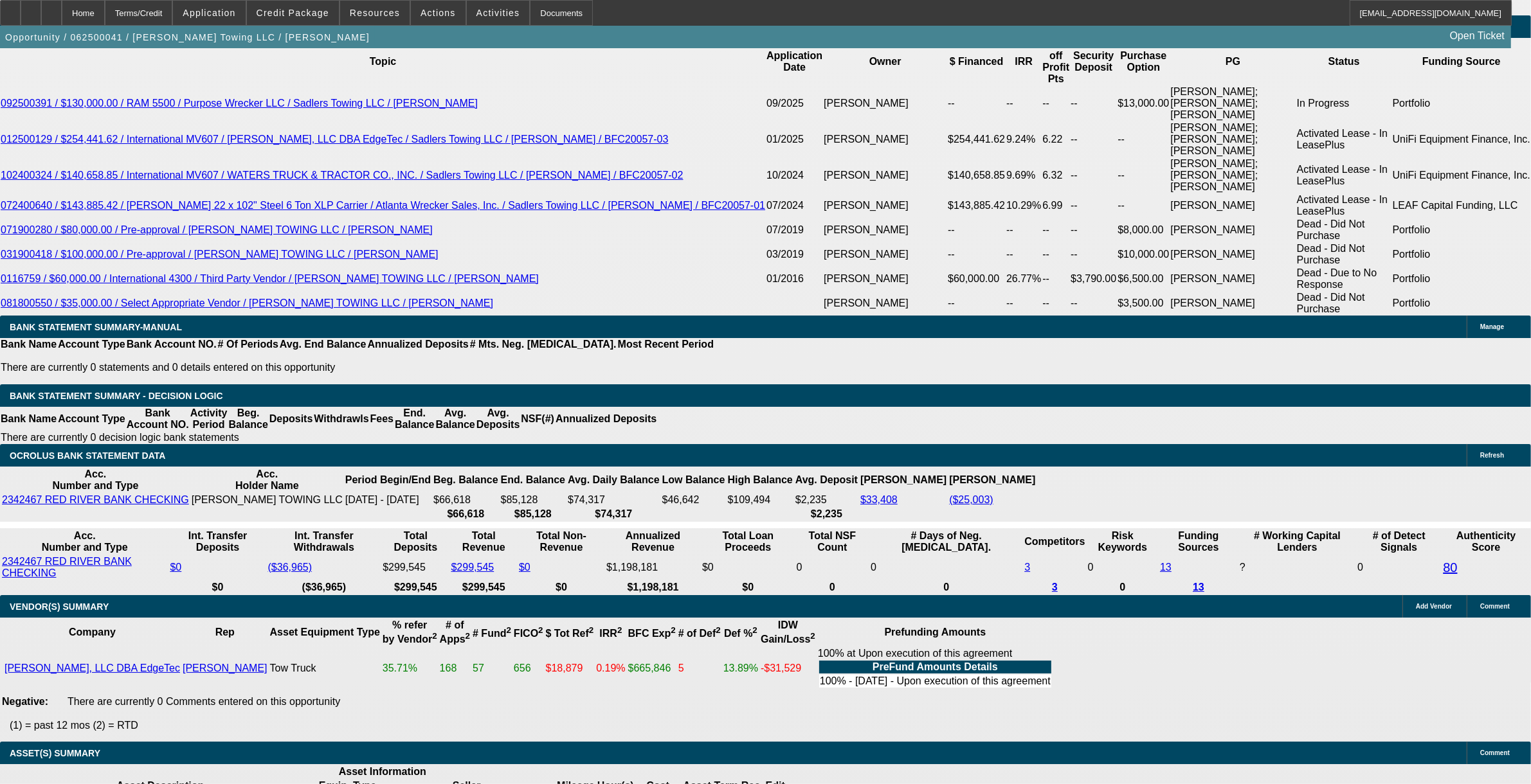
scroll to position [643, 0]
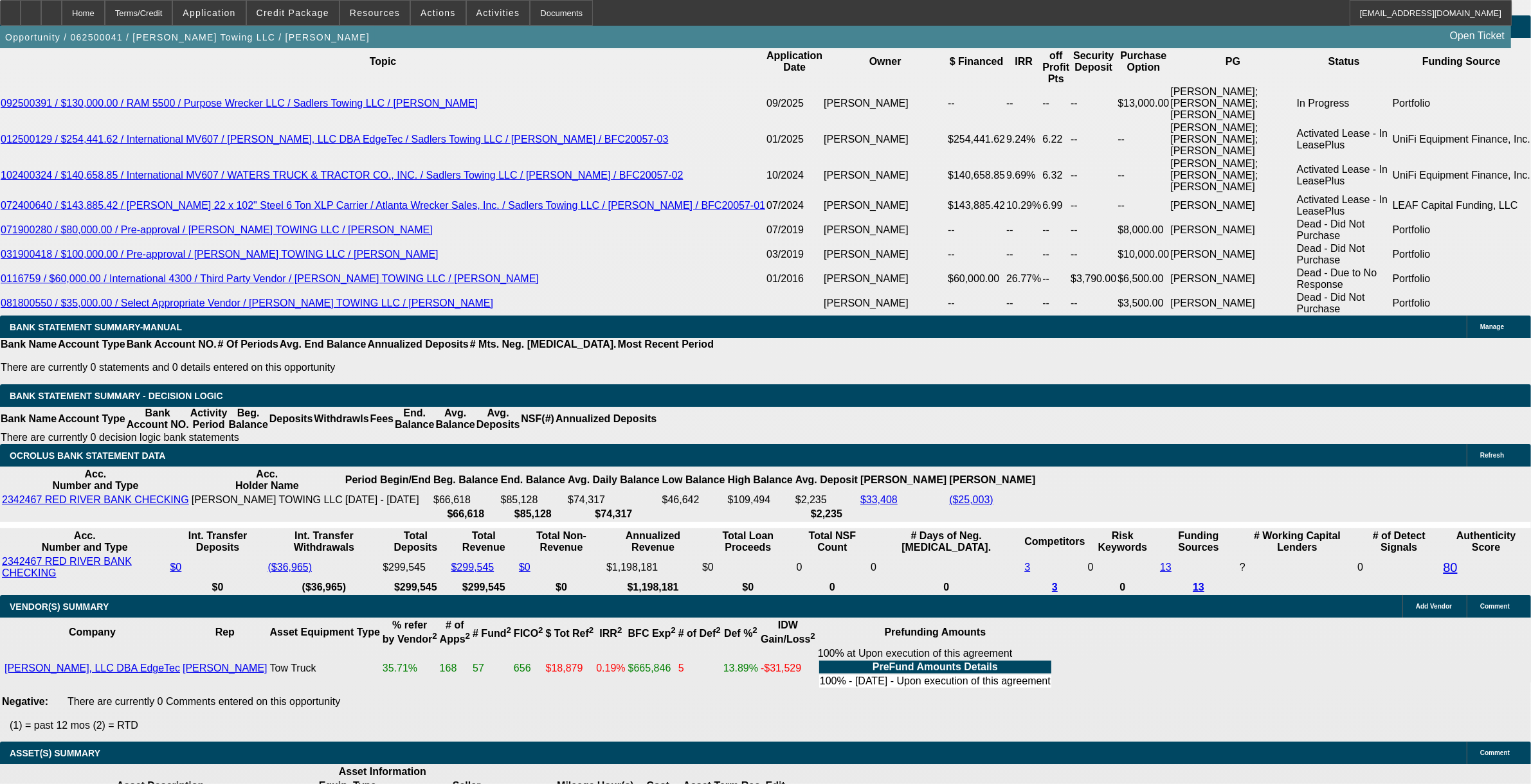
scroll to position [2009, 0]
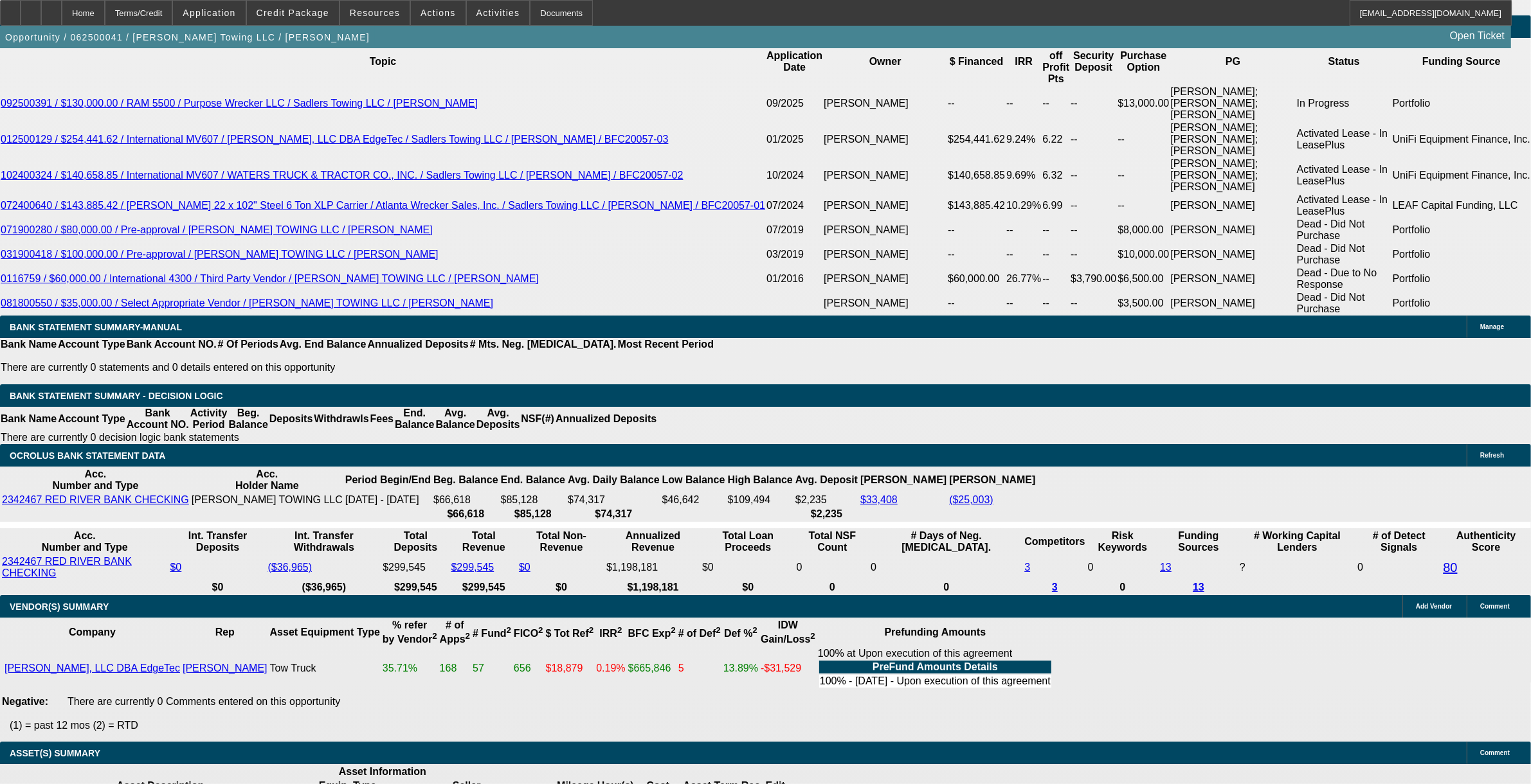
scroll to position [2491, 0]
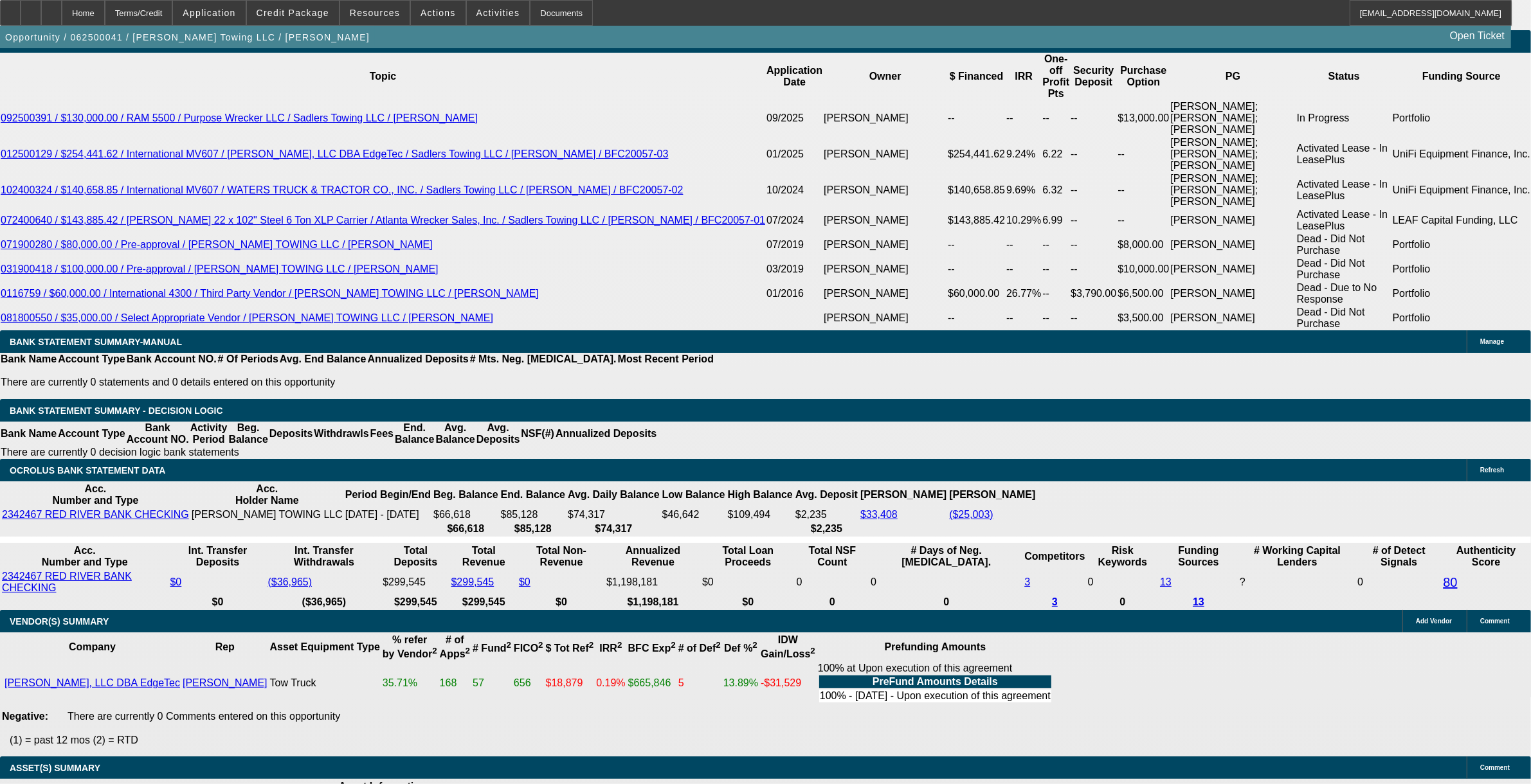
scroll to position [2454, 0]
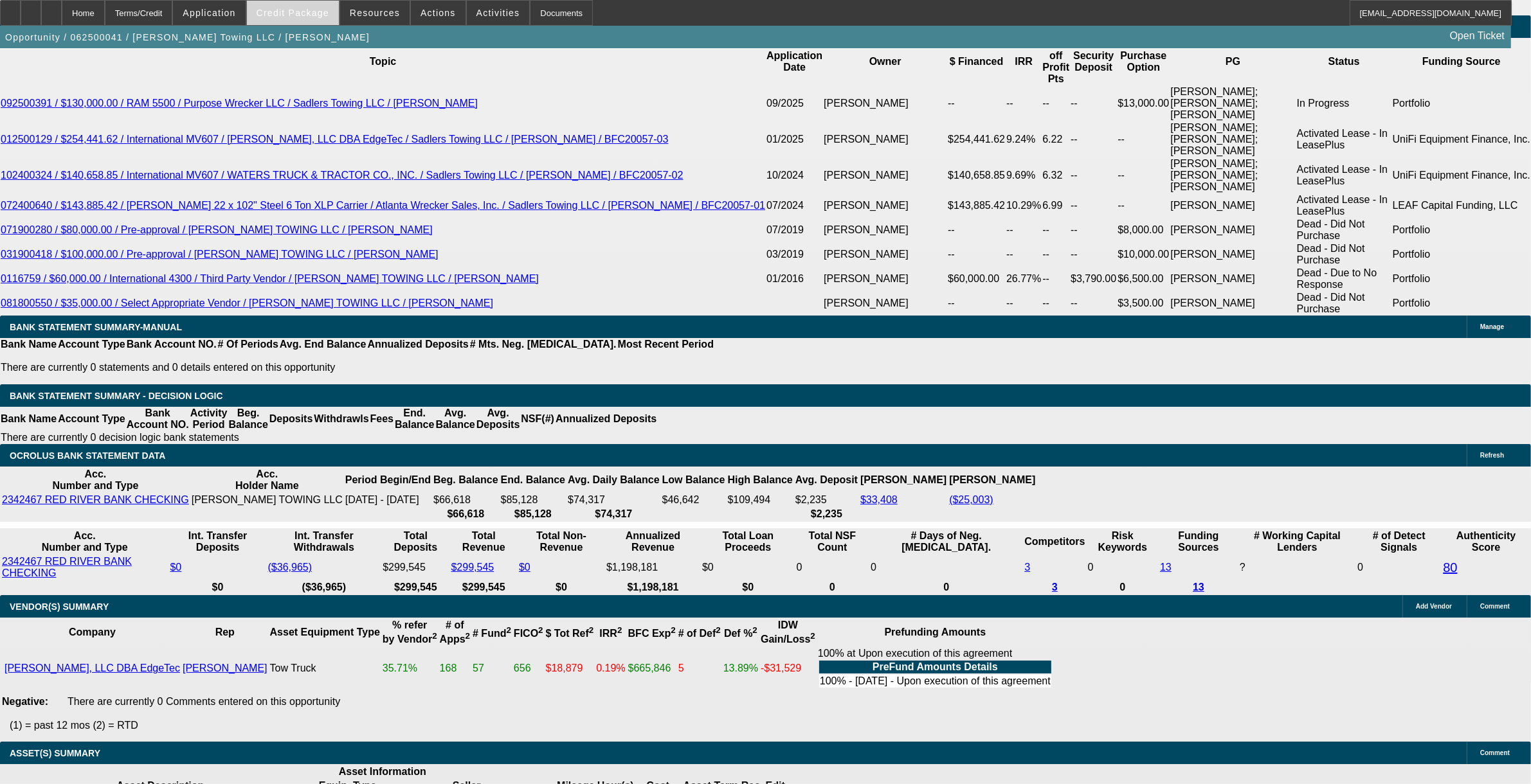
click at [315, 13] on span "Credit Package" at bounding box center [293, 13] width 73 height 10
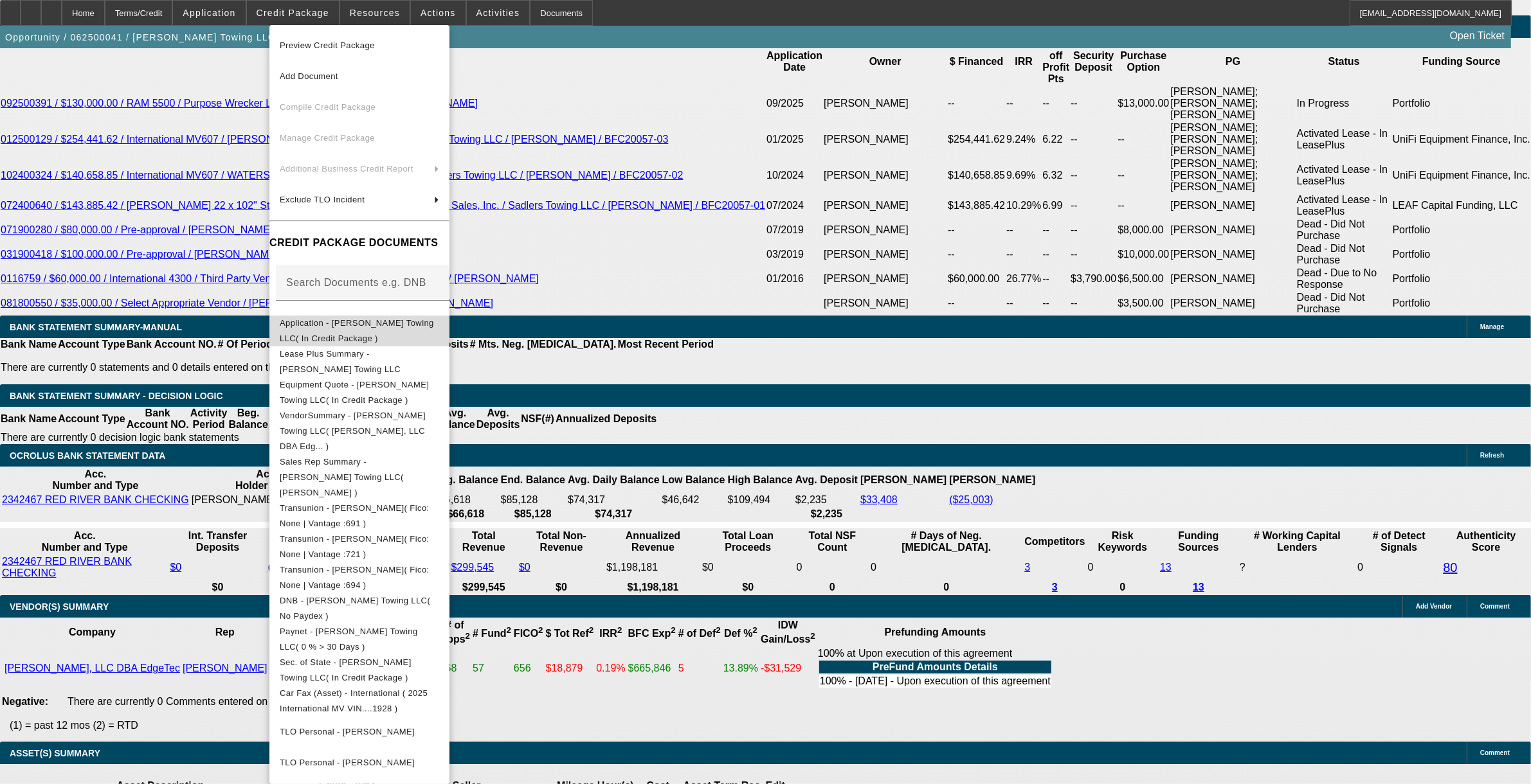
click at [355, 332] on span "Application - Sadler's Towing LLC( In Credit Package )" at bounding box center [359, 330] width 159 height 31
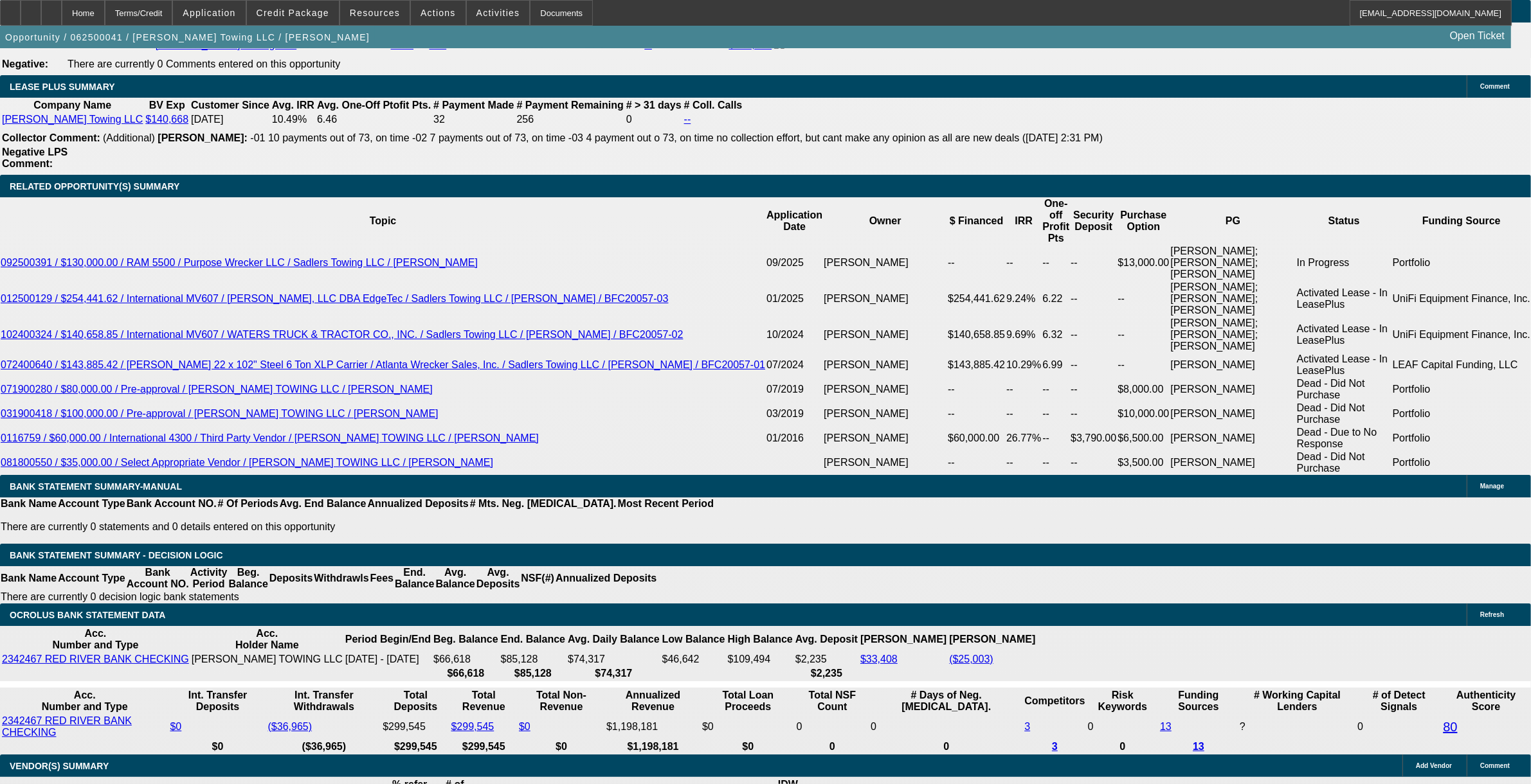
scroll to position [2293, 0]
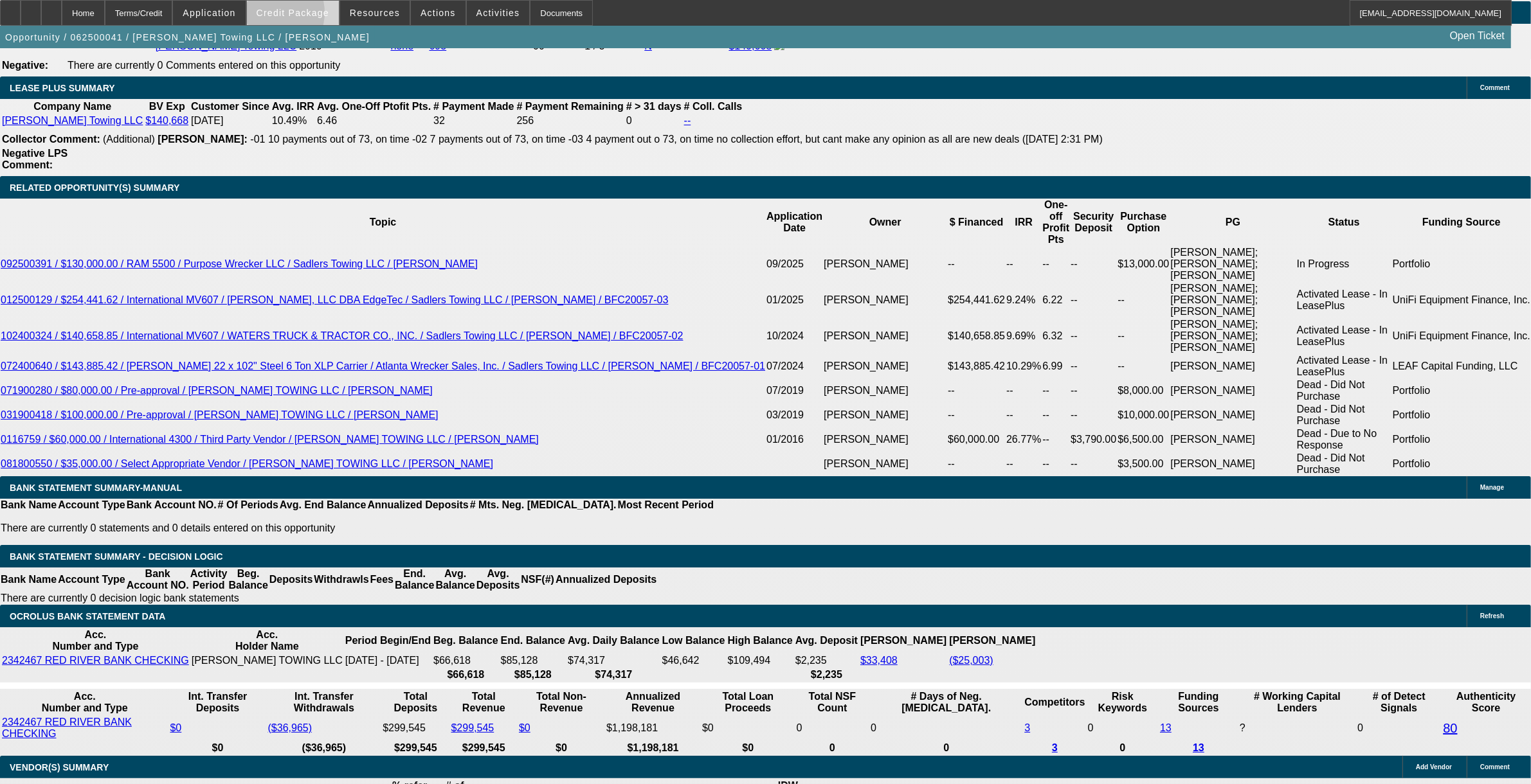
click at [290, 15] on span "Credit Package" at bounding box center [293, 13] width 73 height 10
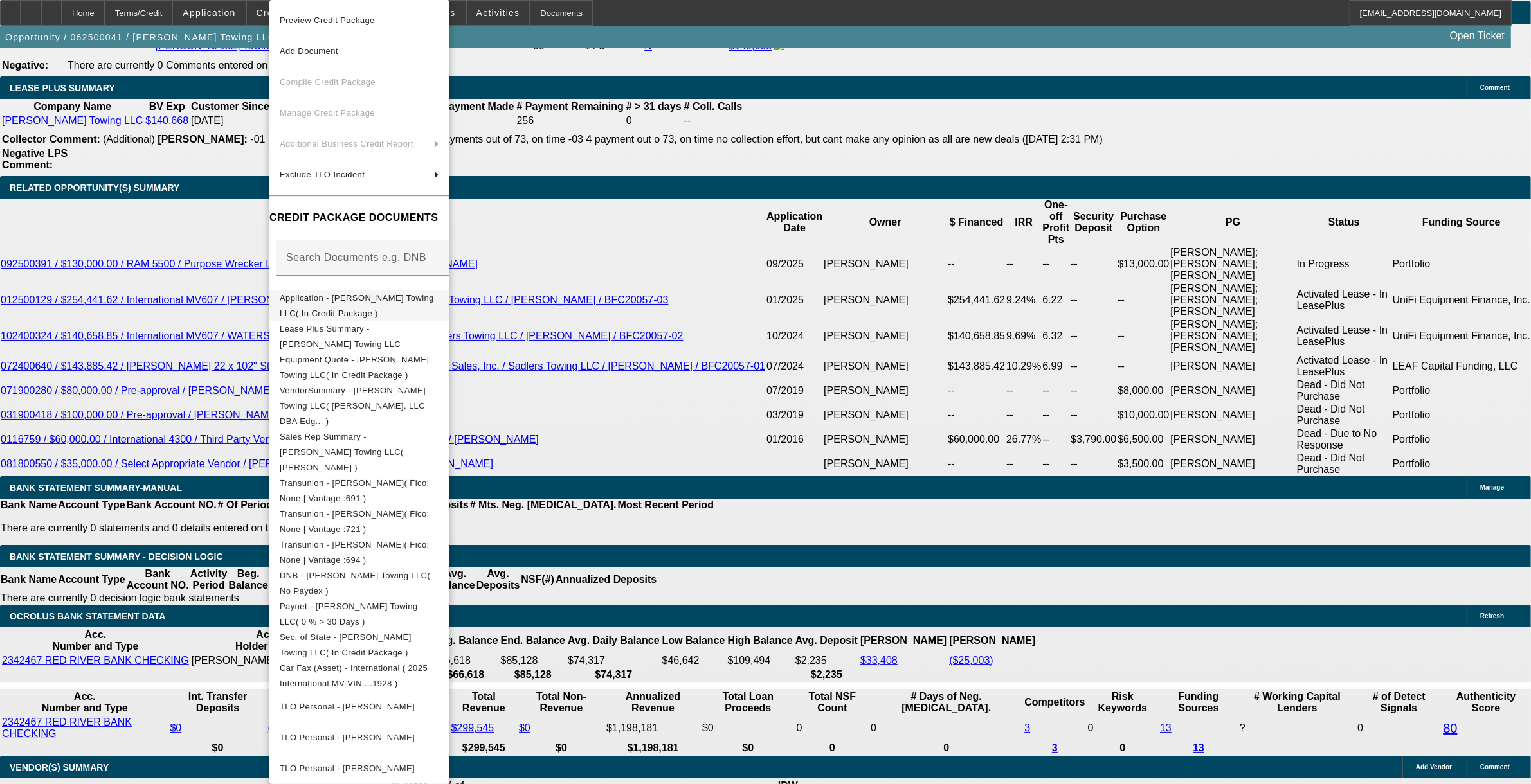
click at [371, 299] on span "Application - Sadler's Towing LLC( In Credit Package )" at bounding box center [356, 306] width 154 height 25
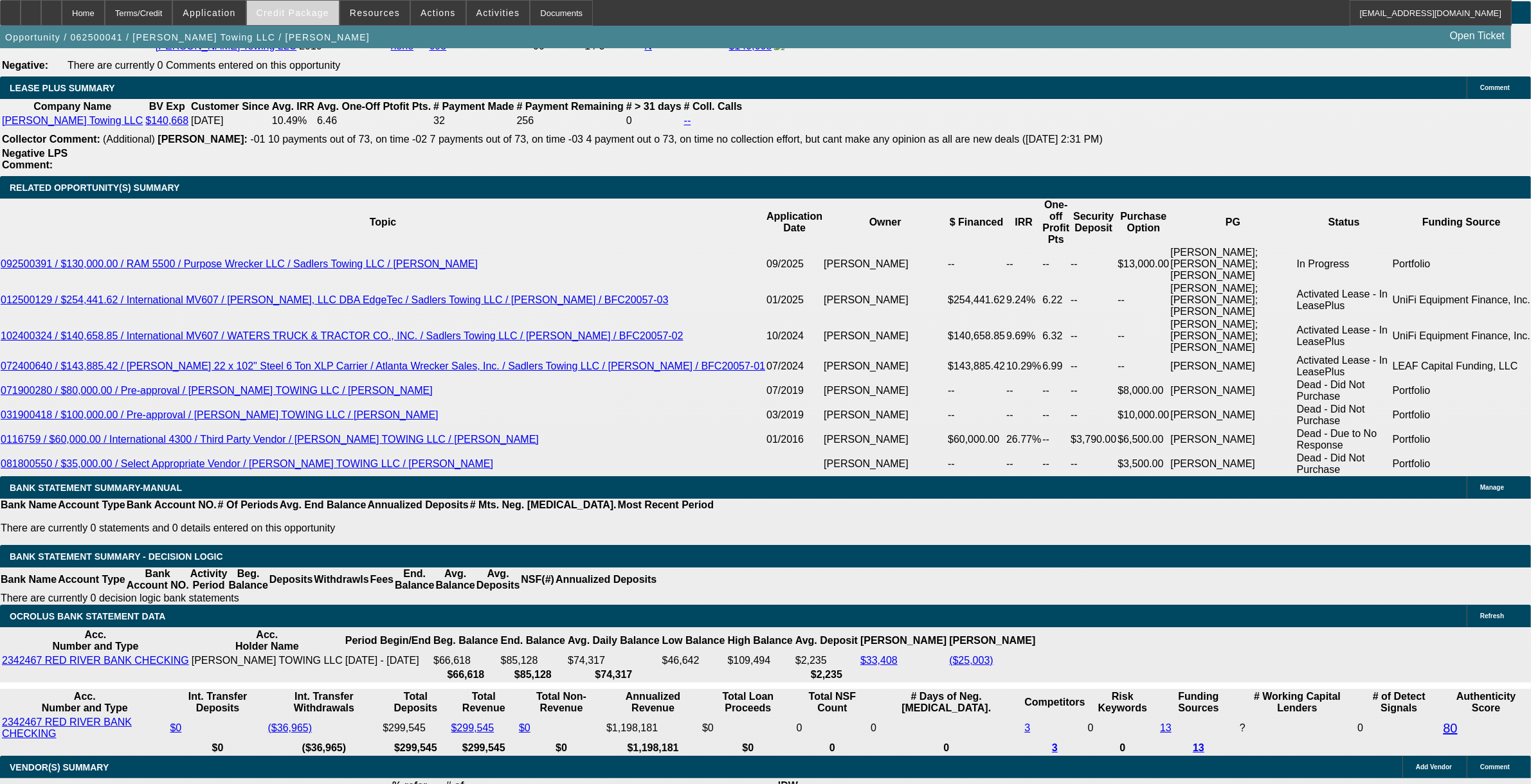
click at [320, 10] on span "Credit Package" at bounding box center [293, 13] width 73 height 10
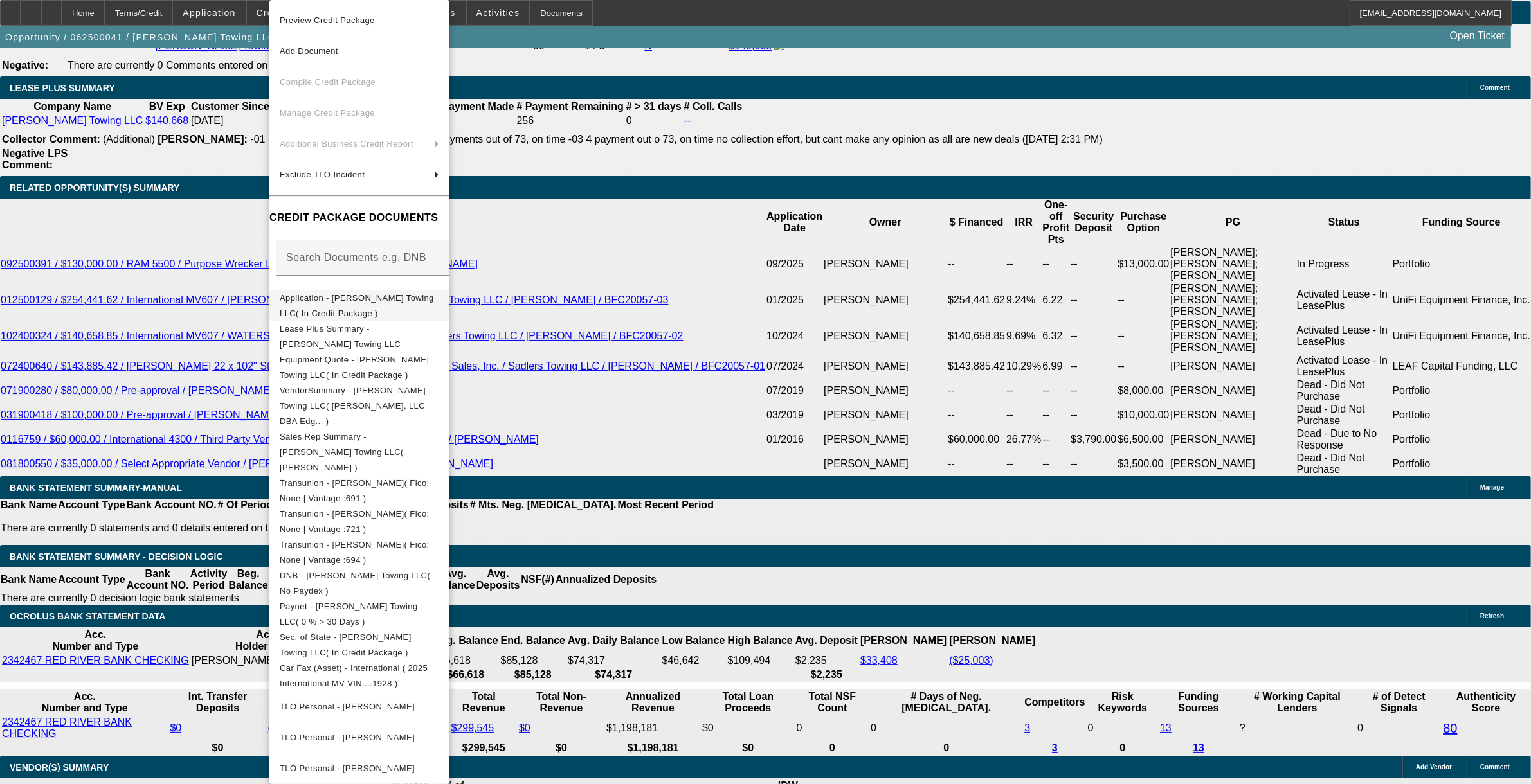
click at [322, 300] on span "Application - Sadler's Towing LLC( In Credit Package )" at bounding box center [356, 306] width 154 height 25
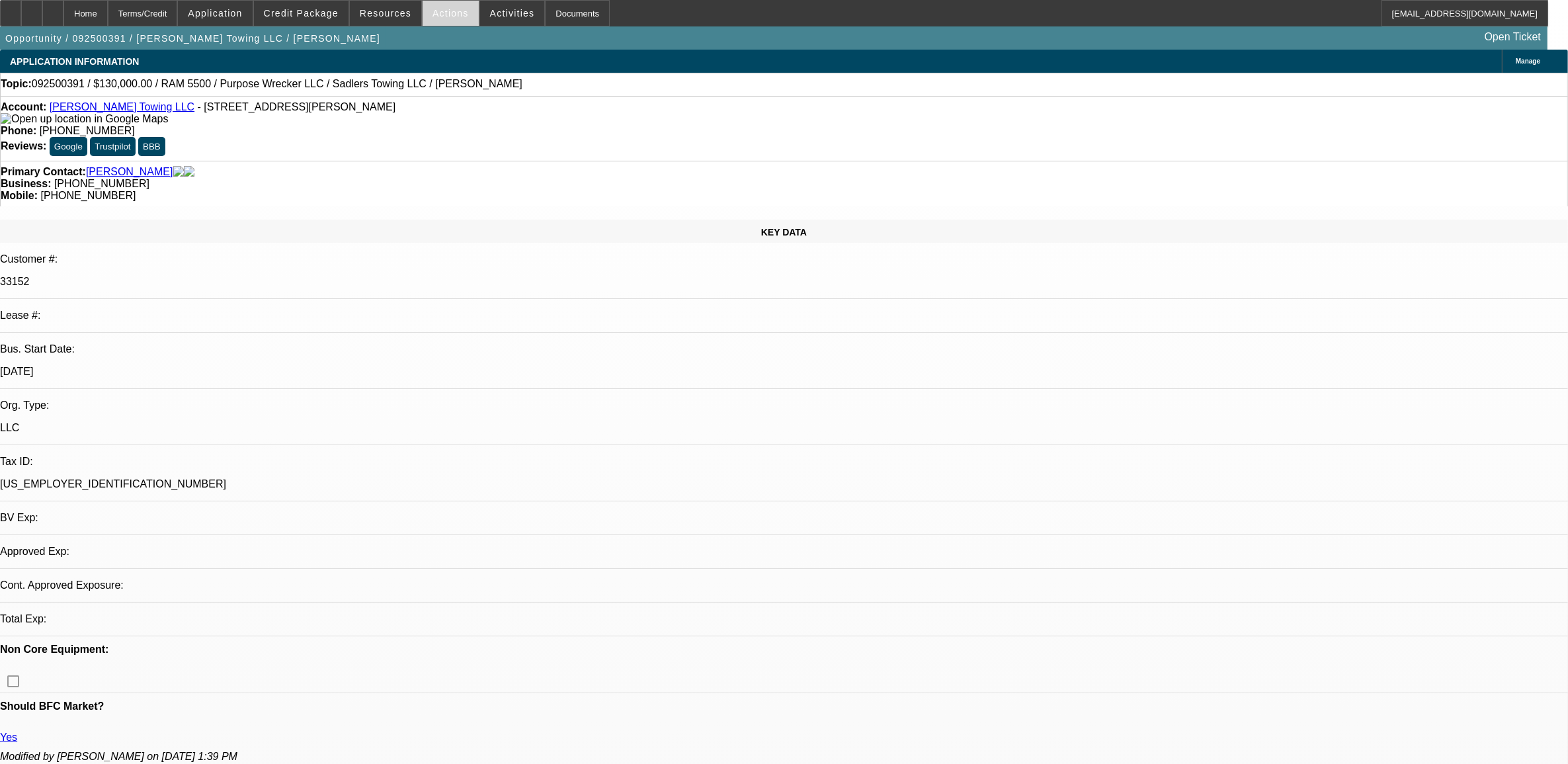
select select "0"
select select "2"
select select "0.1"
select select "4"
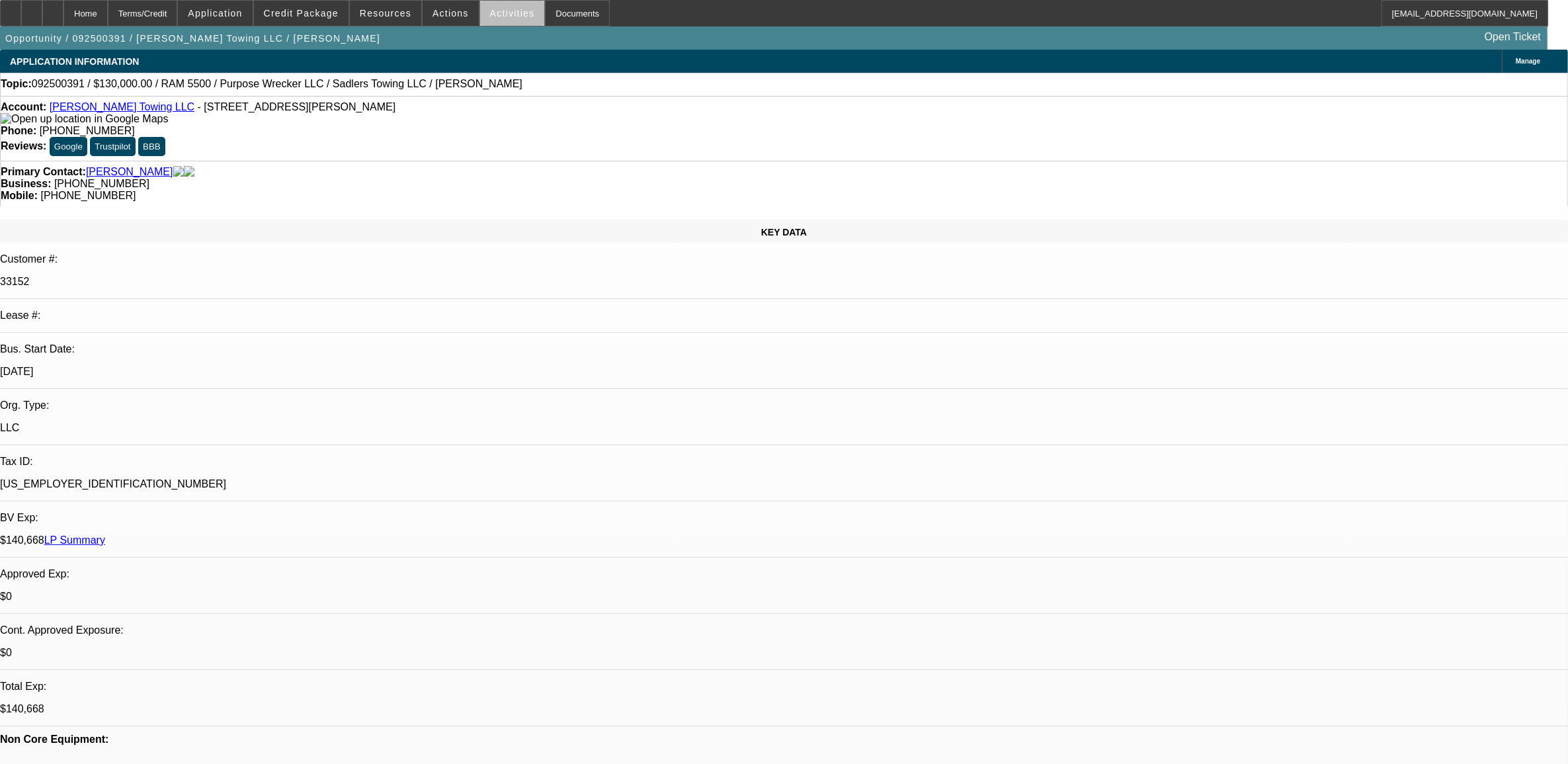
click at [503, 18] on span at bounding box center [512, 13] width 65 height 32
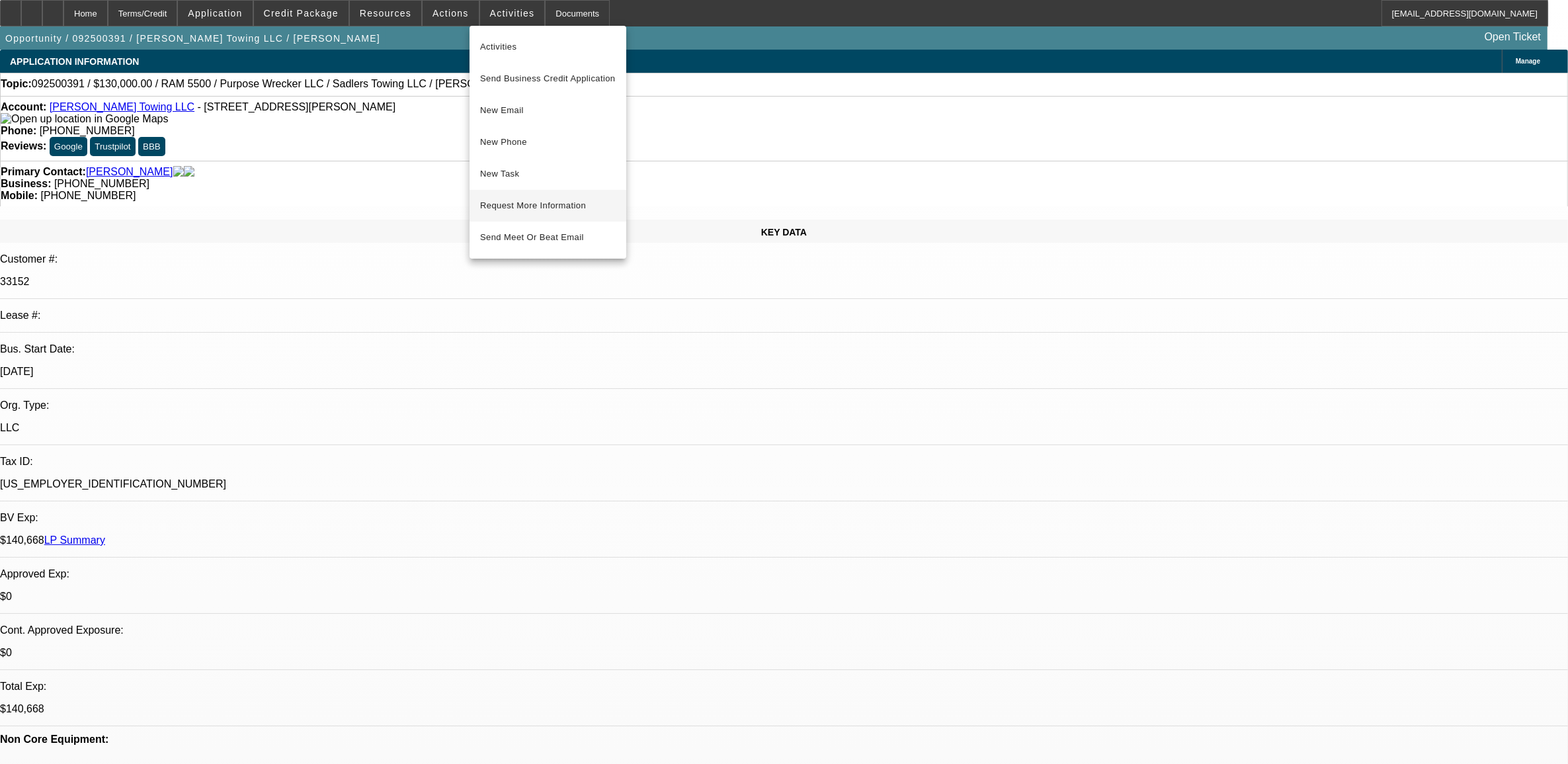
click at [520, 206] on span "Request More Information" at bounding box center [547, 205] width 135 height 15
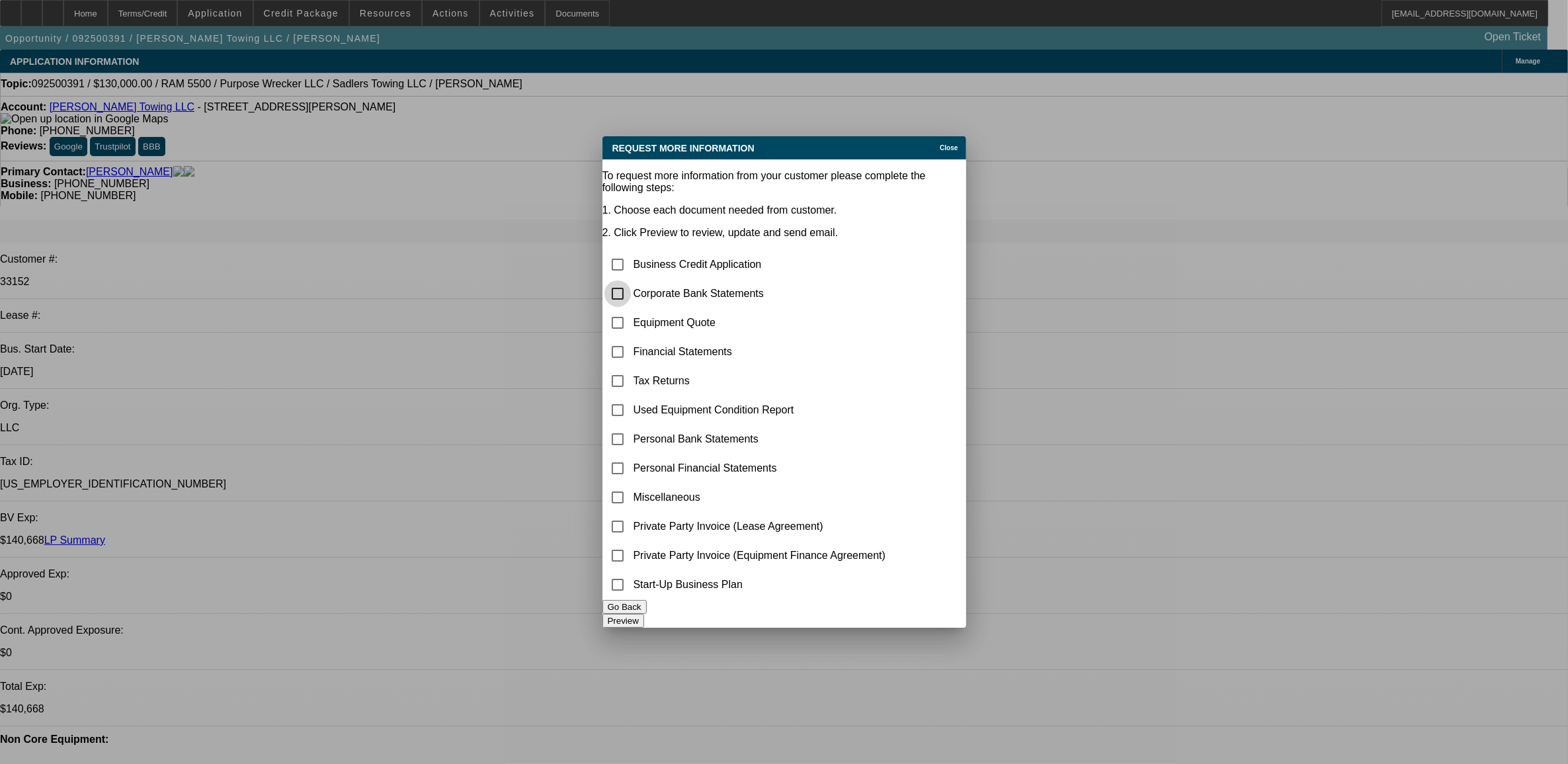
drag, startPoint x: 635, startPoint y: 238, endPoint x: 650, endPoint y: 276, distance: 40.9
click at [630, 280] on input "checkbox" at bounding box center [617, 293] width 26 height 26
checkbox input "true"
click at [644, 613] on button "Preview" at bounding box center [622, 620] width 42 height 14
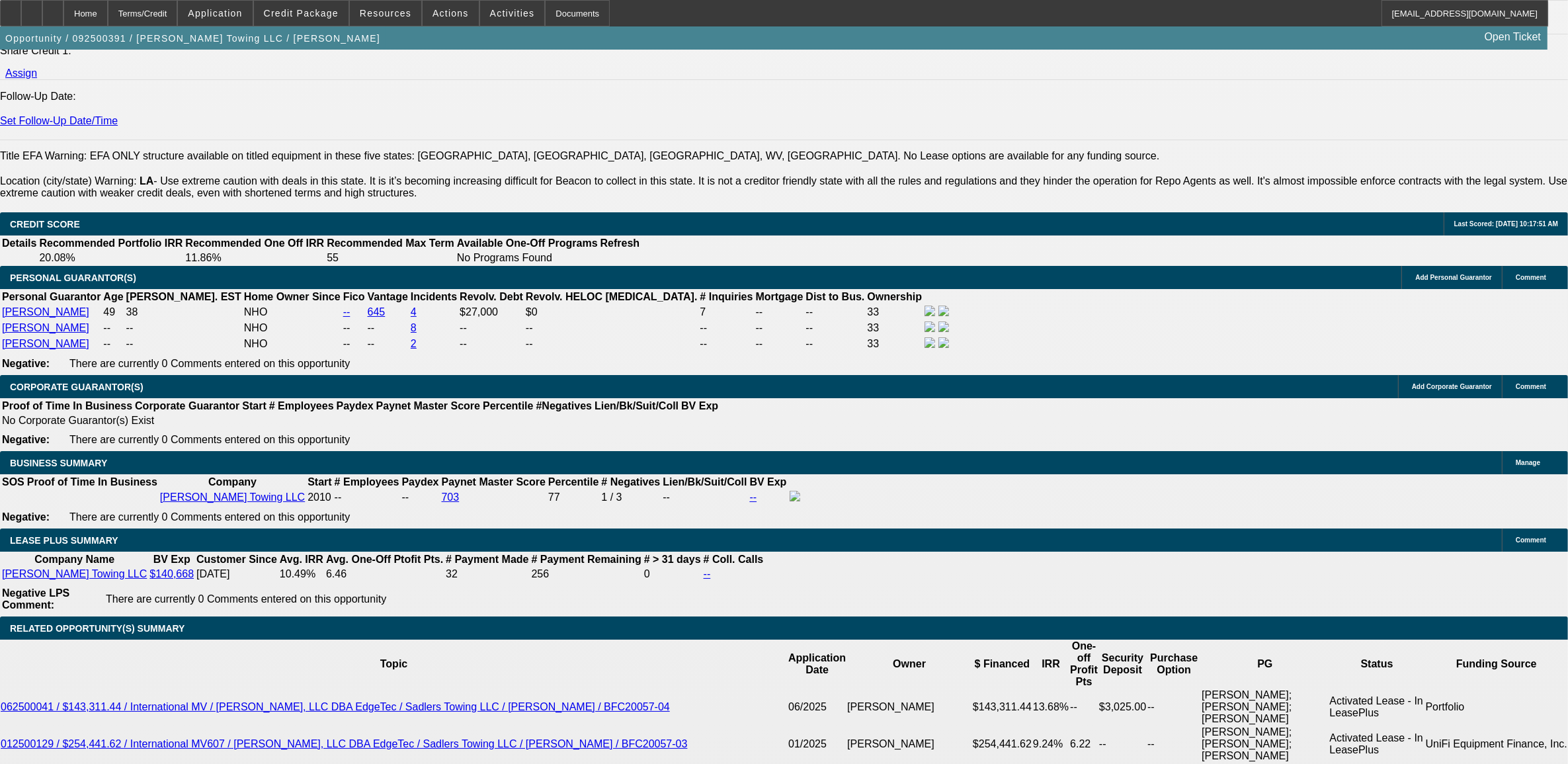
scroll to position [1983, 0]
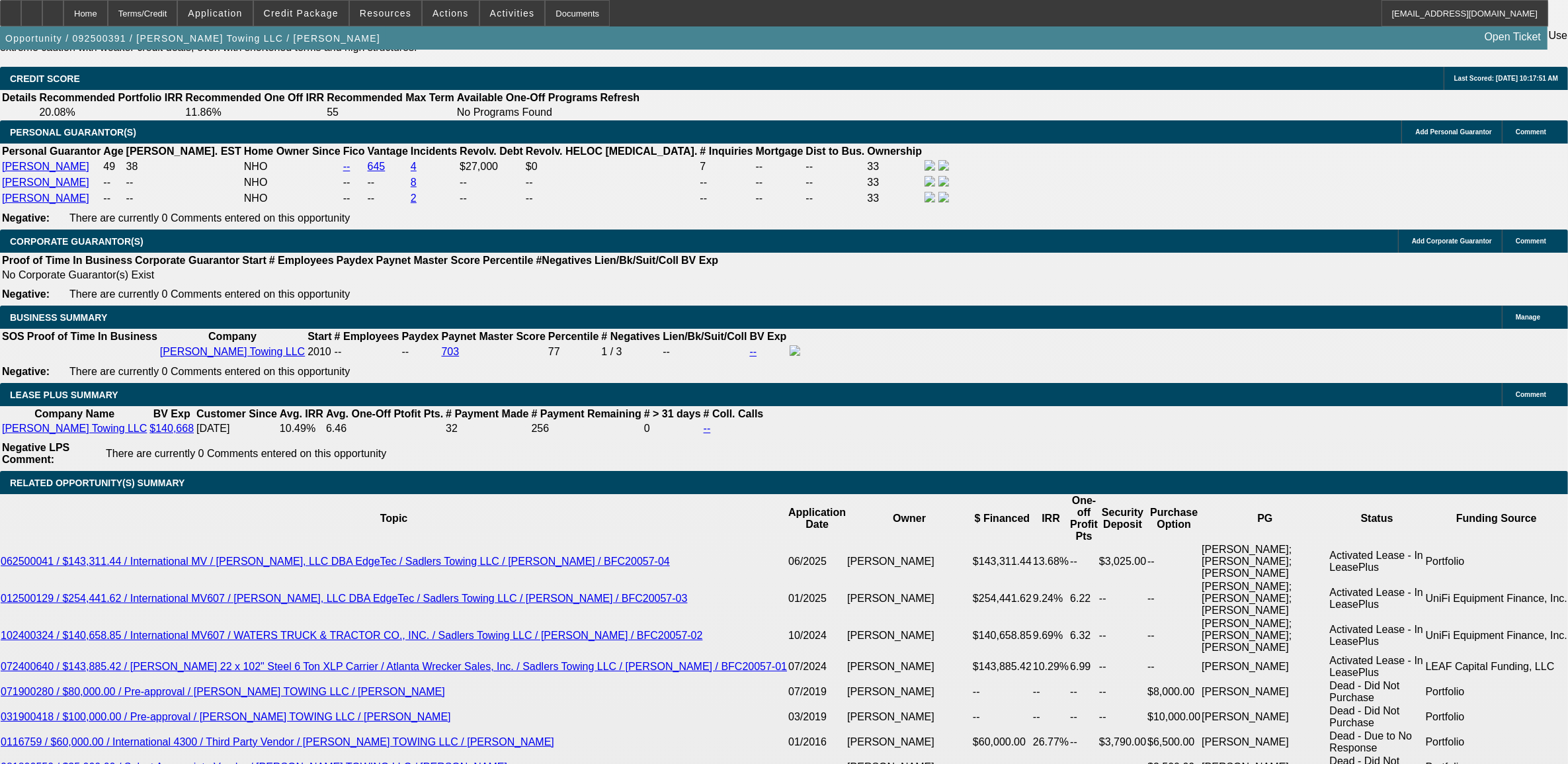
type input "$0.00"
type input "72"
type input "9."
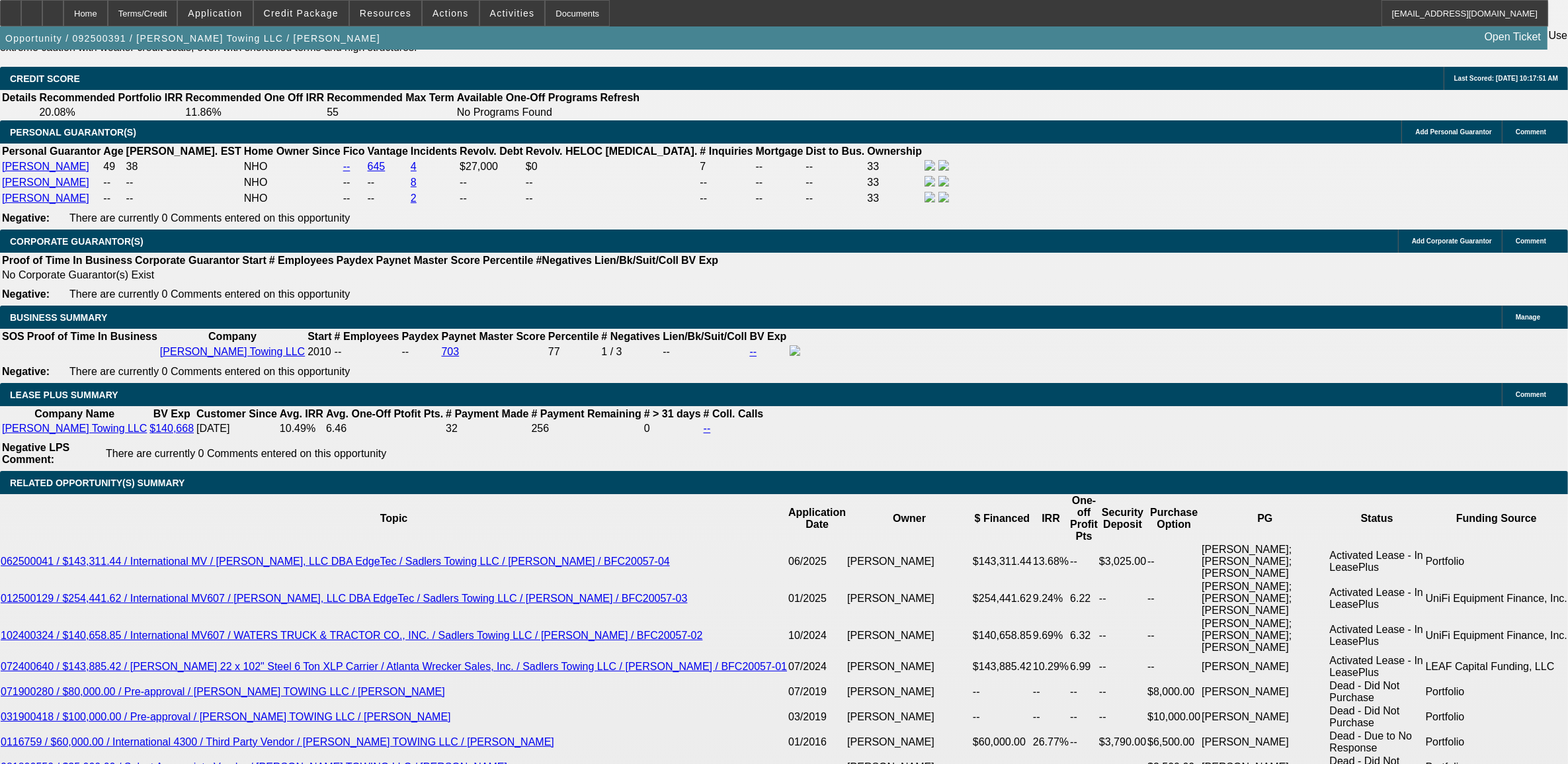
type input "$4,686.64"
type input "$2,343.32"
type input "9.9"
type input "$4,803.62"
type input "$2,401.81"
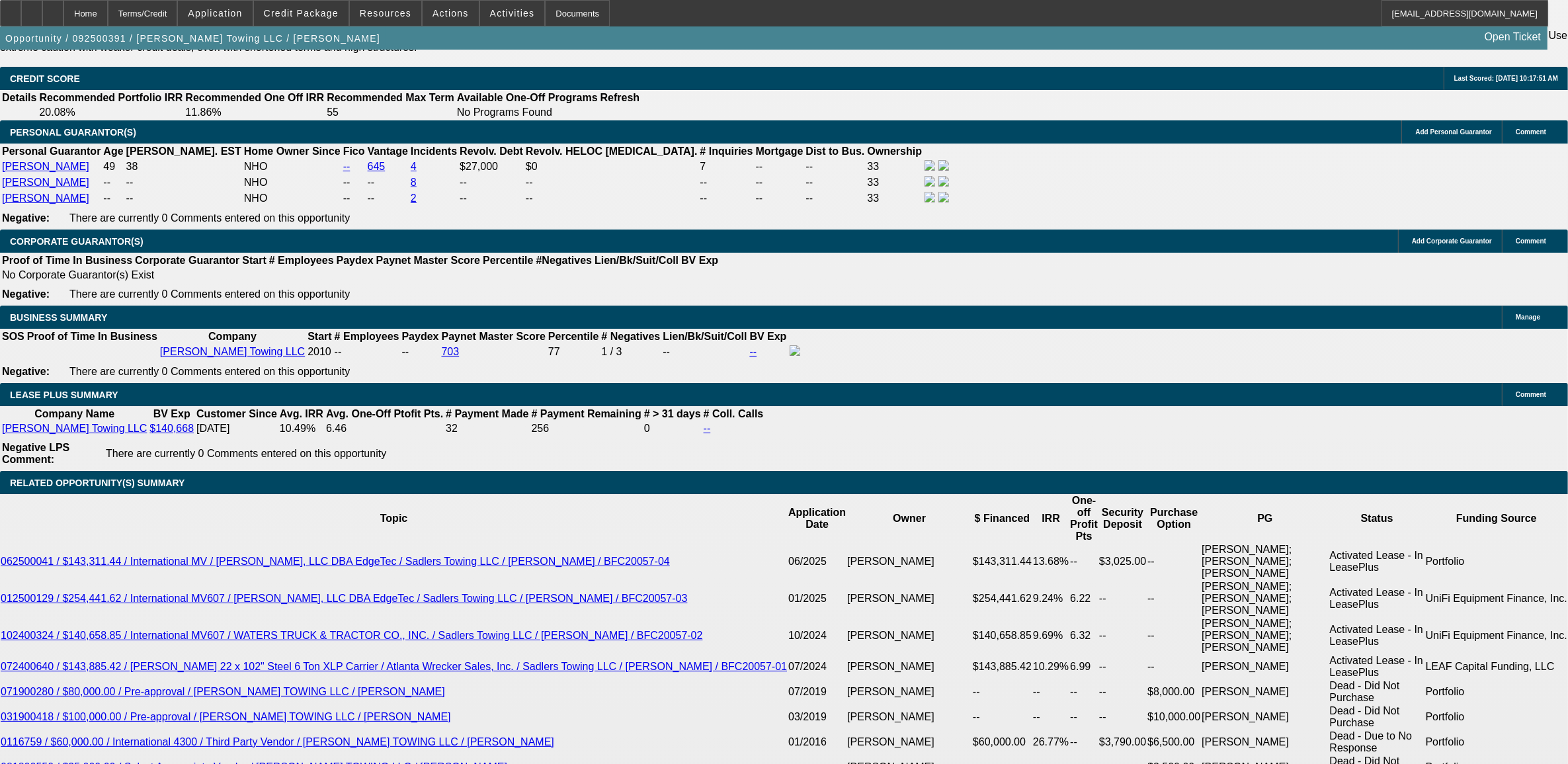
type input "9.9"
type input "$4,803.62"
select select "0"
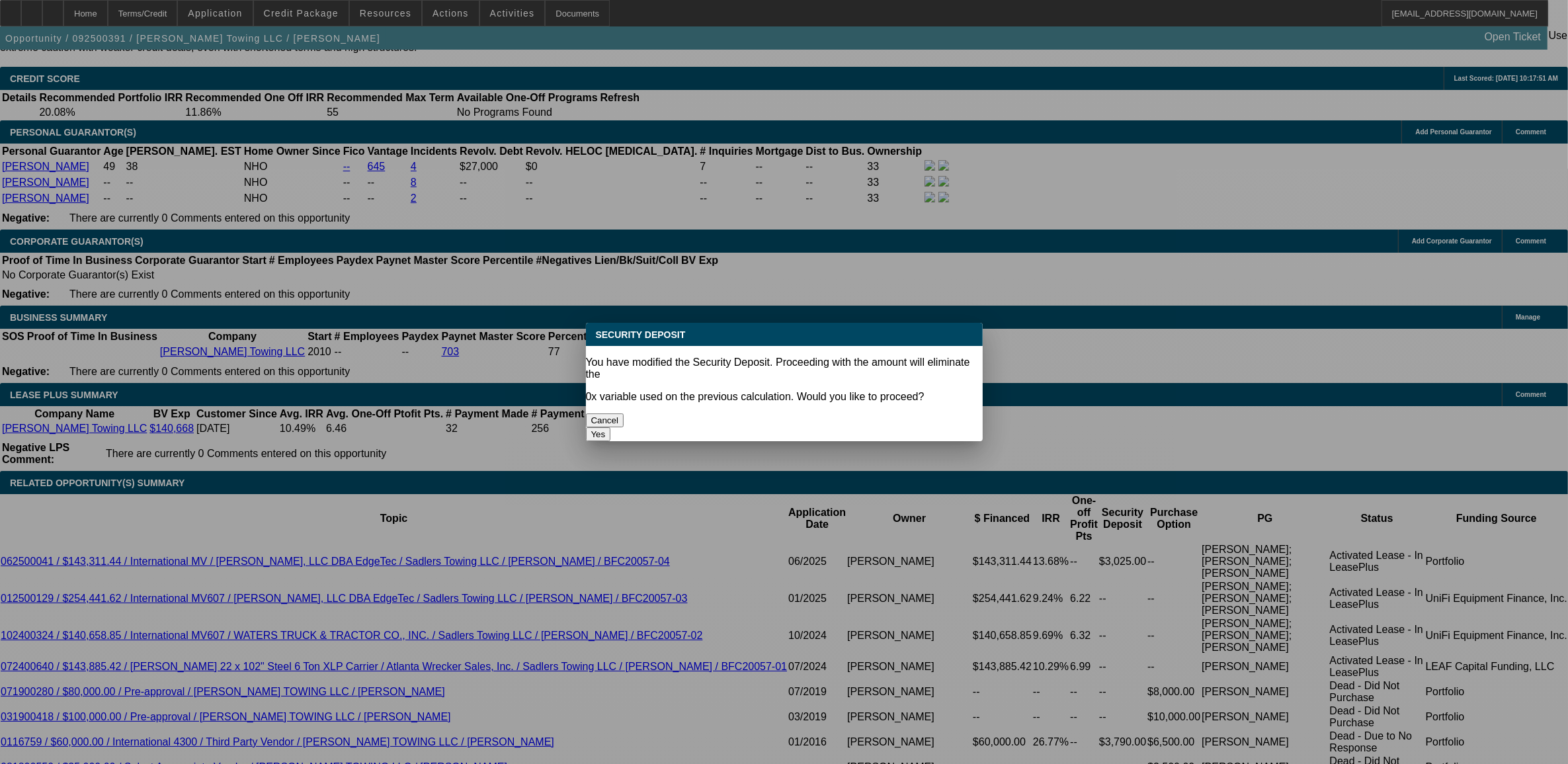
scroll to position [0, 0]
click at [611, 427] on button "Yes" at bounding box center [598, 433] width 25 height 14
type input "$0.00"
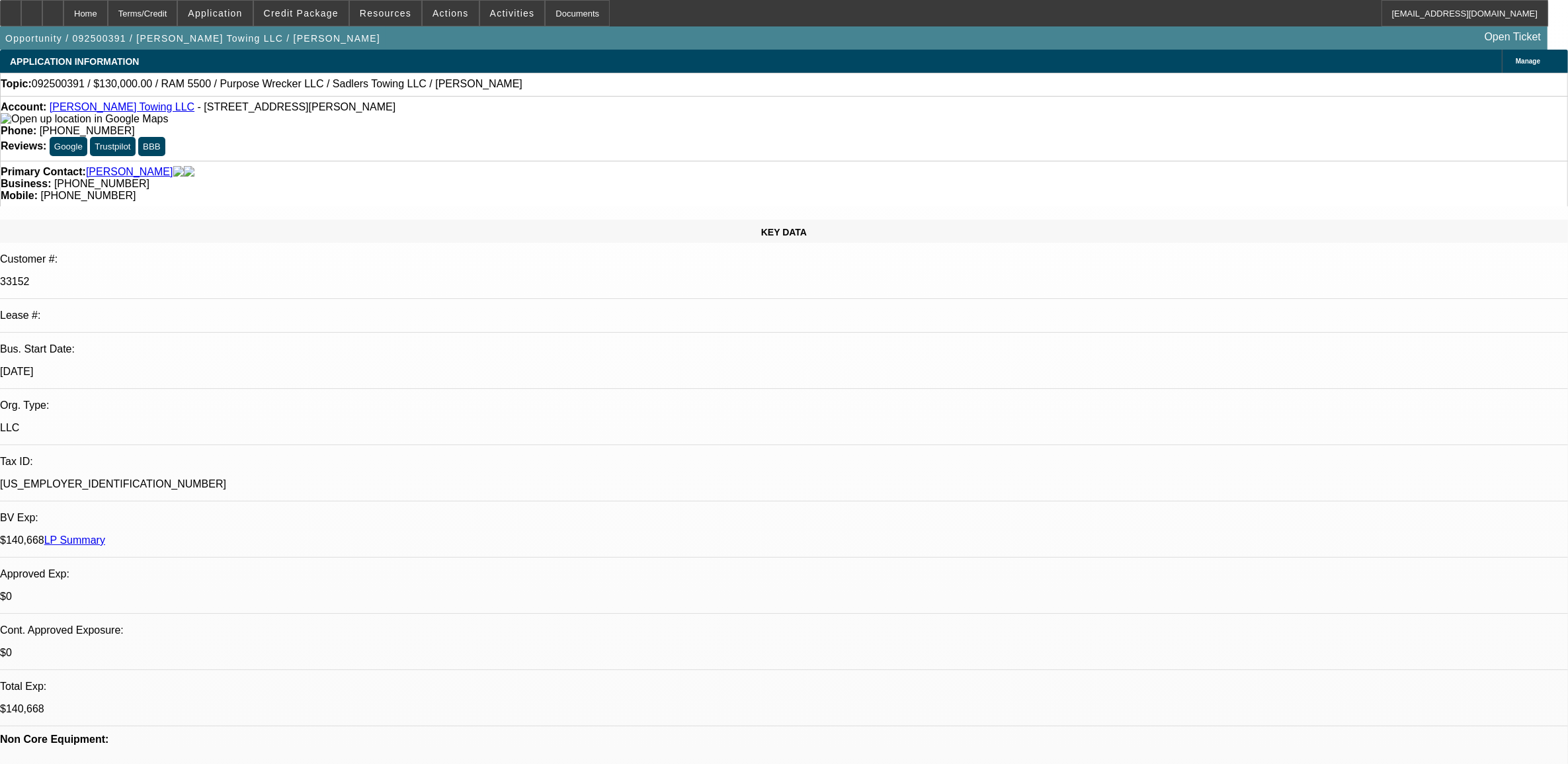
scroll to position [1983, 0]
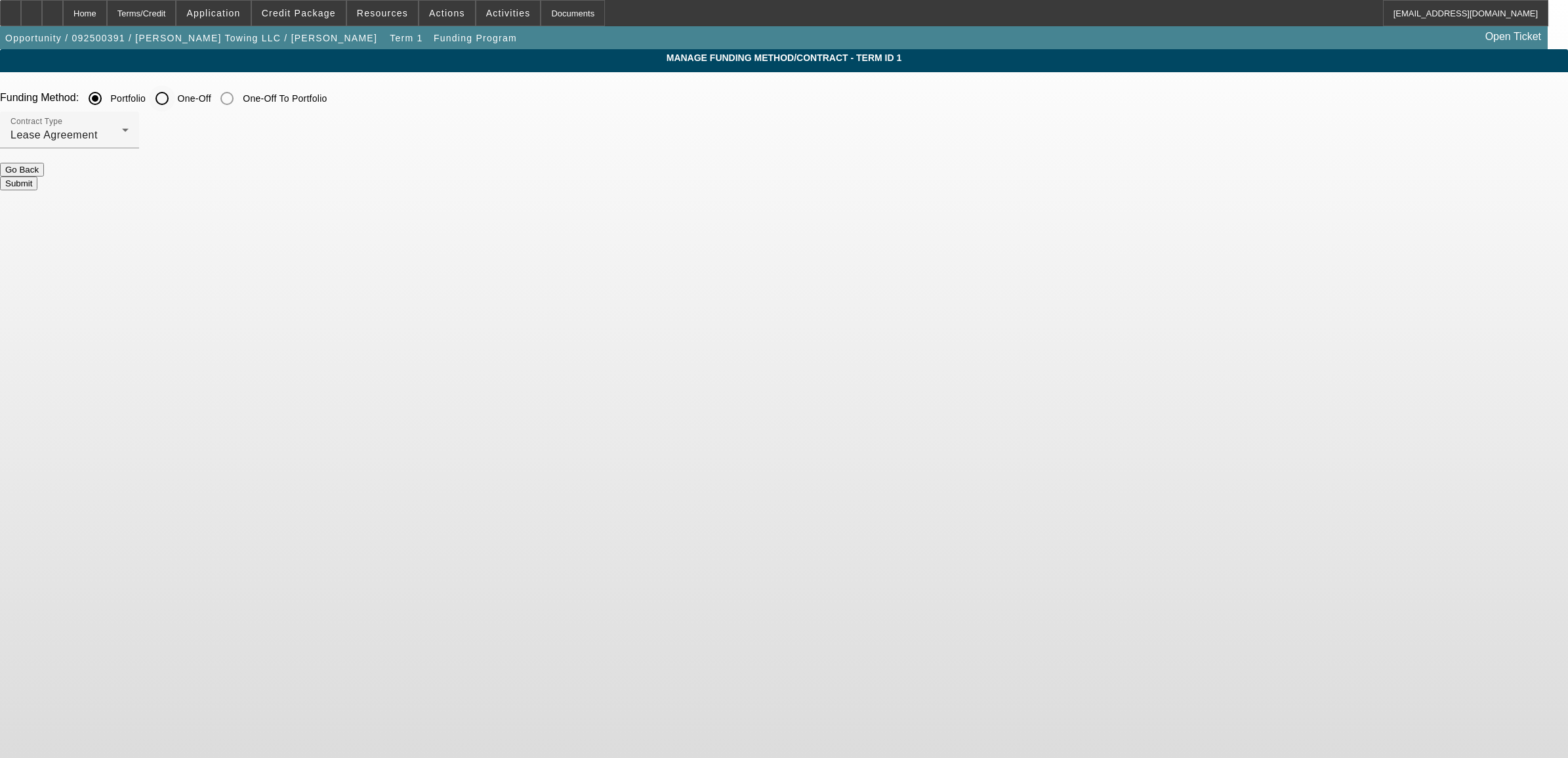
click at [175, 97] on input "One-Off" at bounding box center [162, 99] width 26 height 26
radio input "true"
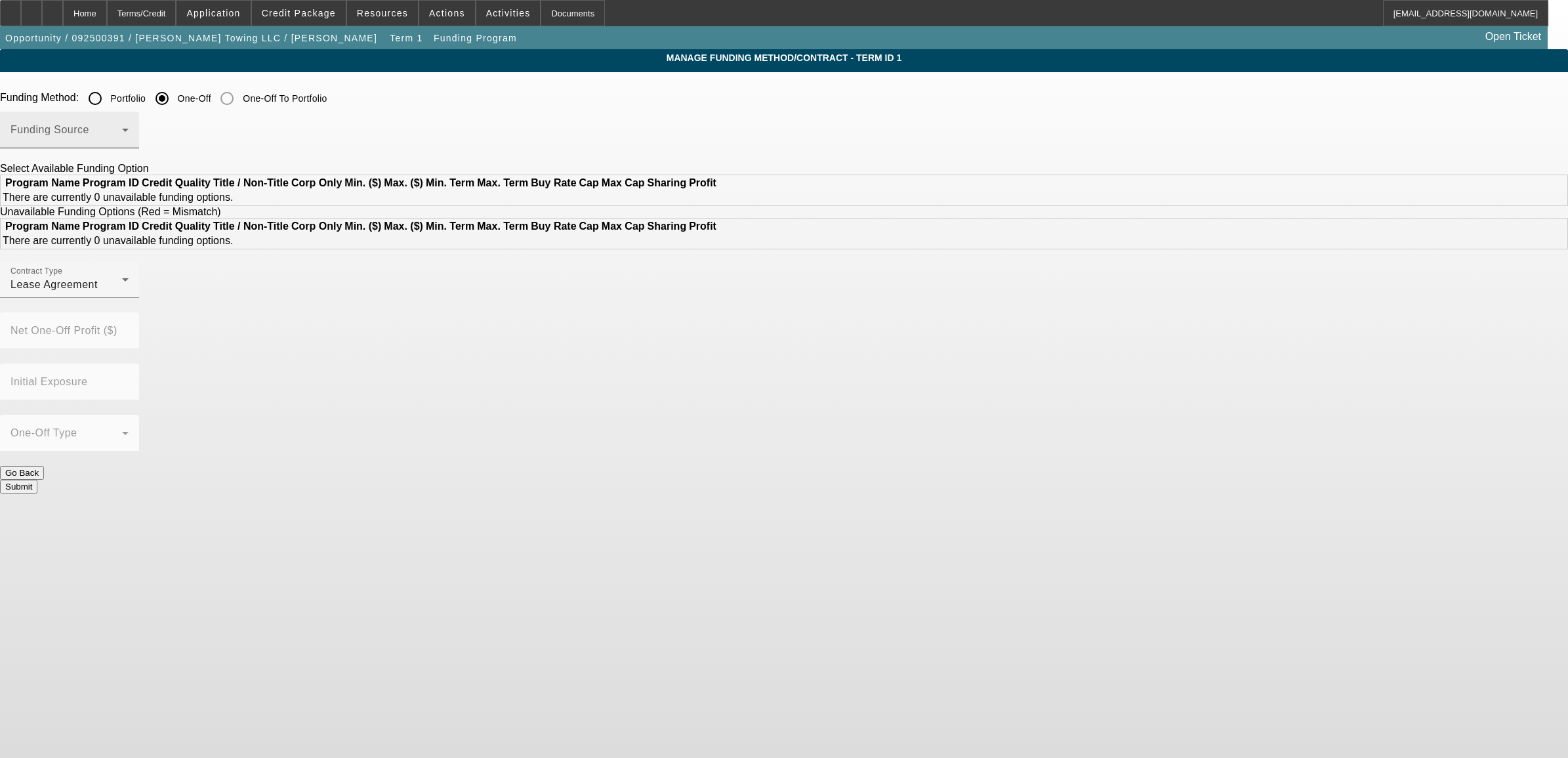
click at [129, 128] on mat-select at bounding box center [70, 134] width 118 height 15
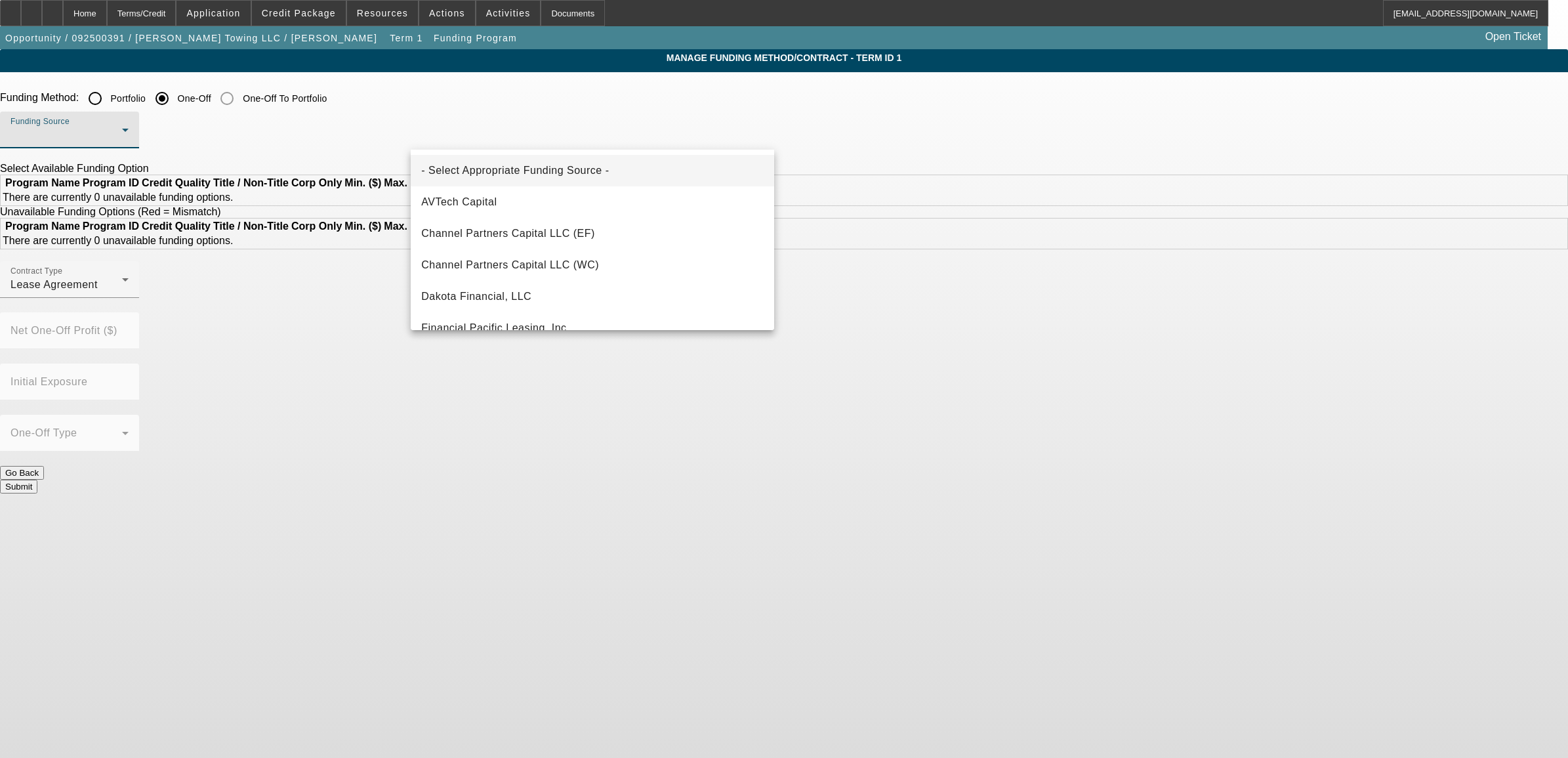
click at [339, 165] on div at bounding box center [784, 379] width 1568 height 758
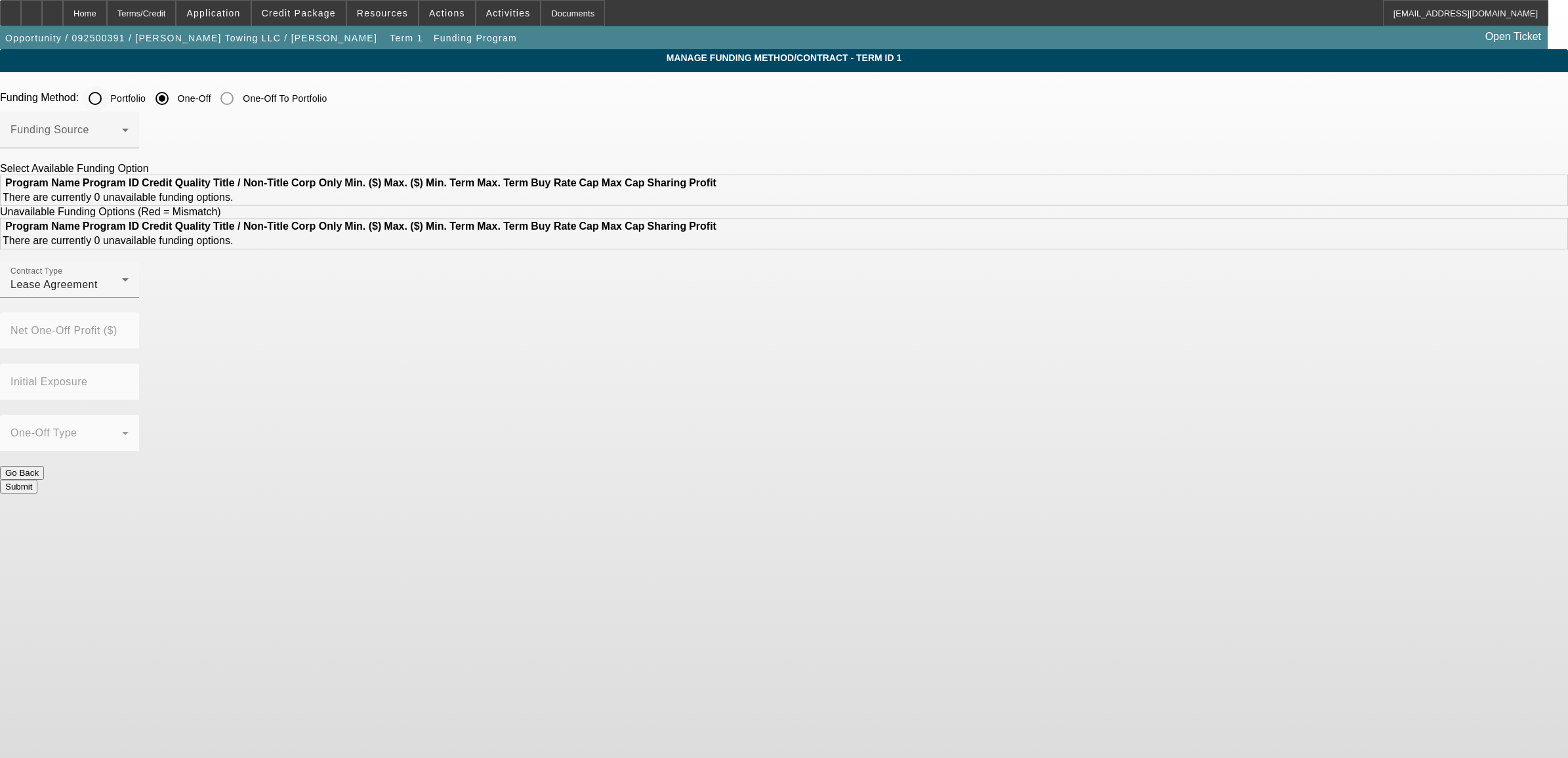
click at [108, 96] on input "Portfolio" at bounding box center [95, 99] width 26 height 26
radio input "true"
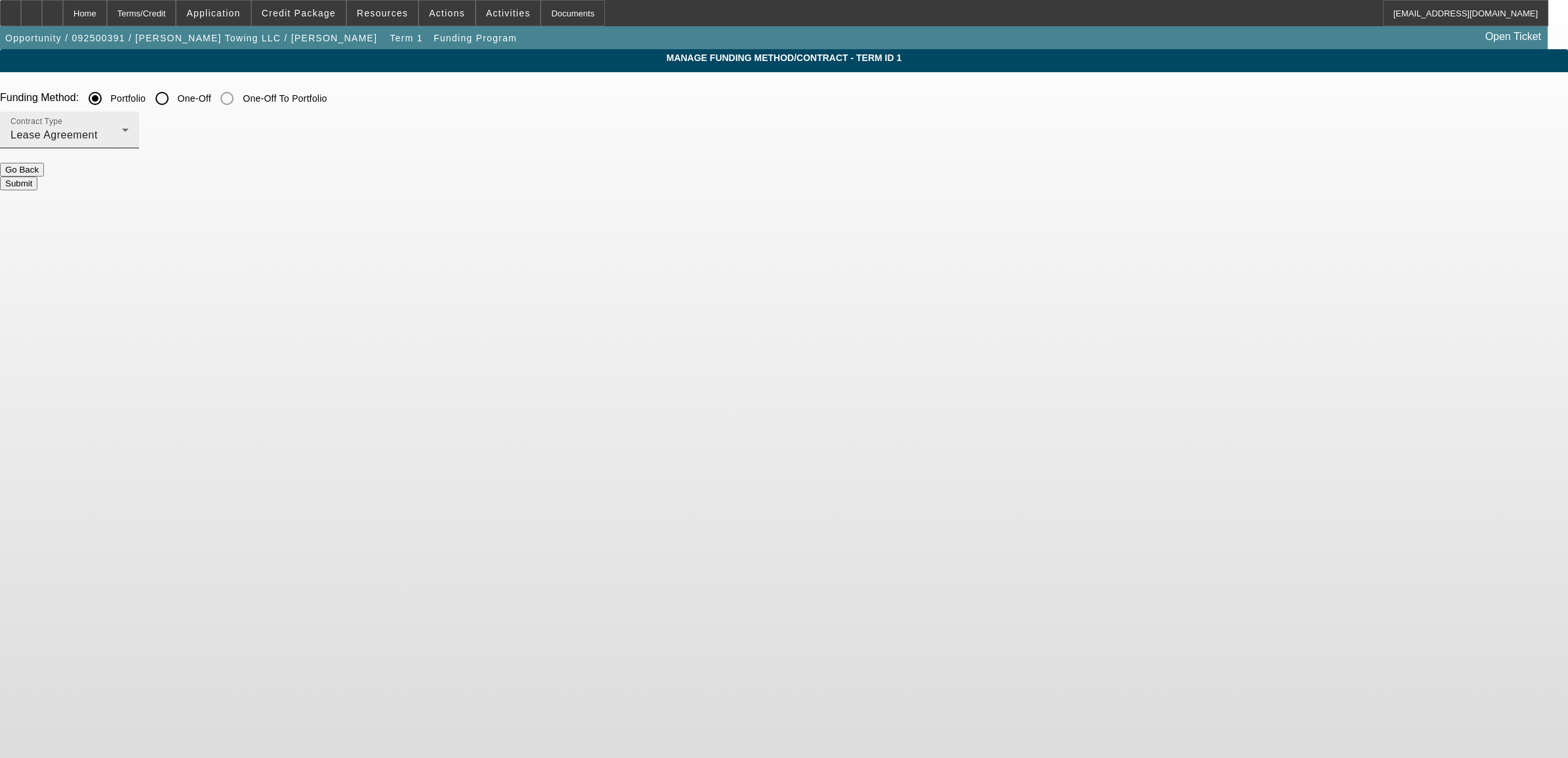
click at [122, 131] on div "Lease Agreement" at bounding box center [66, 134] width 112 height 15
click at [455, 200] on span "Equipment Finance Agreement" at bounding box center [496, 202] width 151 height 32
click at [653, 162] on div "Contract Type Equipment Finance Agreement" at bounding box center [784, 137] width 1568 height 51
click at [37, 181] on button "Submit" at bounding box center [19, 183] width 37 height 14
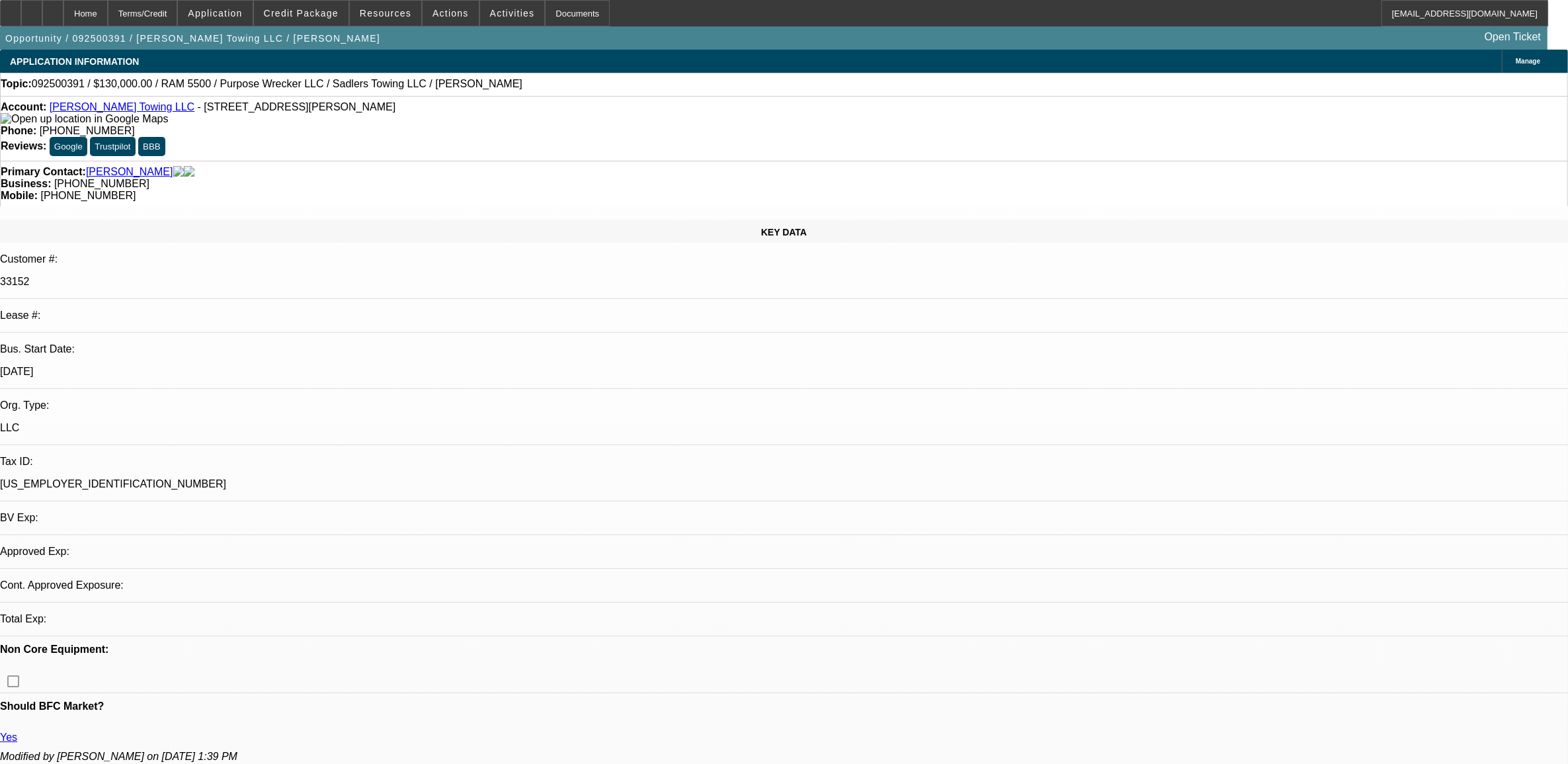
select select "0"
select select "2"
select select "0"
select select "6"
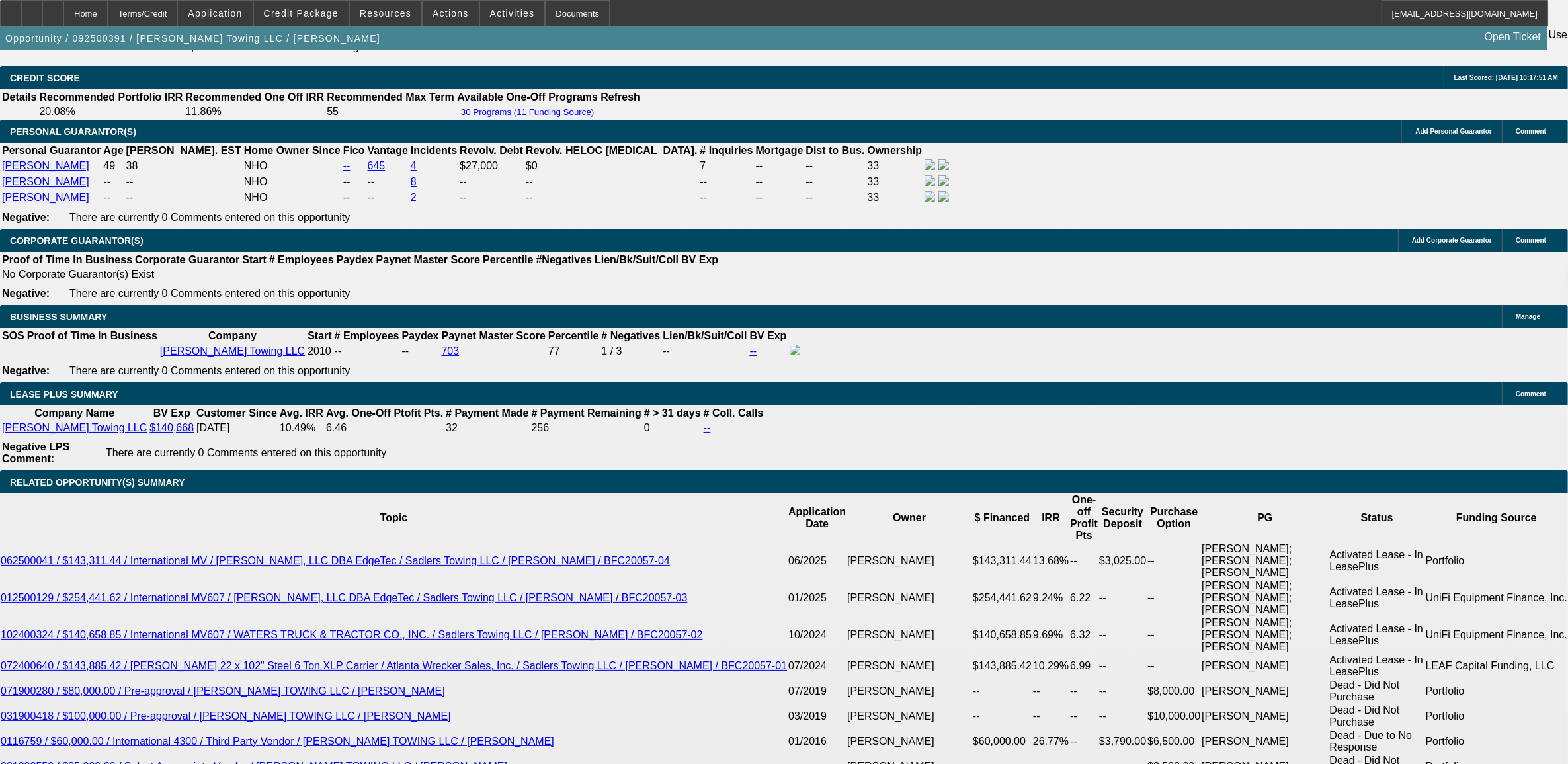
scroll to position [1983, 0]
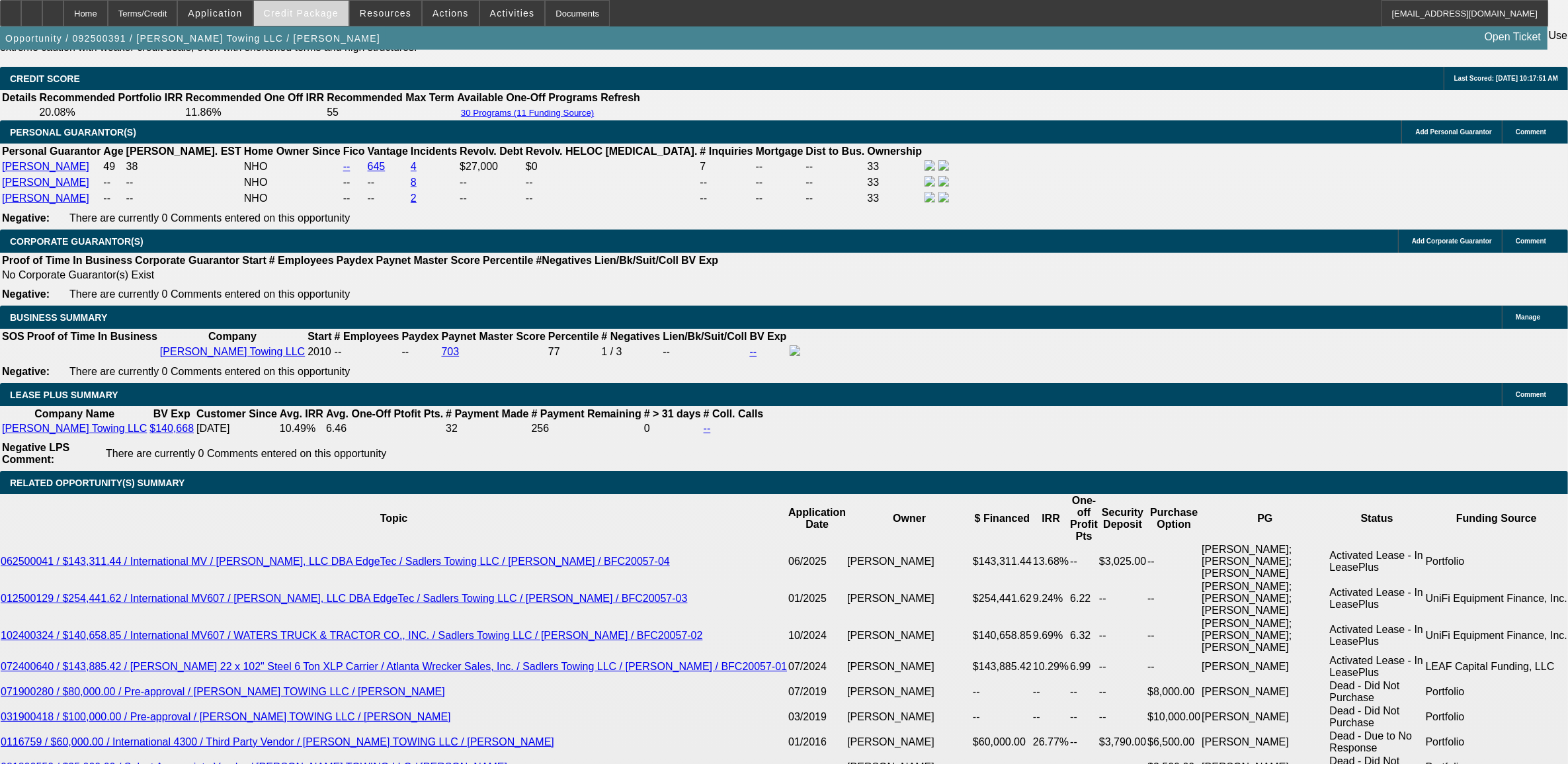
click at [328, 15] on span "Credit Package" at bounding box center [301, 13] width 75 height 11
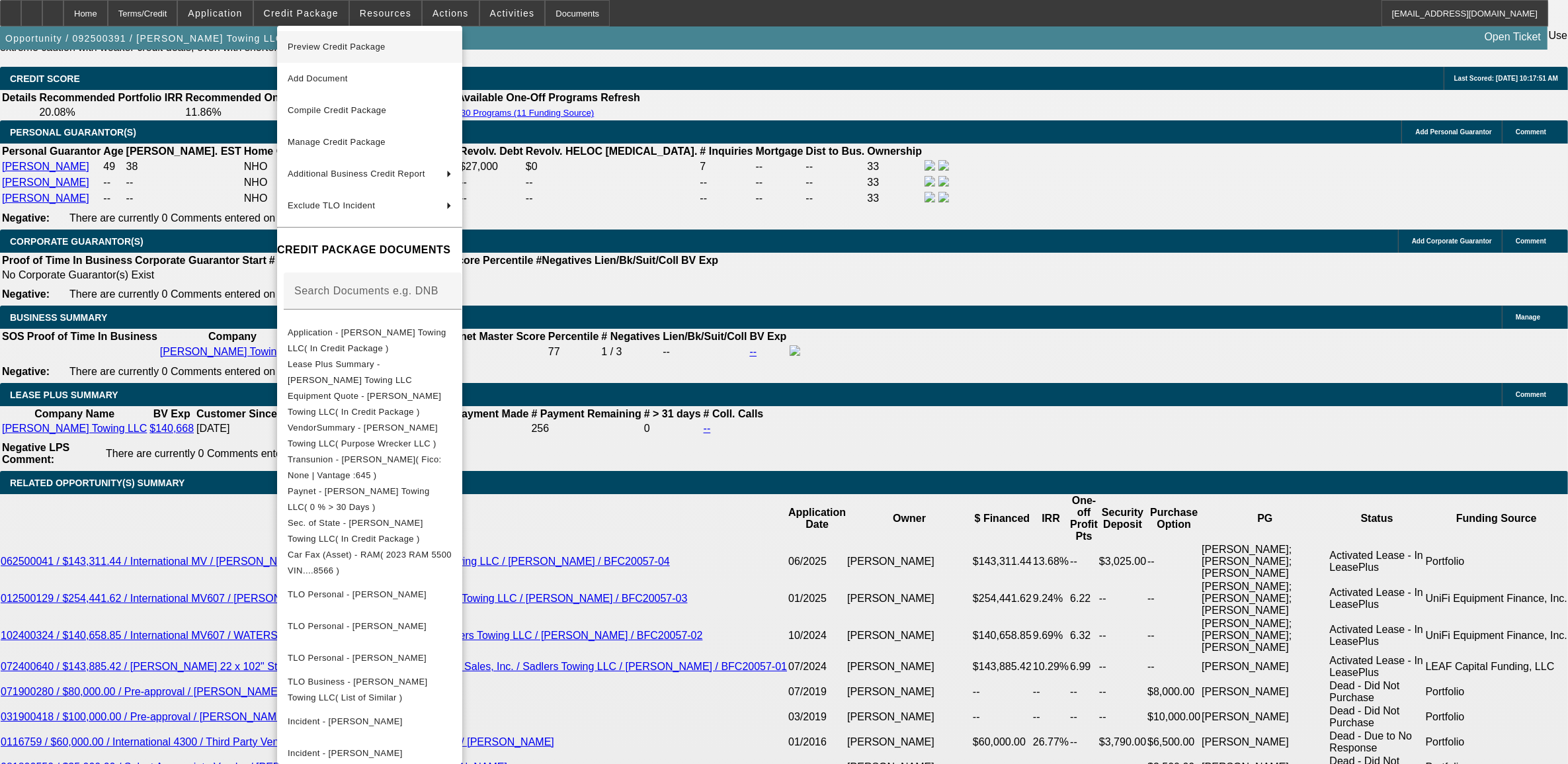
click at [351, 41] on span "Preview Credit Package" at bounding box center [369, 46] width 164 height 15
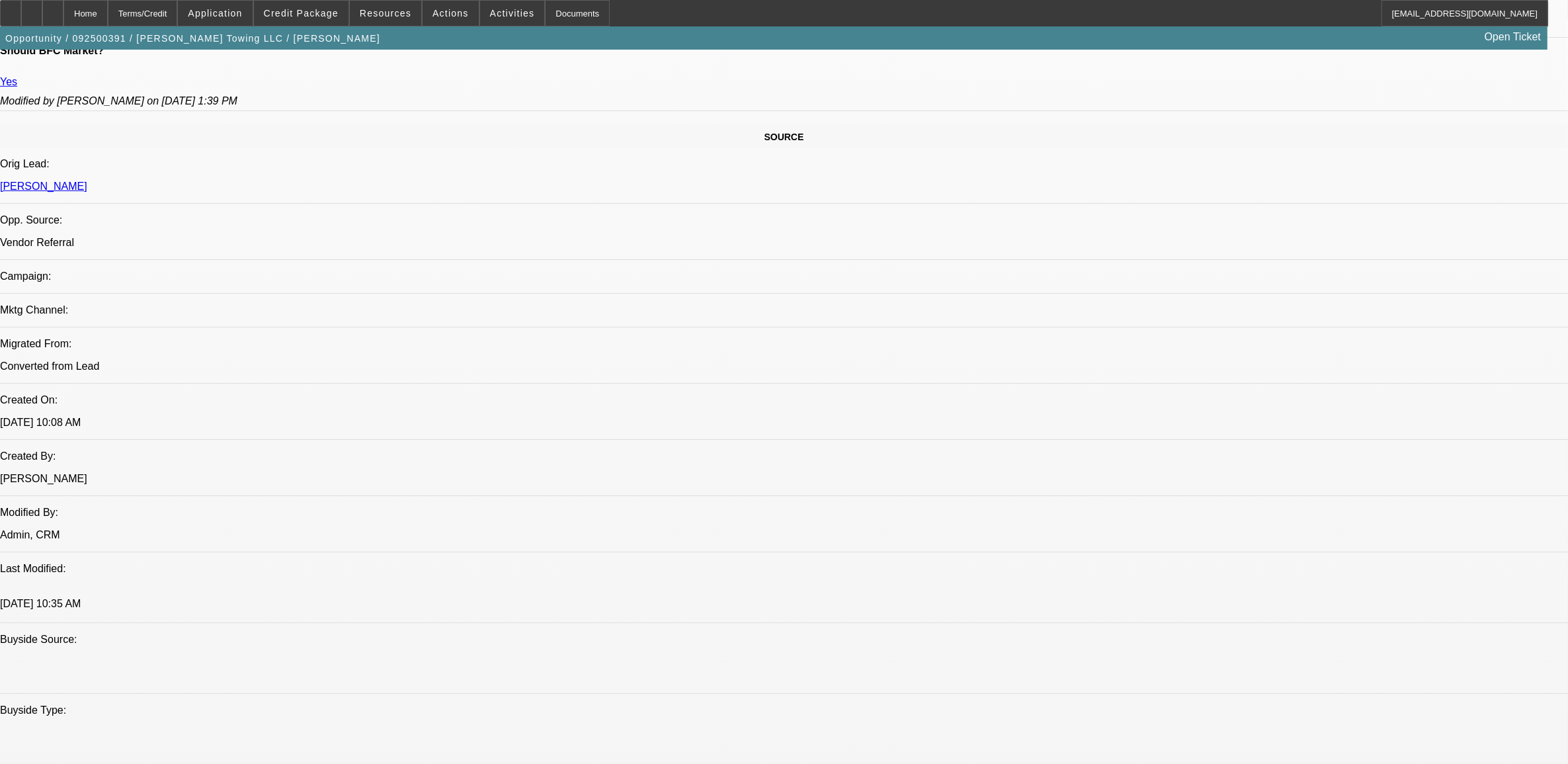
scroll to position [744, 0]
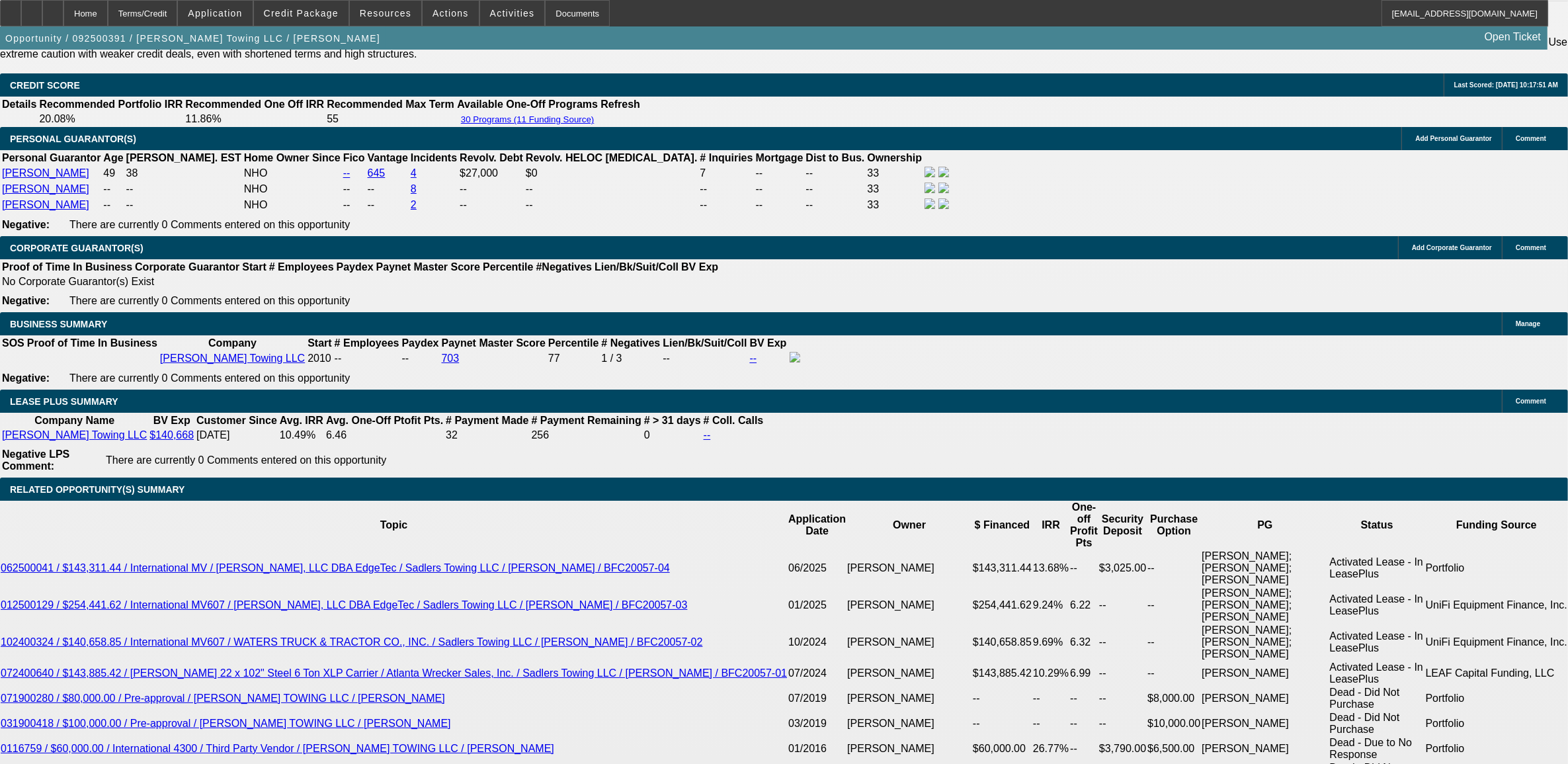
scroll to position [2149, 0]
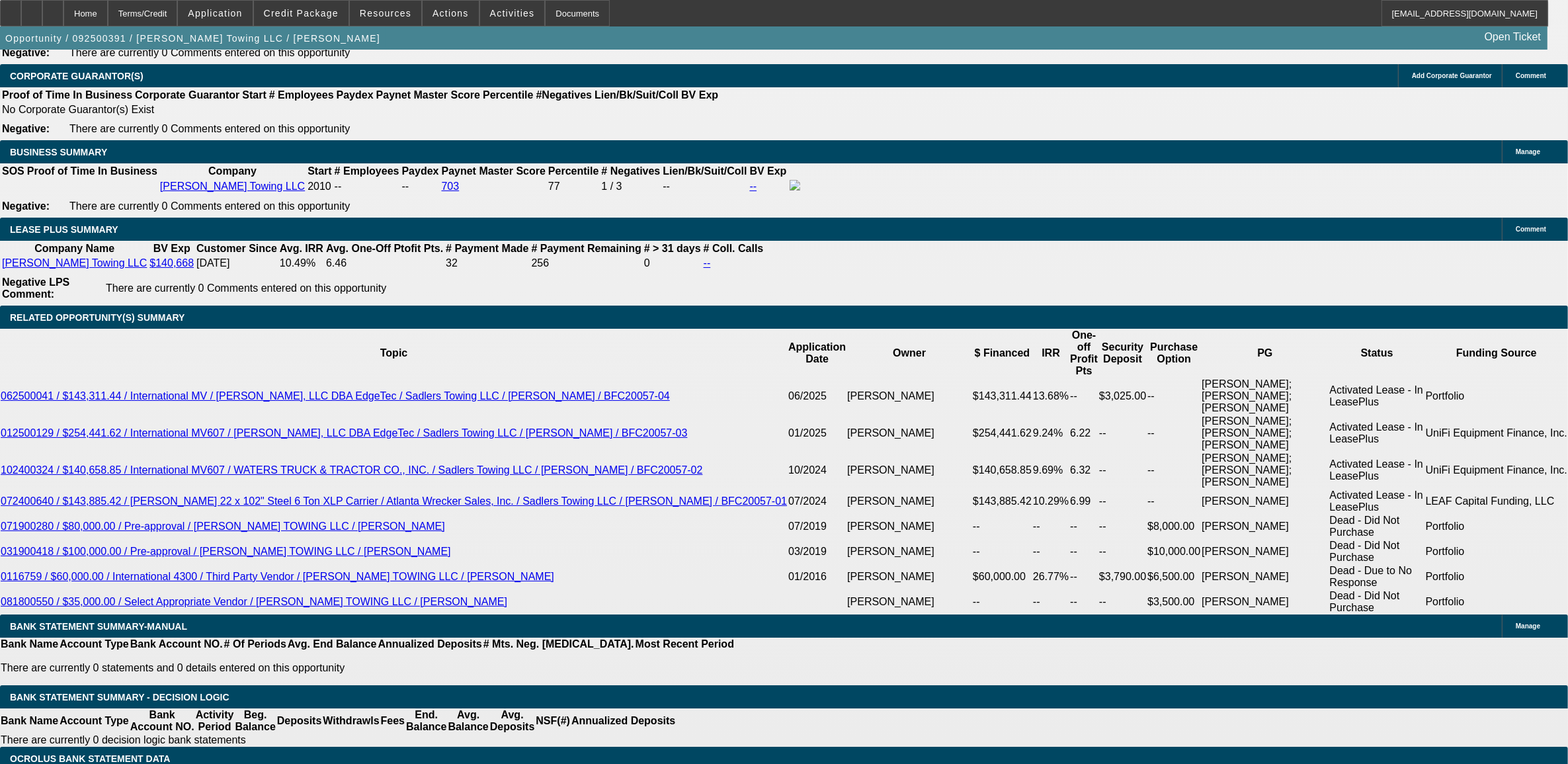
type input "UNKNOWN"
type input "60"
type input "$22,296.58"
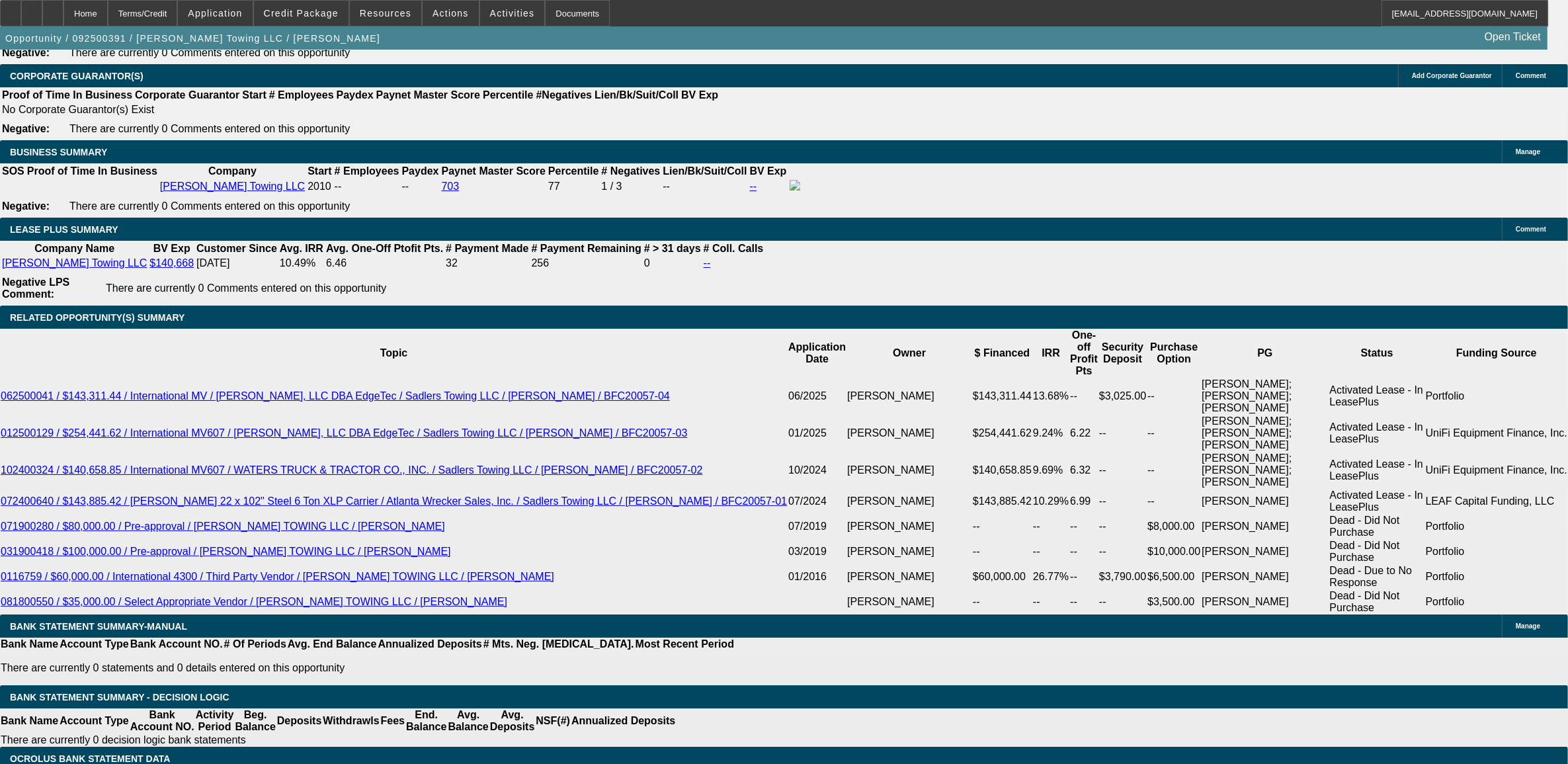
type input "60"
type input "$2,755.72"
type input "10"
type input "$2,762.12"
type input "10.9"
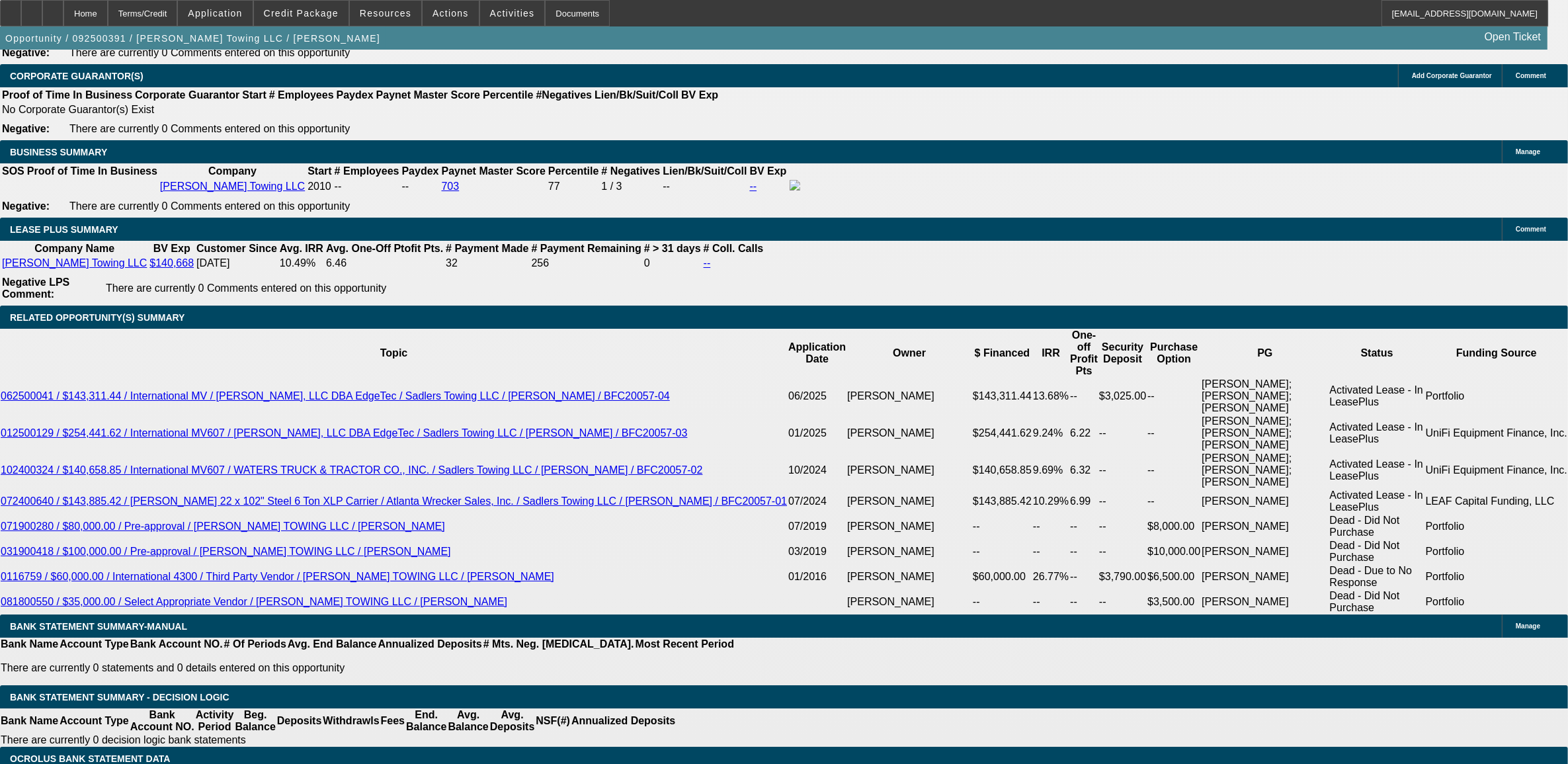
type input "$2,820.04"
type input "10.9"
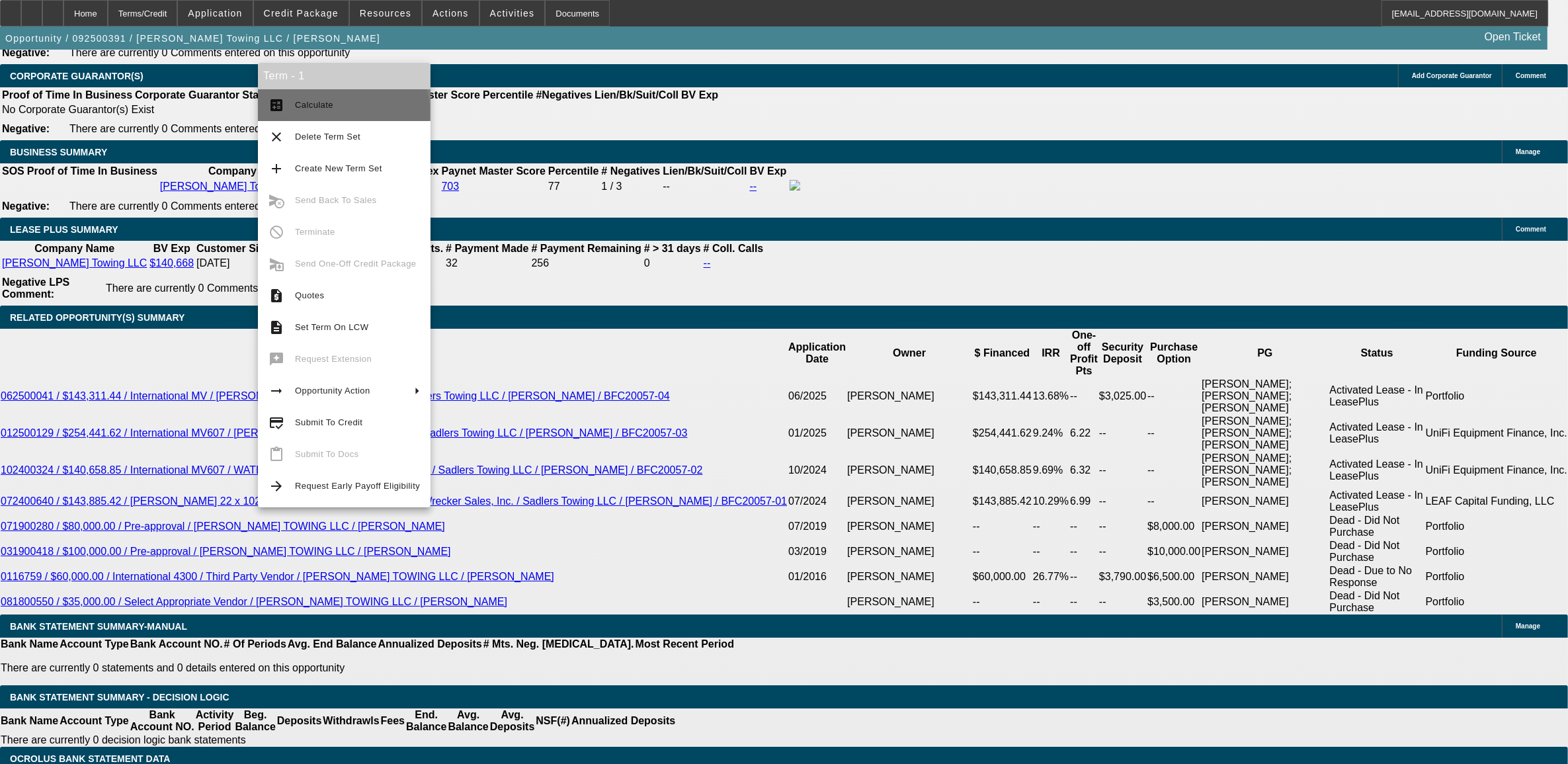
click at [342, 111] on span "Calculate" at bounding box center [357, 104] width 125 height 15
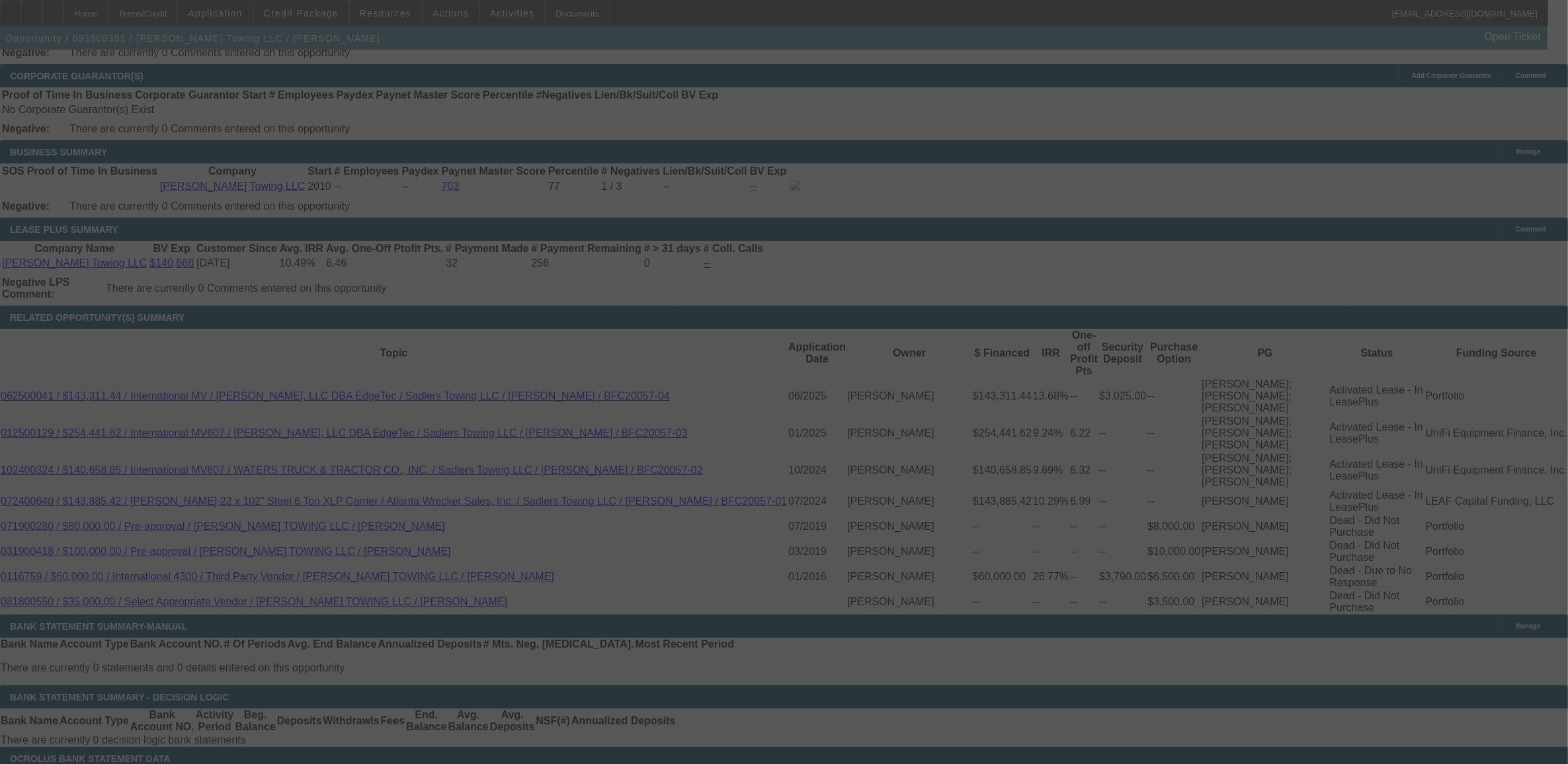
select select "0"
select select "2"
select select "0"
select select "6"
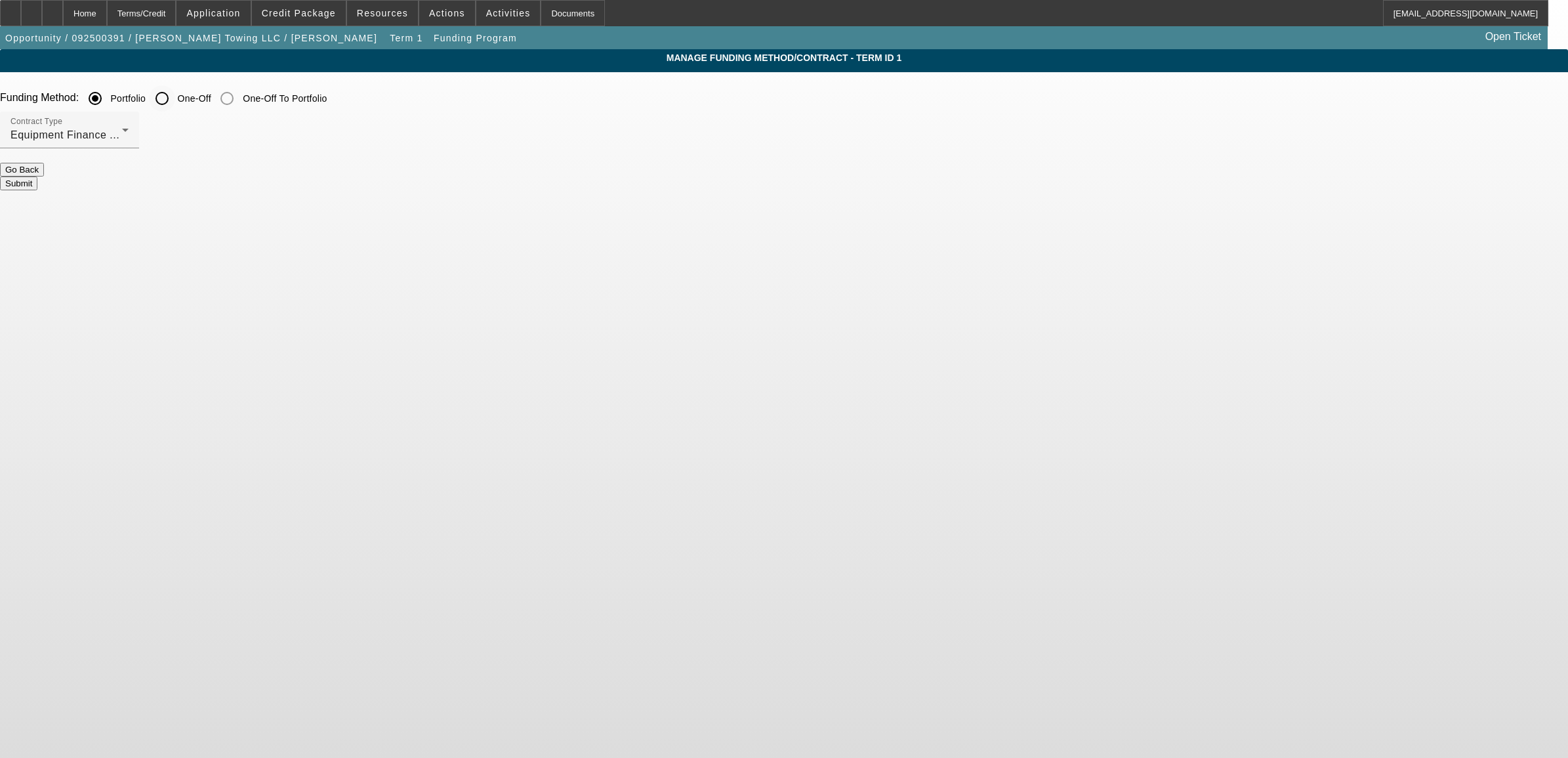
click at [175, 96] on input "One-Off" at bounding box center [162, 99] width 26 height 26
radio input "true"
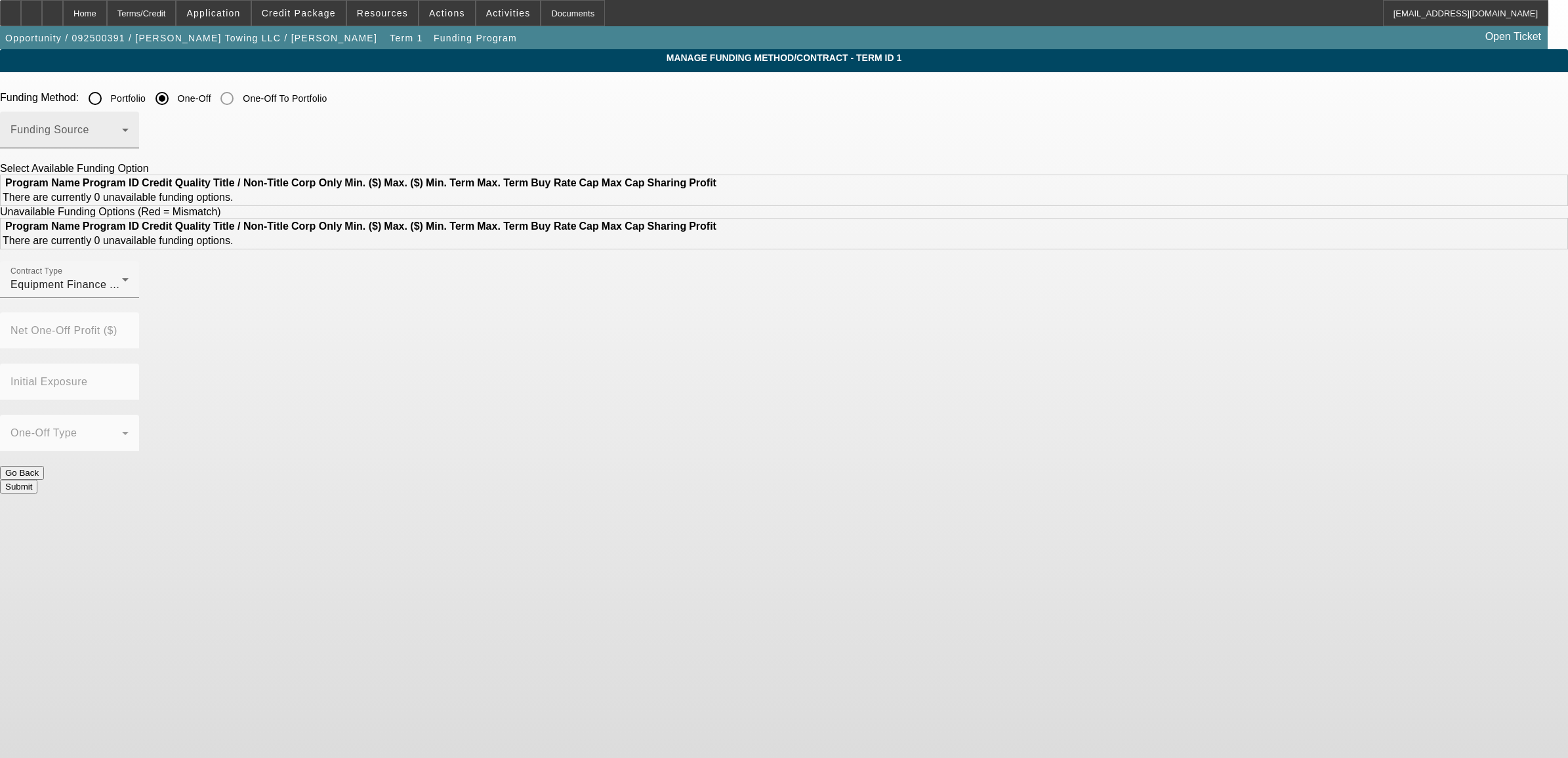
click at [129, 124] on div "Funding Source" at bounding box center [70, 129] width 118 height 36
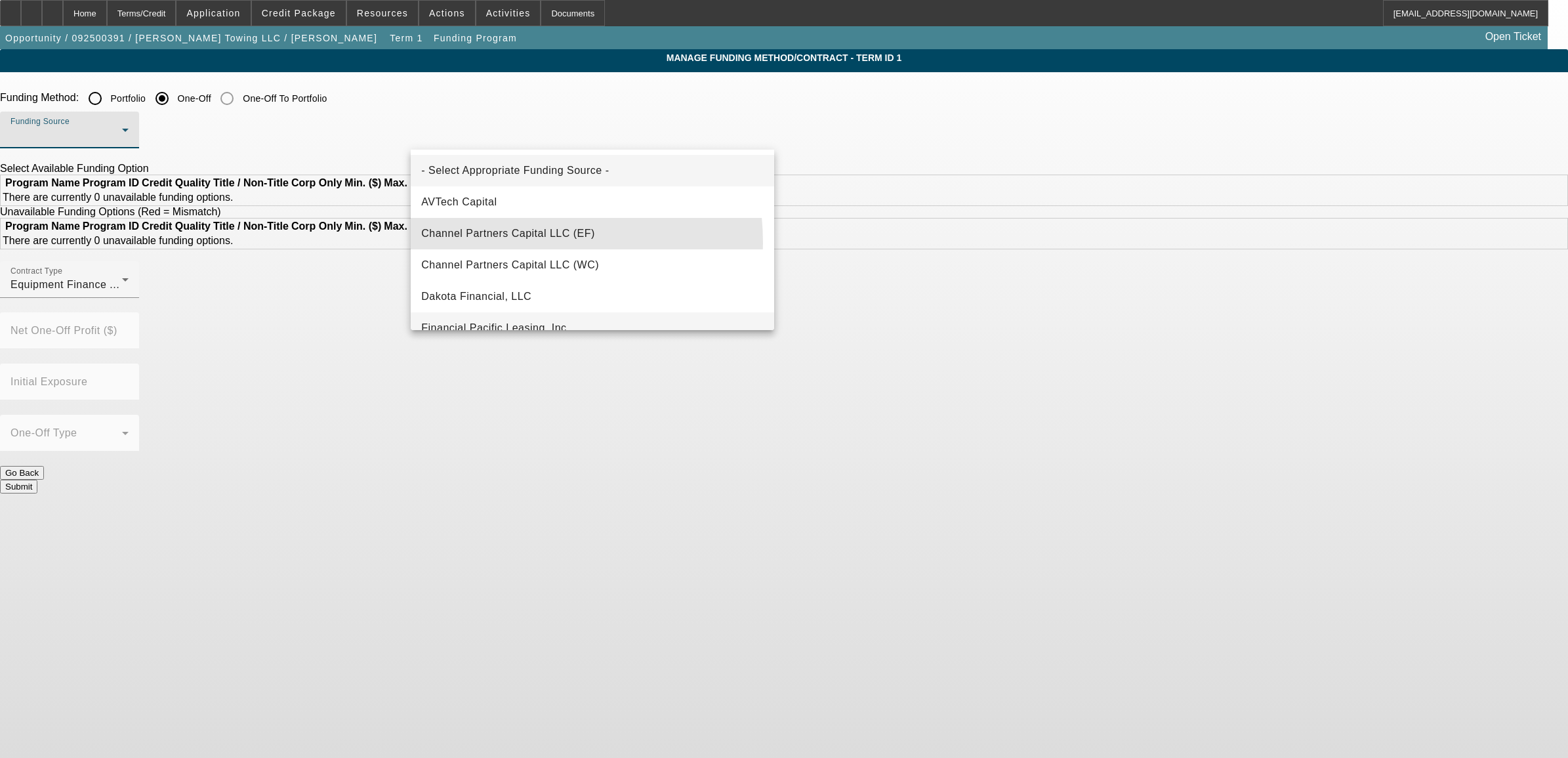
click at [500, 242] on mat-option "Channel Partners Capital LLC (EF)" at bounding box center [592, 233] width 364 height 32
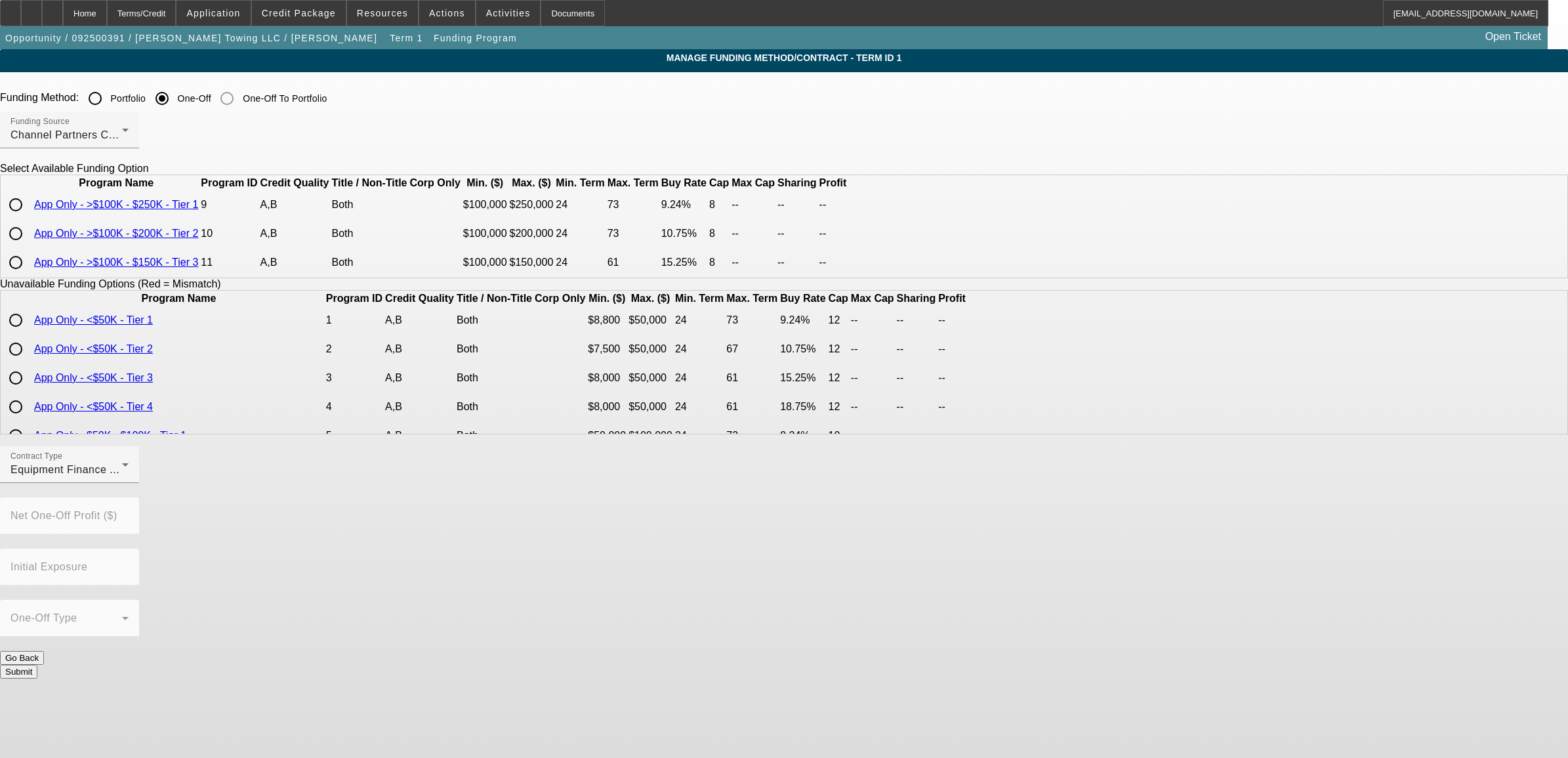
click at [29, 217] on input "radio" at bounding box center [15, 204] width 26 height 26
radio input "true"
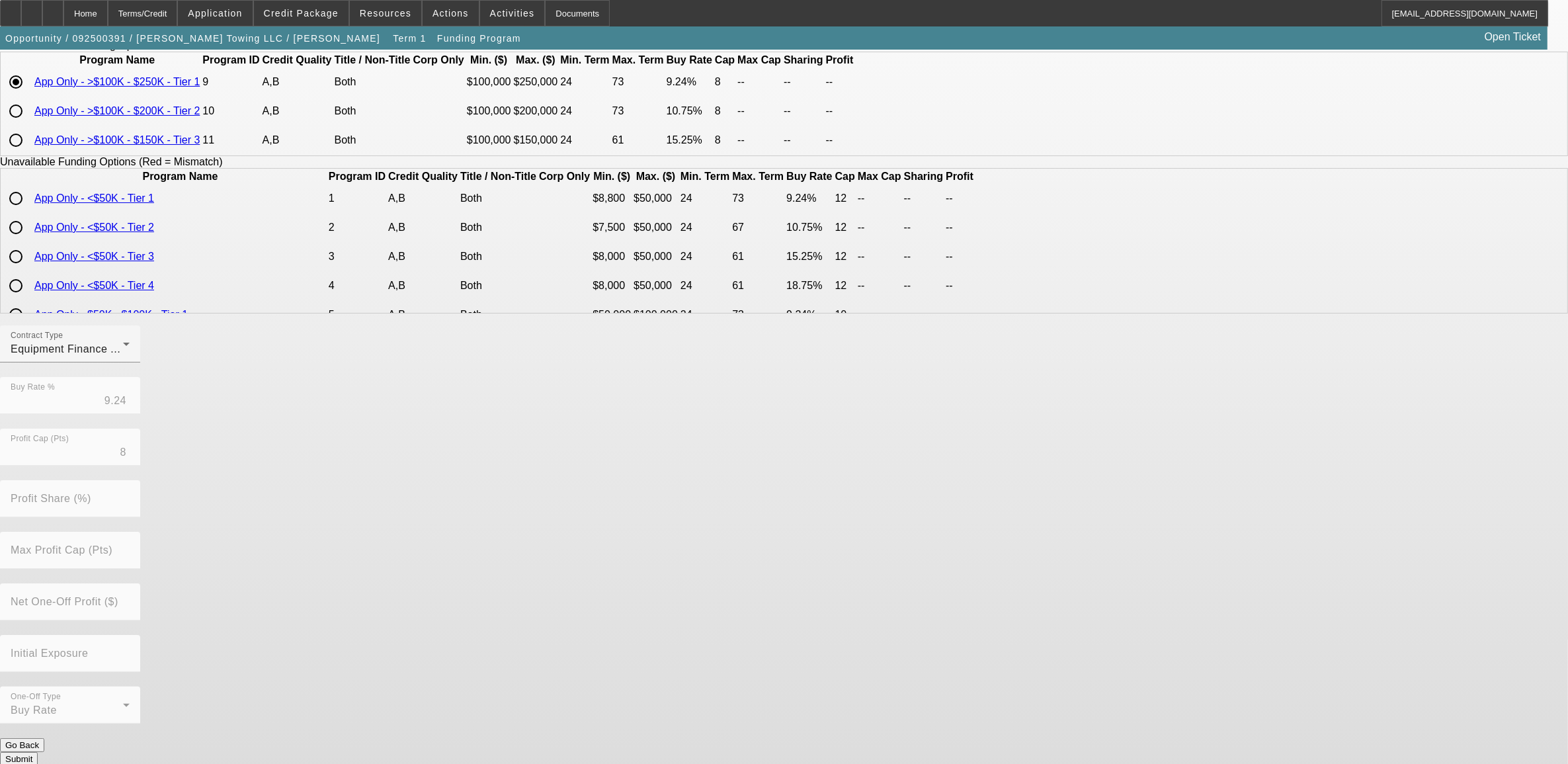
scroll to position [131, 0]
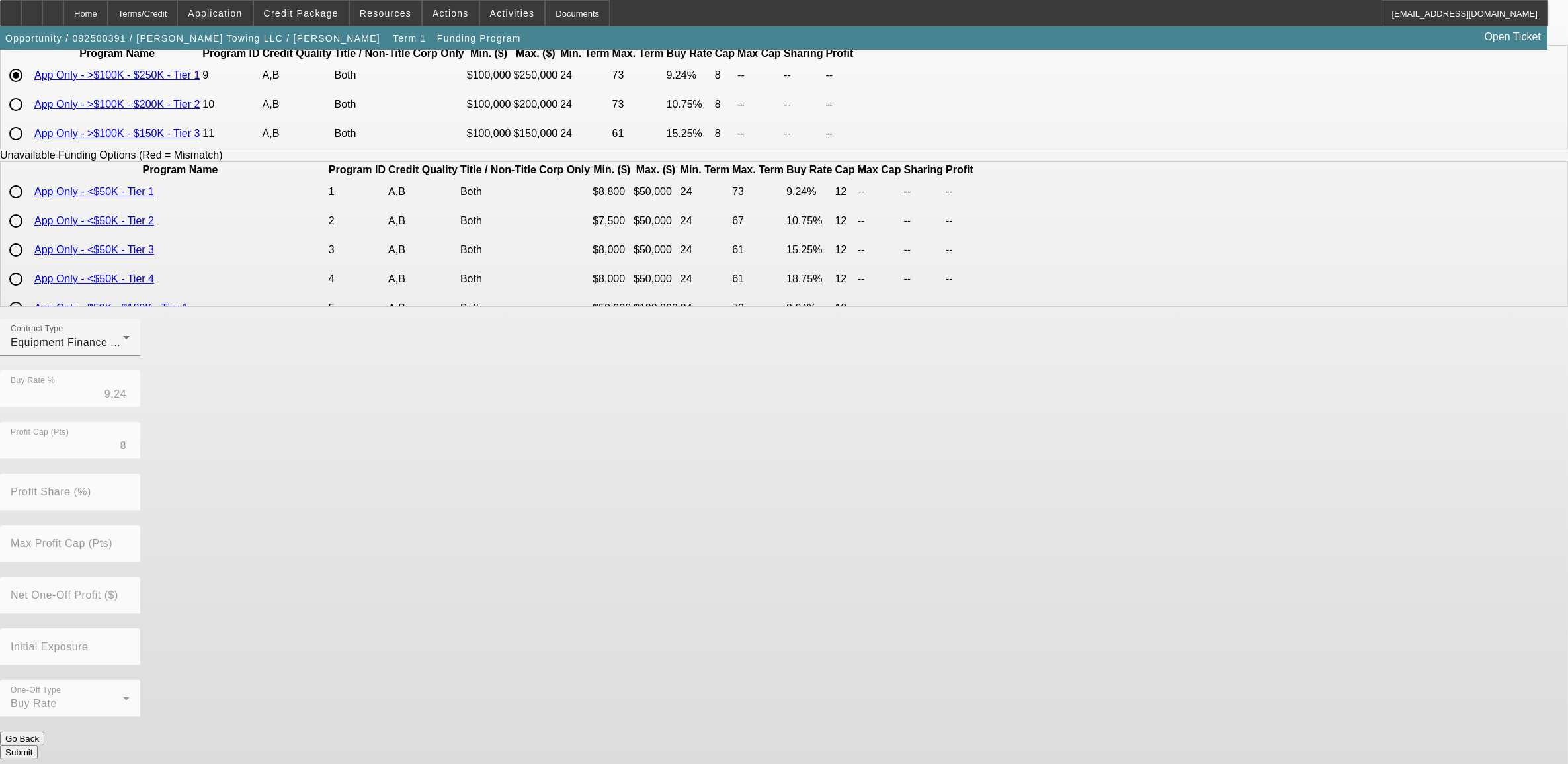
click at [37, 745] on button "Submit" at bounding box center [19, 752] width 37 height 14
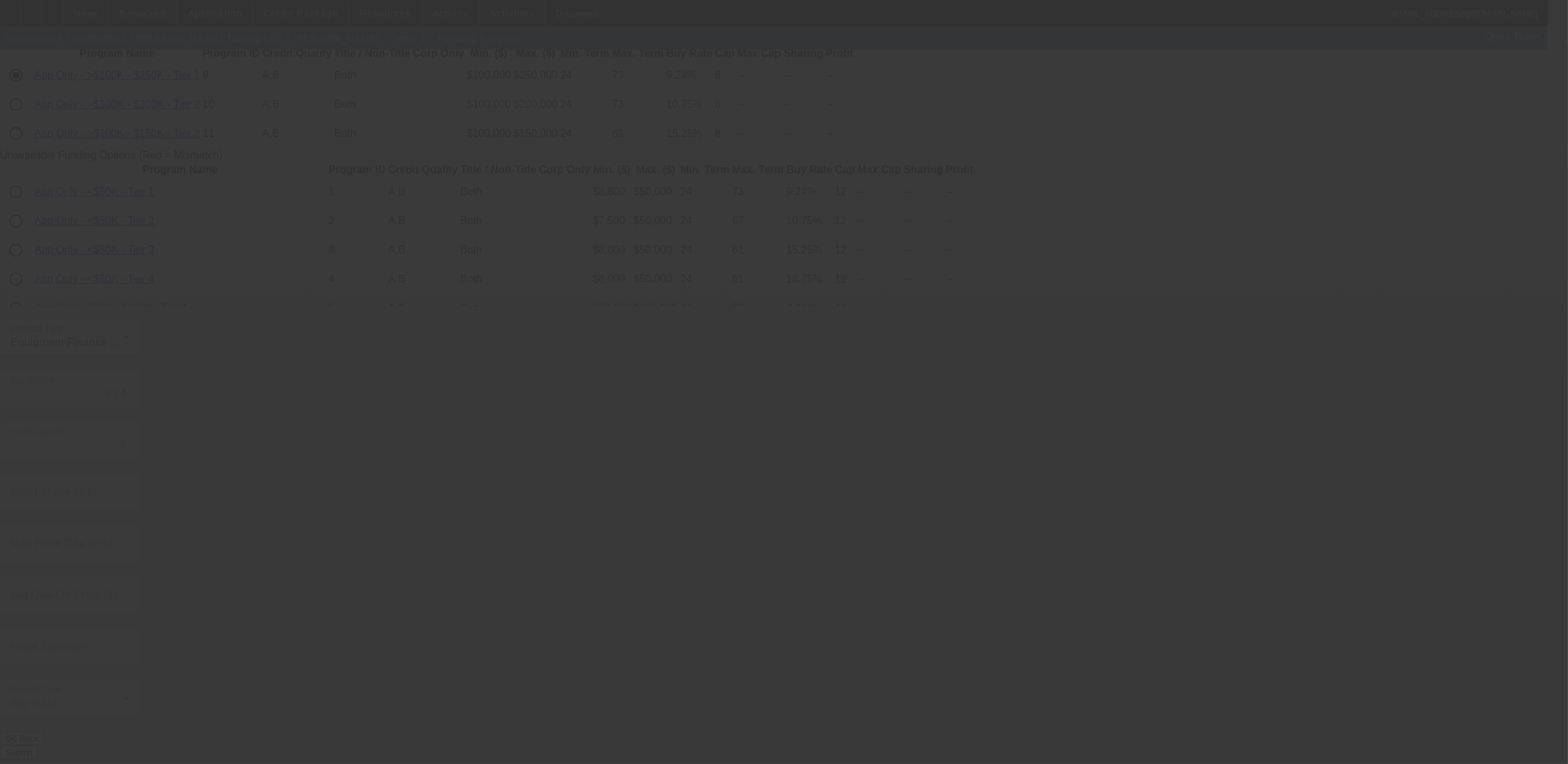
radio input "true"
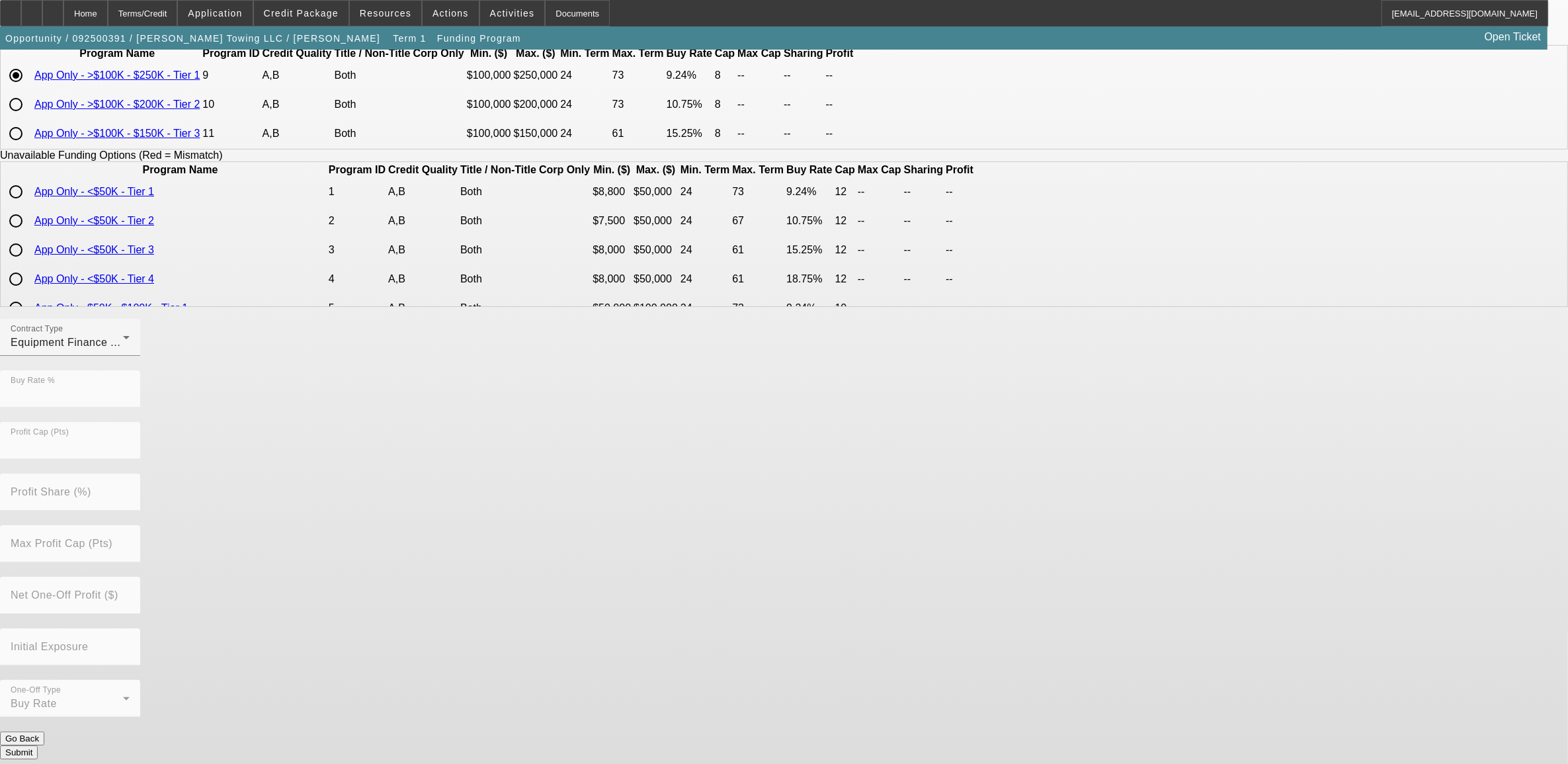
scroll to position [0, 0]
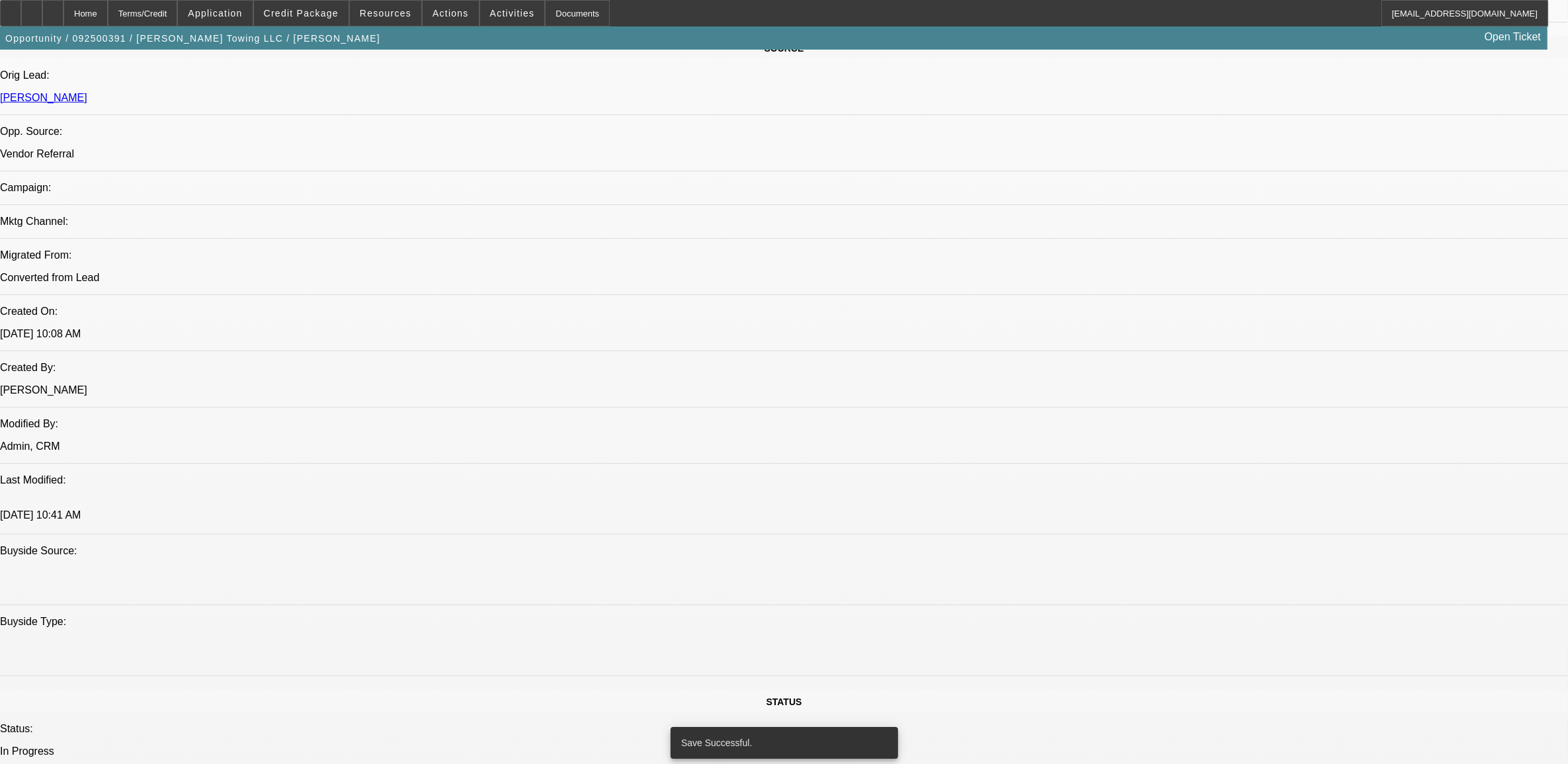
select select "0"
select select "2"
select select "0"
select select "6"
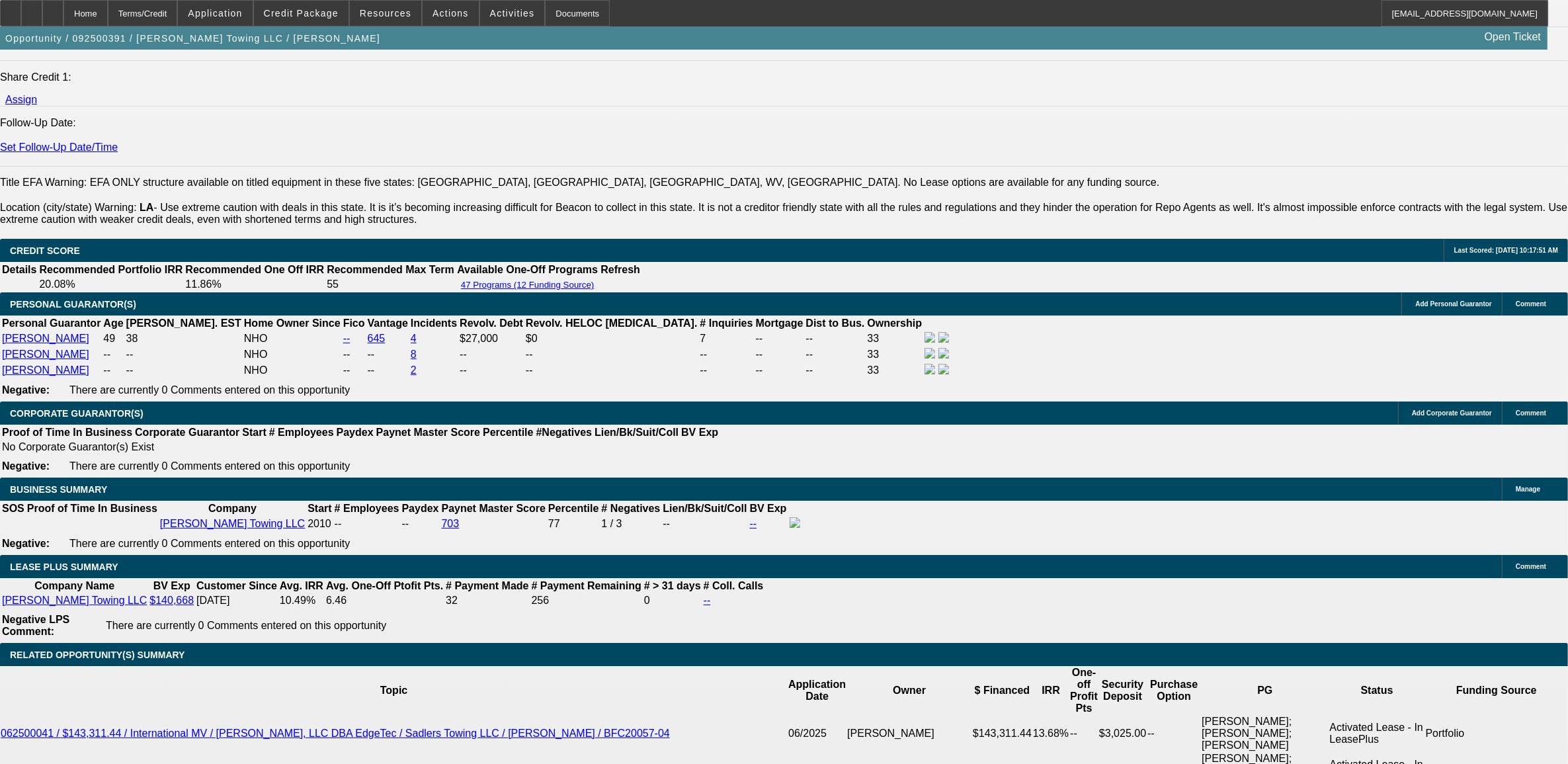
scroll to position [1526, 0]
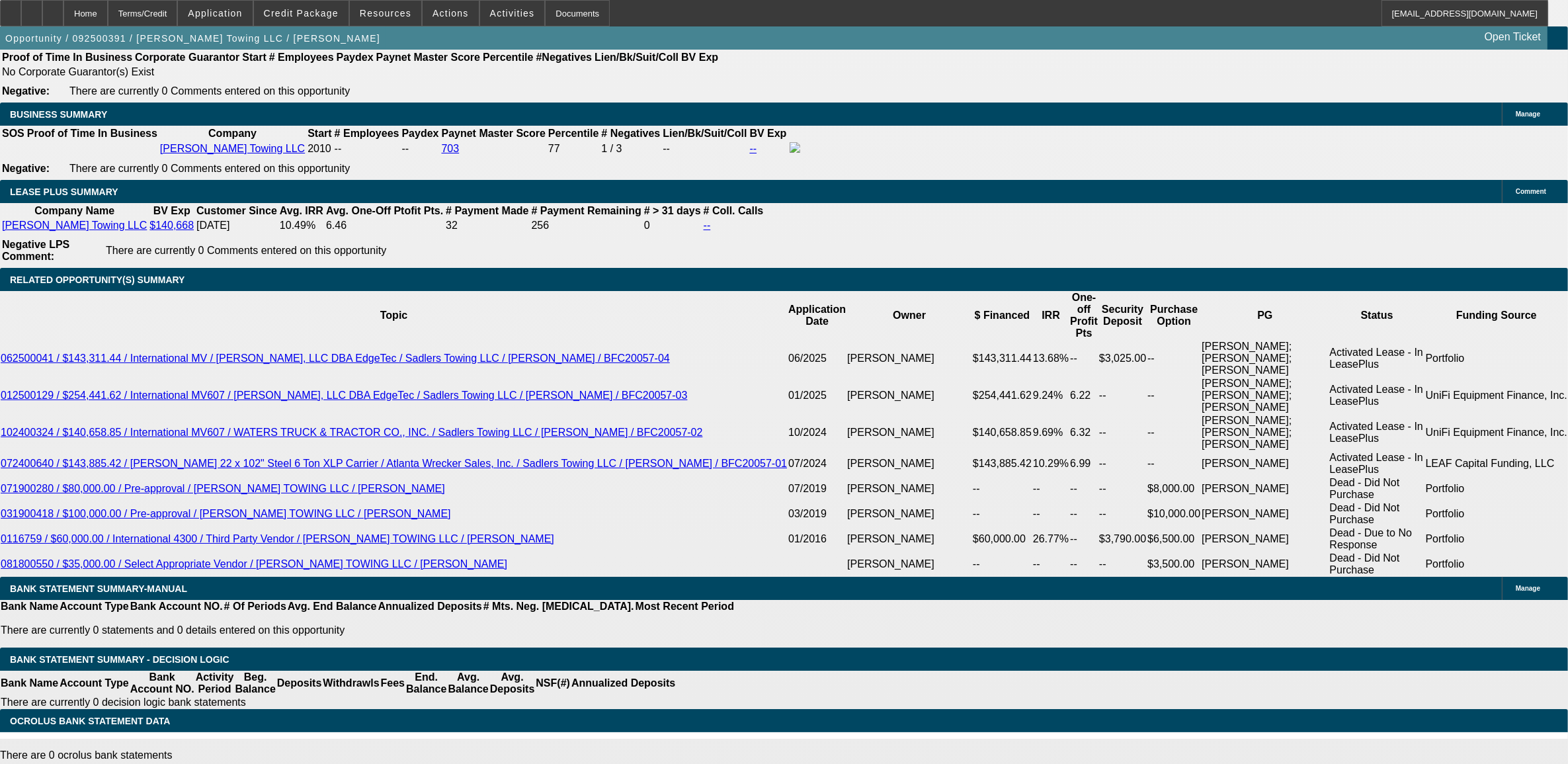
scroll to position [2104, 0]
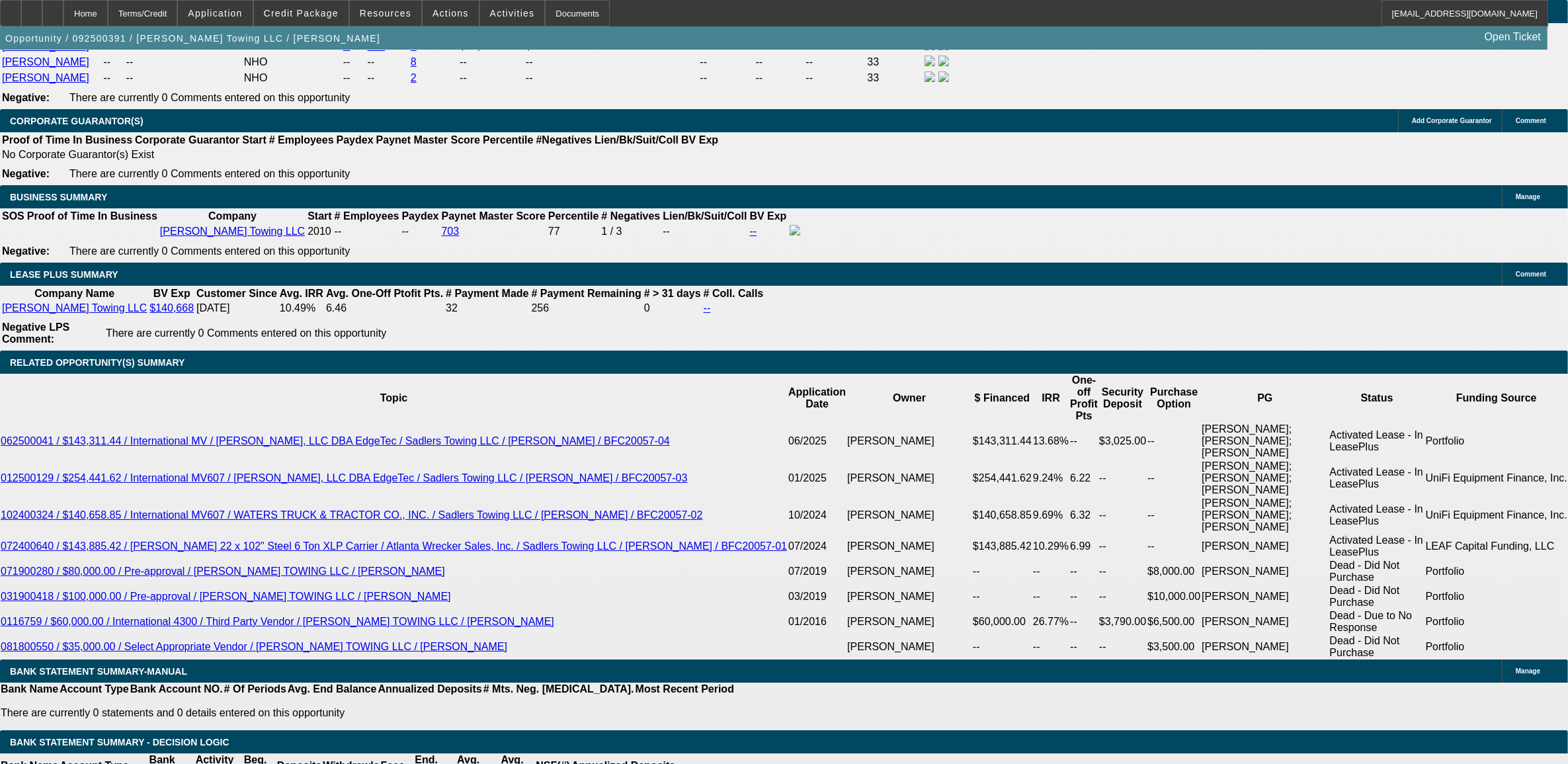
type input "1"
type input "UNKNOWN"
type input "11"
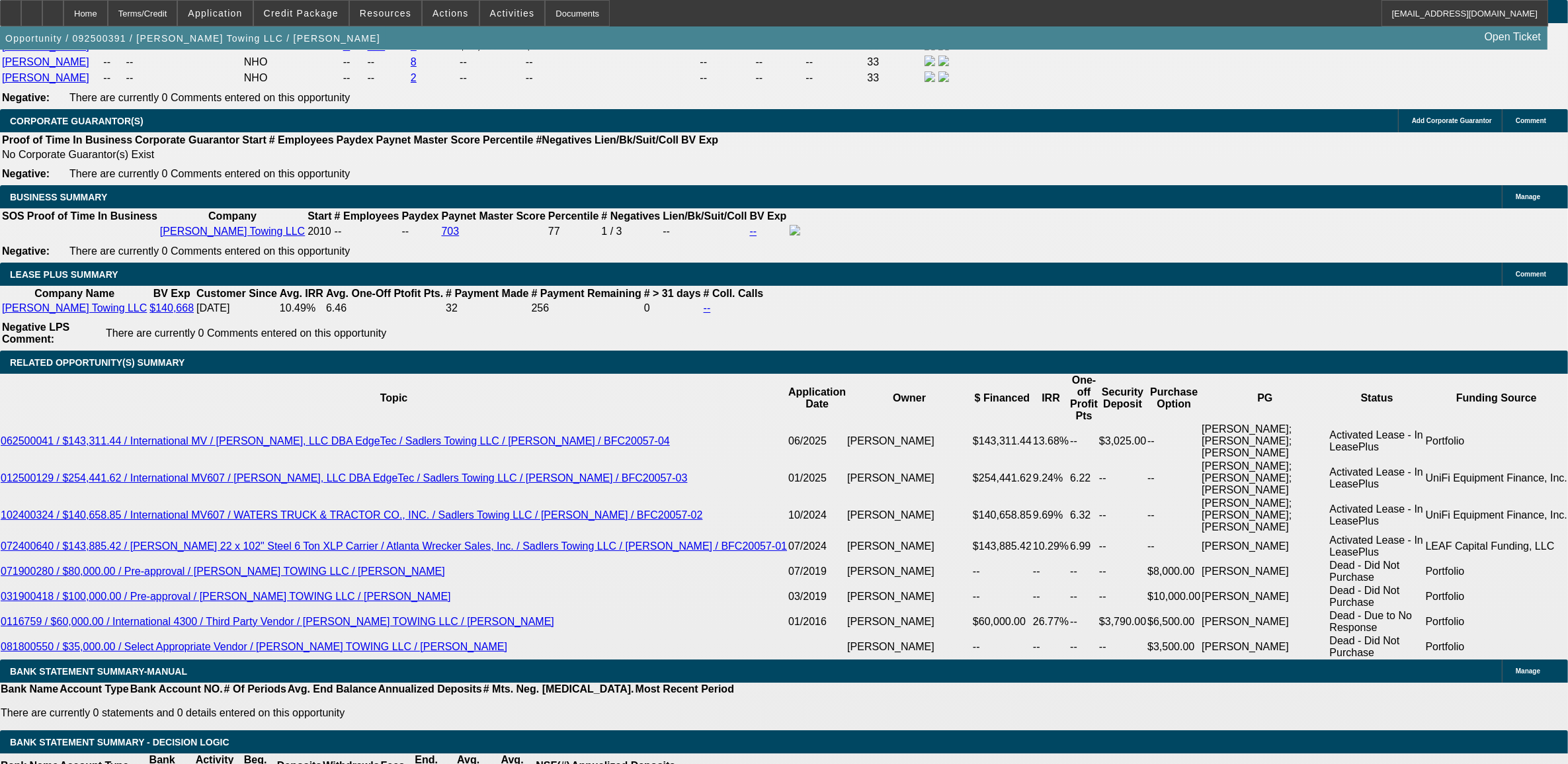
type input "$2,222.19"
type input "11."
type input "$2,826.51"
type input "11.9"
type input "$2,885.21"
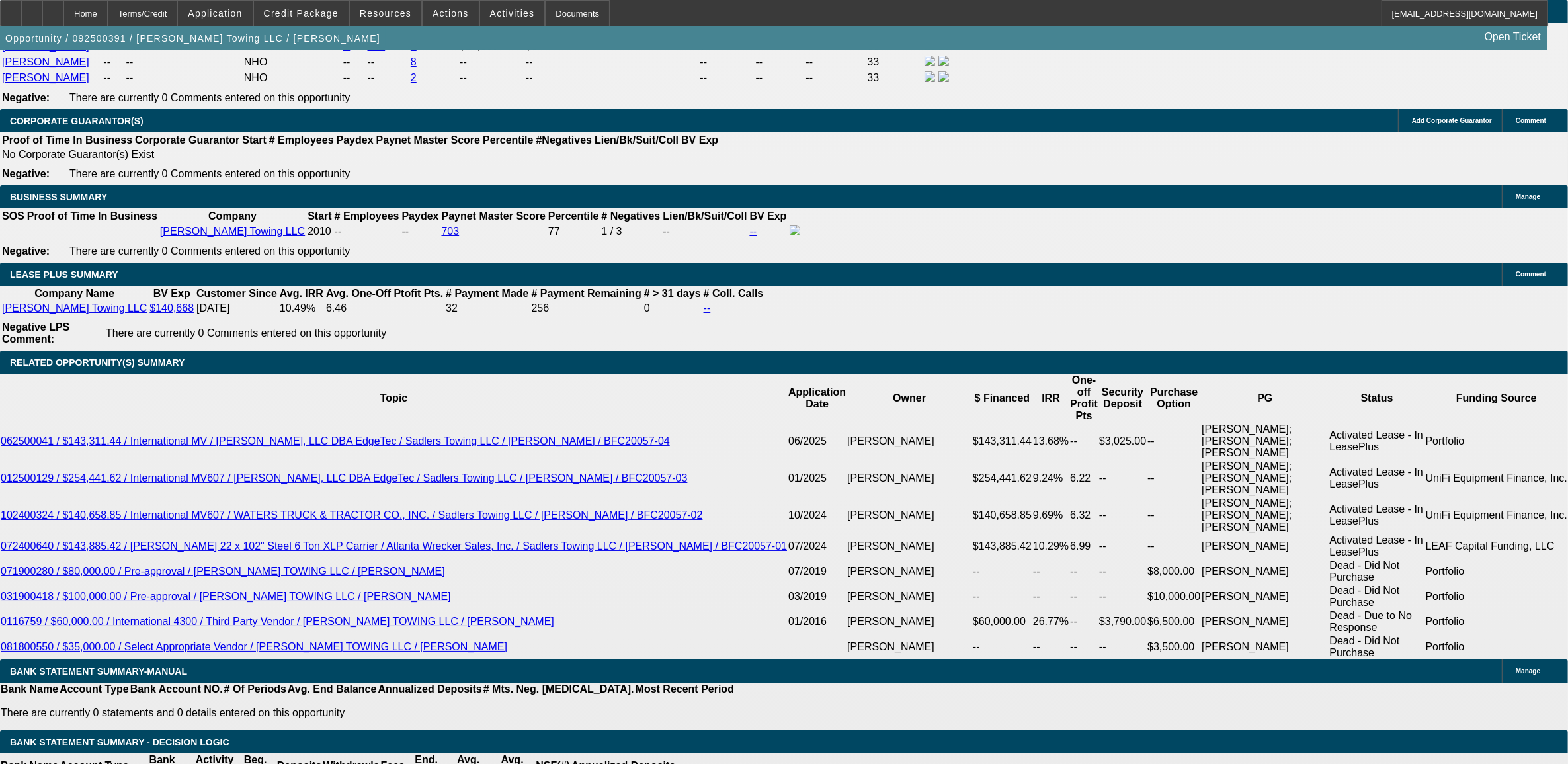
type input "11.9"
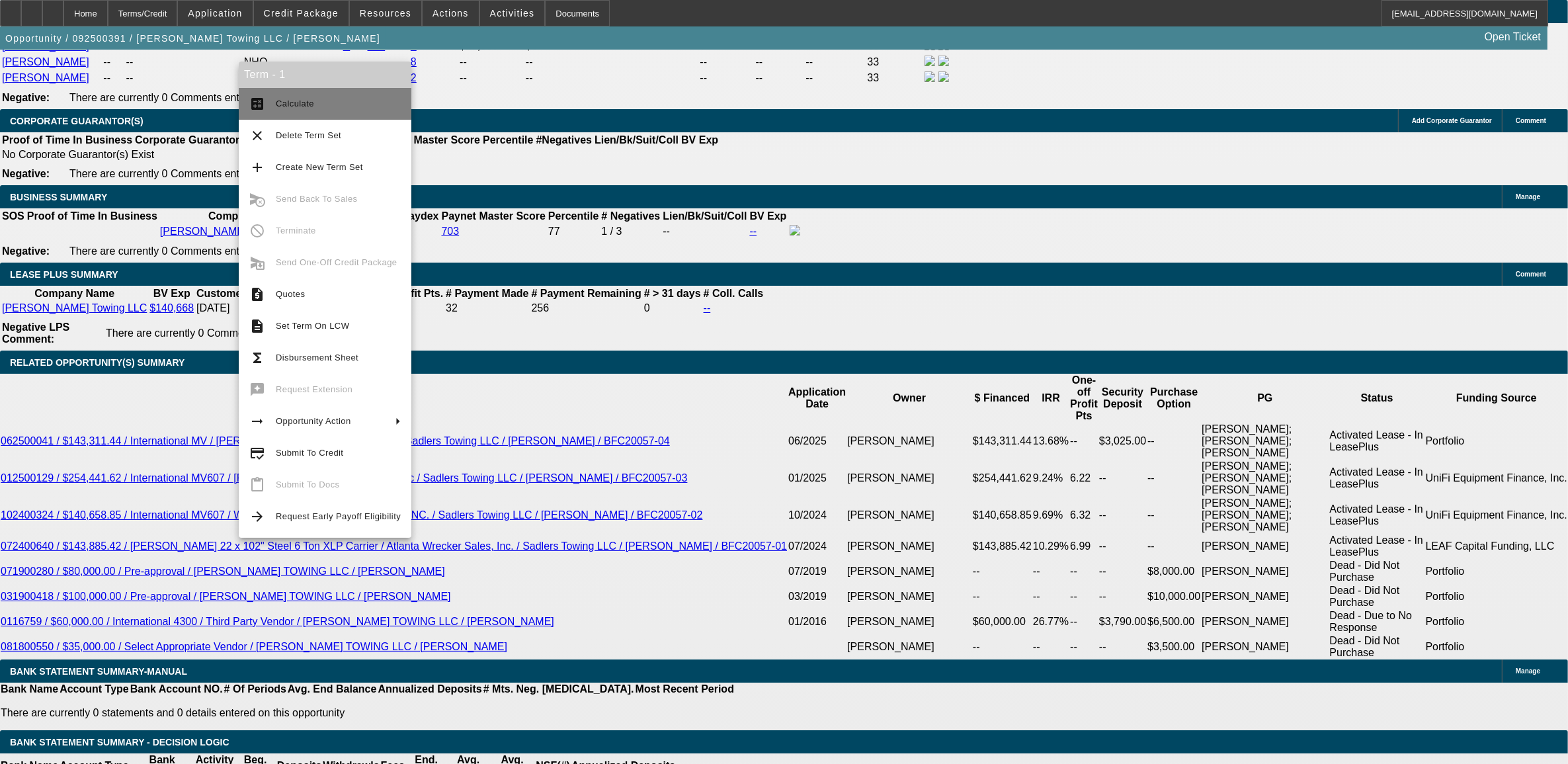
click at [305, 113] on button "calculate Calculate" at bounding box center [325, 103] width 173 height 32
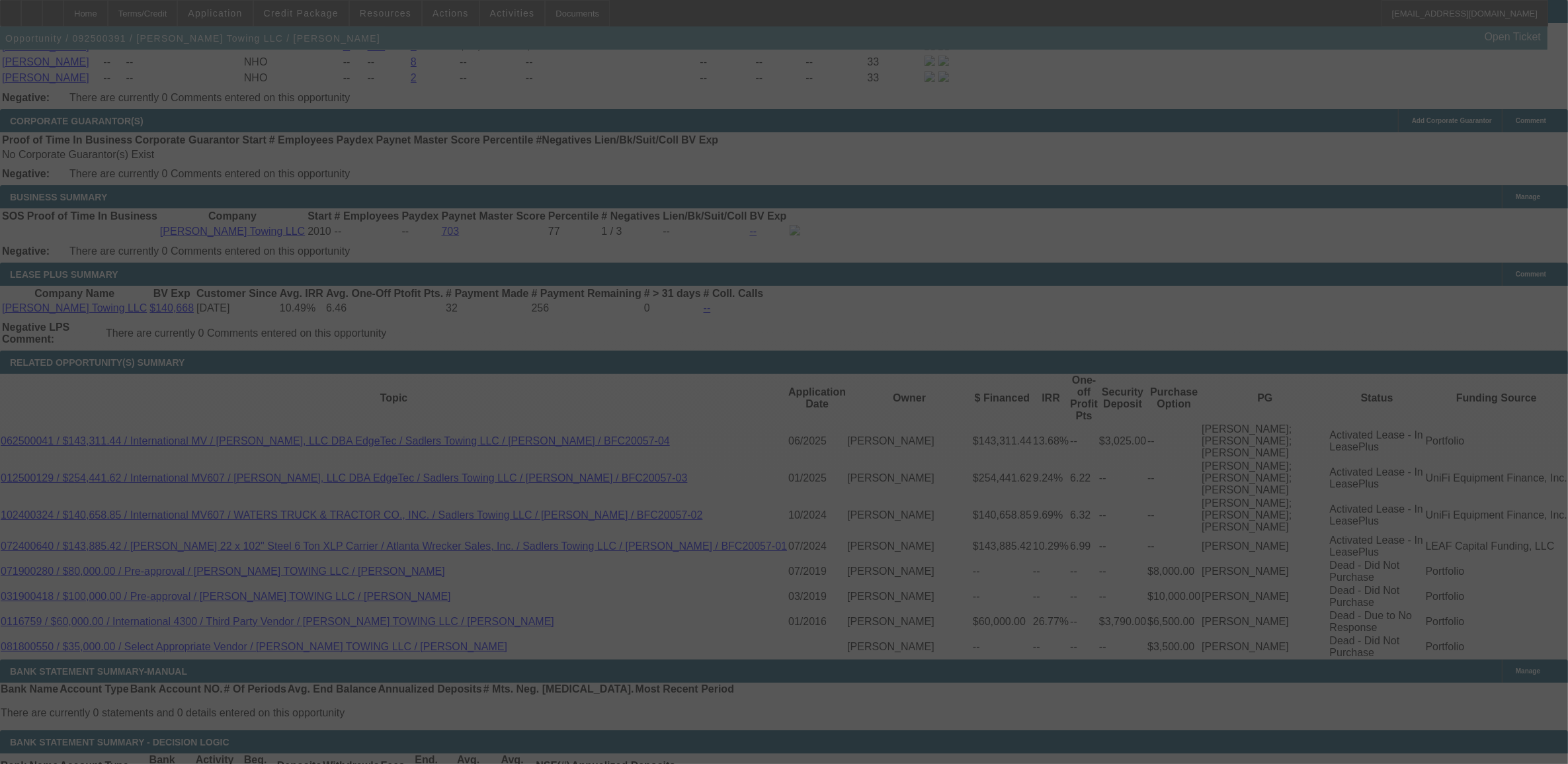
select select "0"
select select "2"
select select "0"
select select "6"
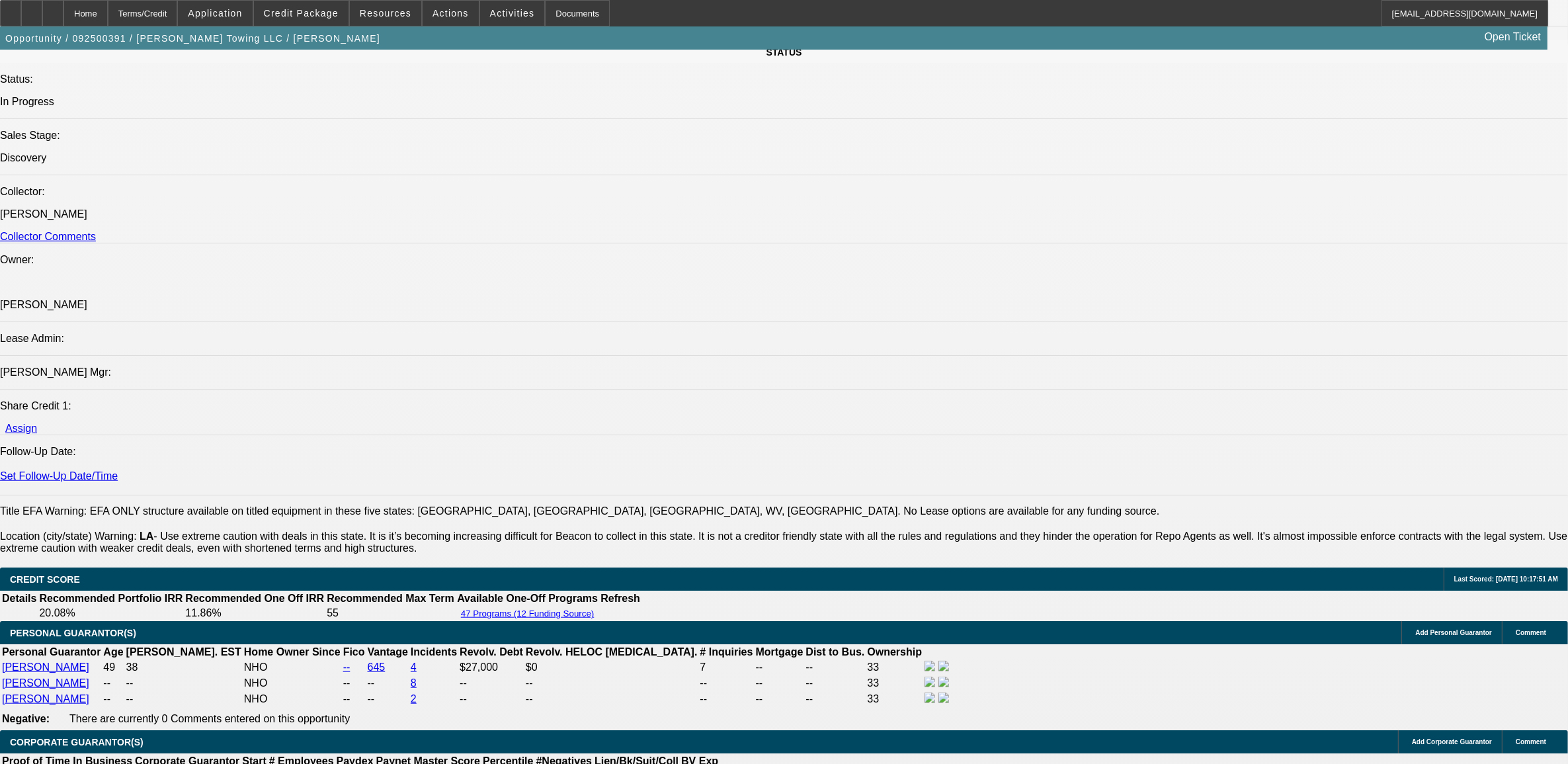
scroll to position [1442, 0]
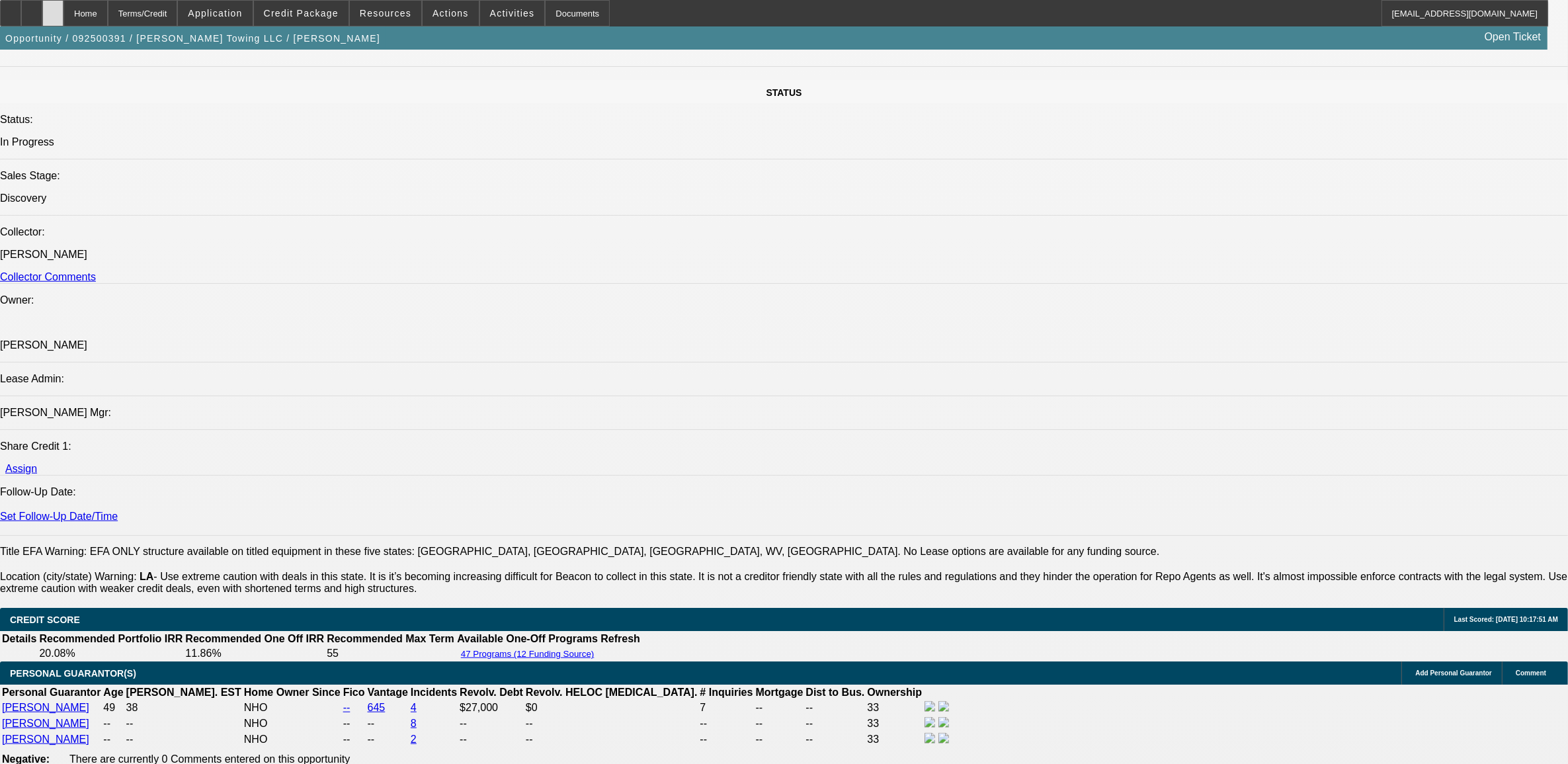
click at [64, 17] on div at bounding box center [53, 13] width 21 height 26
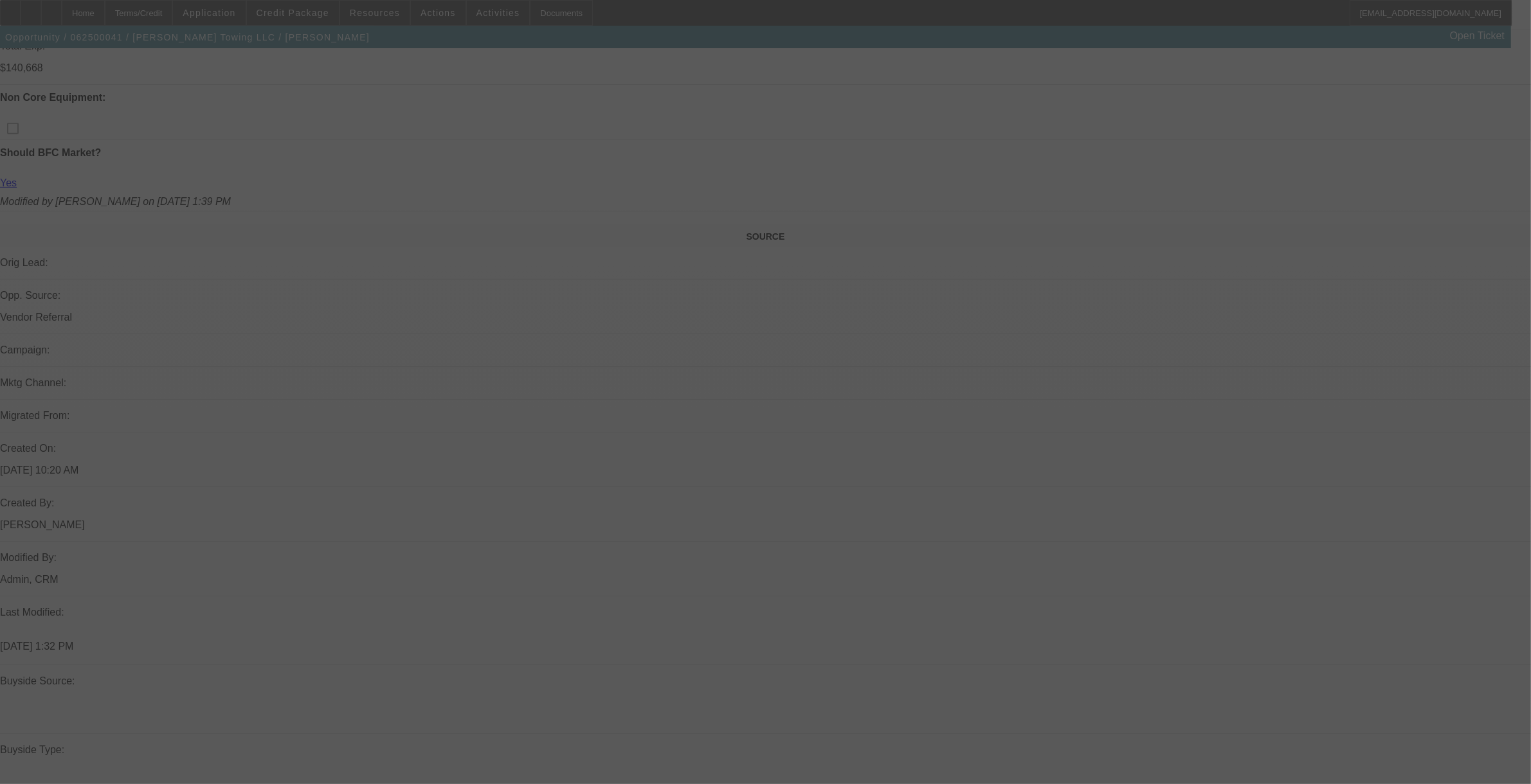
select select "0"
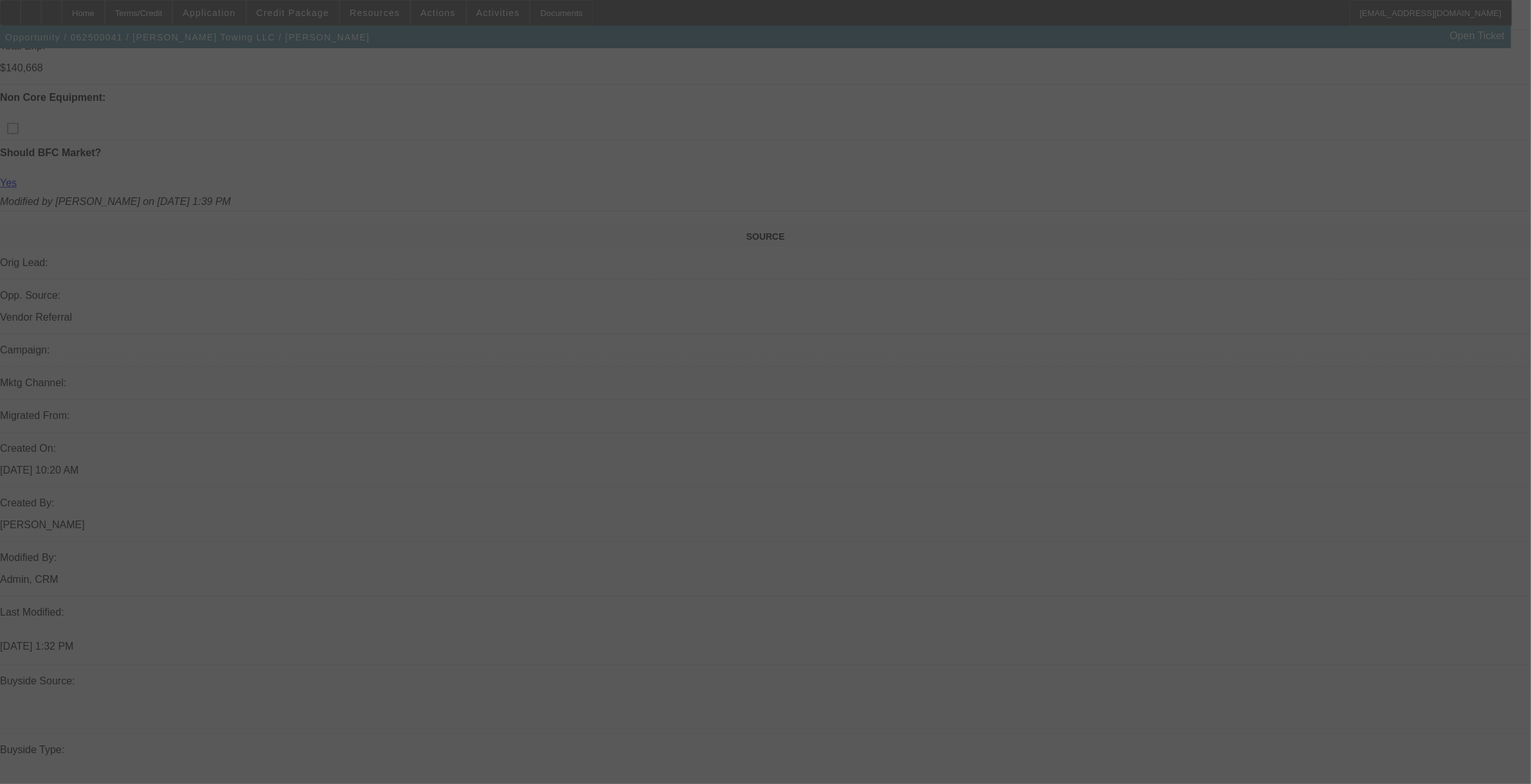
select select "0"
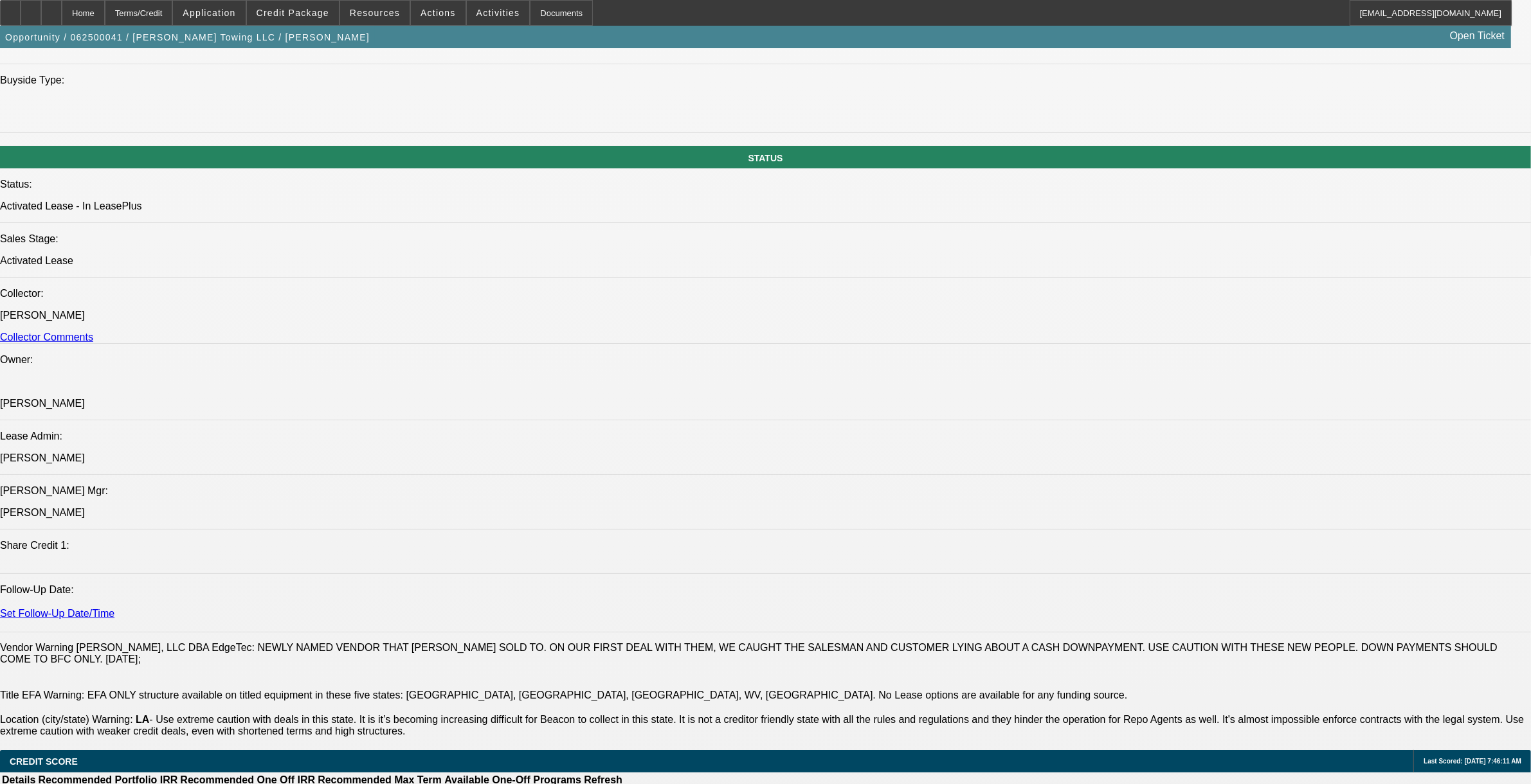
select select "1"
select select "2"
select select "6"
select select "1"
select select "2"
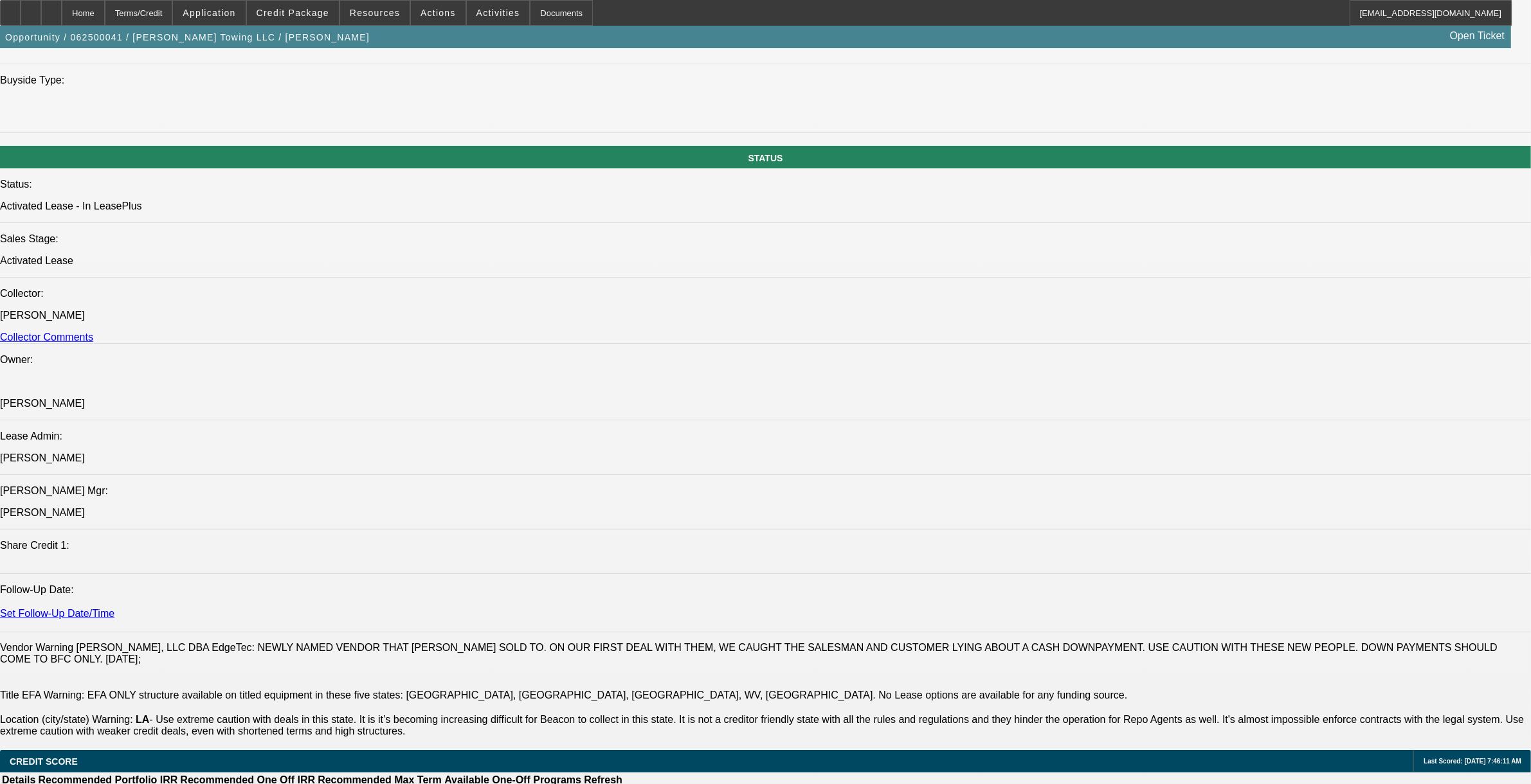
select select "6"
select select "1"
select select "2"
select select "6"
select select "1"
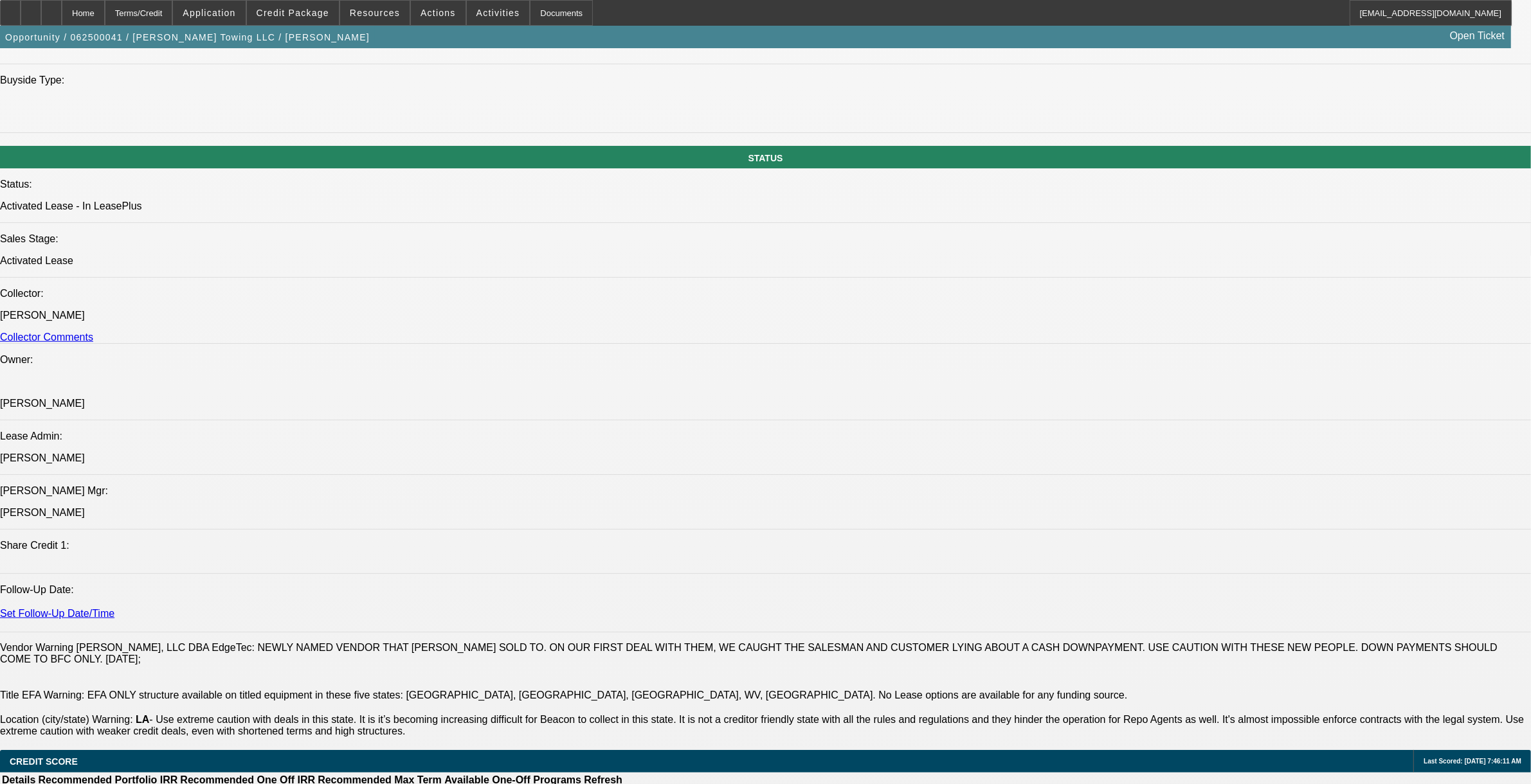
select select "2"
select select "6"
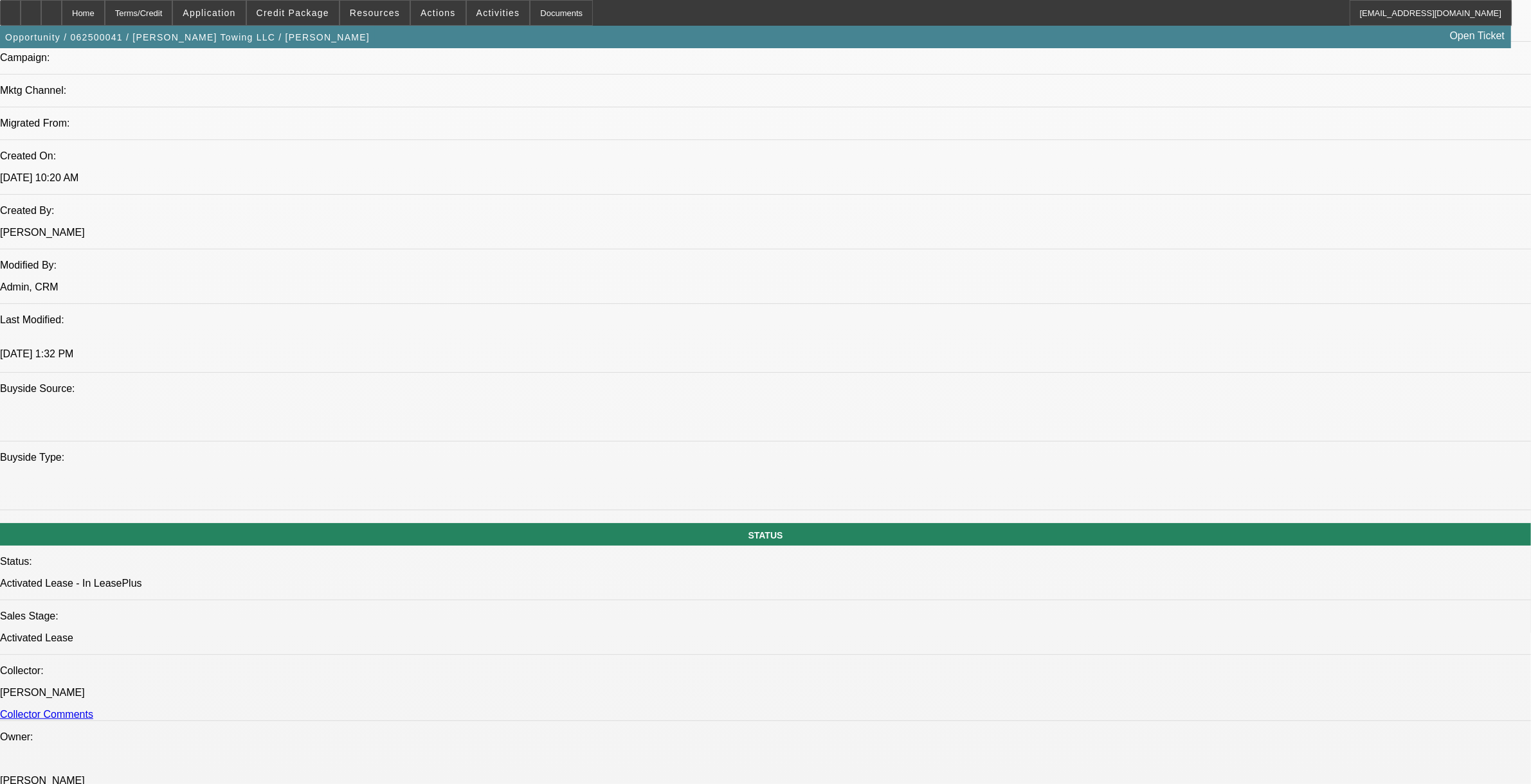
scroll to position [847, 0]
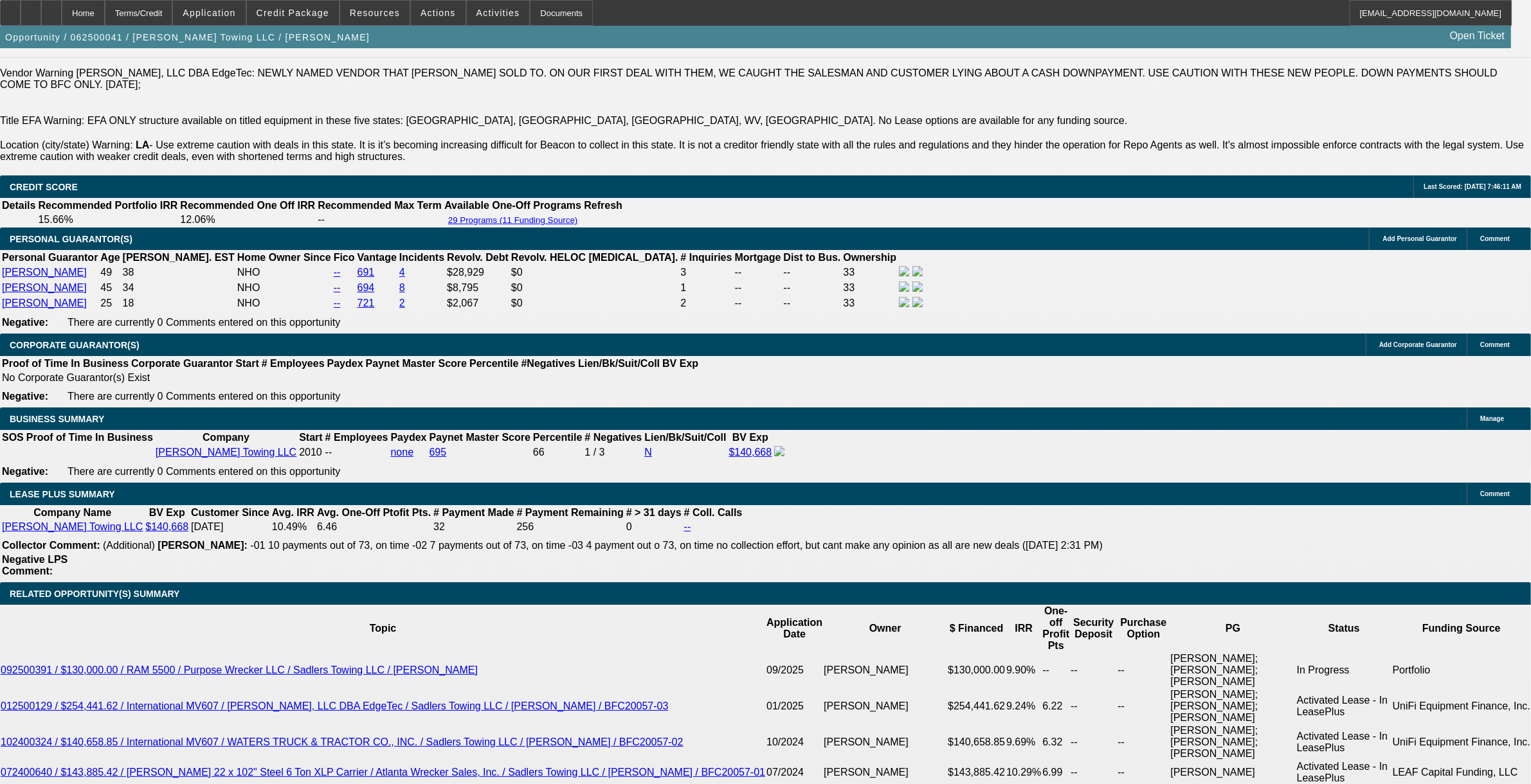
scroll to position [1731, 0]
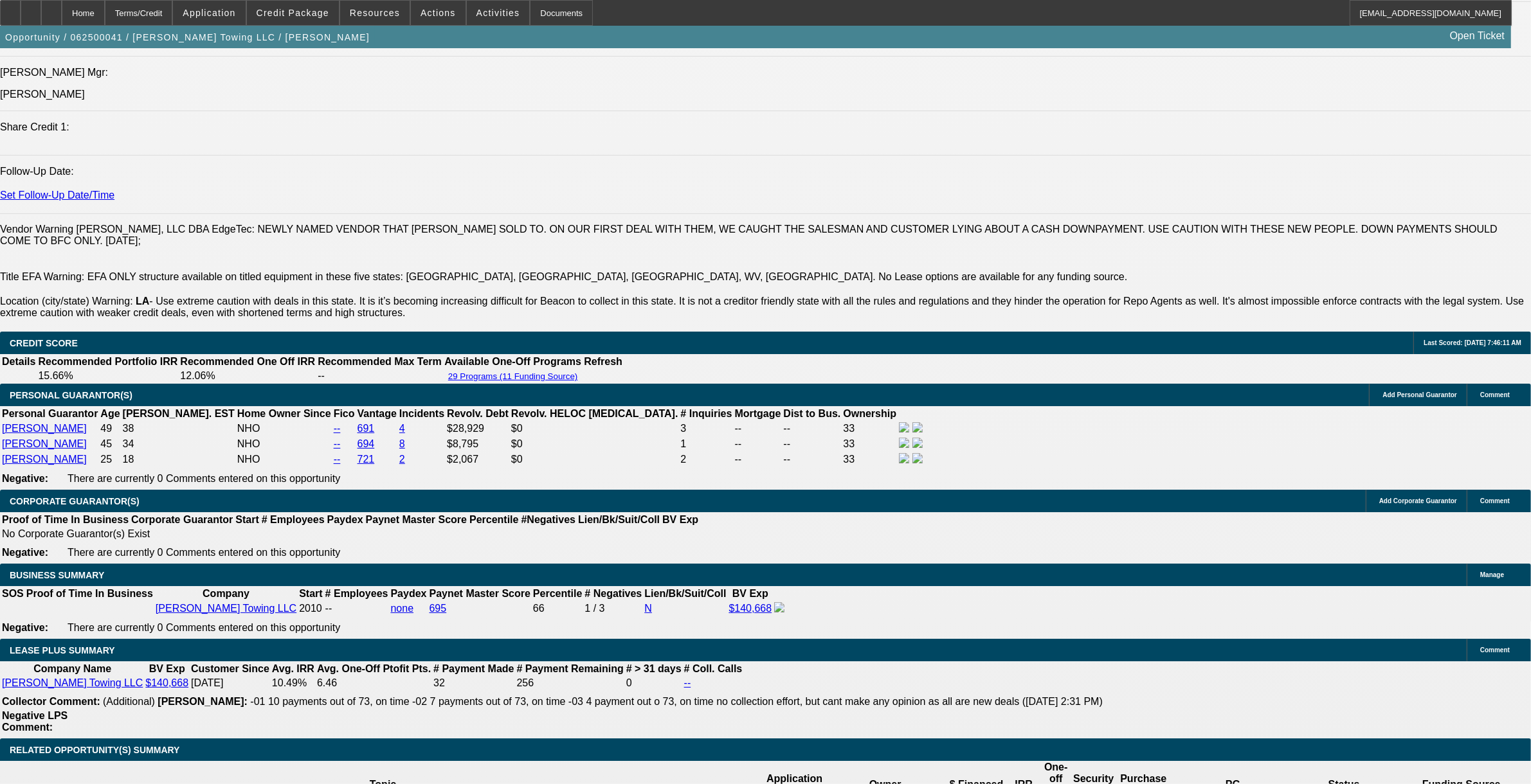
drag, startPoint x: 81, startPoint y: 461, endPoint x: 917, endPoint y: 463, distance: 836.0
copy span "[PERSON_NAME] Towing was established in [DATE] and is owned and operated by a h…"
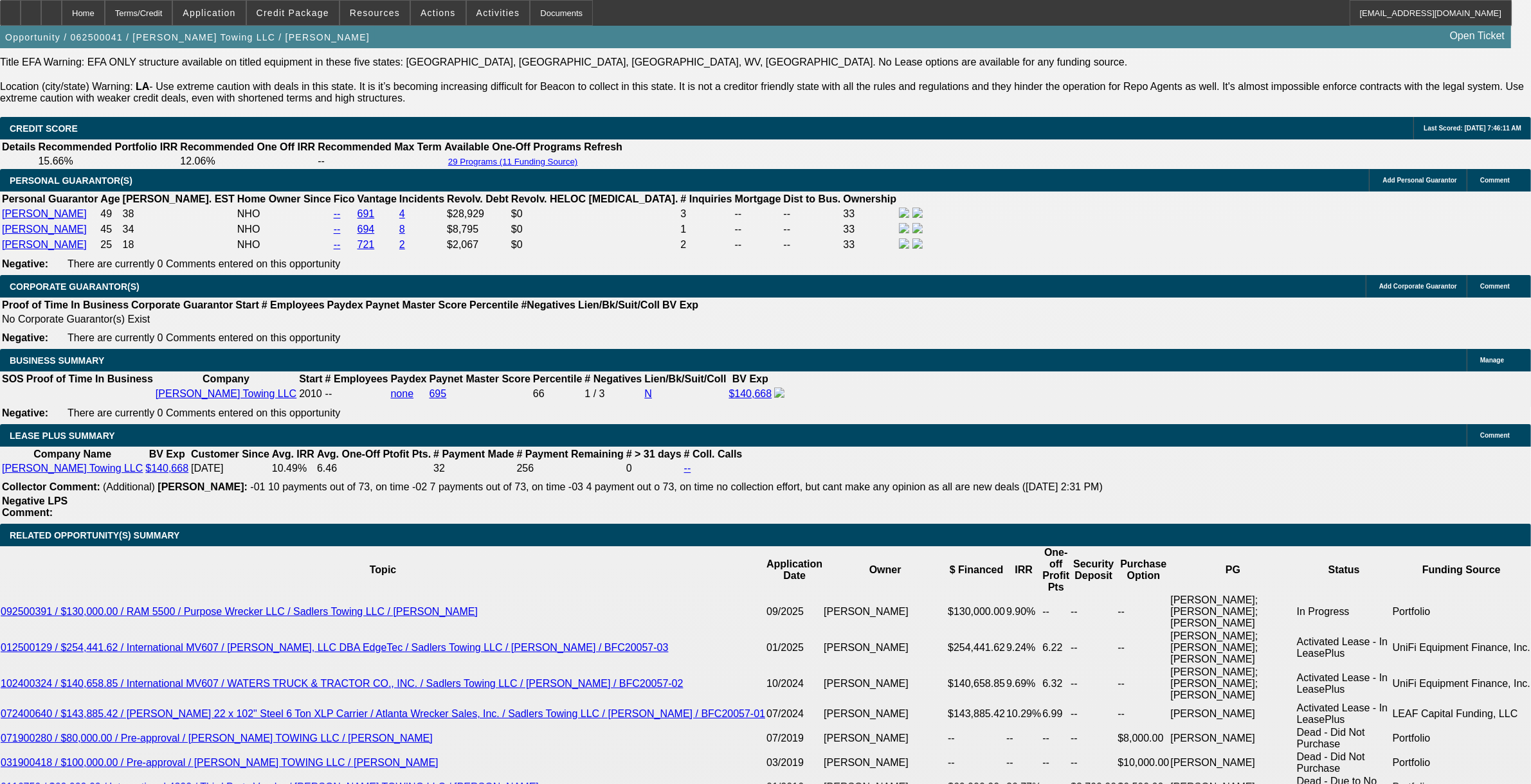
scroll to position [2169, 0]
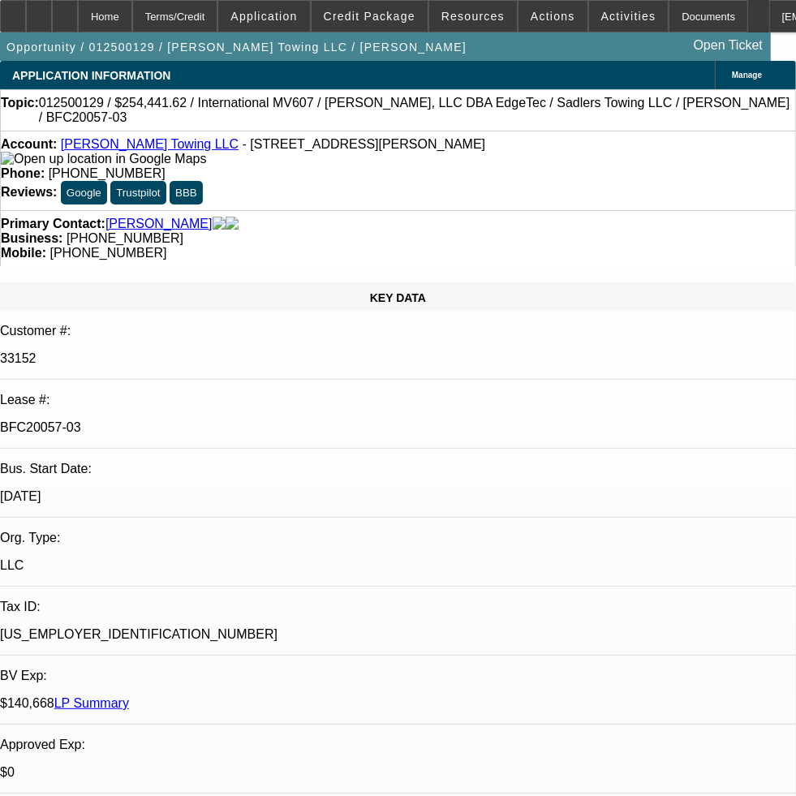
select select "0"
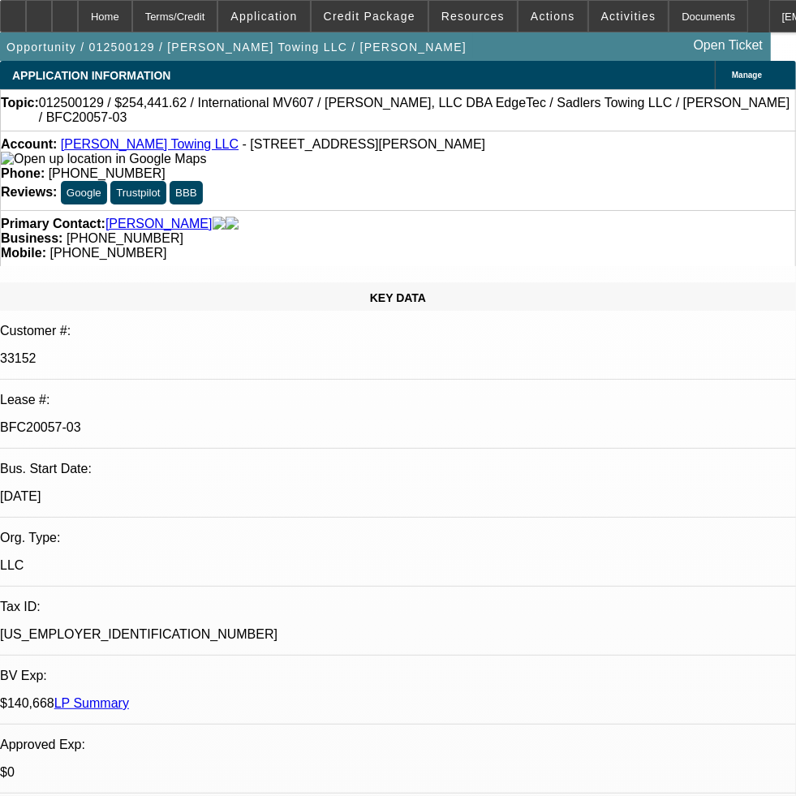
select select "0"
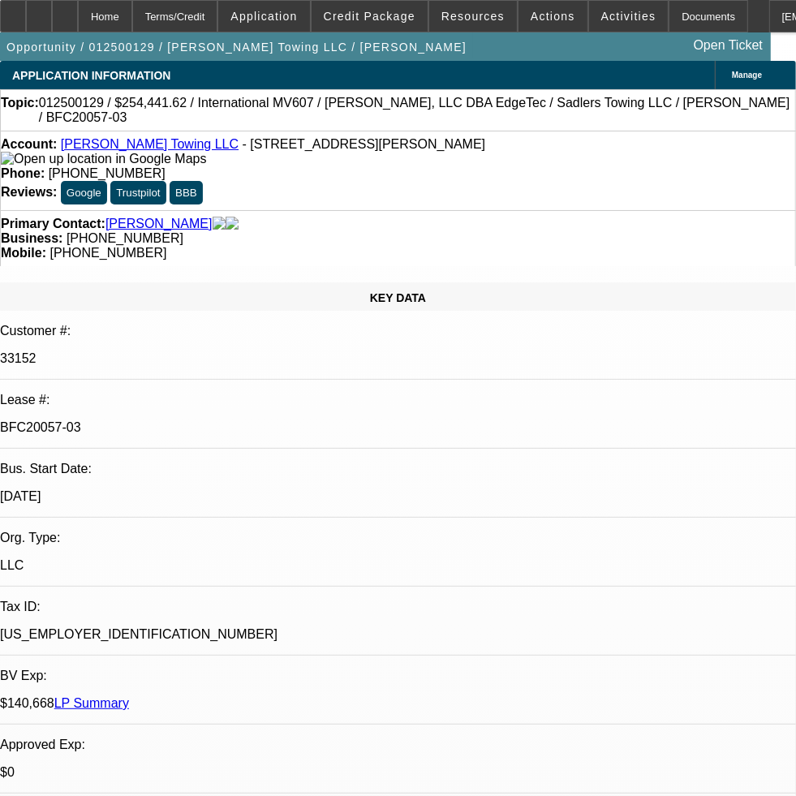
select select "0"
select select "1"
select select "2"
select select "6"
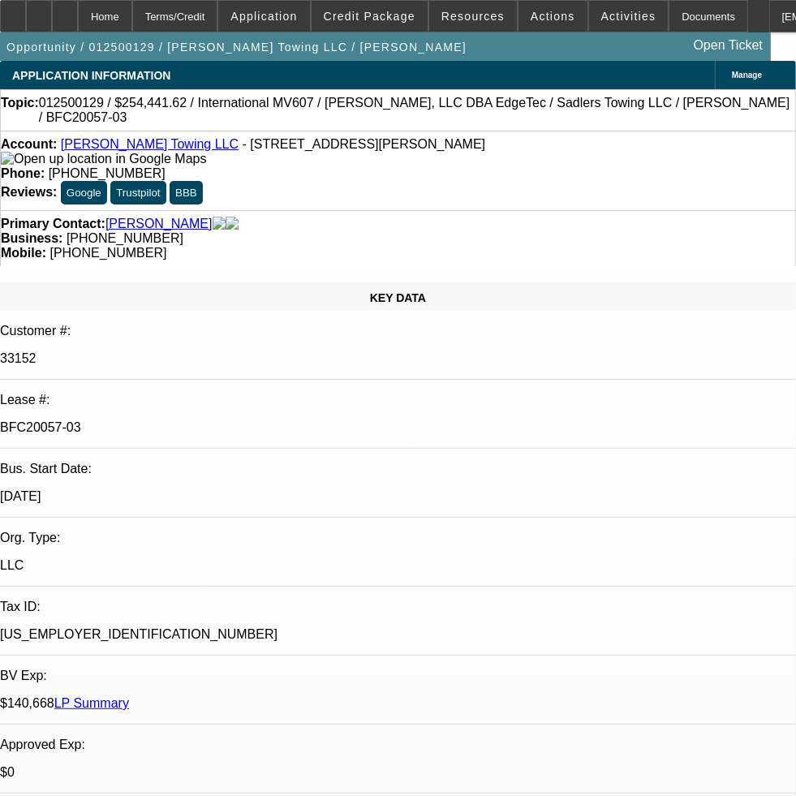
select select "1"
select select "2"
select select "6"
select select "1"
select select "2"
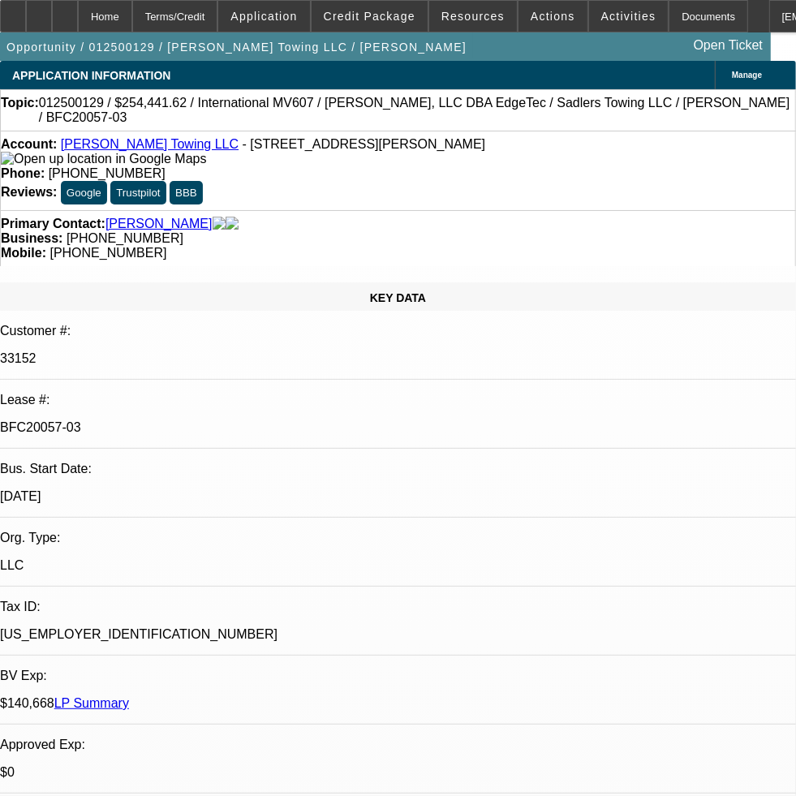
select select "6"
select select "1"
select select "6"
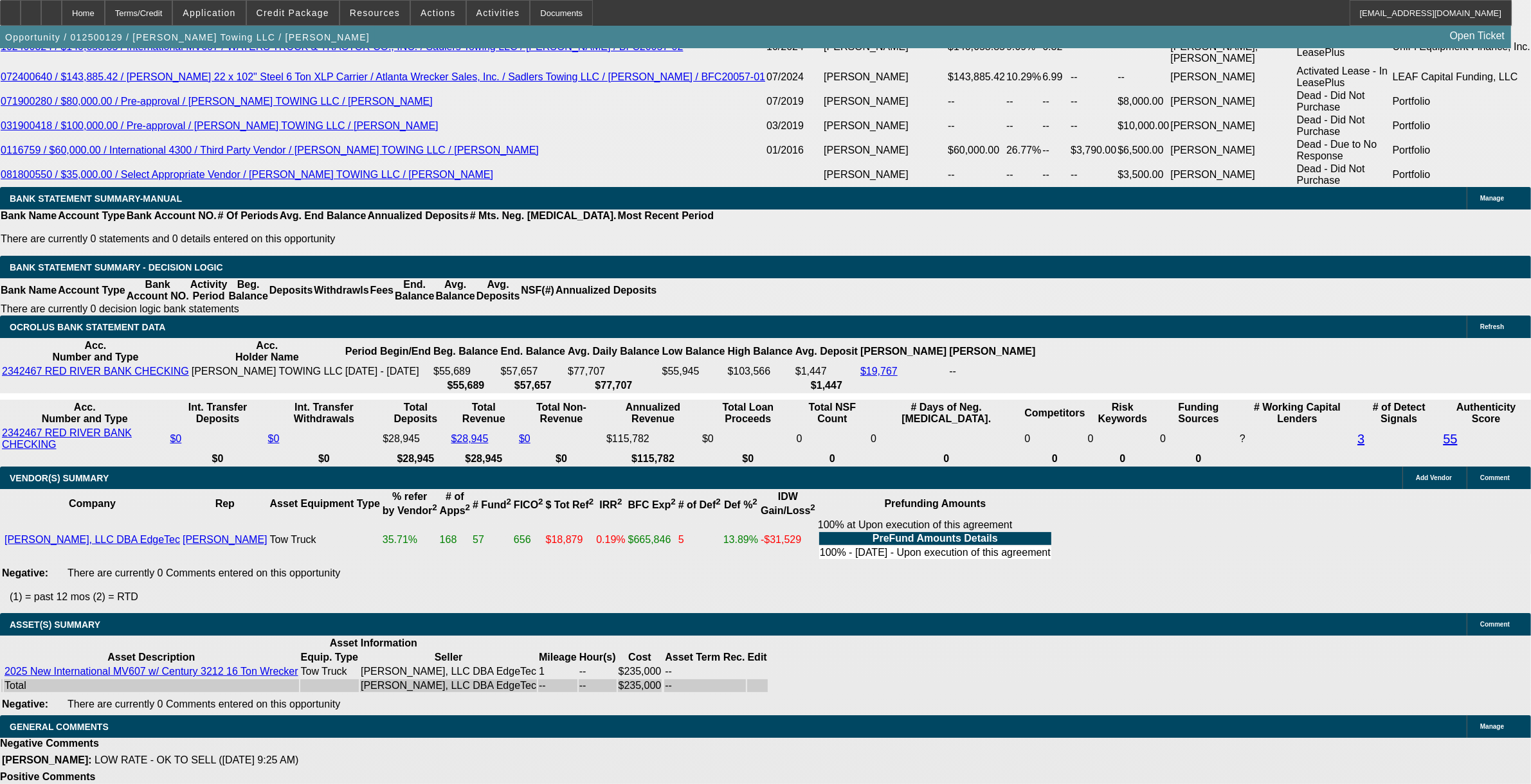
scroll to position [2611, 0]
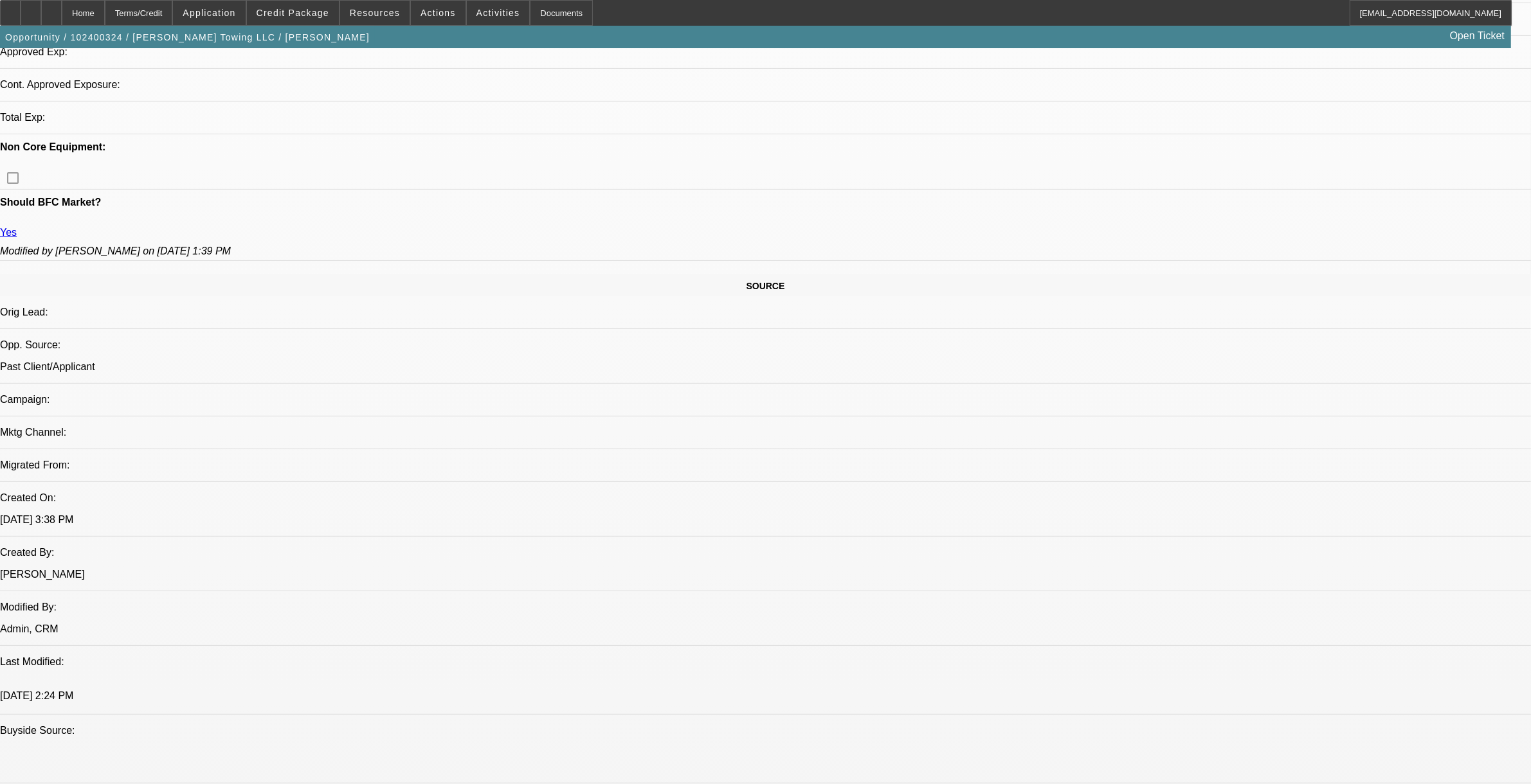
select select "0"
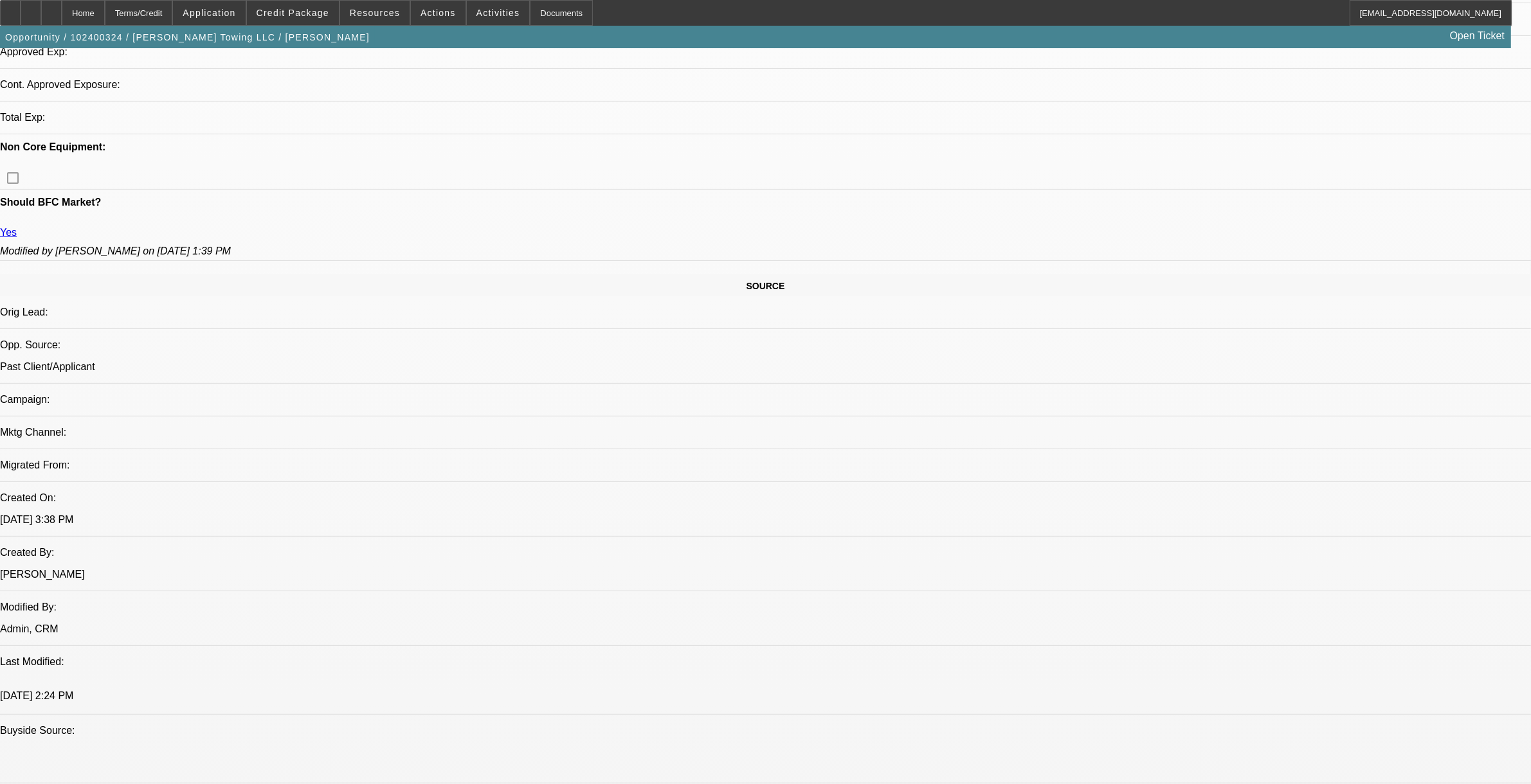
select select "0"
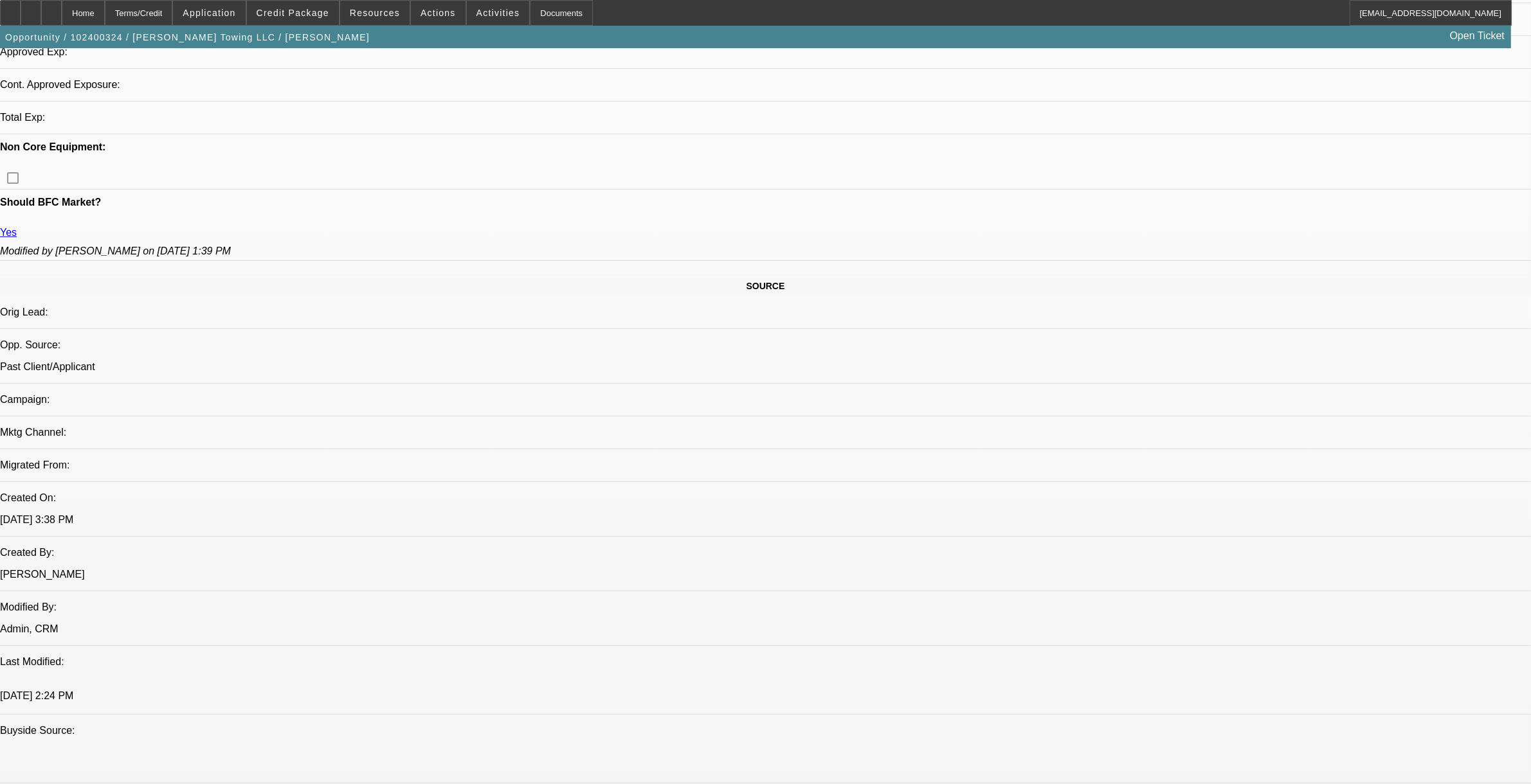
select select "0"
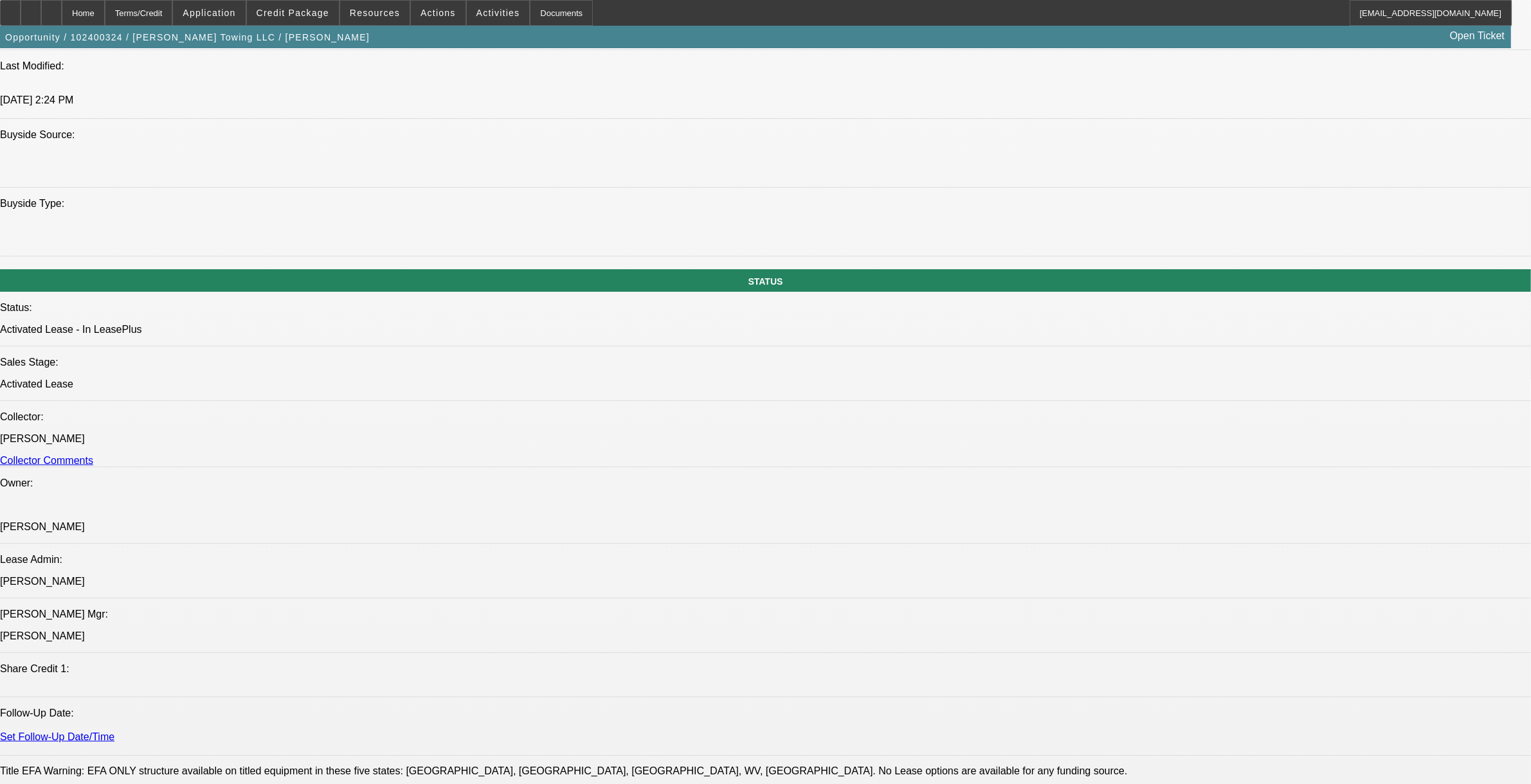
select select "1"
select select "2"
select select "6"
select select "1"
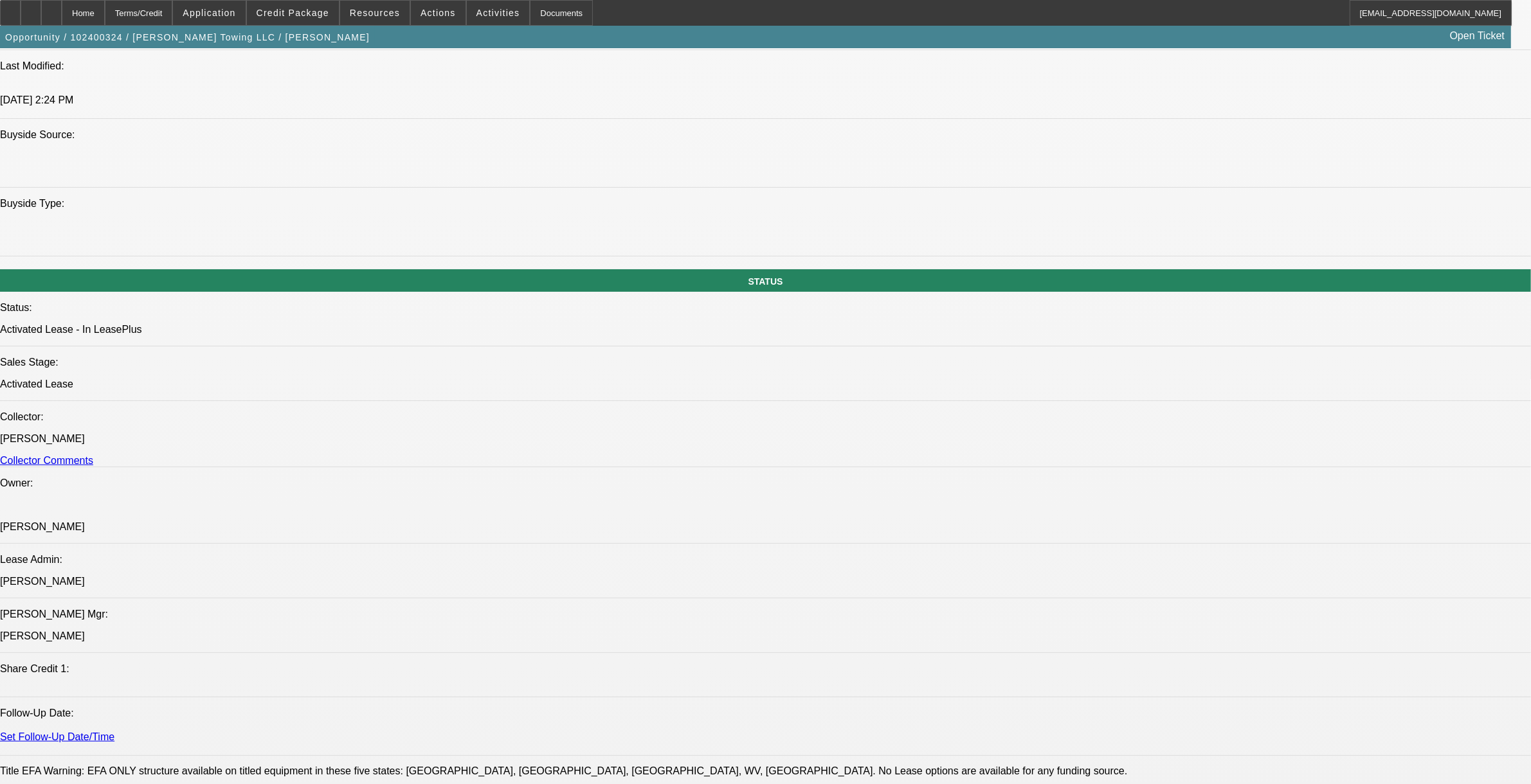
select select "6"
select select "1"
select select "2"
select select "6"
select select "1"
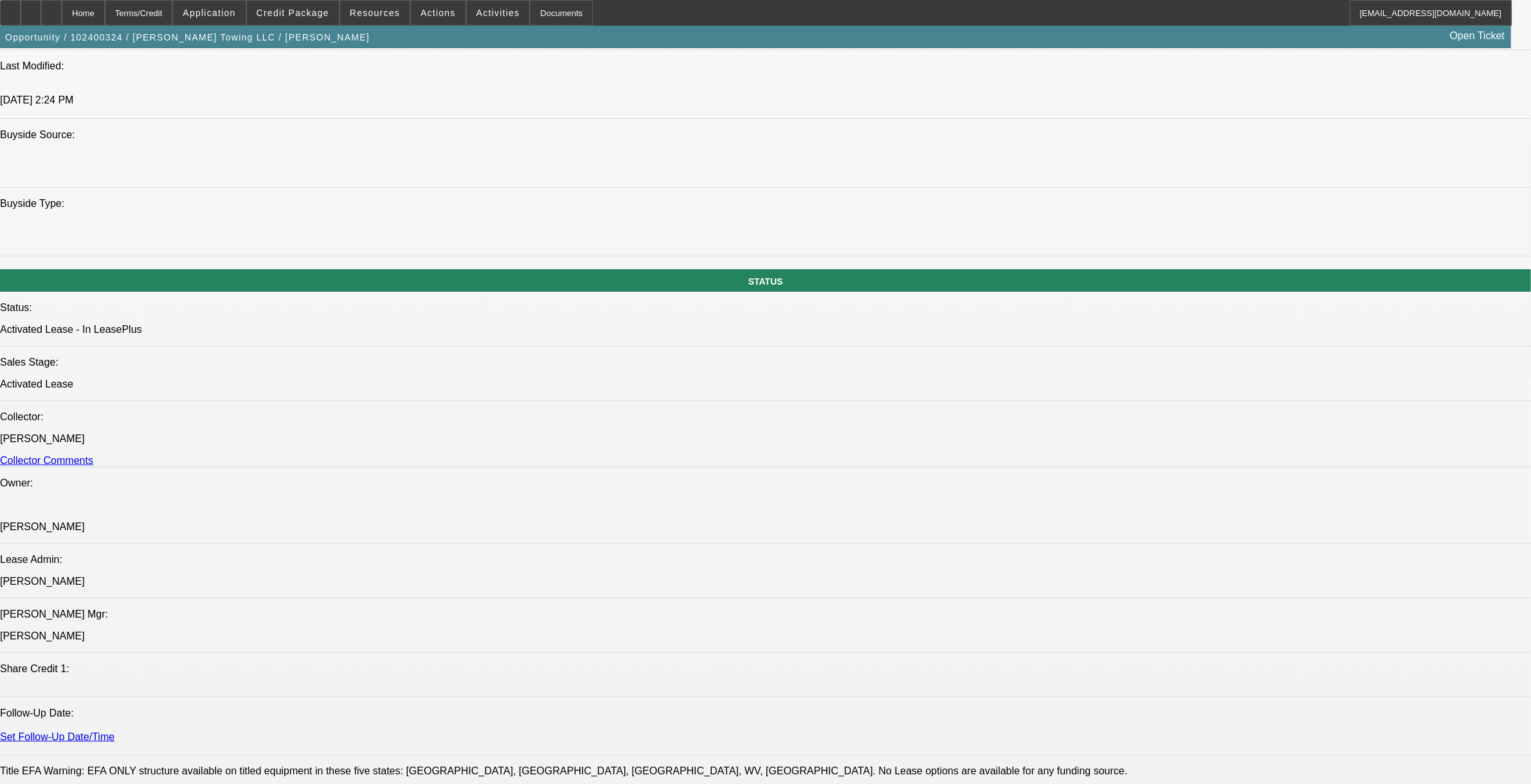
select select "2"
select select "6"
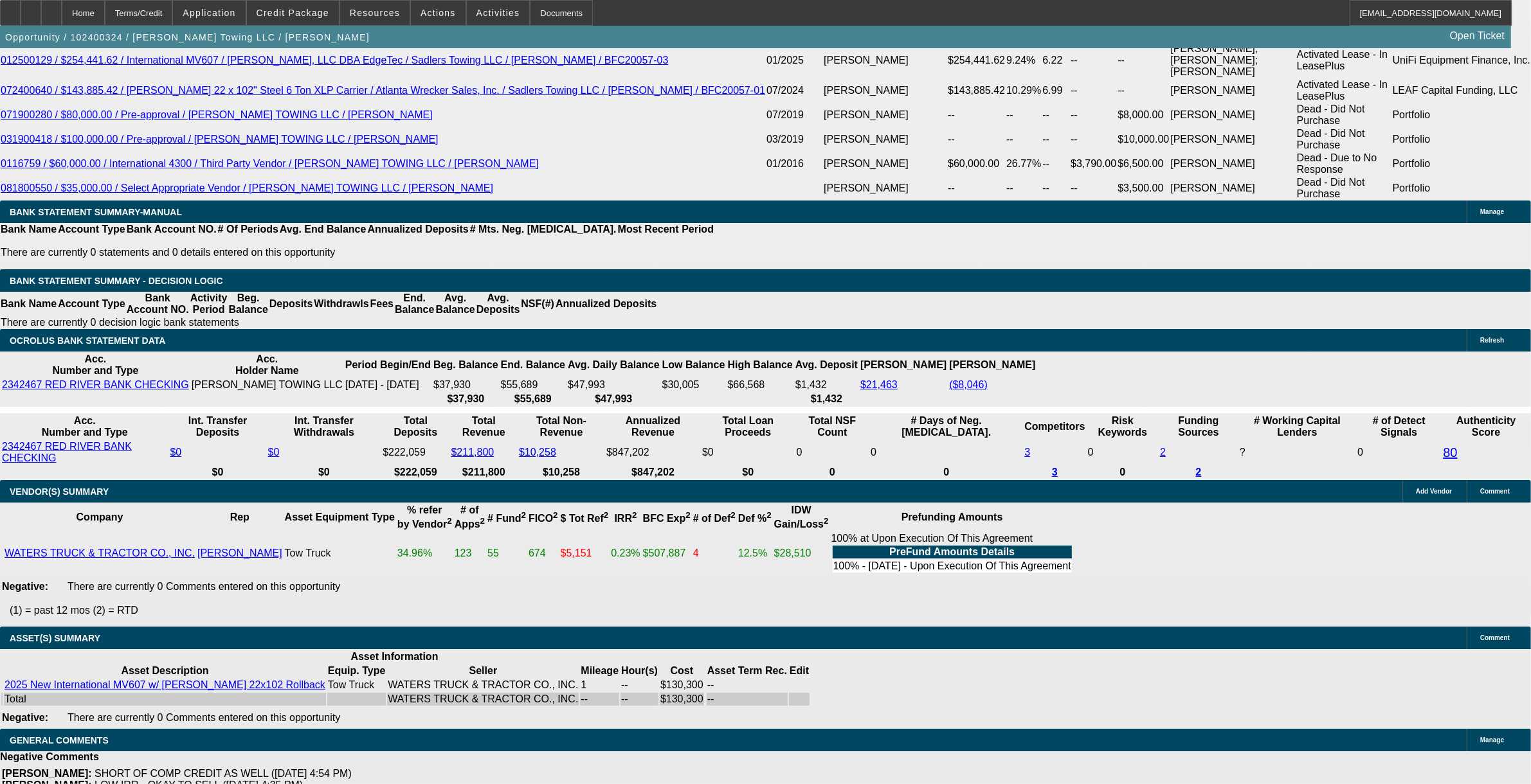
scroll to position [2539, 0]
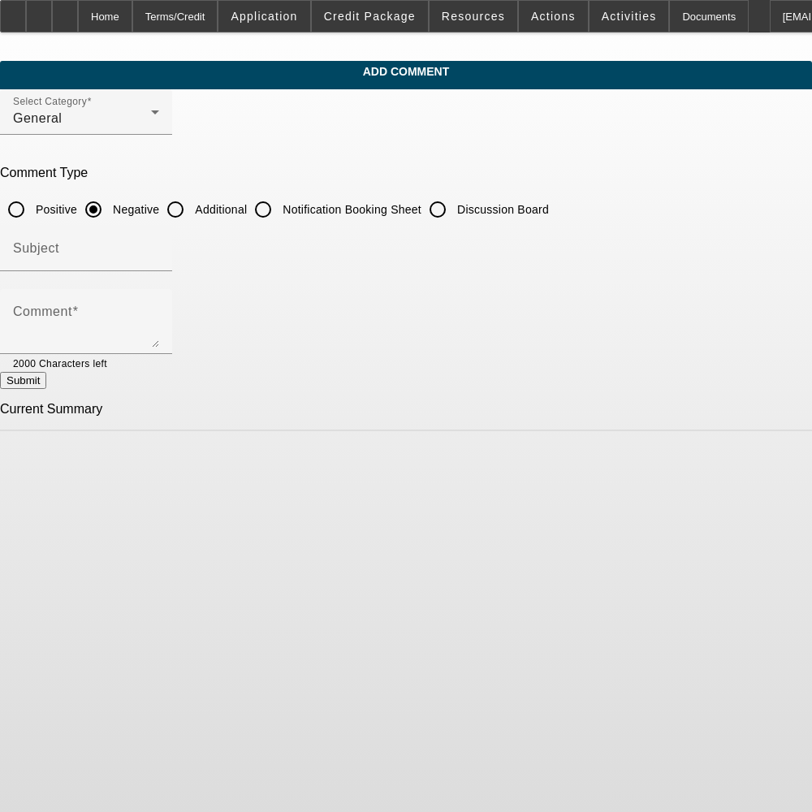
click at [192, 201] on input "Additional" at bounding box center [175, 209] width 32 height 32
radio input "true"
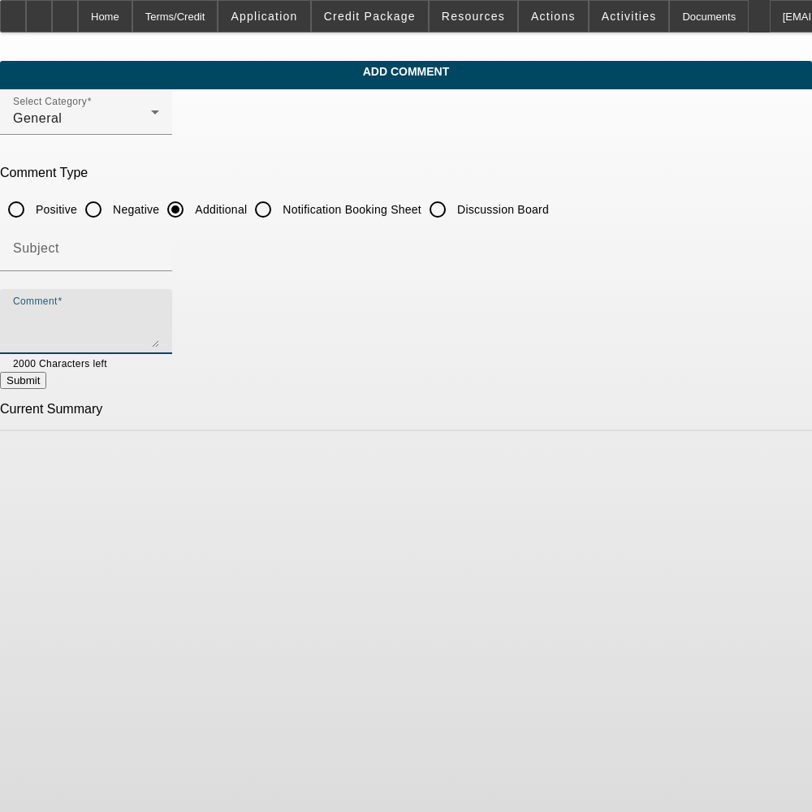
click at [159, 330] on textarea "Comment" at bounding box center [86, 327] width 146 height 39
paste textarea "Sadler's Towing was established in 2010 and is owned and operated by a husband,…"
click at [159, 317] on textarea "Sadler's Towing was established in 2010 and is owned and operated by a husband,…" at bounding box center [86, 327] width 146 height 39
drag, startPoint x: 416, startPoint y: 337, endPoint x: 159, endPoint y: 337, distance: 256.5
click at [159, 337] on textarea "Sadler's Towing was established in 2010 and is owned and operated by a husband,…" at bounding box center [86, 327] width 146 height 39
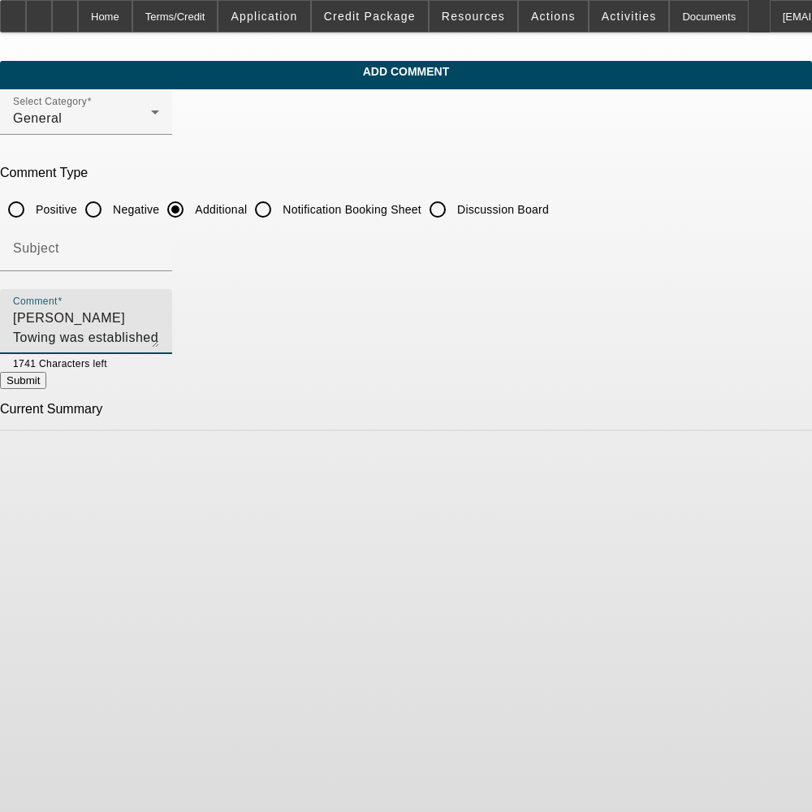
type textarea "[PERSON_NAME] Towing was established in [DATE] and is owned and operated by a h…"
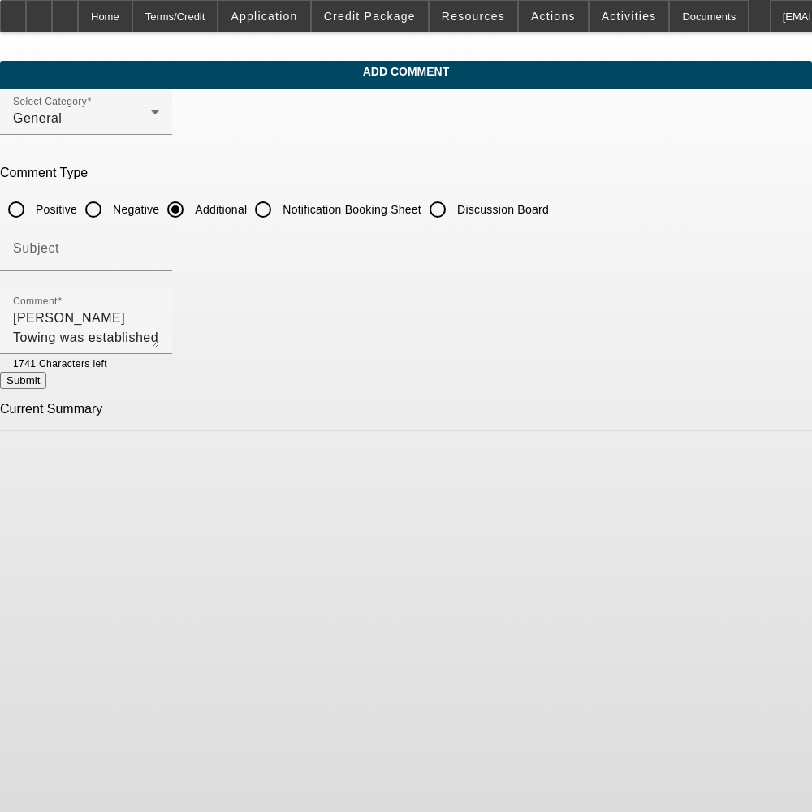
click at [46, 389] on button "Submit" at bounding box center [23, 380] width 46 height 17
radio input "true"
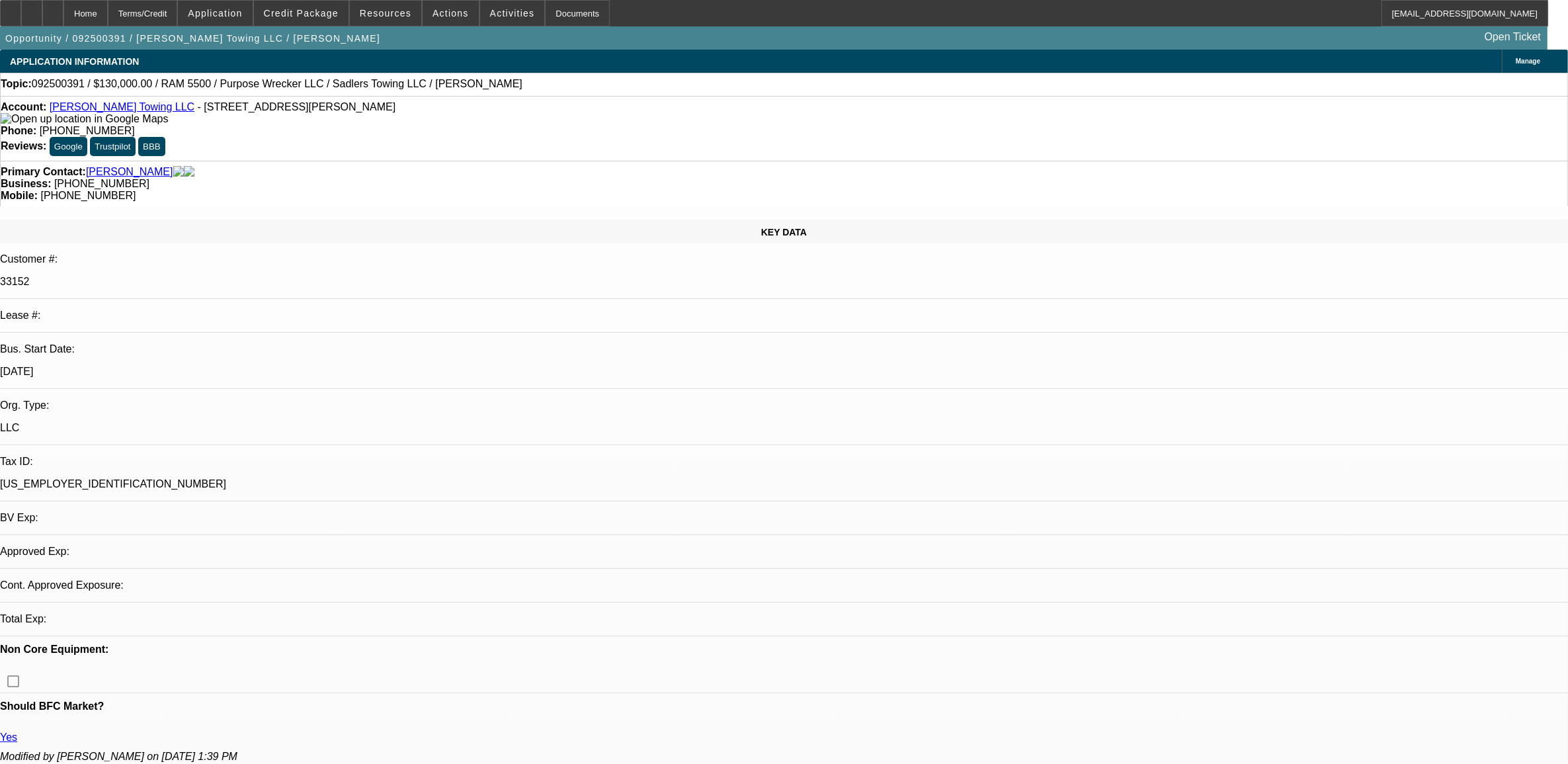
select select "0"
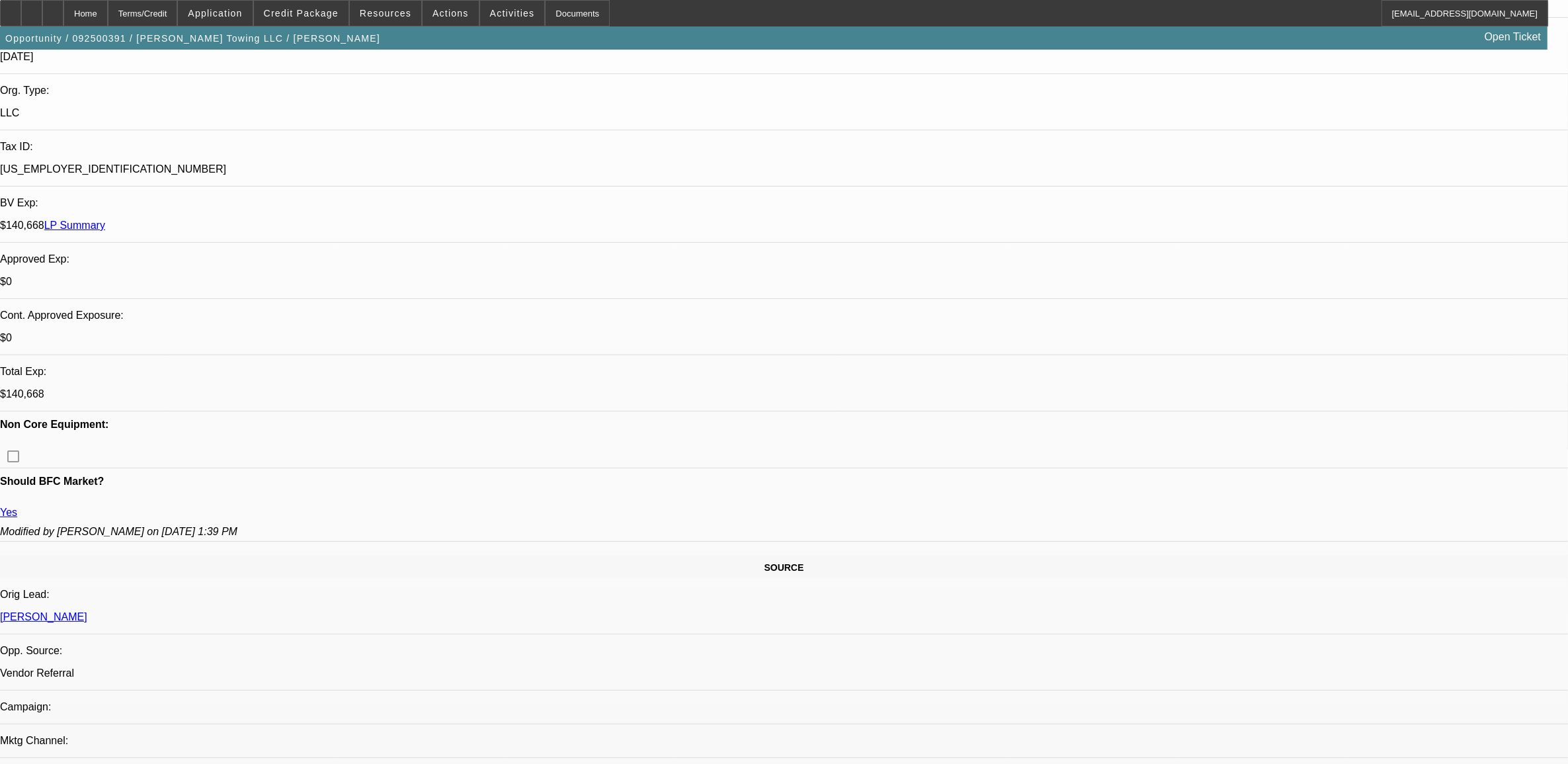
select select "1"
select select "2"
select select "6"
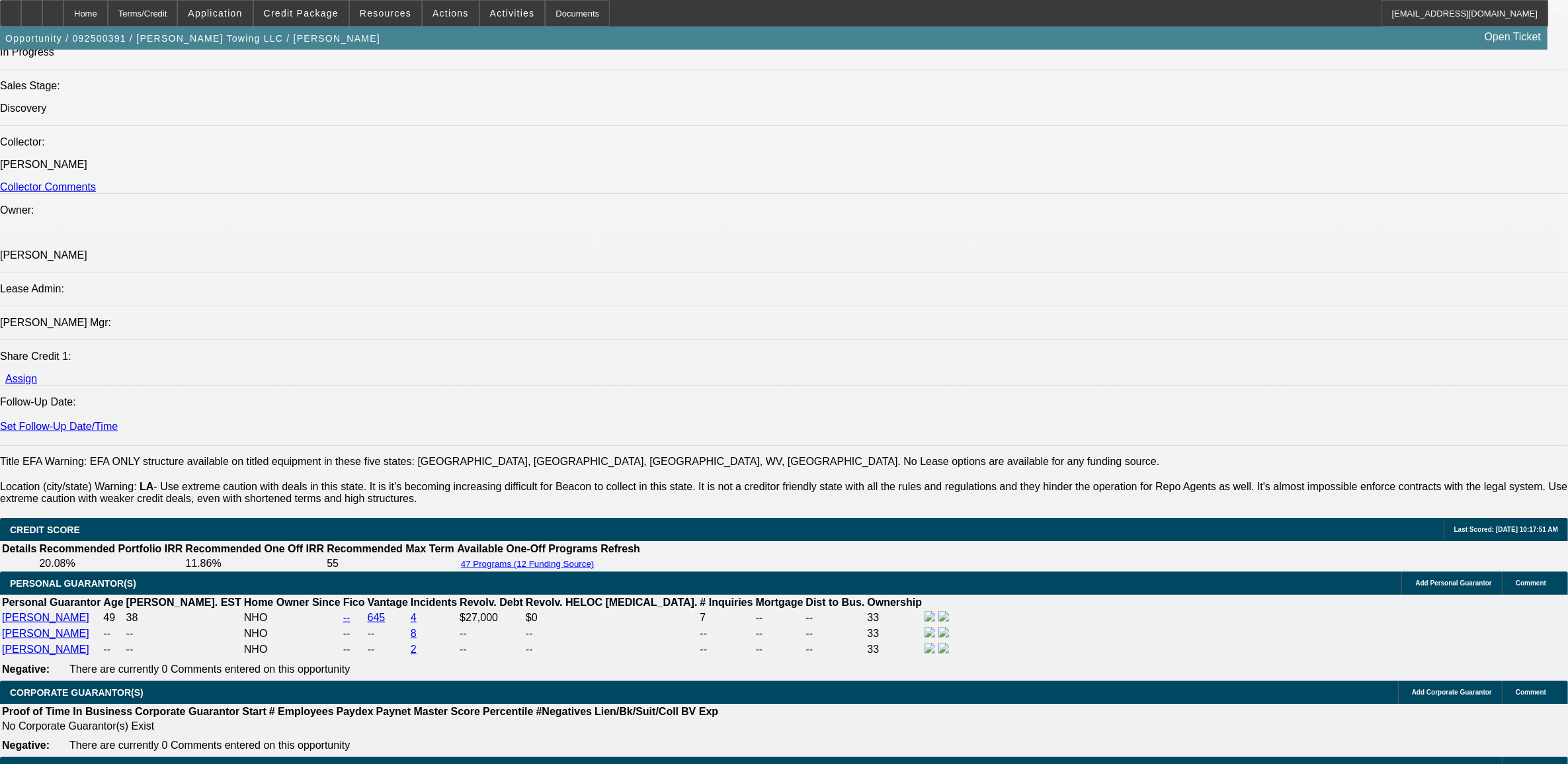
scroll to position [1753, 0]
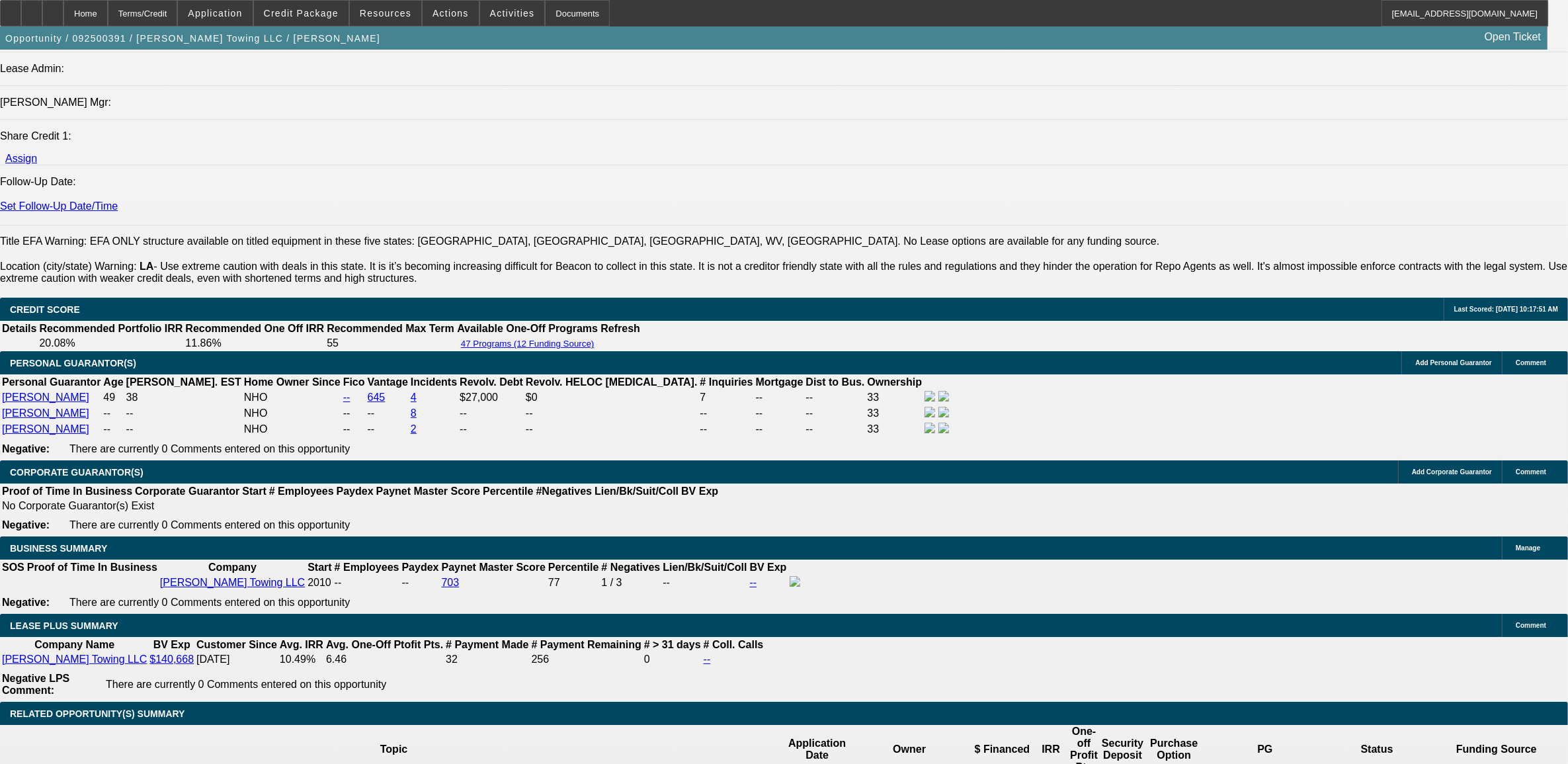
drag, startPoint x: 68, startPoint y: 393, endPoint x: 81, endPoint y: 377, distance: 20.6
copy span "Sadler's Towing was established in 2010 and is owned and operated by a husband,…"
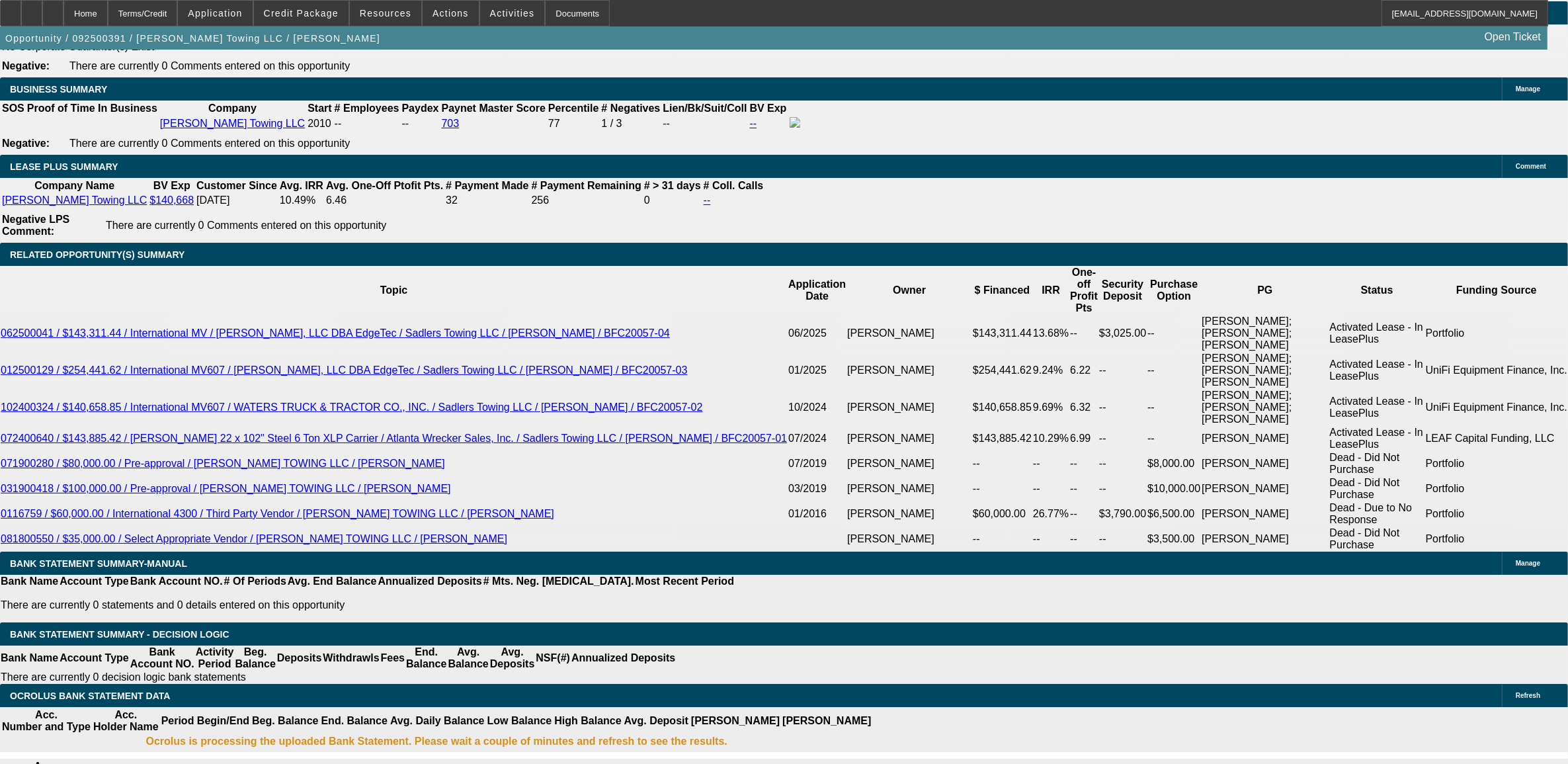
scroll to position [2249, 0]
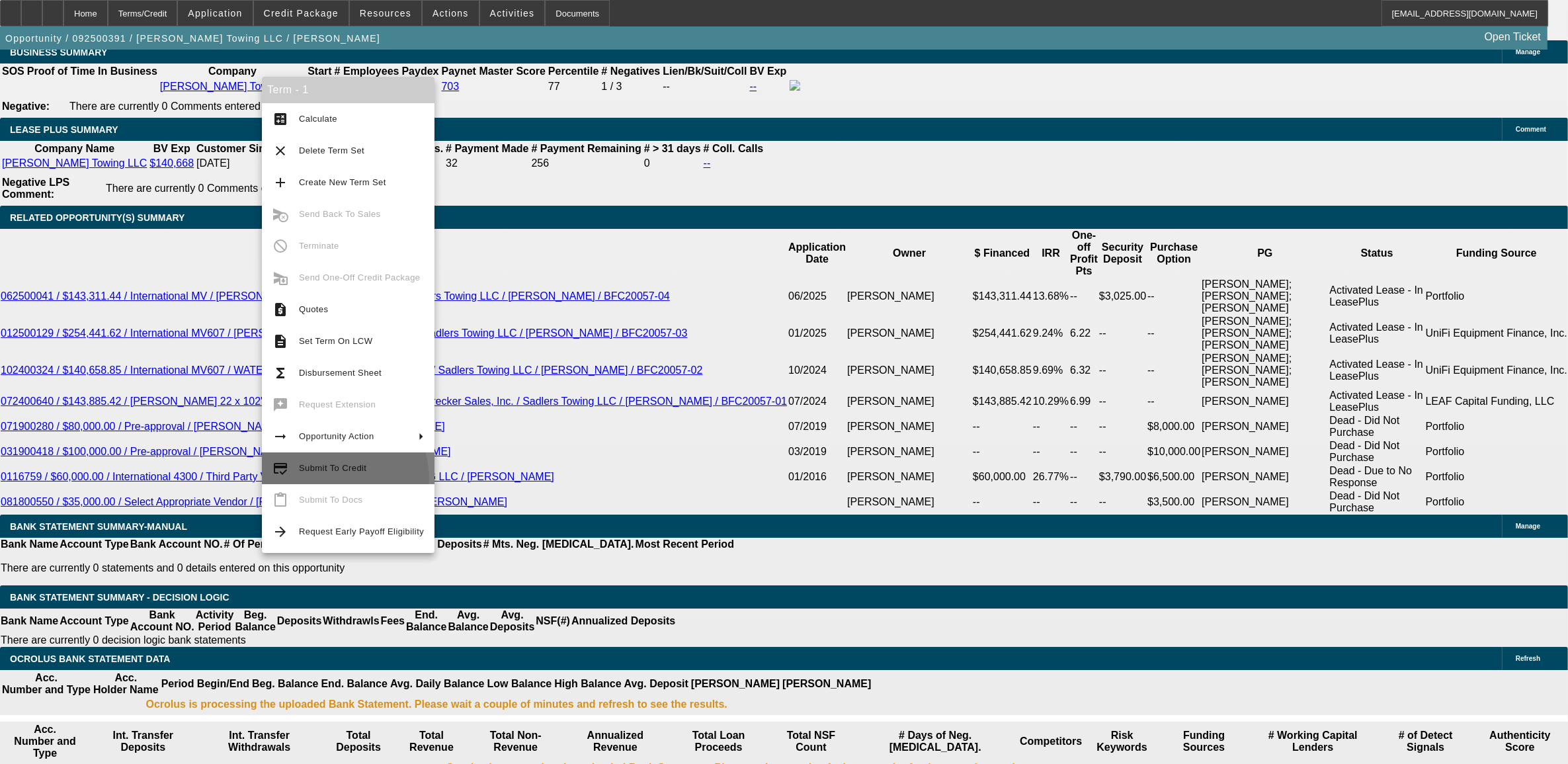
click at [322, 479] on button "credit_score Submit To Credit" at bounding box center [348, 468] width 173 height 32
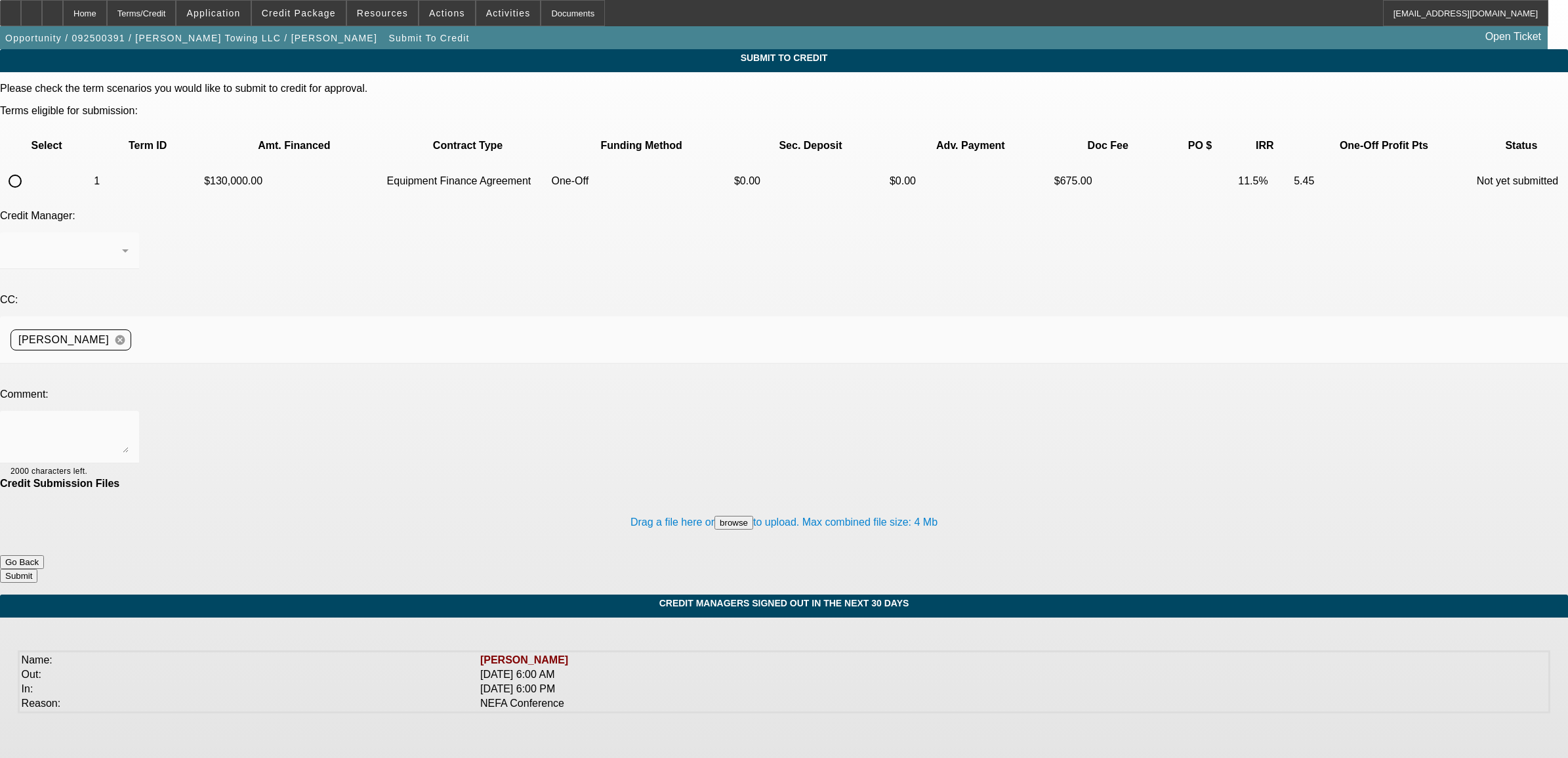
click at [28, 168] on input "radio" at bounding box center [15, 181] width 26 height 26
radio input "true"
click at [129, 421] on textarea at bounding box center [70, 436] width 118 height 32
type textarea "please send to Channel Partner."
click at [37, 569] on button "Submit" at bounding box center [19, 575] width 37 height 14
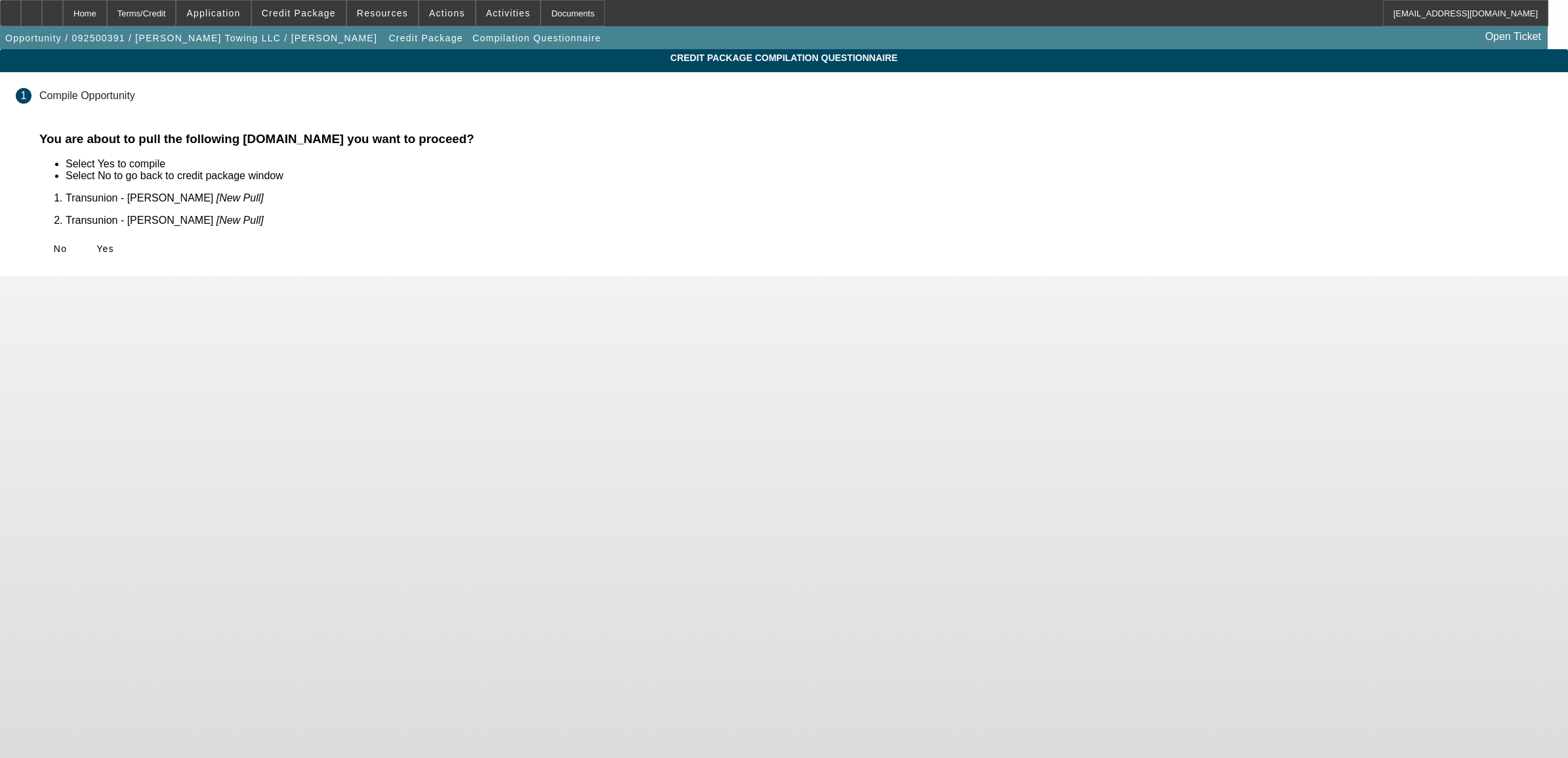
click at [96, 243] on icon at bounding box center [96, 248] width 0 height 11
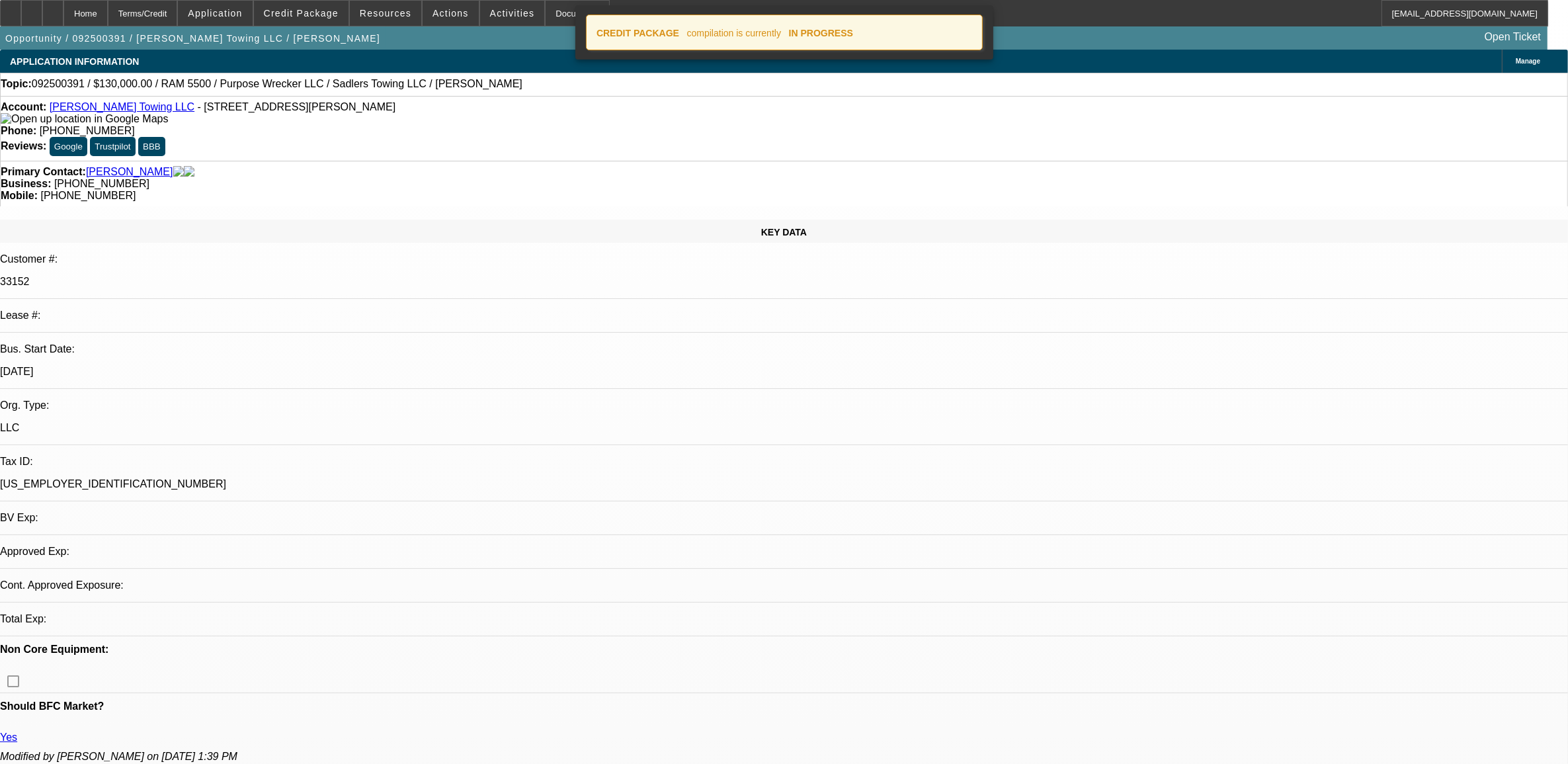
select select "0"
select select "2"
select select "0"
select select "6"
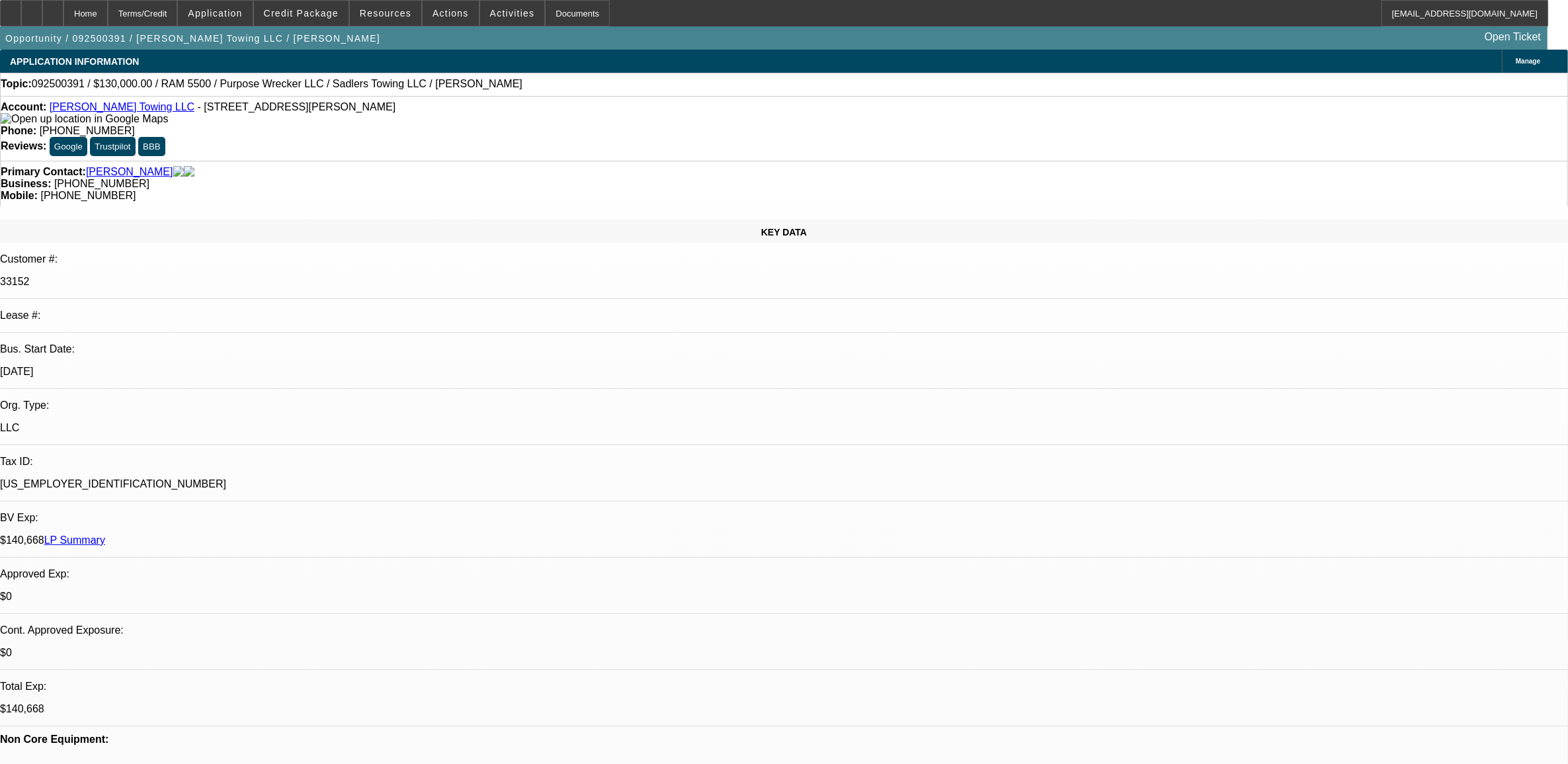
click at [61, 90] on span "092500391 / $130,000.00 / RAM 5500 / Purpose Wrecker LLC / Sadlers Towing LLC /…" at bounding box center [277, 84] width 490 height 12
copy span "092500391"
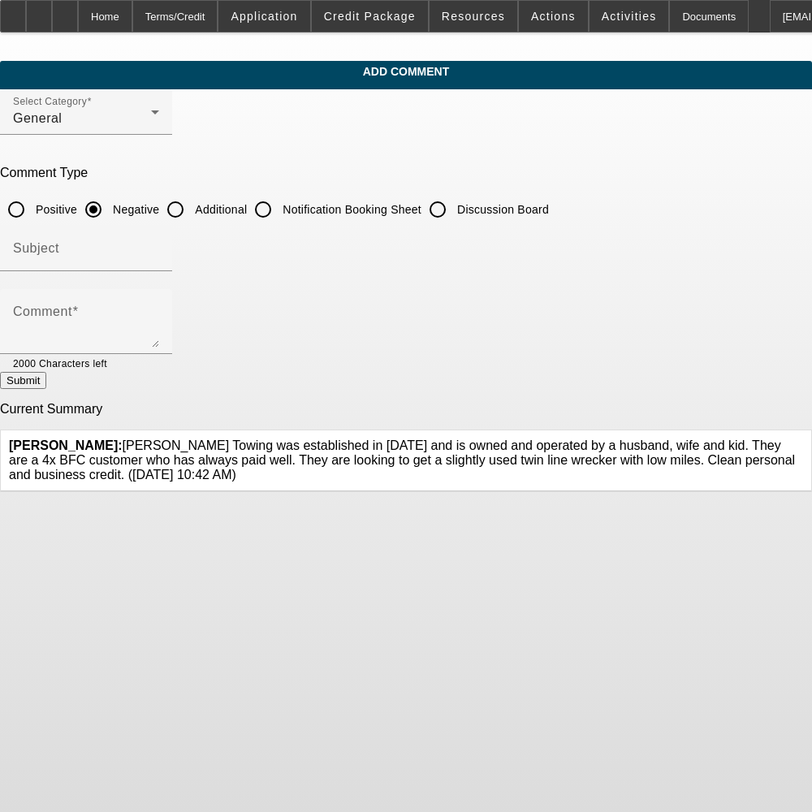
click at [803, 438] on icon at bounding box center [803, 438] width 0 height 0
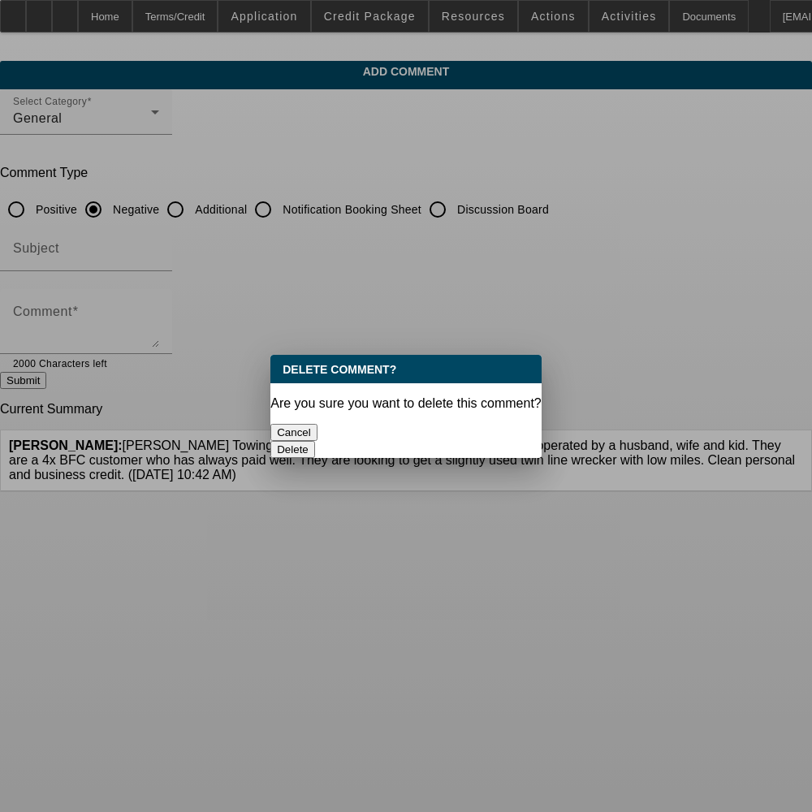
click at [315, 441] on button "Delete" at bounding box center [292, 449] width 45 height 17
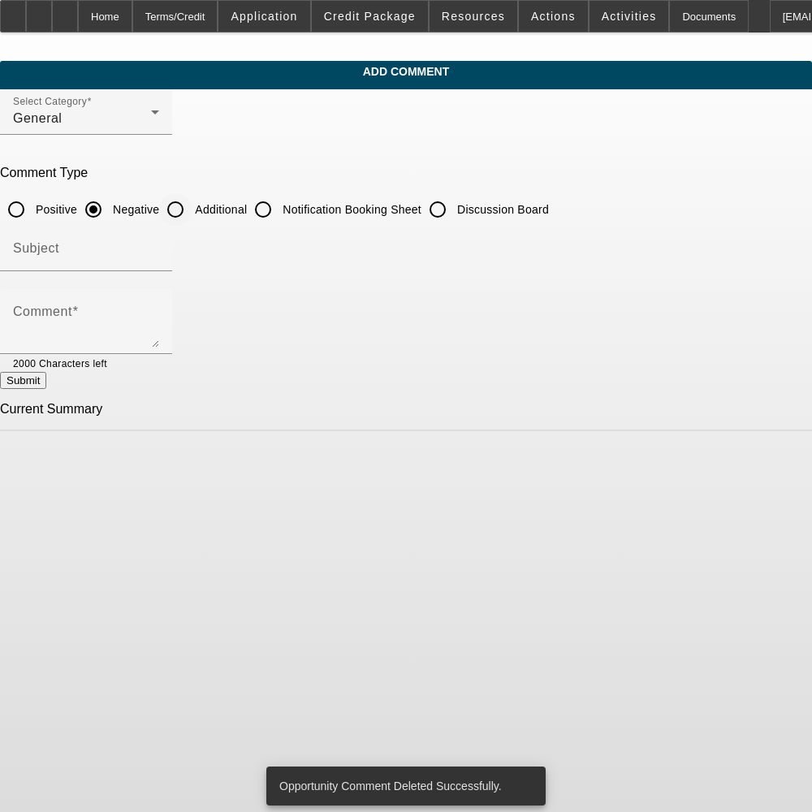
click at [192, 213] on input "Additional" at bounding box center [175, 209] width 32 height 32
radio input "true"
click at [159, 322] on textarea "Comment" at bounding box center [86, 327] width 146 height 39
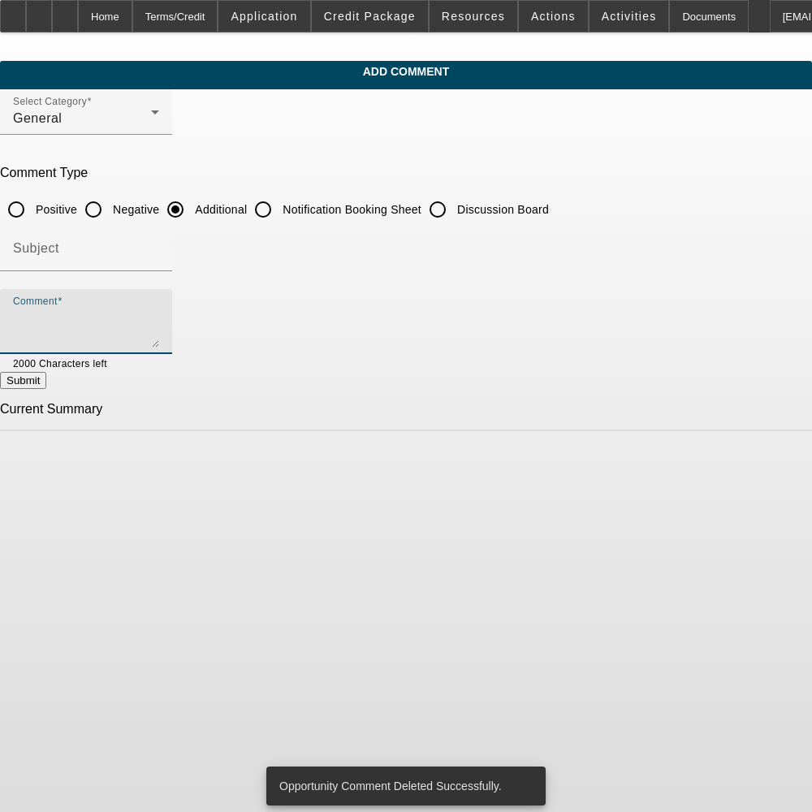
paste textarea "[PERSON_NAME] Towing was established in [DATE] and is owned and operated by a h…"
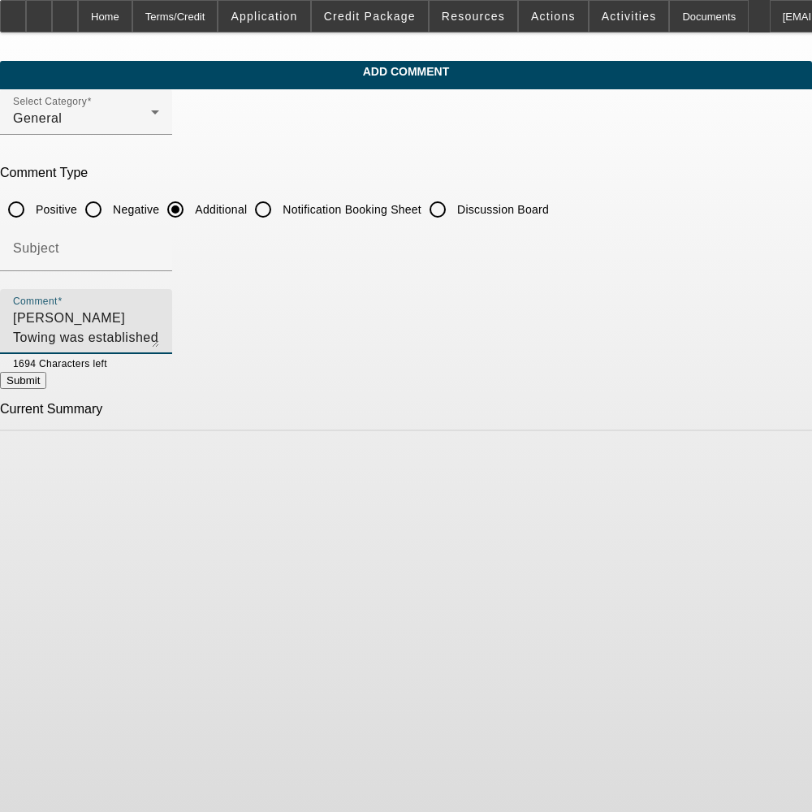
scroll to position [15, 0]
type textarea "[PERSON_NAME] Towing was established in [DATE] and is owned and operated by a h…"
click at [46, 381] on button "Submit" at bounding box center [23, 380] width 46 height 17
radio input "true"
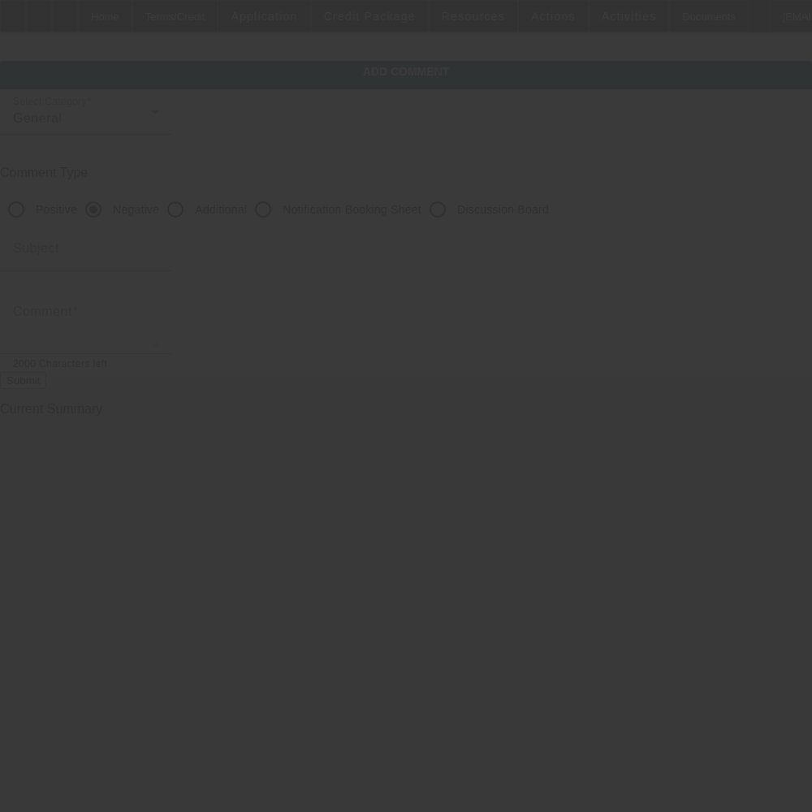
scroll to position [0, 0]
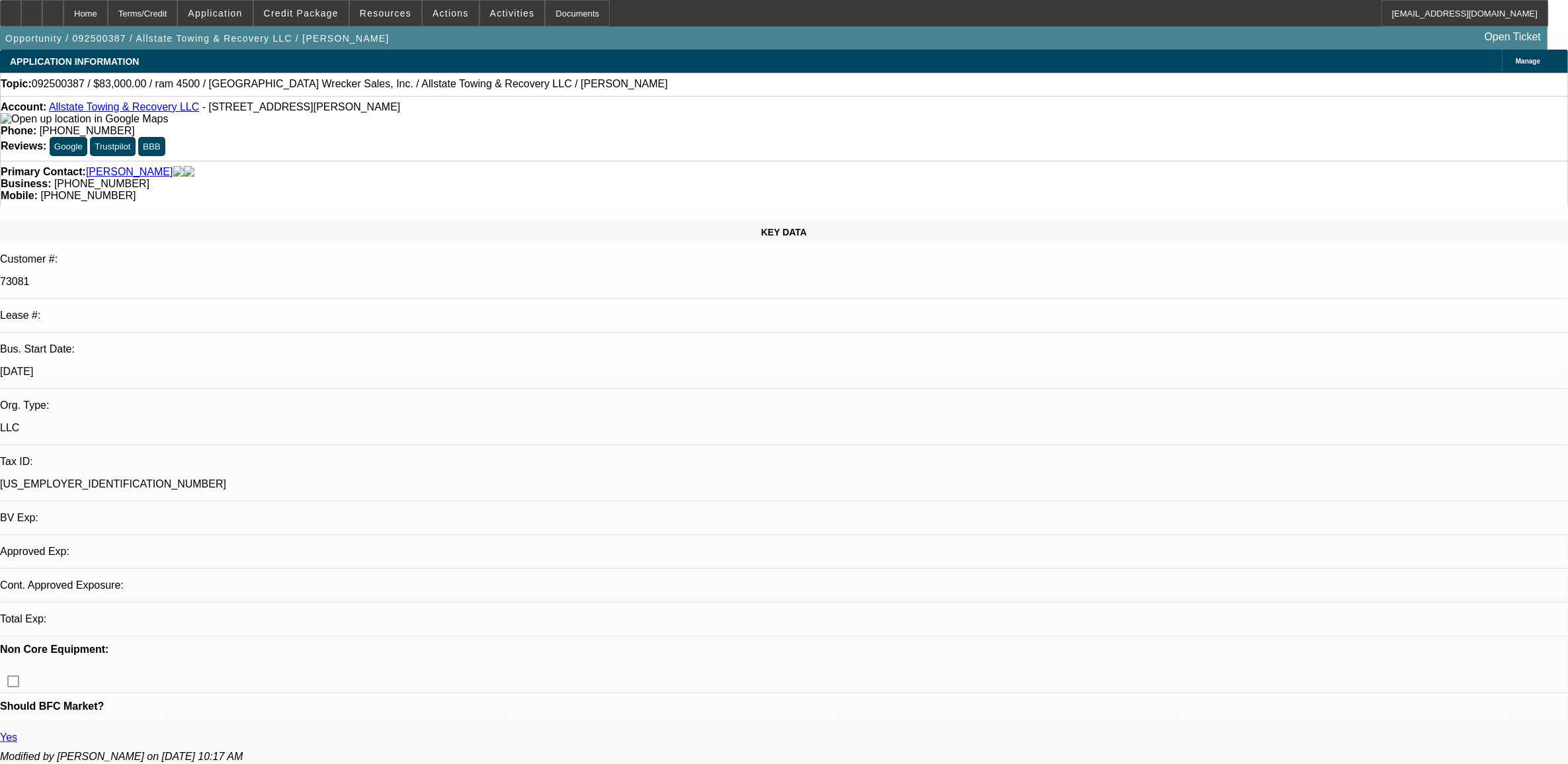
select select "0"
select select "2"
select select "0"
select select "6"
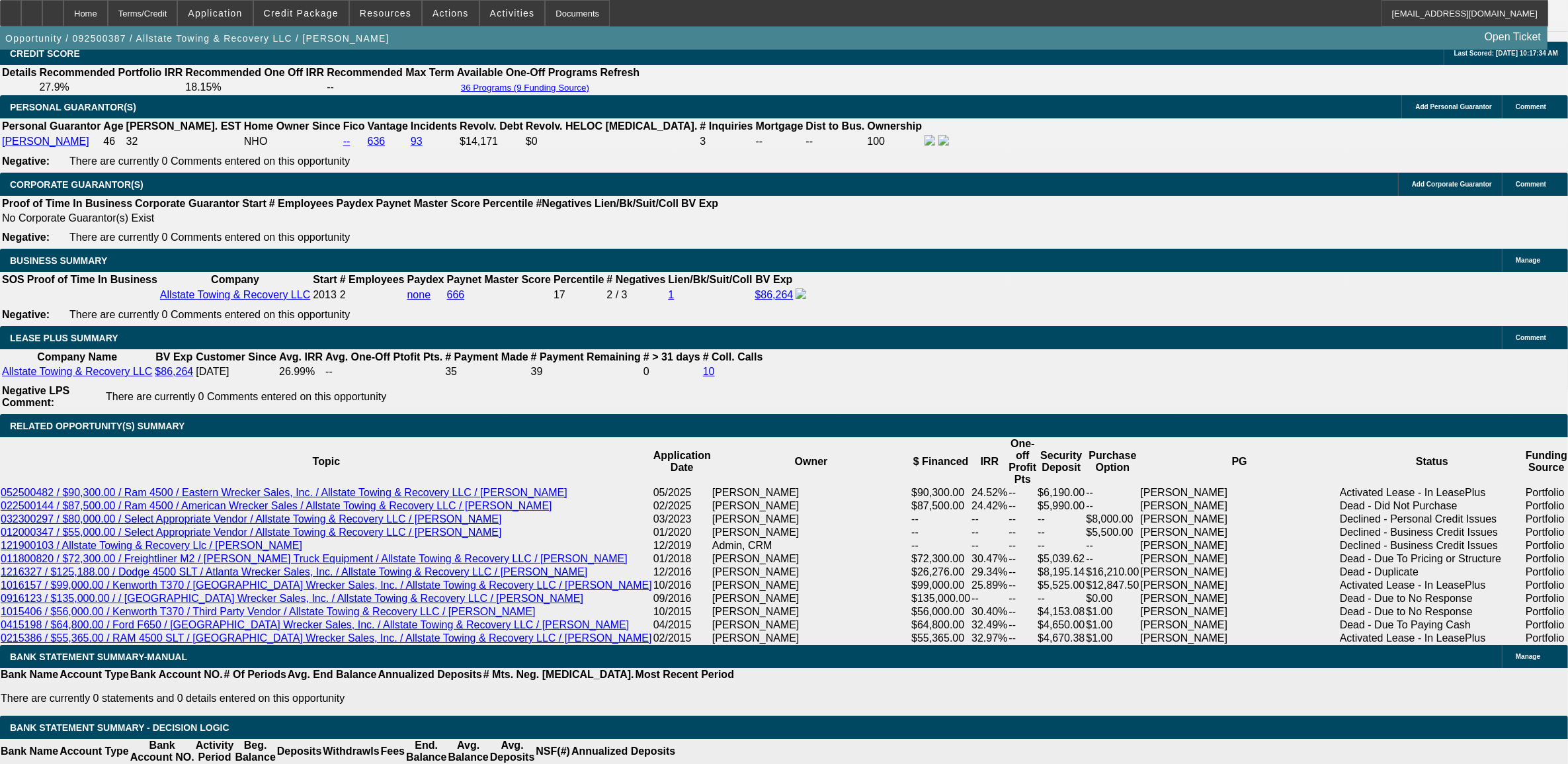
scroll to position [1901, 0]
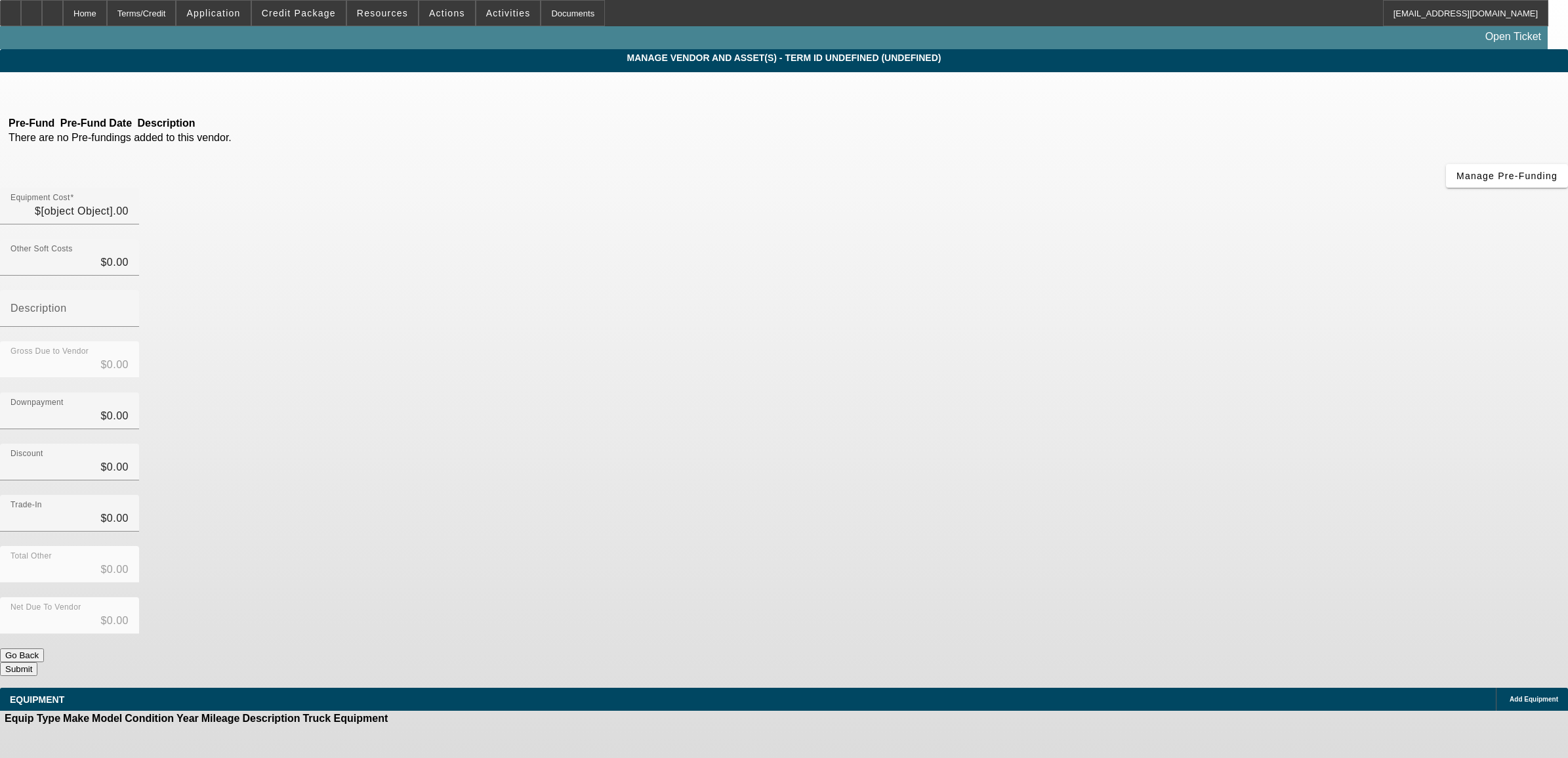
type input "$103,000.00"
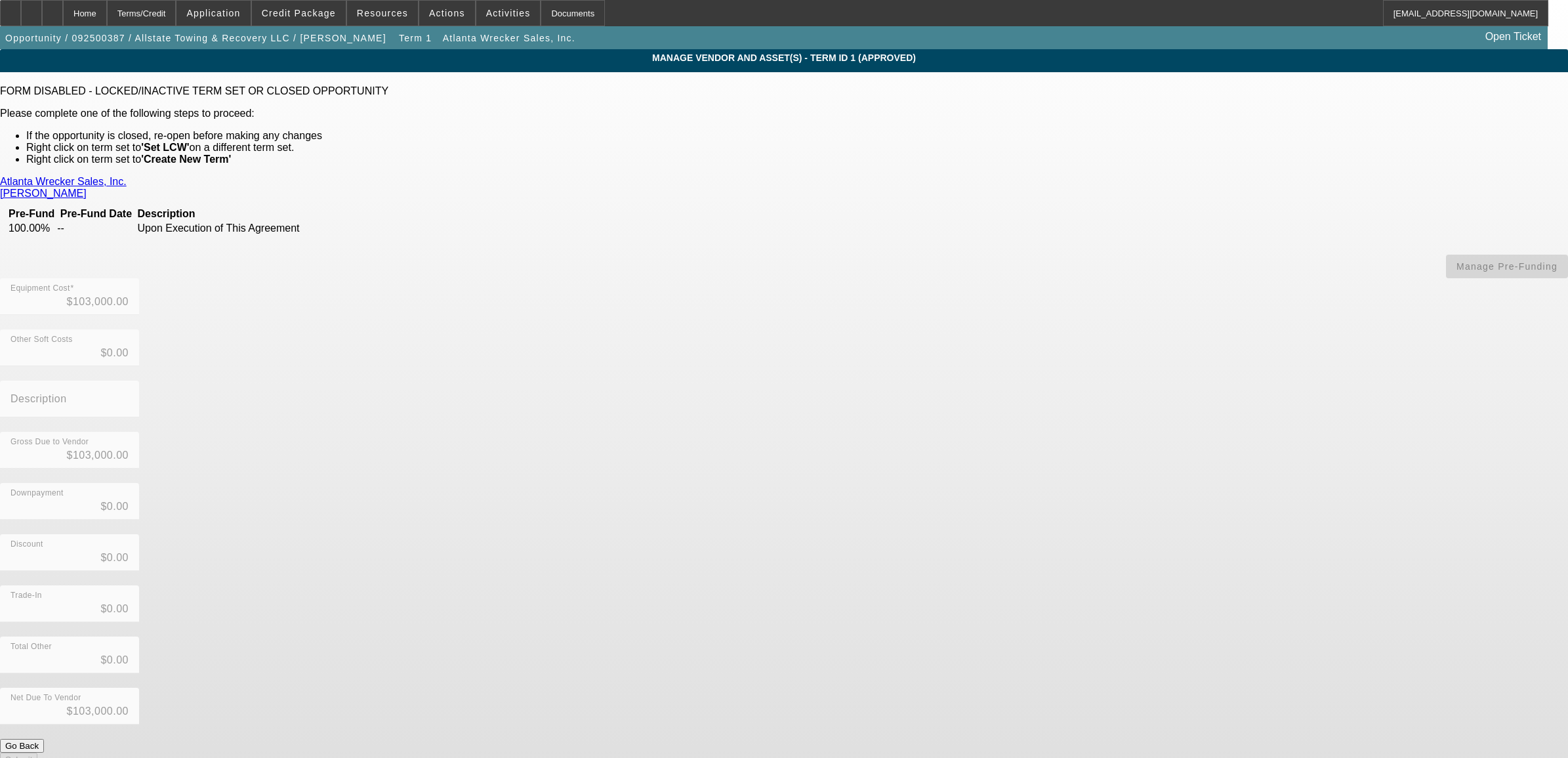
click at [44, 739] on button "Go Back" at bounding box center [22, 745] width 44 height 14
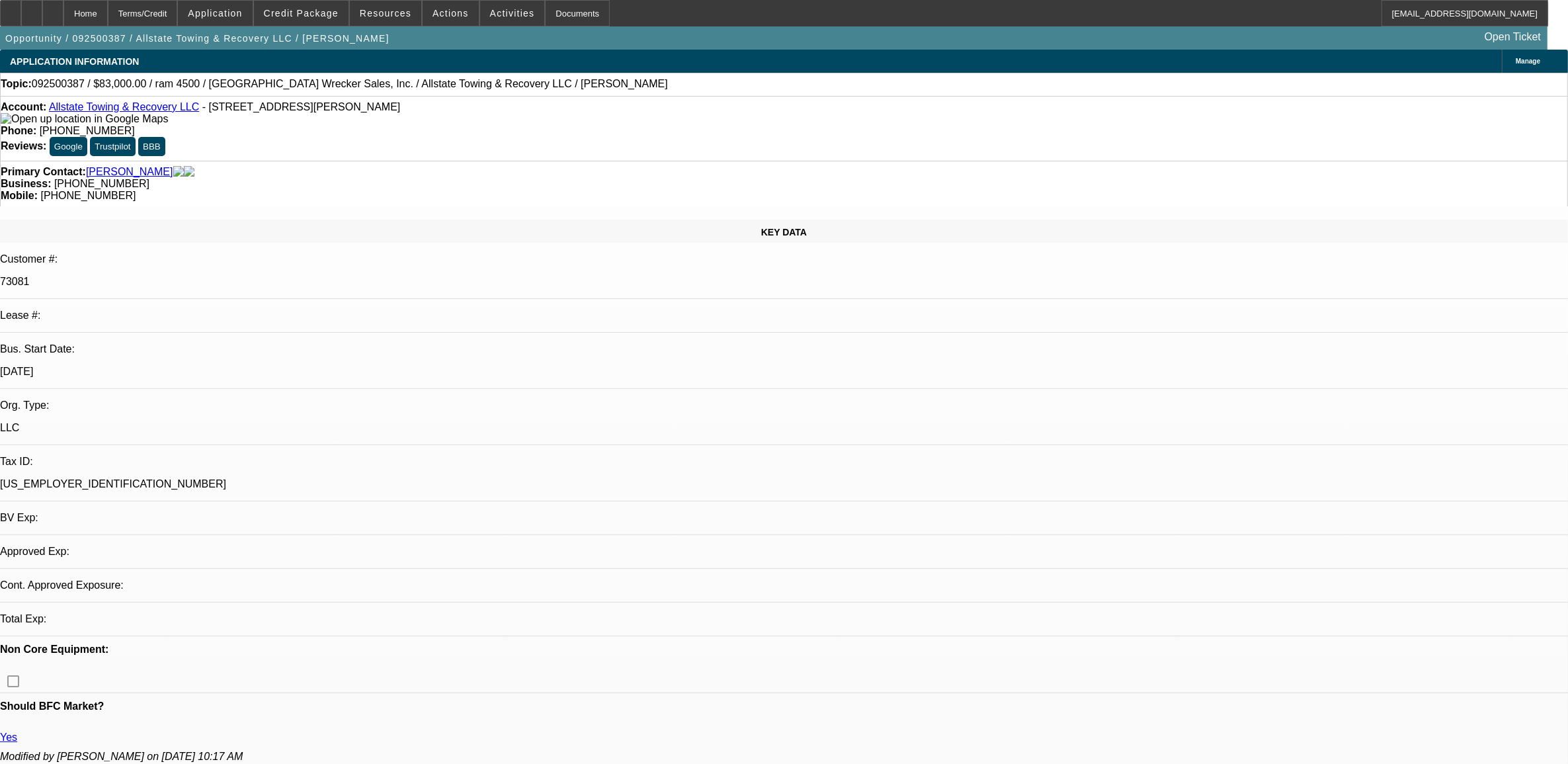
select select "0"
select select "2"
select select "0"
select select "6"
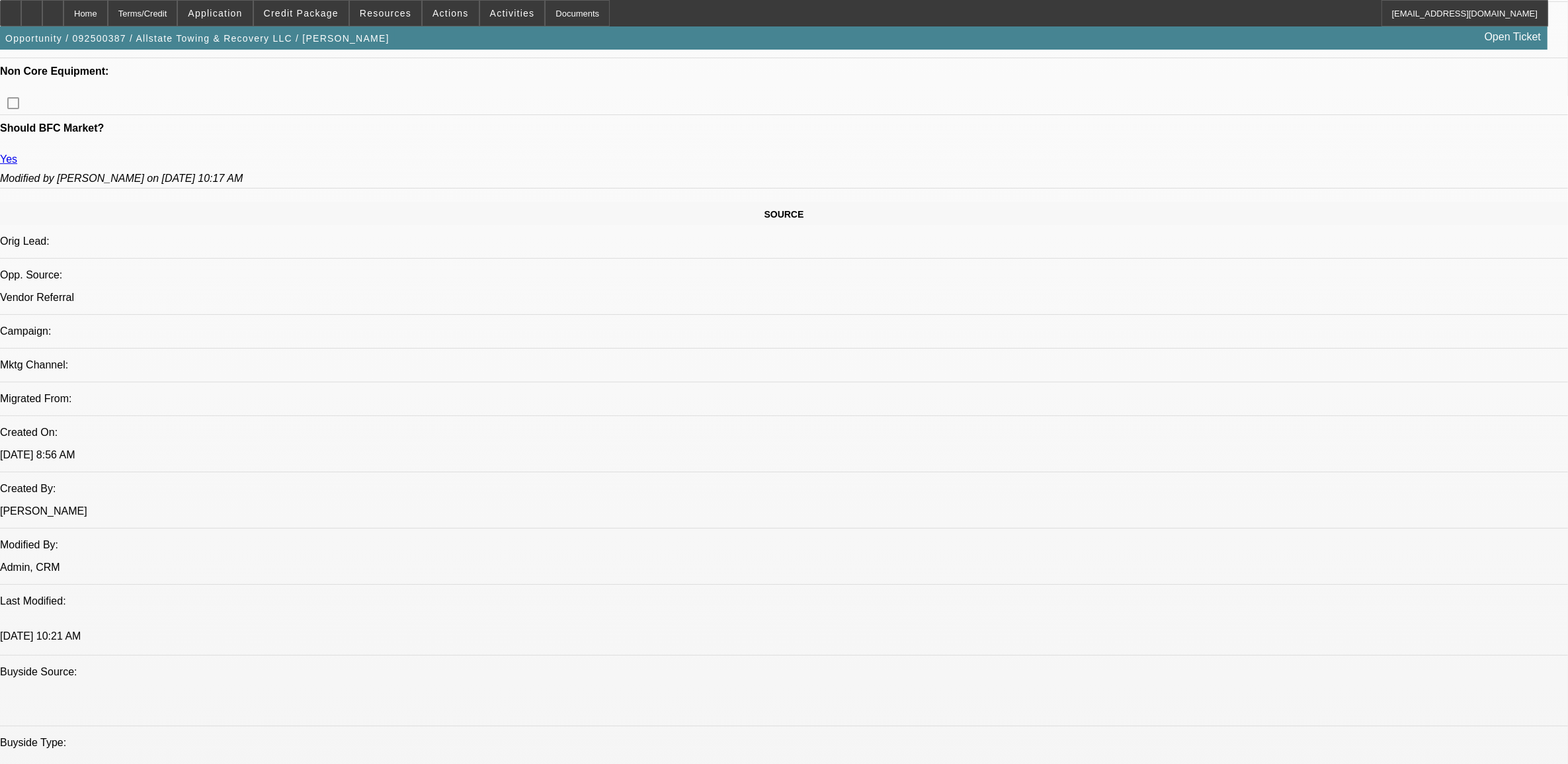
scroll to position [661, 0]
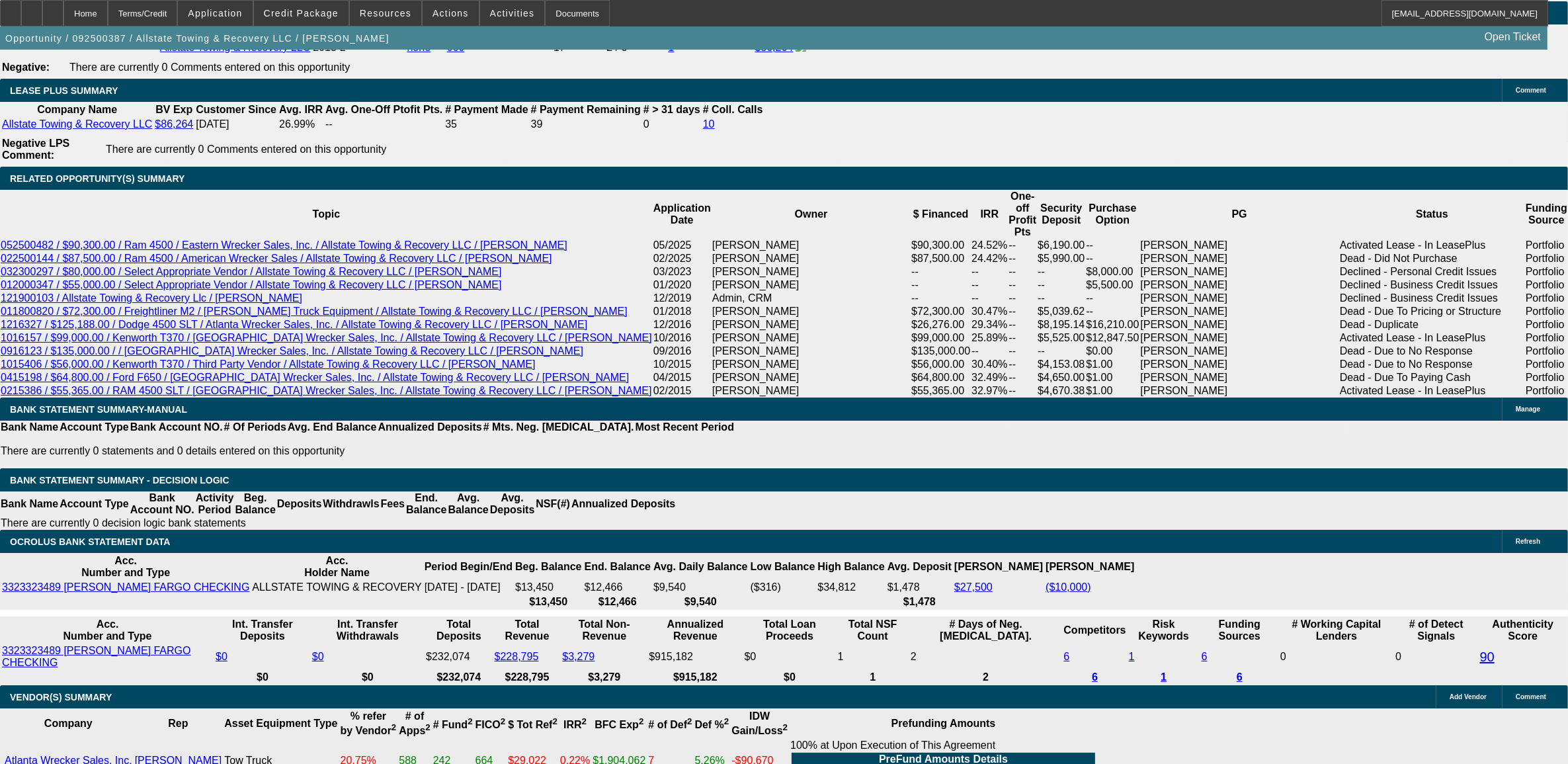
scroll to position [1983, 0]
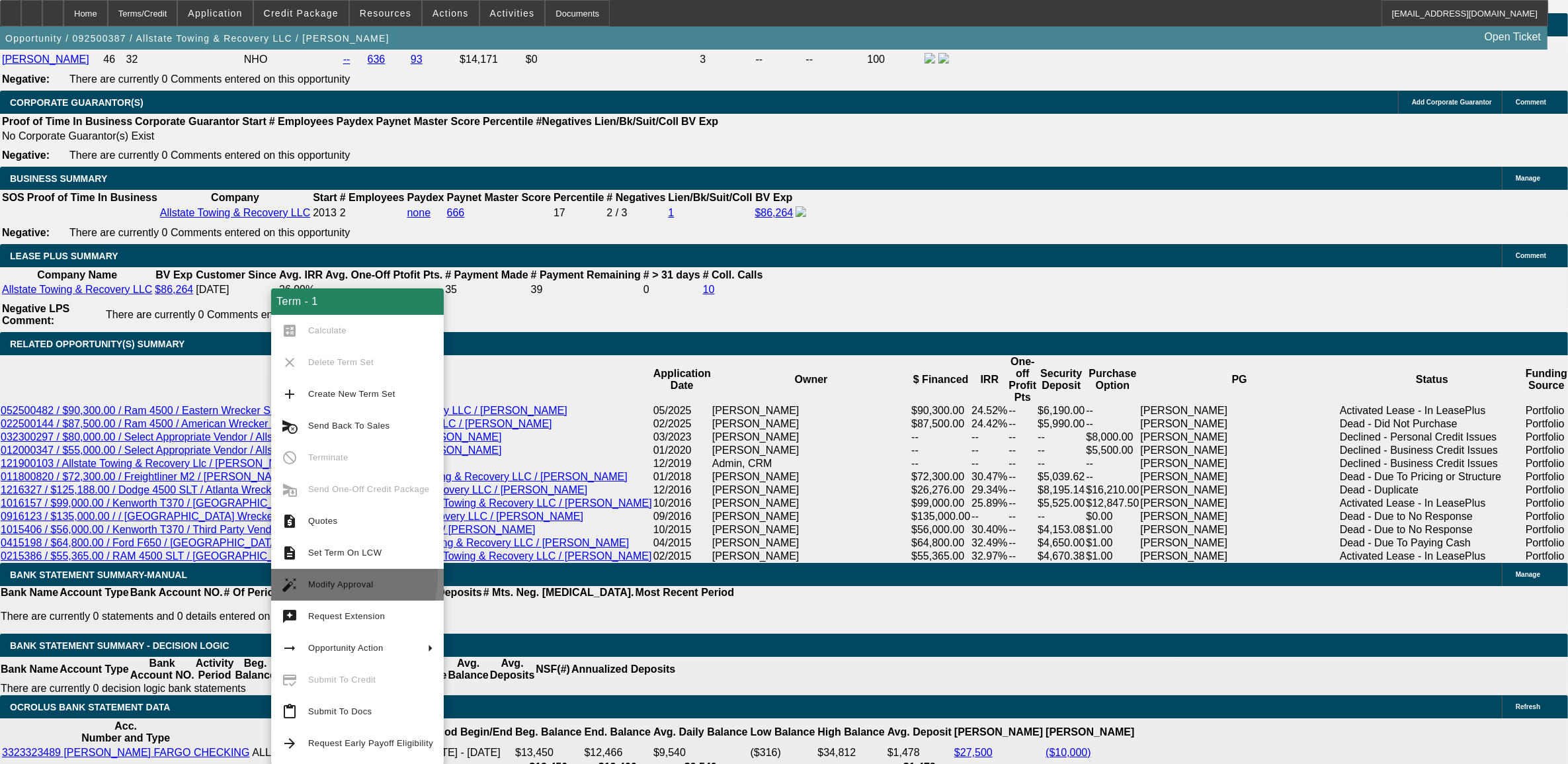
click at [339, 577] on span "Modify Approval" at bounding box center [370, 584] width 125 height 15
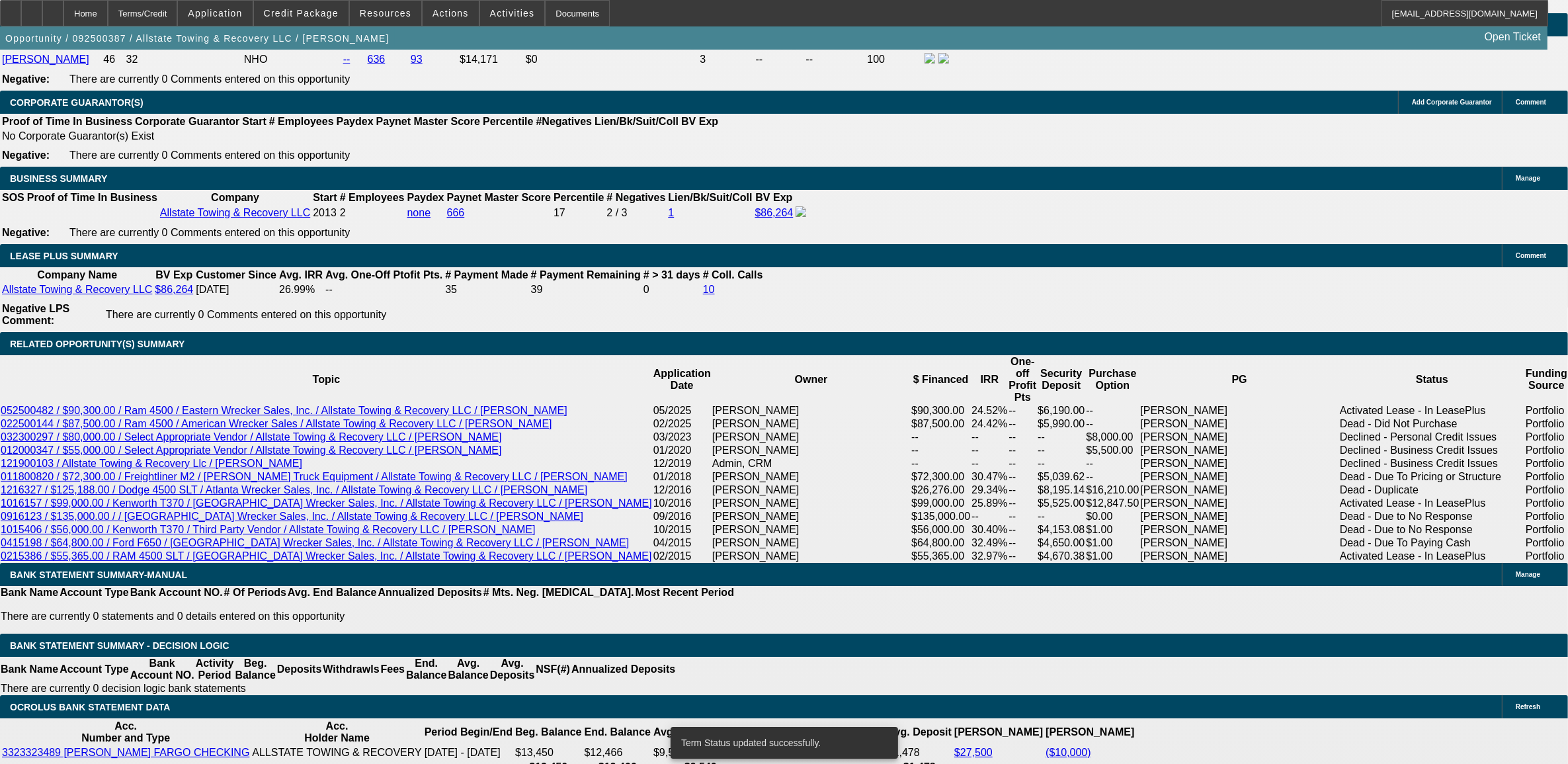
select select "0"
select select "2"
select select "0"
select select "6"
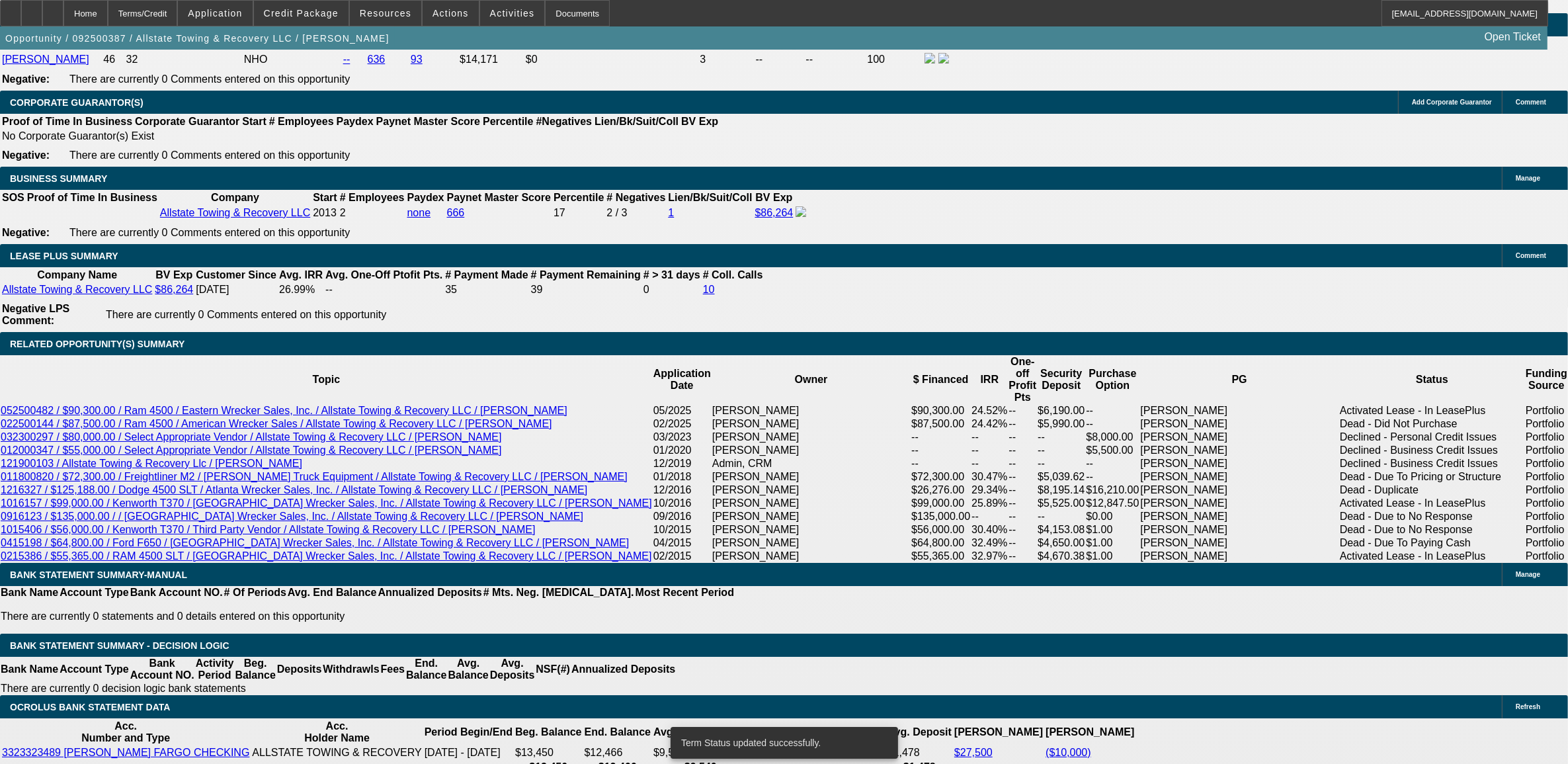
select select "0"
select select "2"
select select "0"
select select "6"
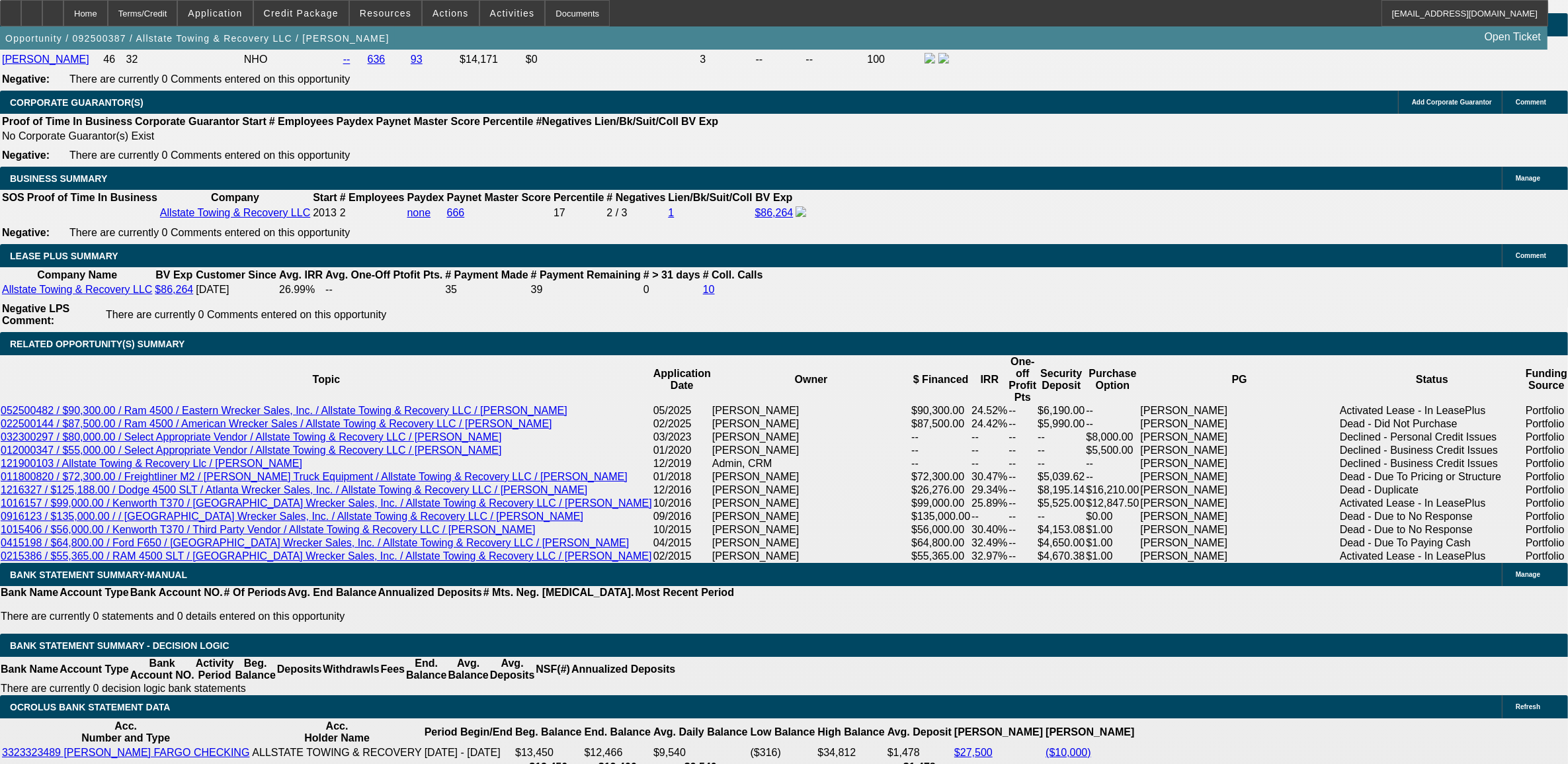
type input "UNKNOWN"
type input "4"
type input "$43,410.56"
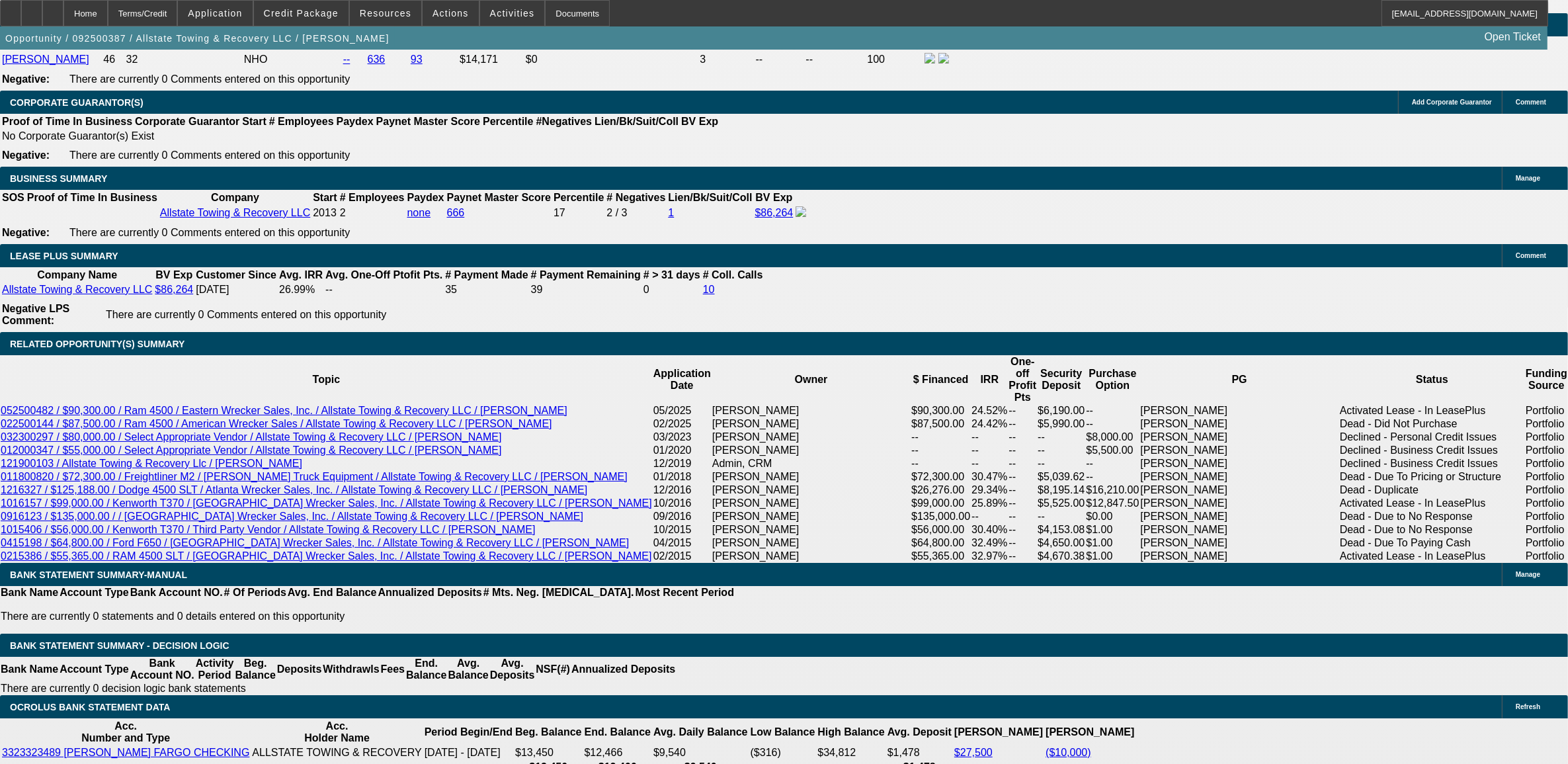
type input "$21,705.28"
type input "42"
type input "$5,693.04"
type input "$2,846.52"
type input "42"
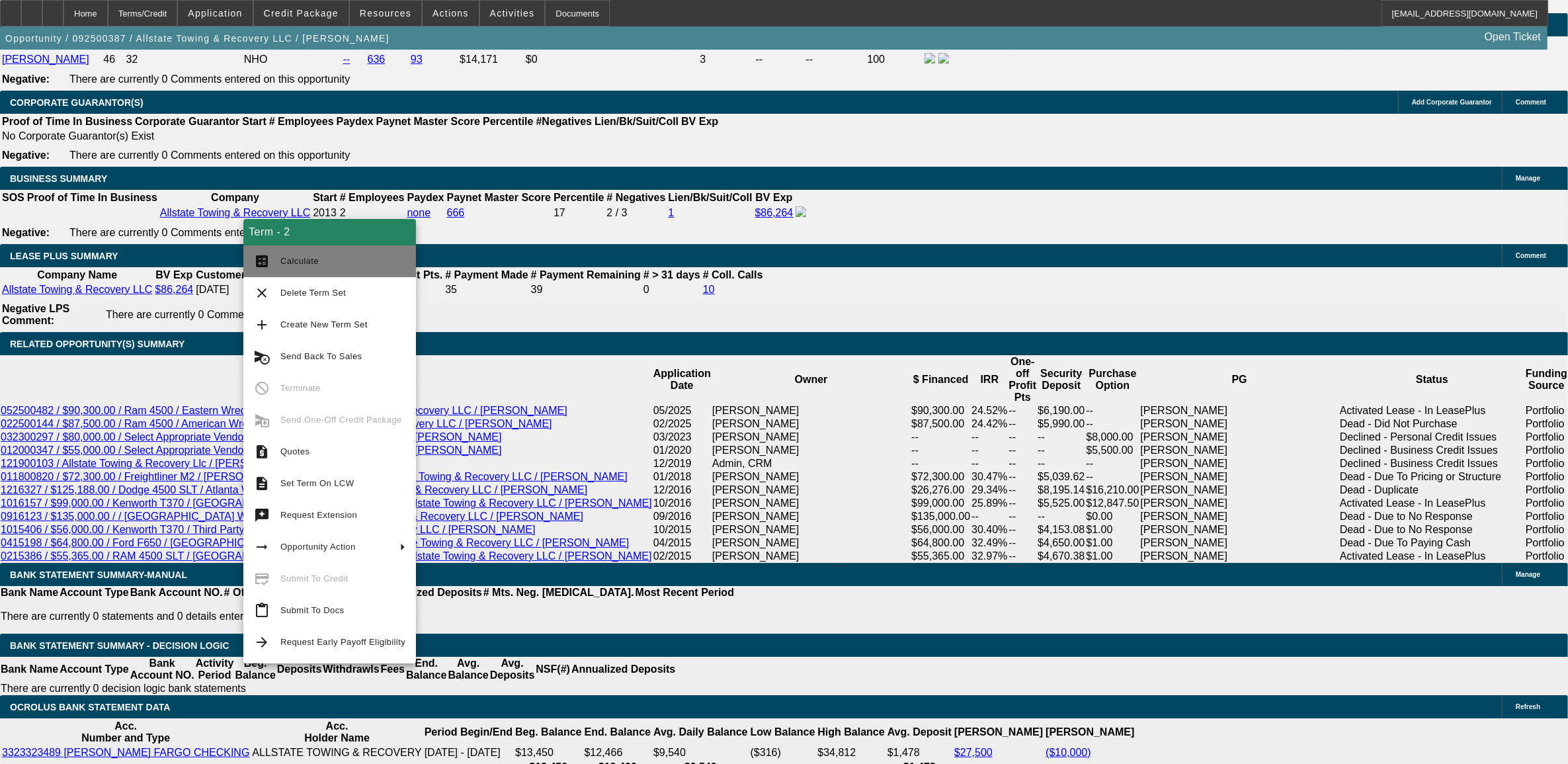
click at [336, 256] on span "Calculate" at bounding box center [342, 261] width 125 height 15
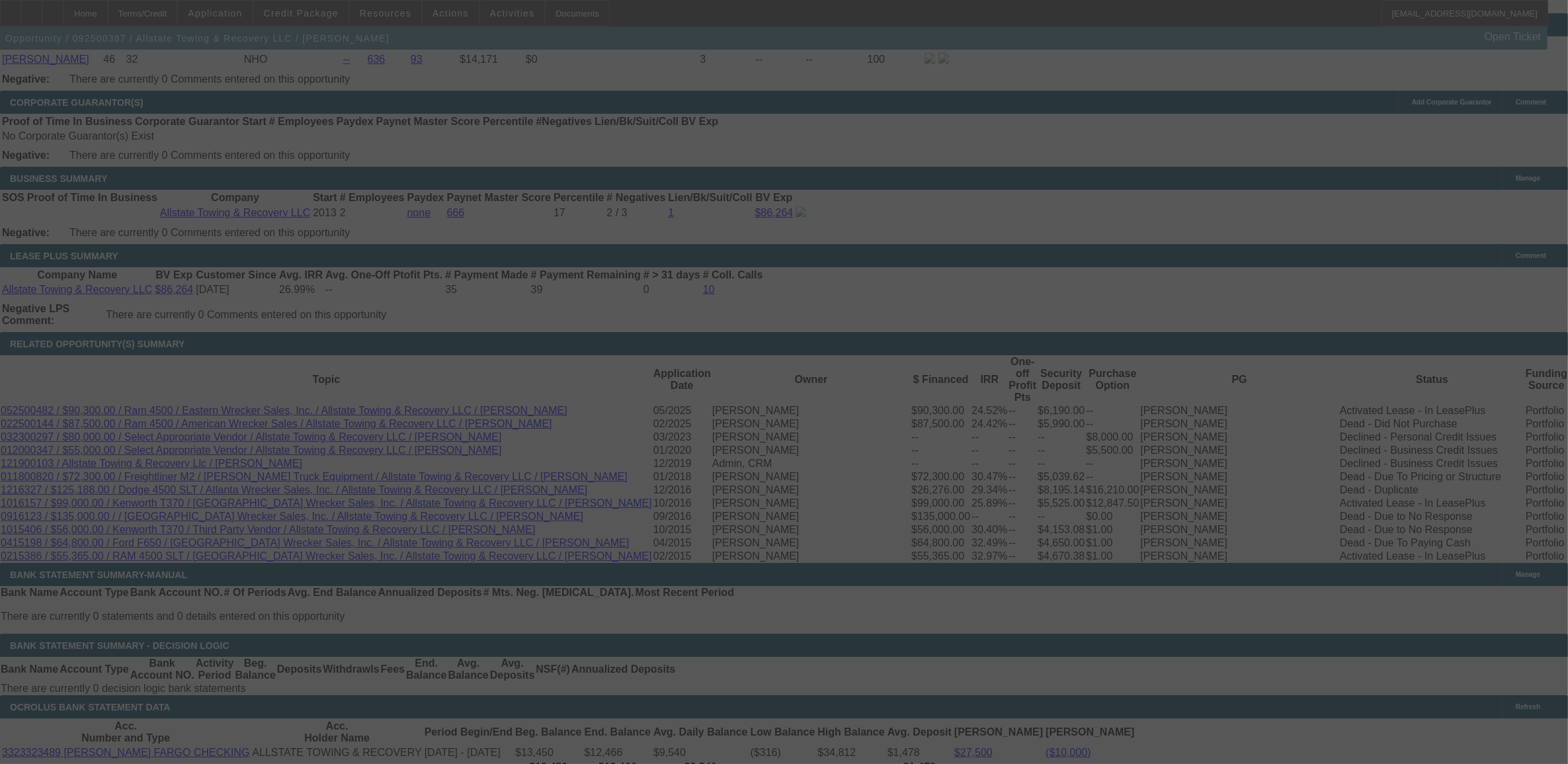
select select "0"
select select "2"
select select "0"
select select "6"
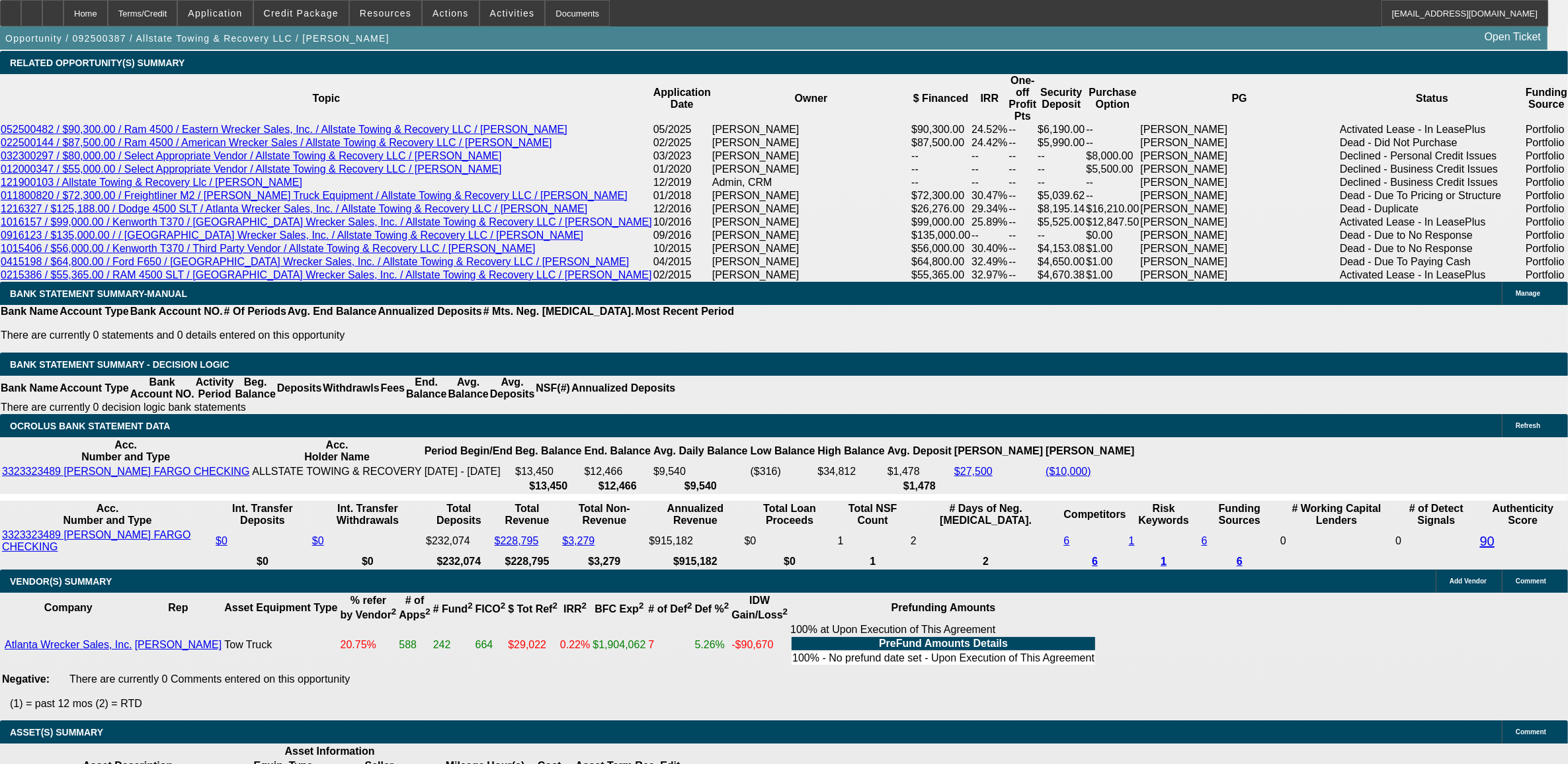
scroll to position [2224, 0]
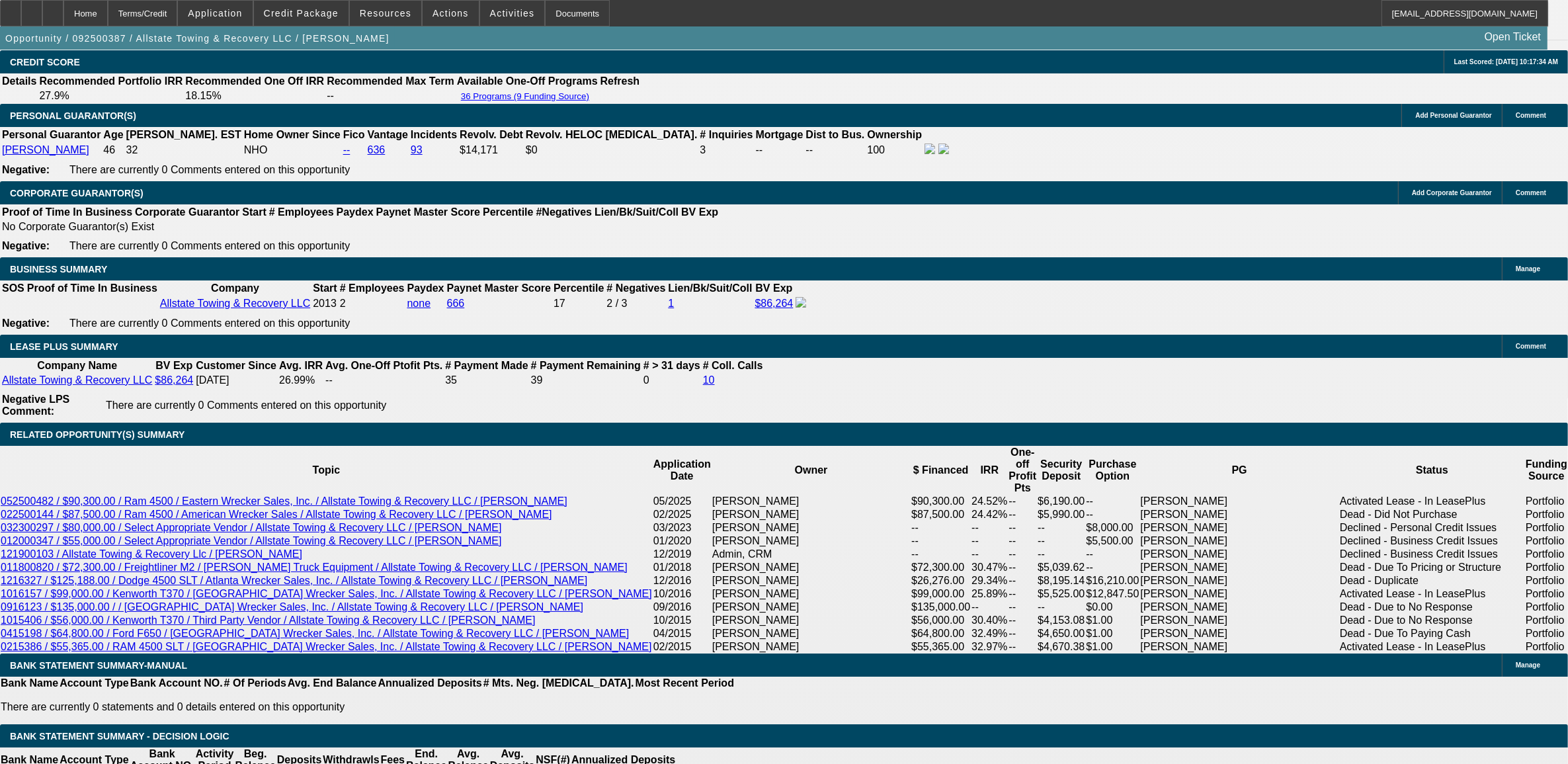
scroll to position [1315, 0]
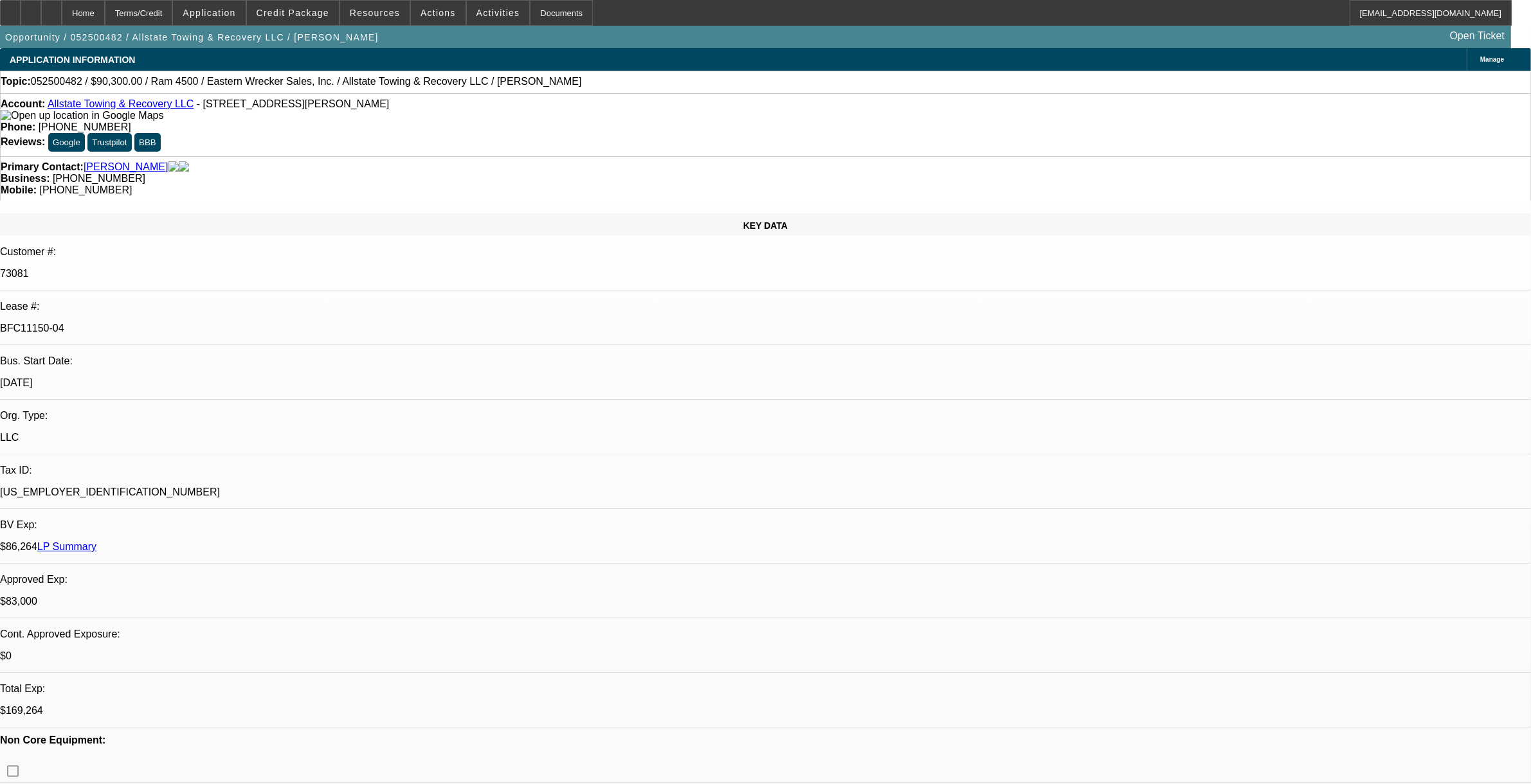
select select "0"
select select "2"
select select "0"
select select "2"
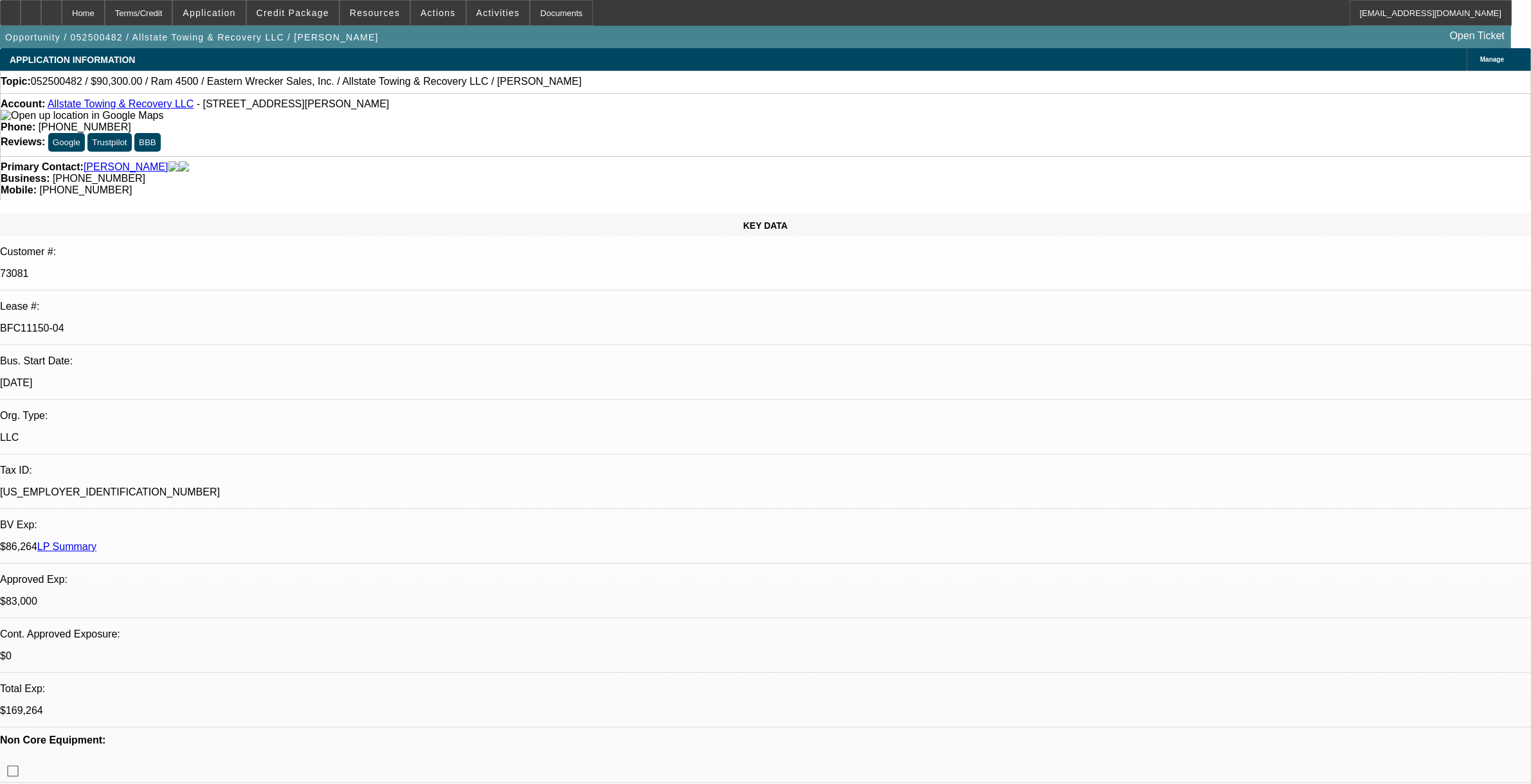
select select "0"
select select "2"
select select "0"
select select "1"
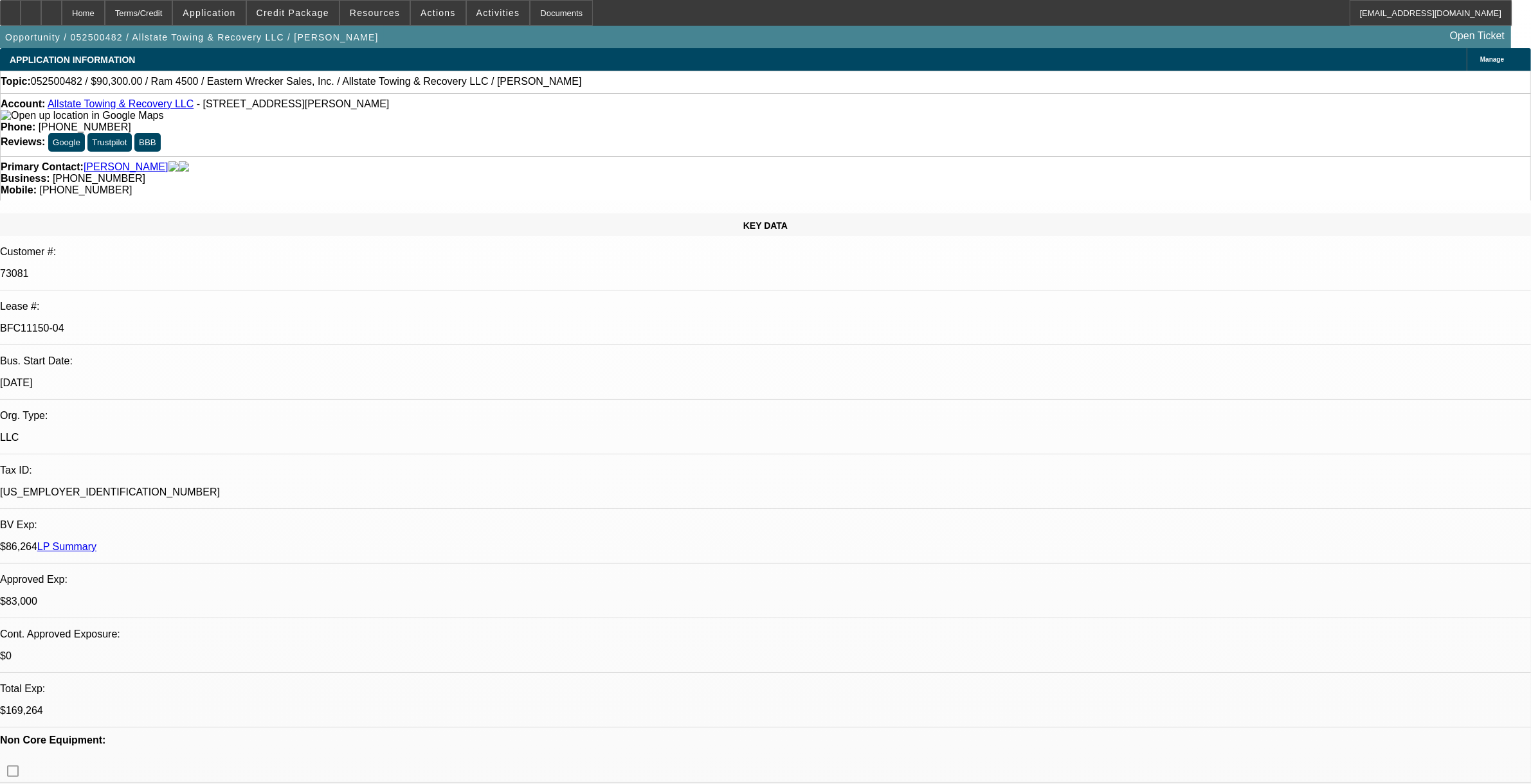
select select "2"
select select "6"
select select "1"
select select "2"
select select "6"
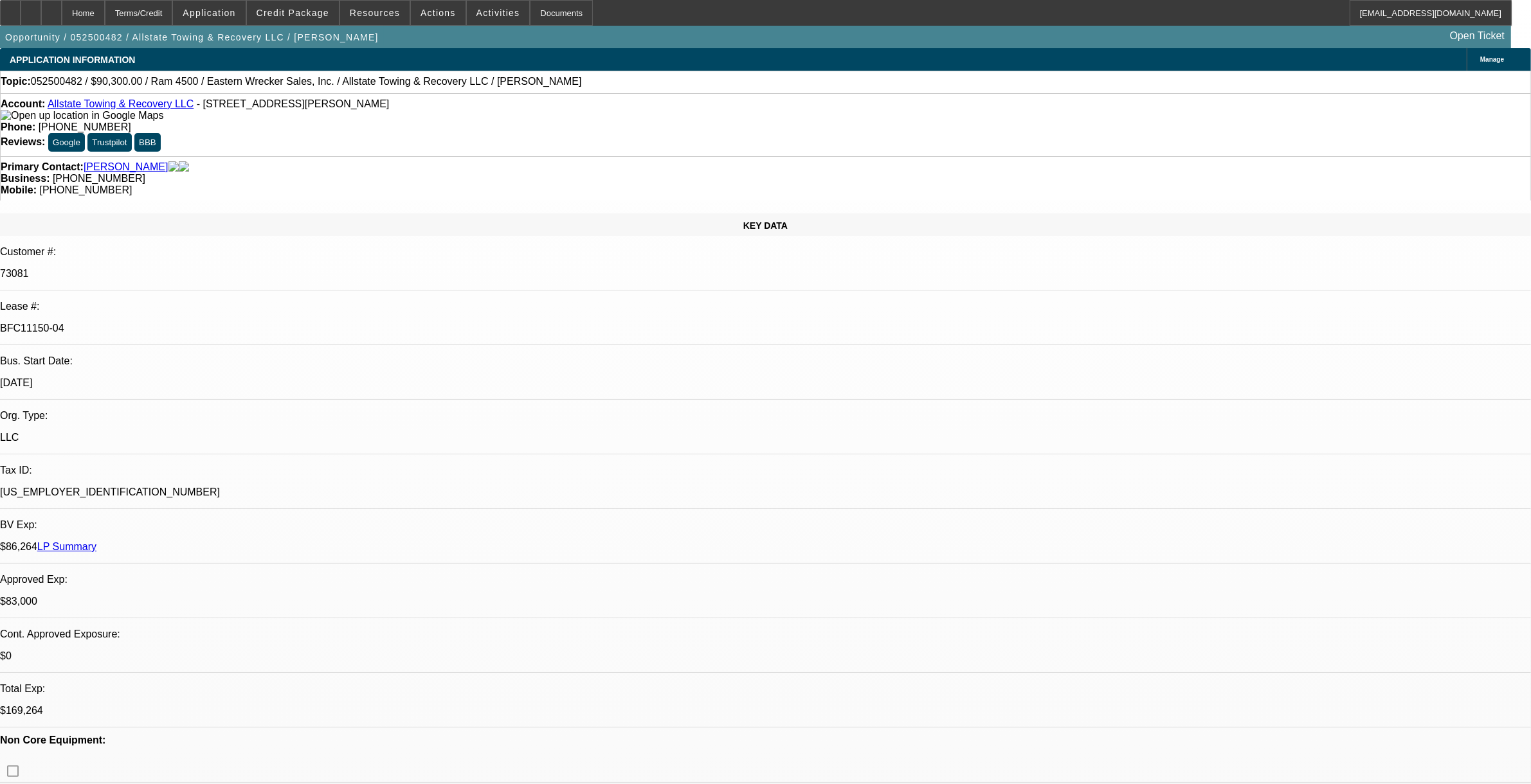
select select "1"
select select "2"
select select "6"
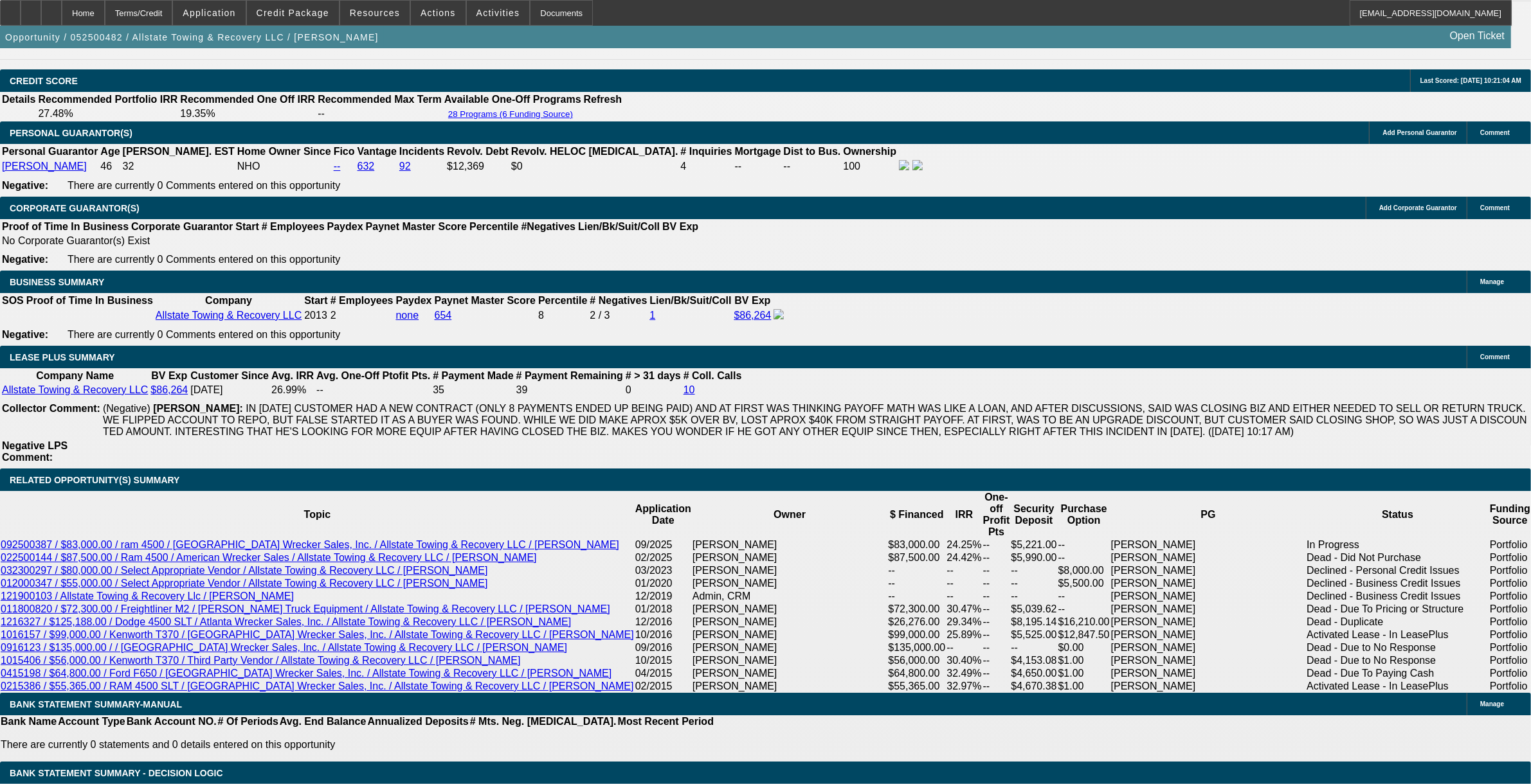
scroll to position [2009, 0]
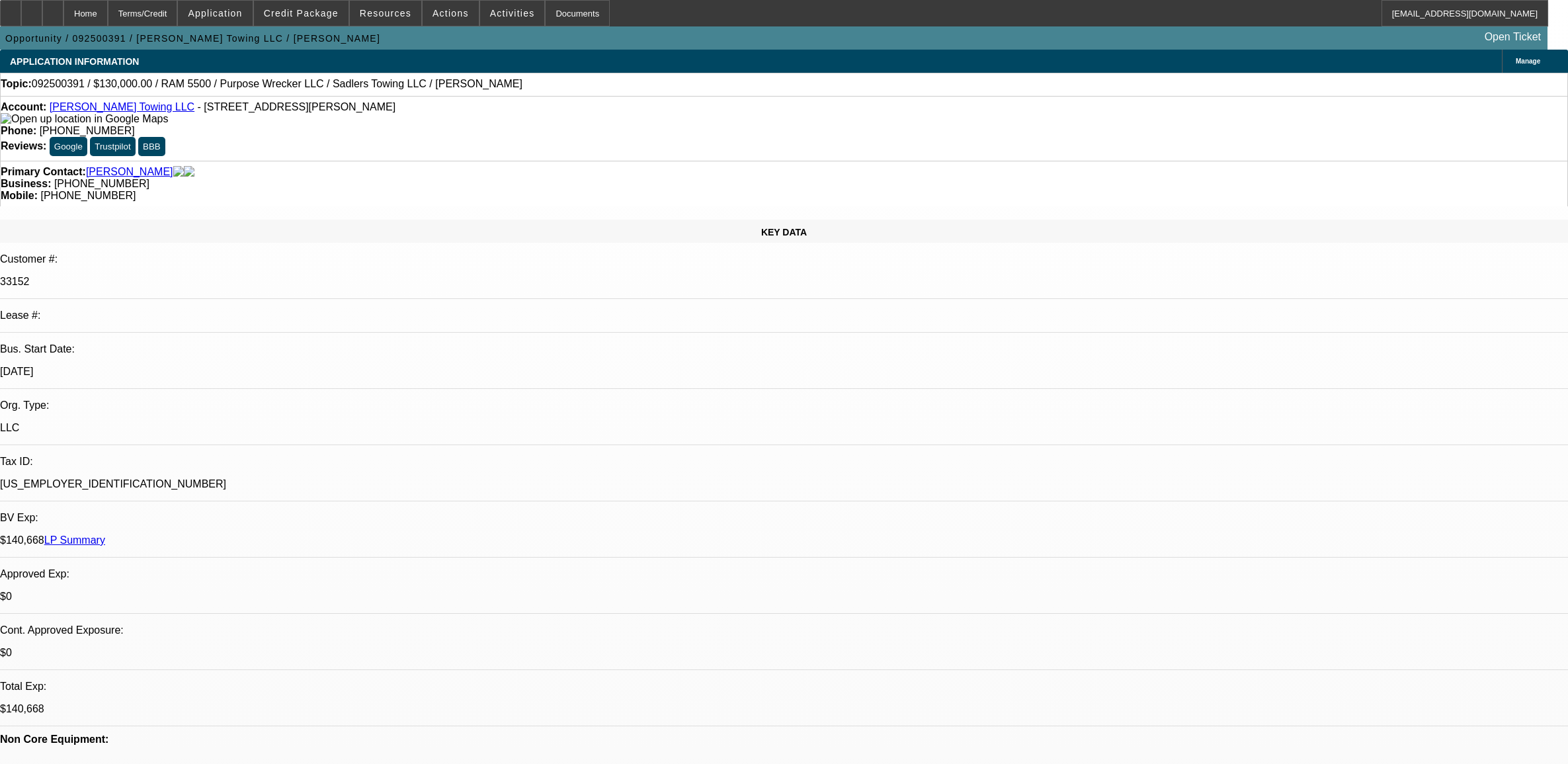
select select "0"
select select "2"
select select "0.1"
select select "4"
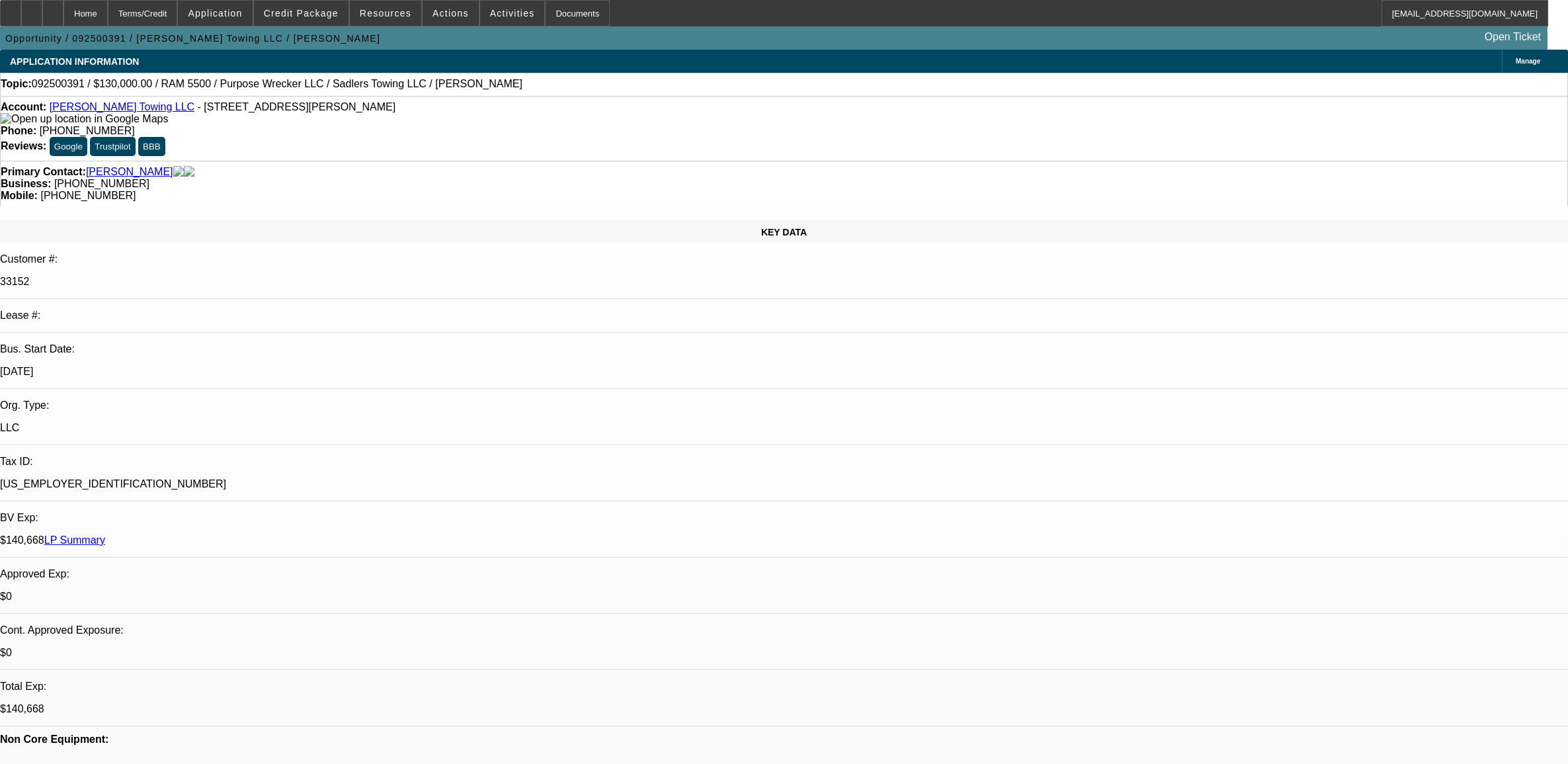
scroll to position [1983, 0]
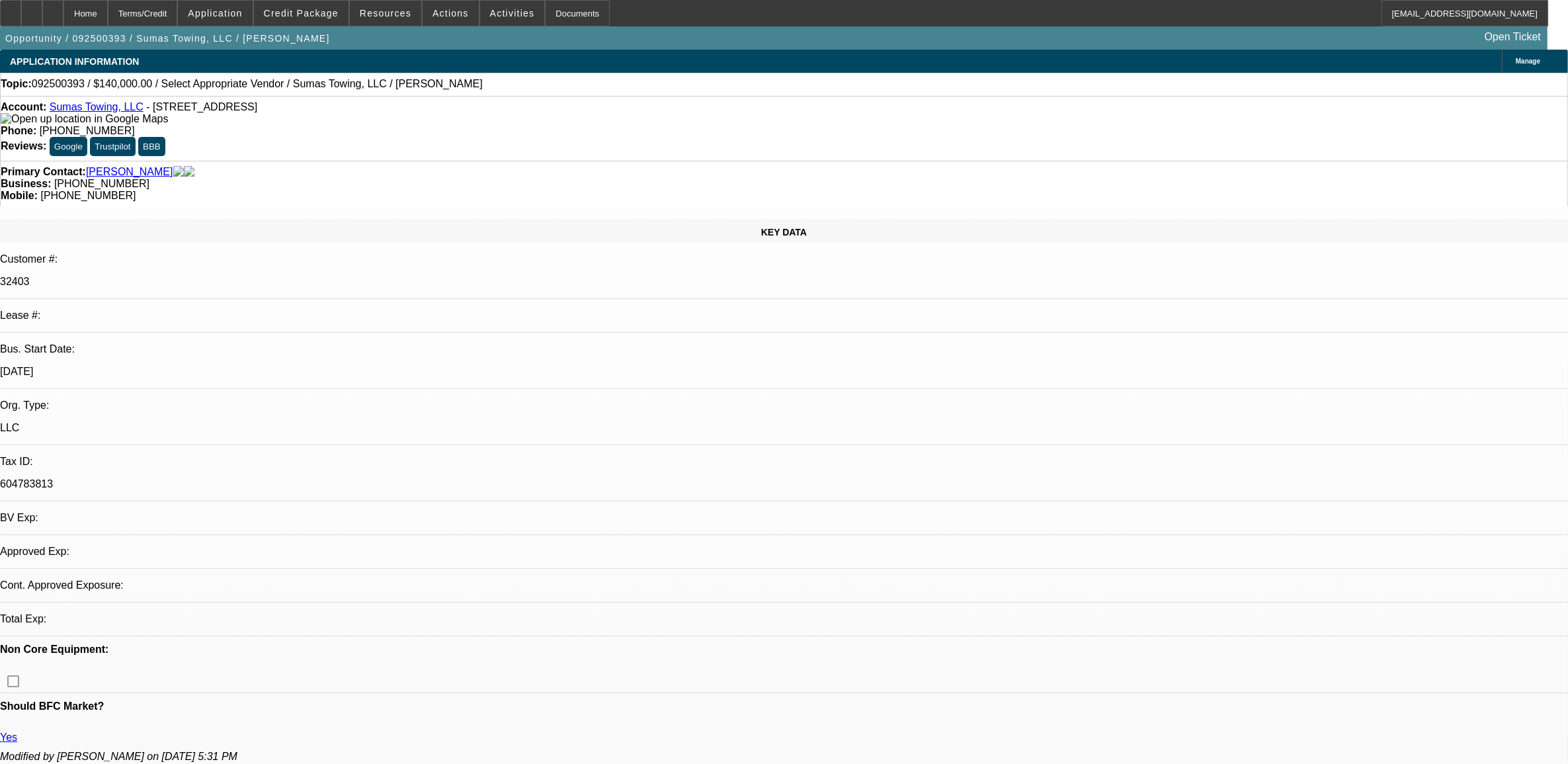
select select "0"
select select "2"
select select "0.1"
select select "4"
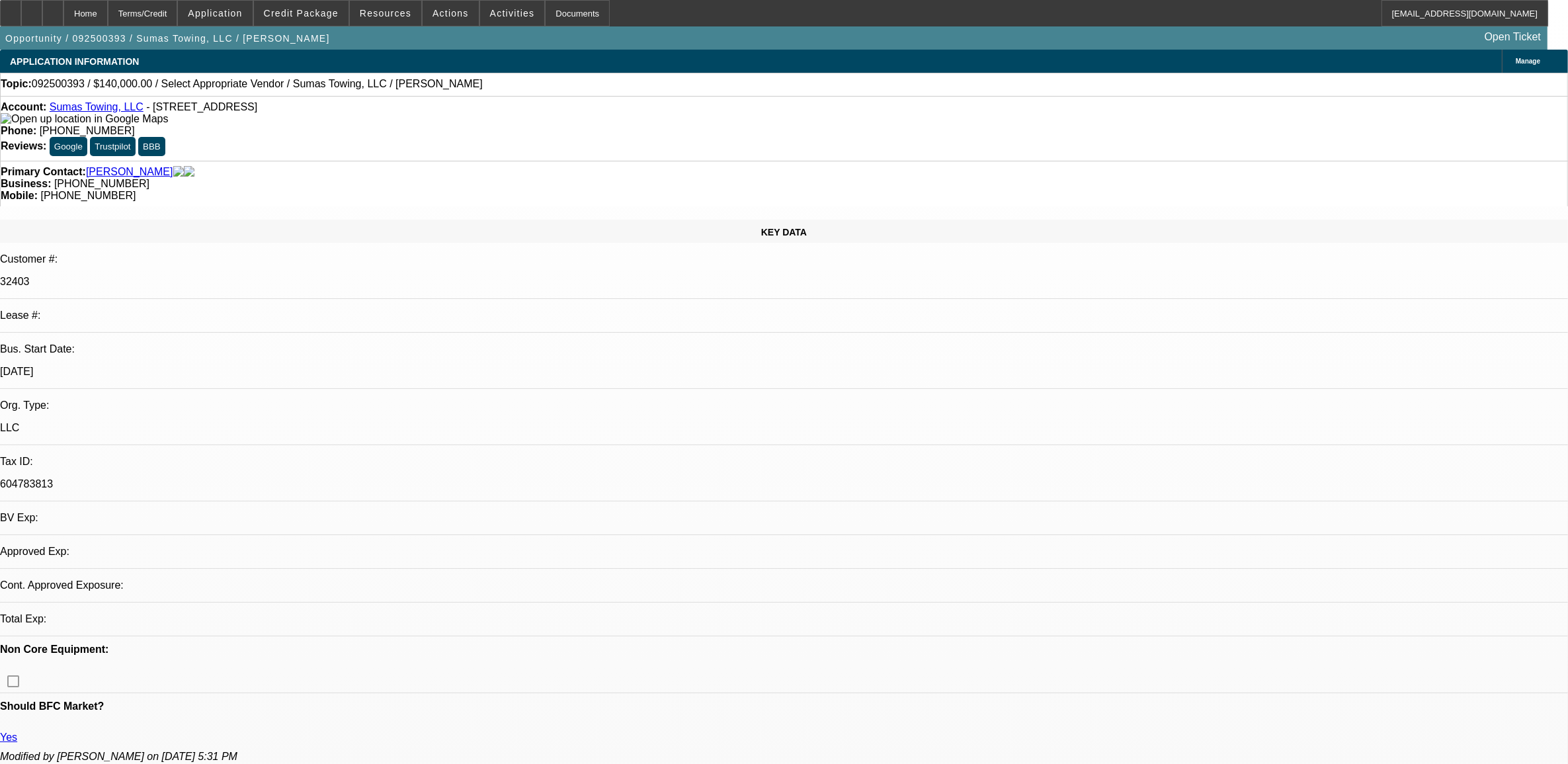
select select "0"
select select "2"
select select "0.1"
select select "4"
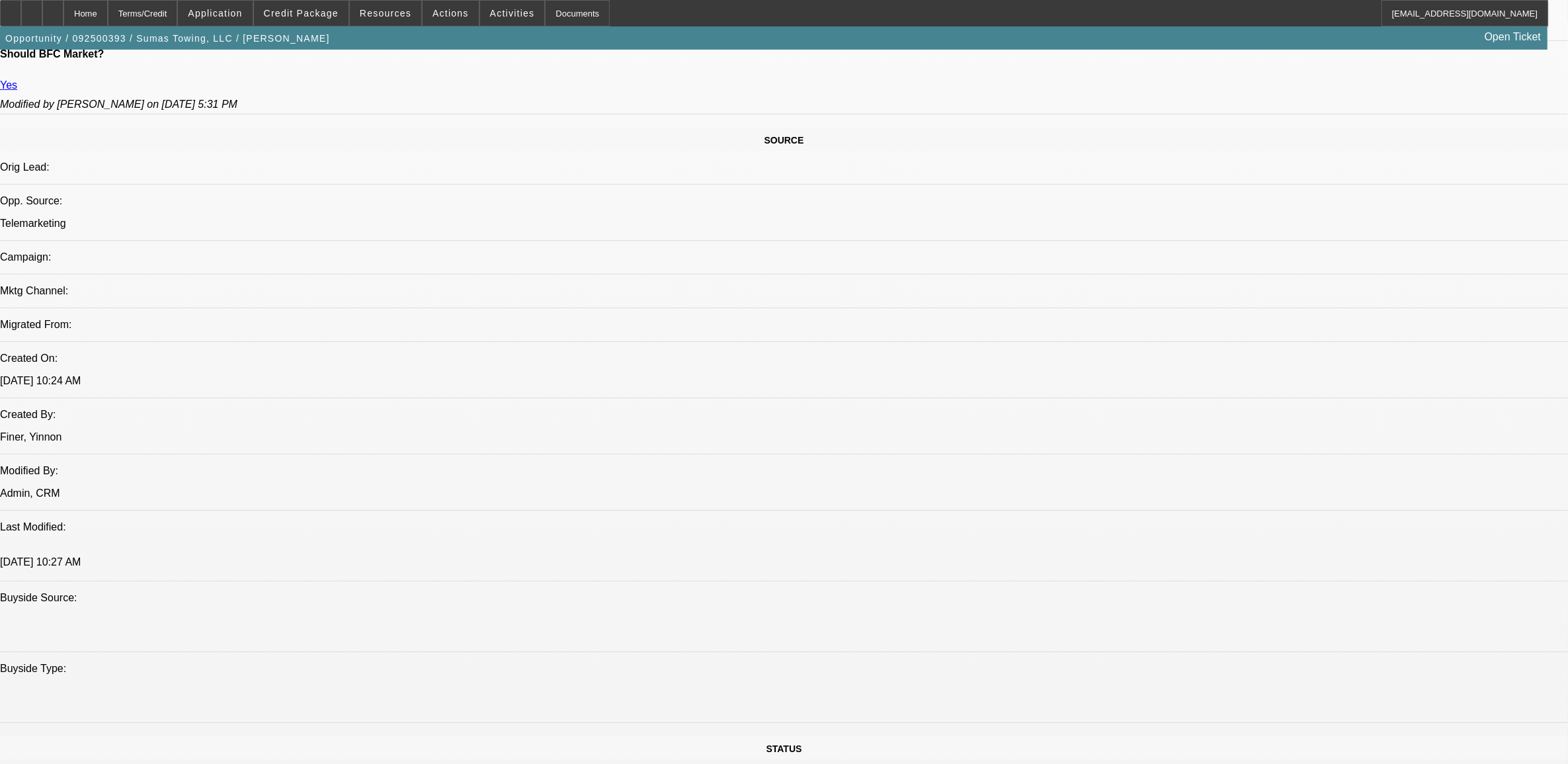
scroll to position [744, 0]
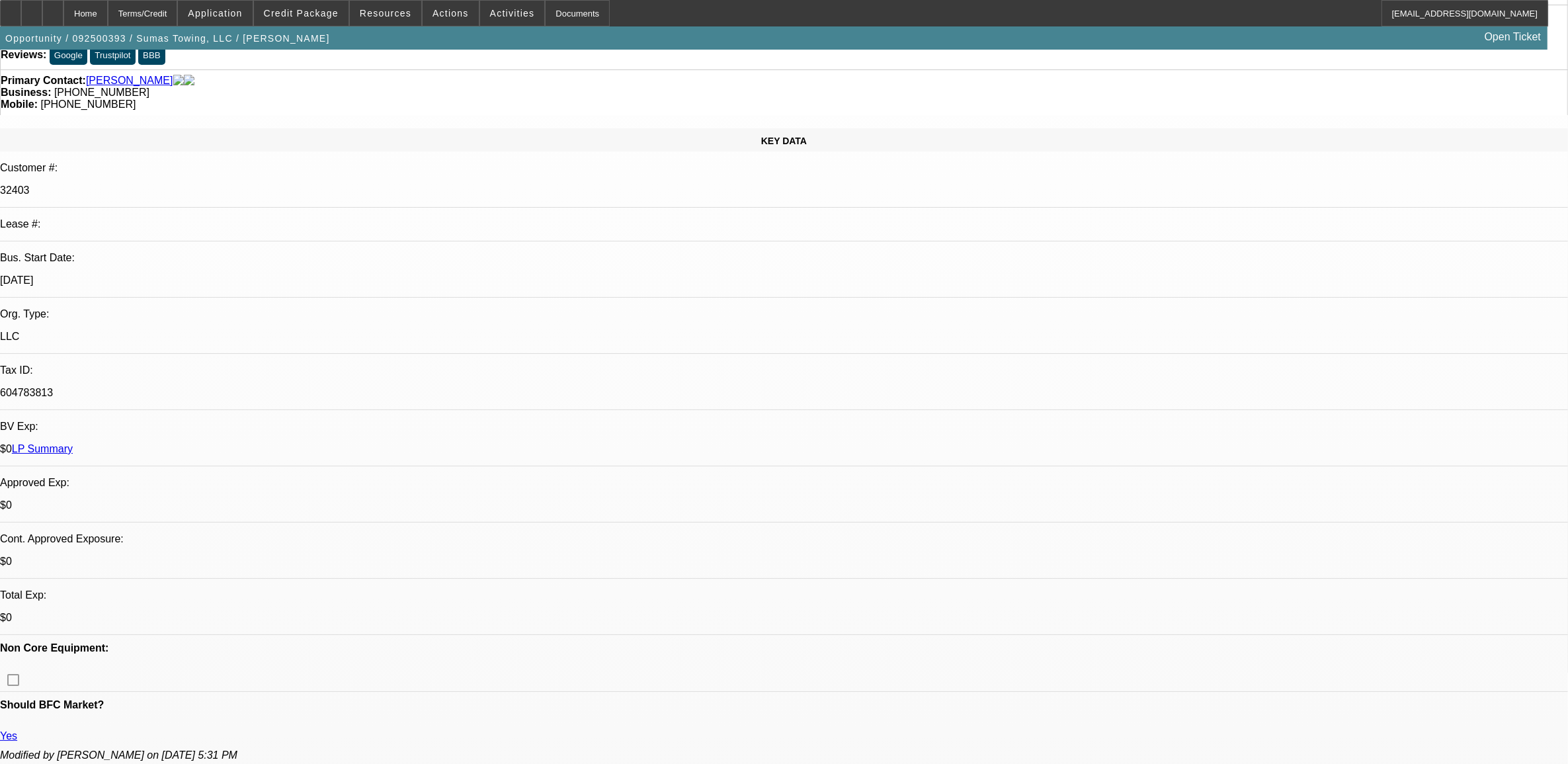
scroll to position [82, 0]
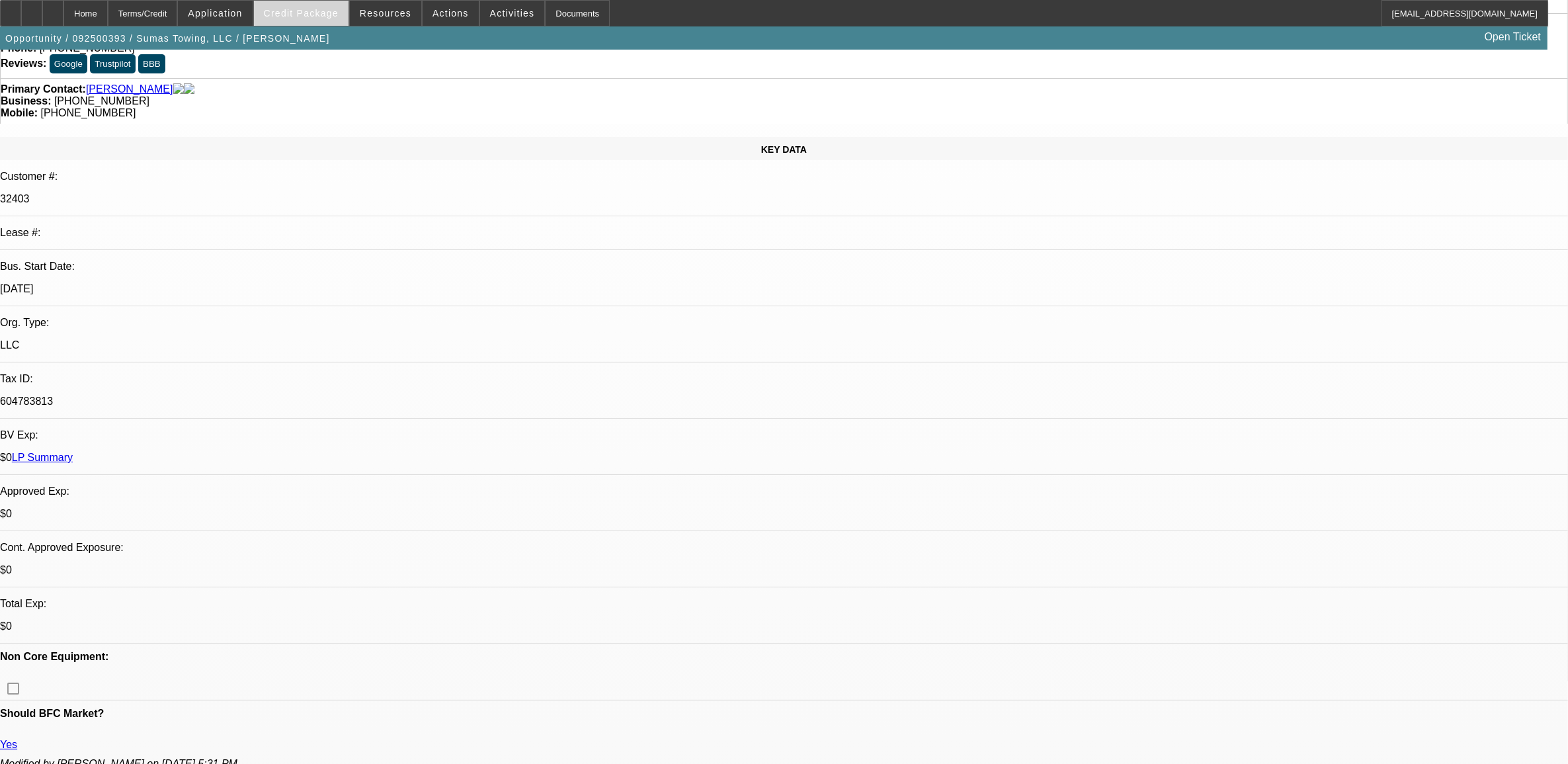
click at [319, 18] on span at bounding box center [301, 13] width 94 height 32
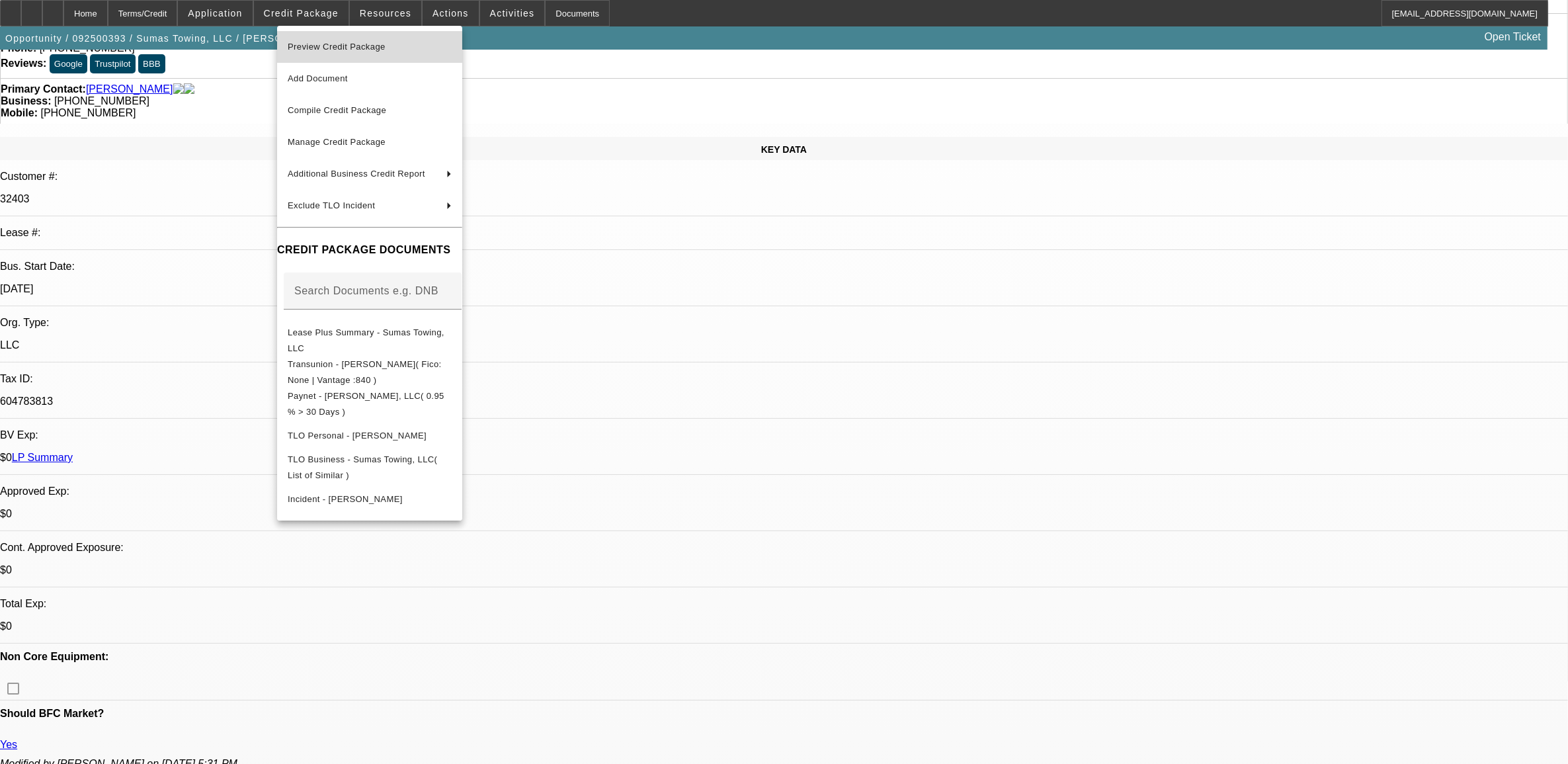
drag, startPoint x: 342, startPoint y: 40, endPoint x: 354, endPoint y: 50, distance: 15.6
click at [354, 50] on span "Preview Credit Package" at bounding box center [336, 46] width 98 height 10
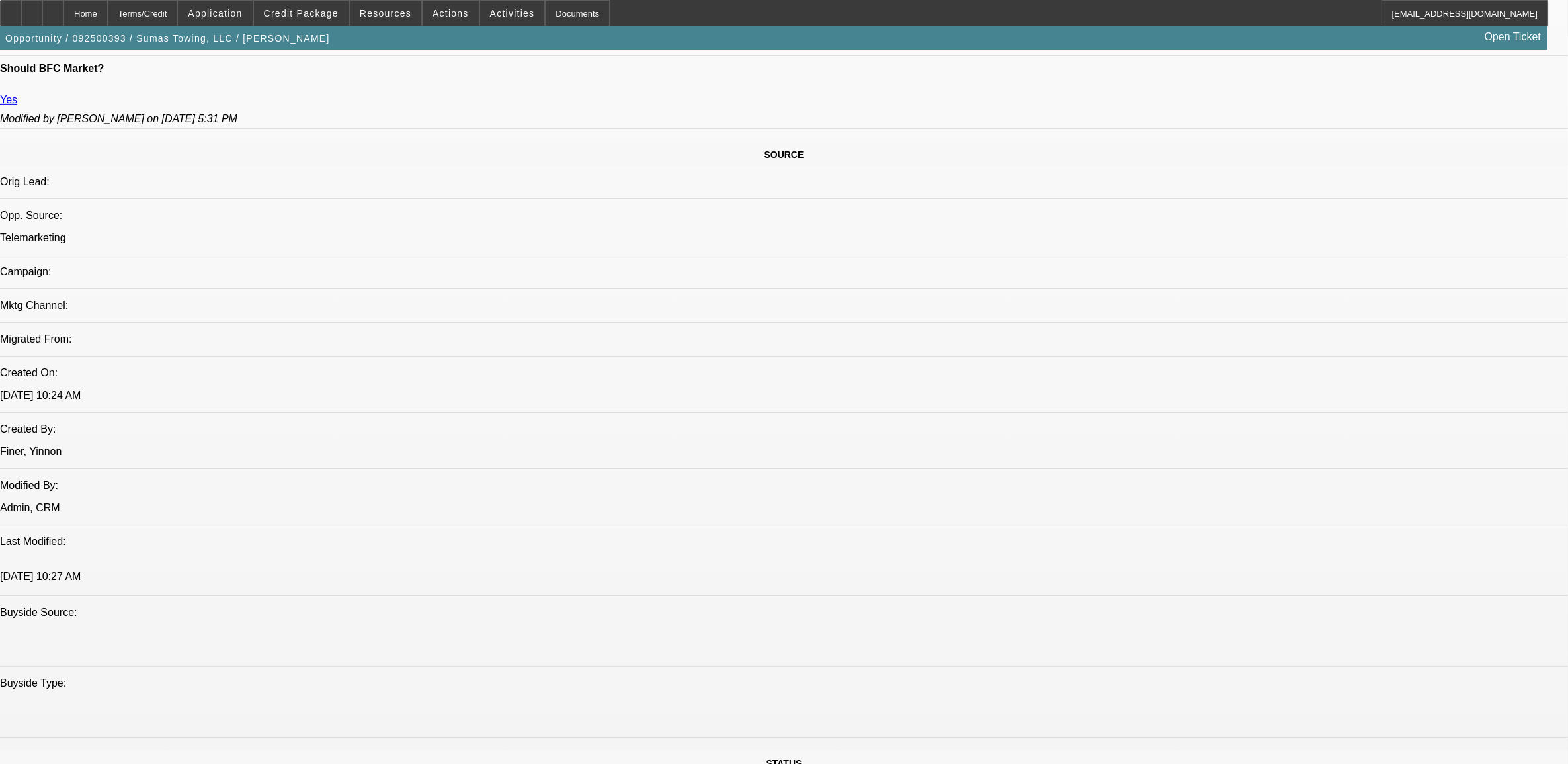
scroll to position [578, 0]
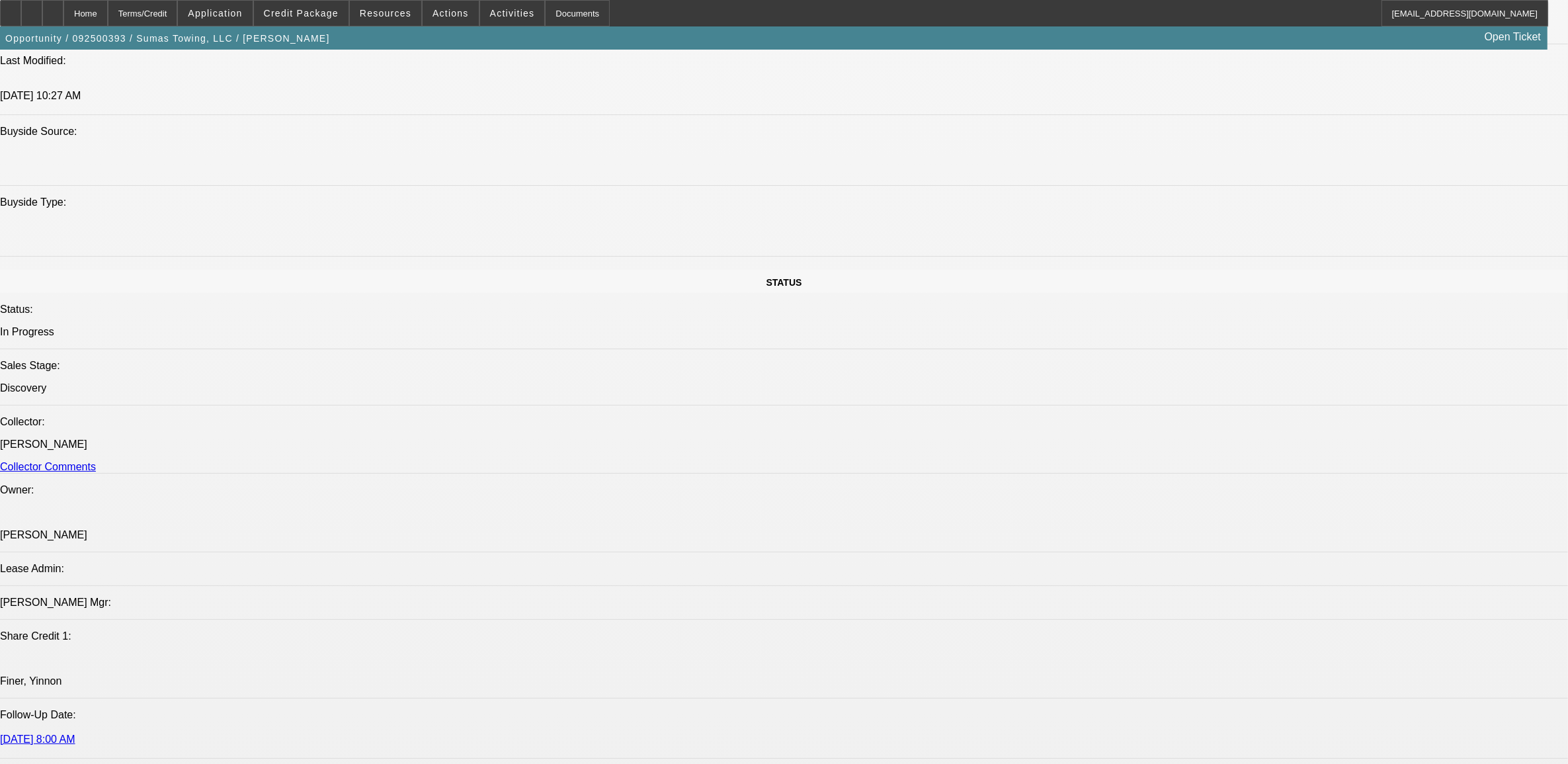
scroll to position [1240, 0]
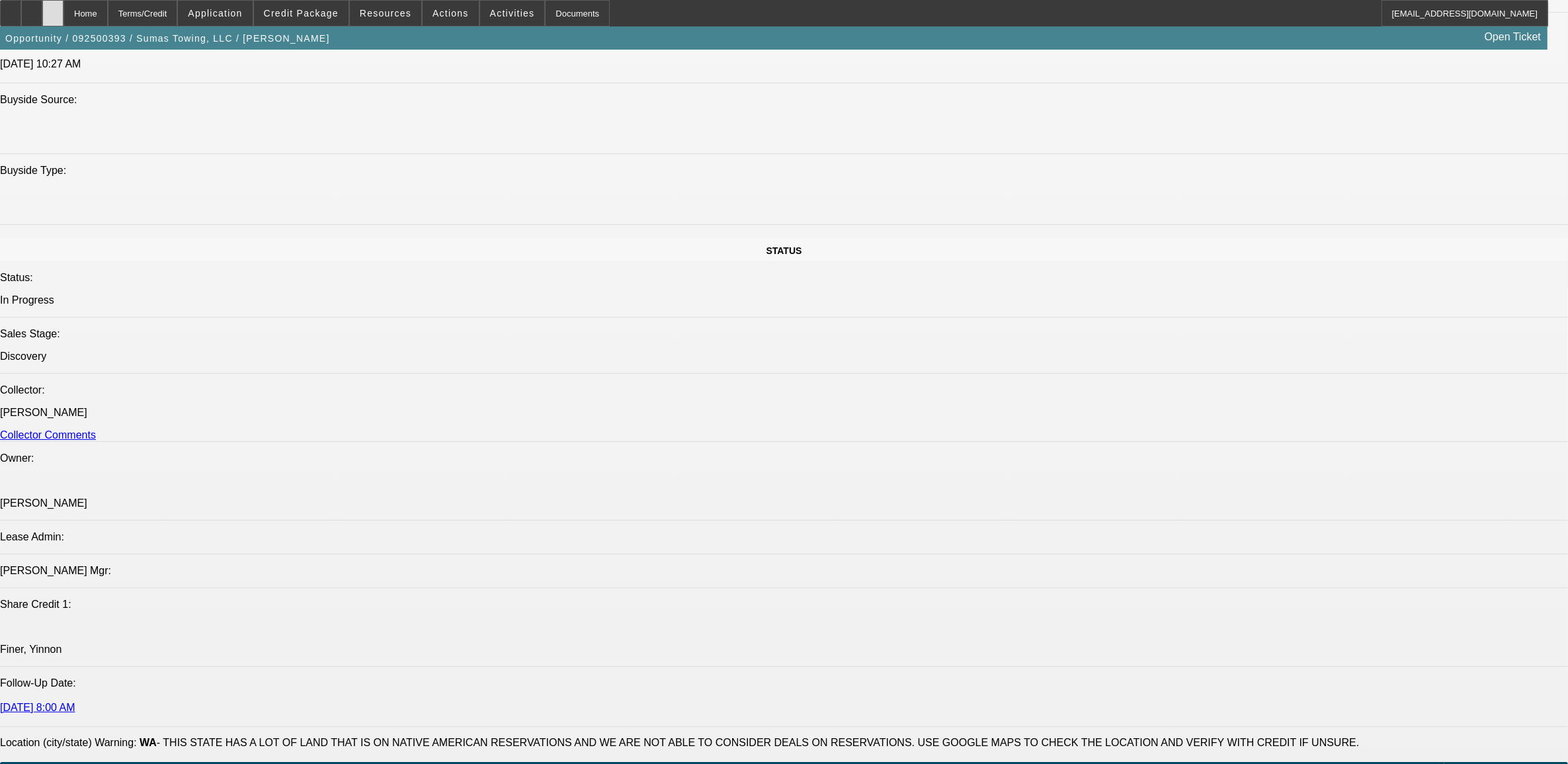
click at [64, 19] on div at bounding box center [53, 13] width 21 height 26
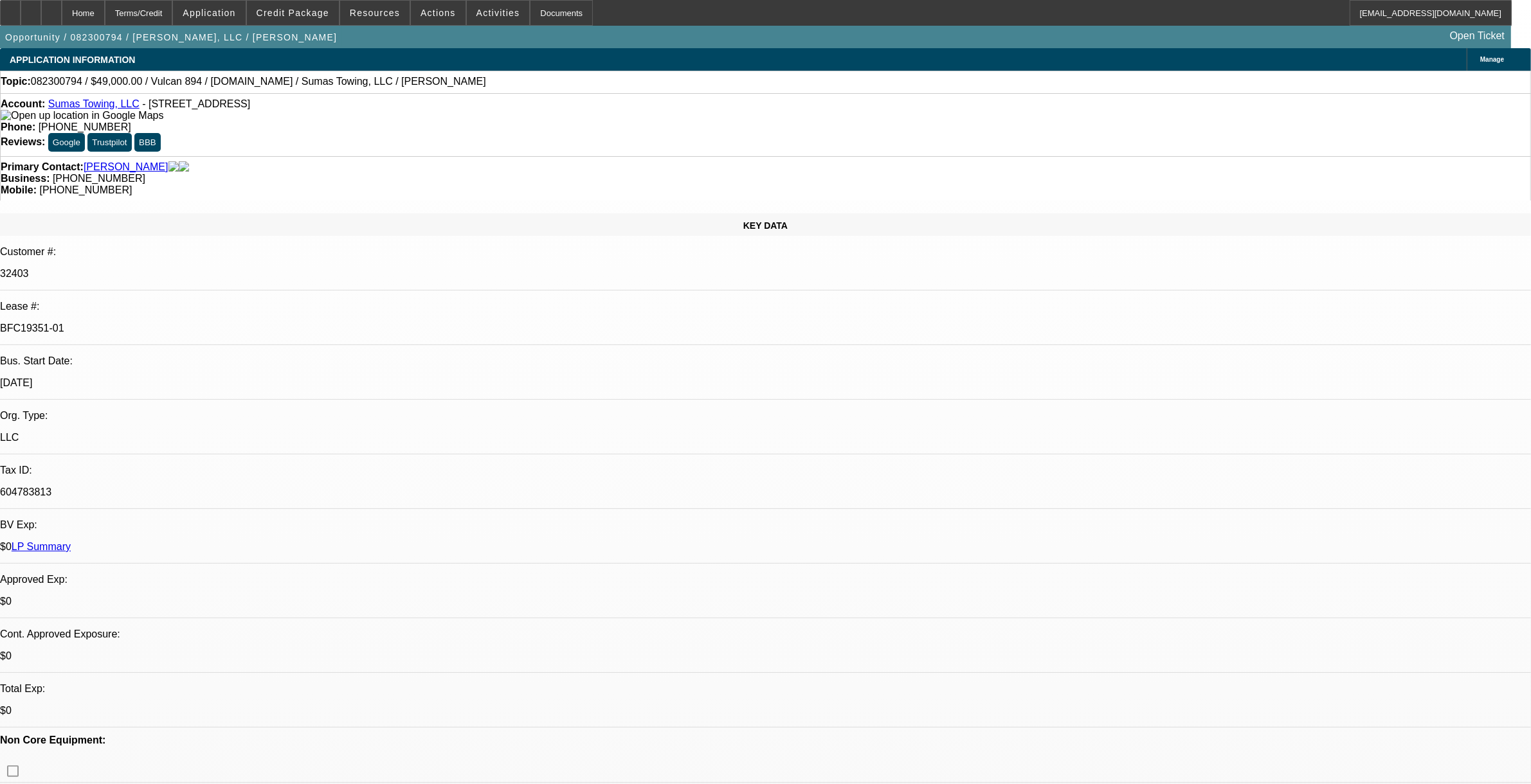
select select "0"
select select "2"
select select "0"
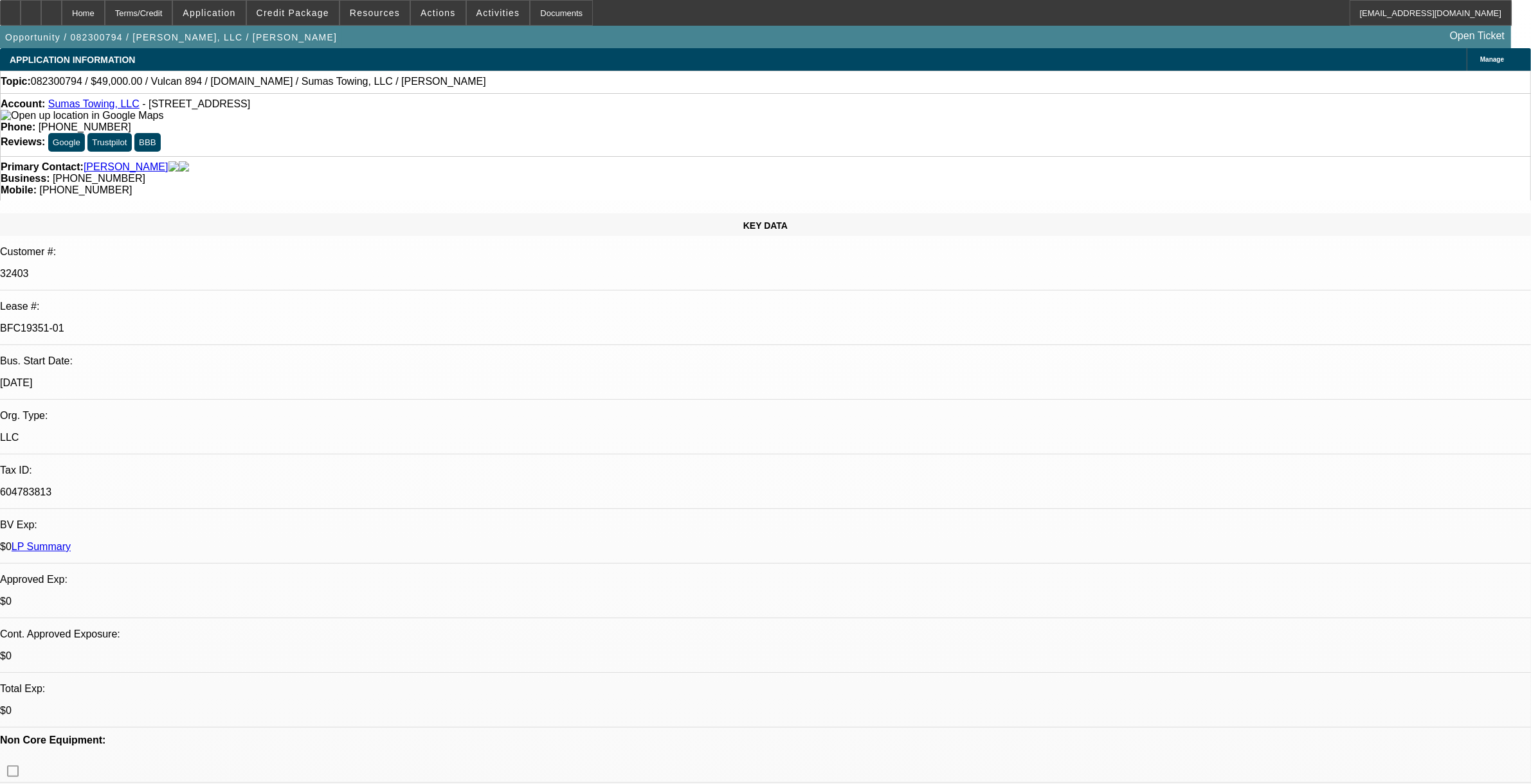
select select "0"
select select "1"
select select "2"
select select "6"
select select "1"
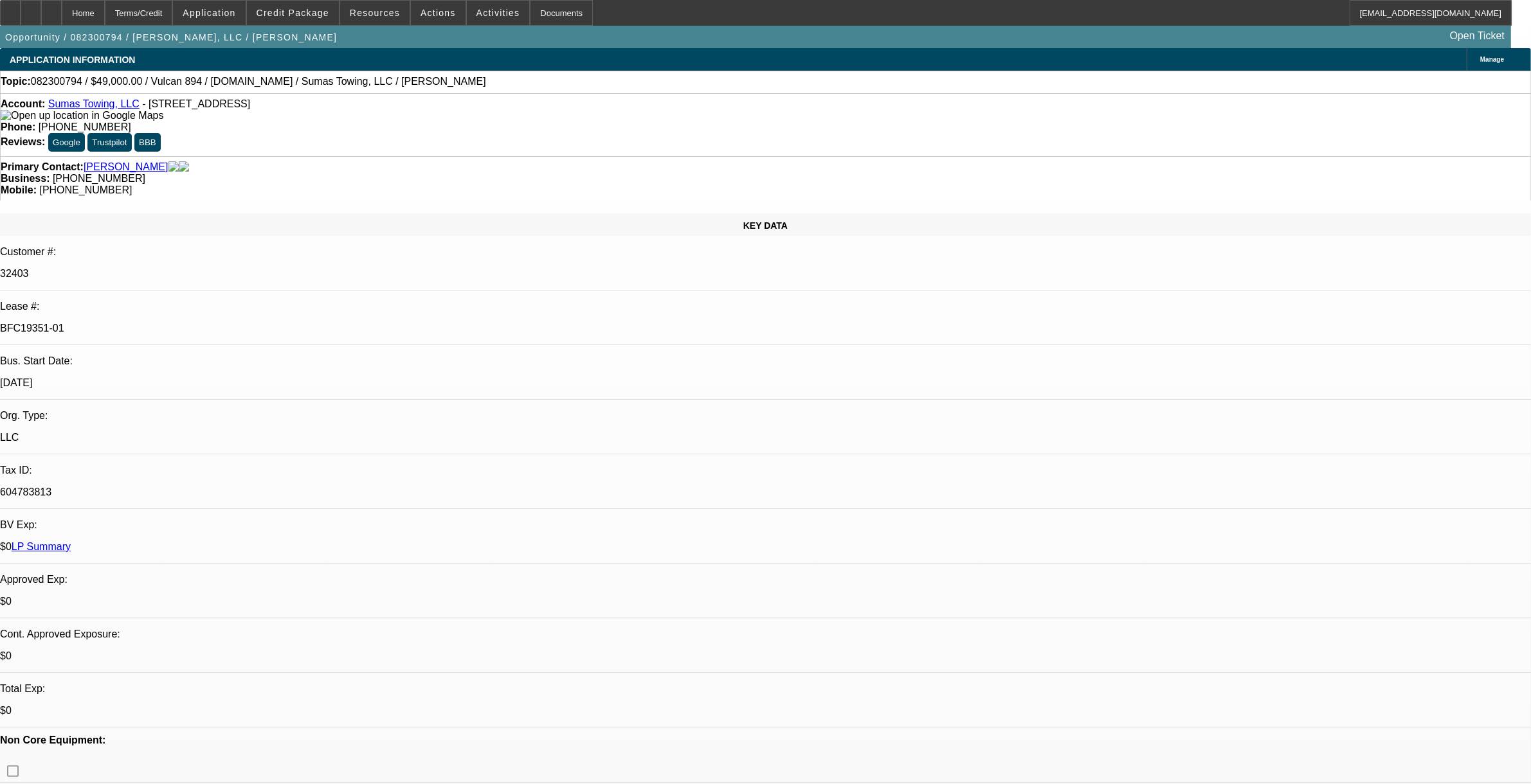
select select "1"
select select "6"
click at [333, 21] on span at bounding box center [293, 13] width 92 height 31
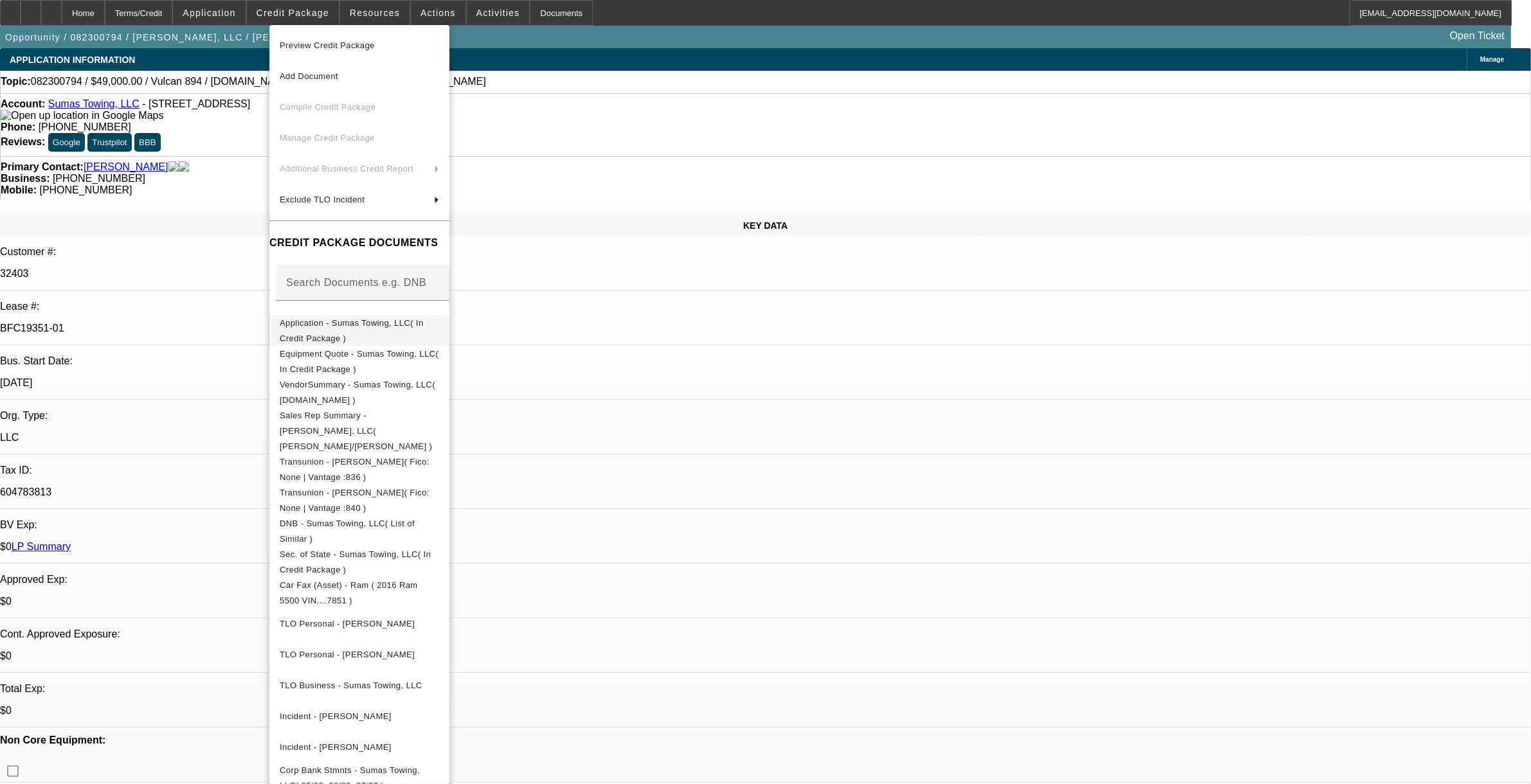
click at [355, 334] on button "Application - Sumas Towing, LLC( In Credit Package )" at bounding box center [359, 330] width 180 height 31
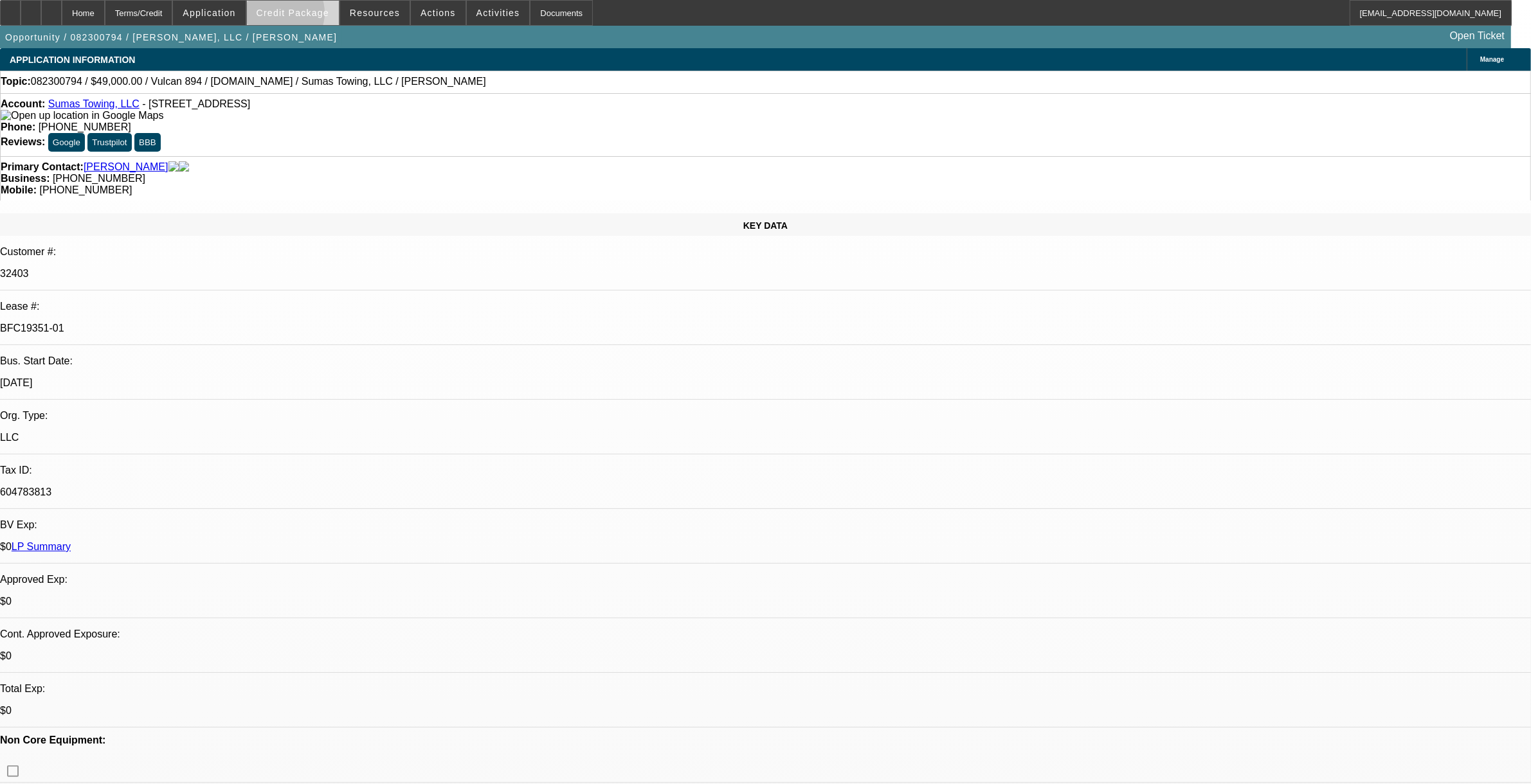
click at [299, 16] on span "Credit Package" at bounding box center [293, 13] width 73 height 10
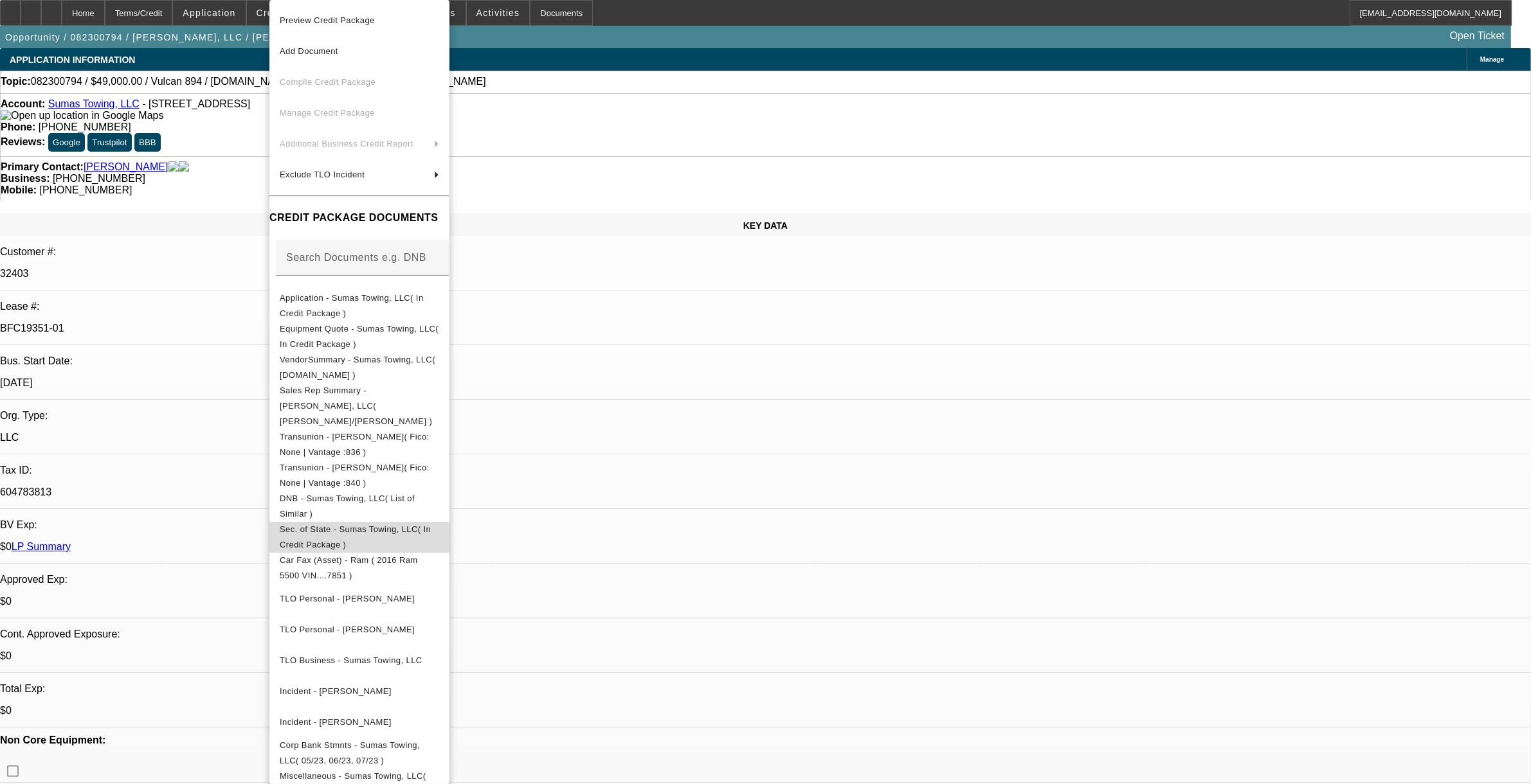
click at [373, 524] on span "Sec. of State - Sumas Towing, LLC( In Credit Package )" at bounding box center [355, 537] width 151 height 25
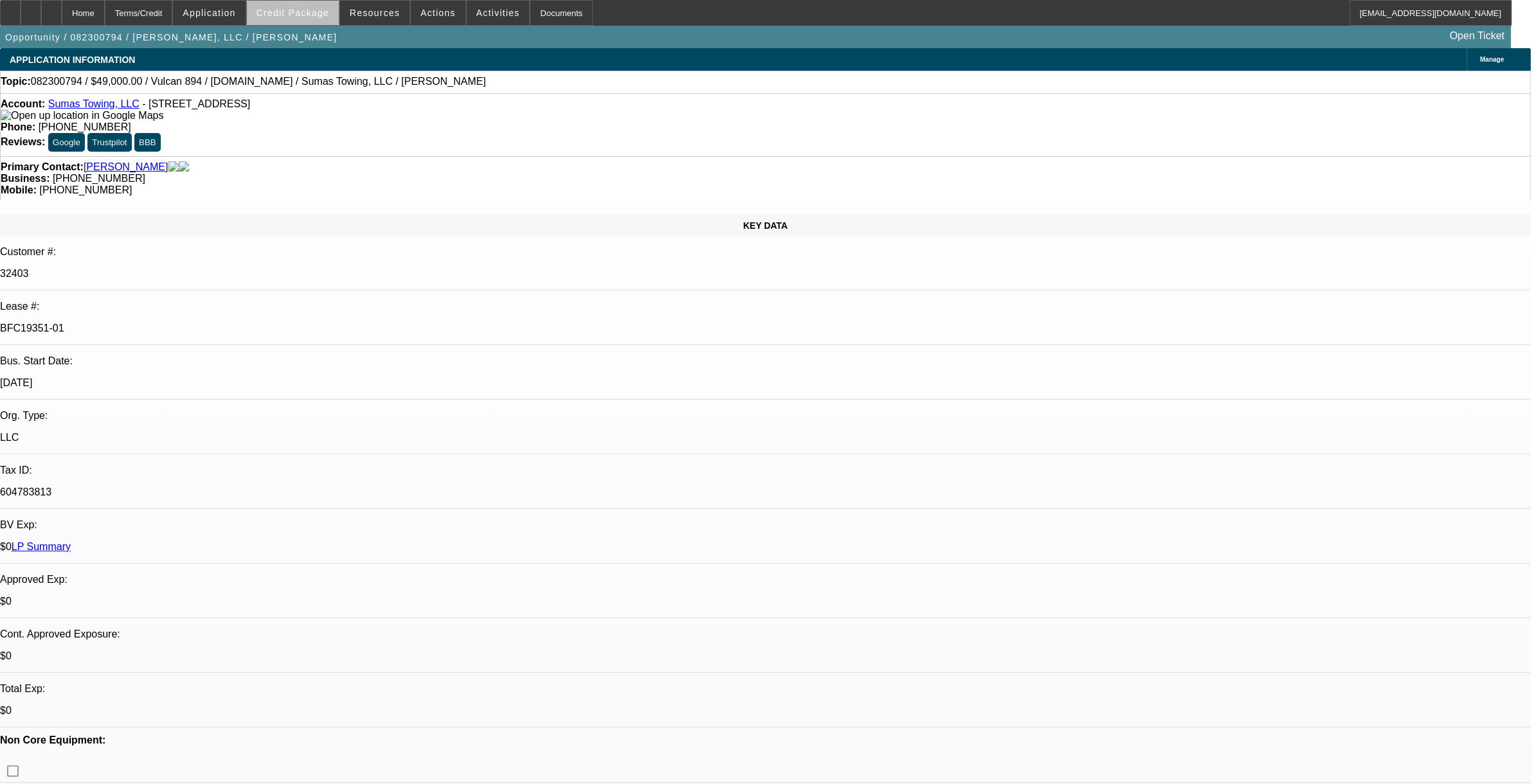
click at [329, 16] on span "Credit Package" at bounding box center [293, 13] width 73 height 10
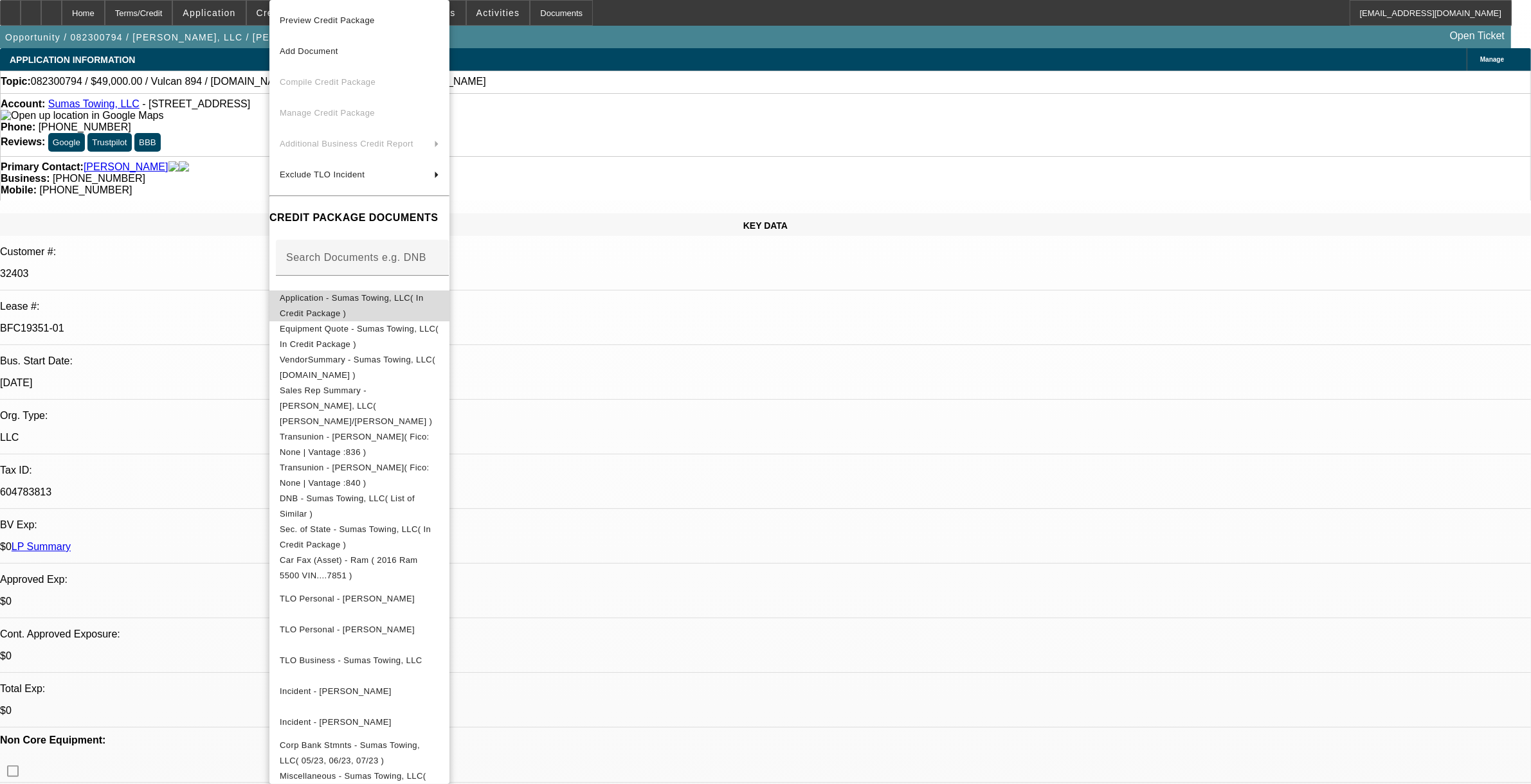
click at [338, 304] on span "Application - Sumas Towing, LLC( In Credit Package )" at bounding box center [352, 306] width 144 height 25
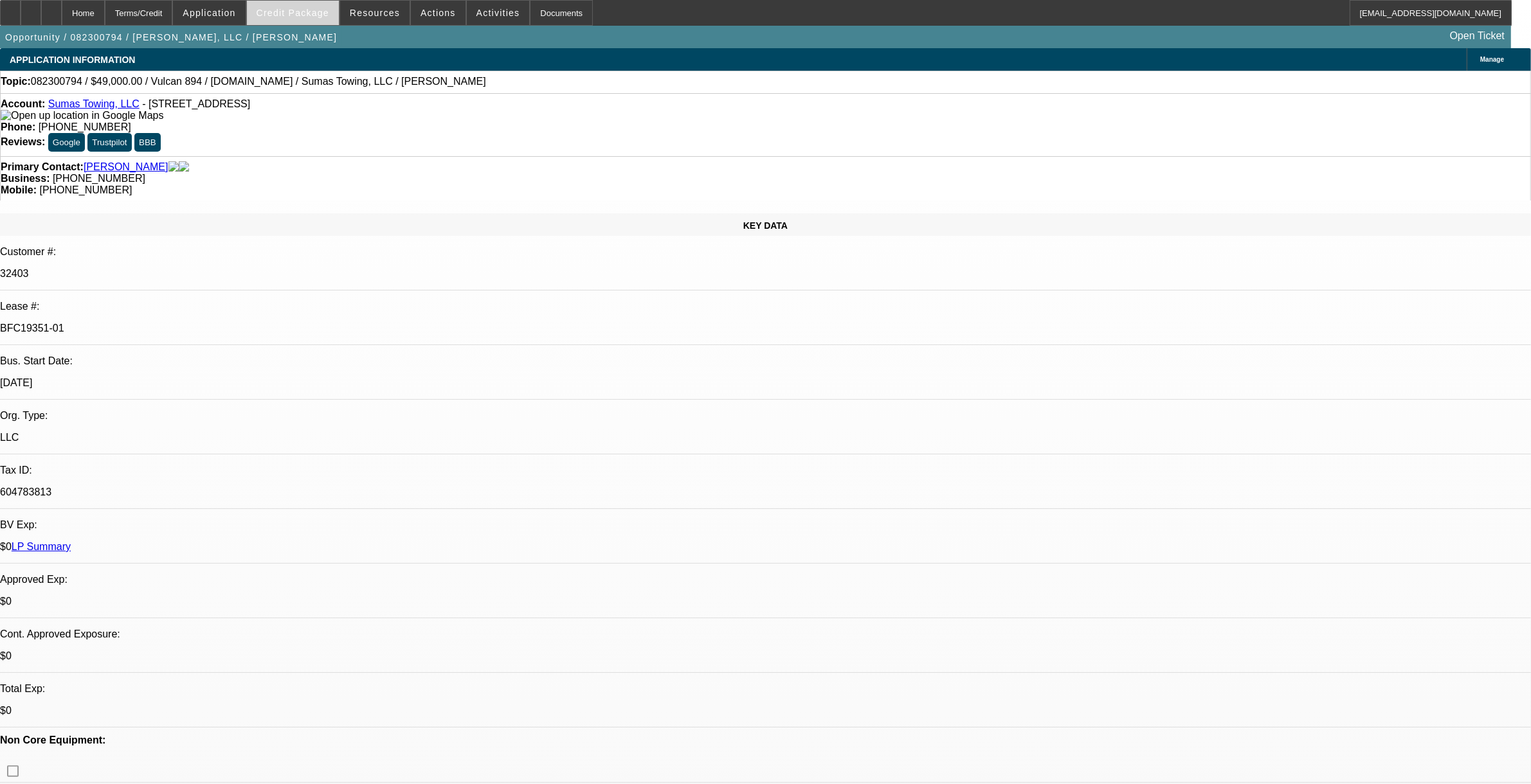
click at [315, 13] on span "Credit Package" at bounding box center [293, 13] width 73 height 10
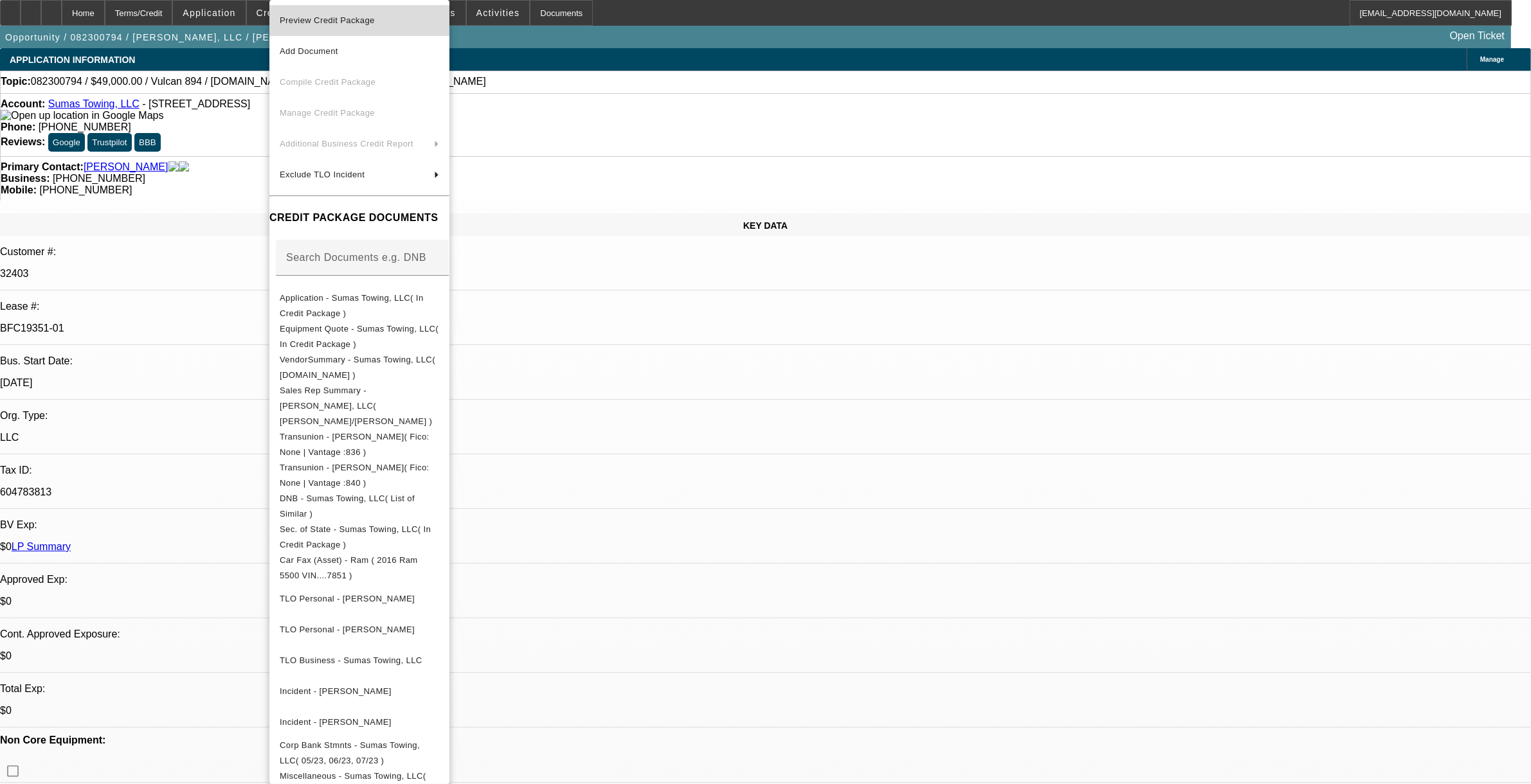
click at [358, 29] on button "Preview Credit Package" at bounding box center [359, 20] width 180 height 31
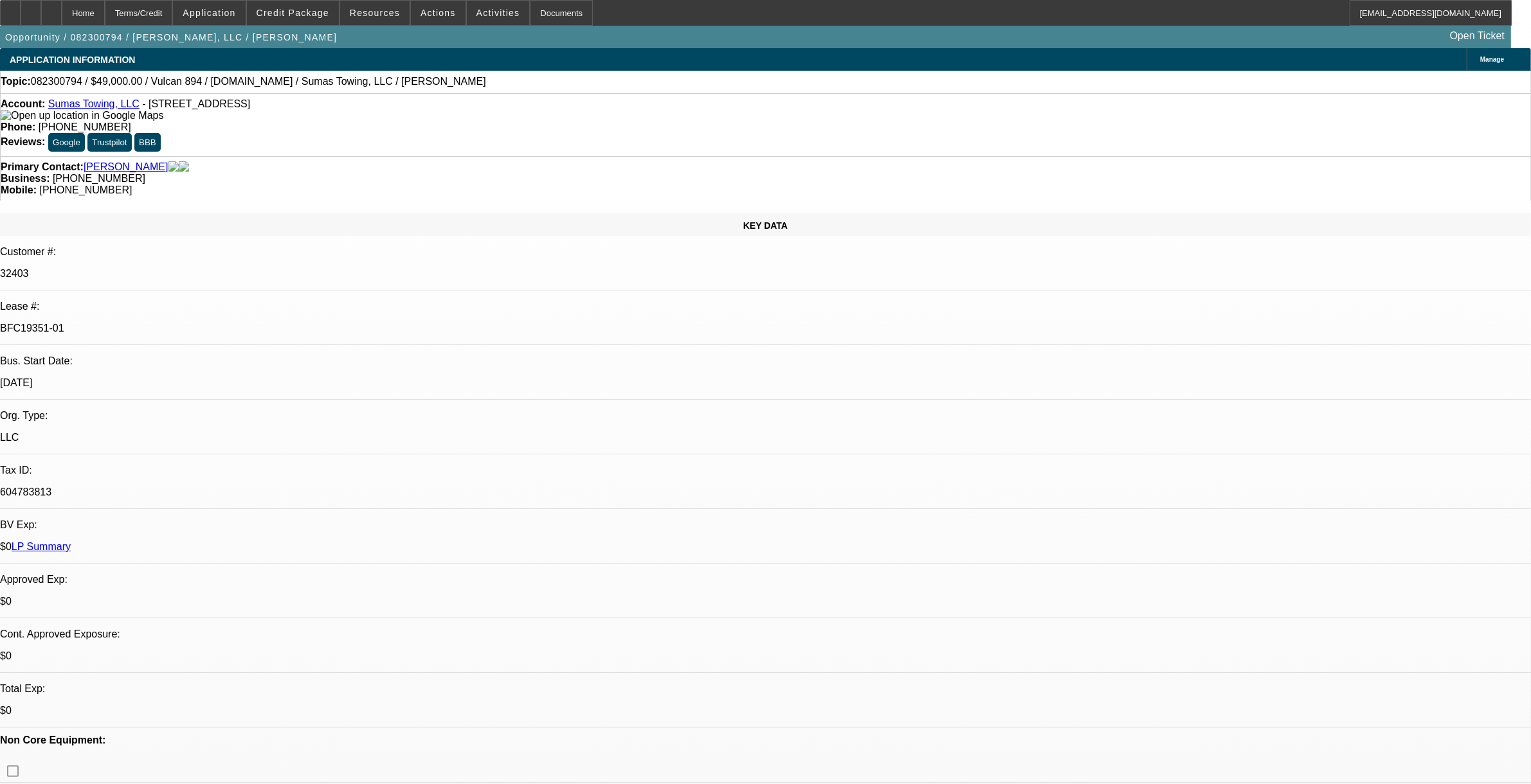
select select "0"
select select "2"
select select "0"
select select "6"
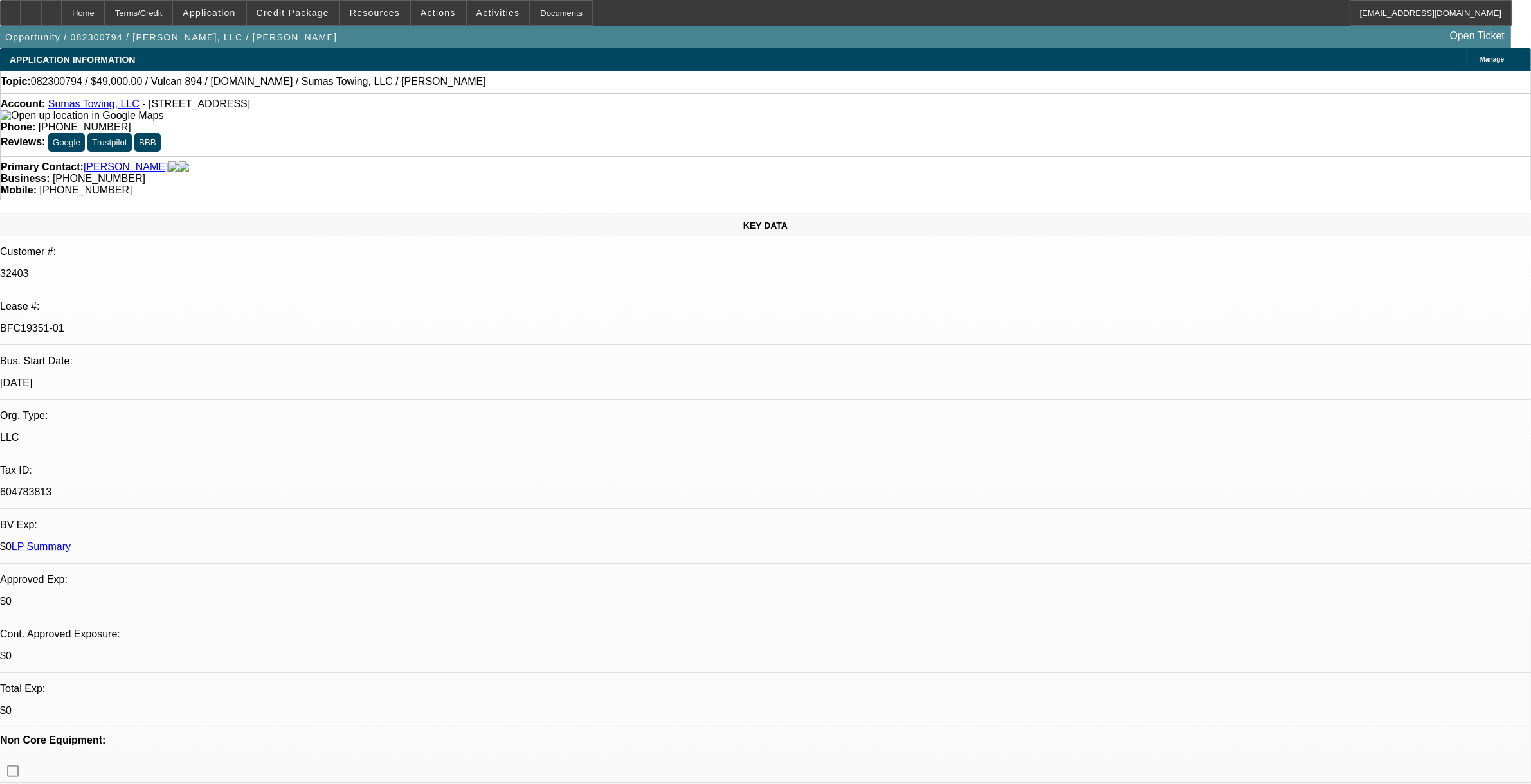
select select "0"
select select "6"
click at [304, 12] on span "Credit Package" at bounding box center [293, 13] width 73 height 10
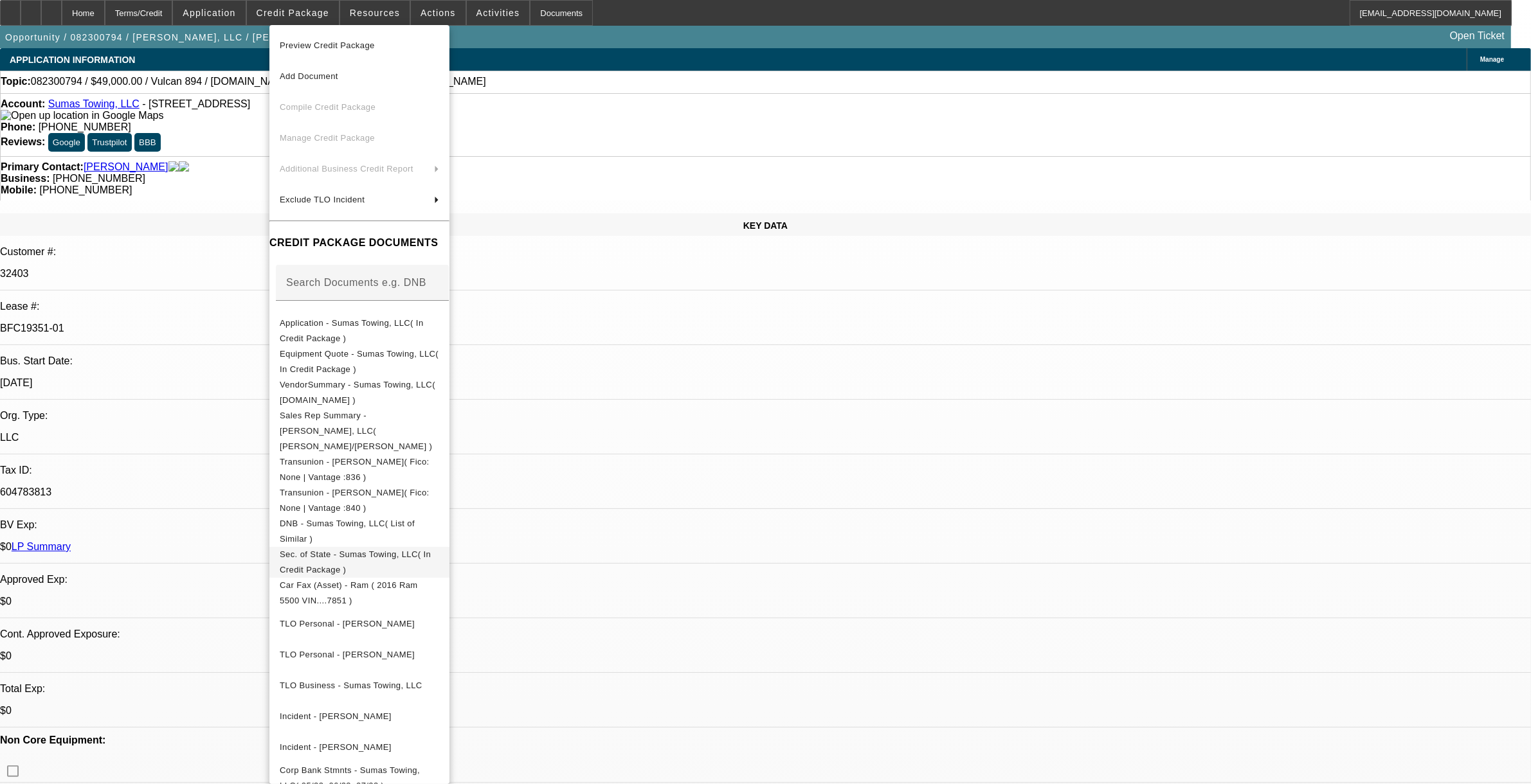
click at [334, 549] on span "Sec. of State - Sumas Towing, LLC( In Credit Package )" at bounding box center [355, 561] width 151 height 25
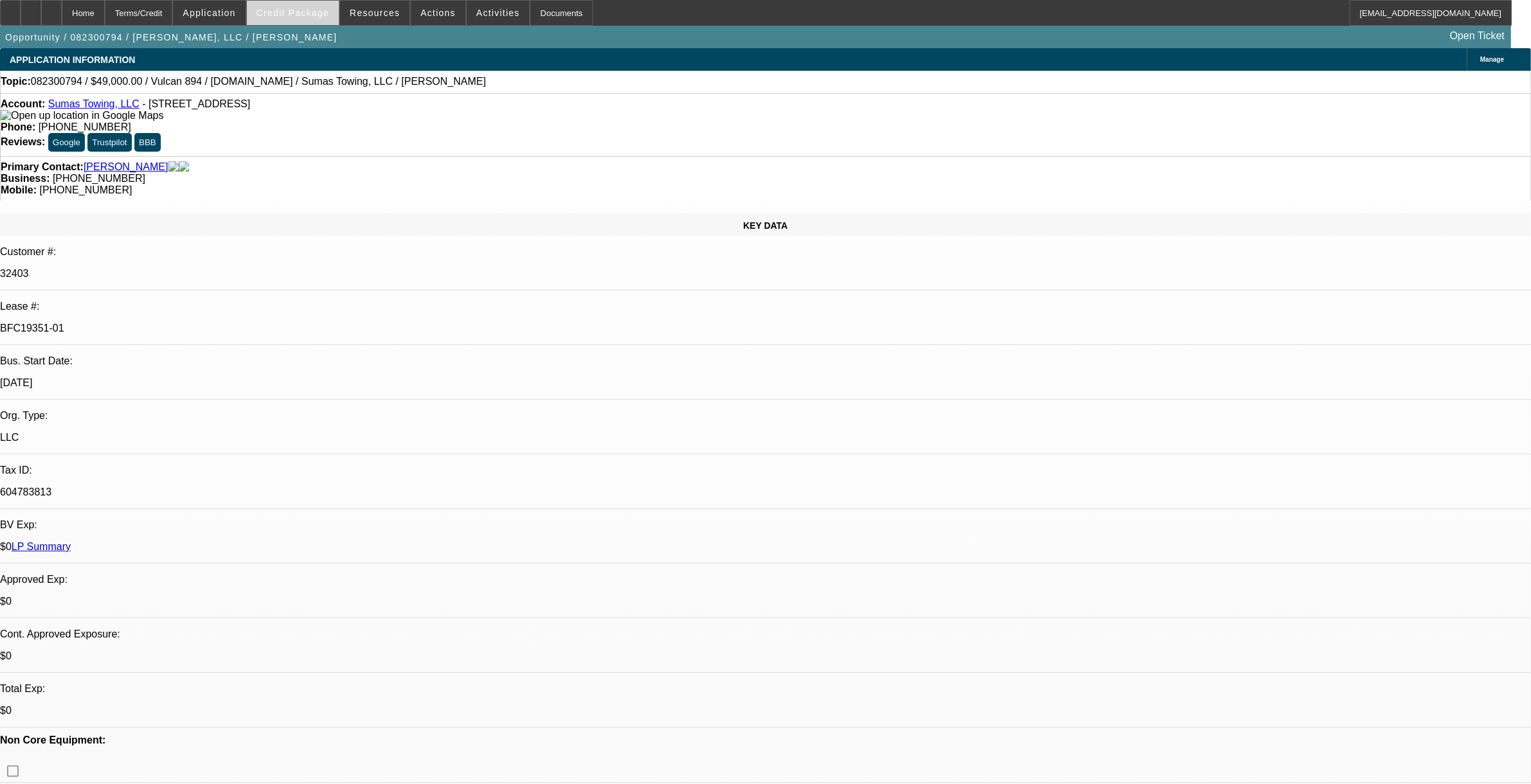
click at [316, 13] on span "Credit Package" at bounding box center [293, 13] width 73 height 10
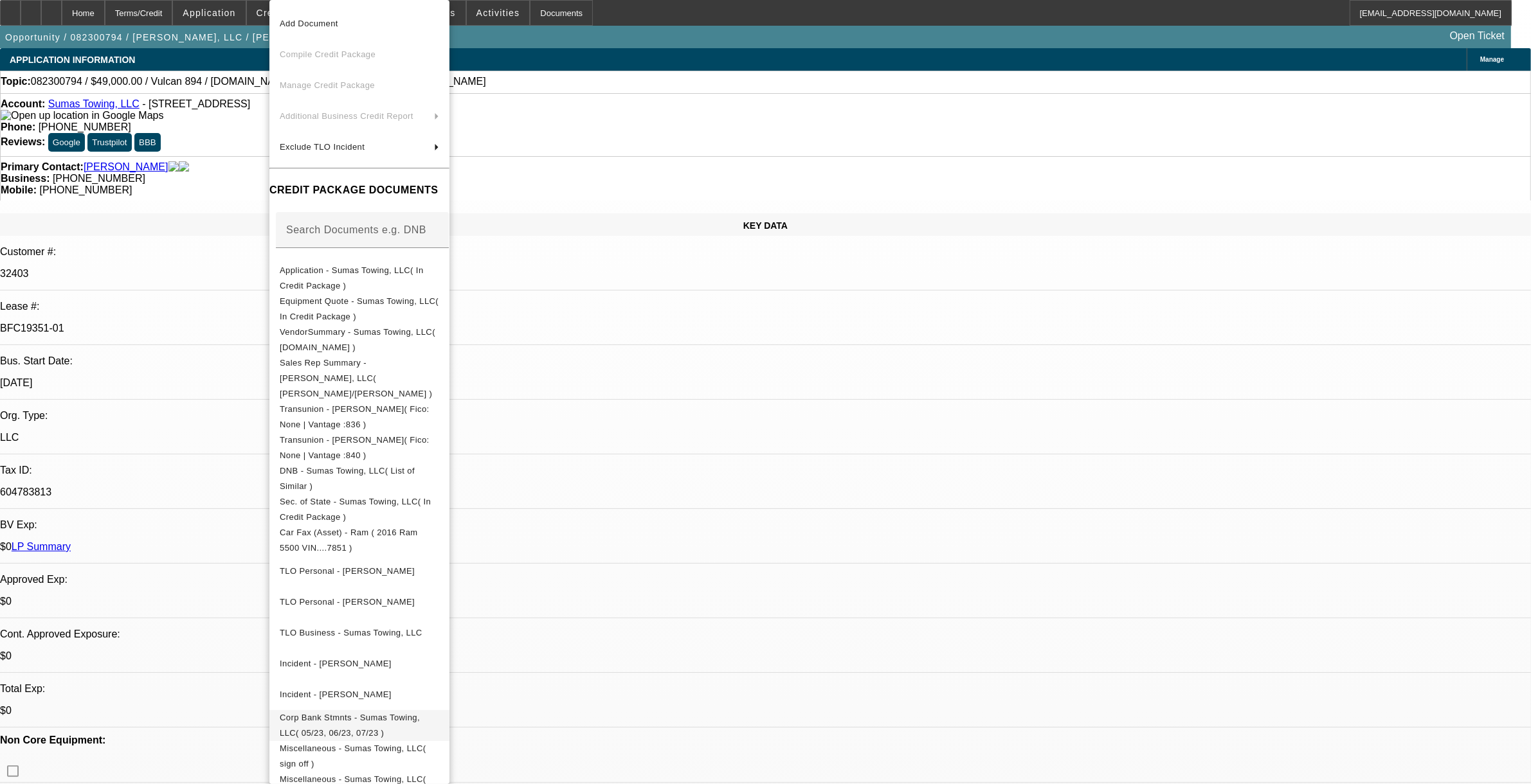
scroll to position [43, 0]
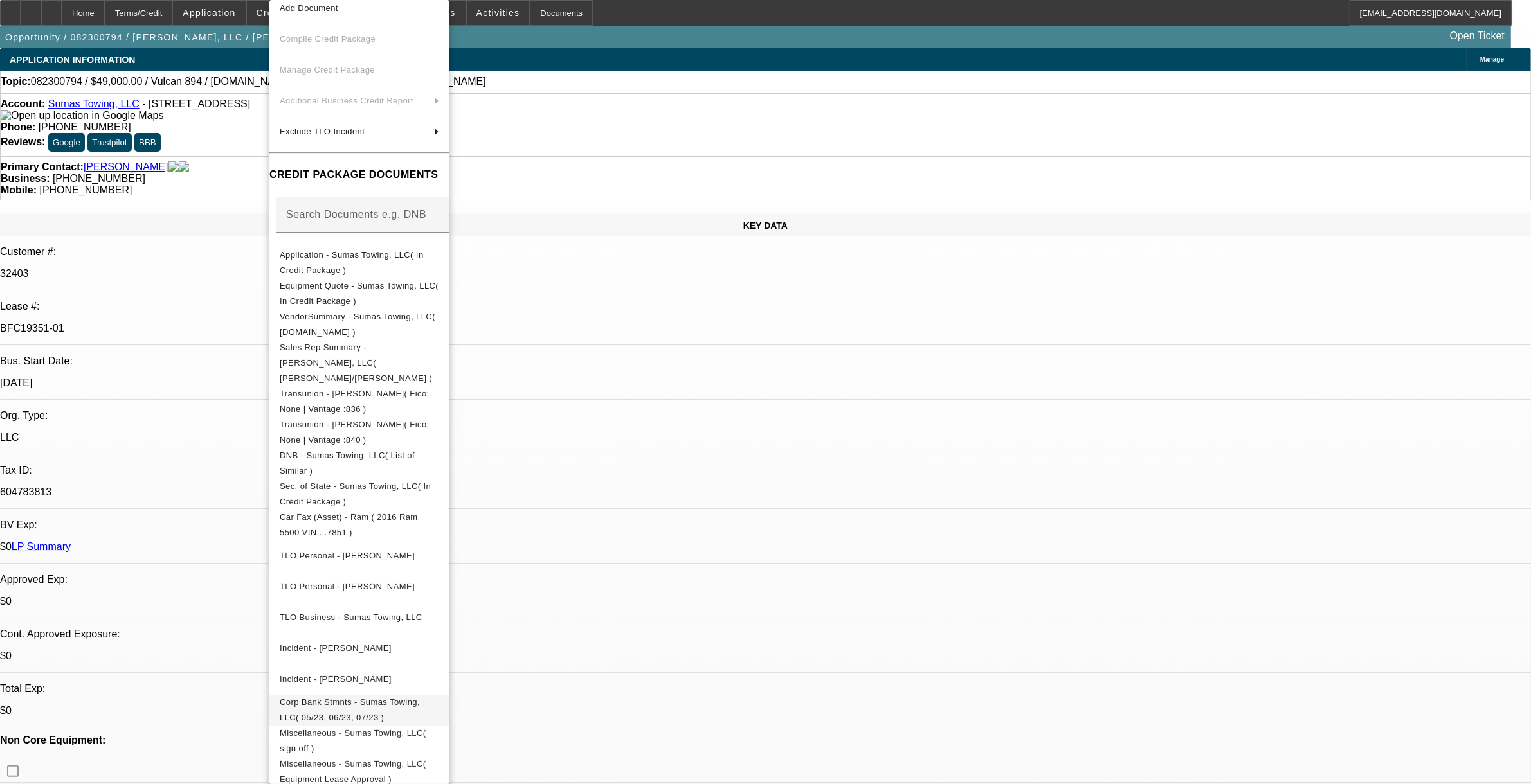
click at [326, 642] on span "Corp Bank Stmnts - Sumas Towing, LLC( 05/23, 06/23, 07/23 )" at bounding box center [349, 710] width 140 height 25
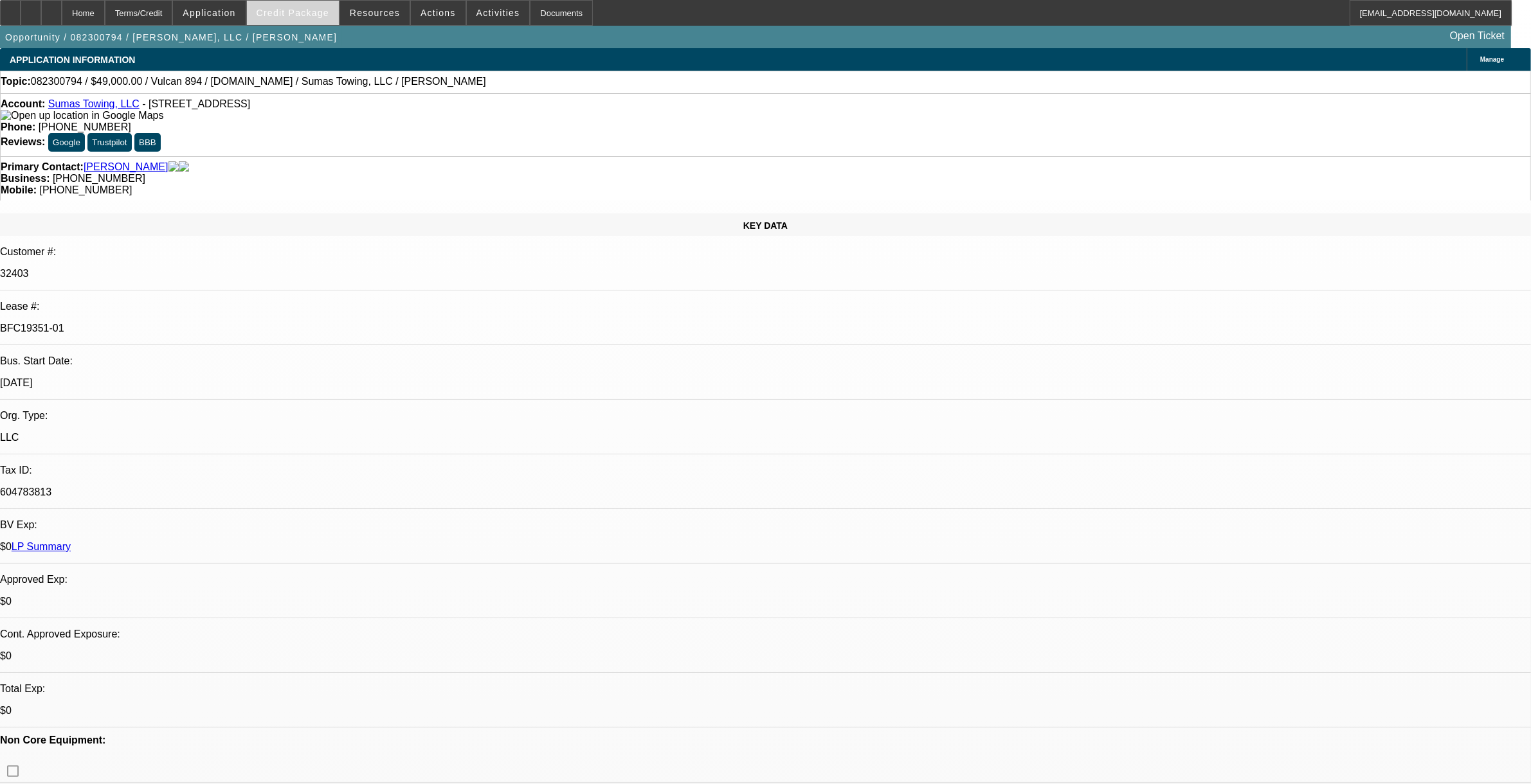
click at [329, 15] on span "Credit Package" at bounding box center [293, 13] width 73 height 10
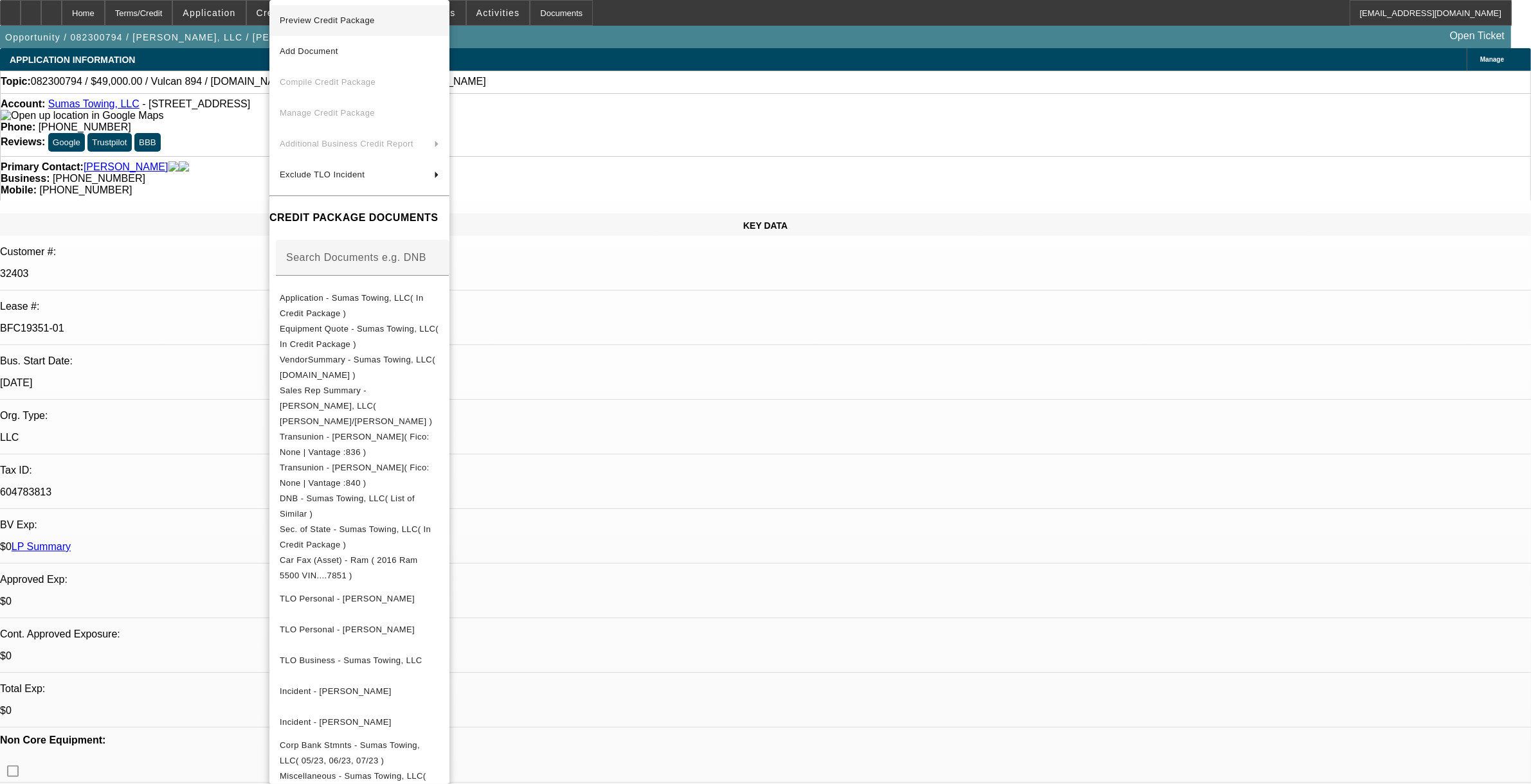
click at [337, 16] on span "Preview Credit Package" at bounding box center [327, 20] width 95 height 10
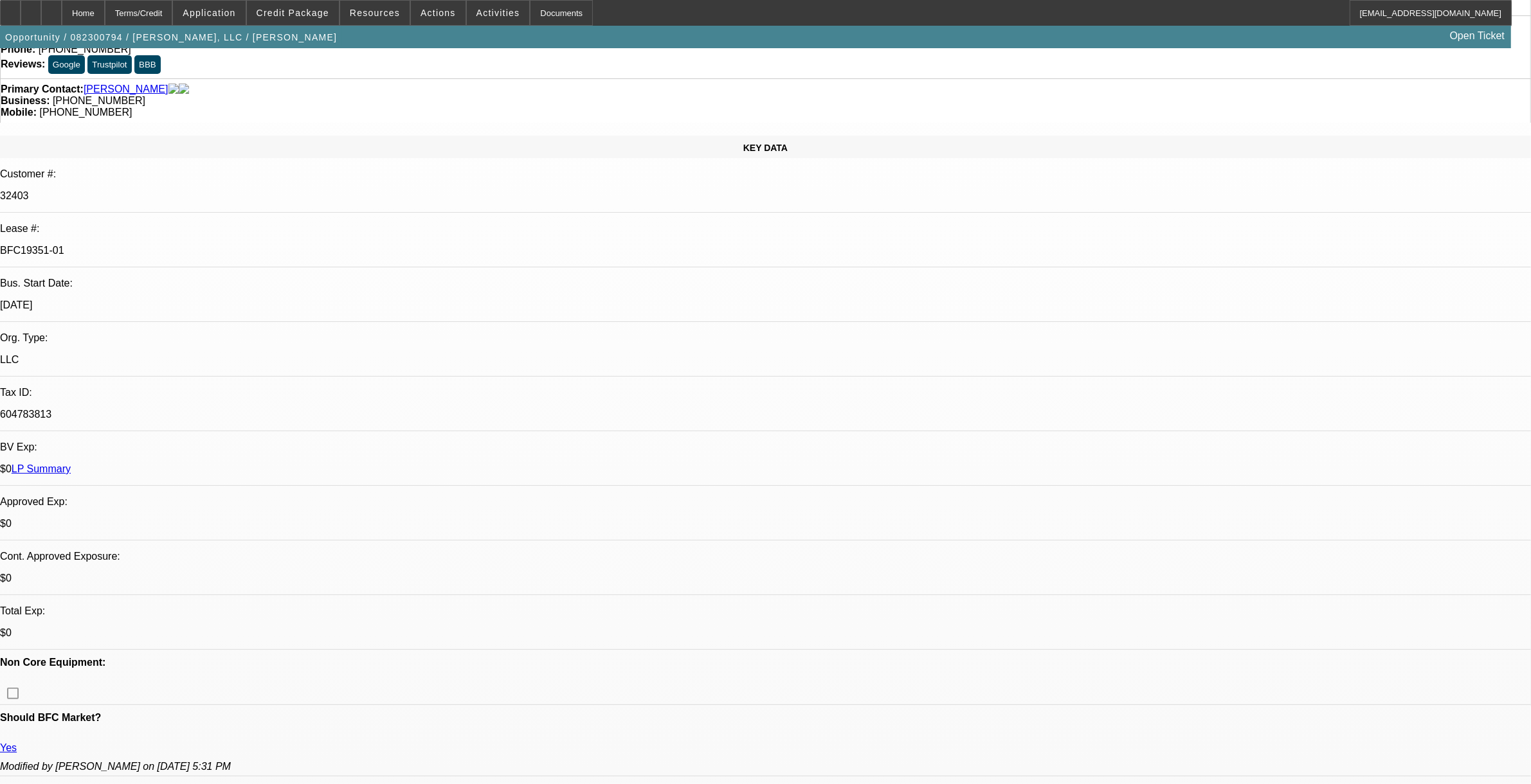
scroll to position [0, 0]
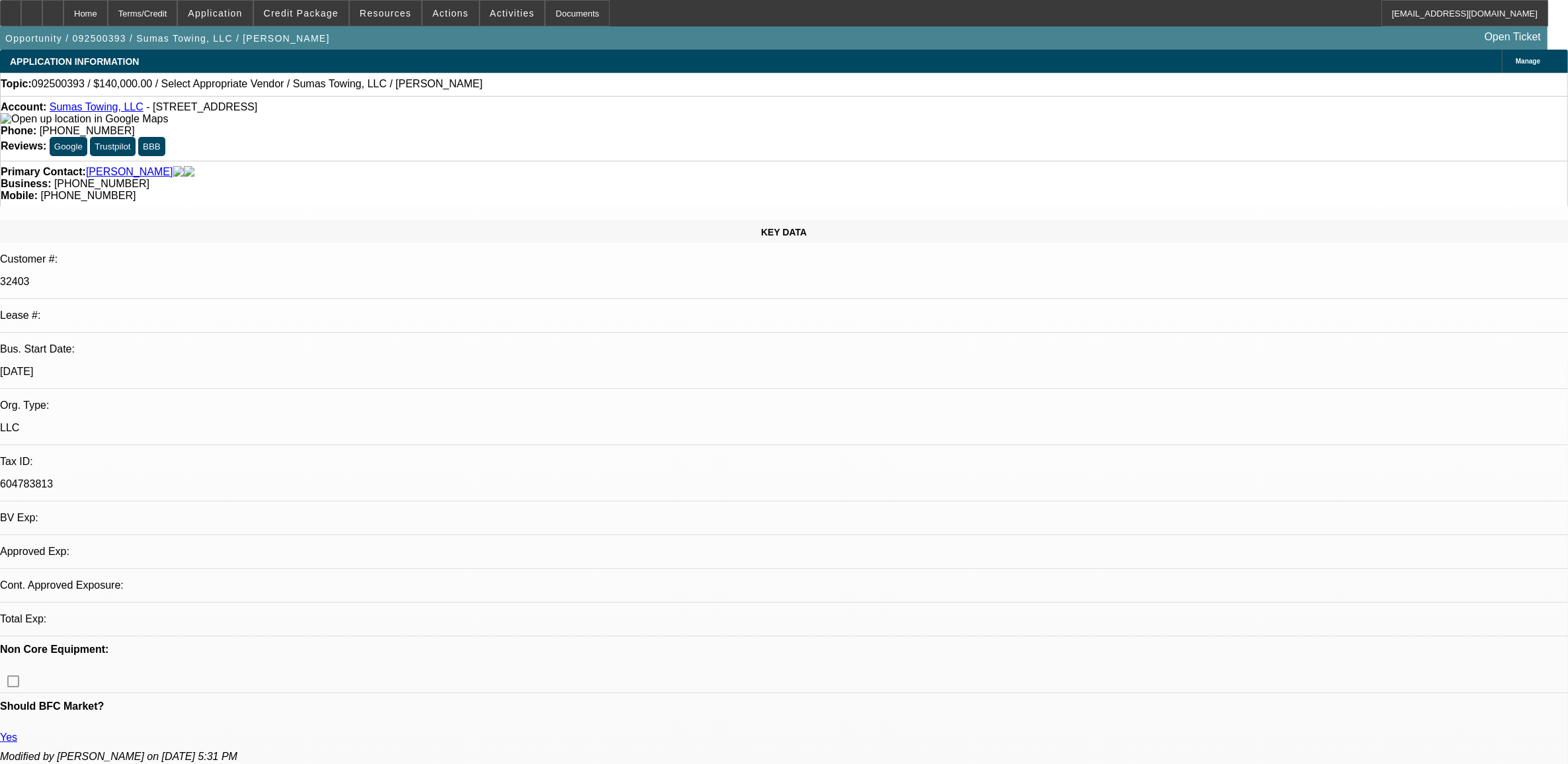
select select "0"
select select "2"
select select "0.1"
select select "4"
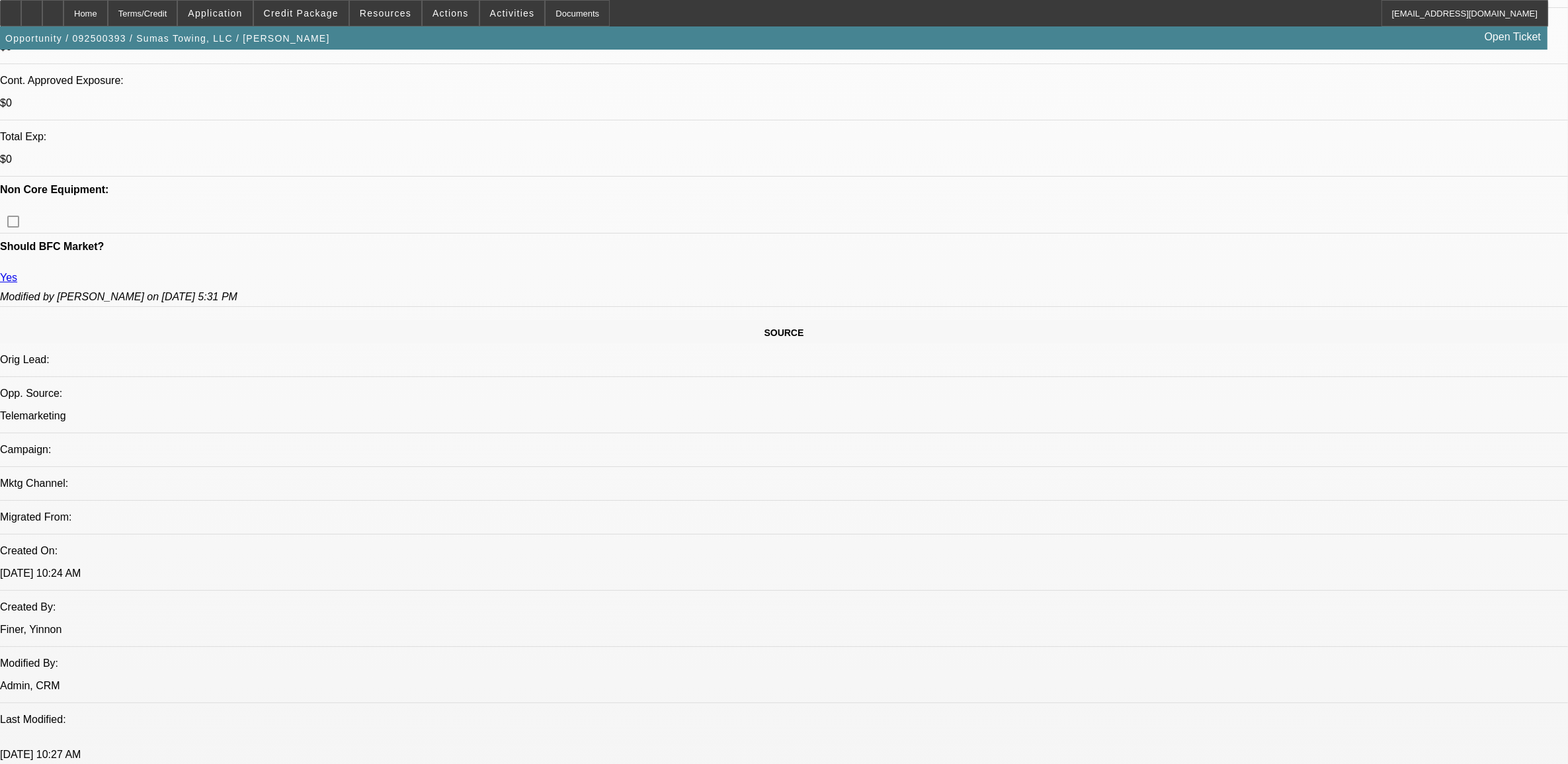
scroll to position [578, 0]
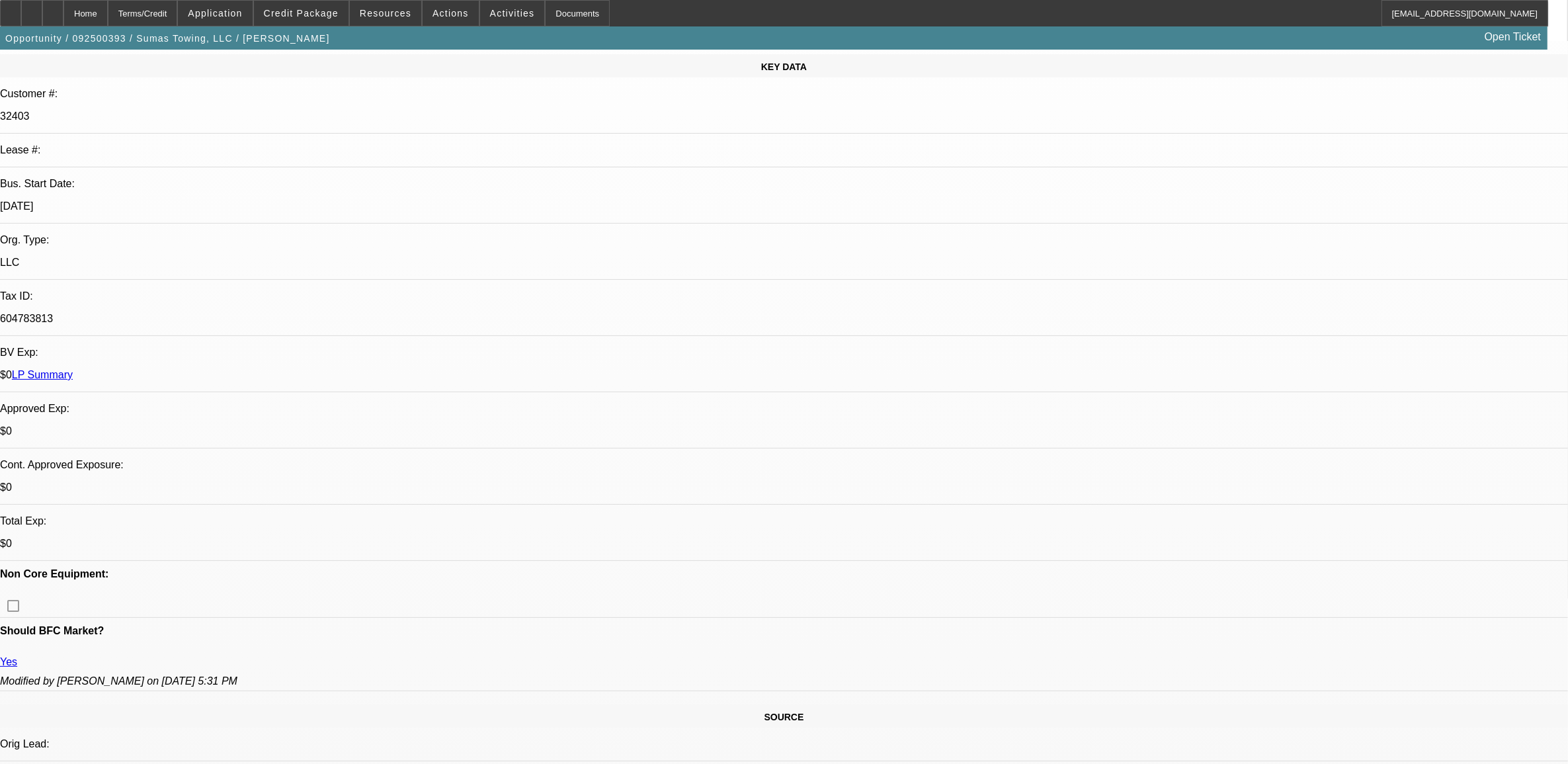
scroll to position [0, 0]
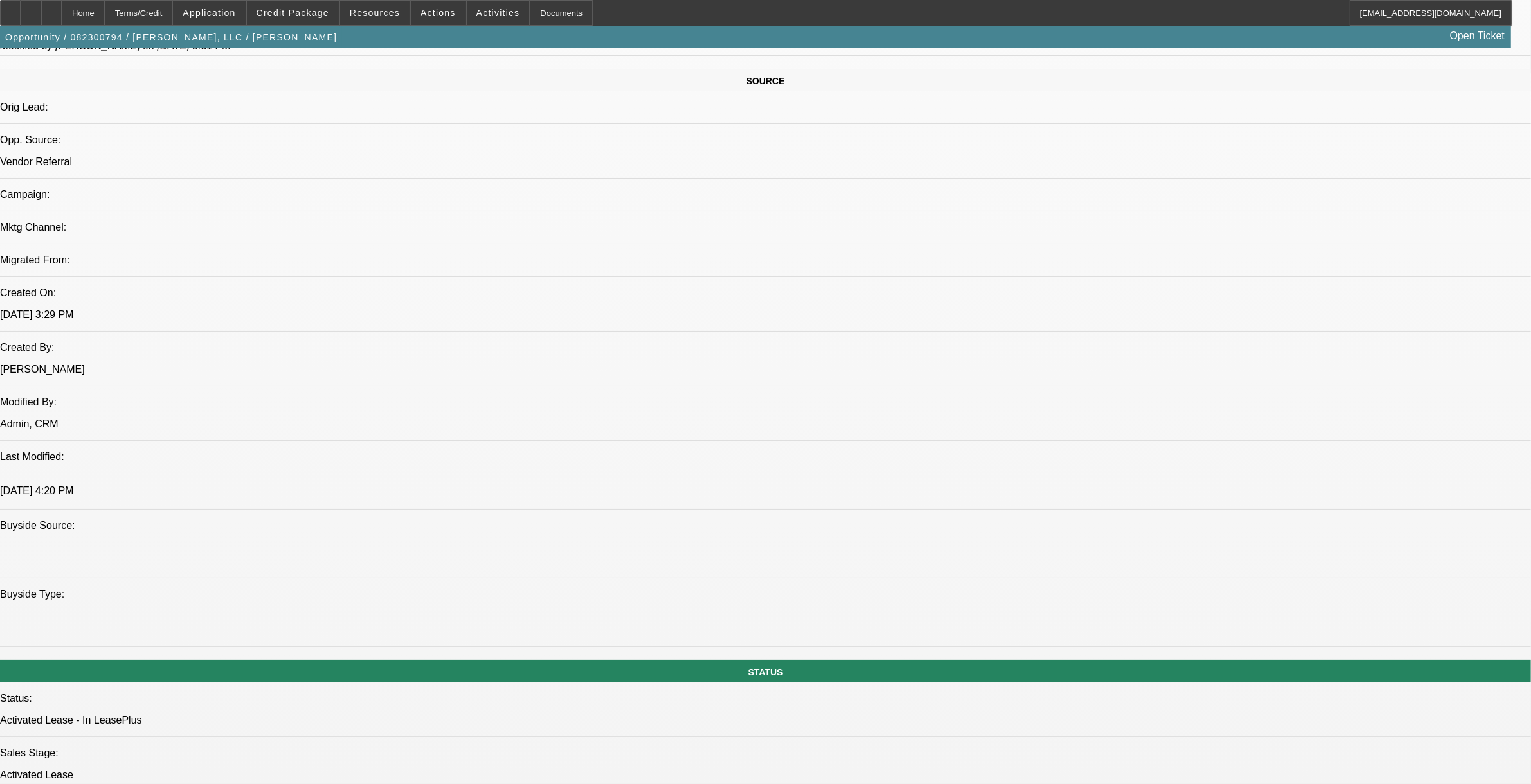
select select "0"
select select "2"
select select "0"
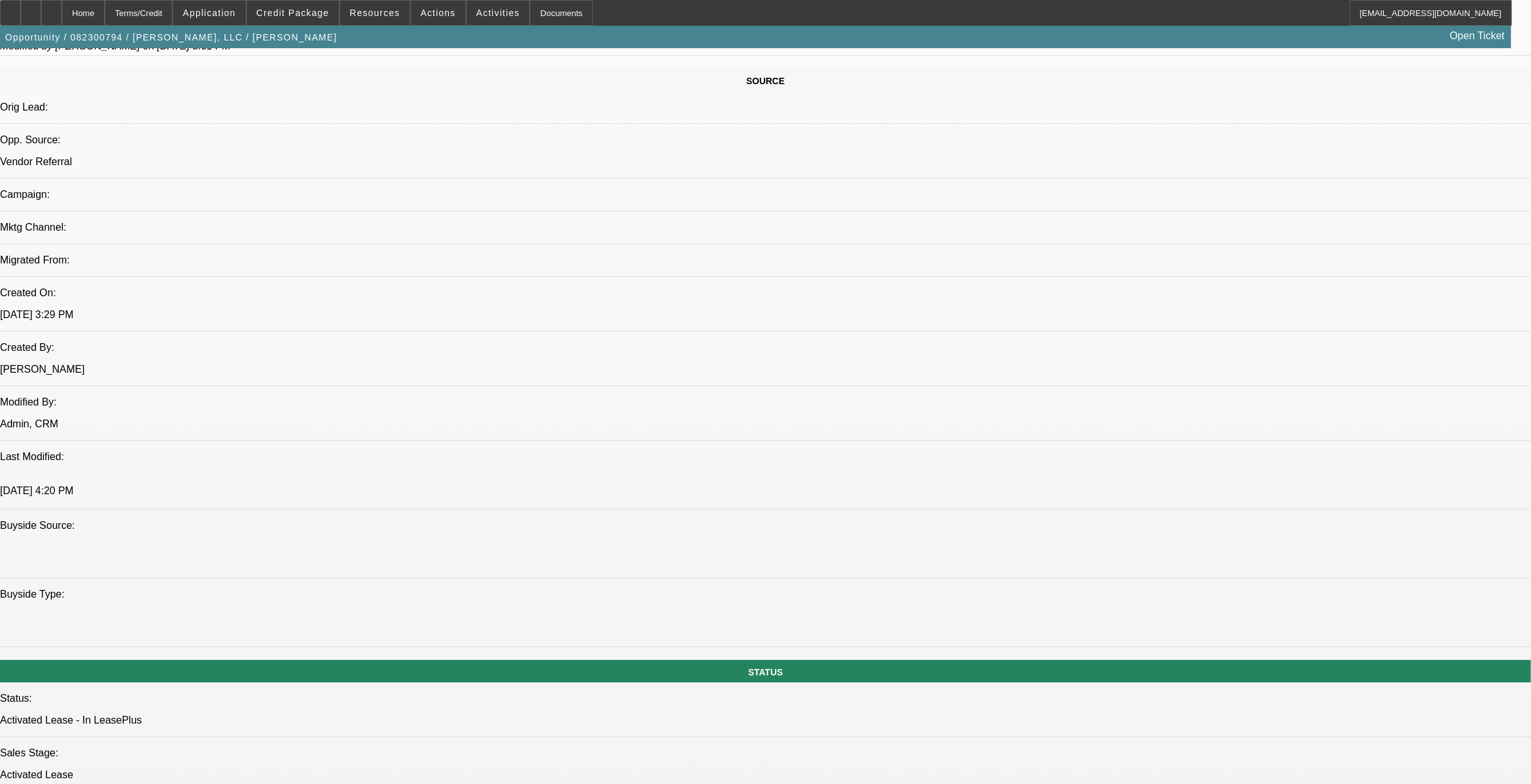
select select "0"
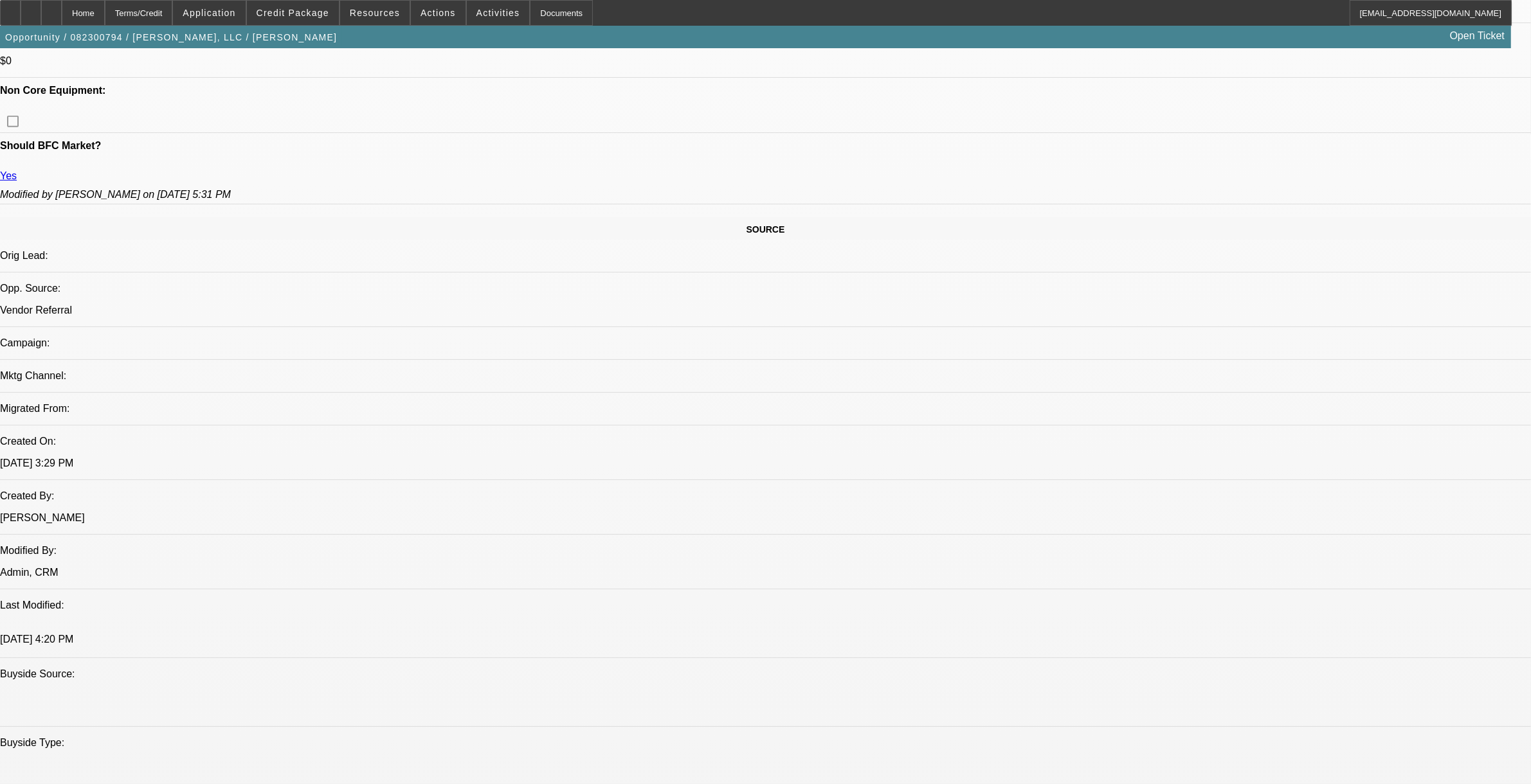
select select "1"
select select "2"
select select "6"
select select "1"
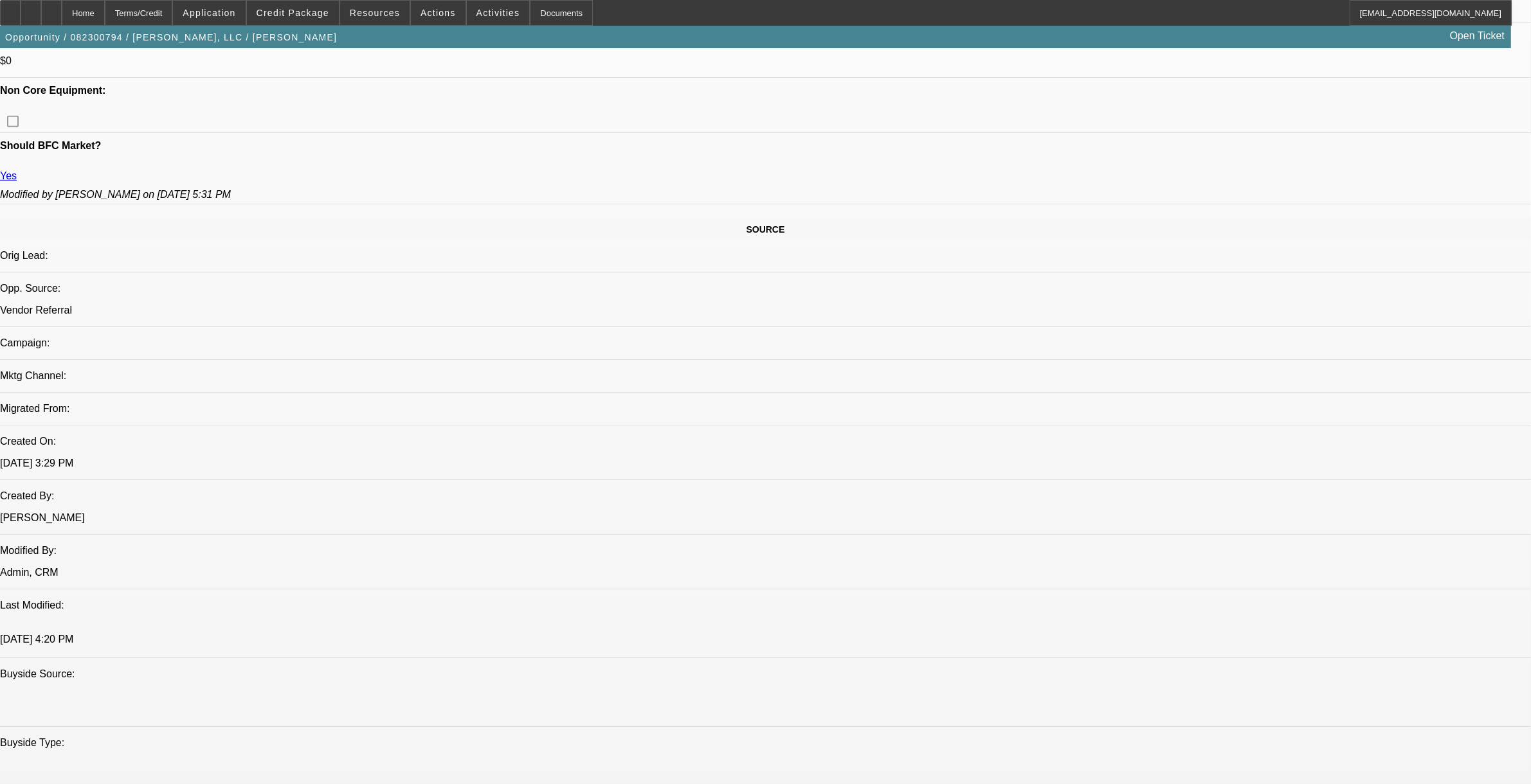
select select "6"
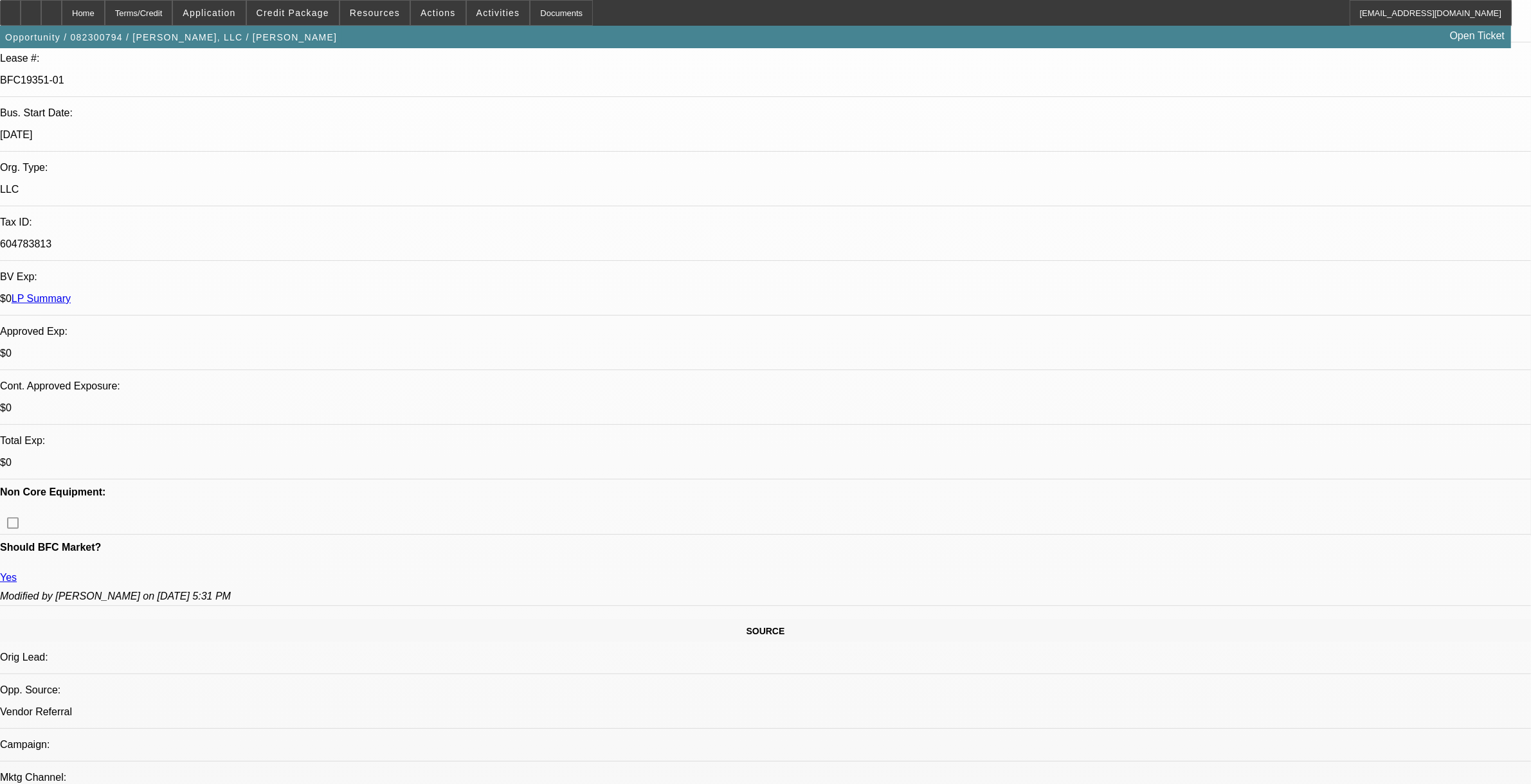
scroll to position [220, 0]
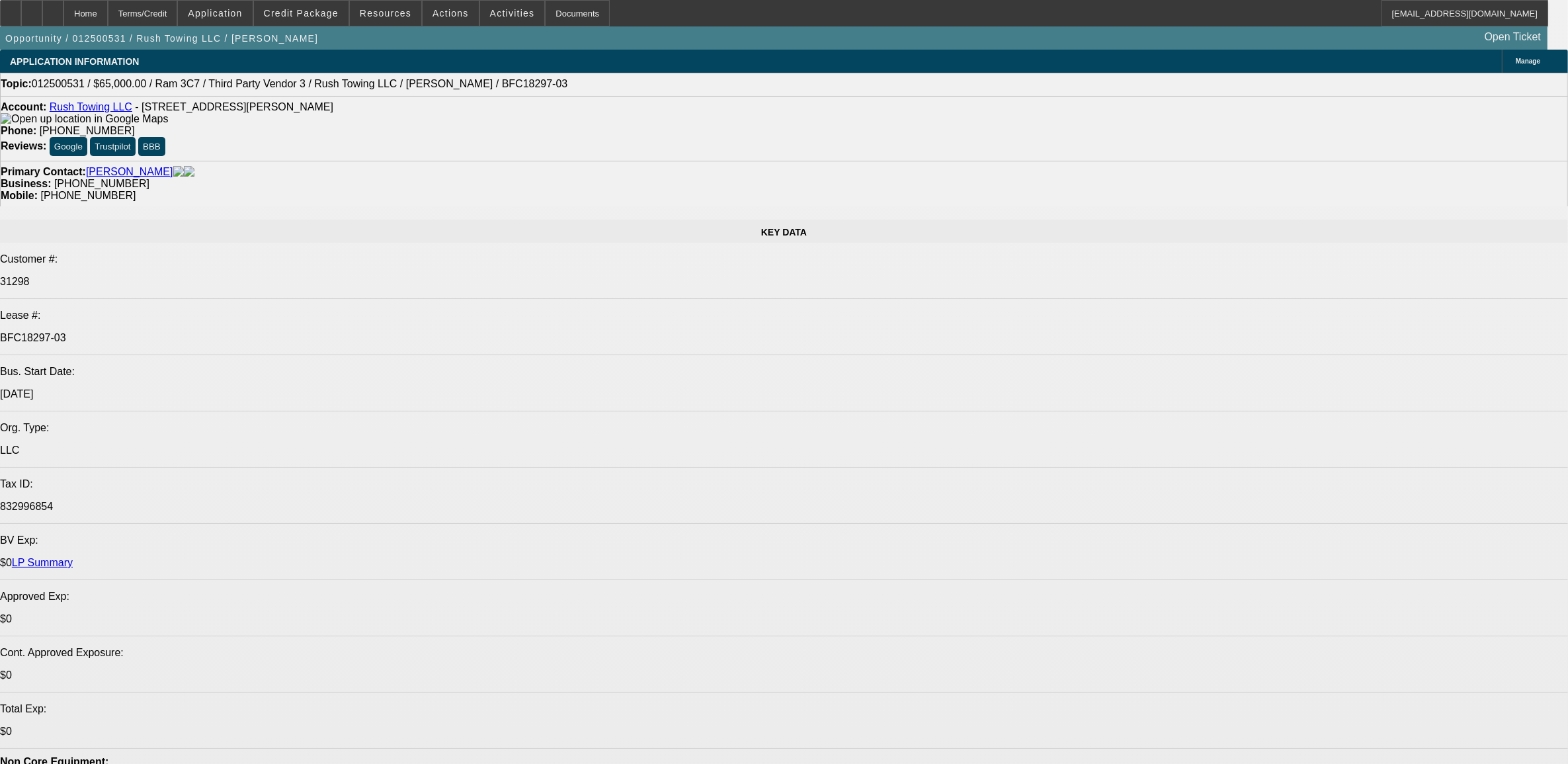
select select "0"
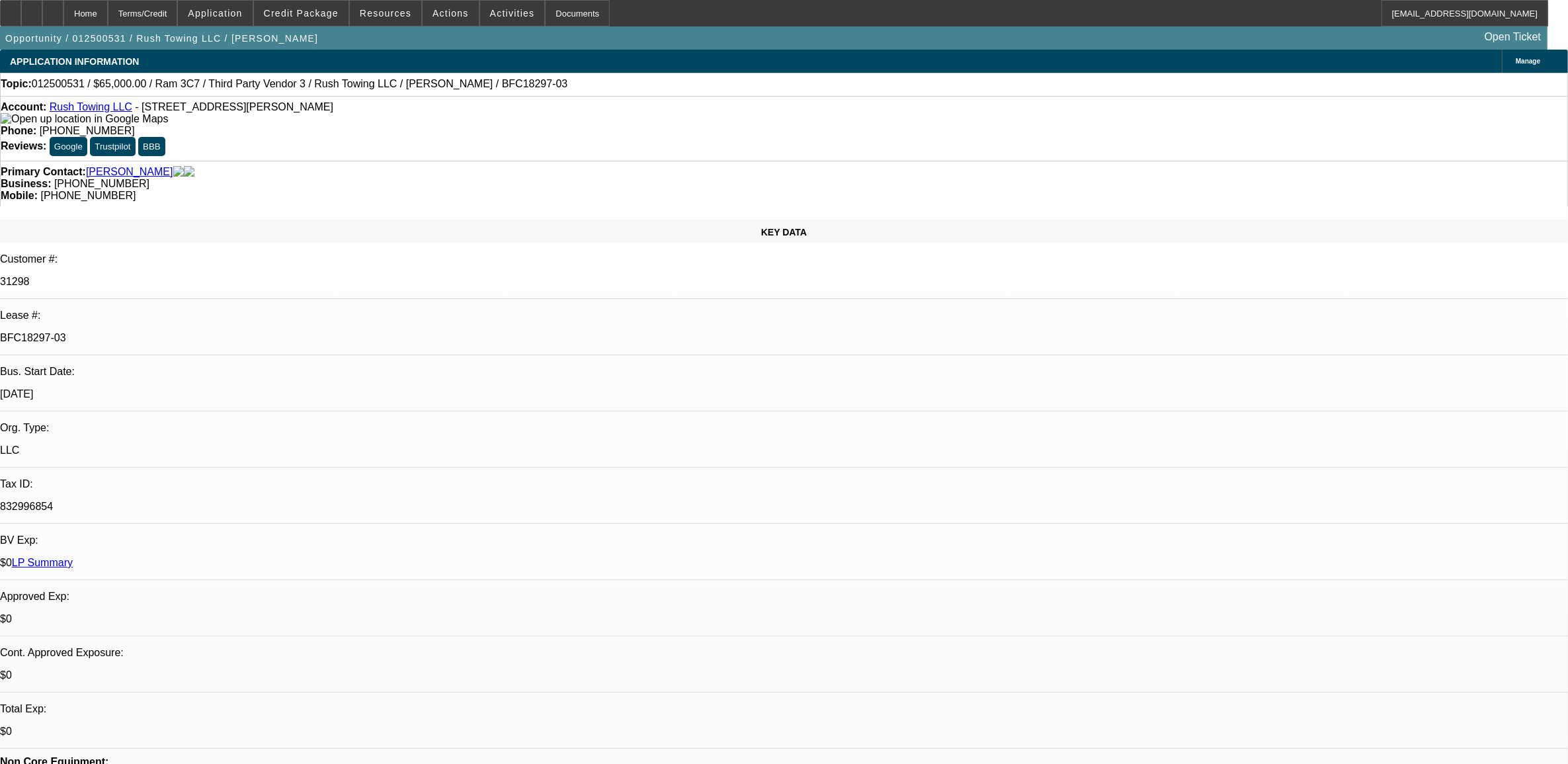
select select "0"
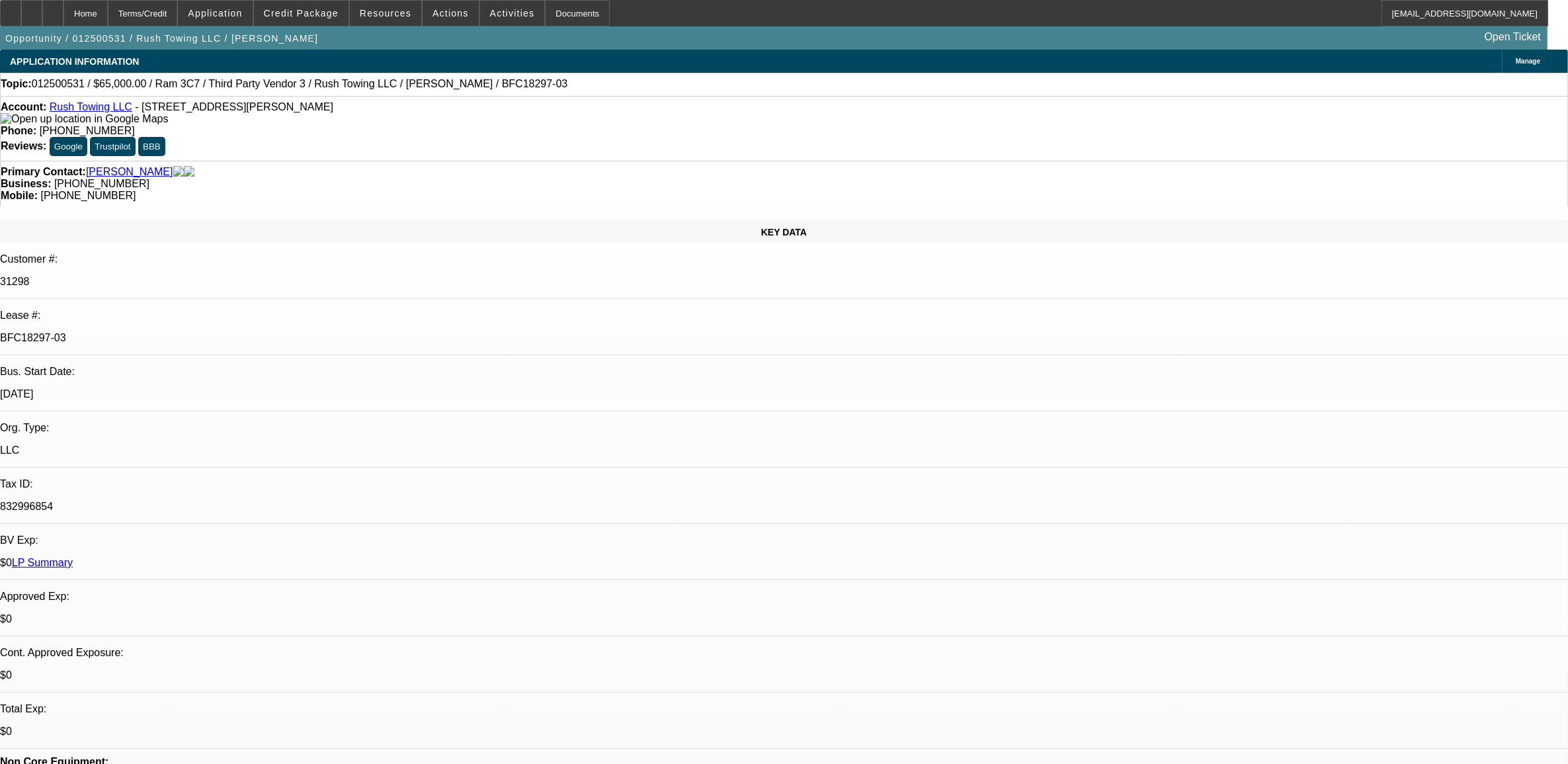
select select "0"
select select "1"
select select "3"
select select "6"
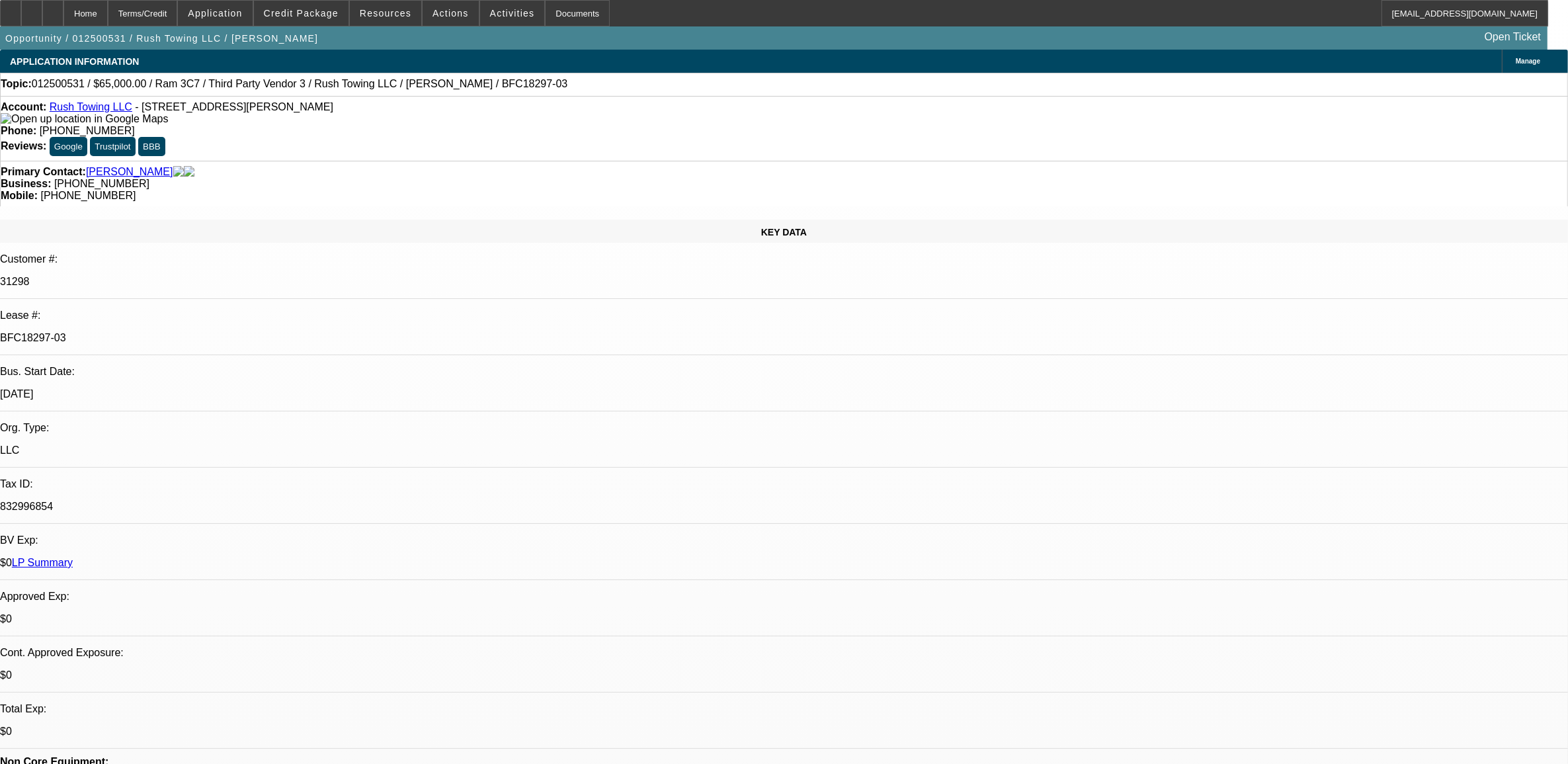
select select "1"
select select "3"
select select "6"
select select "1"
select select "2"
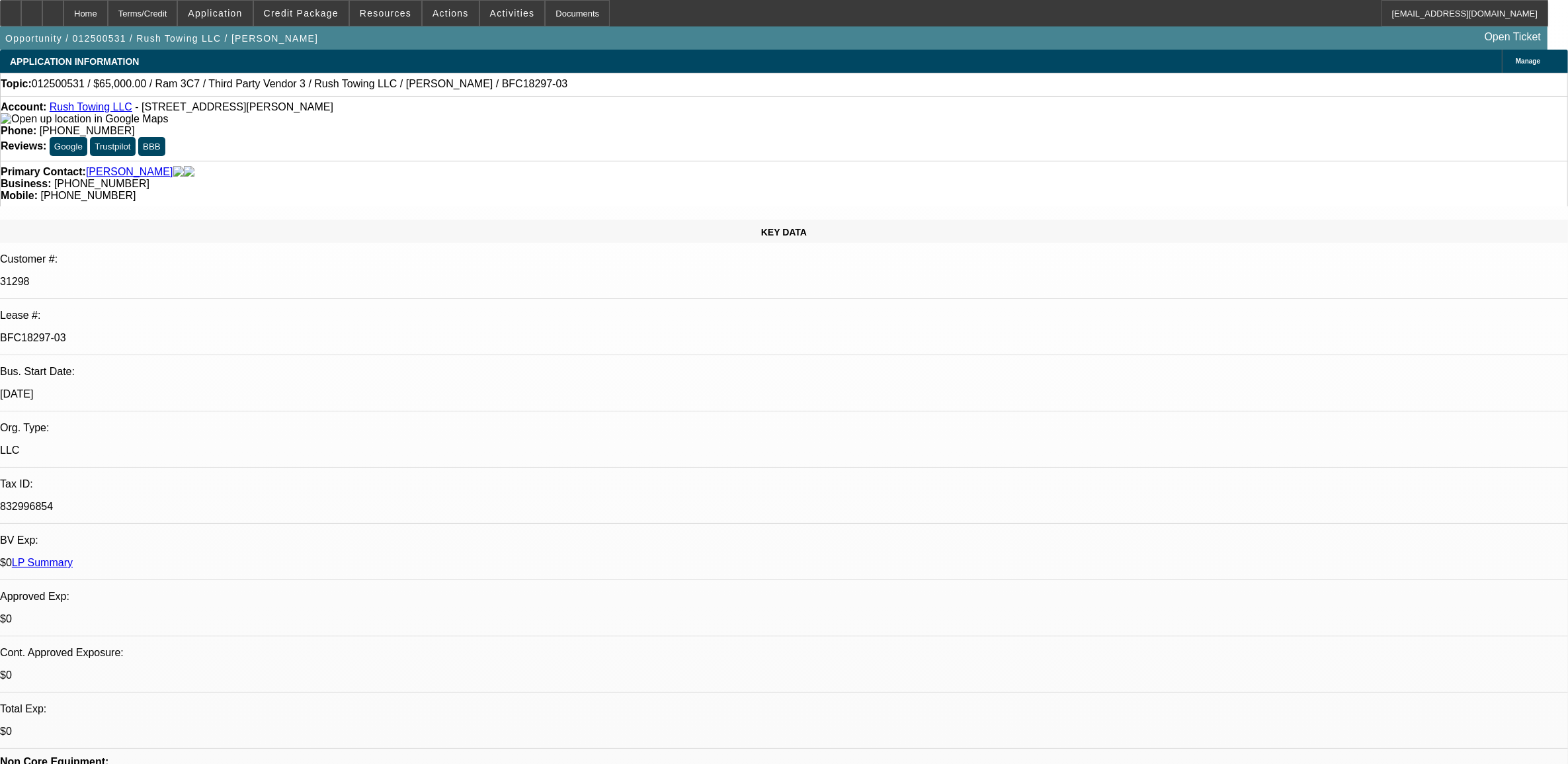
select select "6"
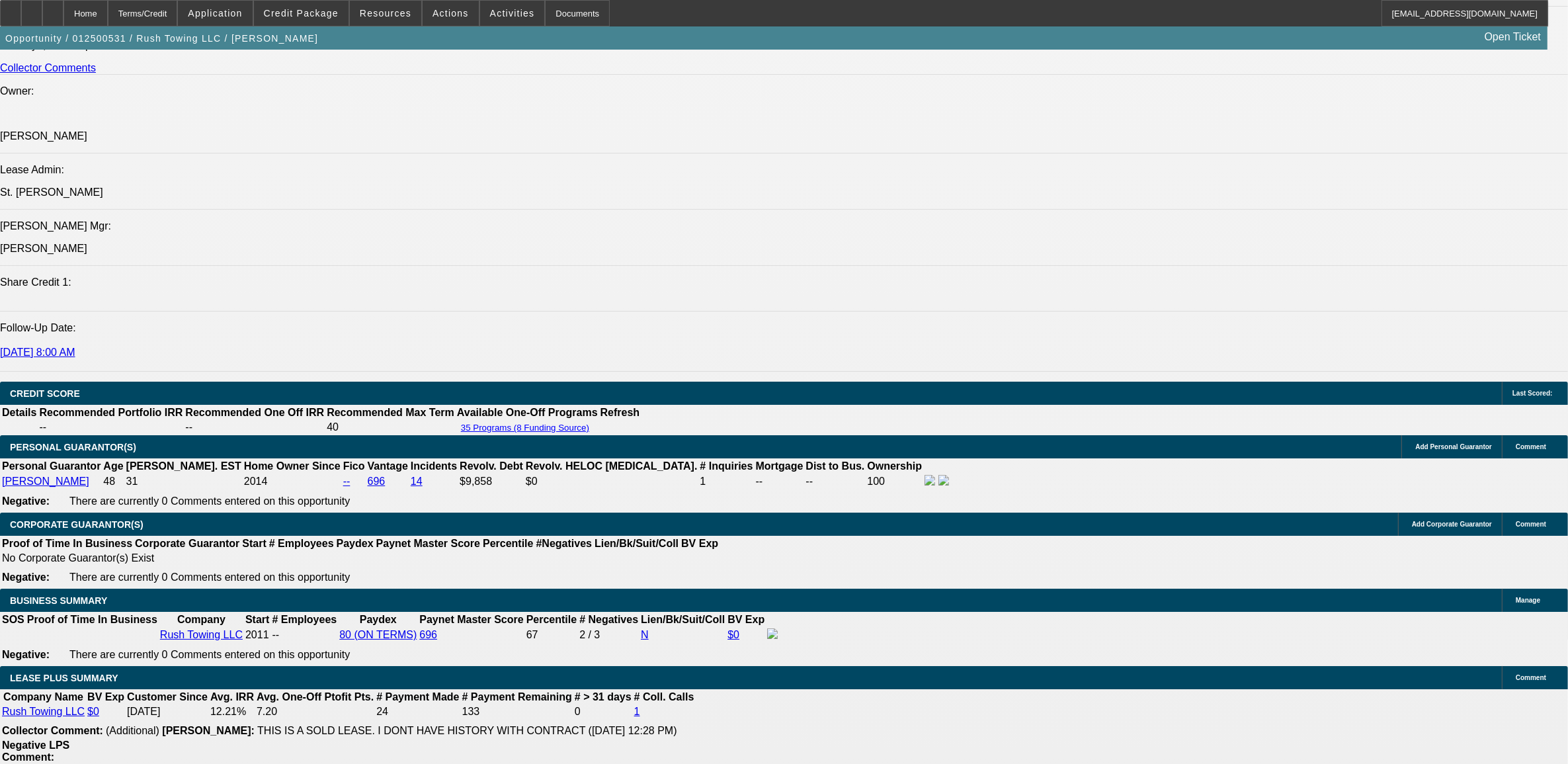
scroll to position [1653, 0]
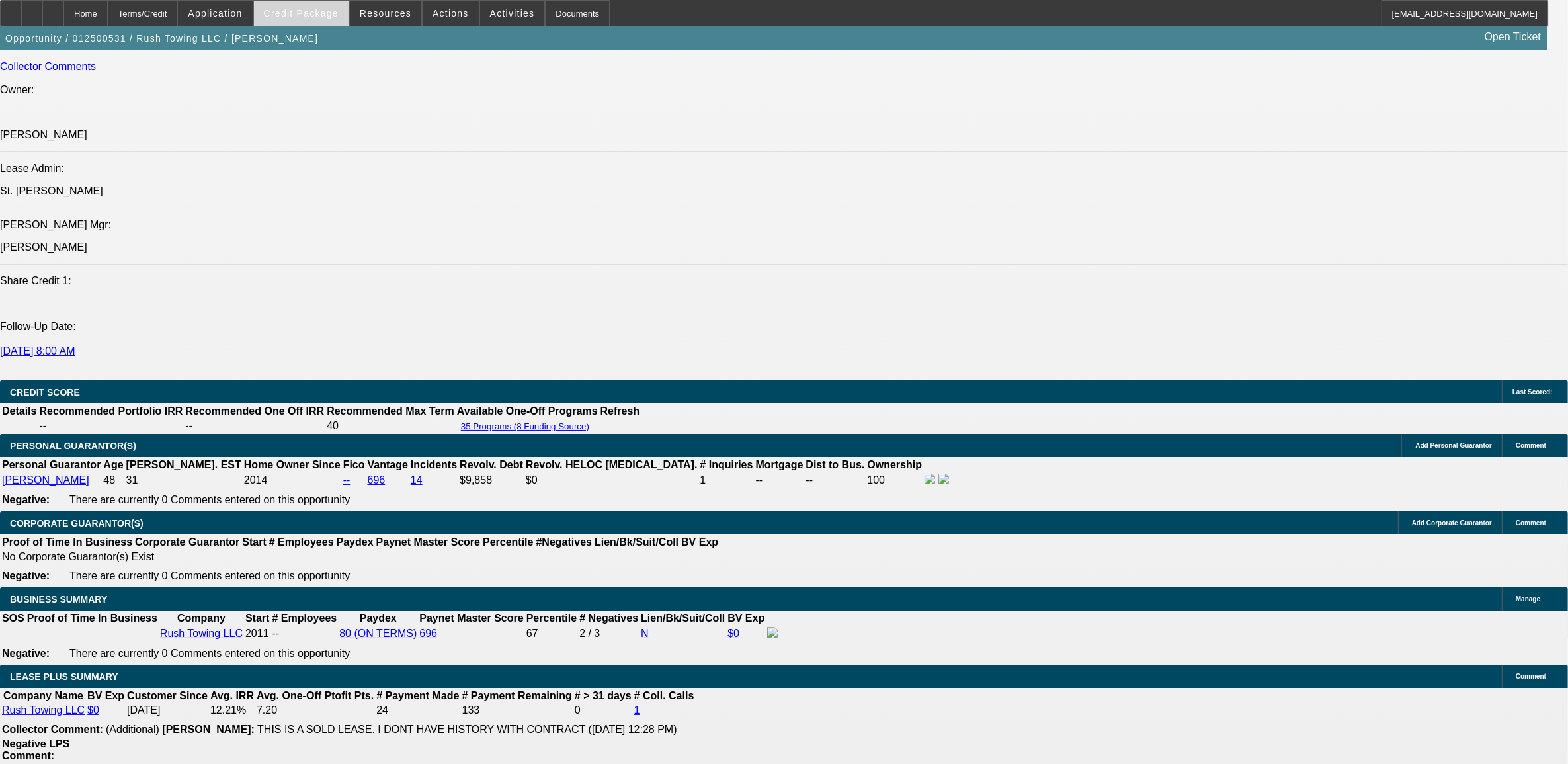
click at [315, 15] on span "Credit Package" at bounding box center [301, 13] width 75 height 11
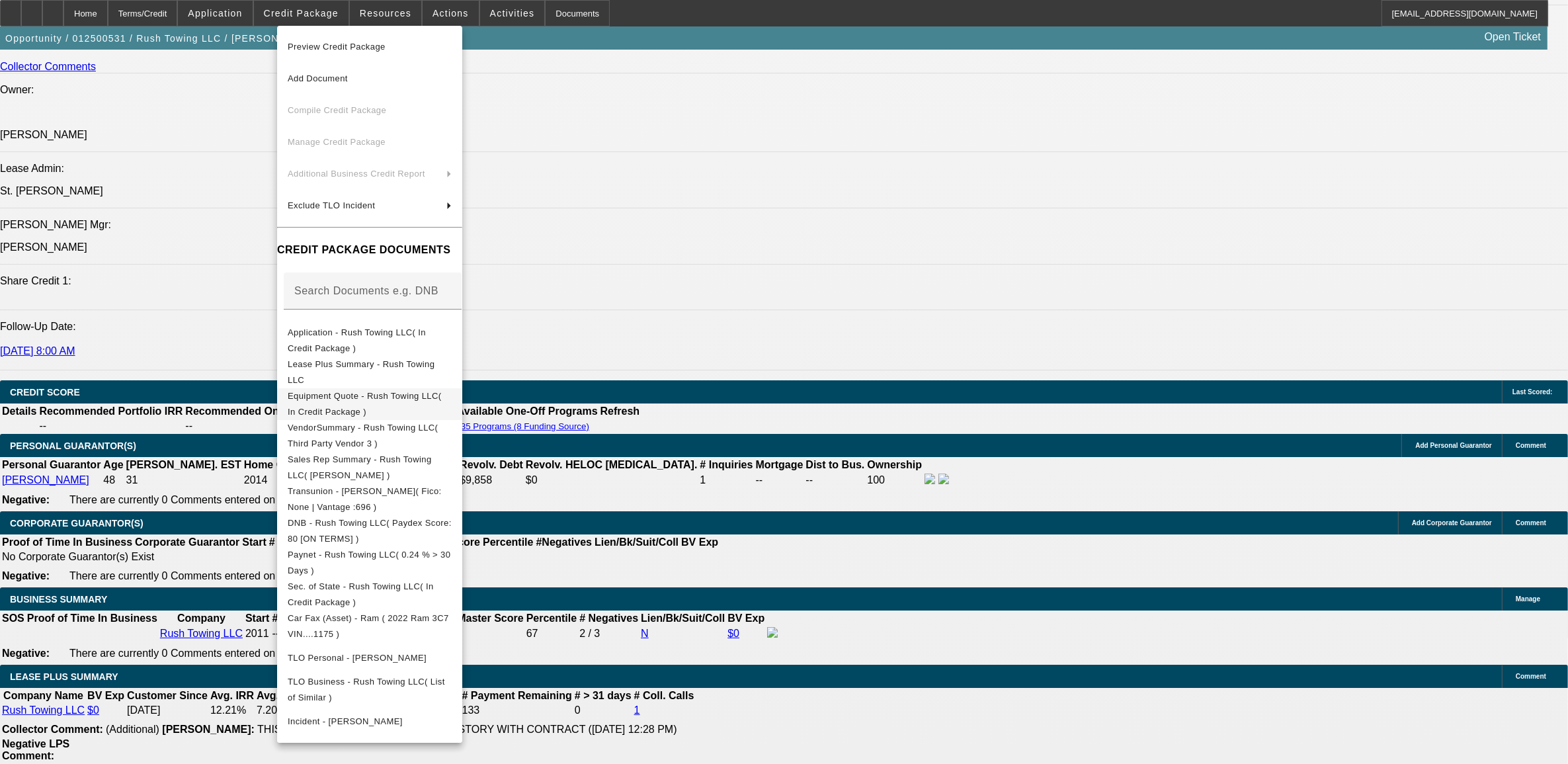
click at [357, 406] on button "Equipment Quote - Rush Towing LLC( In Credit Package )" at bounding box center [369, 403] width 185 height 32
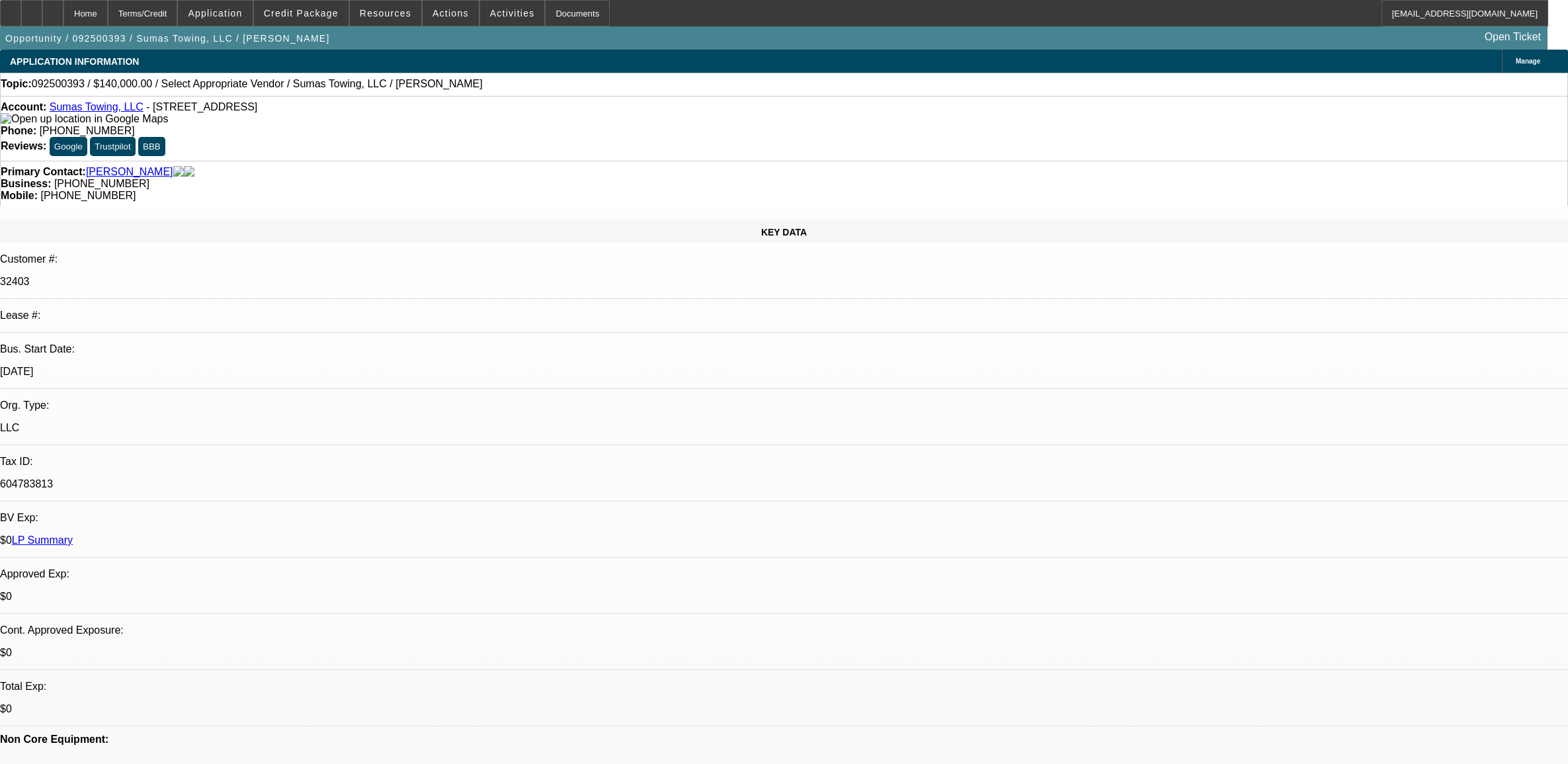
select select "0"
select select "2"
select select "0.1"
select select "4"
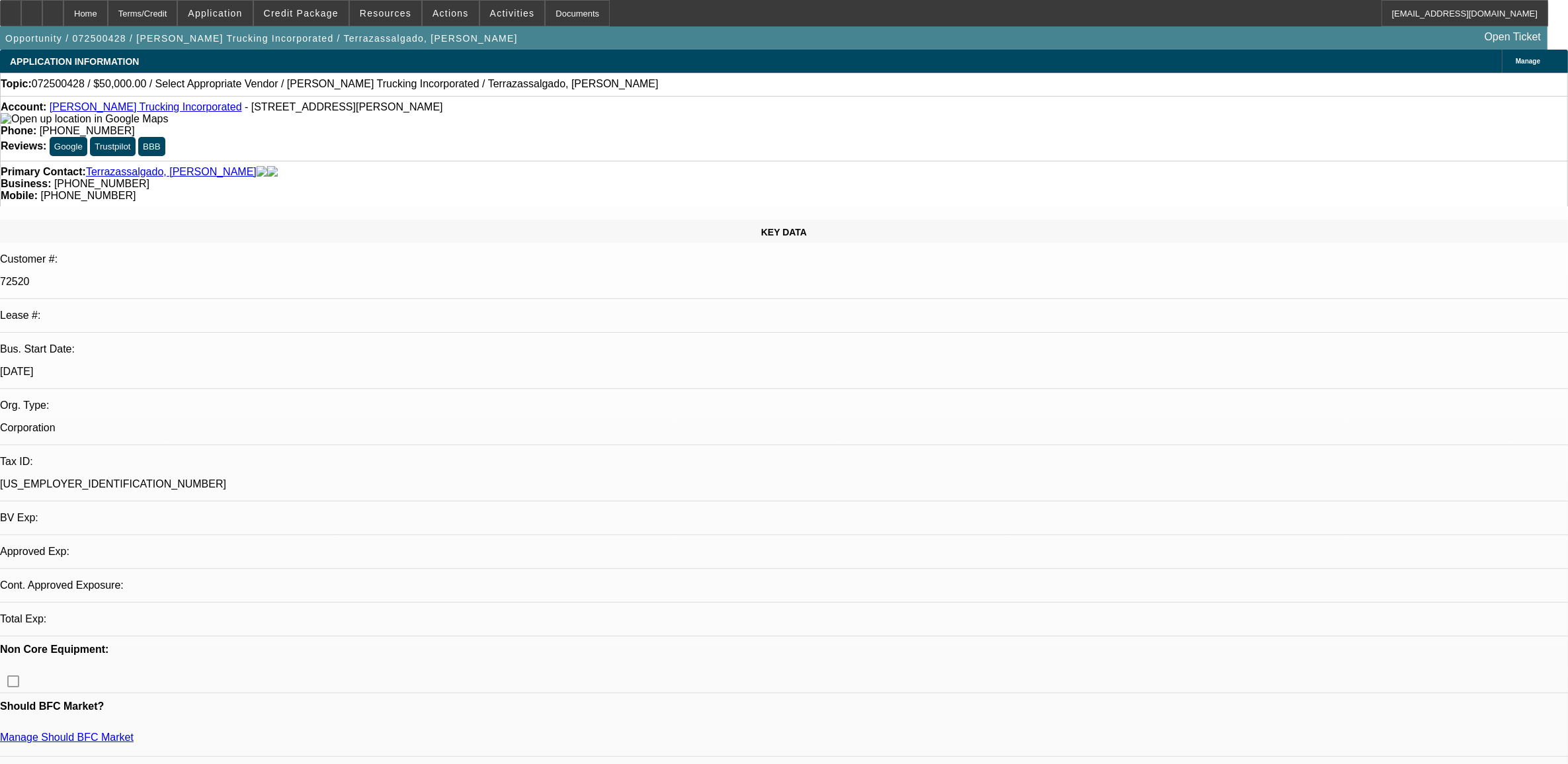
select select "0"
select select "2"
select select "0.1"
select select "4"
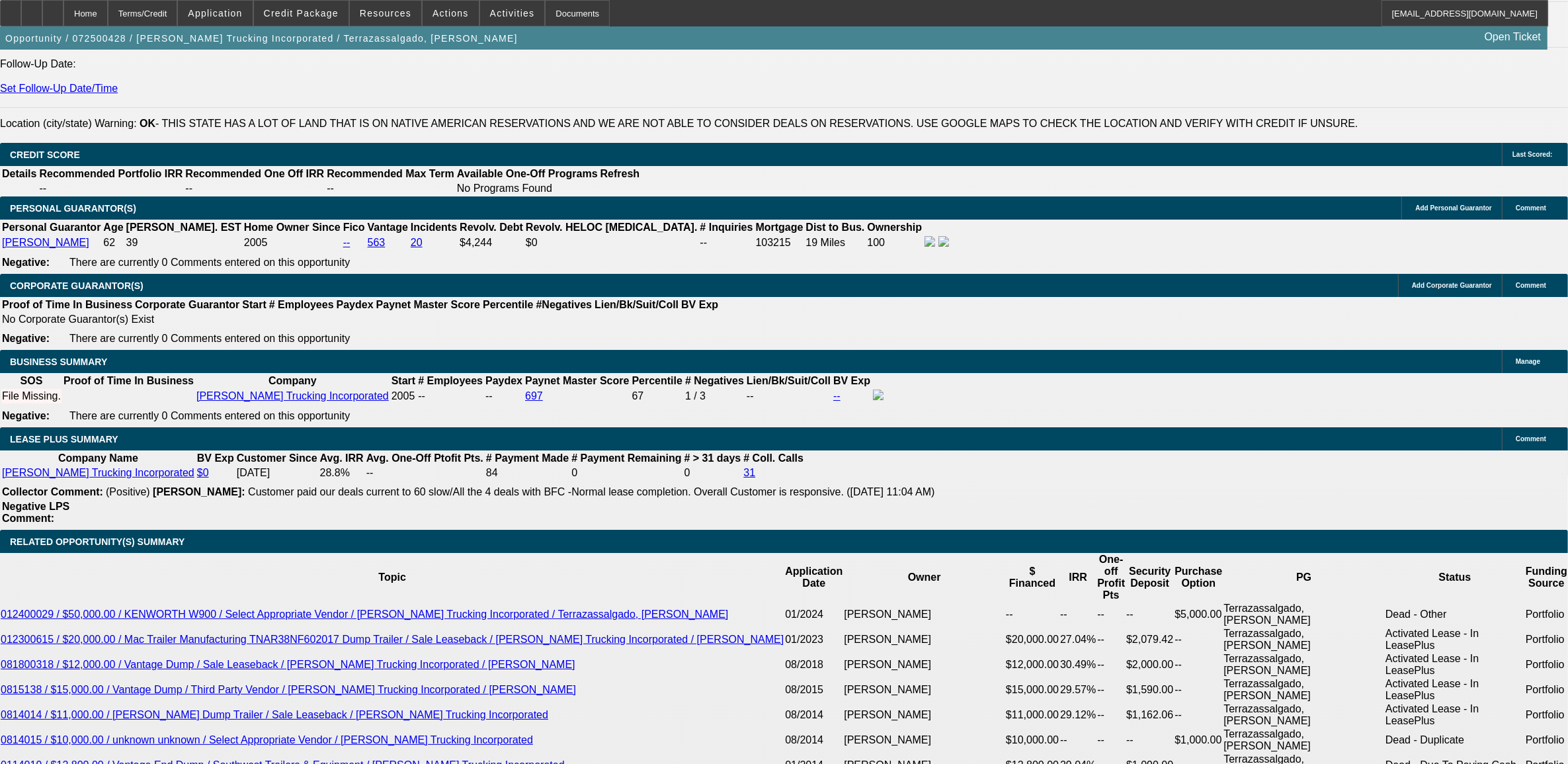
scroll to position [1818, 0]
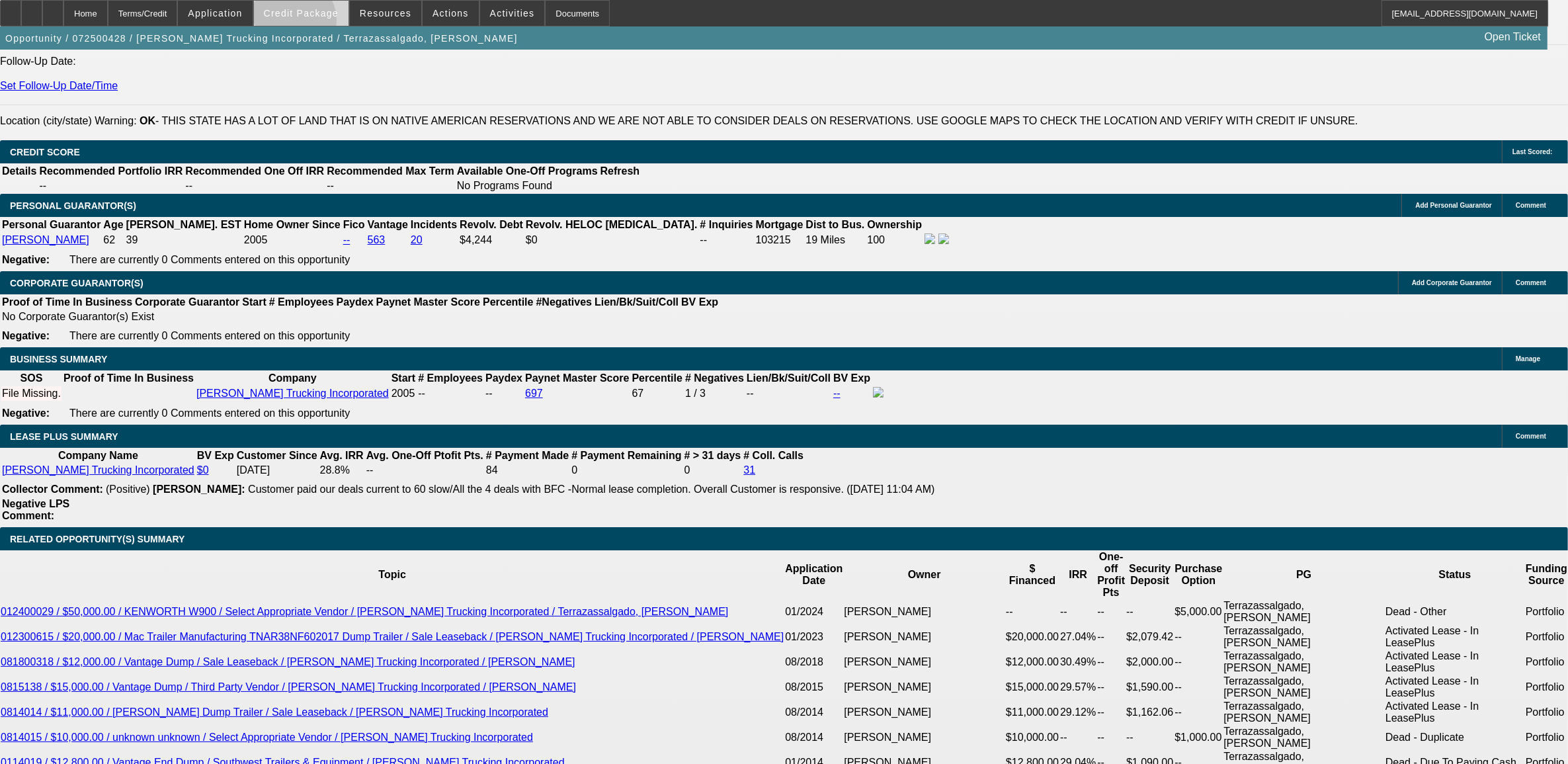
click at [316, 22] on span at bounding box center [301, 13] width 94 height 32
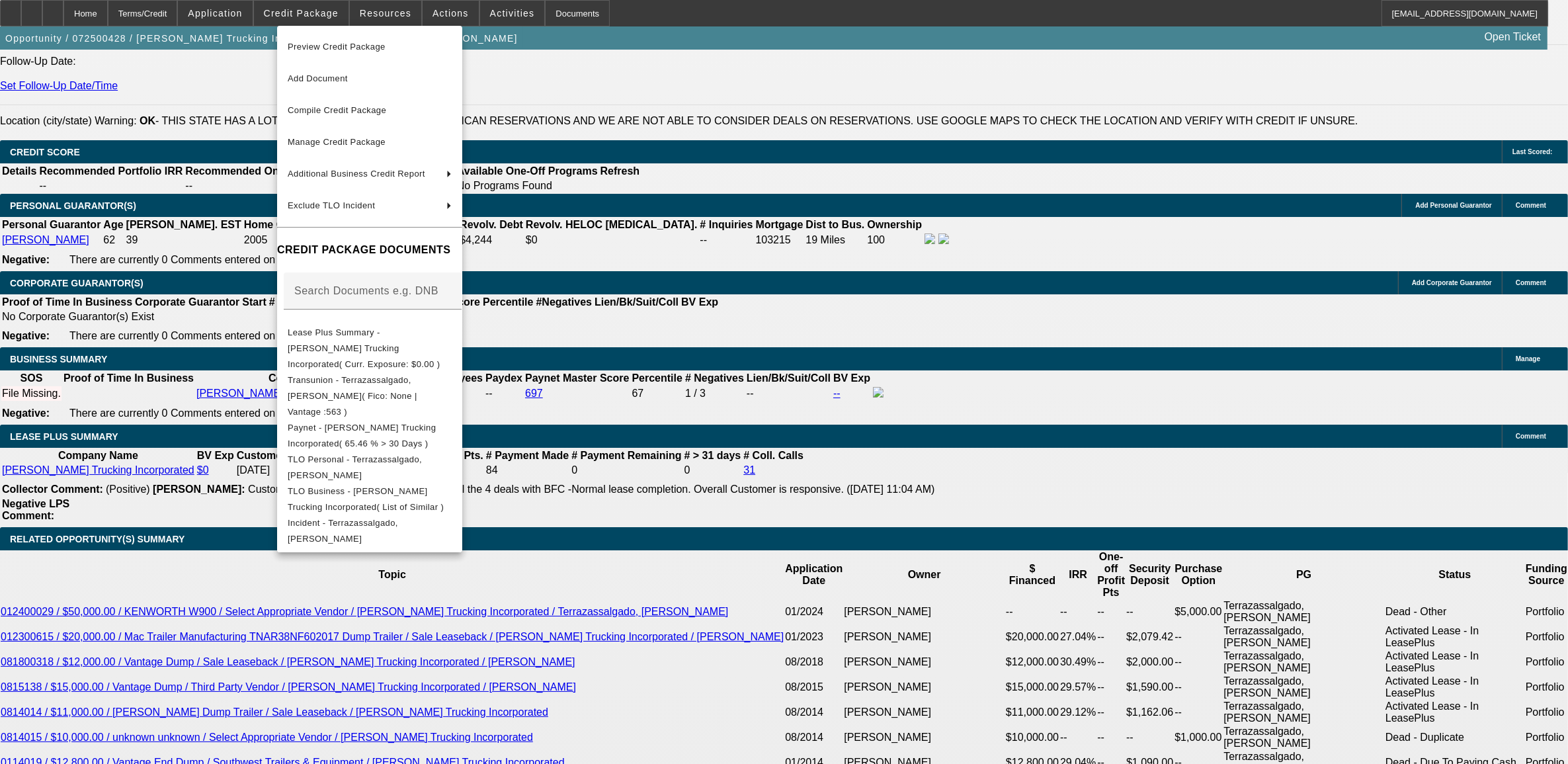
click at [200, 244] on div at bounding box center [784, 382] width 1568 height 764
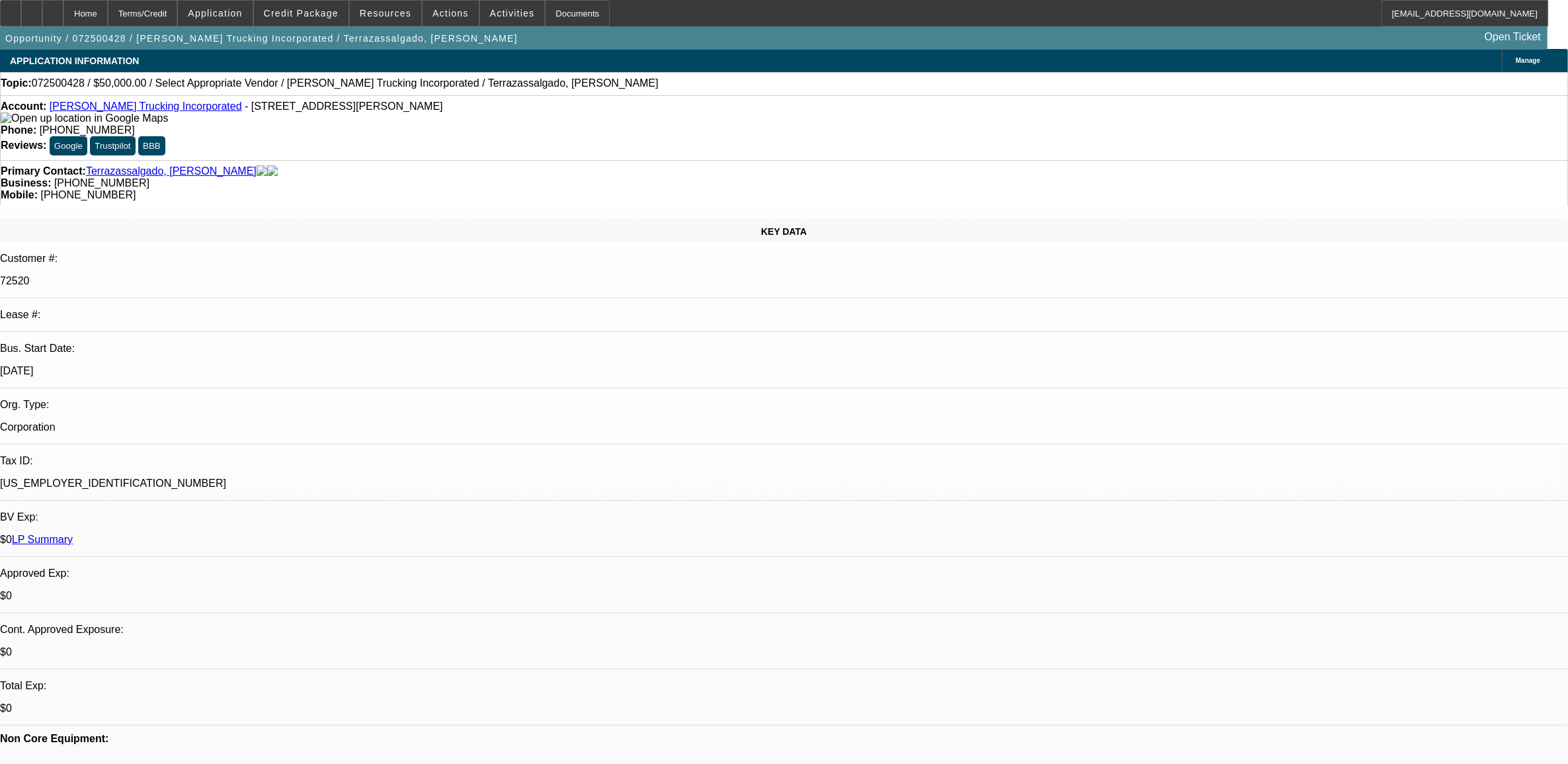
scroll to position [0, 0]
click at [72, 534] on link "LP Summary" at bounding box center [42, 540] width 61 height 11
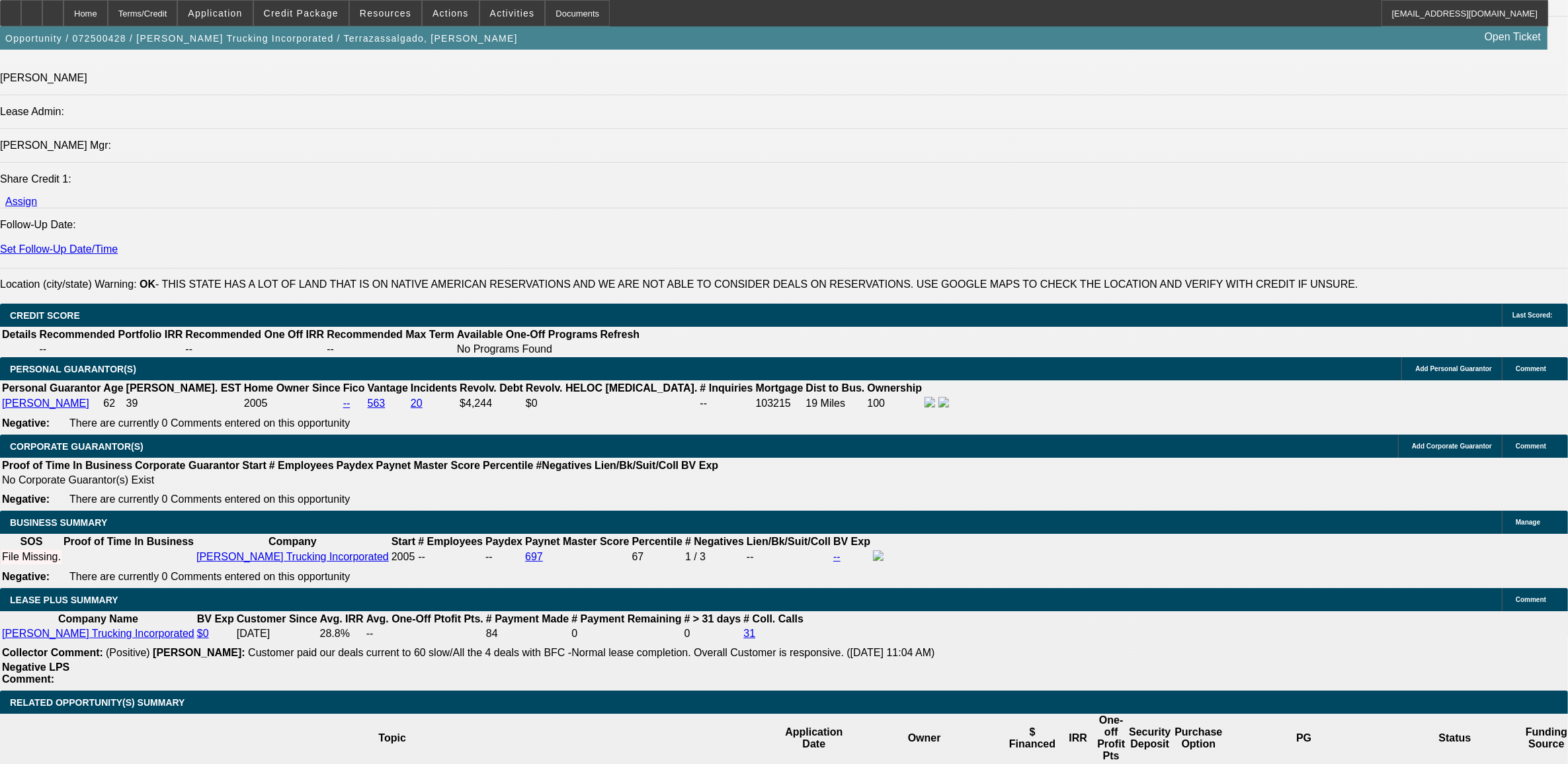
scroll to position [1736, 0]
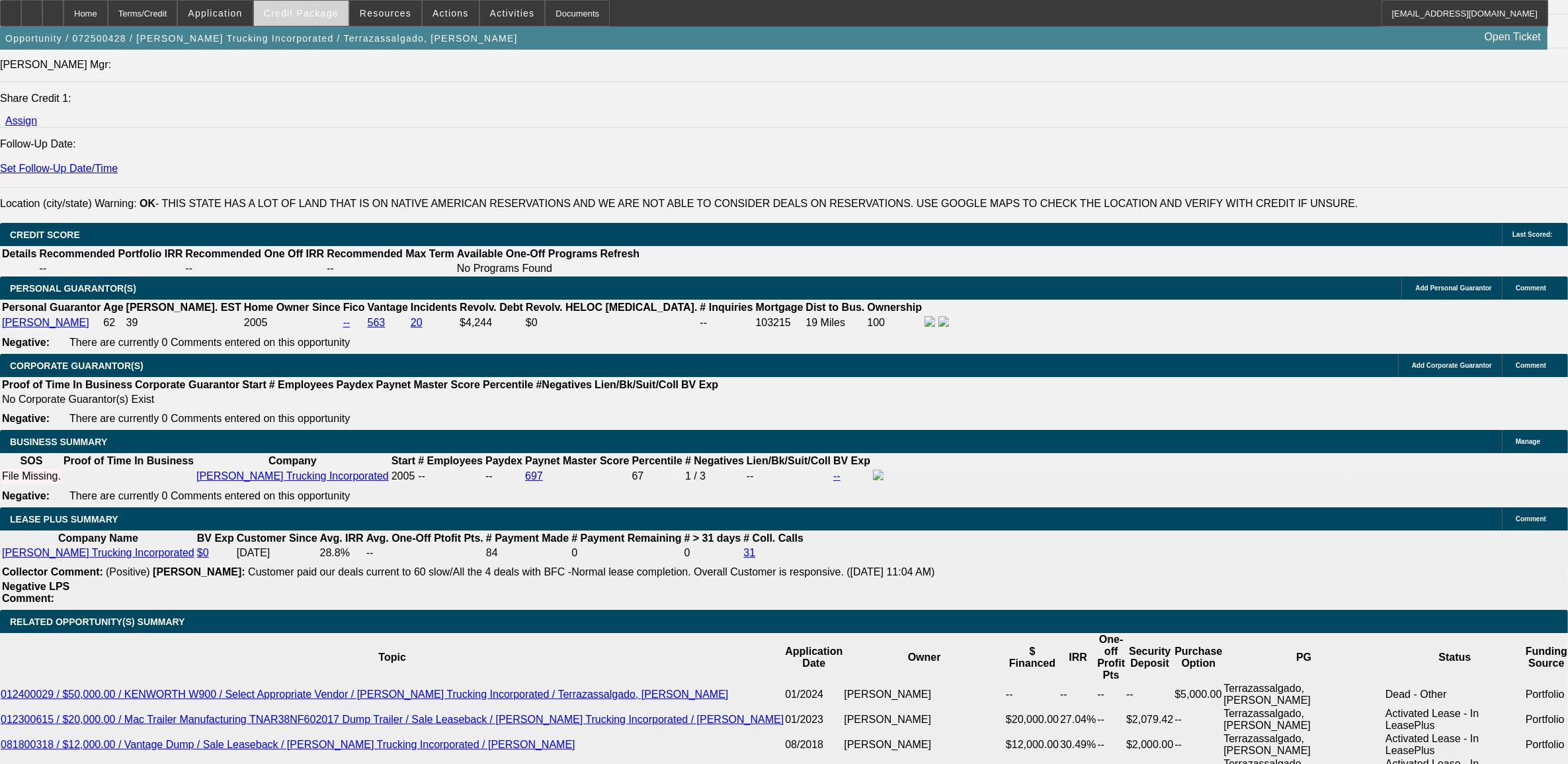
click at [325, 16] on span "Credit Package" at bounding box center [301, 13] width 75 height 11
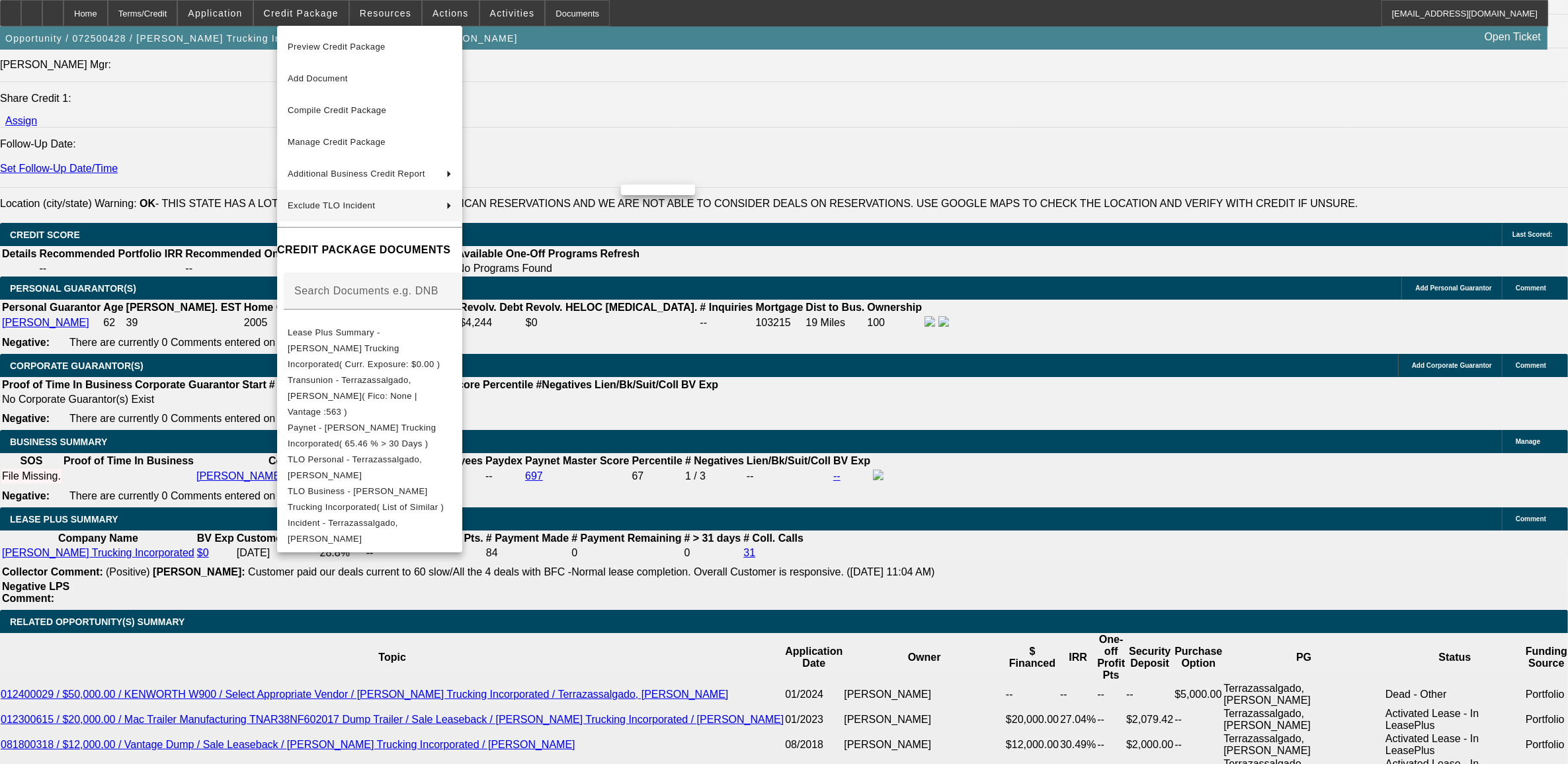
click at [737, 310] on div at bounding box center [784, 382] width 1568 height 764
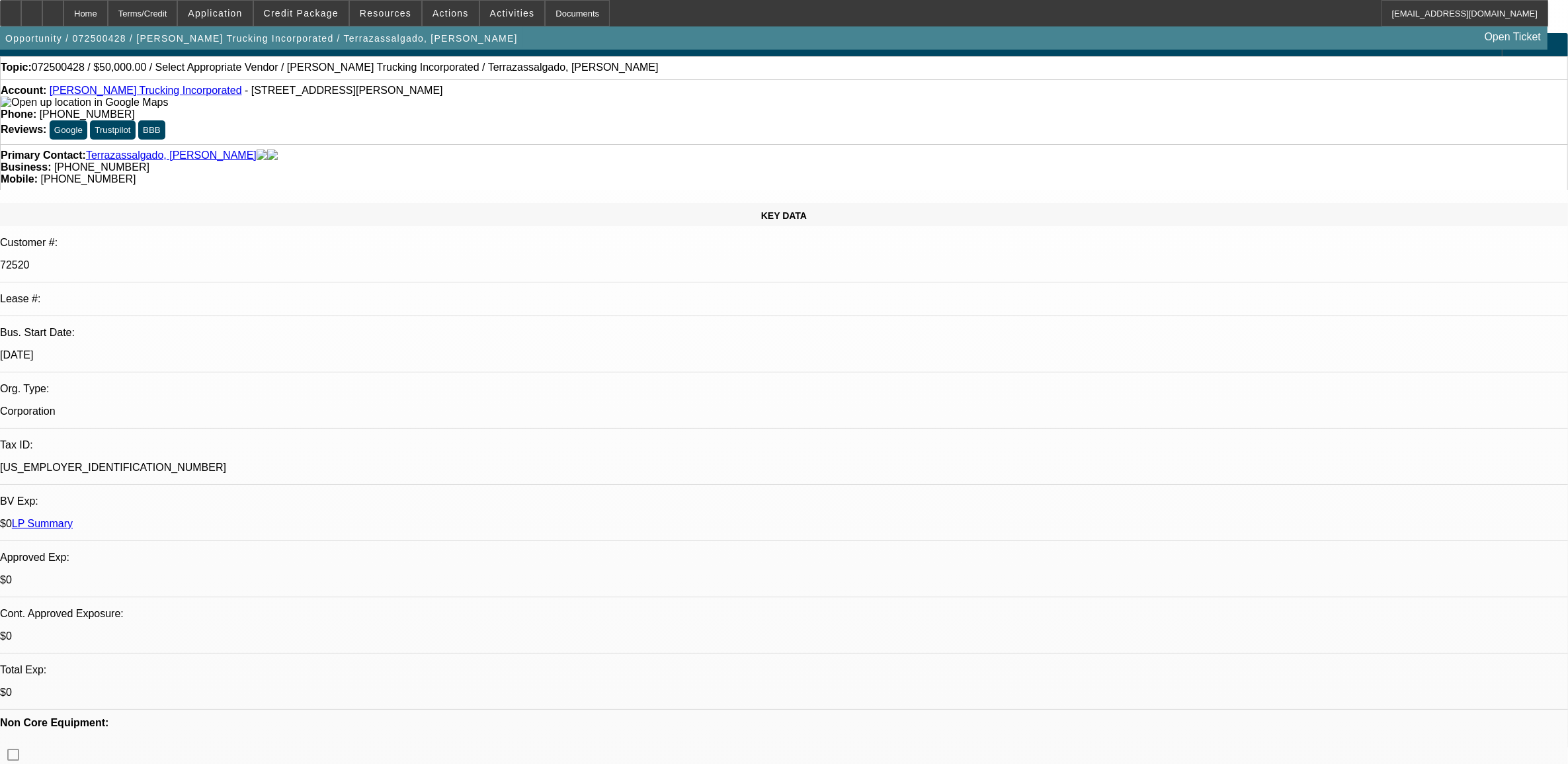
scroll to position [0, 0]
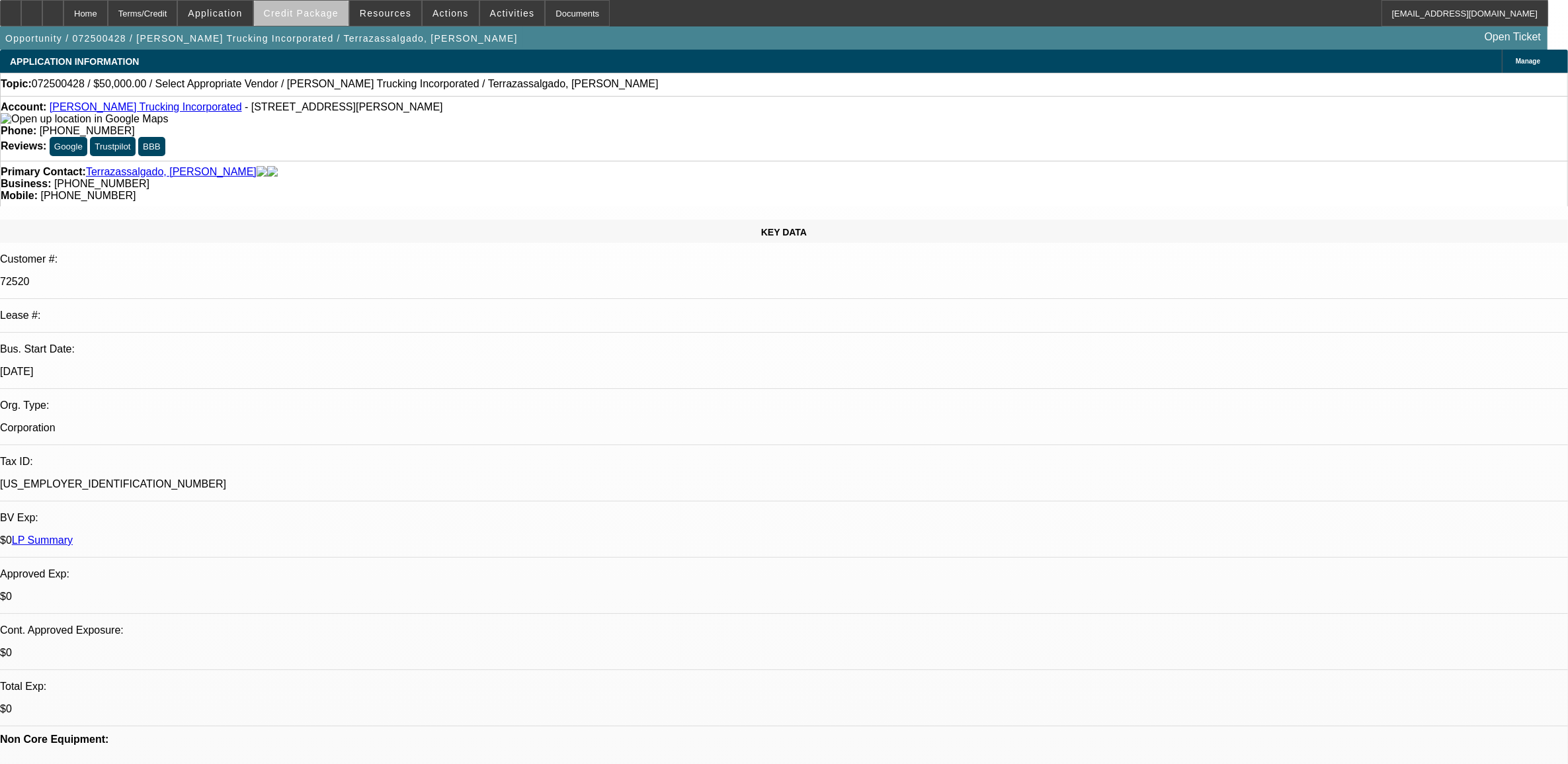
click at [334, 16] on span "Credit Package" at bounding box center [301, 13] width 75 height 11
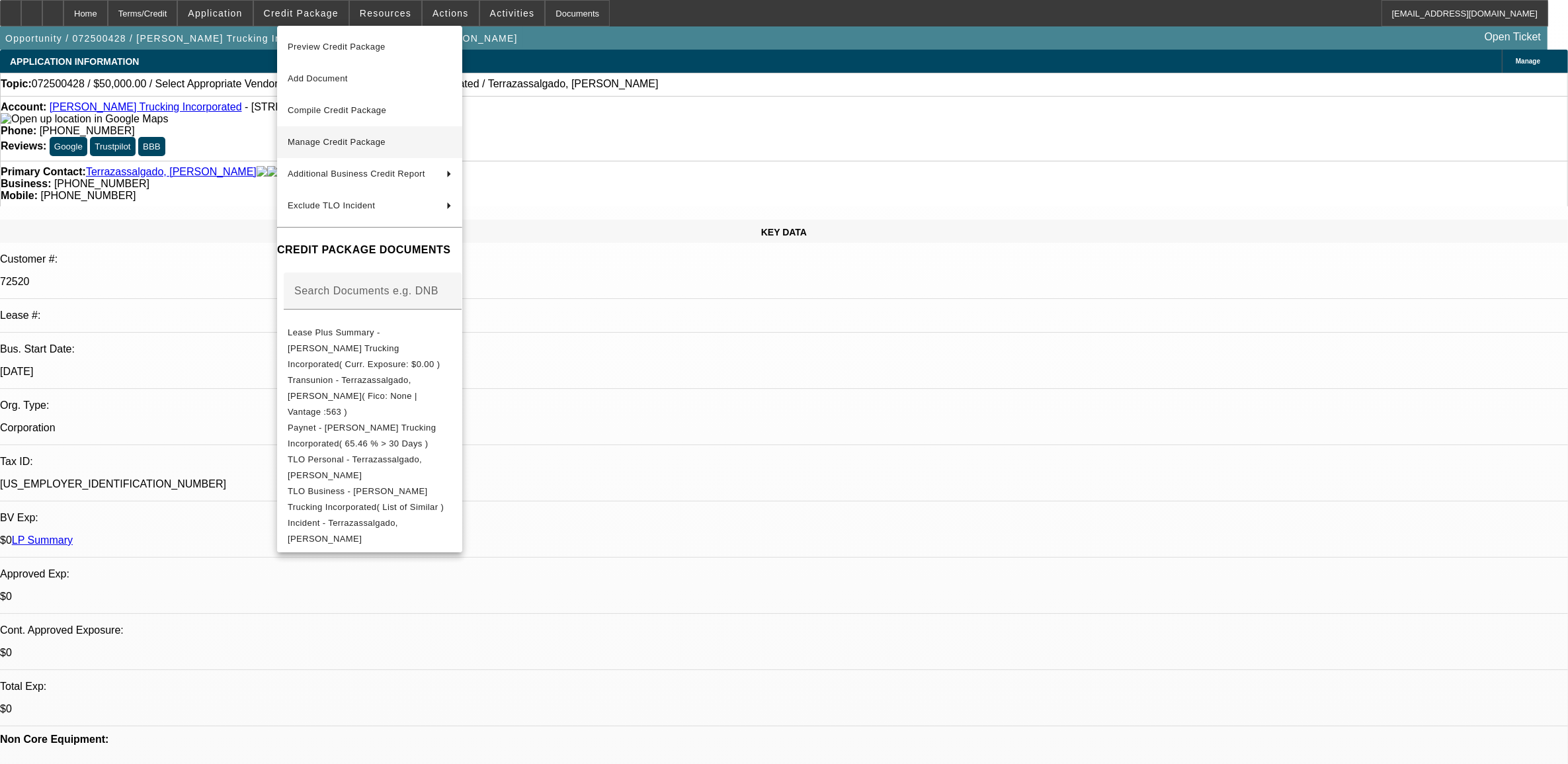
click at [367, 143] on span "Manage Credit Package" at bounding box center [336, 142] width 98 height 10
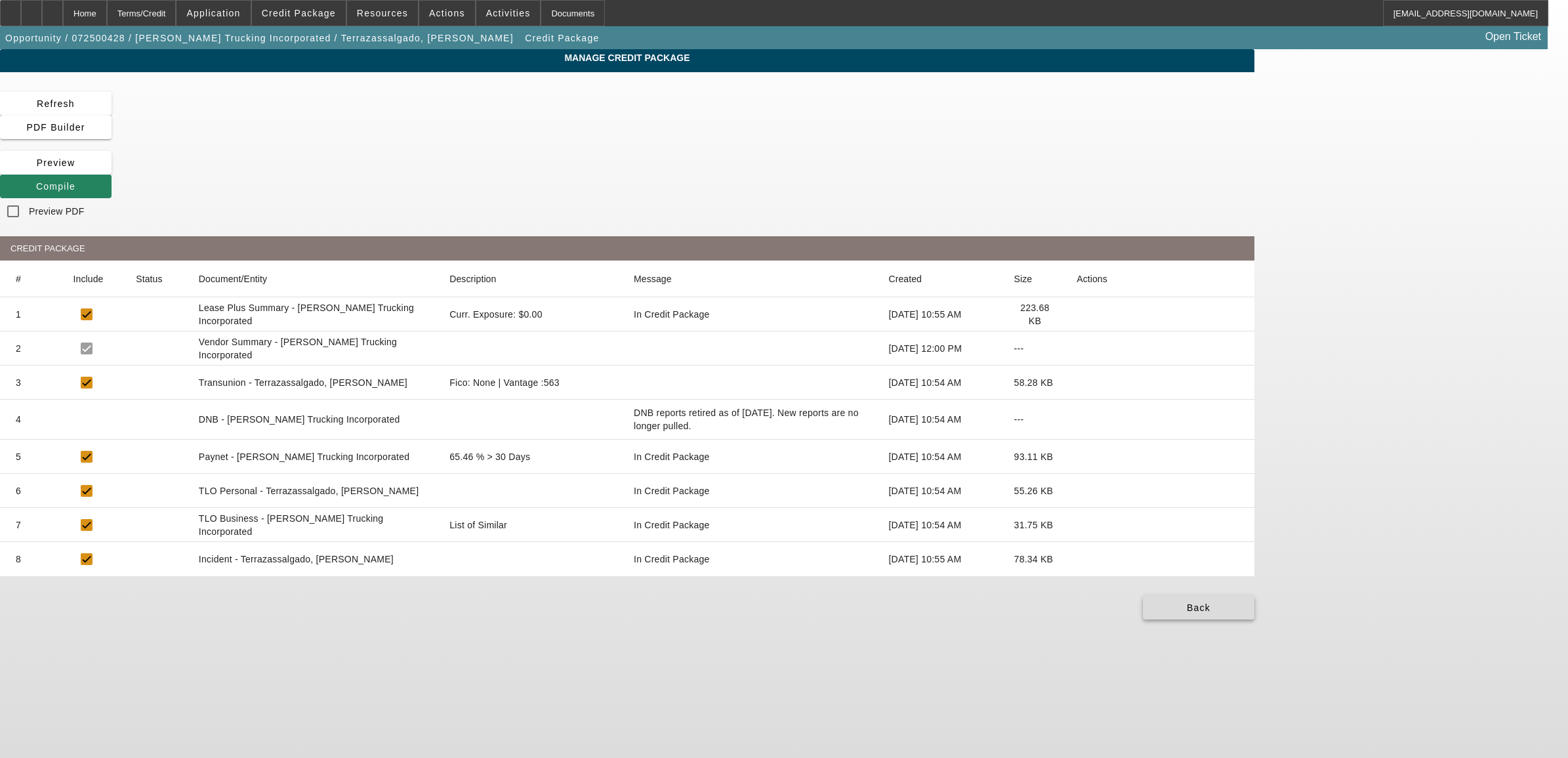
click at [1254, 592] on span at bounding box center [1199, 607] width 112 height 32
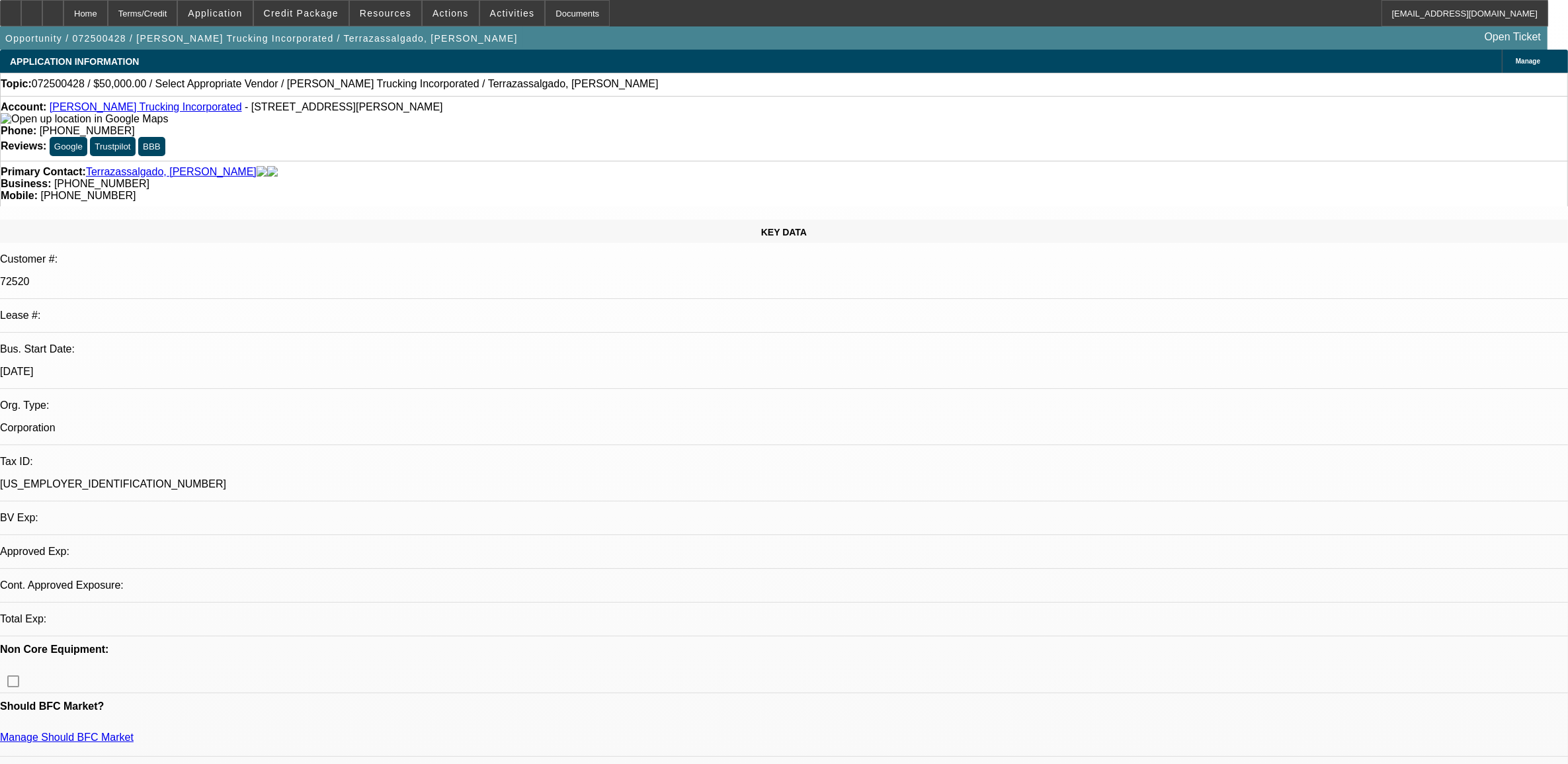
select select "0"
select select "2"
select select "0.1"
select select "4"
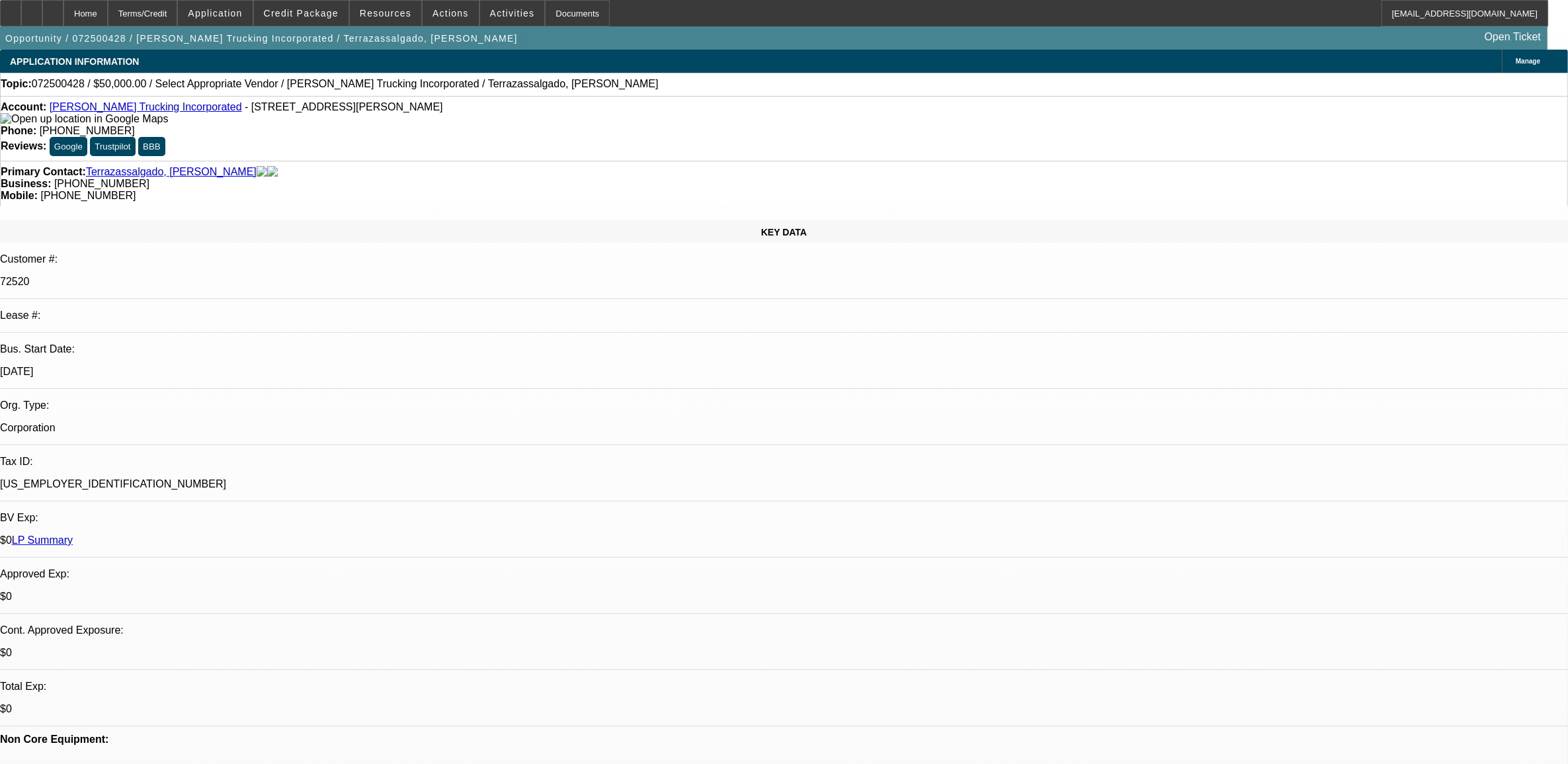
radio input "true"
type textarea "8"
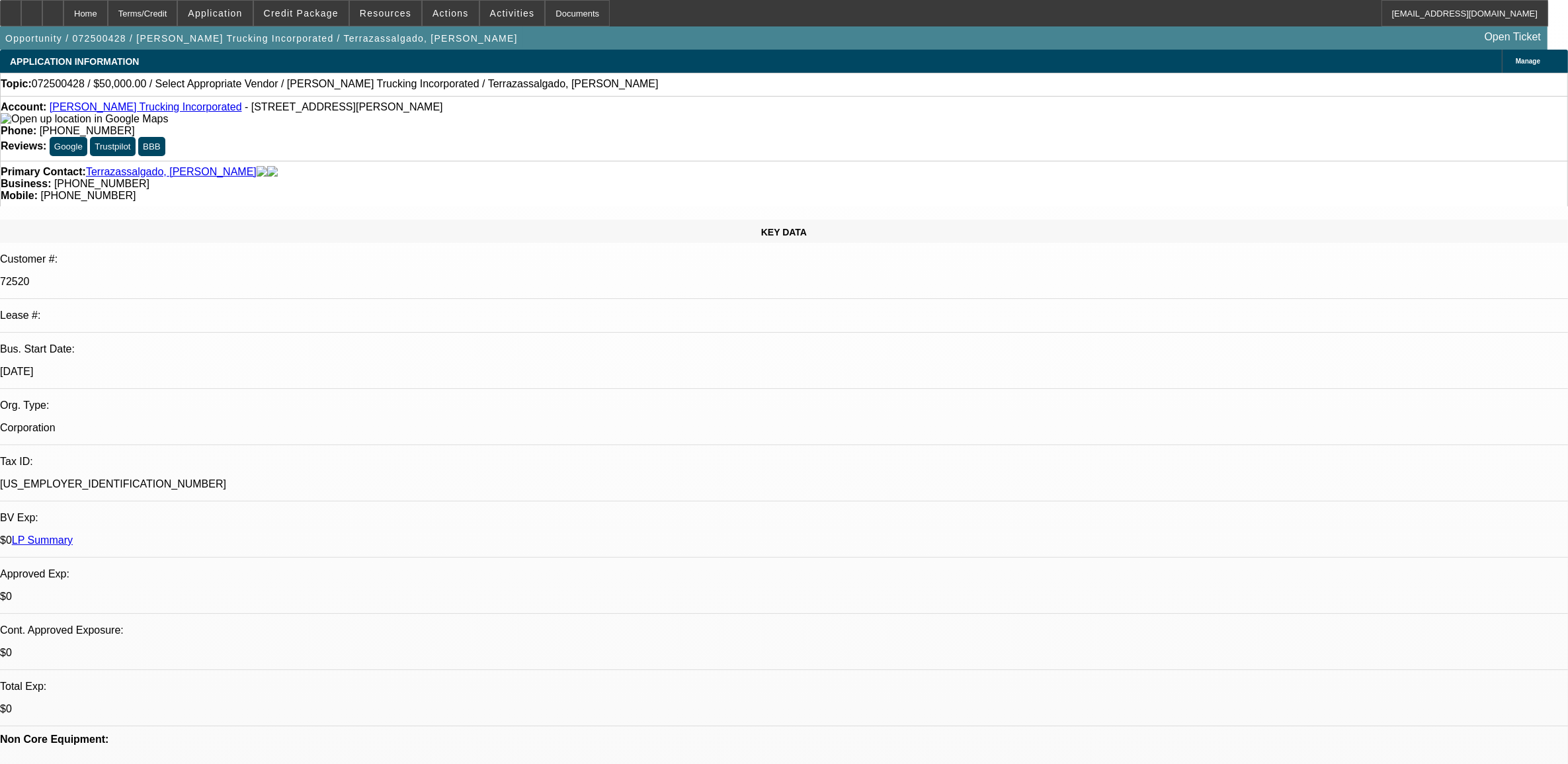
type textarea "9.18, texting with customer. 20K on previous trailer to rebuilt motor in truck.…"
radio input "true"
click at [56, 83] on span "072500428 / $50,000.00 / Select Appropriate Vendor / [PERSON_NAME] Trucking Inc…" at bounding box center [345, 84] width 626 height 12
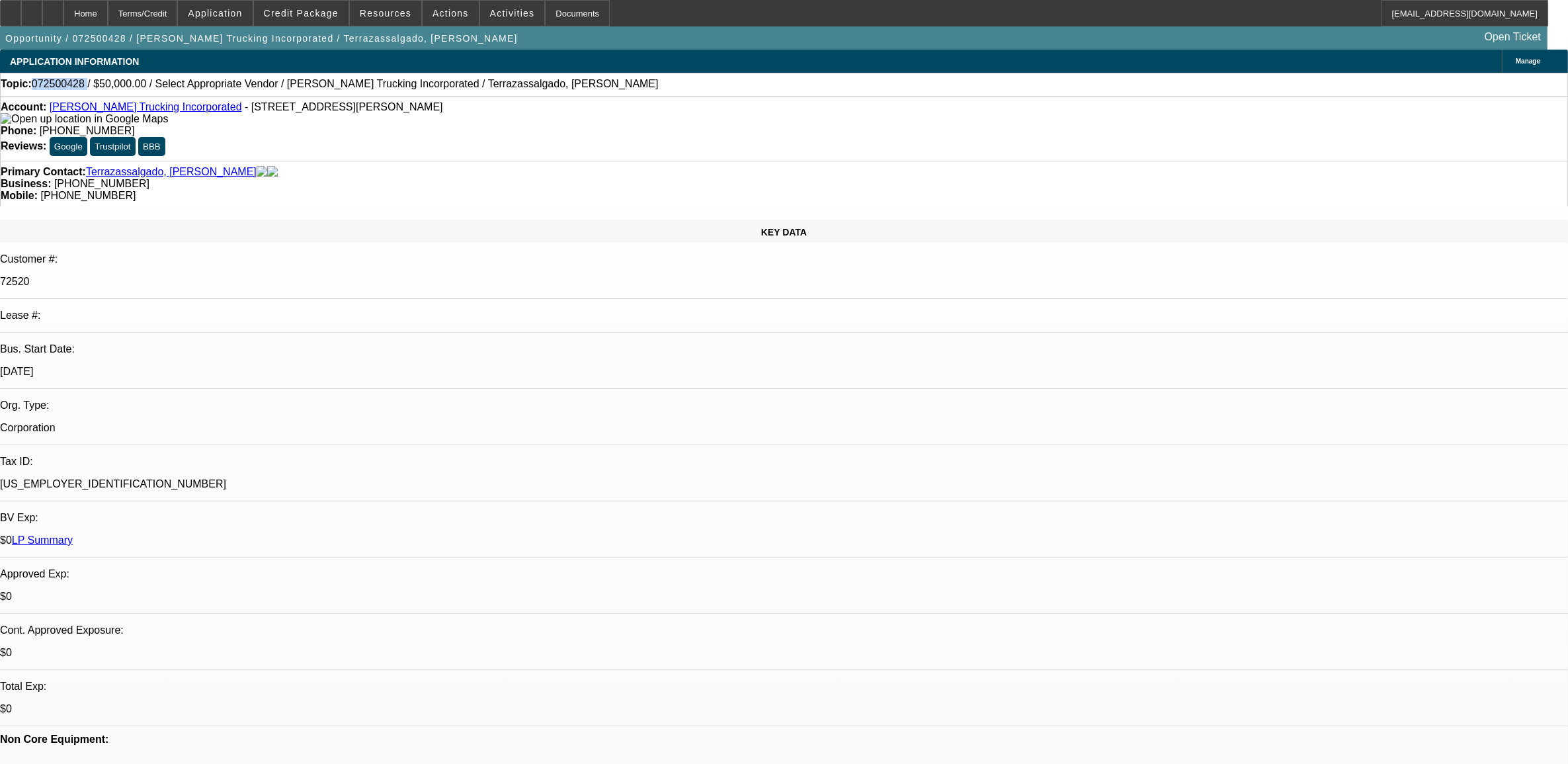
copy span "072500428"
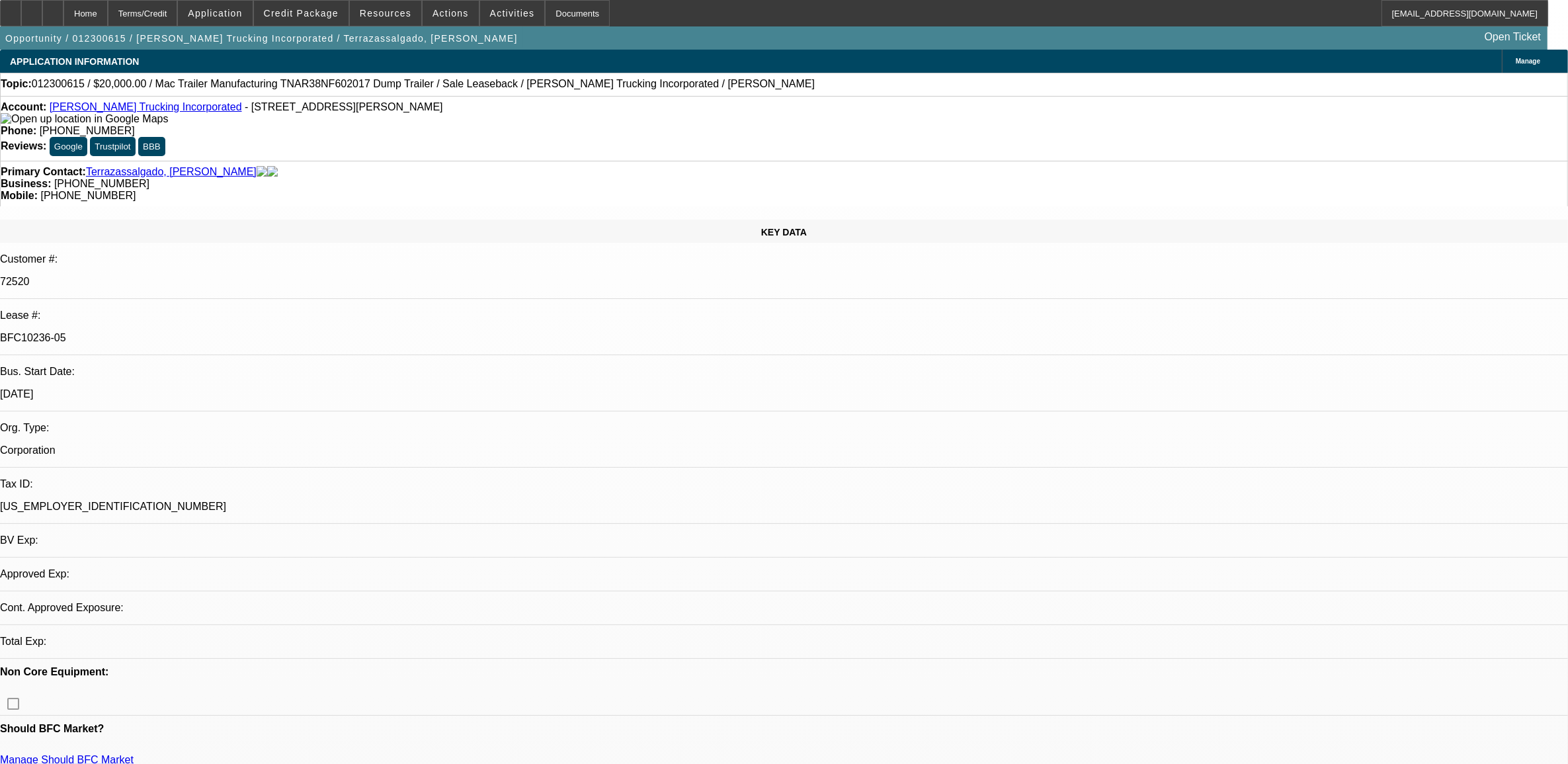
select select "0"
select select "2"
select select "0"
select select "2"
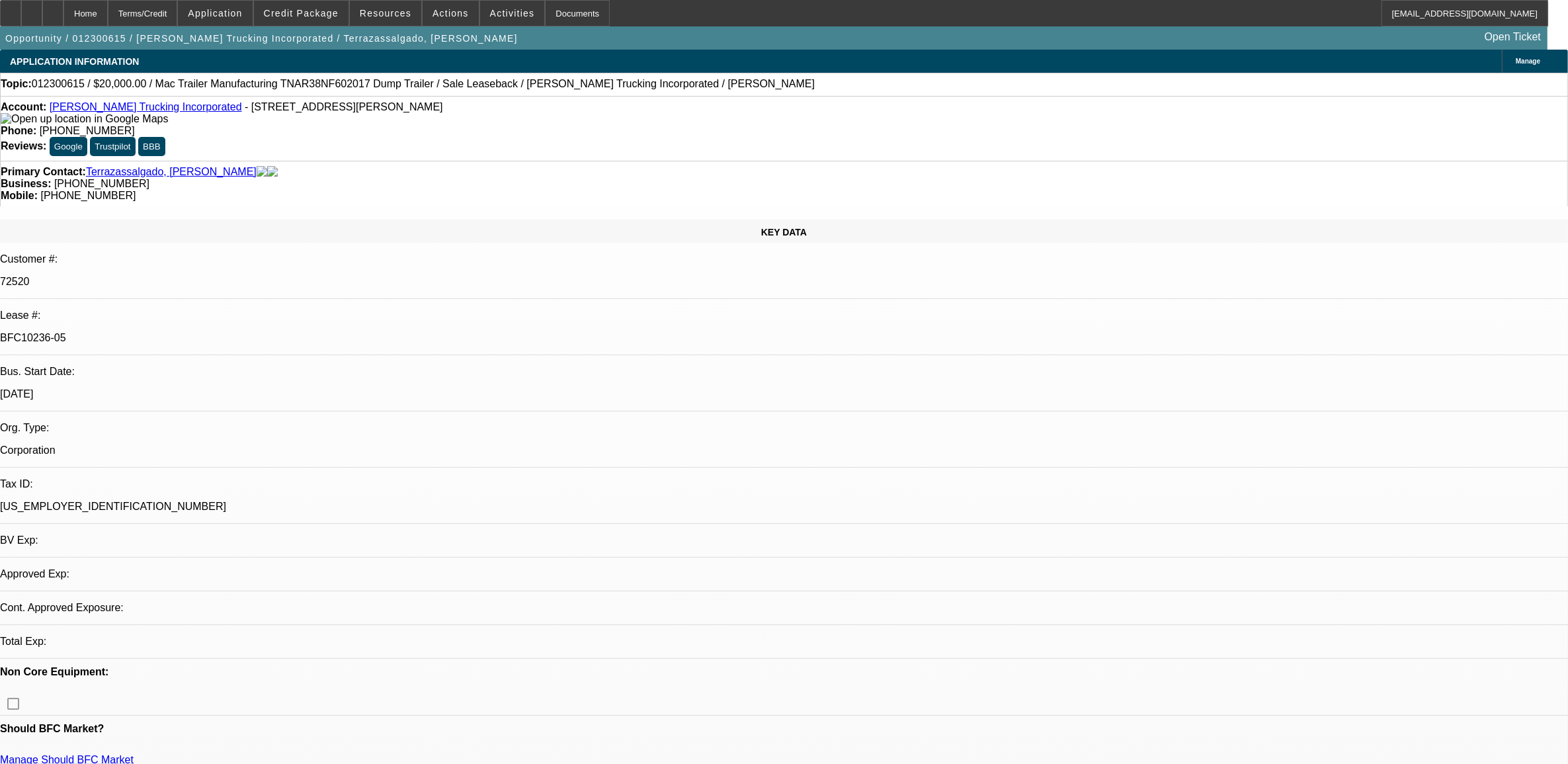
select select "0"
select select "1"
select select "2"
select select "6"
select select "1"
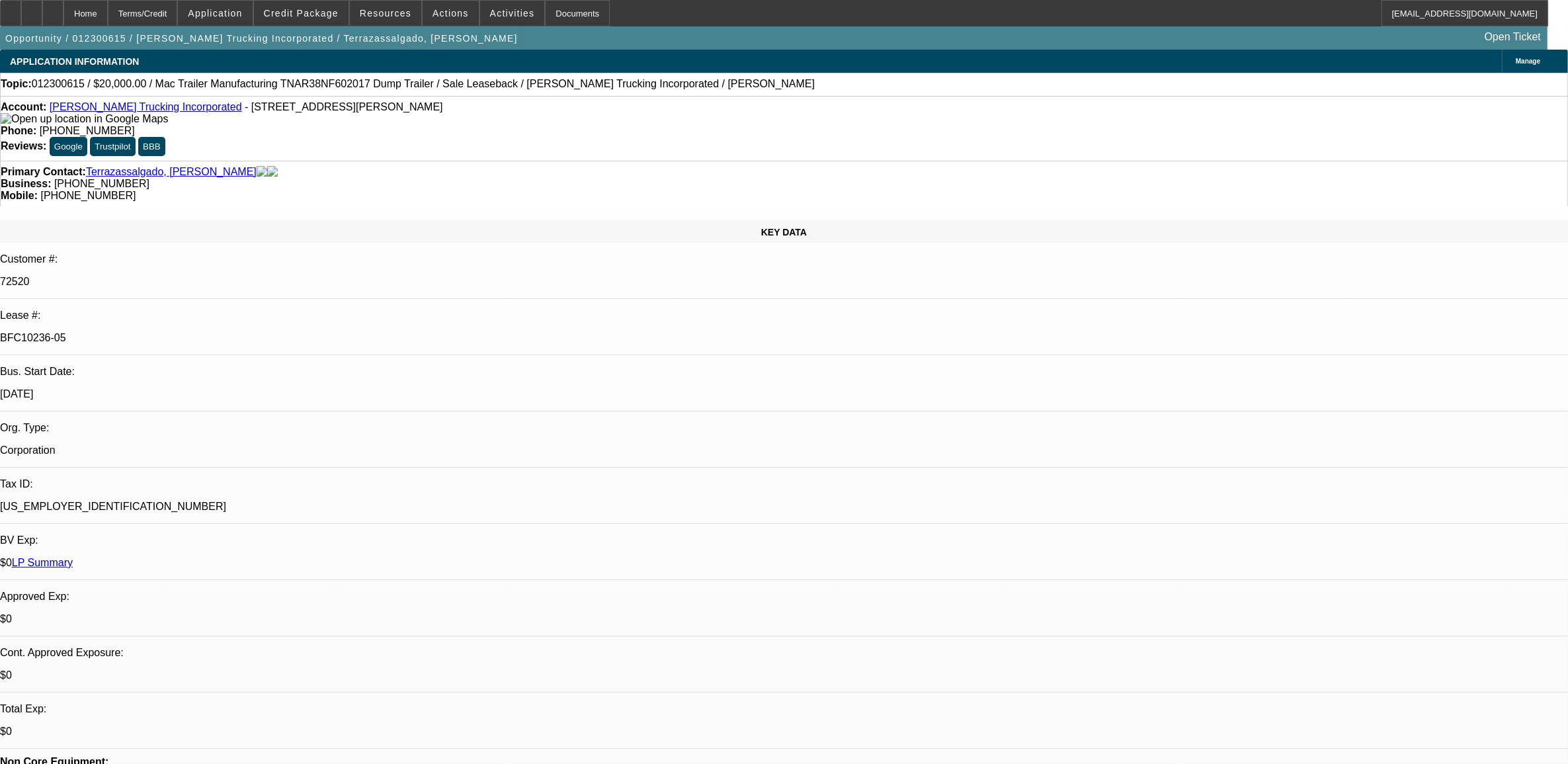
select select "2"
select select "6"
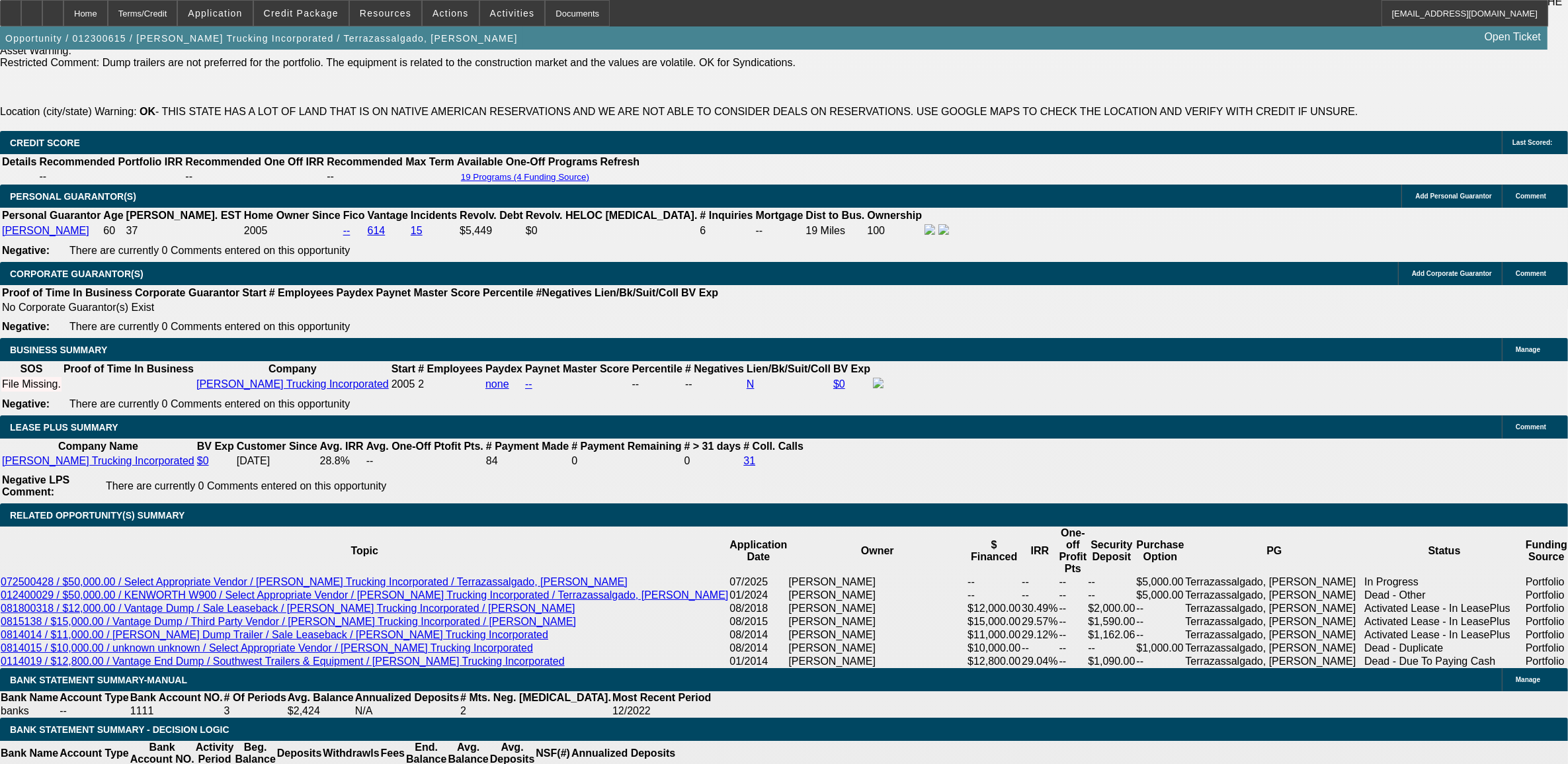
scroll to position [1983, 0]
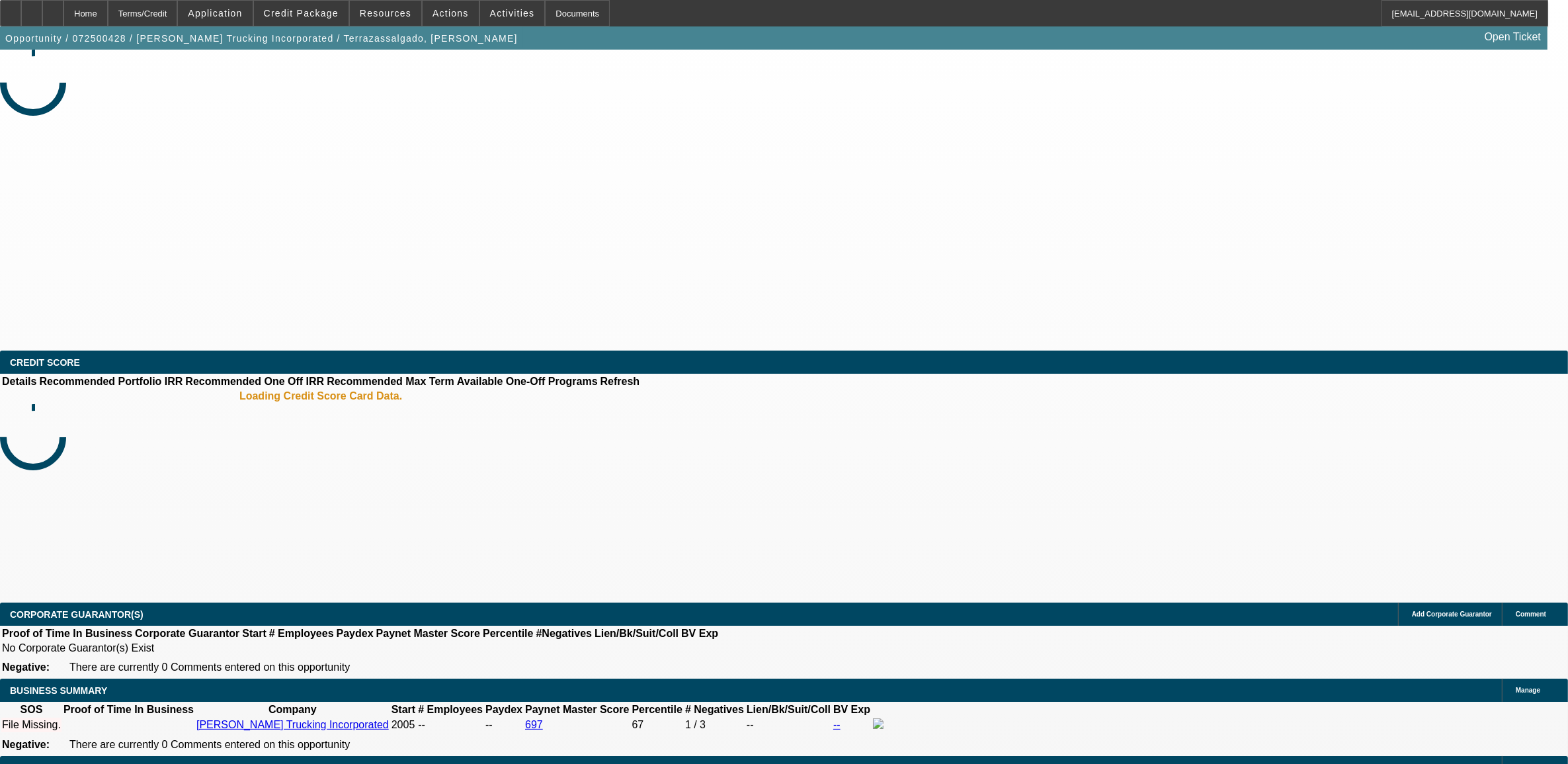
select select "0"
select select "2"
select select "0.1"
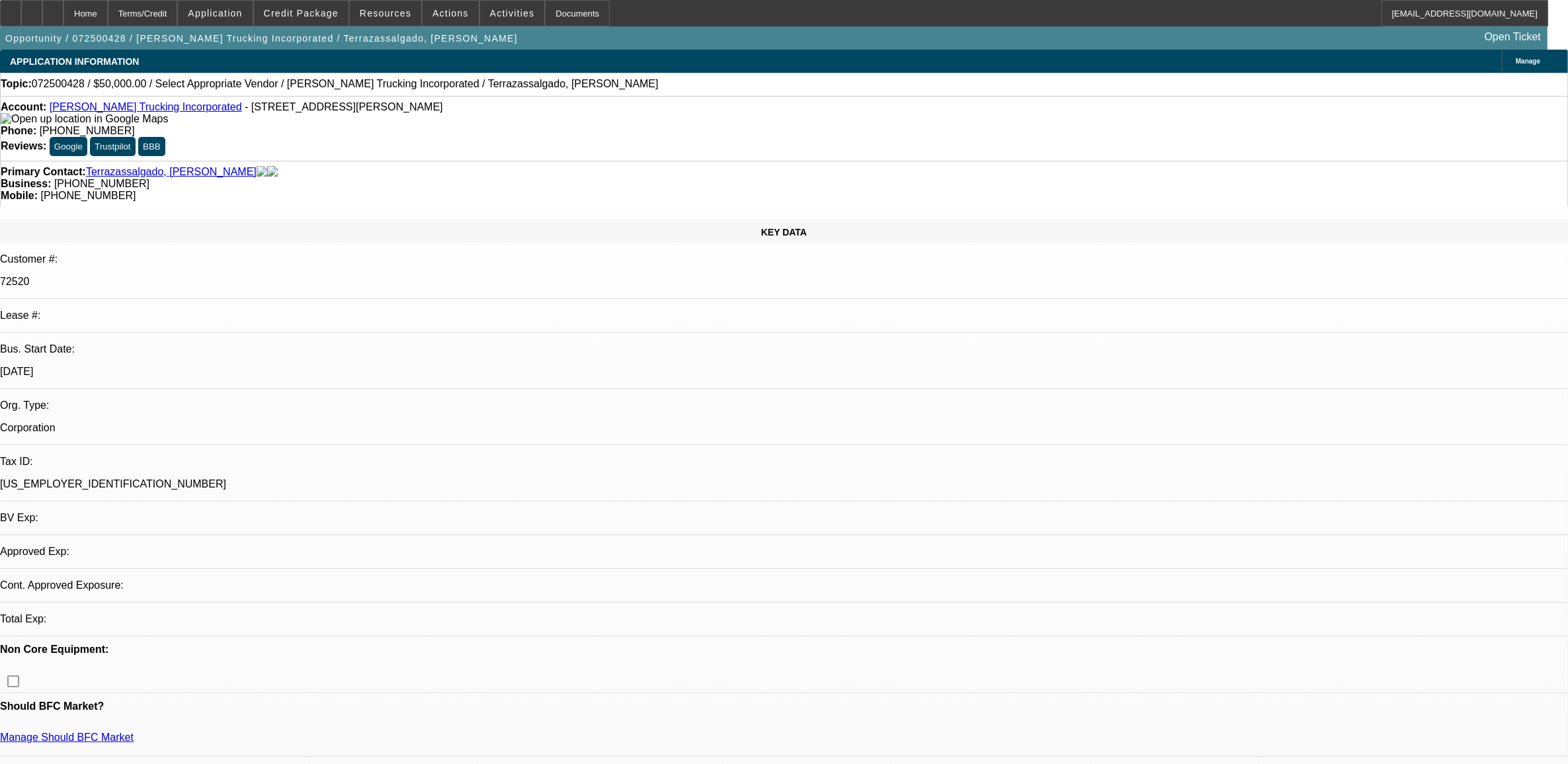
select select "1"
select select "2"
select select "4"
